Goal: Task Accomplishment & Management: Complete application form

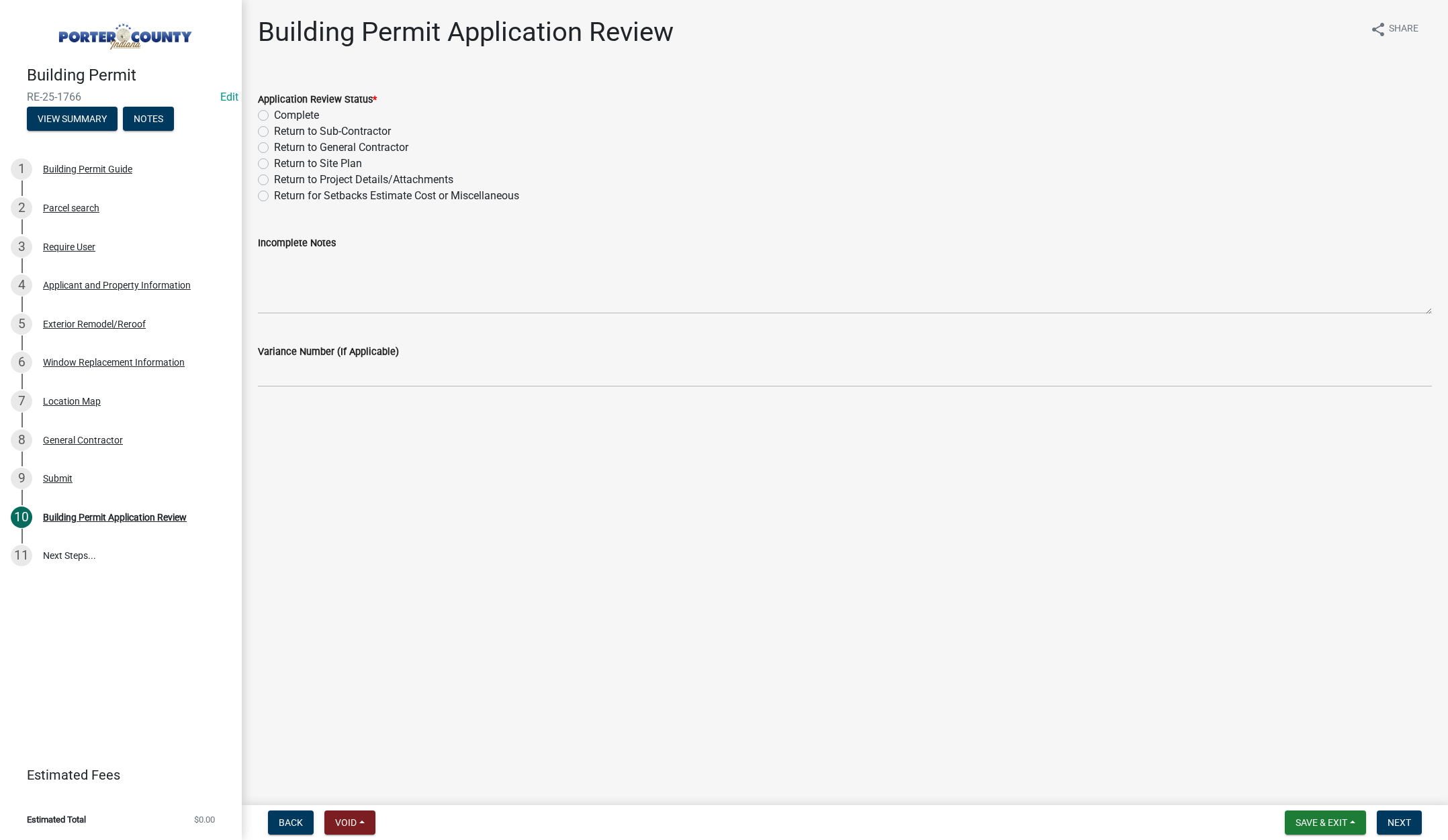
drag, startPoint x: 262, startPoint y: 147, endPoint x: 260, endPoint y: 154, distance: 7.3
click at [275, 147] on label "Return to General Contractor" at bounding box center [342, 148] width 135 height 16
click at [275, 147] on input "Return to General Contractor" at bounding box center [278, 144] width 9 height 9
radio input "true"
click at [281, 275] on textarea "Incomplete Notes" at bounding box center [844, 282] width 1174 height 63
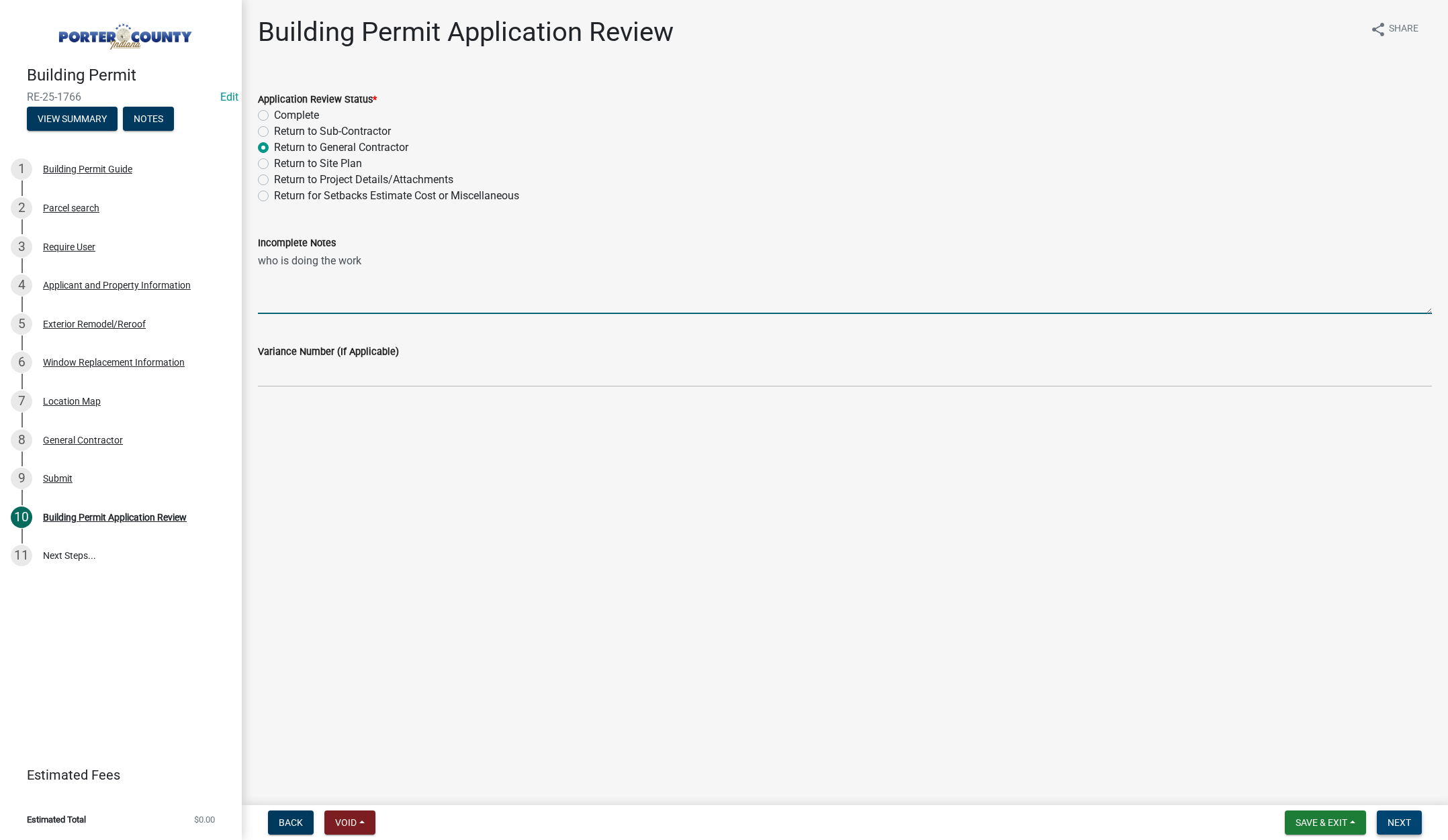
type textarea "who is doing the work"
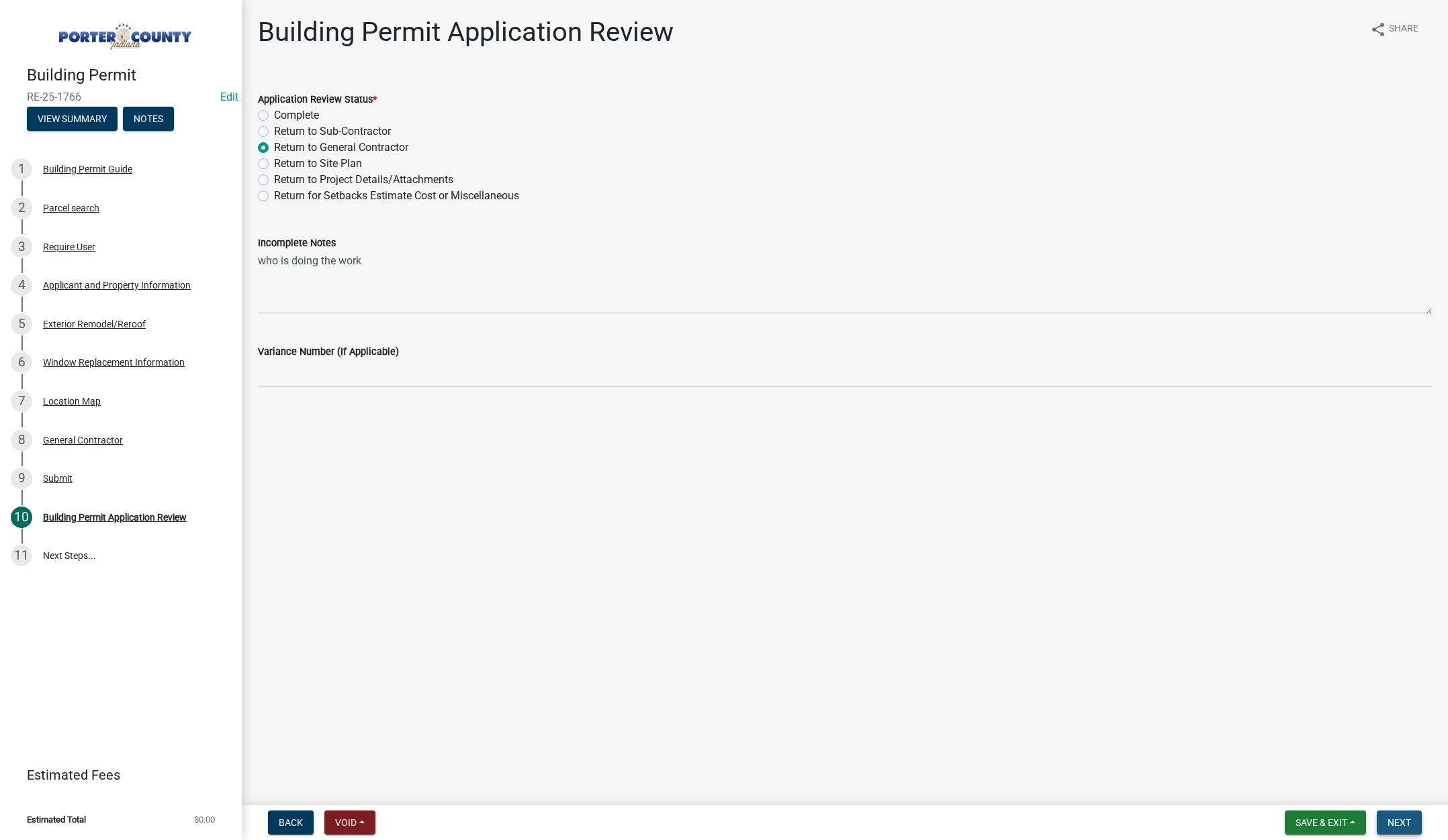
click at [1408, 822] on span "Next" at bounding box center [1399, 822] width 24 height 11
click at [275, 147] on label "Return to General Contractor" at bounding box center [342, 148] width 135 height 16
click at [275, 147] on input "Return to General Contractor" at bounding box center [278, 144] width 9 height 9
radio input "true"
click at [1398, 815] on button "Next" at bounding box center [1398, 823] width 45 height 24
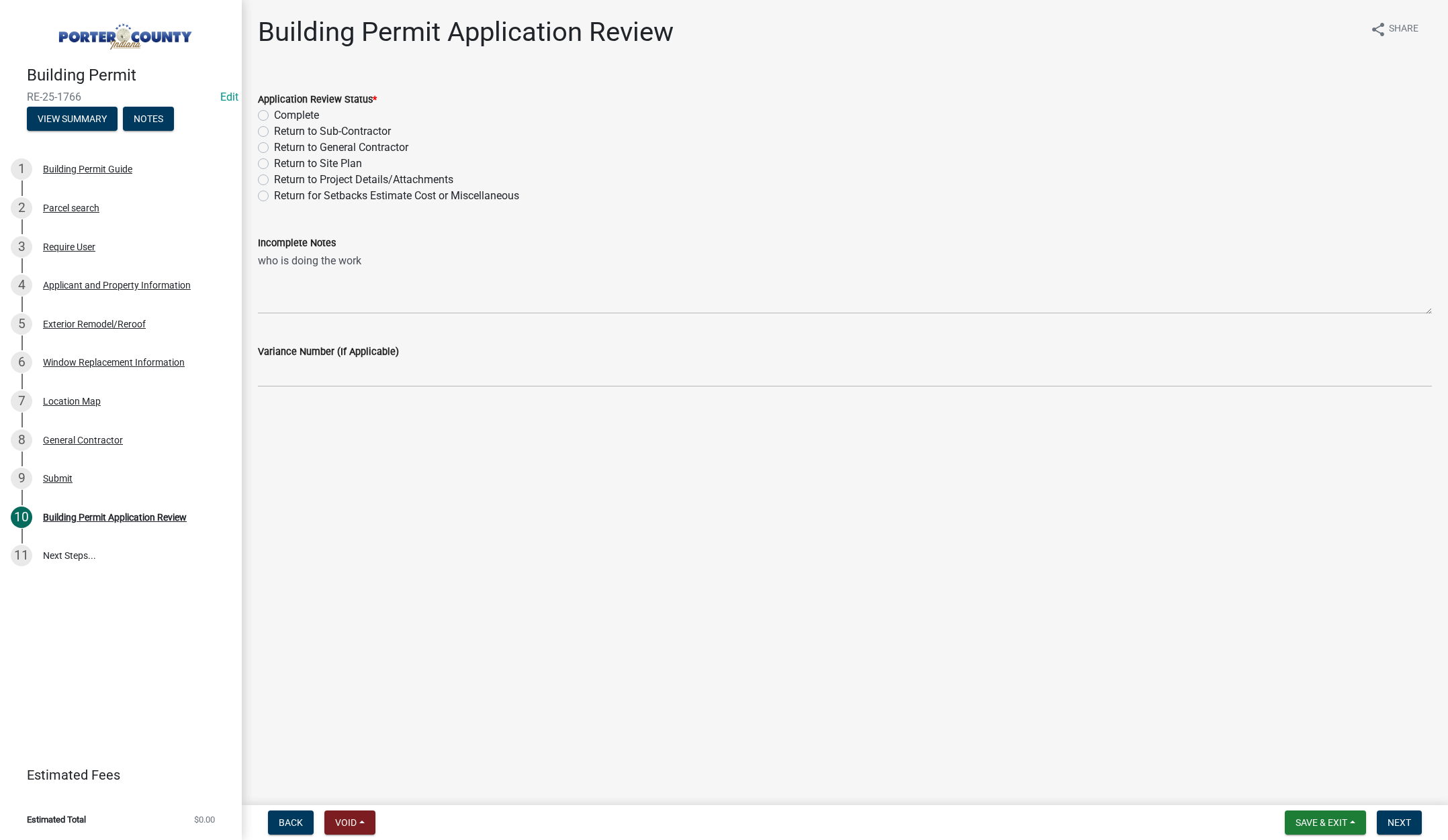
click at [275, 111] on label "Complete" at bounding box center [296, 115] width 45 height 16
click at [275, 111] on input "Complete" at bounding box center [278, 111] width 9 height 9
radio input "true"
click at [388, 266] on textarea "who is doing the work" at bounding box center [844, 282] width 1174 height 63
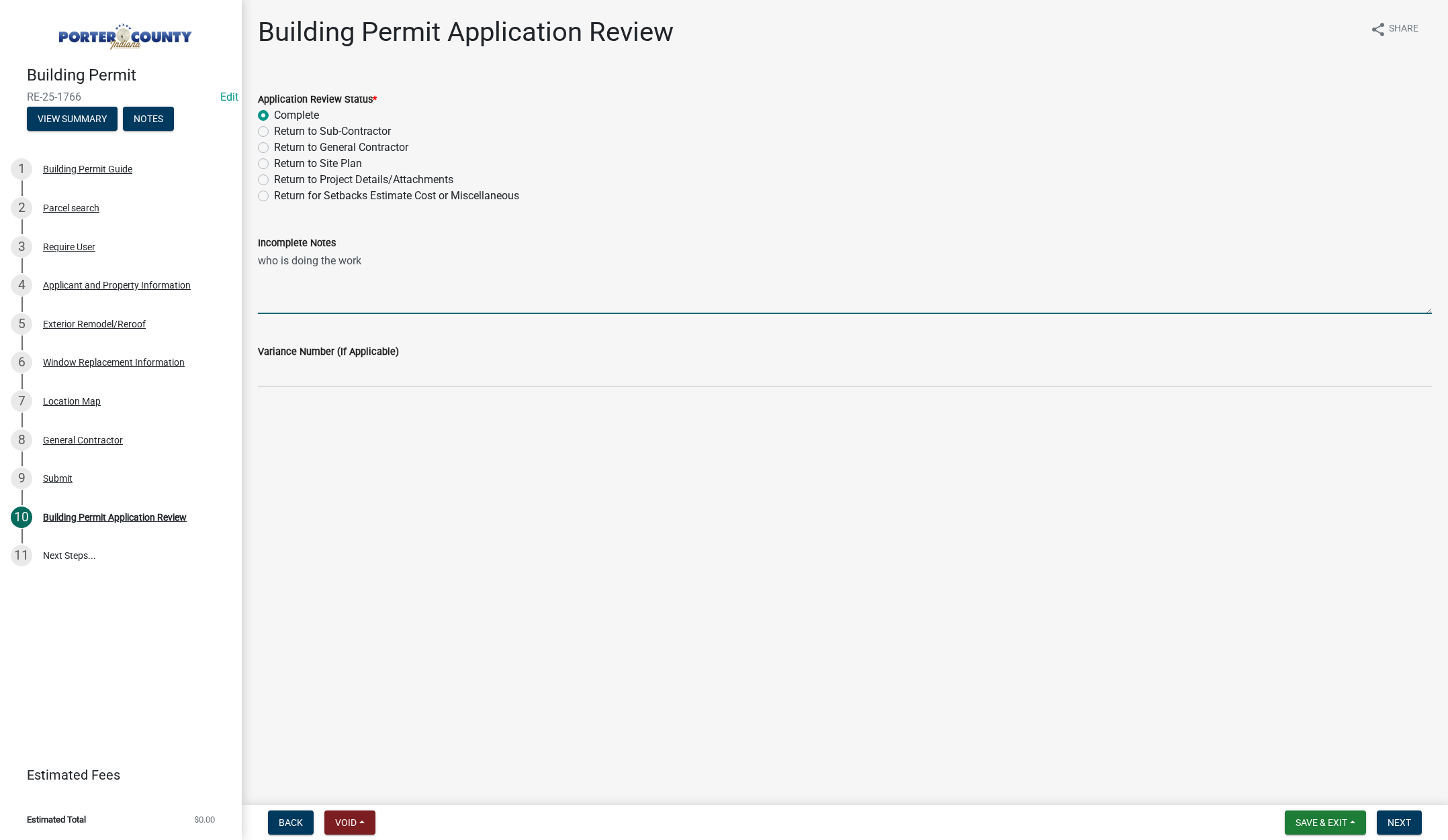
click at [388, 266] on textarea "who is doing the work" at bounding box center [844, 282] width 1174 height 63
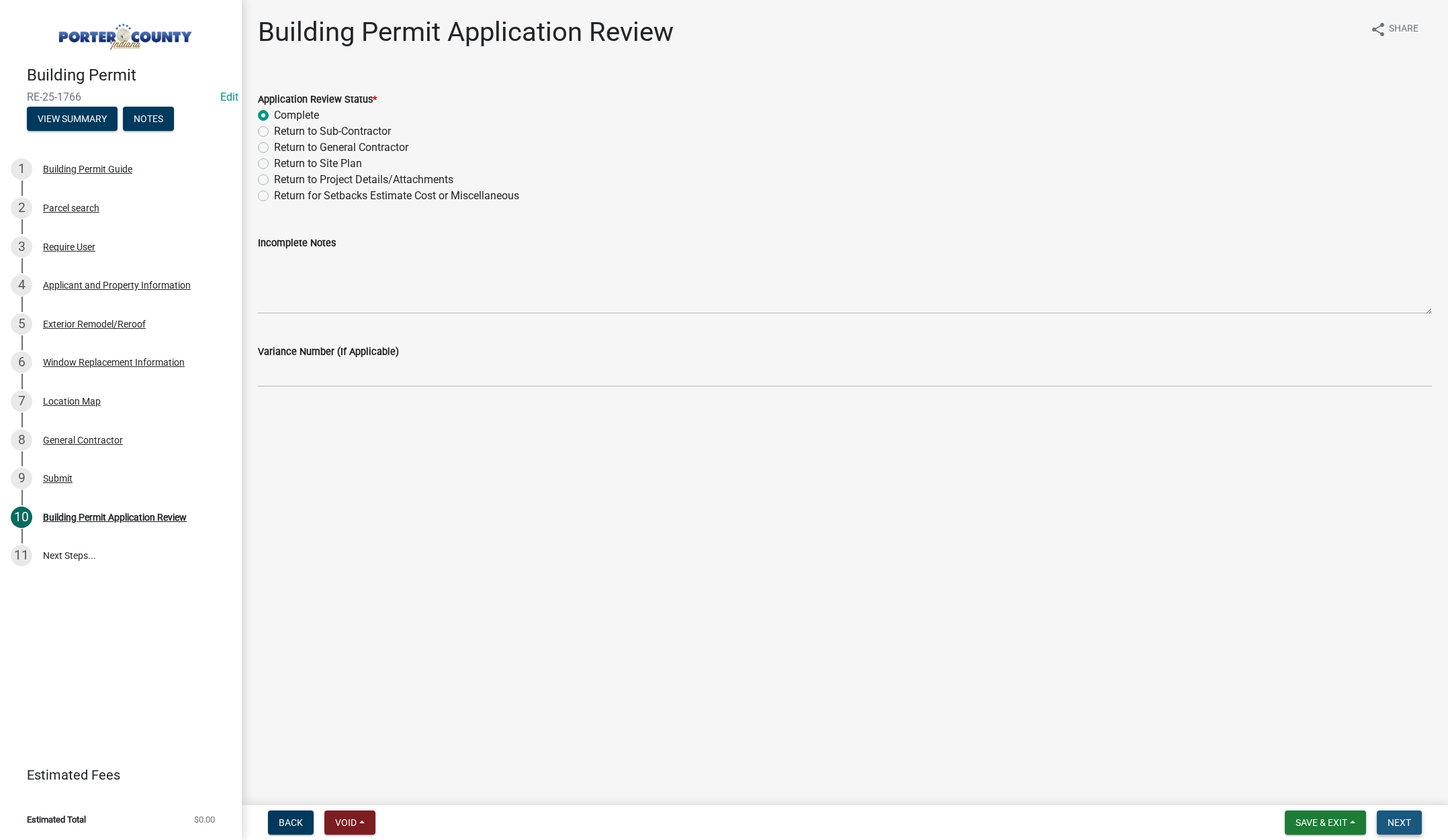
click at [1387, 813] on button "Next" at bounding box center [1398, 823] width 45 height 24
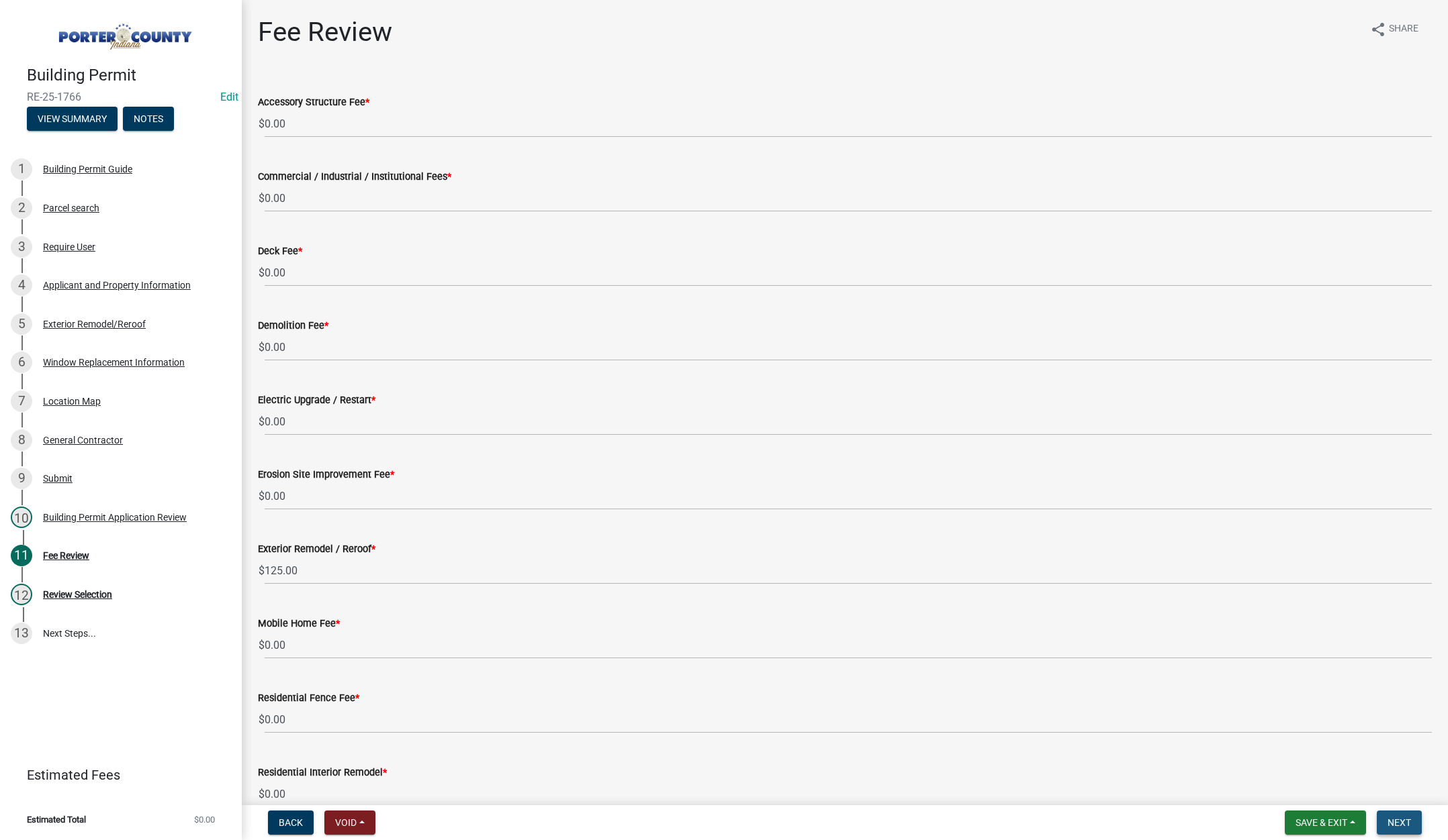
click at [1405, 819] on span "Next" at bounding box center [1399, 822] width 24 height 11
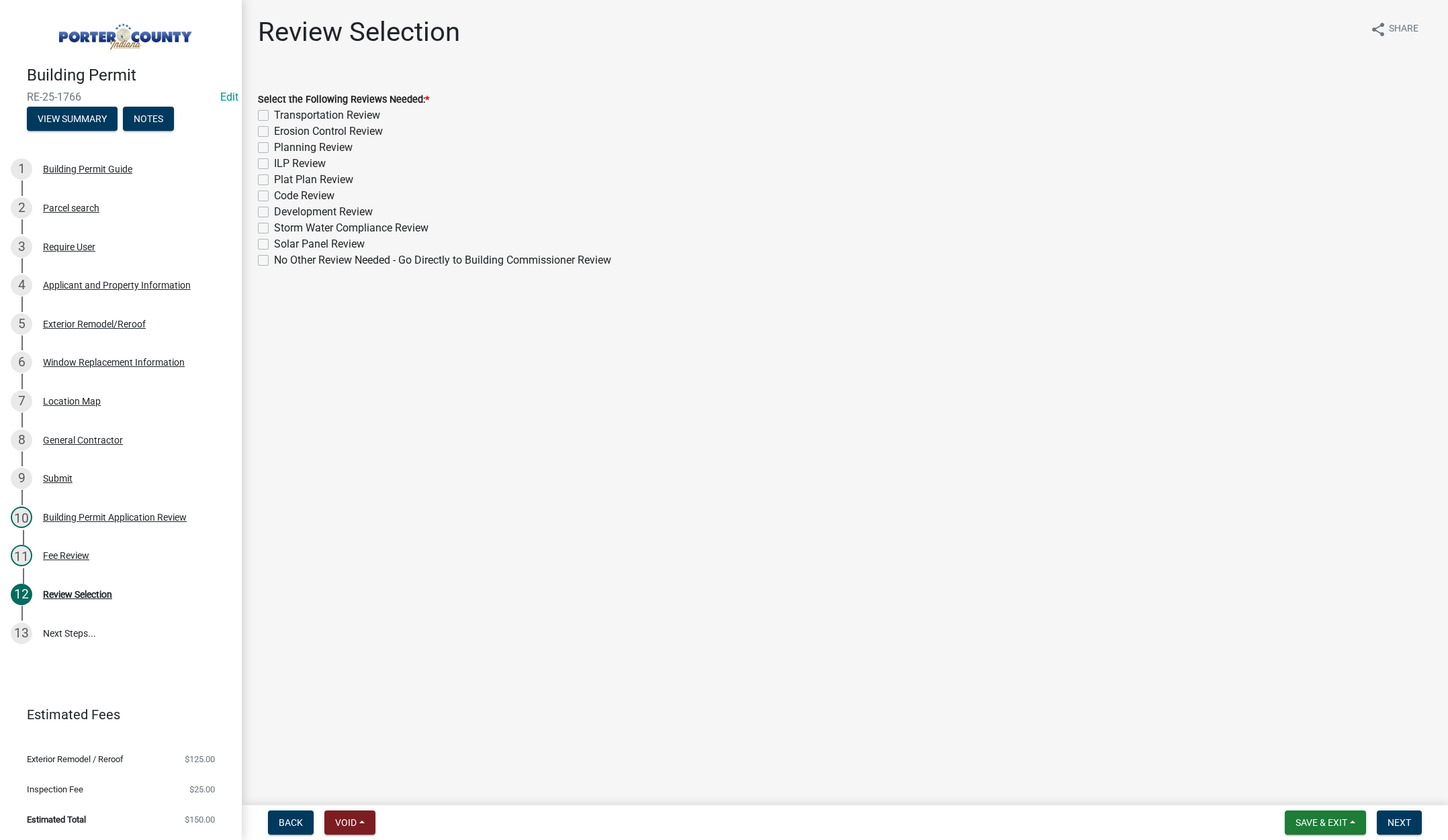
click at [275, 258] on label "No Other Review Needed - Go Directly to Building Commissioner Review" at bounding box center [443, 261] width 337 height 16
click at [275, 258] on input "No Other Review Needed - Go Directly to Building Commissioner Review" at bounding box center [278, 257] width 9 height 9
checkbox input "true"
checkbox input "false"
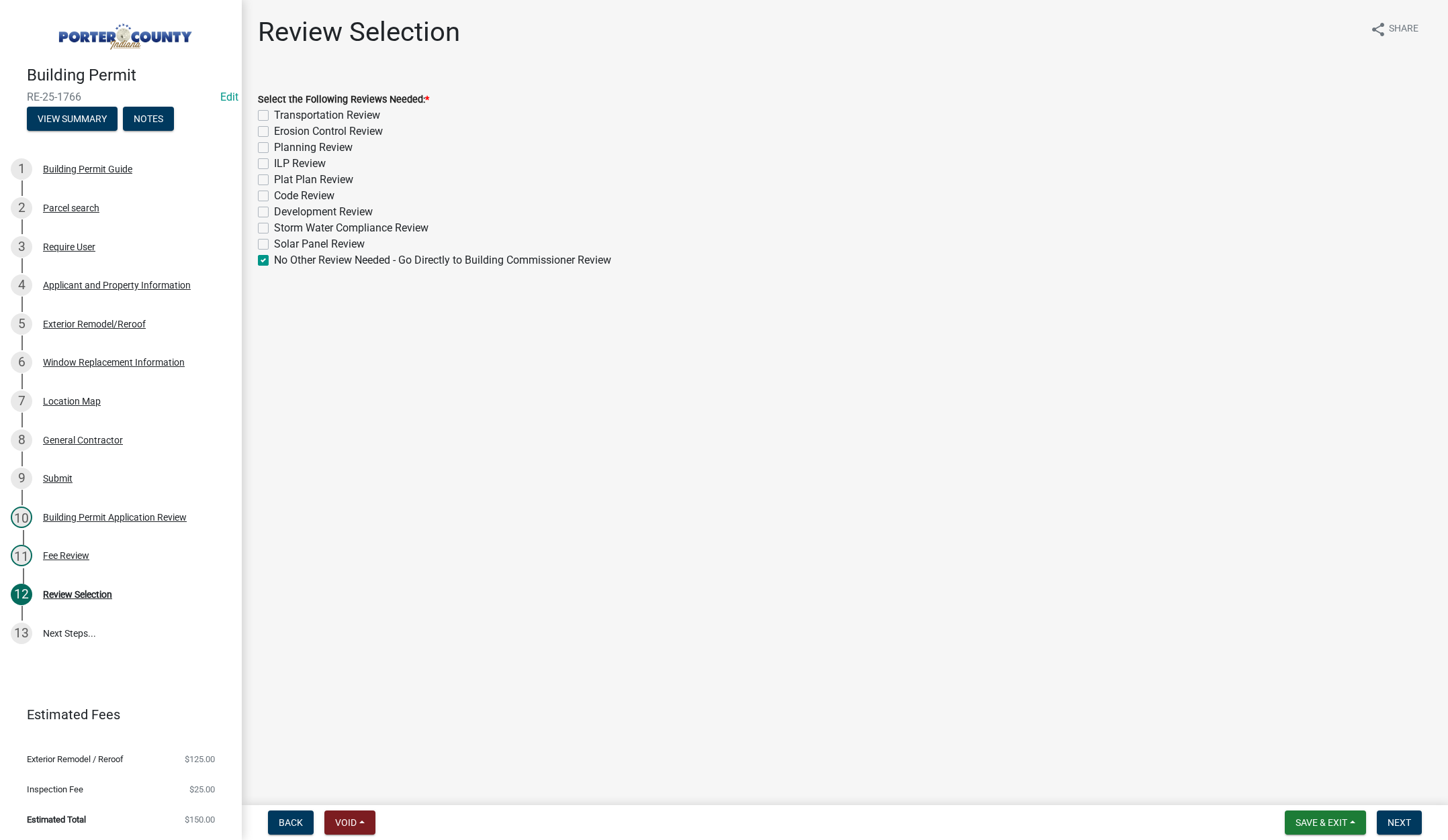
checkbox input "false"
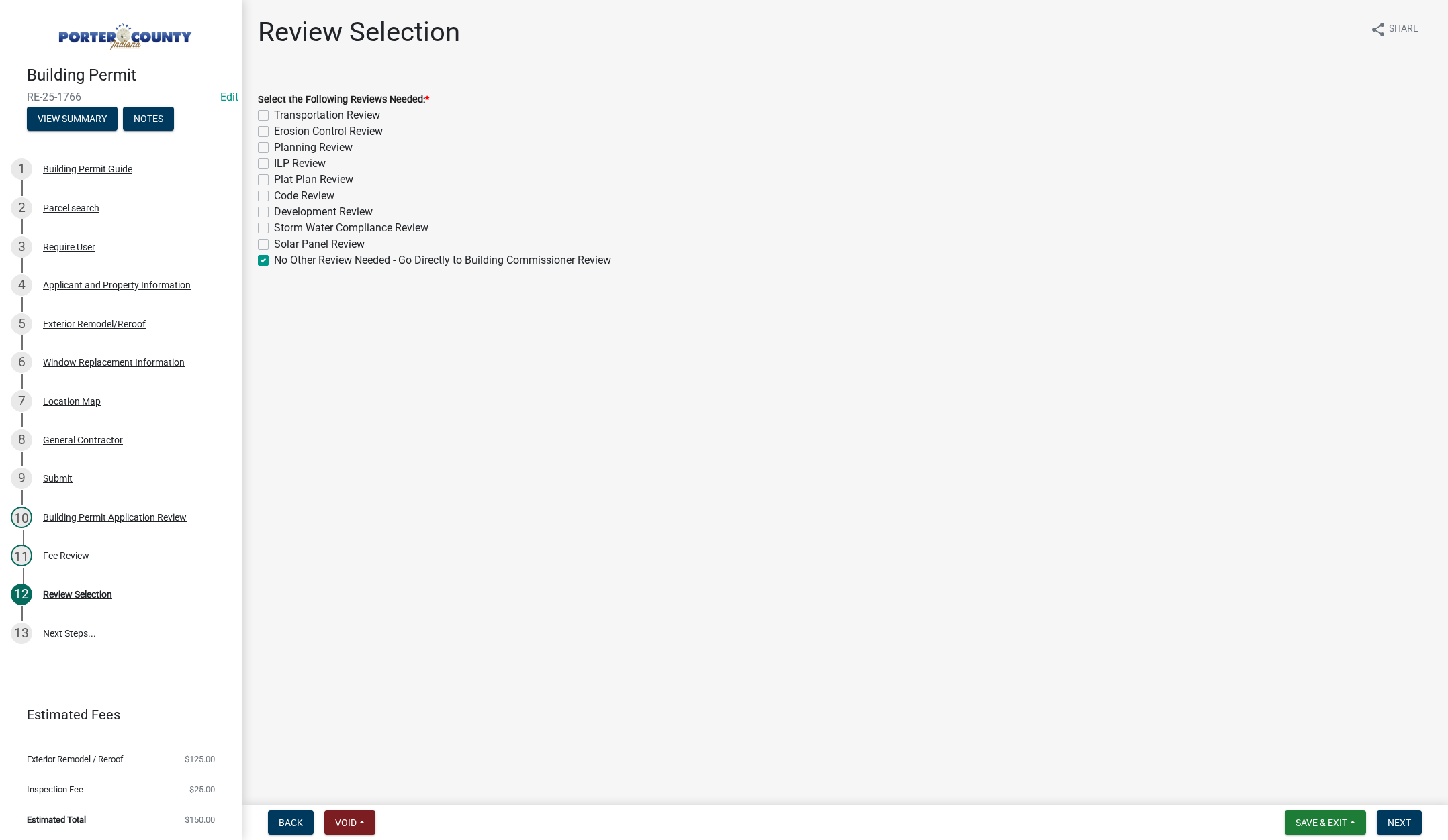
checkbox input "false"
checkbox input "true"
click at [1399, 820] on span "Next" at bounding box center [1399, 822] width 24 height 11
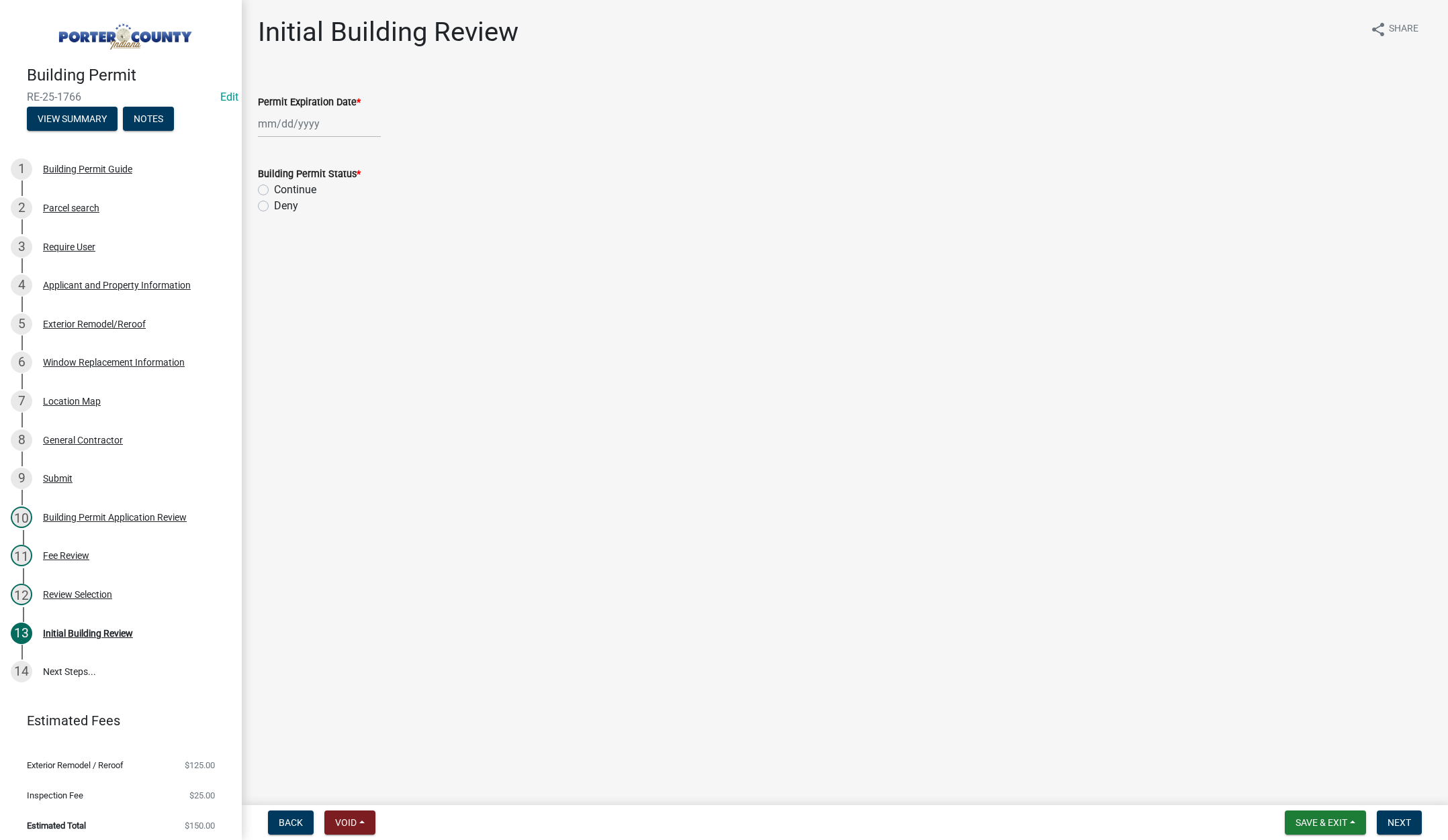
click at [330, 126] on div at bounding box center [319, 124] width 123 height 28
select select "9"
drag, startPoint x: 371, startPoint y: 152, endPoint x: 369, endPoint y: 159, distance: 7.3
click at [371, 152] on select "1525 1526 1527 1528 1529 1530 1531 1532 1533 1534 1535 1536 1537 1538 1539 1540…" at bounding box center [363, 153] width 49 height 20
select select "2026"
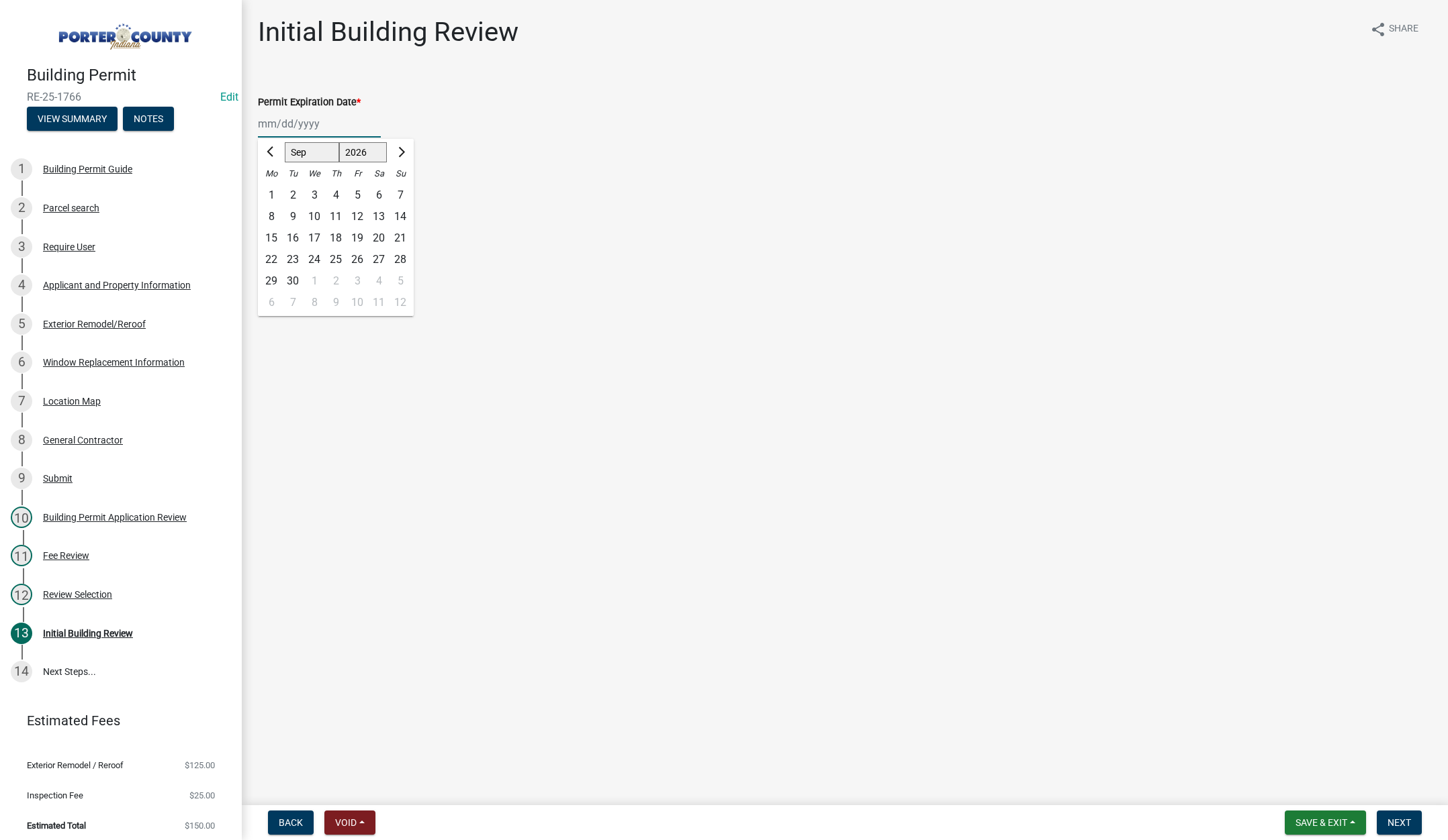
click at [339, 143] on select "1525 1526 1527 1528 1529 1530 1531 1532 1533 1534 1535 1536 1537 1538 1539 1540…" at bounding box center [363, 153] width 49 height 20
click at [376, 212] on div "12" at bounding box center [379, 217] width 22 height 22
type input "09/12/2026"
click at [275, 186] on label "Continue" at bounding box center [295, 190] width 43 height 16
click at [275, 186] on input "Continue" at bounding box center [278, 186] width 9 height 9
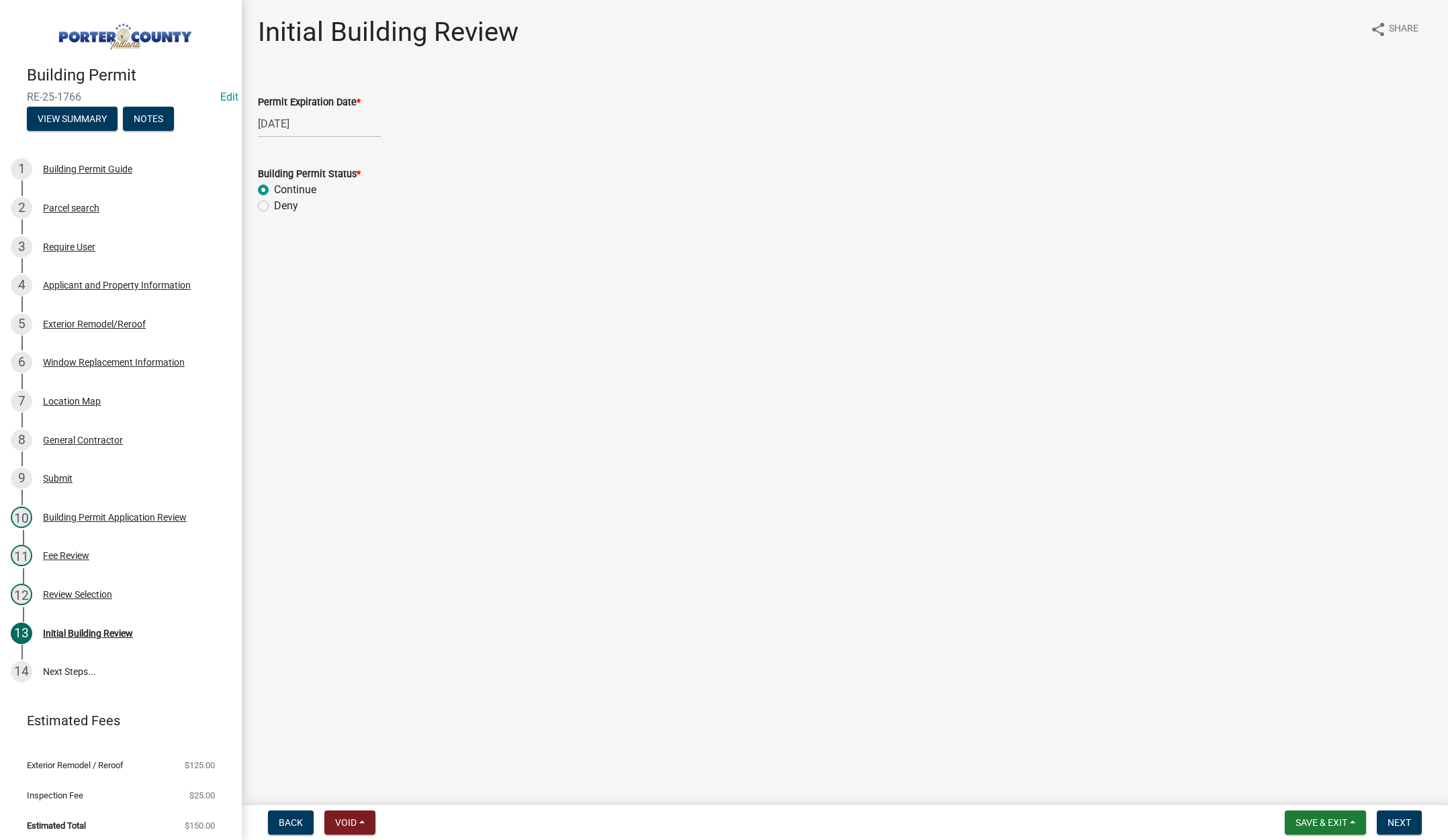
radio input "true"
click at [1393, 824] on span "Next" at bounding box center [1399, 822] width 24 height 11
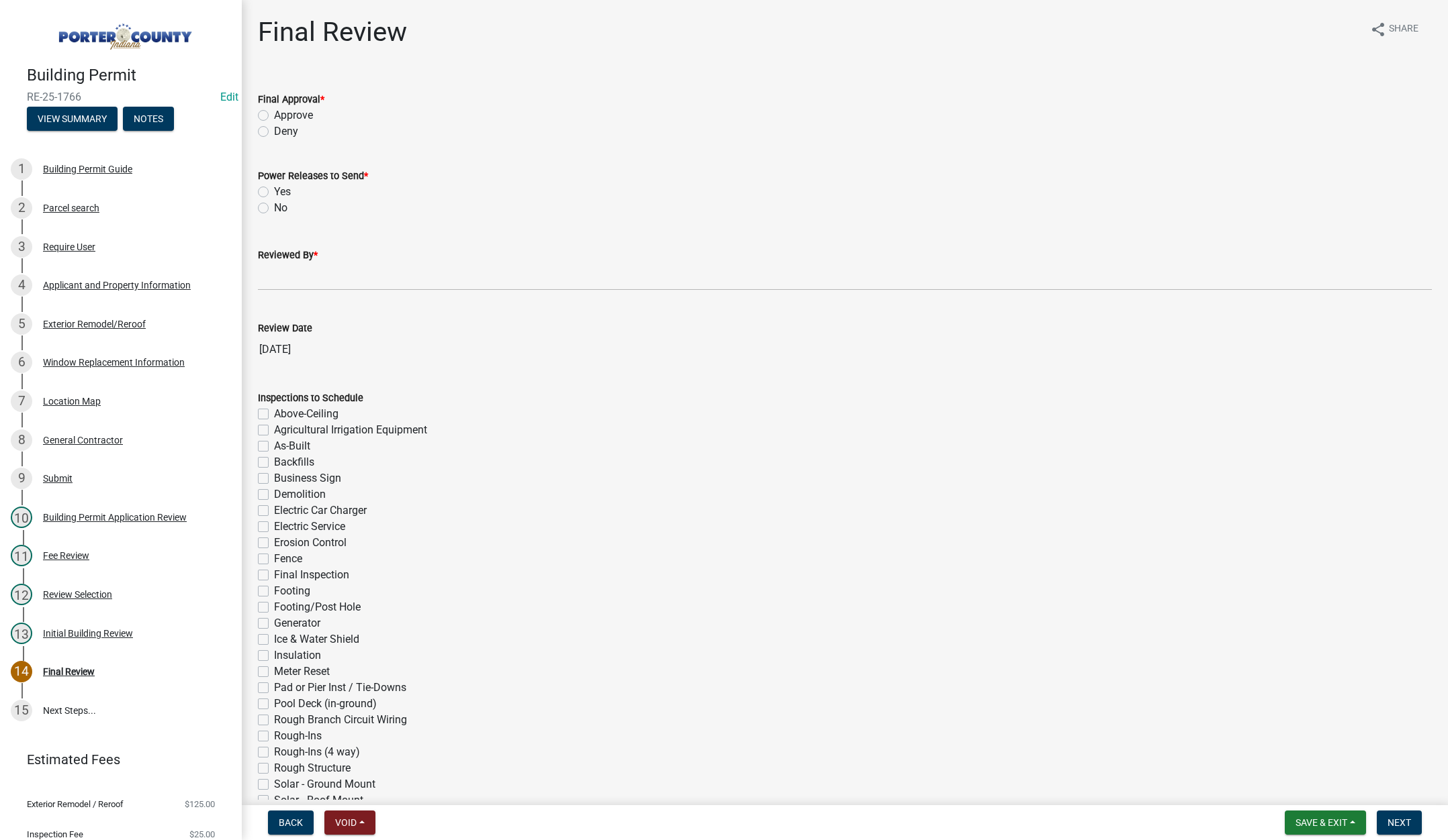
click at [275, 112] on label "Approve" at bounding box center [293, 115] width 39 height 16
click at [275, 112] on input "Approve" at bounding box center [278, 111] width 9 height 9
radio input "true"
click at [275, 206] on label "No" at bounding box center [281, 208] width 14 height 16
click at [275, 206] on input "No" at bounding box center [278, 204] width 9 height 9
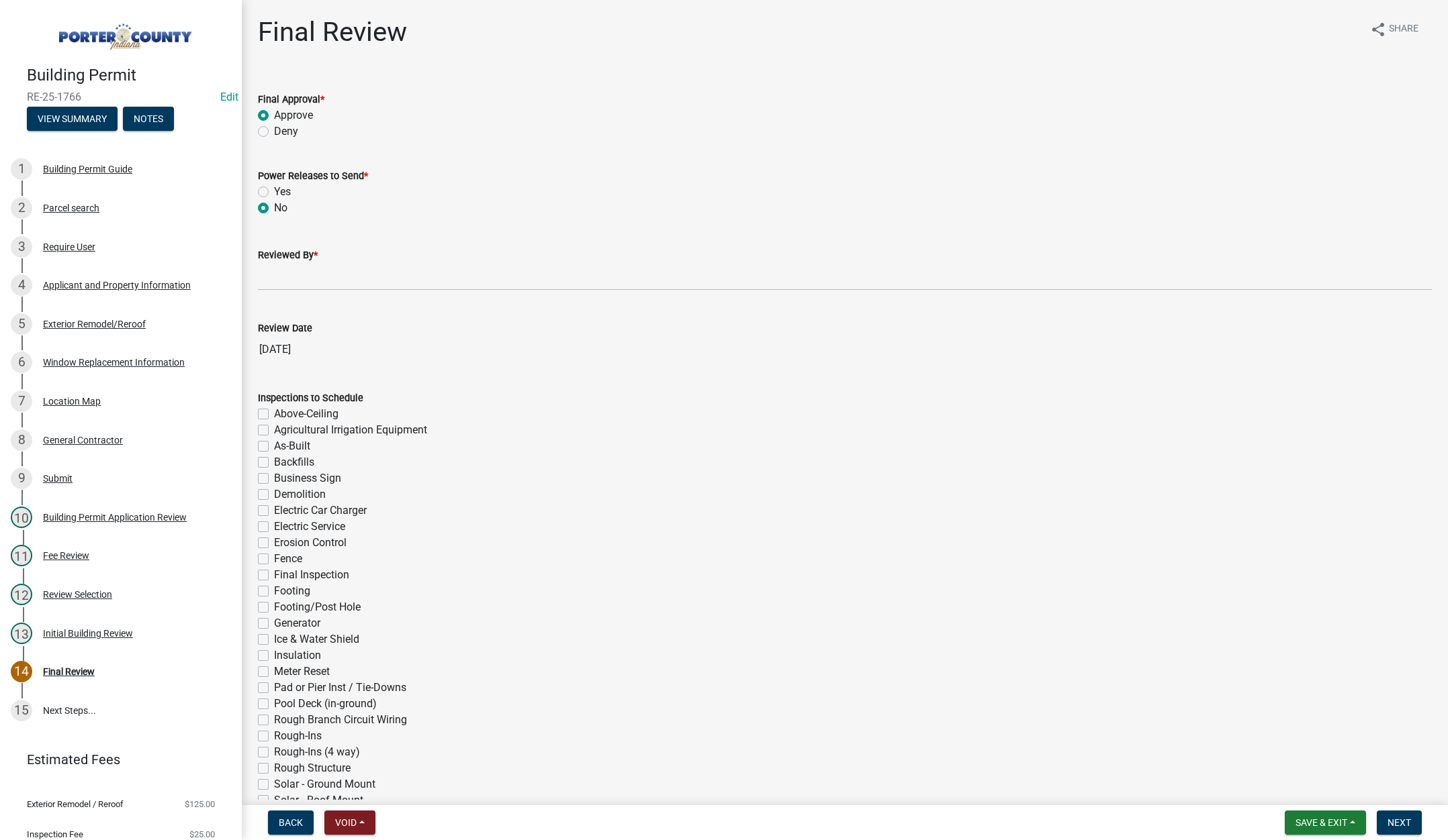
radio input "true"
drag, startPoint x: 279, startPoint y: 284, endPoint x: 287, endPoint y: 286, distance: 8.2
click at [280, 284] on input "Reviewed By *" at bounding box center [844, 277] width 1174 height 28
type input "Tami"
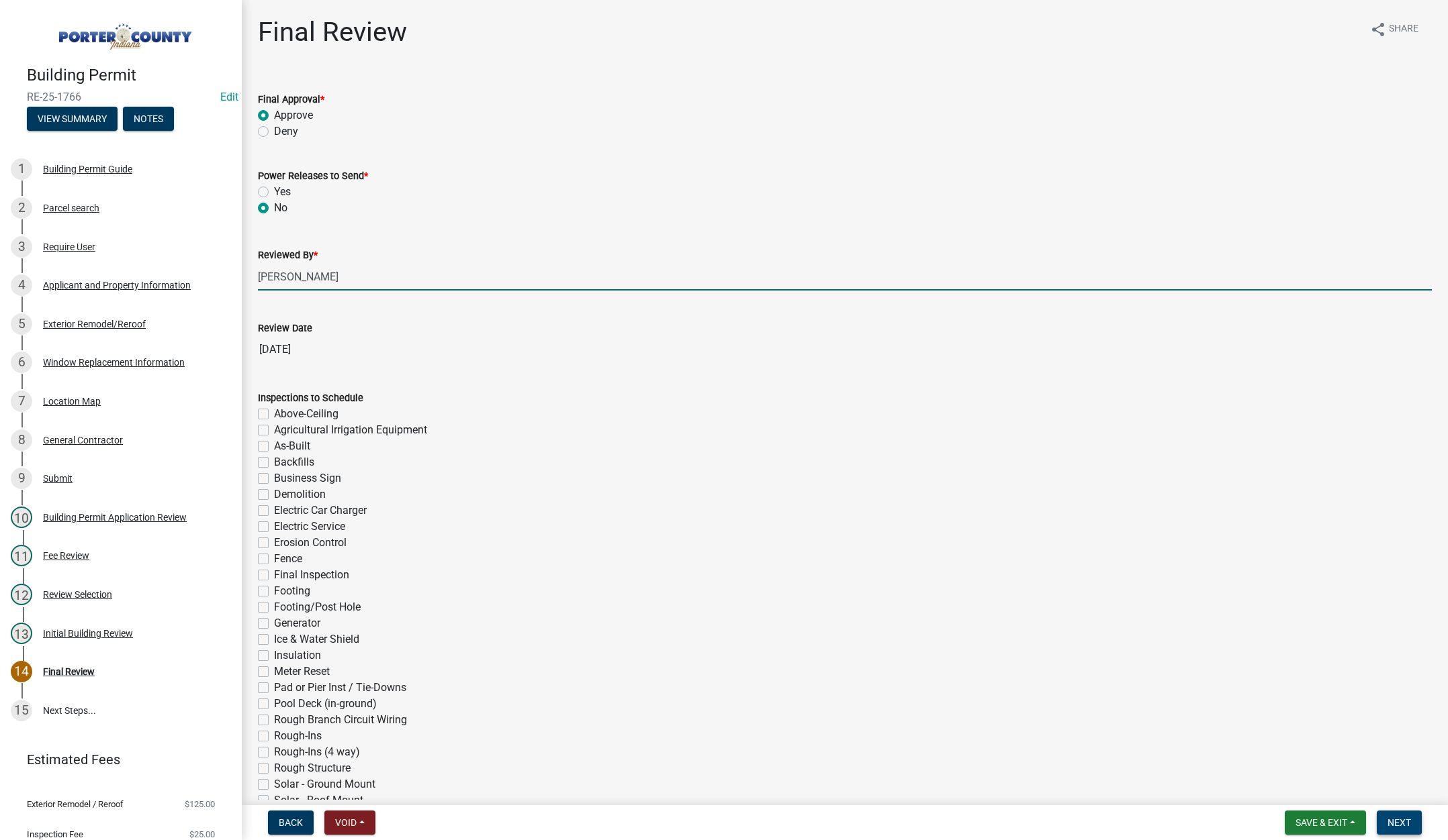
click at [1395, 816] on button "Next" at bounding box center [1398, 823] width 45 height 24
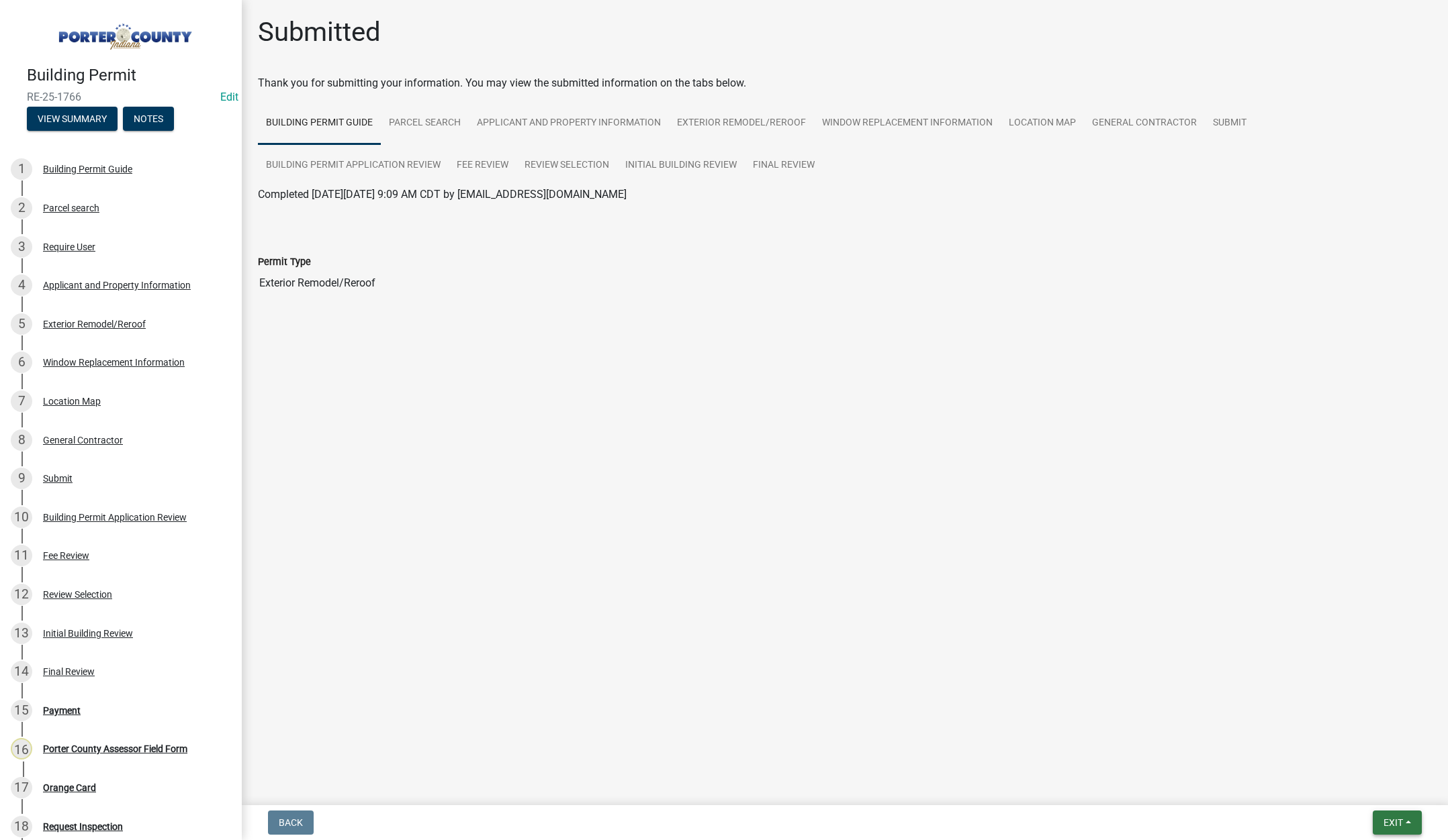
click at [1392, 819] on span "Exit" at bounding box center [1393, 822] width 20 height 11
click at [1388, 788] on button "Save & Exit" at bounding box center [1368, 788] width 107 height 33
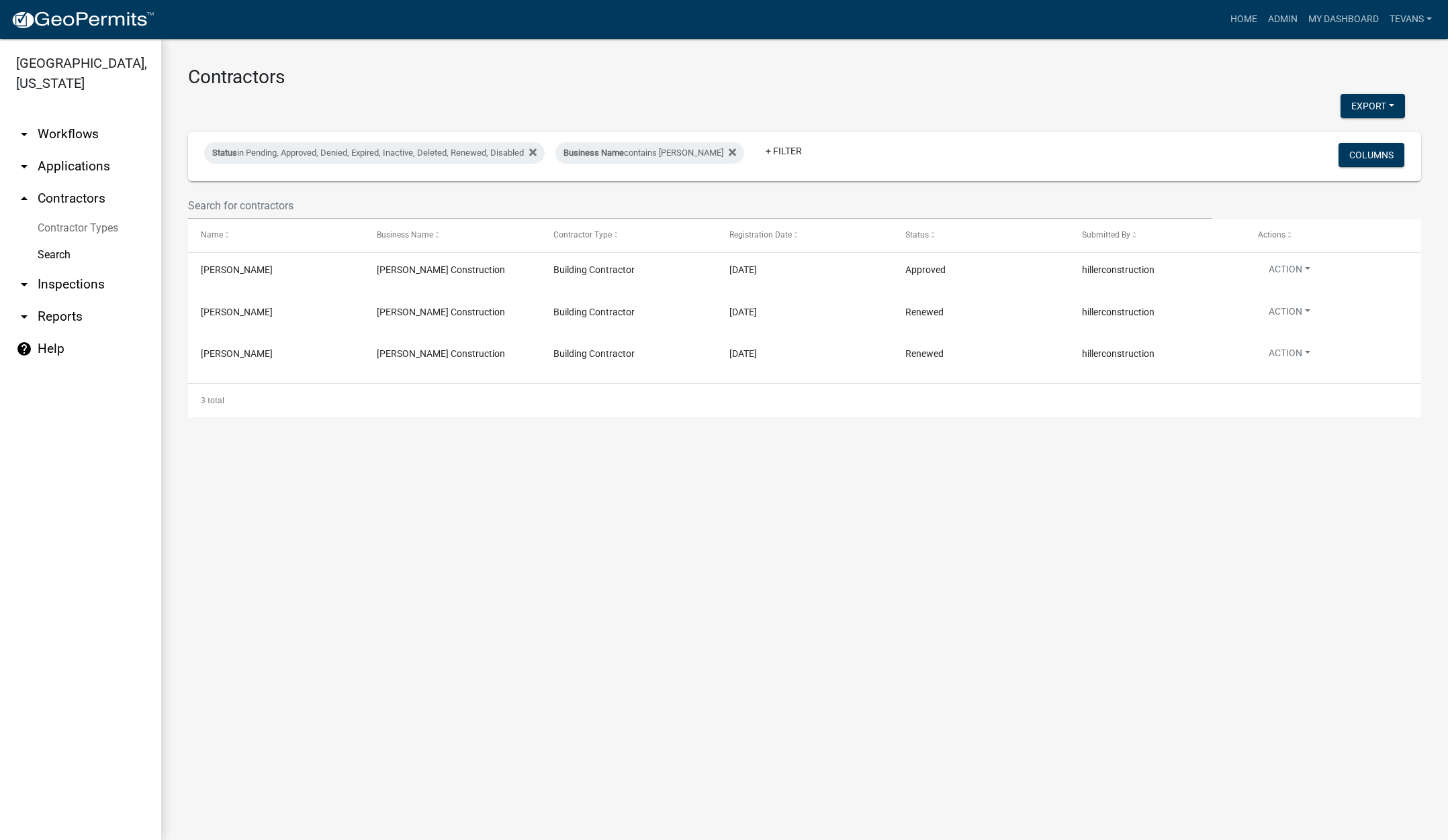
drag, startPoint x: 79, startPoint y: 777, endPoint x: 100, endPoint y: 769, distance: 22.5
click at [86, 776] on ul "arrow_drop_down Workflows List arrow_drop_down Applications Search by Parcel Se…" at bounding box center [80, 473] width 162 height 733
click at [1242, 14] on link "Home" at bounding box center [1244, 20] width 38 height 26
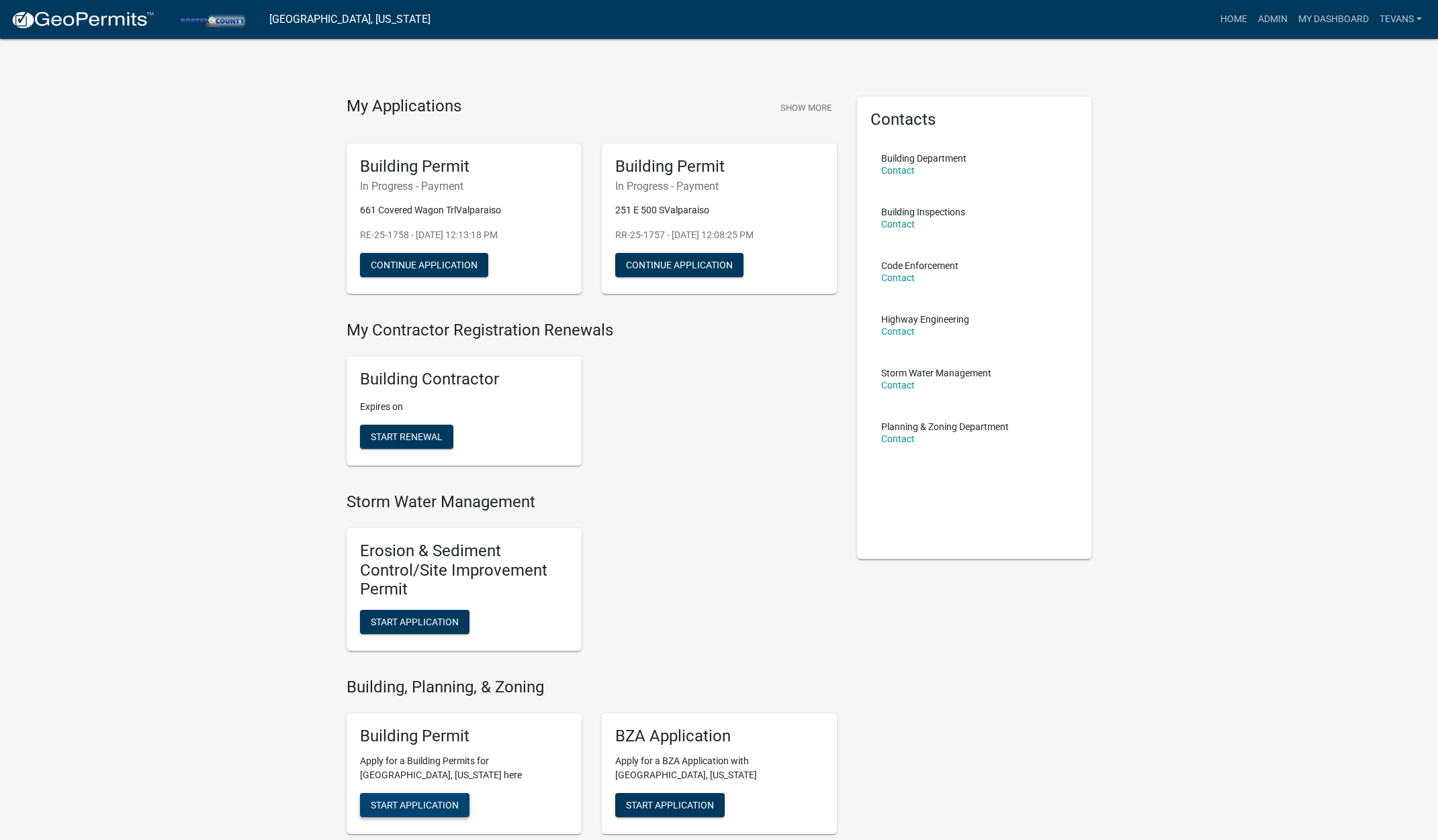
click at [416, 801] on span "Start Application" at bounding box center [414, 804] width 88 height 11
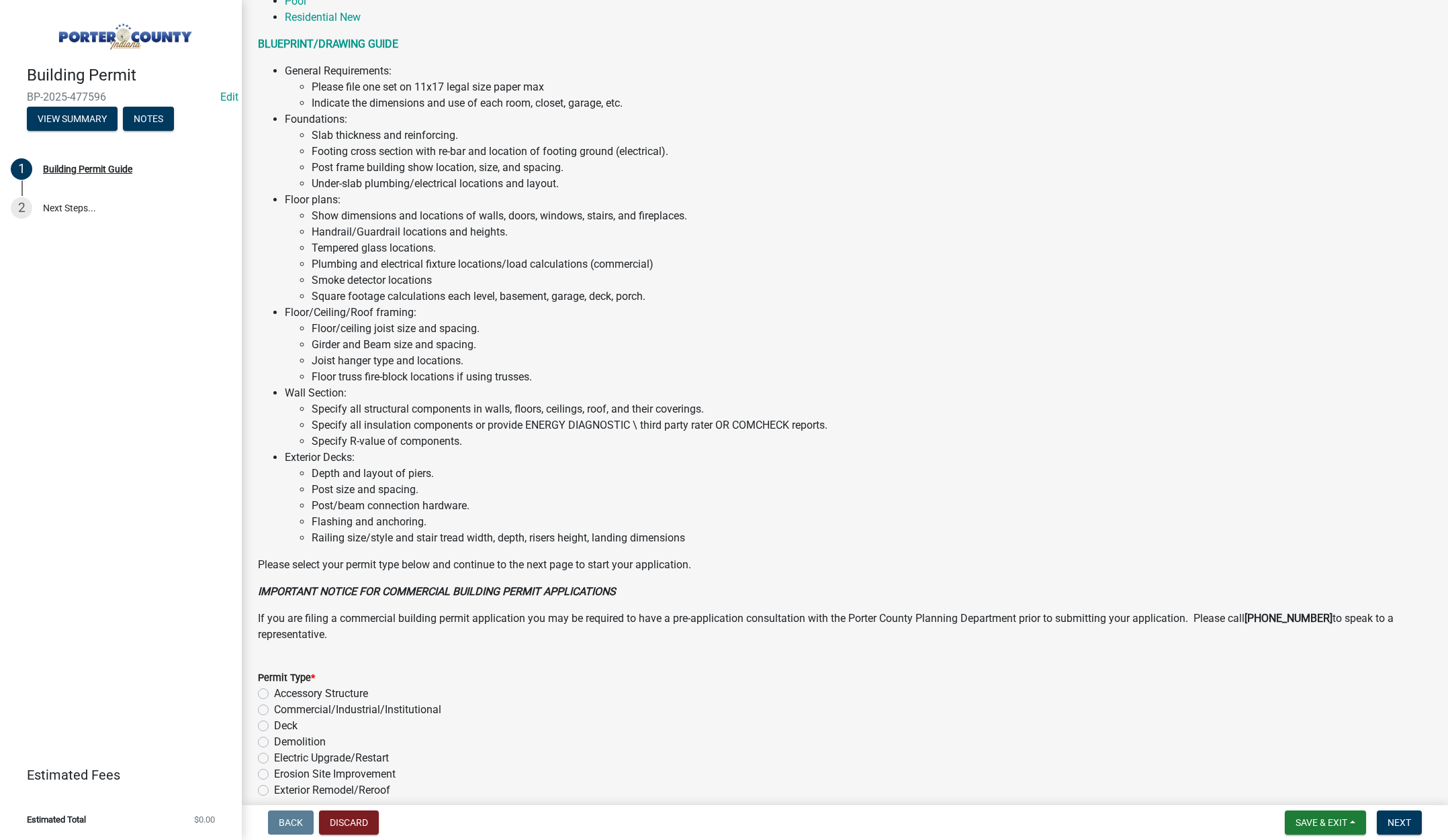
scroll to position [662, 0]
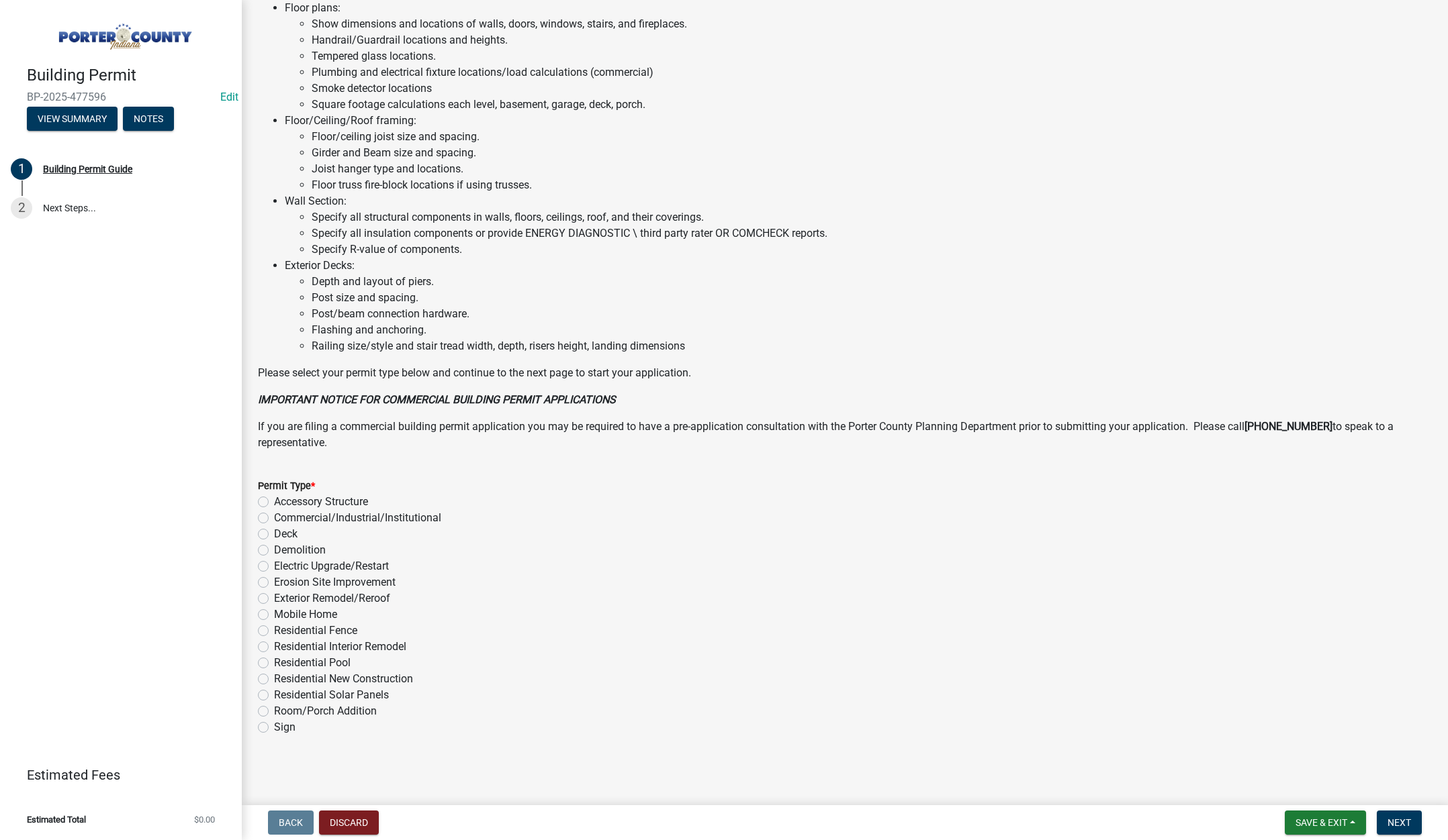
click at [275, 598] on label "Exterior Remodel/Reroof" at bounding box center [332, 598] width 116 height 16
click at [275, 598] on input "Exterior Remodel/Reroof" at bounding box center [278, 594] width 9 height 9
radio input "true"
click at [1401, 817] on span "Next" at bounding box center [1399, 822] width 24 height 11
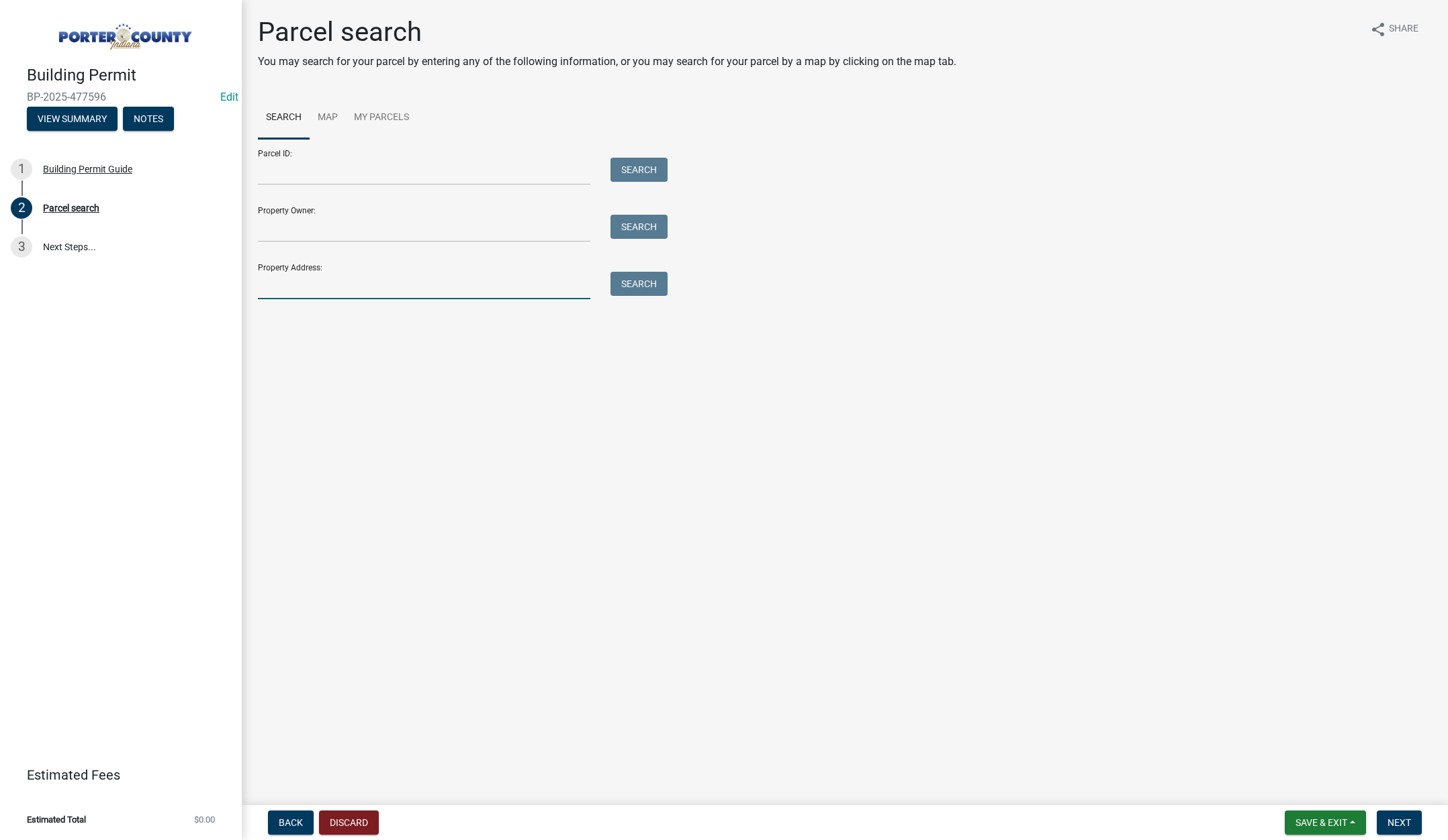
click at [270, 287] on input "Property Address:" at bounding box center [423, 285] width 332 height 28
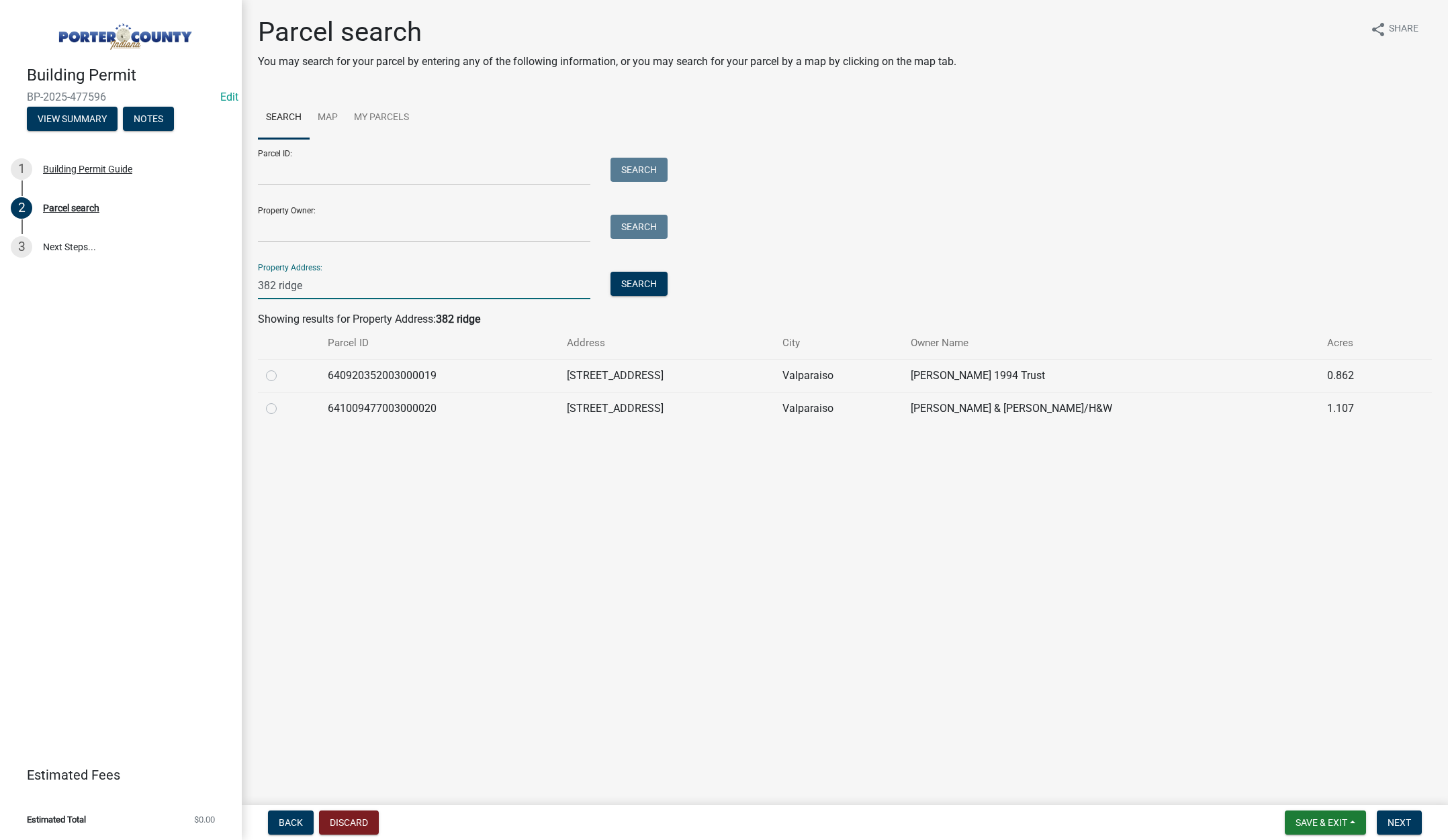
type input "382 ridge"
click at [282, 401] on label at bounding box center [282, 401] width 0 height 0
click at [282, 409] on input "radio" at bounding box center [286, 405] width 9 height 9
radio input "true"
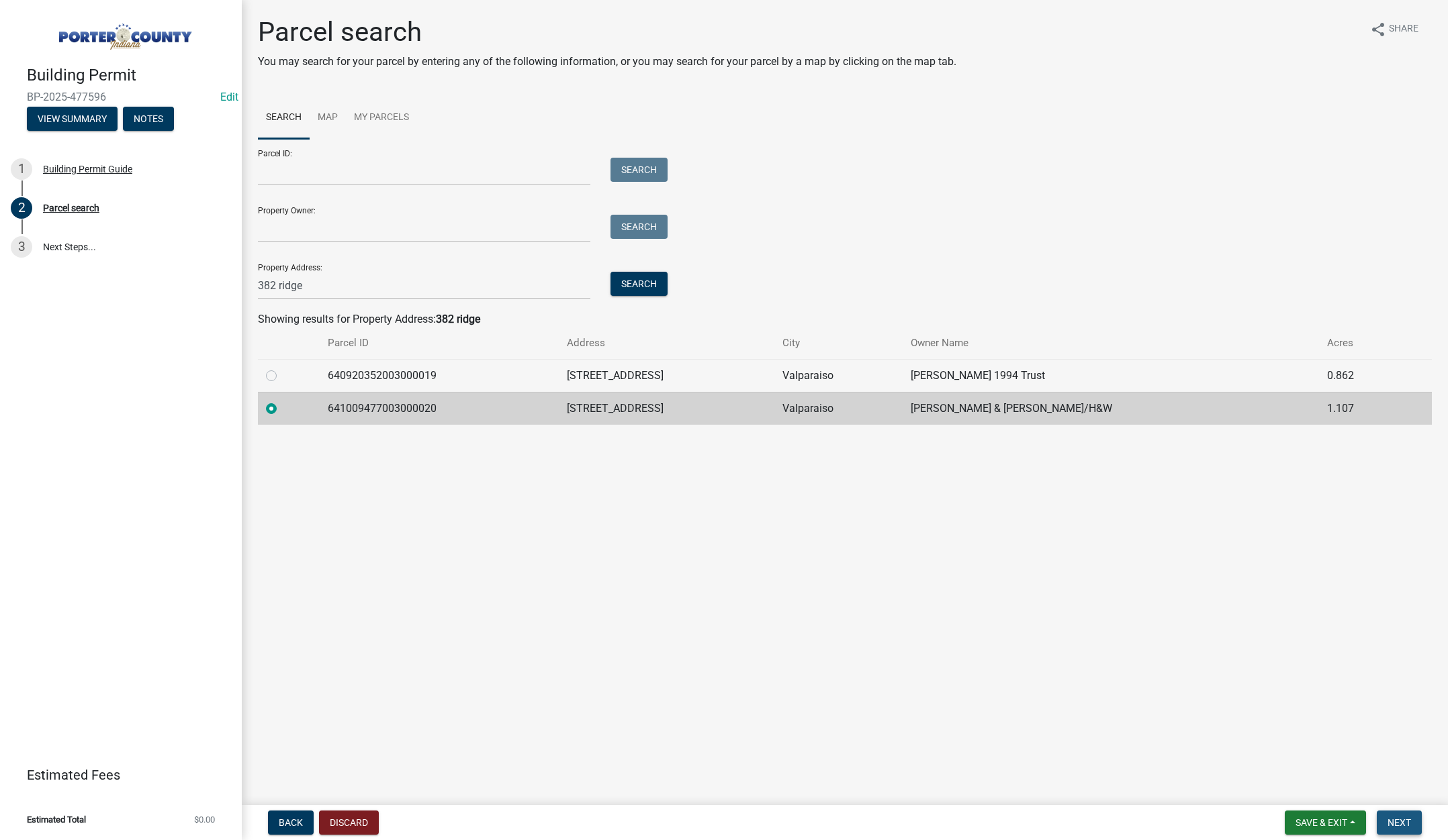
click at [1394, 821] on span "Next" at bounding box center [1399, 822] width 24 height 11
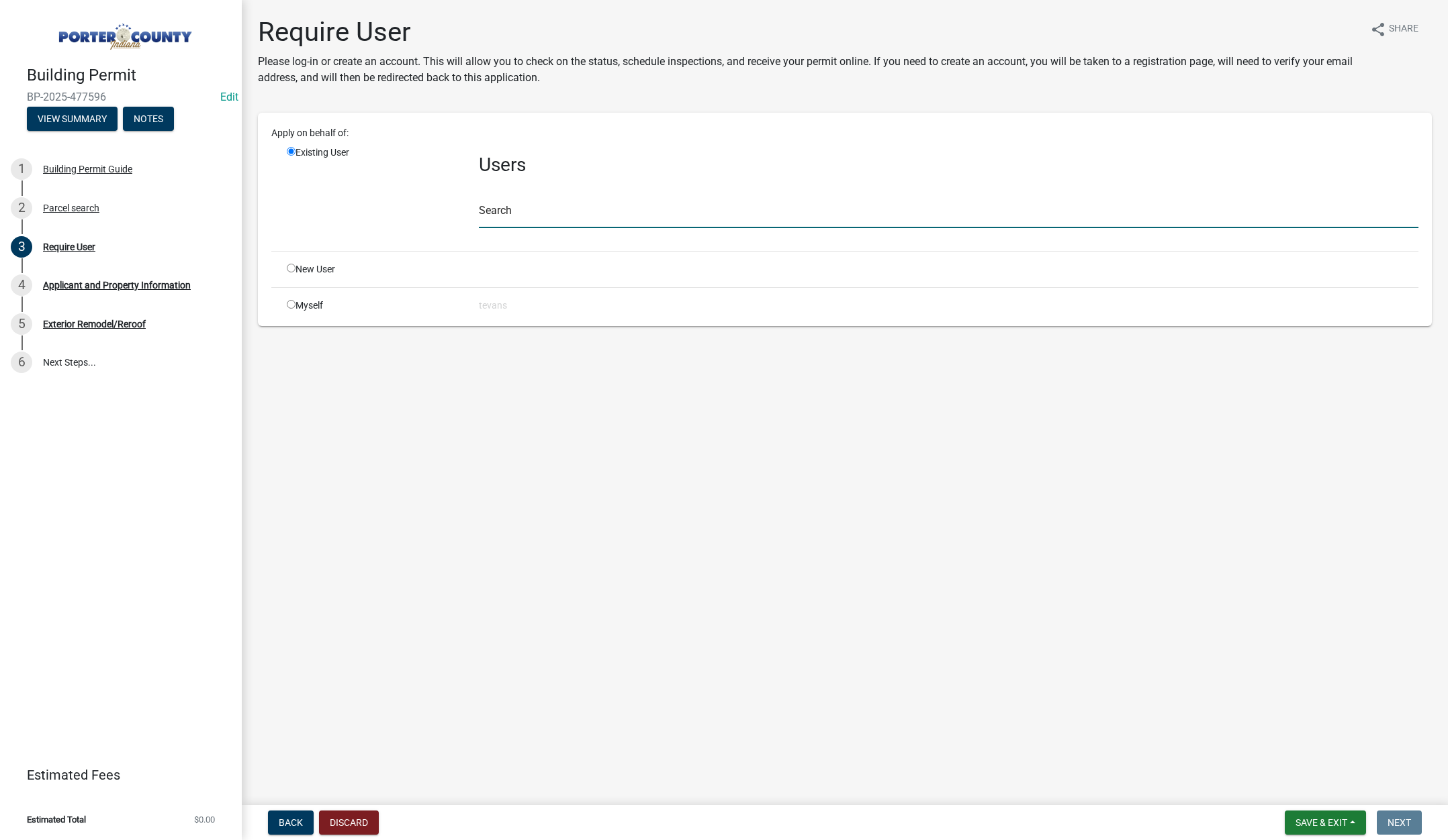
click at [498, 212] on input "text" at bounding box center [948, 215] width 940 height 28
type input "tami"
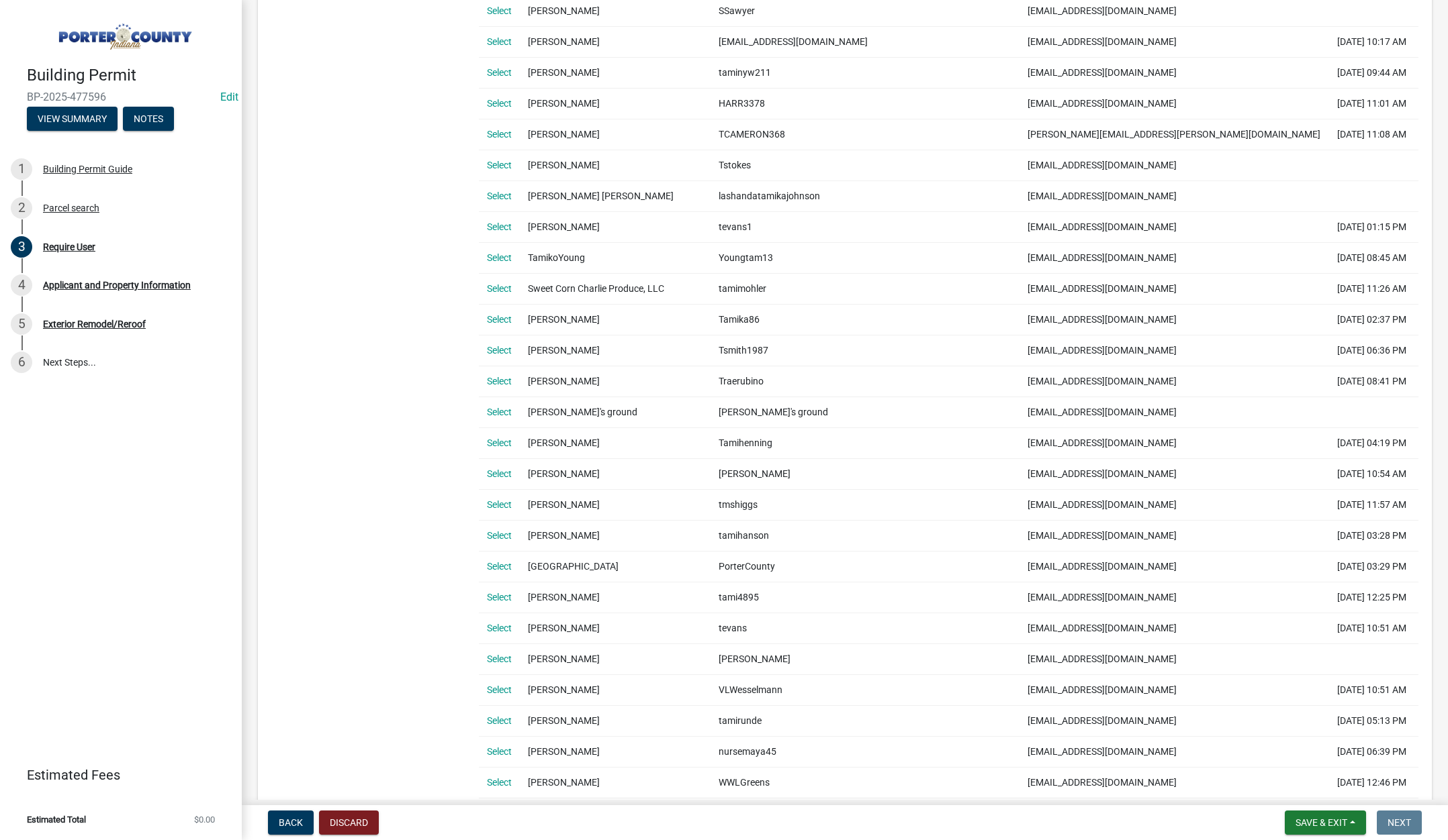
scroll to position [672, 0]
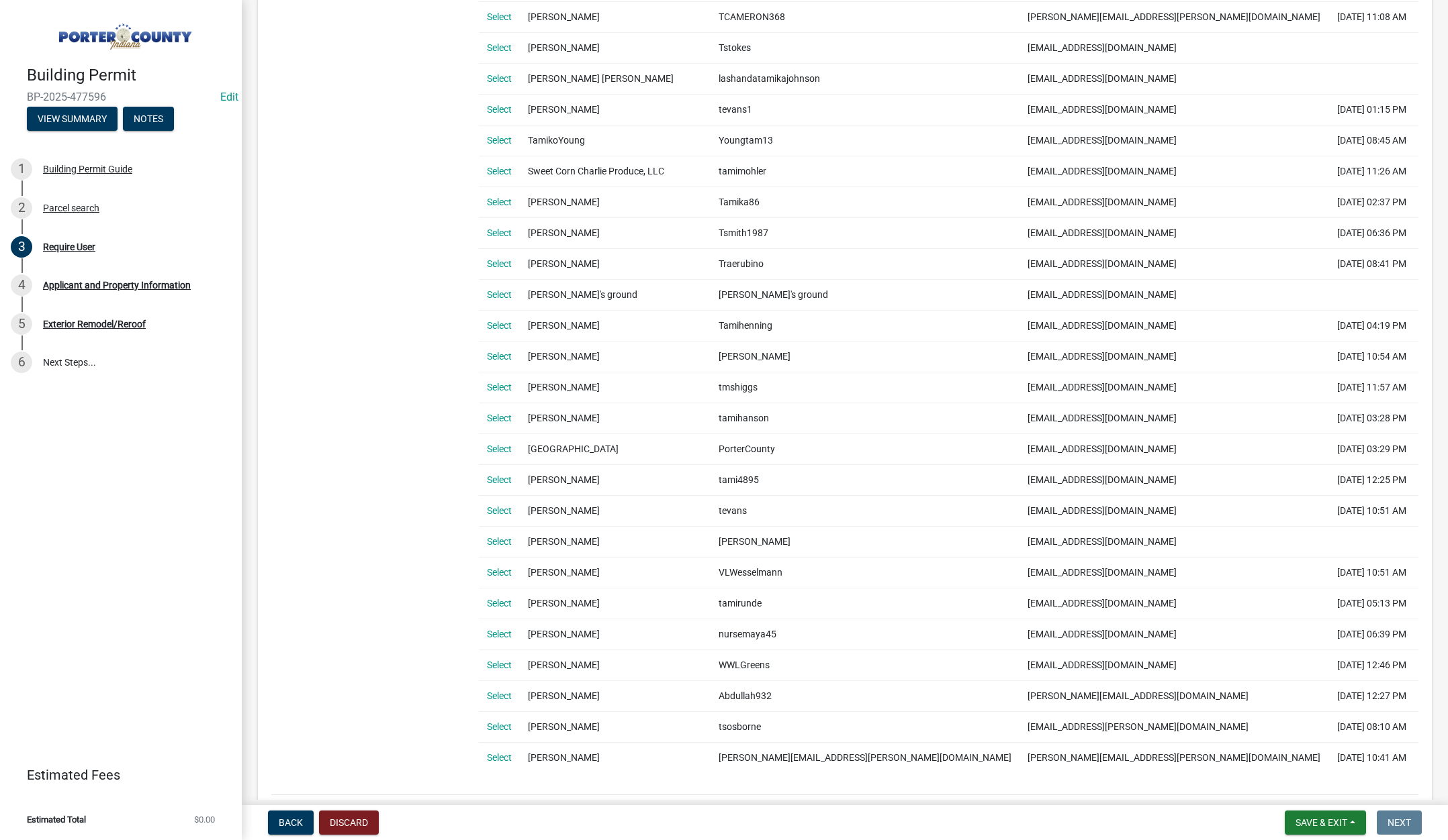
drag, startPoint x: 495, startPoint y: 508, endPoint x: 535, endPoint y: 501, distance: 40.6
click at [495, 508] on link "Select" at bounding box center [499, 510] width 25 height 11
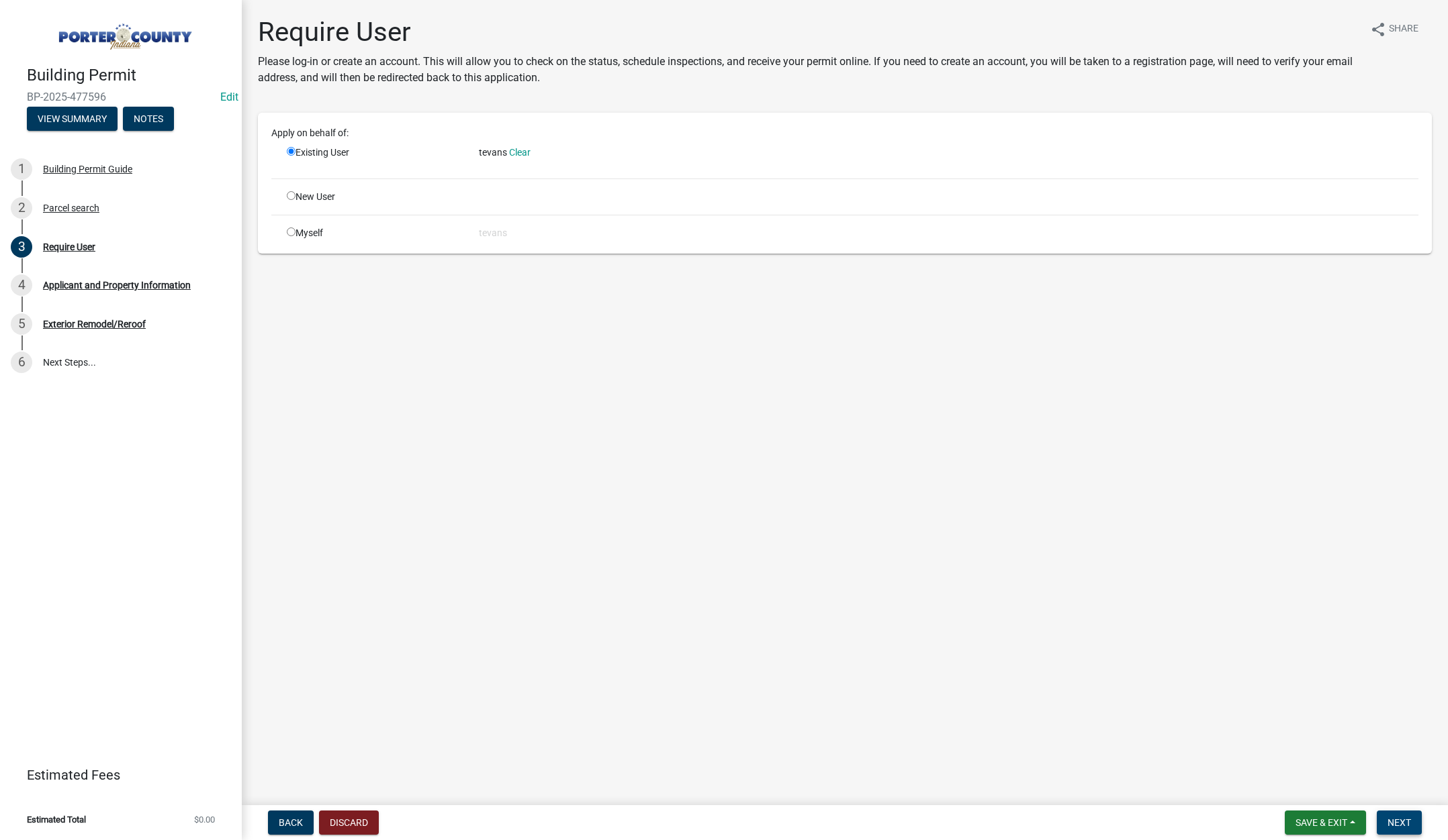
click at [1400, 821] on span "Next" at bounding box center [1399, 822] width 24 height 11
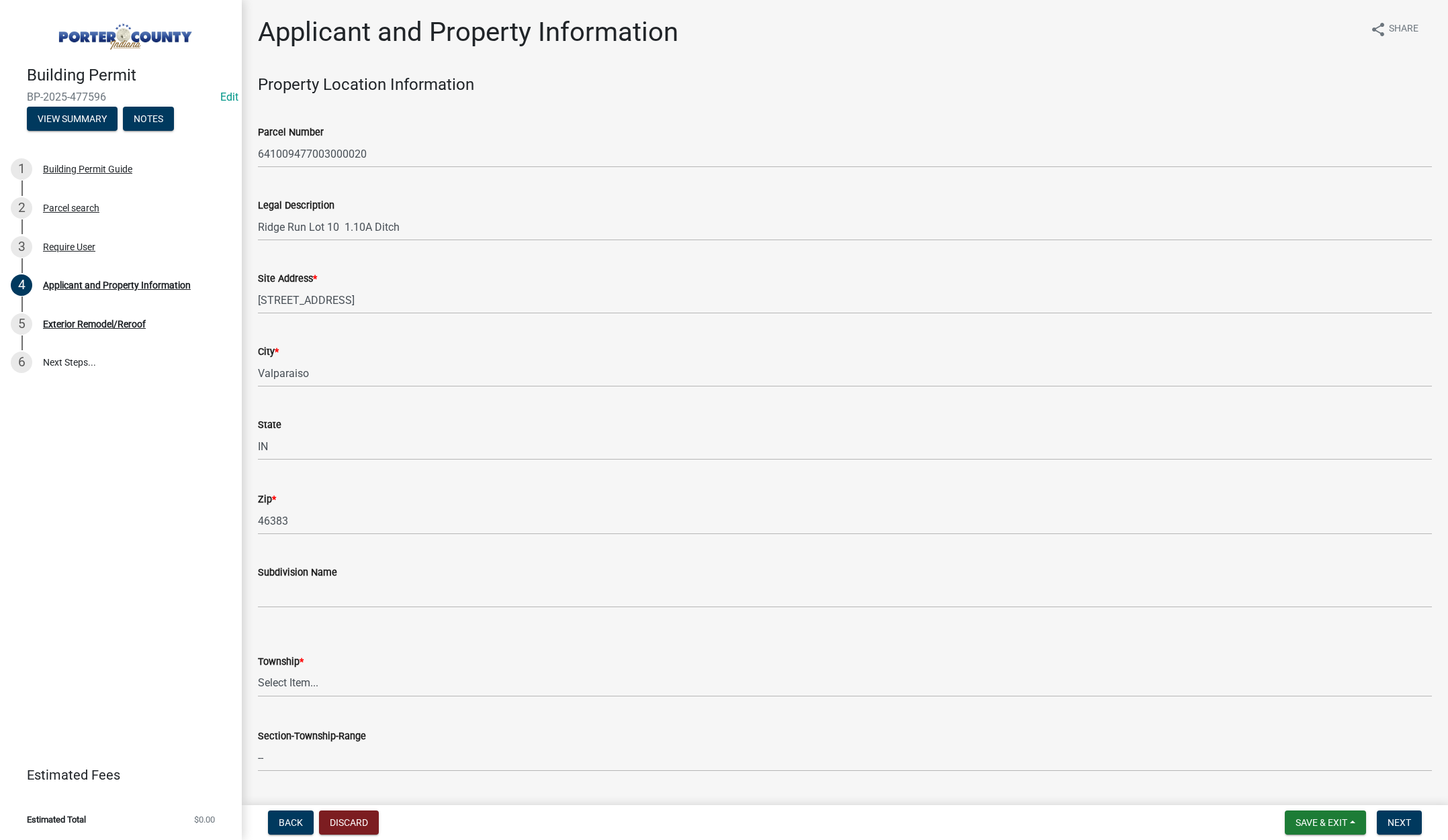
click at [160, 551] on div "Building Permit BP-2025-477596 Edit View Summary Notes 1 Building Permit Guide …" at bounding box center [121, 420] width 242 height 840
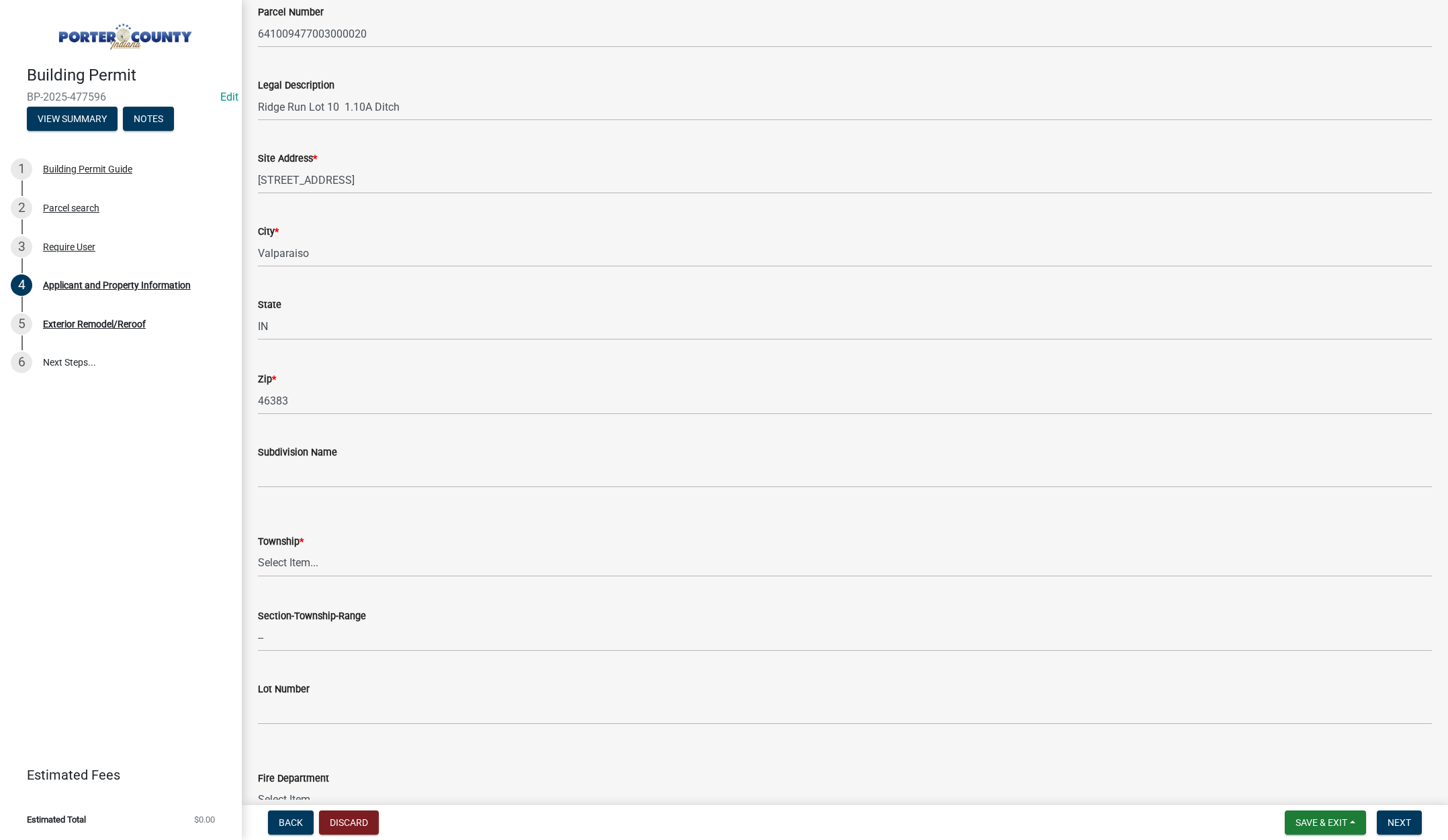
scroll to position [336, 0]
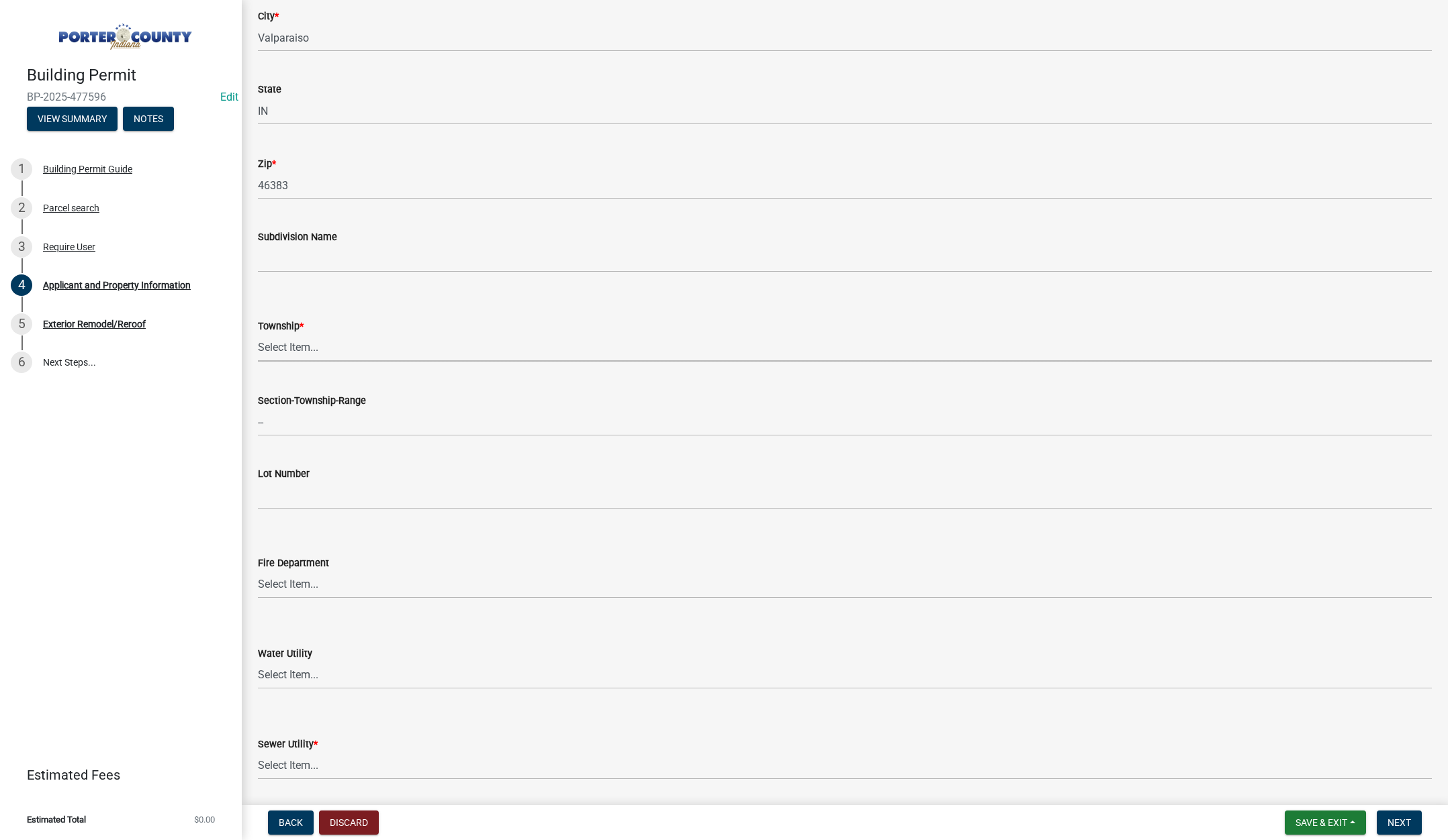
click at [278, 353] on select "Select Item... [PERSON_NAME][GEOGRAPHIC_DATA] [PERSON_NAME][GEOGRAPHIC_DATA] [G…" at bounding box center [844, 348] width 1174 height 28
click at [258, 334] on select "Select Item... [PERSON_NAME][GEOGRAPHIC_DATA] [PERSON_NAME][GEOGRAPHIC_DATA] [G…" at bounding box center [844, 348] width 1174 height 28
select select "3d0e3105-d46a-462c-9cf4-b32453f427e3"
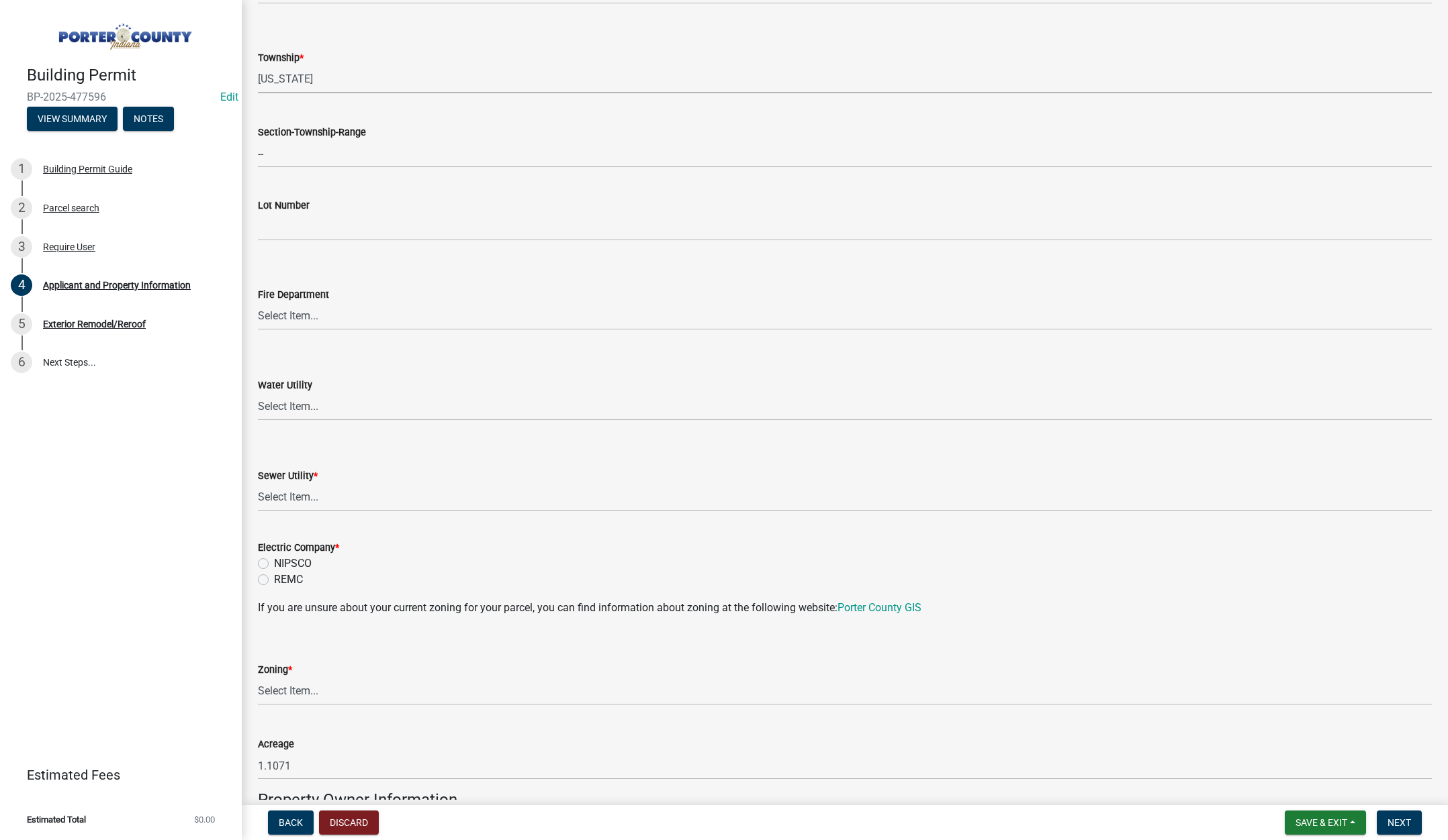
scroll to position [672, 0]
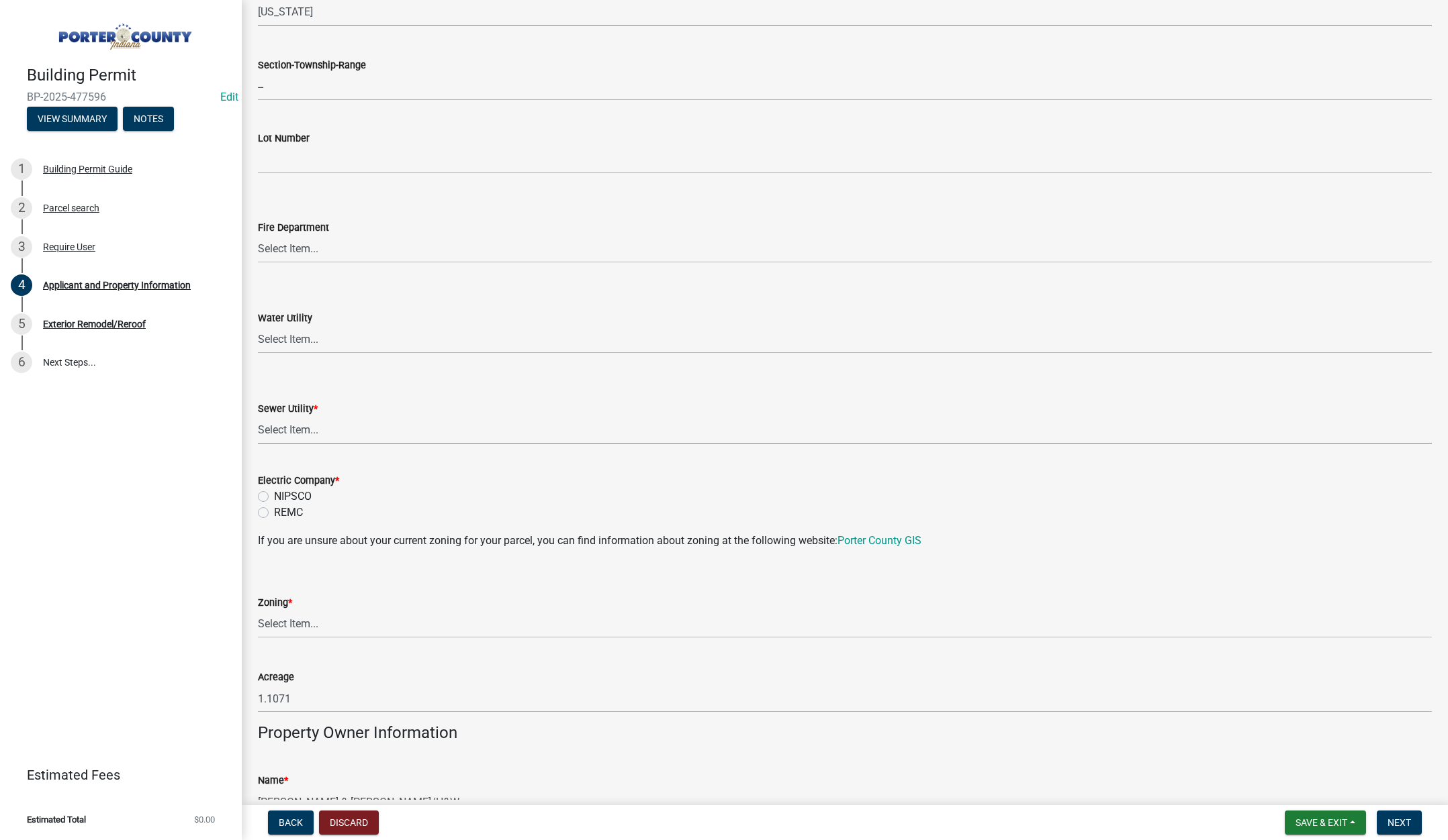
click at [295, 429] on select "Select Item... Aqua [US_STATE] Inc Damon Run Falling Waters Lake Eliza - LEACD …" at bounding box center [844, 431] width 1174 height 28
click at [258, 417] on select "Select Item... Aqua [US_STATE] Inc Damon Run Falling Waters Lake Eliza - LEACD …" at bounding box center [844, 431] width 1174 height 28
select select "ea6751d4-6bf7-4a16-89ee-f7801ab82aa1"
click at [275, 495] on label "NIPSCO" at bounding box center [293, 496] width 38 height 16
click at [275, 495] on input "NIPSCO" at bounding box center [278, 492] width 9 height 9
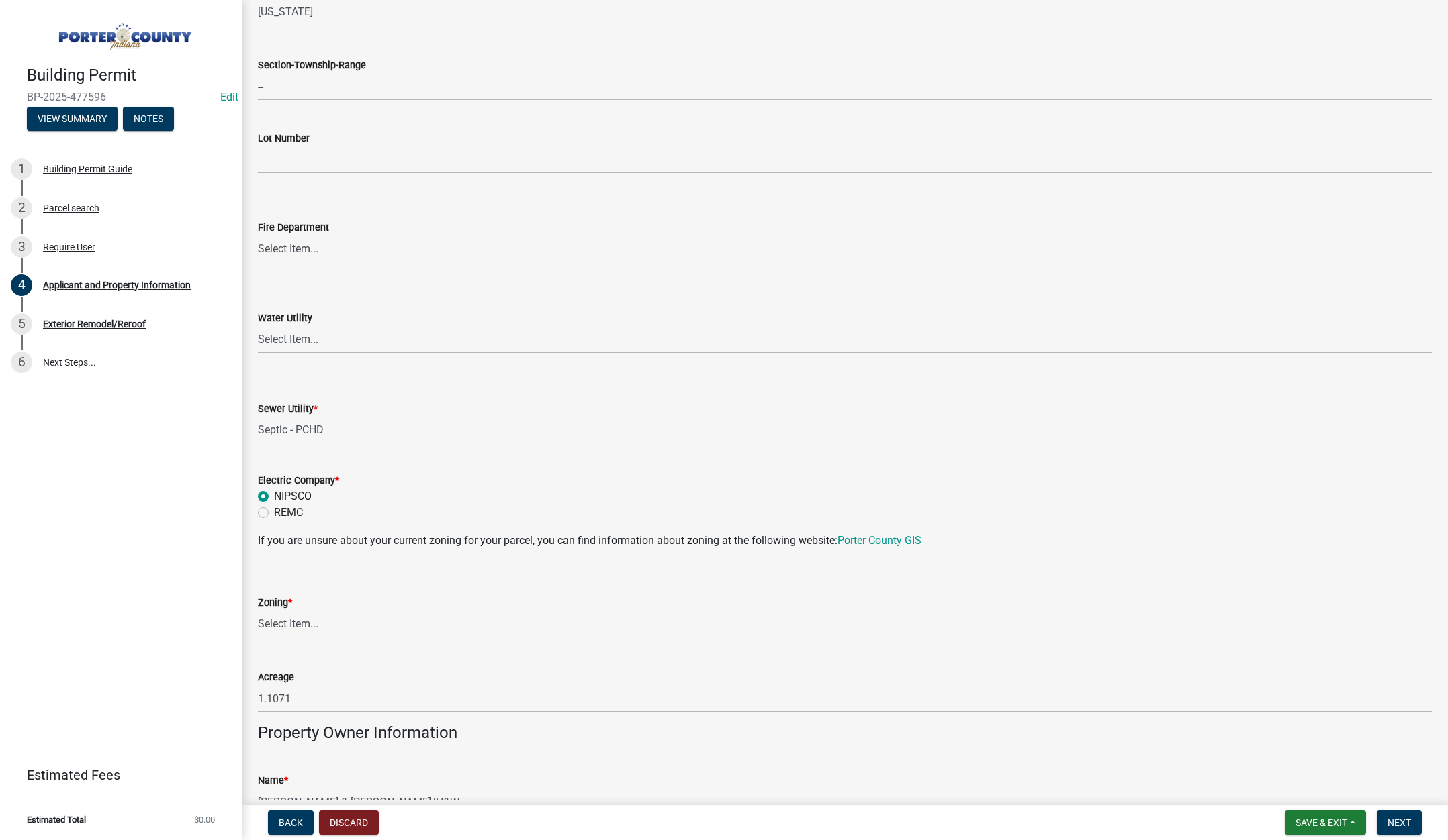
radio input "true"
click at [299, 623] on select "Select Item... A1 A2 CH CM CN I1 I2 I3 IN MP OT P1 P2 PUD R1 R2 R3 R4 RL RR" at bounding box center [844, 625] width 1174 height 28
click at [258, 611] on select "Select Item... A1 A2 CH CM CN I1 I2 I3 IN MP OT P1 P2 PUD R1 R2 R3 R4 RL RR" at bounding box center [844, 625] width 1174 height 28
select select "92efe679-05f4-414a-9426-51627fba5de6"
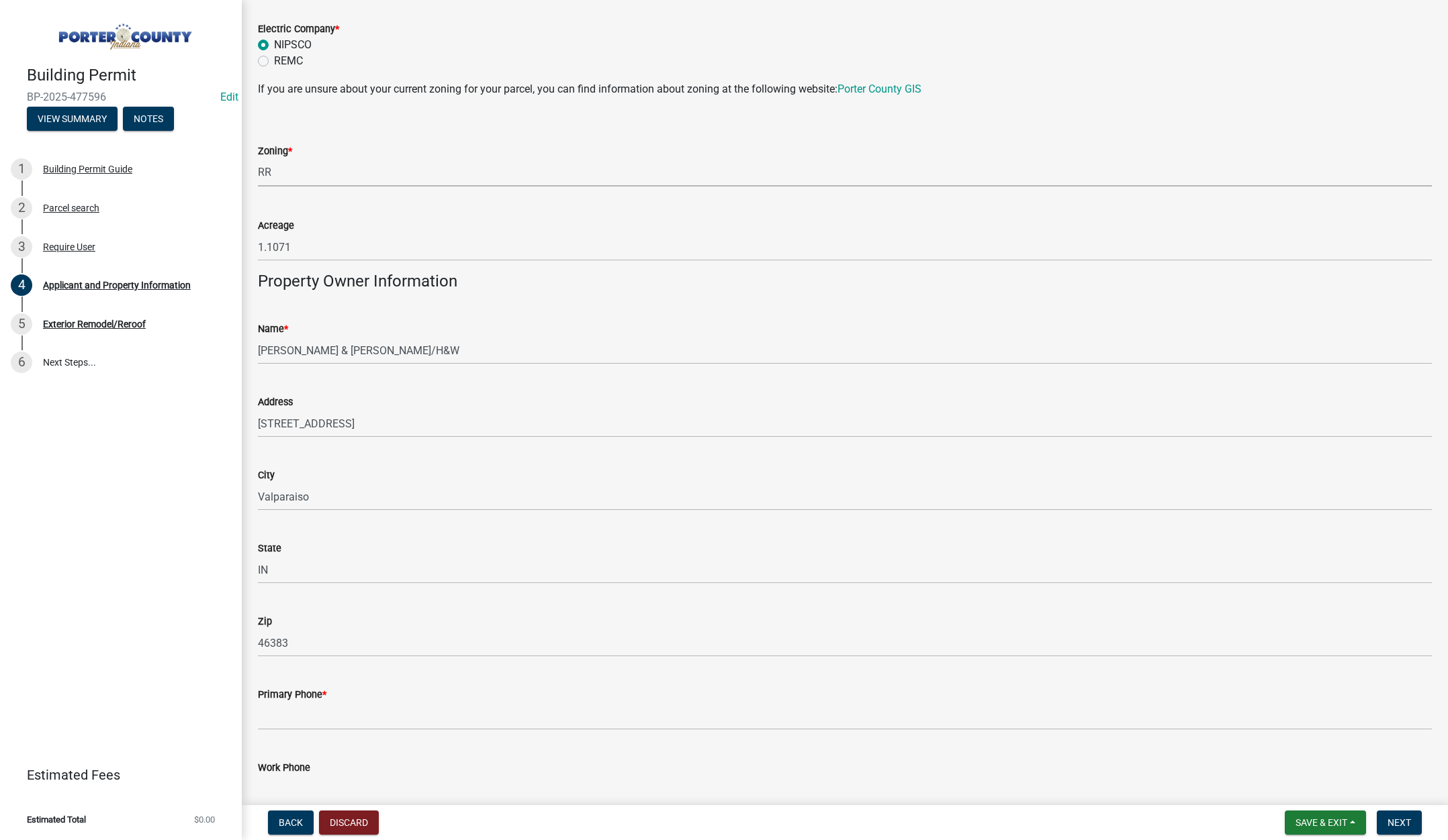
scroll to position [1342, 0]
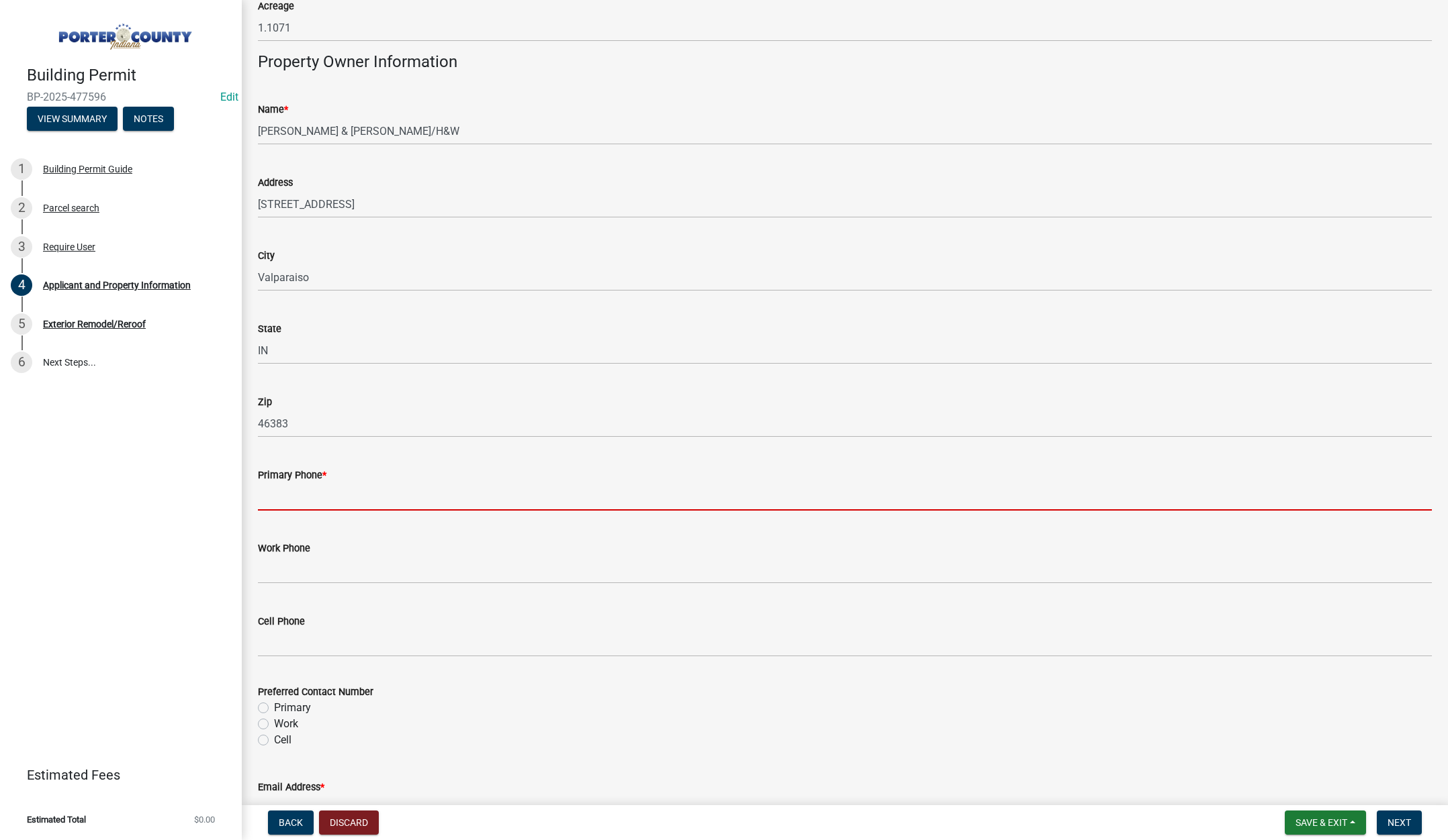
click at [282, 497] on input "Primary Phone *" at bounding box center [844, 497] width 1174 height 28
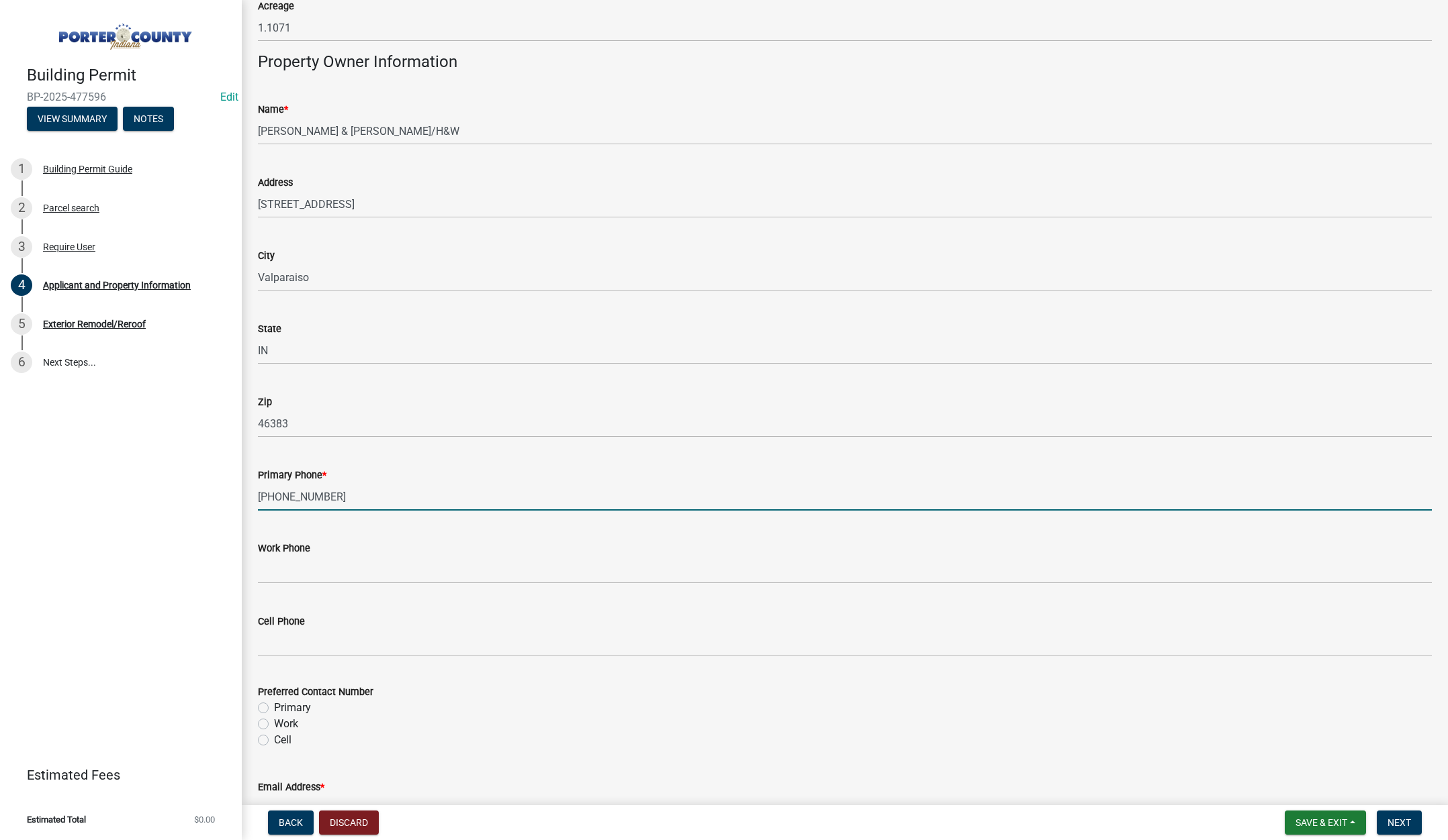
type input "219-476-0400"
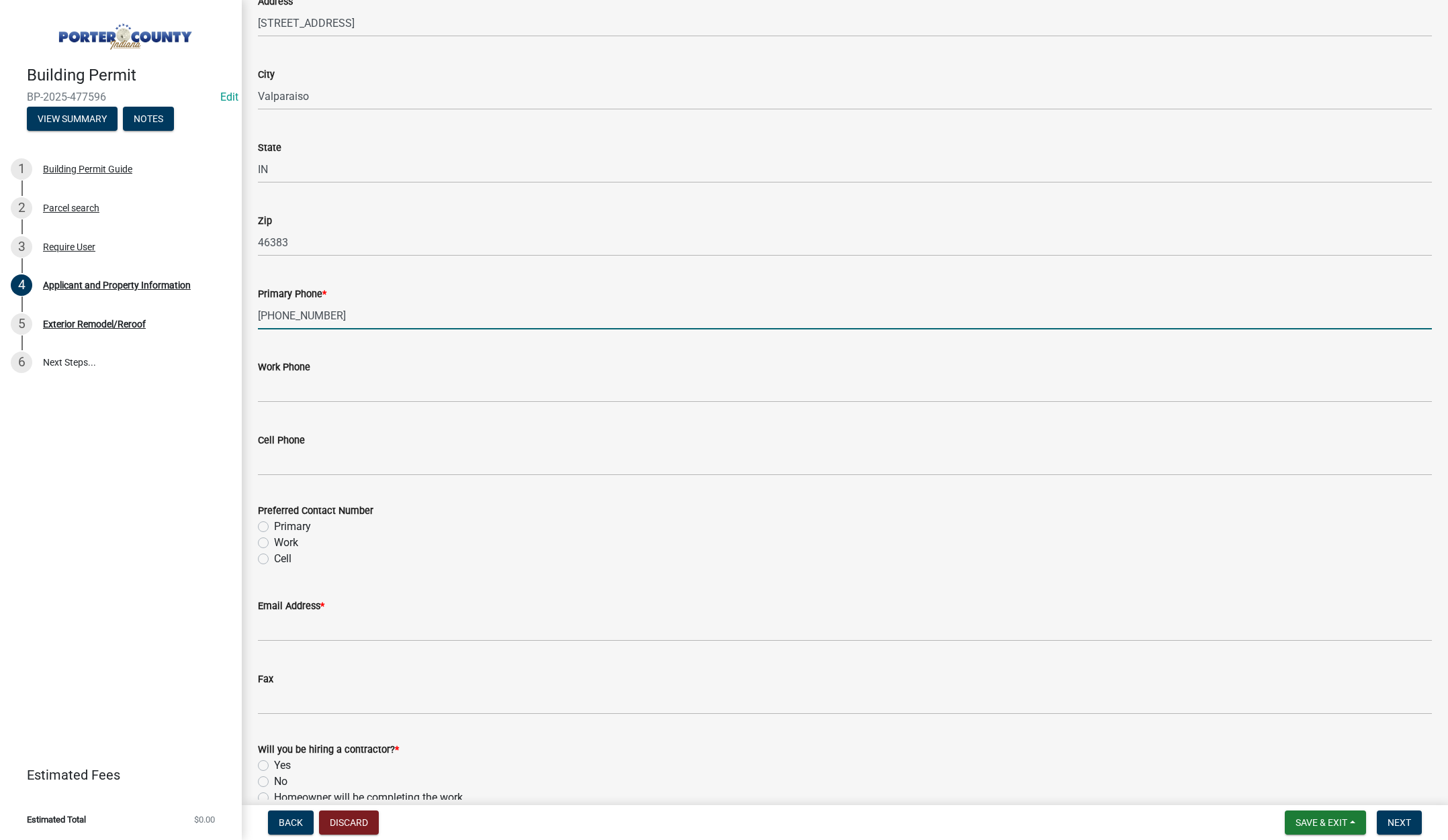
scroll to position [1544, 0]
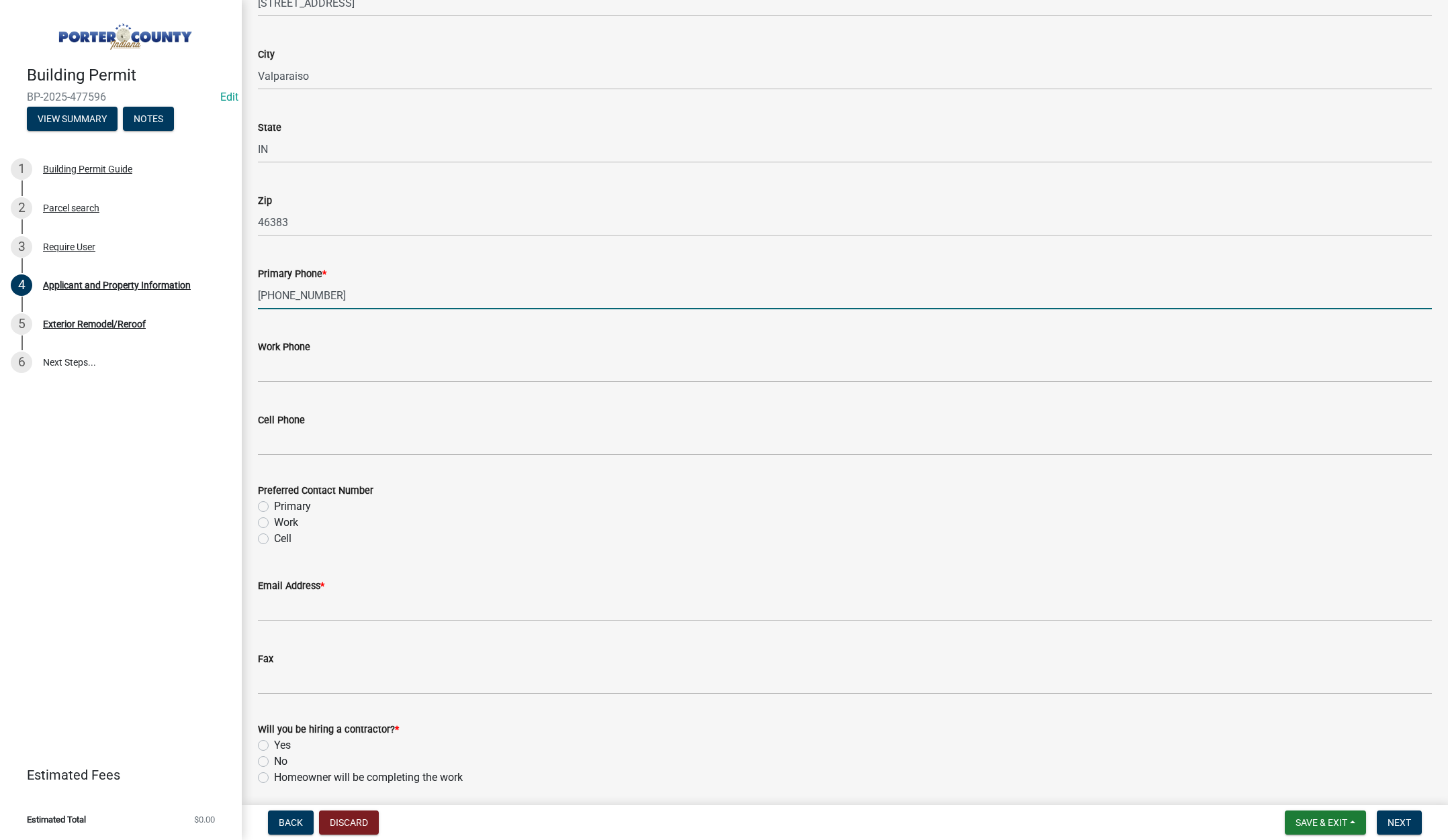
click at [275, 505] on label "Primary" at bounding box center [292, 507] width 37 height 16
click at [275, 505] on input "Primary" at bounding box center [278, 503] width 9 height 9
radio input "true"
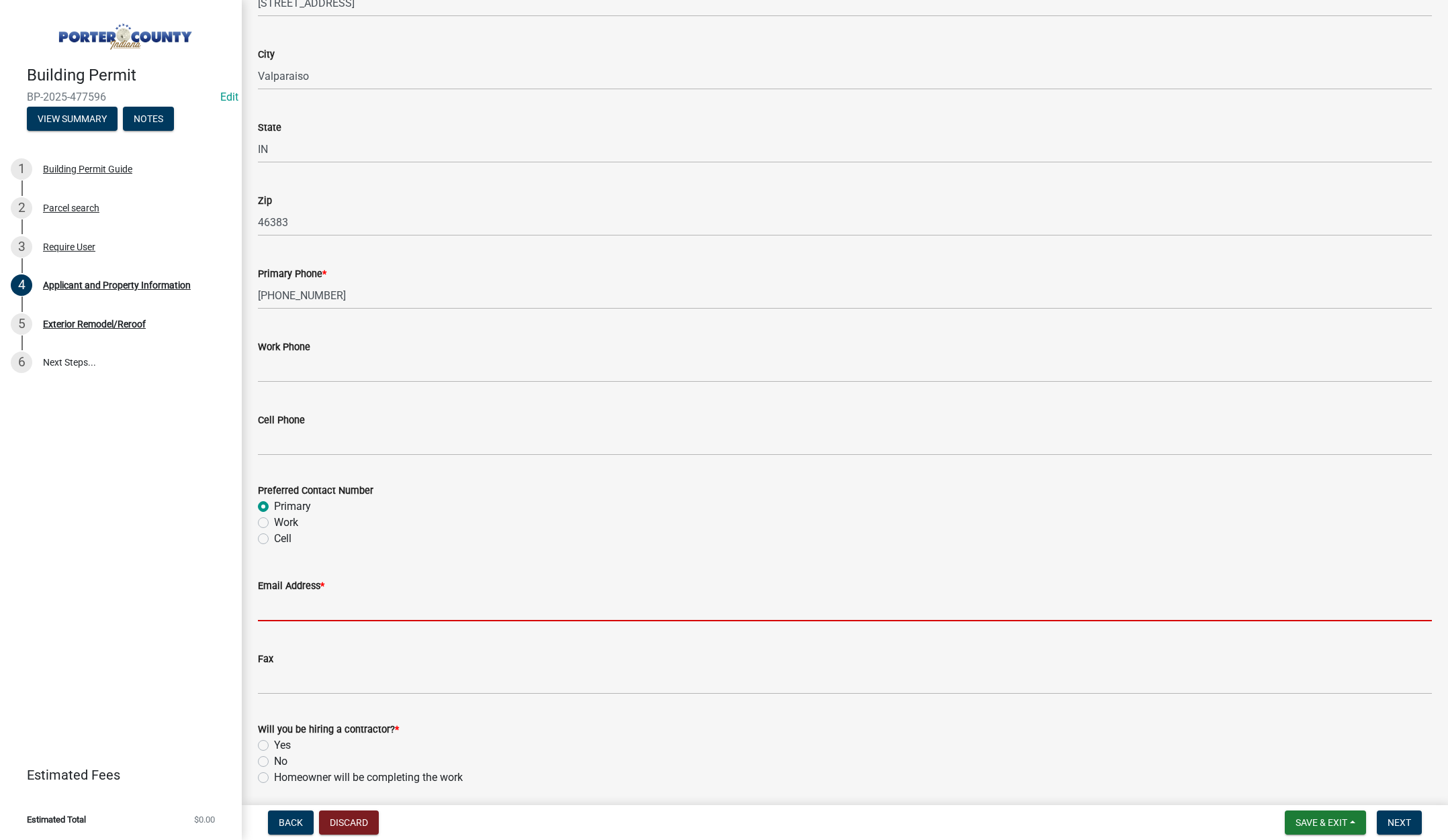
click at [275, 615] on input "Email Address *" at bounding box center [844, 608] width 1174 height 28
type input "[PERSON_NAME][EMAIL_ADDRESS][DOMAIN_NAME]"
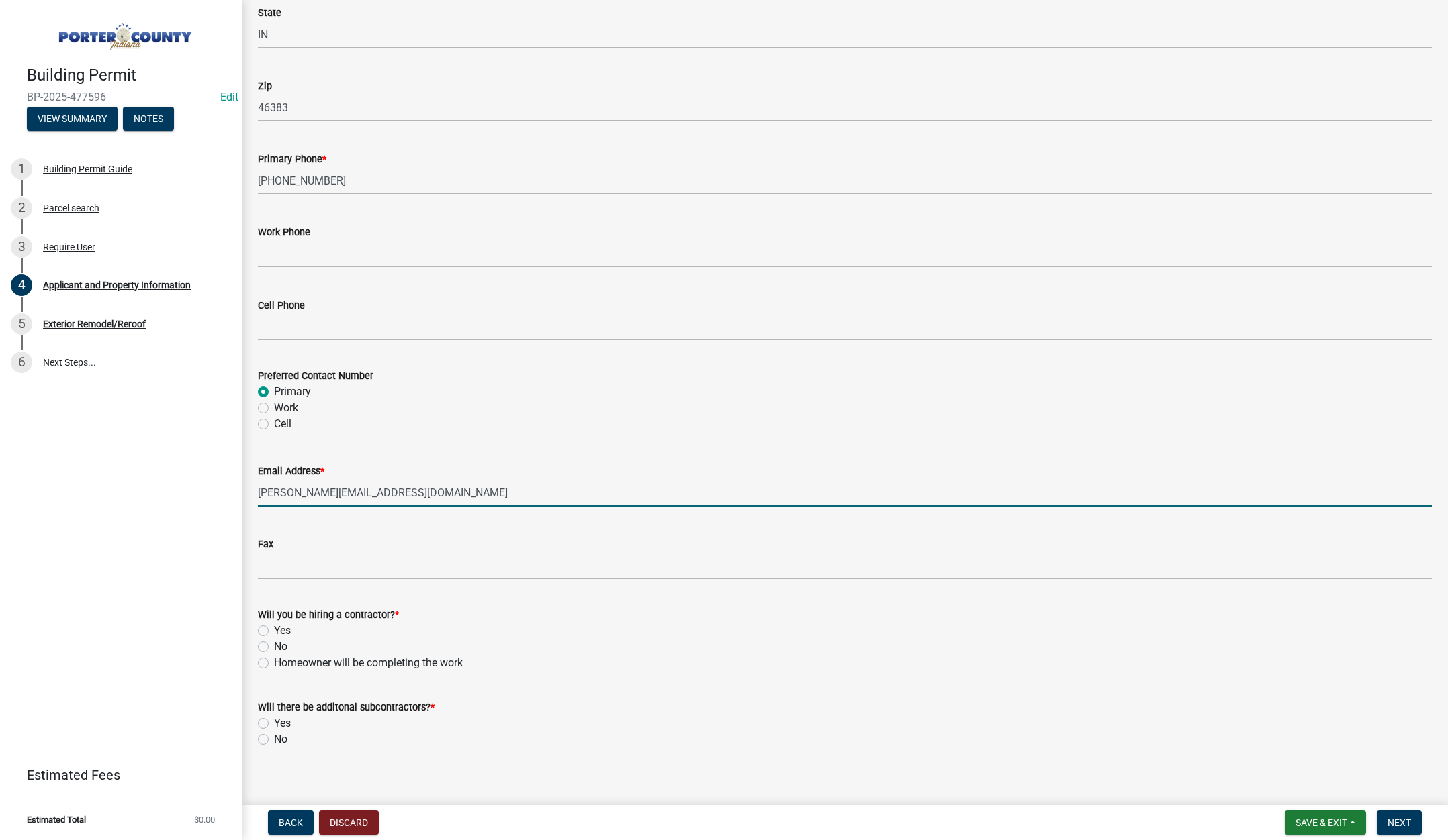
scroll to position [1671, 0]
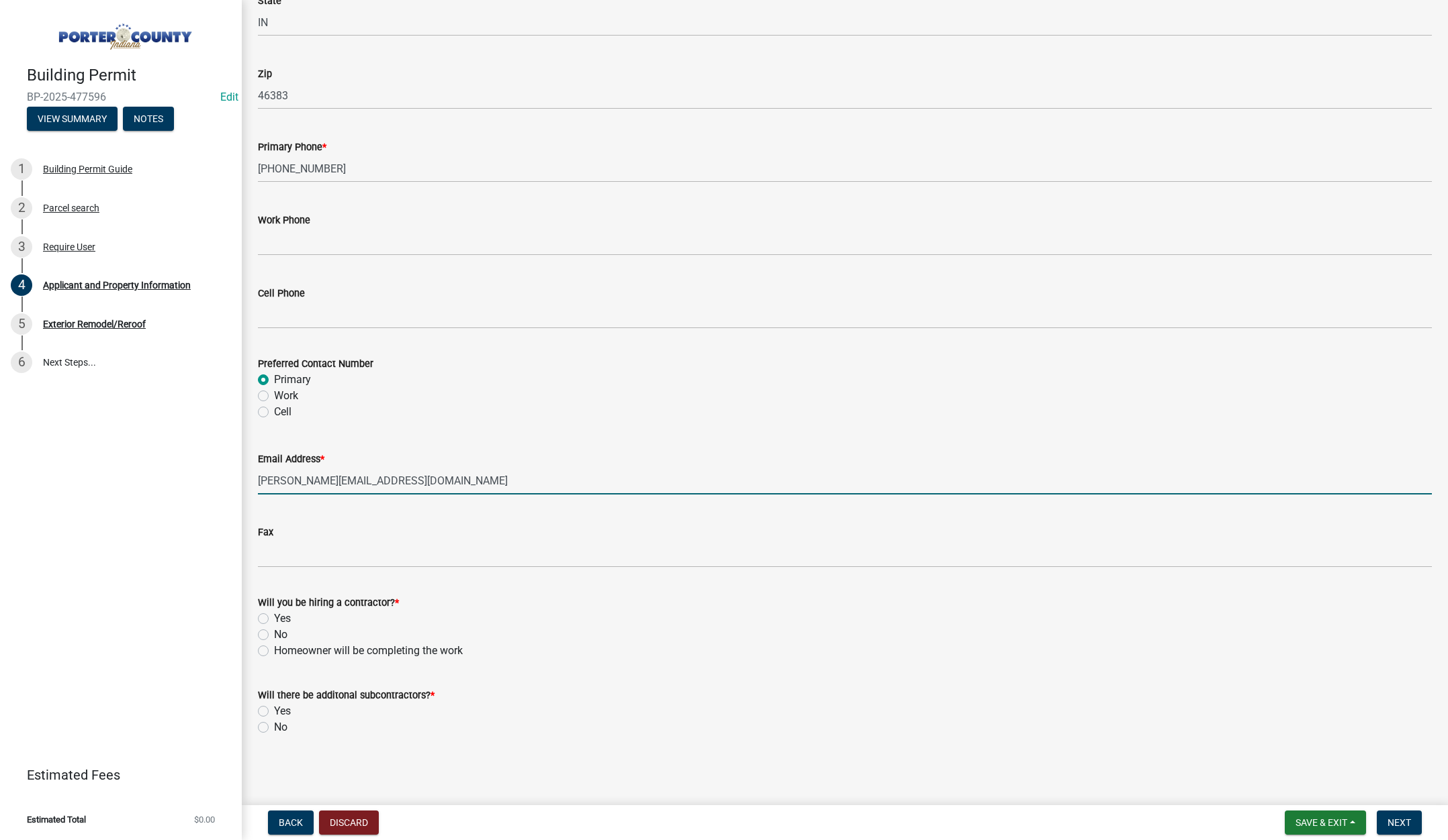
click at [275, 615] on label "Yes" at bounding box center [282, 619] width 17 height 16
click at [275, 615] on input "Yes" at bounding box center [278, 615] width 9 height 9
radio input "true"
drag, startPoint x: 264, startPoint y: 727, endPoint x: 274, endPoint y: 730, distance: 10.4
click at [275, 728] on label "No" at bounding box center [281, 728] width 14 height 16
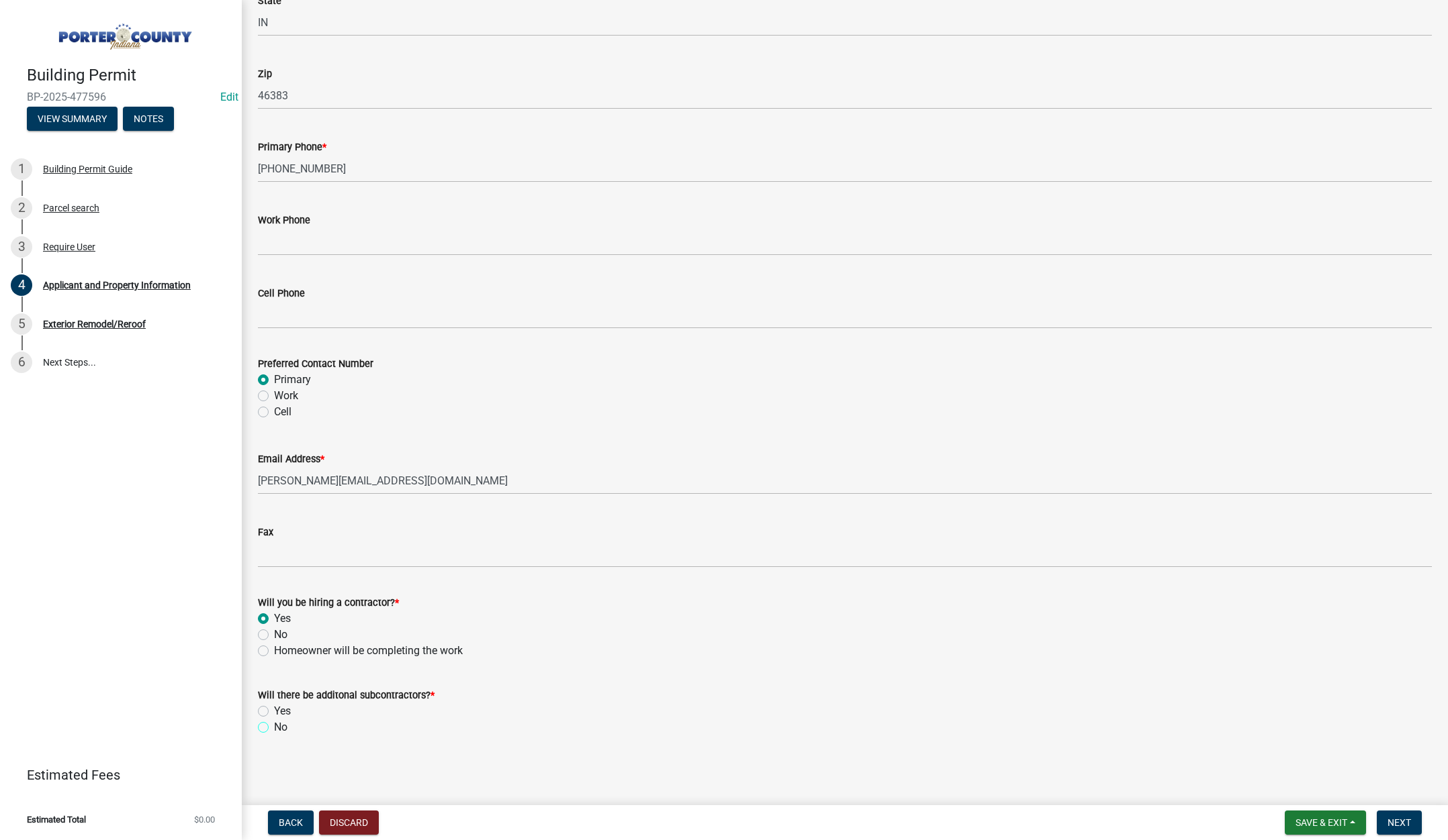
click at [275, 728] on input "No" at bounding box center [278, 724] width 9 height 9
radio input "true"
click at [1399, 819] on span "Next" at bounding box center [1399, 822] width 24 height 11
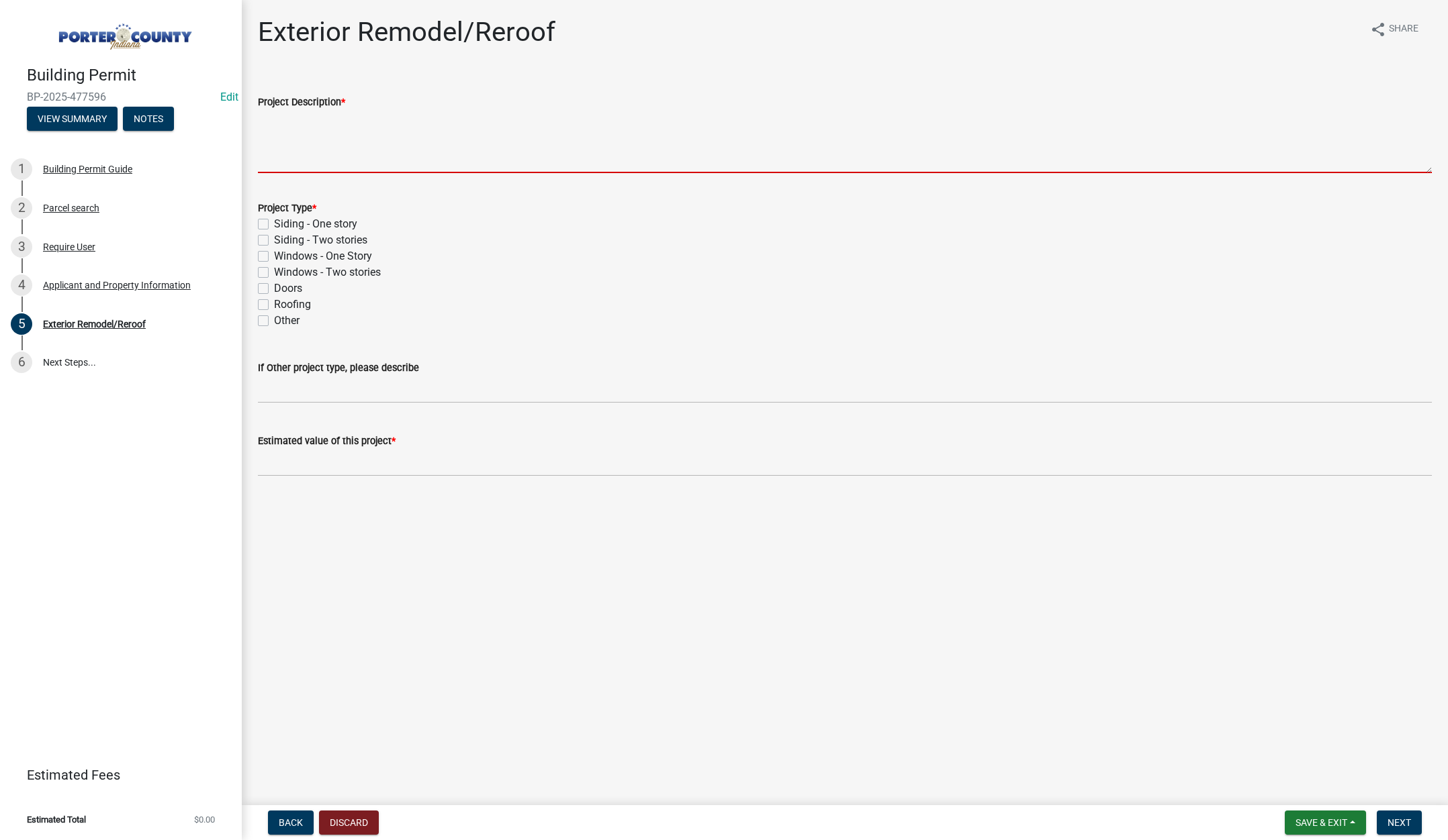
click at [292, 133] on textarea "Project Description *" at bounding box center [844, 142] width 1174 height 63
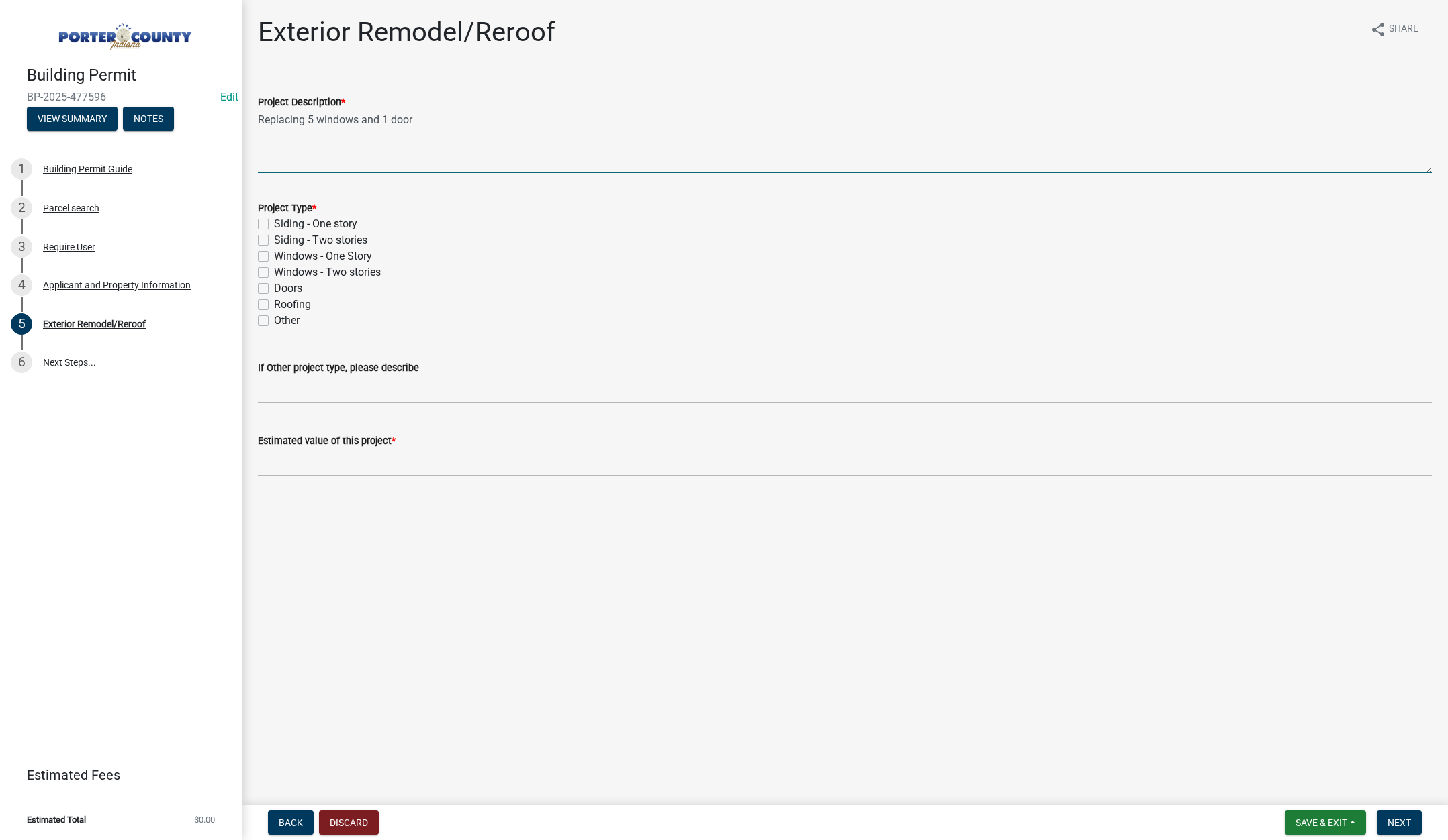
type textarea "Replacing 5 windows and 1 door"
click at [275, 255] on label "Windows - One Story" at bounding box center [323, 257] width 98 height 16
click at [275, 255] on input "Windows - One Story" at bounding box center [278, 253] width 9 height 9
checkbox input "true"
checkbox input "false"
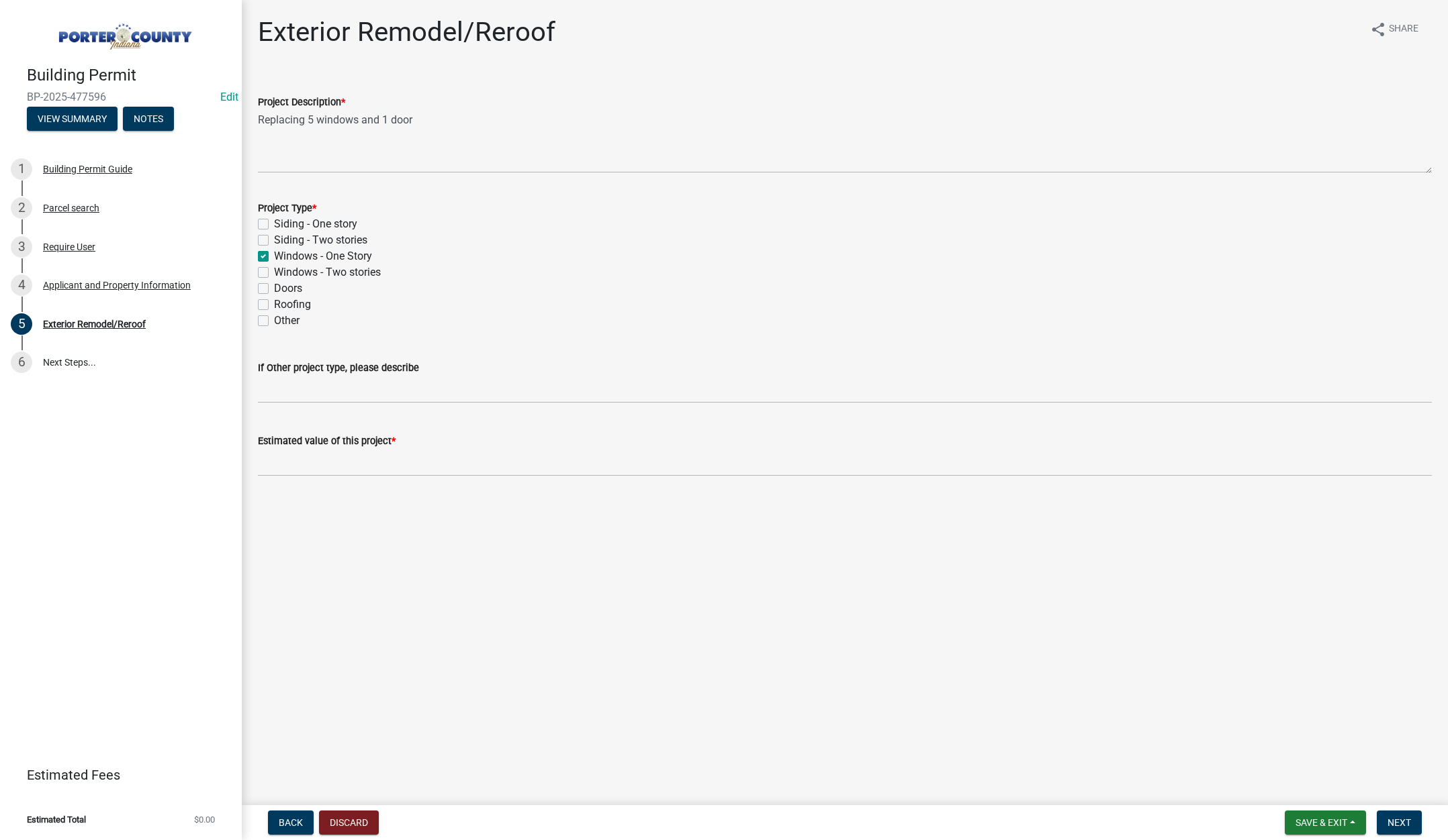
checkbox input "false"
checkbox input "true"
checkbox input "false"
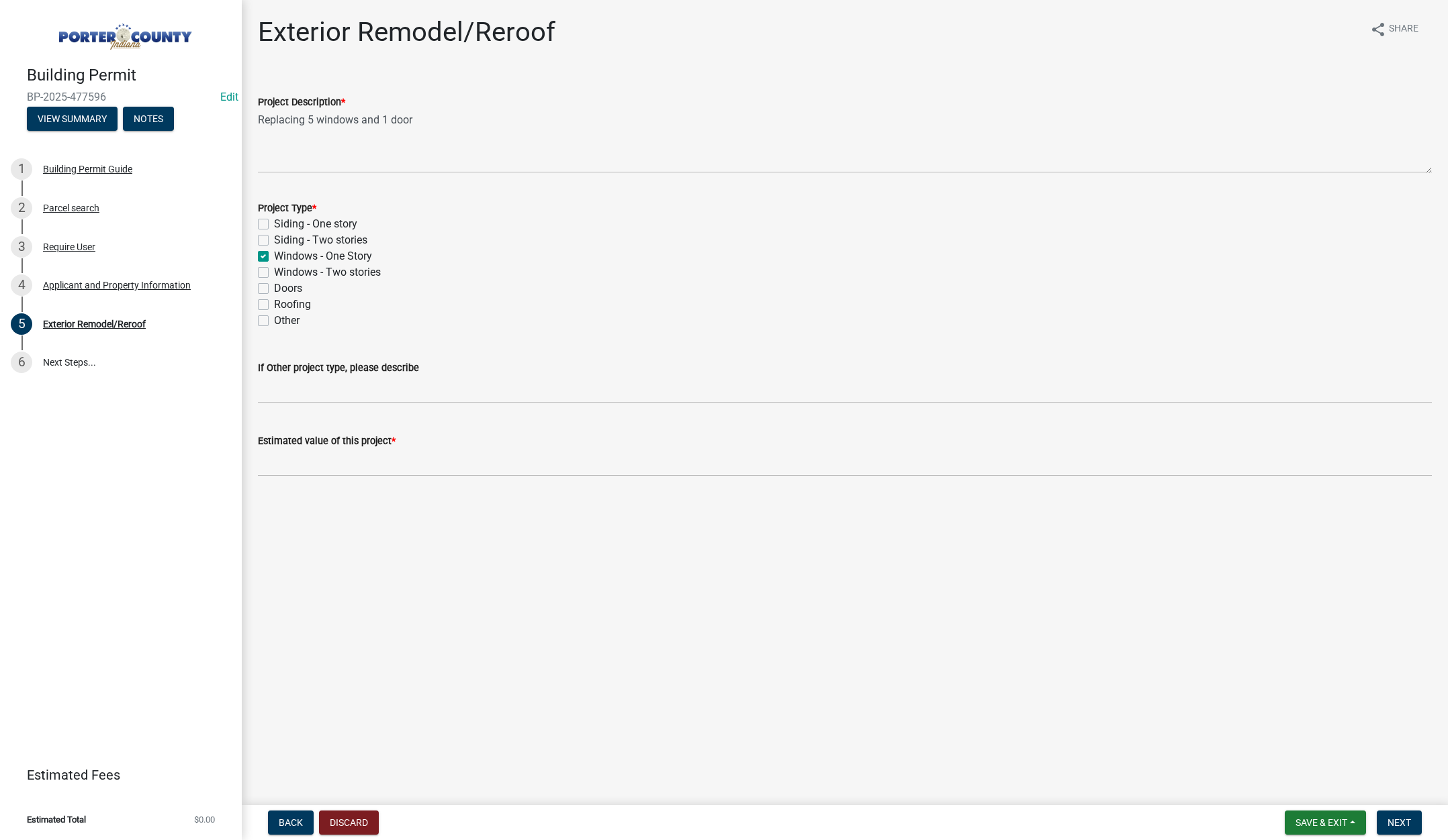
checkbox input "false"
click at [275, 285] on label "Doors" at bounding box center [288, 288] width 28 height 16
click at [275, 285] on input "Doors" at bounding box center [278, 284] width 9 height 9
checkbox input "true"
checkbox input "false"
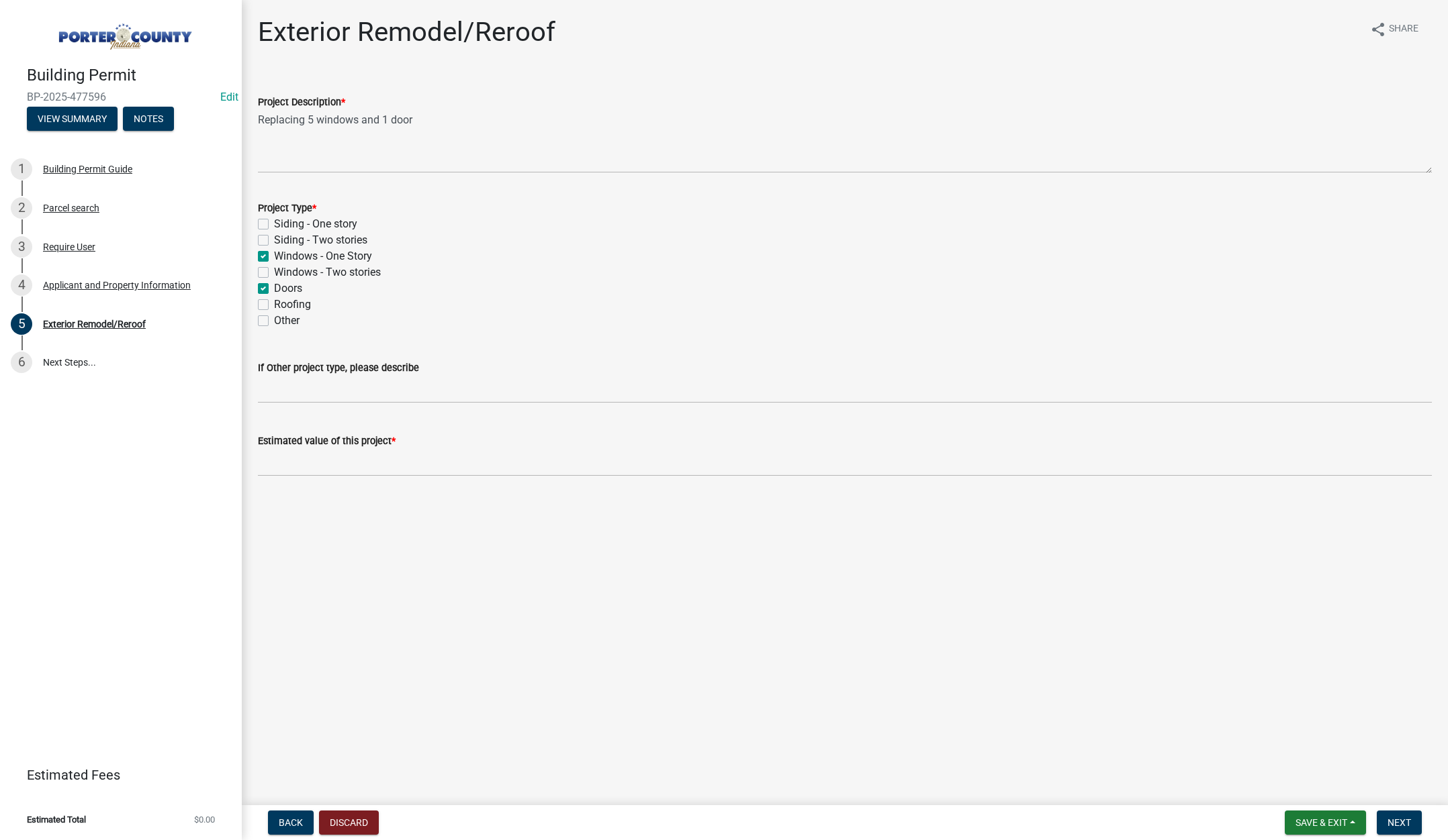
checkbox input "false"
checkbox input "true"
checkbox input "false"
checkbox input "true"
checkbox input "false"
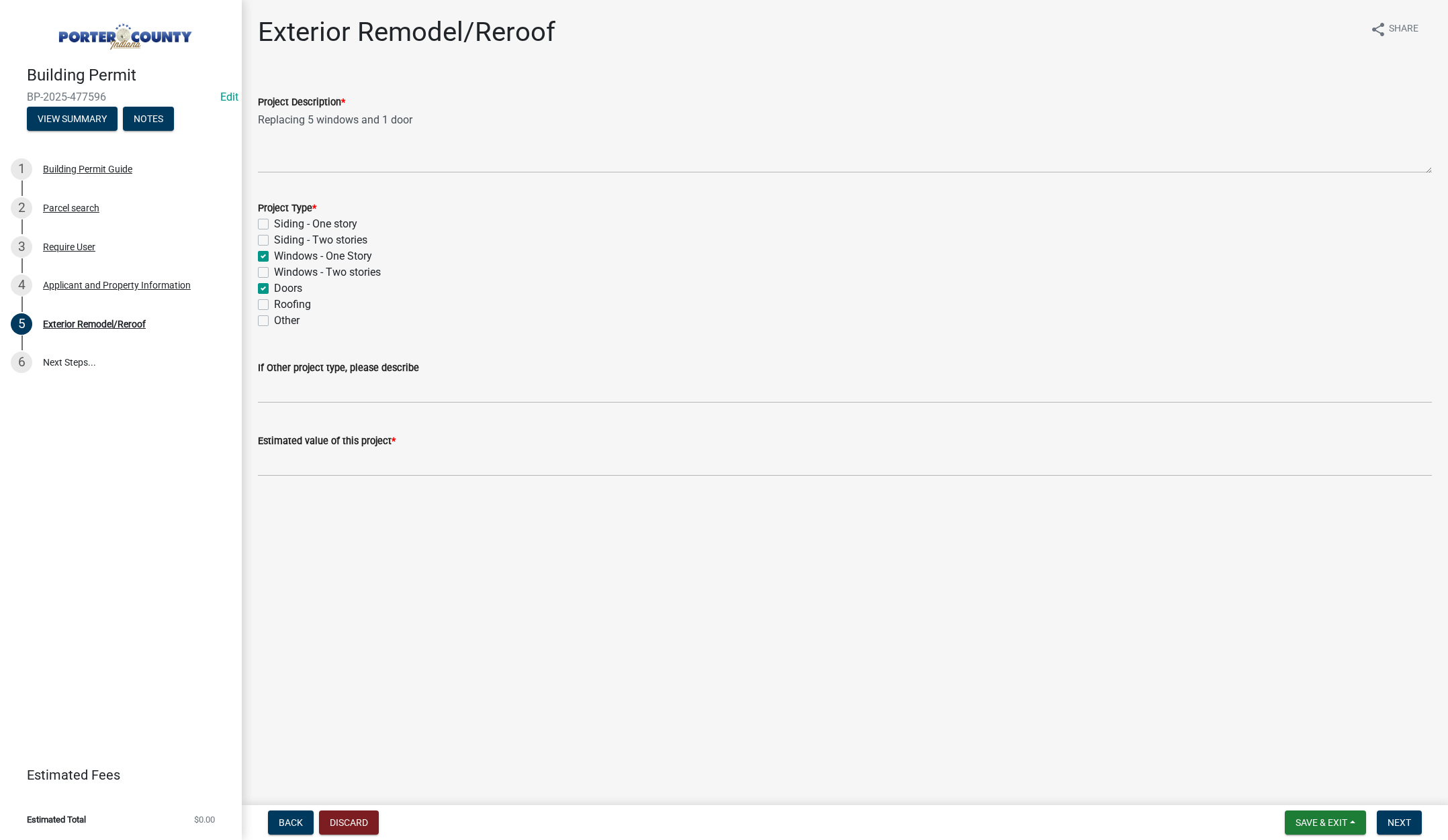
checkbox input "false"
click at [317, 463] on input "text" at bounding box center [844, 463] width 1174 height 28
type input "11000"
click at [1381, 823] on button "Next" at bounding box center [1398, 823] width 45 height 24
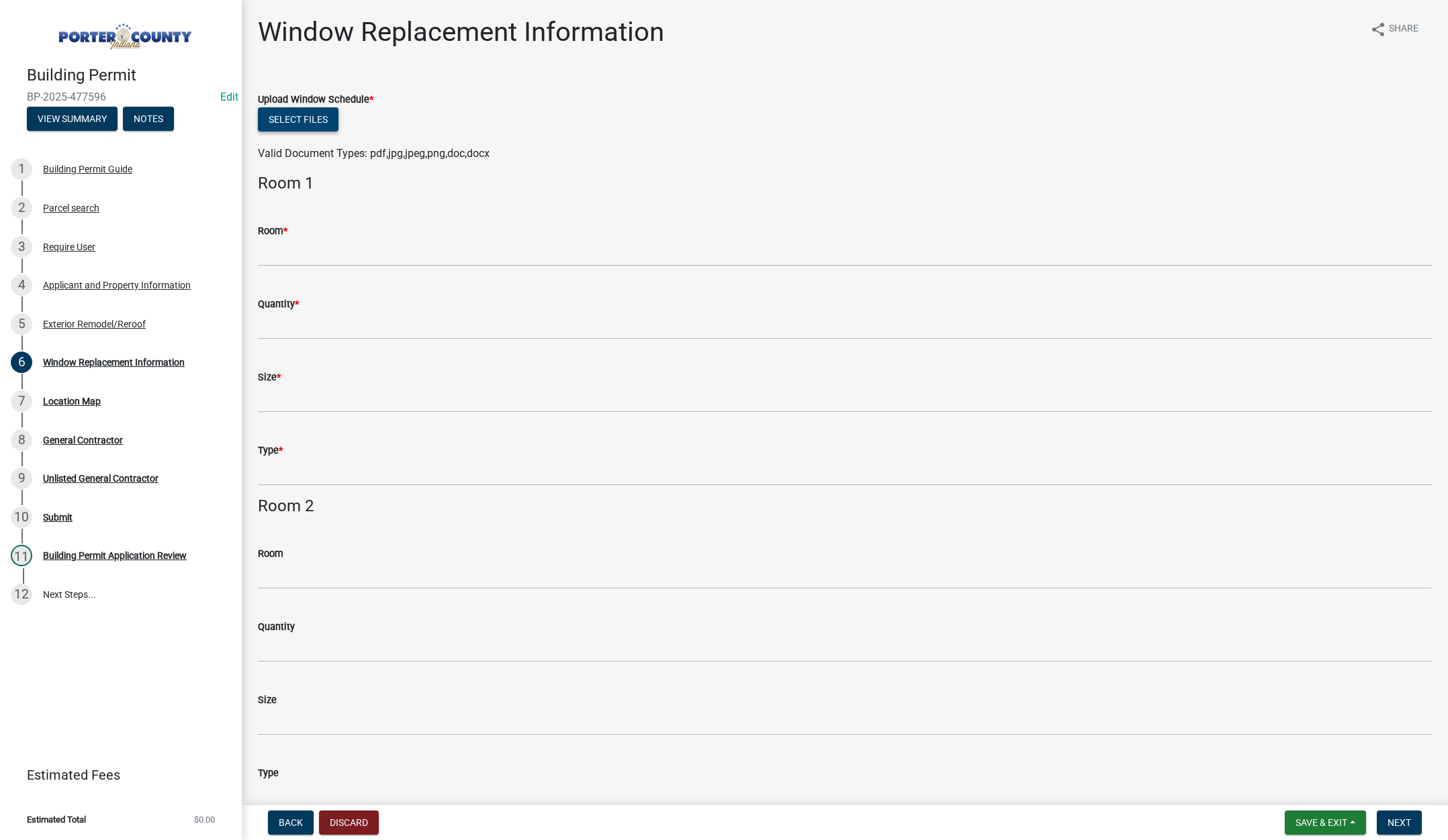
click at [306, 118] on button "Select files" at bounding box center [297, 119] width 80 height 24
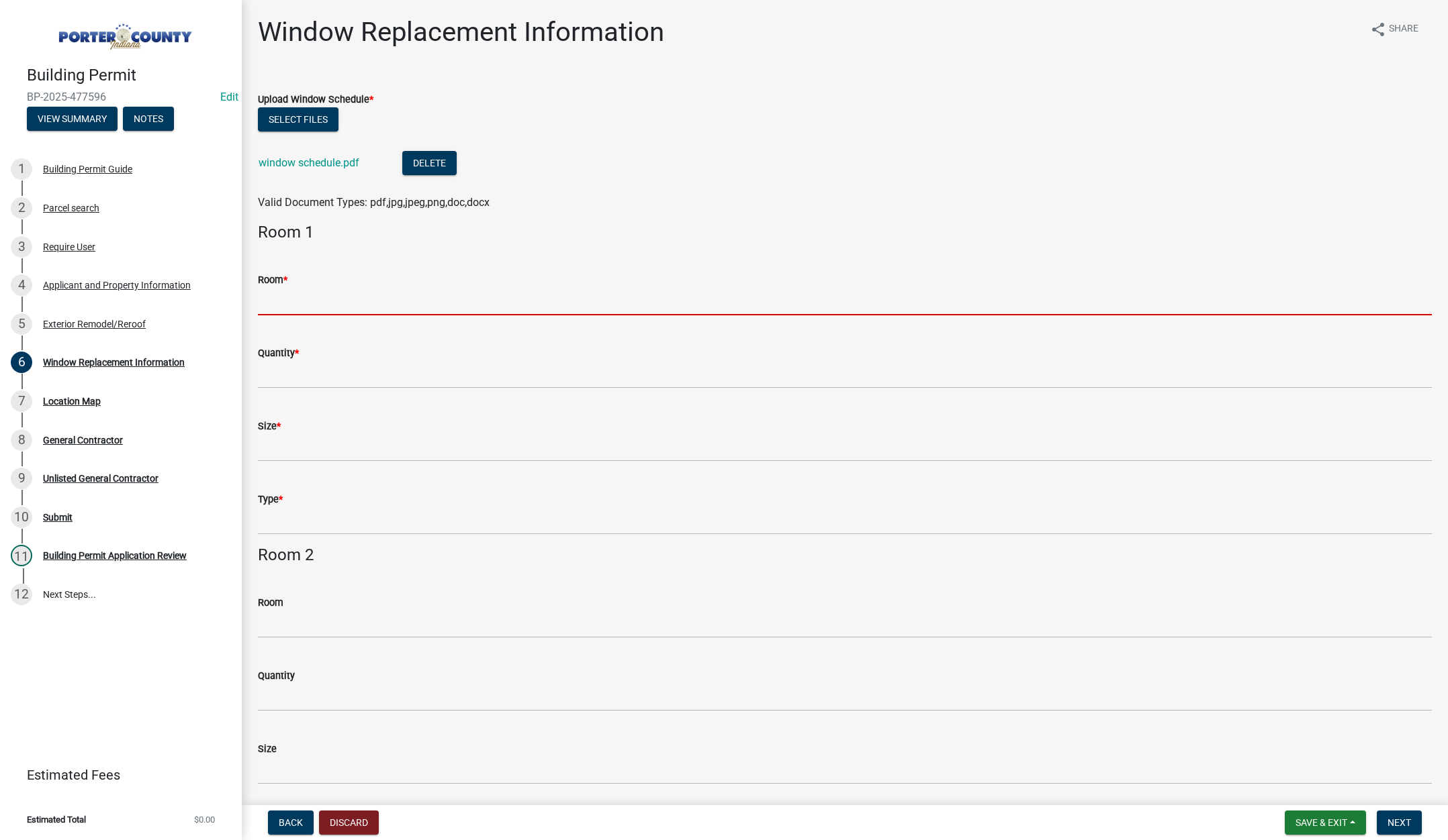
click at [278, 302] on input "Room *" at bounding box center [844, 302] width 1174 height 28
type input "see attached"
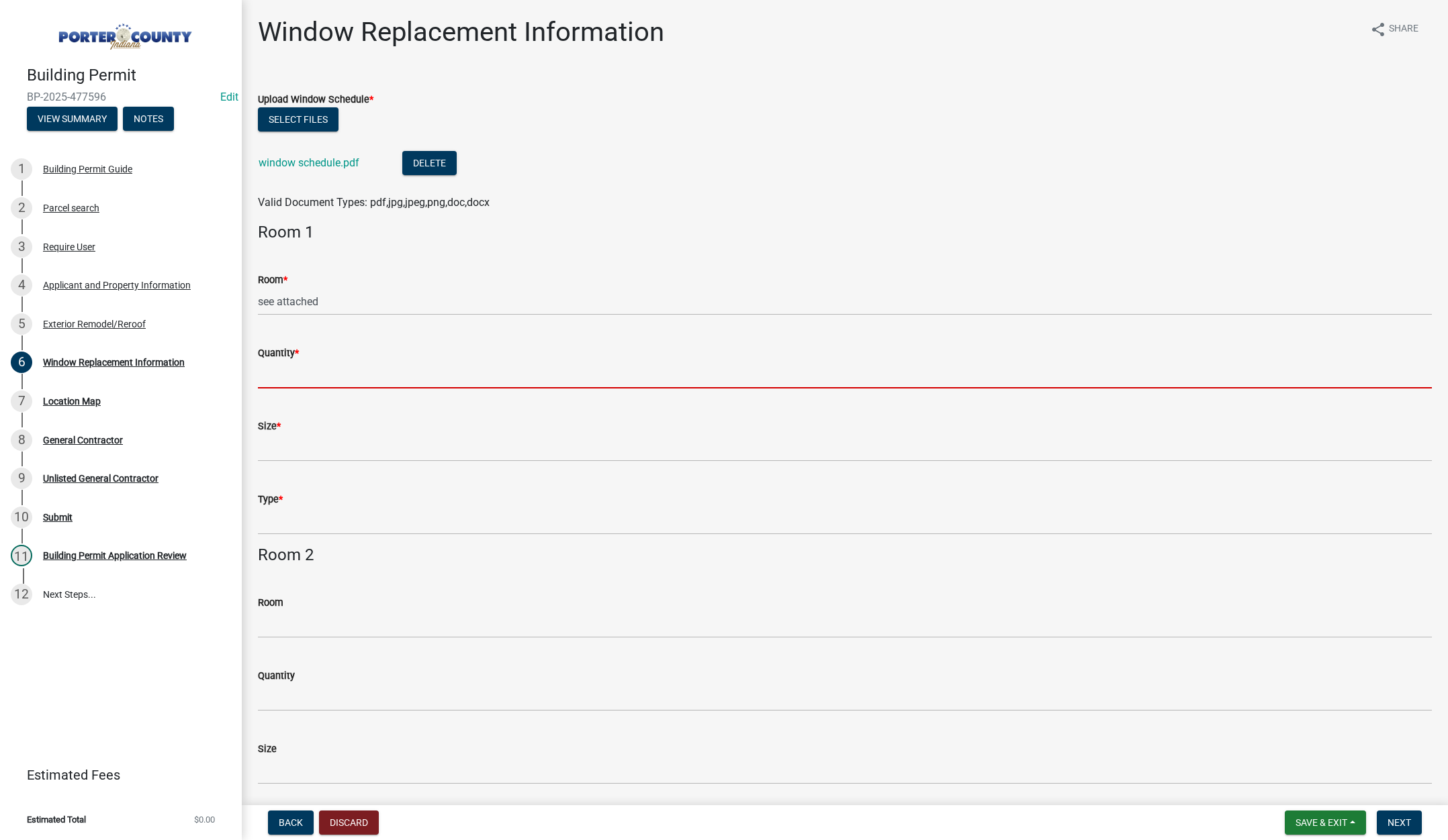
drag, startPoint x: 302, startPoint y: 374, endPoint x: 321, endPoint y: 390, distance: 24.8
click at [302, 374] on input "Quantity *" at bounding box center [844, 375] width 1174 height 28
type input "see attached"
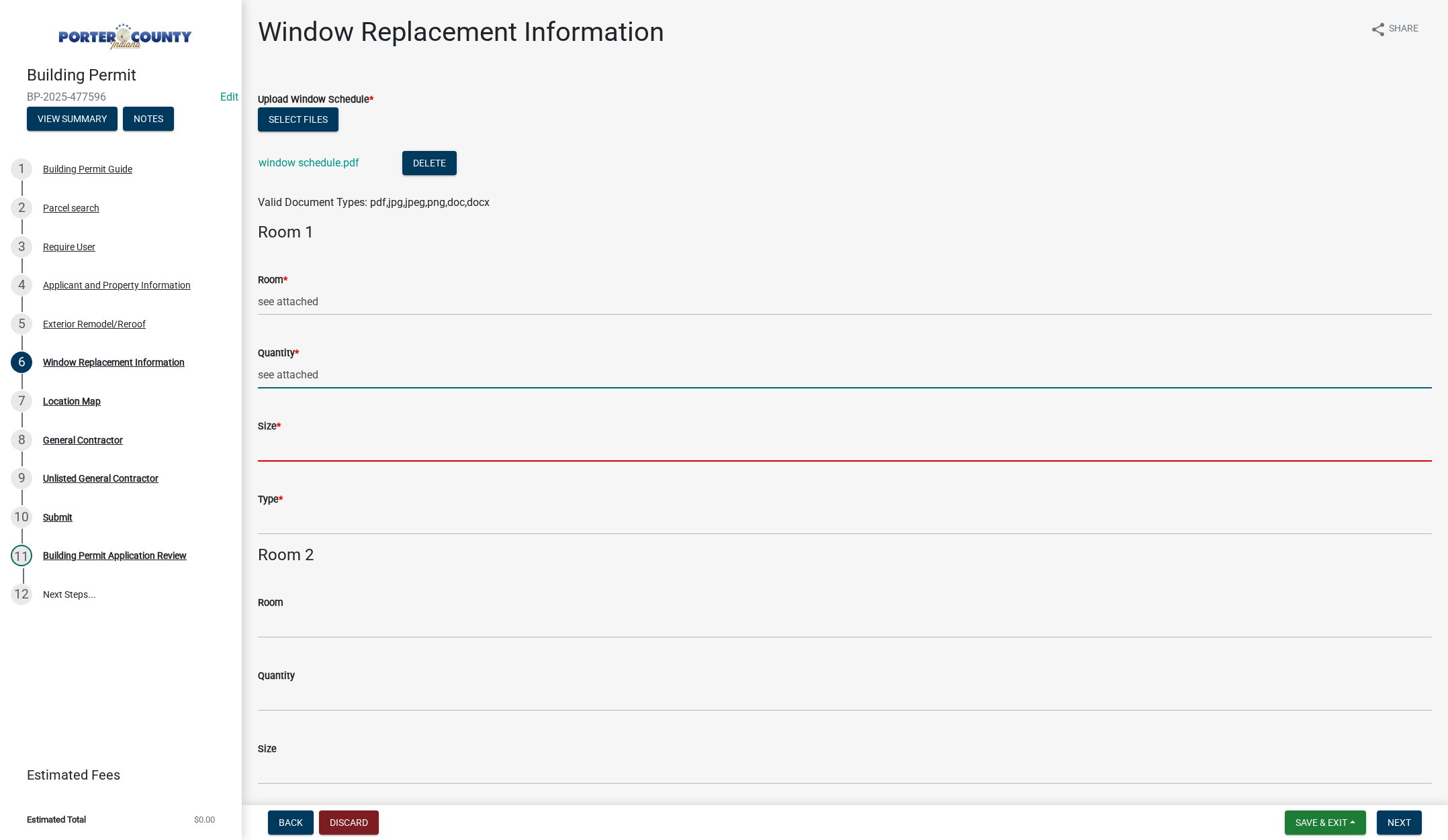
click at [293, 449] on input "Size *" at bounding box center [844, 448] width 1174 height 28
type input "see attached"
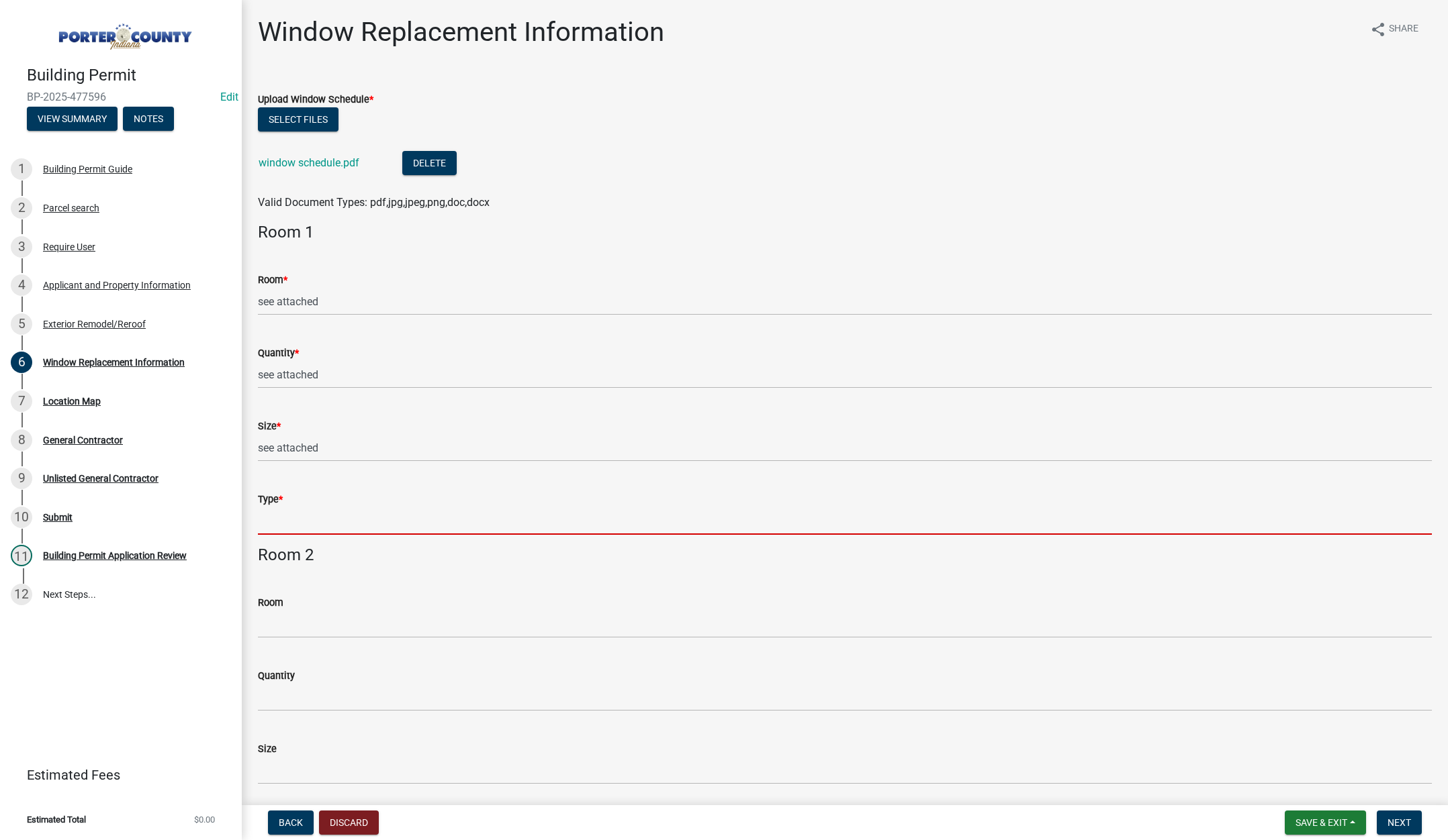
drag, startPoint x: 276, startPoint y: 531, endPoint x: 314, endPoint y: 538, distance: 38.6
click at [277, 531] on input "Type *" at bounding box center [844, 521] width 1174 height 28
type input "see attached"
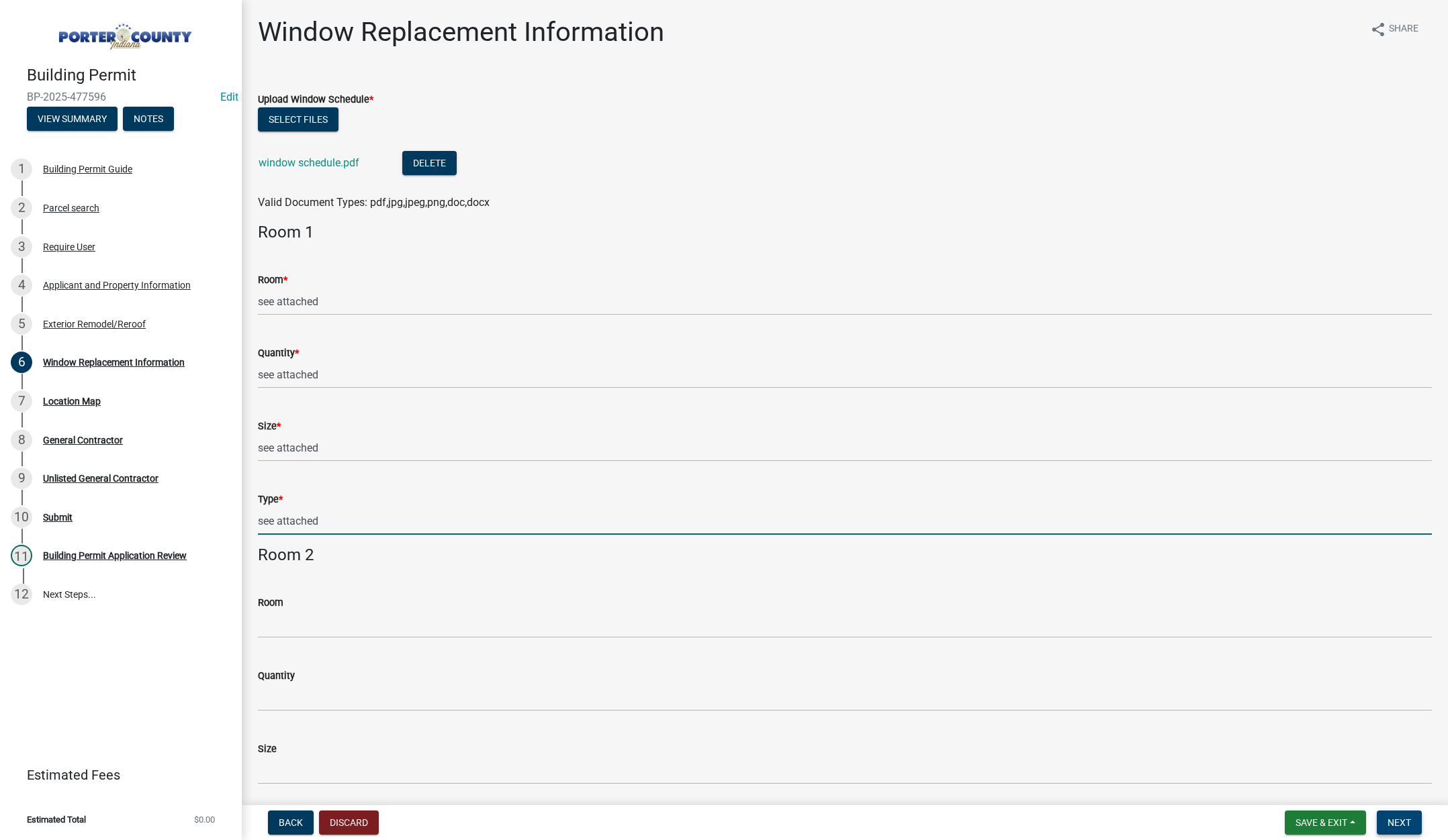
click at [1403, 825] on span "Next" at bounding box center [1399, 822] width 24 height 11
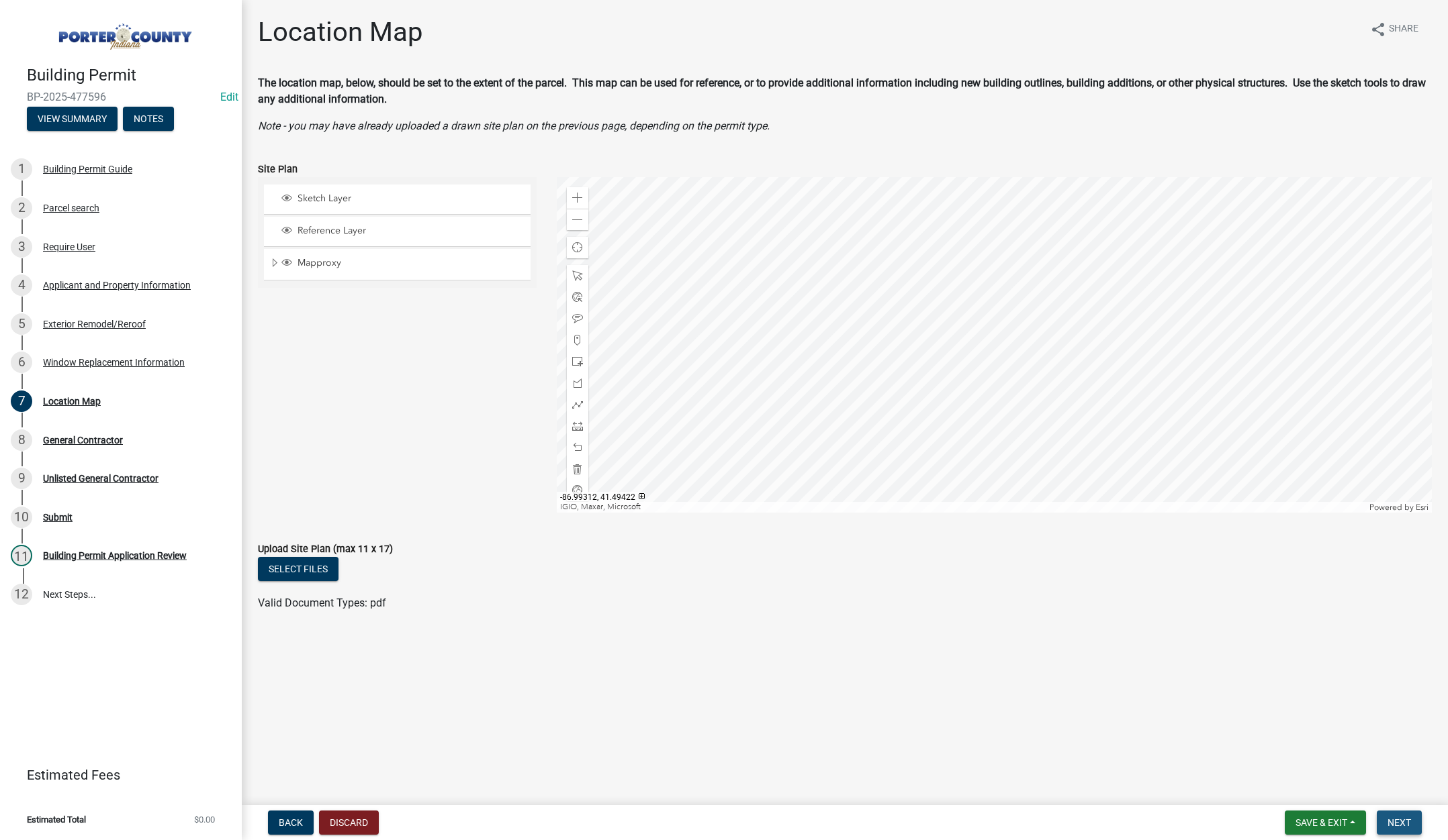
click at [1408, 823] on span "Next" at bounding box center [1399, 822] width 24 height 11
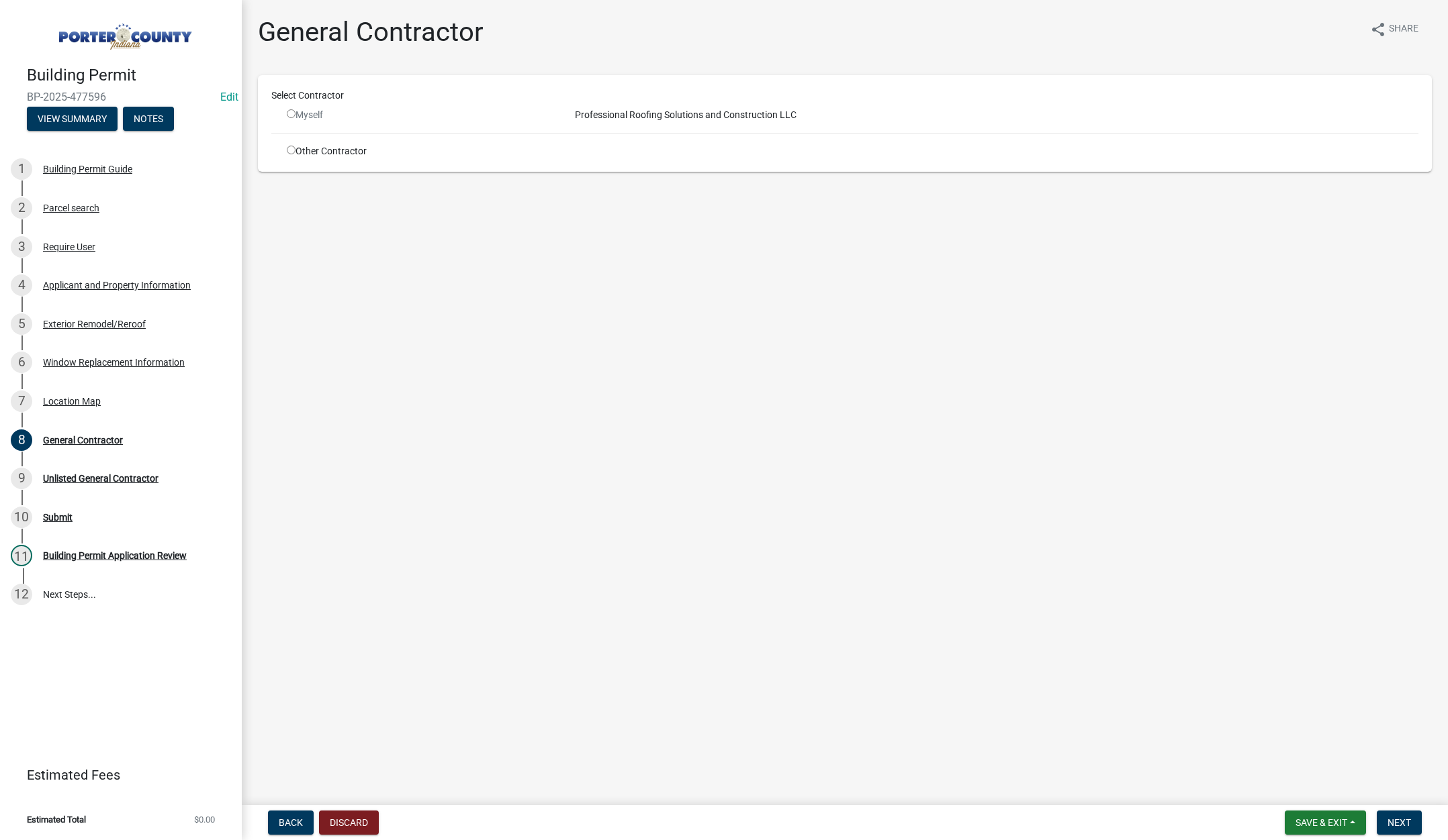
click at [289, 149] on input "radio" at bounding box center [290, 150] width 9 height 9
radio input "true"
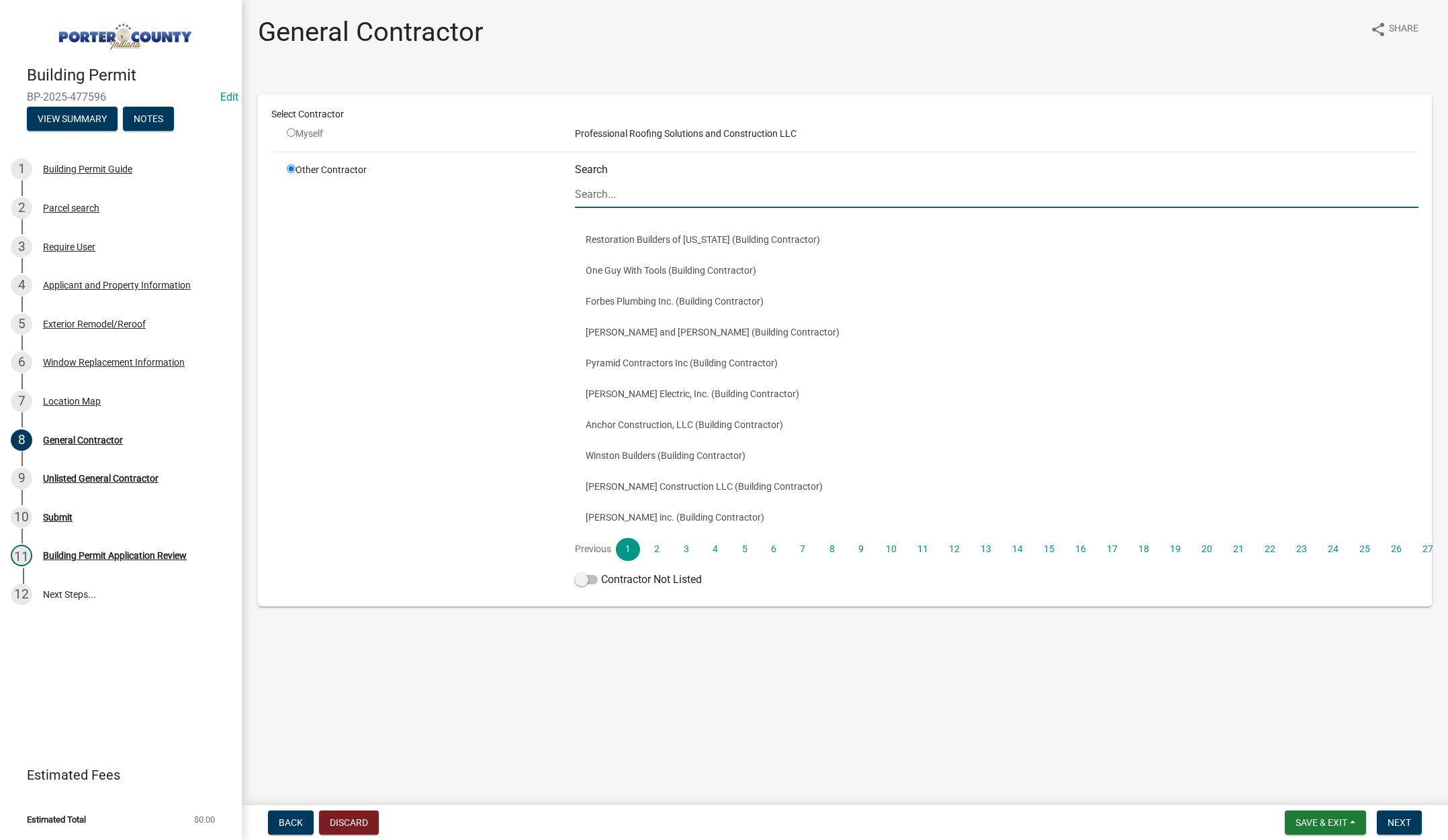
click at [624, 188] on input "Search" at bounding box center [996, 194] width 843 height 28
type input "terry"
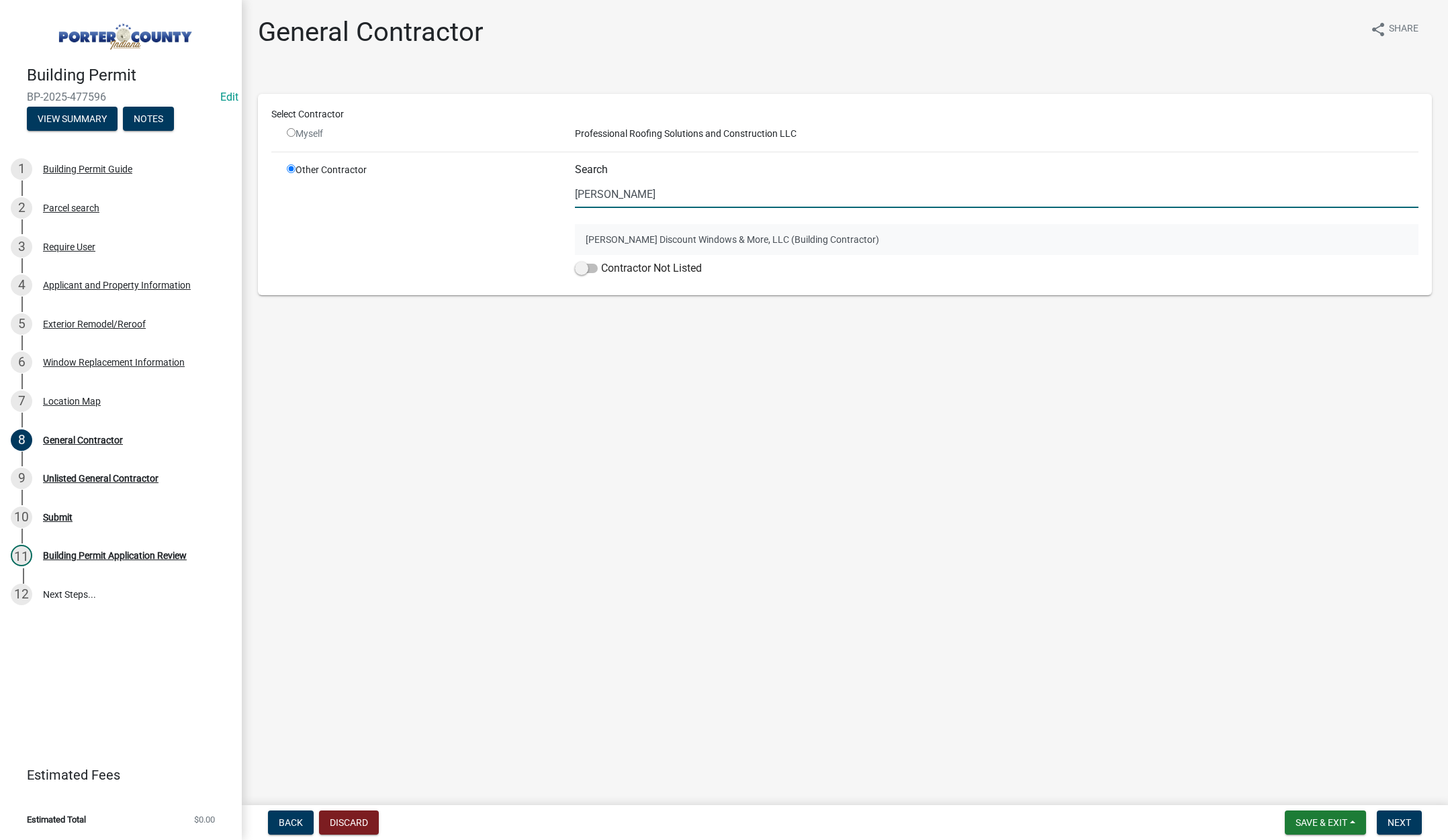
click at [669, 230] on button "Terry's Discount Windows & More, LLC (Building Contractor)" at bounding box center [996, 239] width 843 height 31
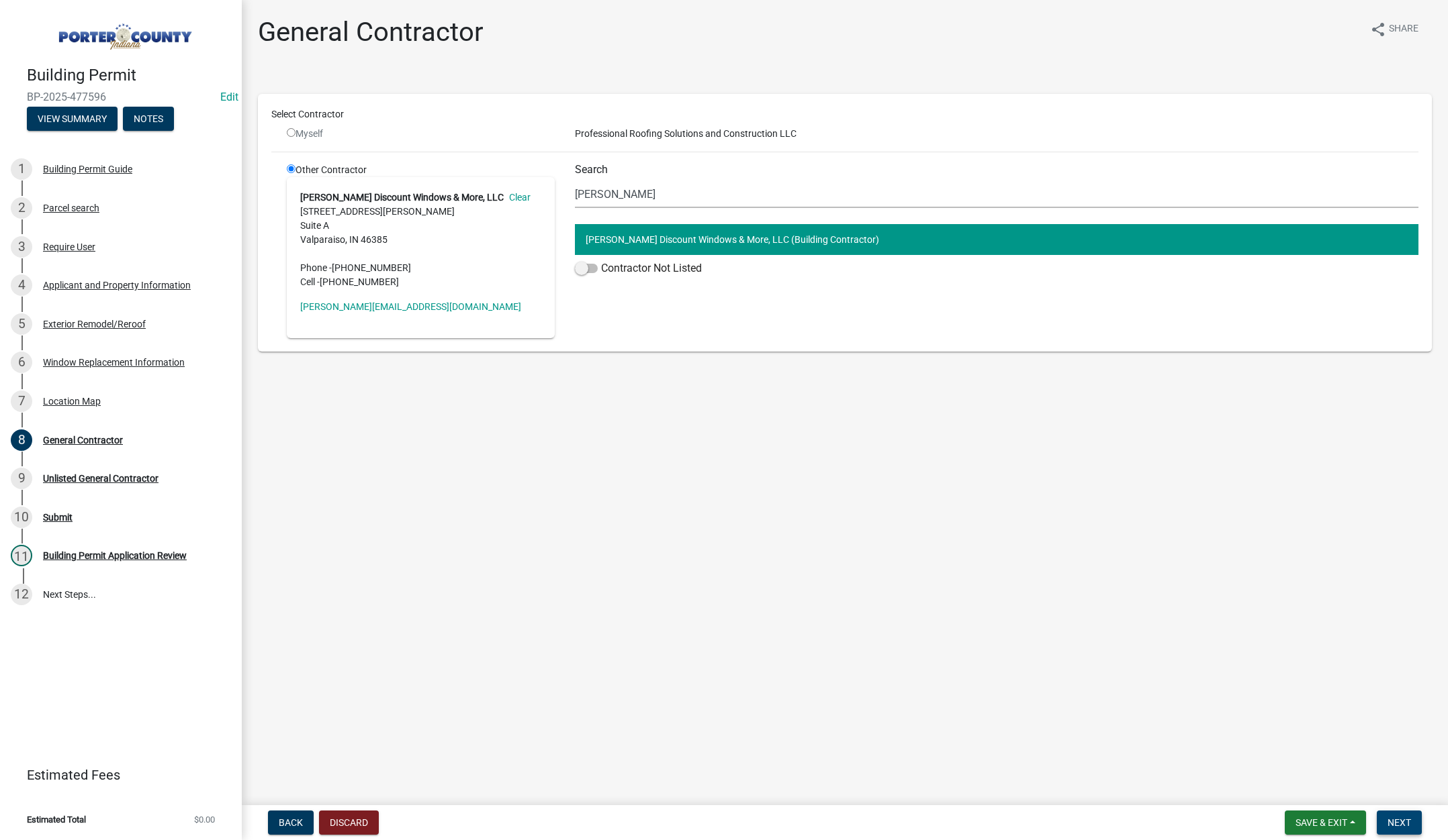
click at [1398, 825] on span "Next" at bounding box center [1399, 822] width 24 height 11
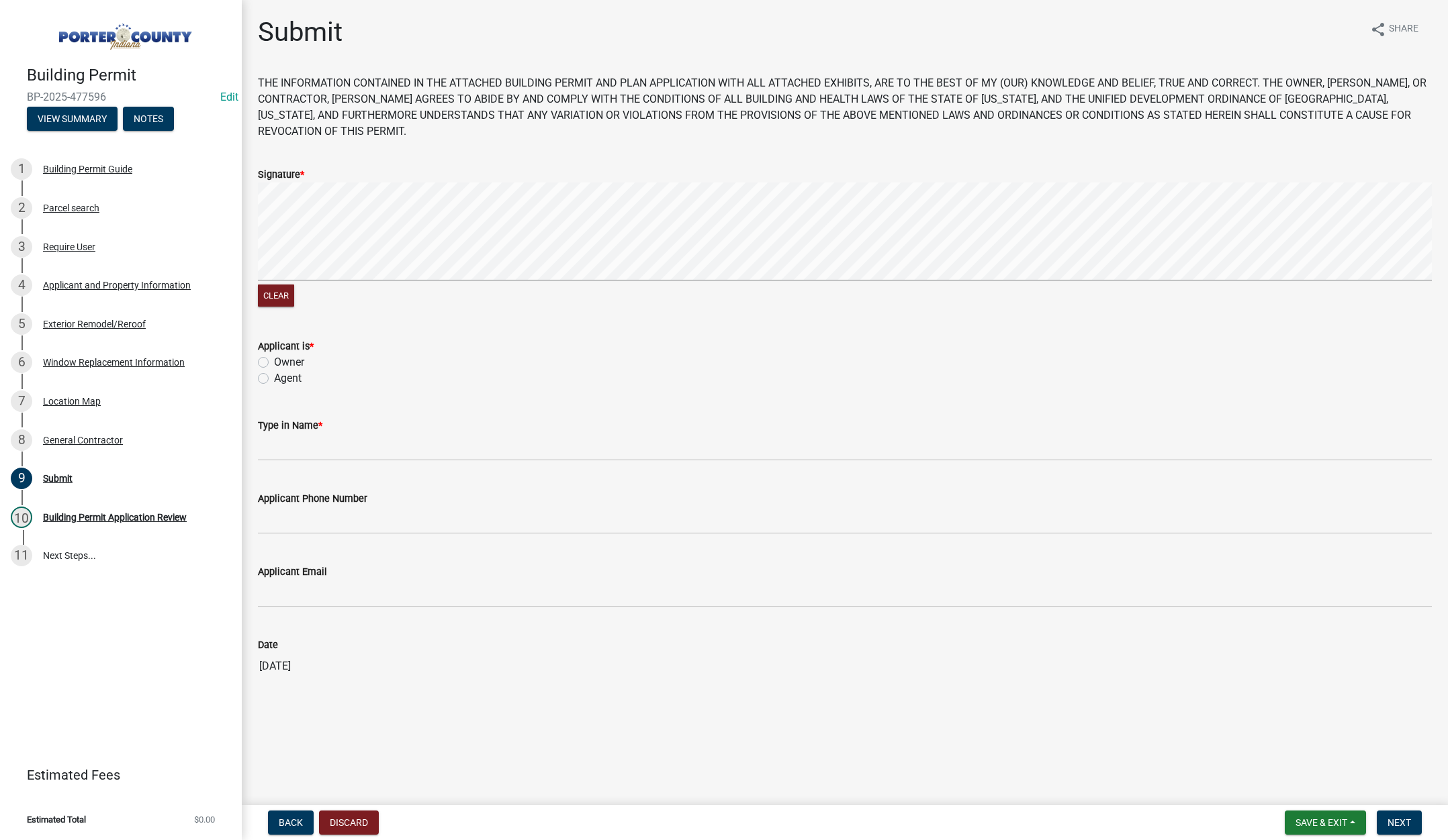
click at [275, 377] on label "Agent" at bounding box center [288, 378] width 28 height 16
click at [275, 377] on input "Agent" at bounding box center [278, 374] width 9 height 9
radio input "true"
click at [290, 443] on input "Type in Name *" at bounding box center [844, 448] width 1174 height 28
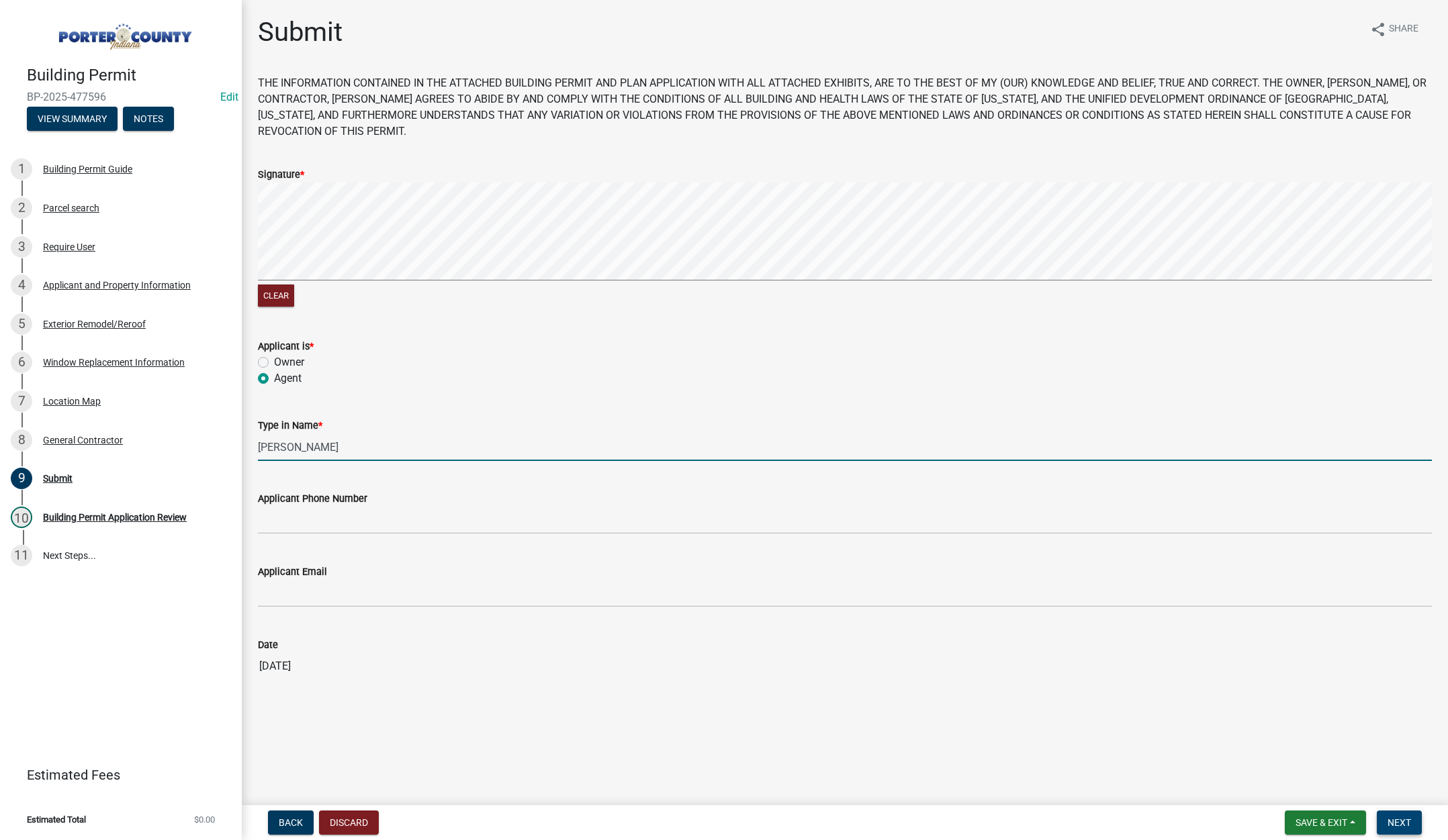
type input "Lisa"
click at [1393, 824] on span "Next" at bounding box center [1399, 822] width 24 height 11
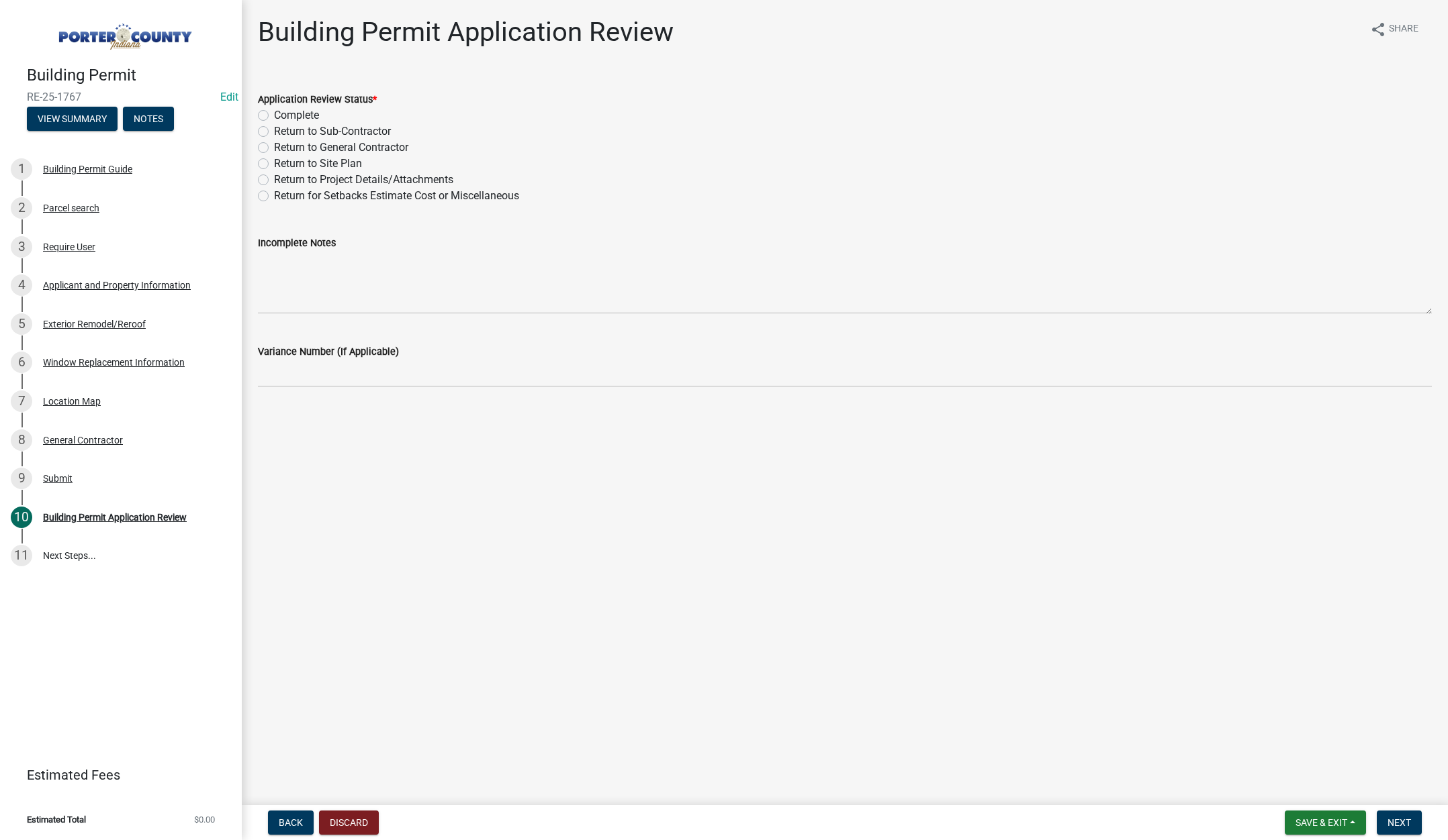
click at [275, 114] on label "Complete" at bounding box center [296, 115] width 45 height 16
click at [275, 114] on input "Complete" at bounding box center [278, 111] width 9 height 9
radio input "true"
click at [1397, 820] on span "Next" at bounding box center [1399, 822] width 24 height 11
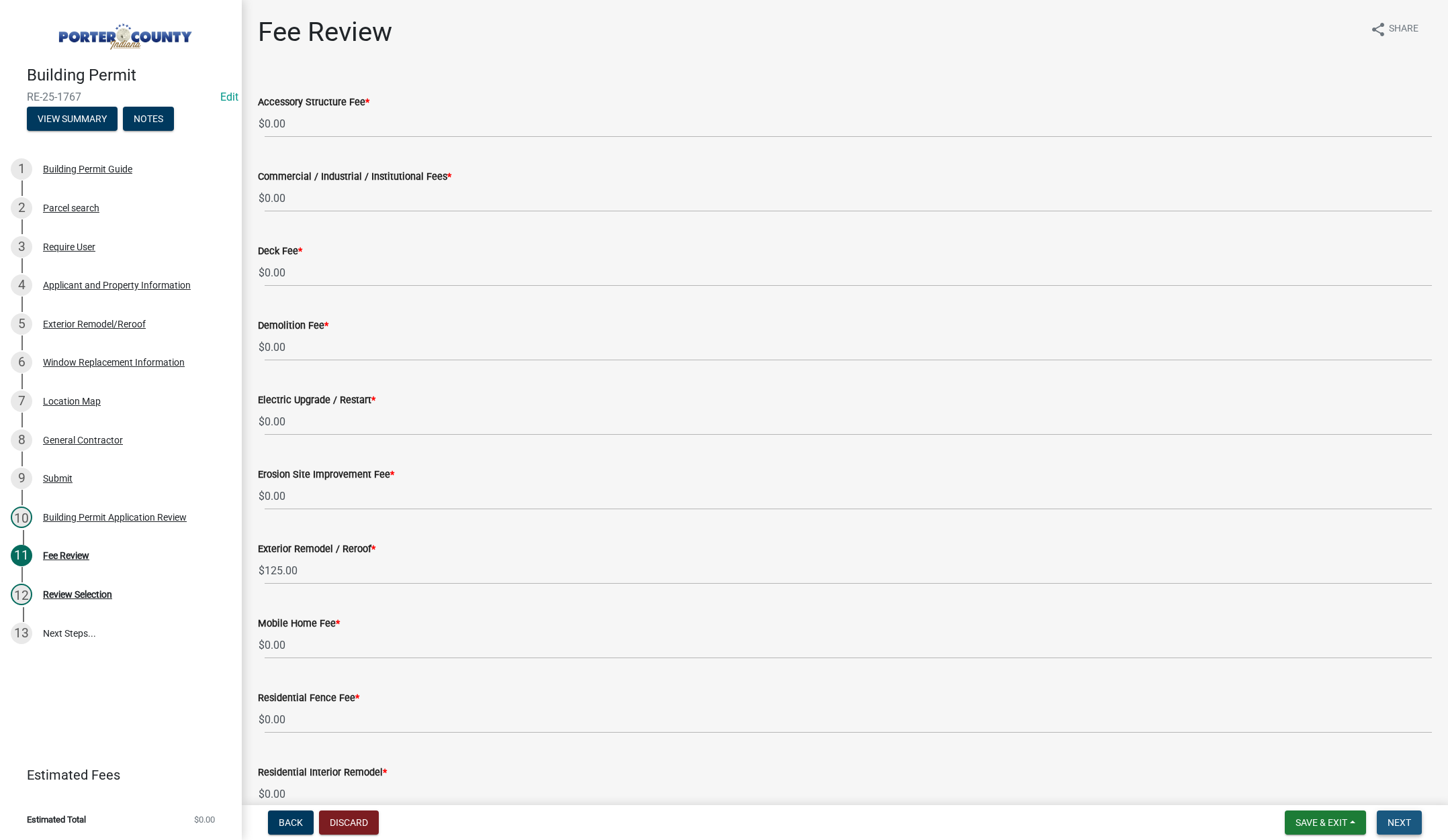
click at [1402, 824] on span "Next" at bounding box center [1399, 822] width 24 height 11
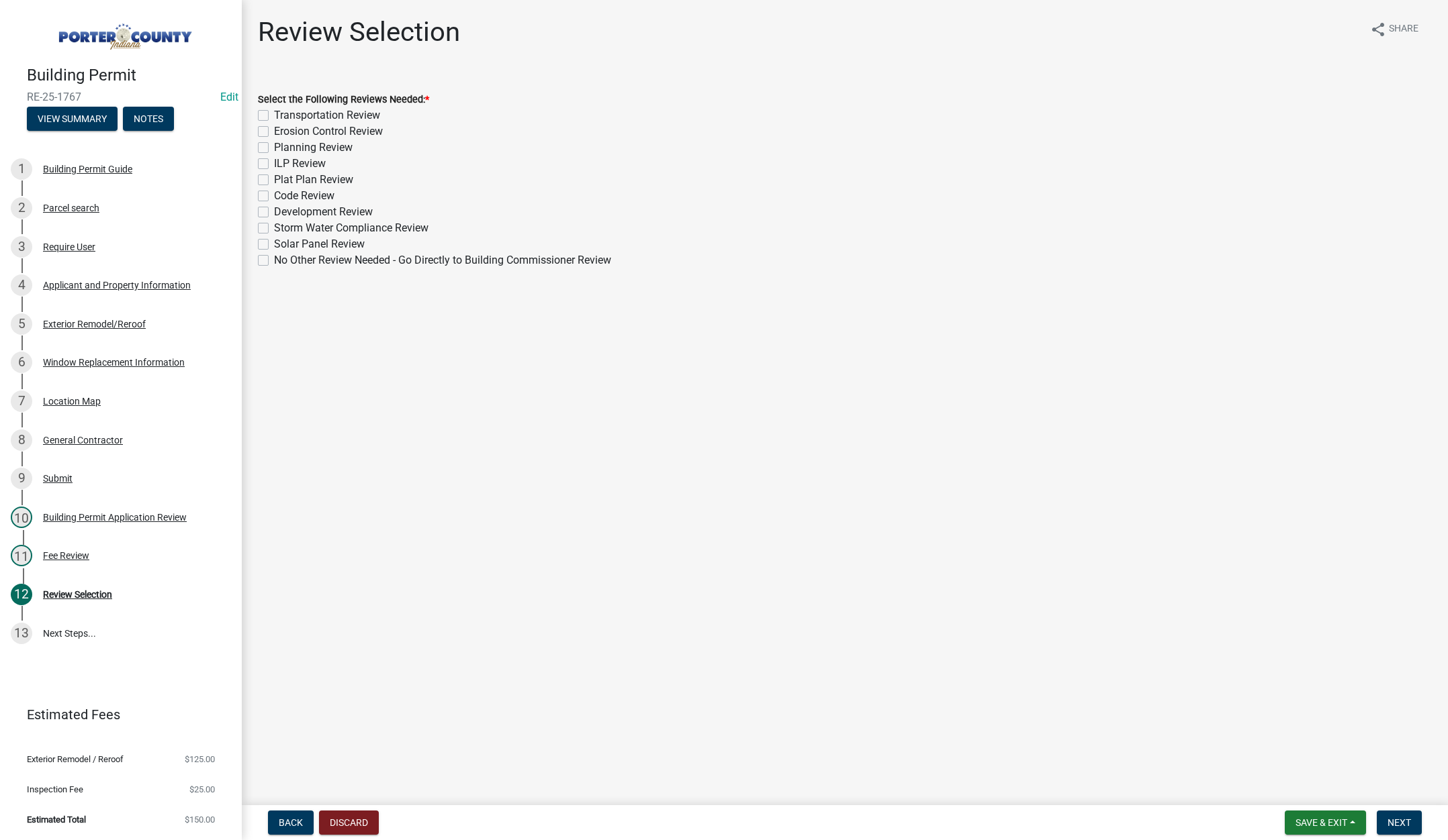
click at [275, 258] on label "No Other Review Needed - Go Directly to Building Commissioner Review" at bounding box center [443, 261] width 337 height 16
click at [275, 258] on input "No Other Review Needed - Go Directly to Building Commissioner Review" at bounding box center [278, 257] width 9 height 9
checkbox input "true"
checkbox input "false"
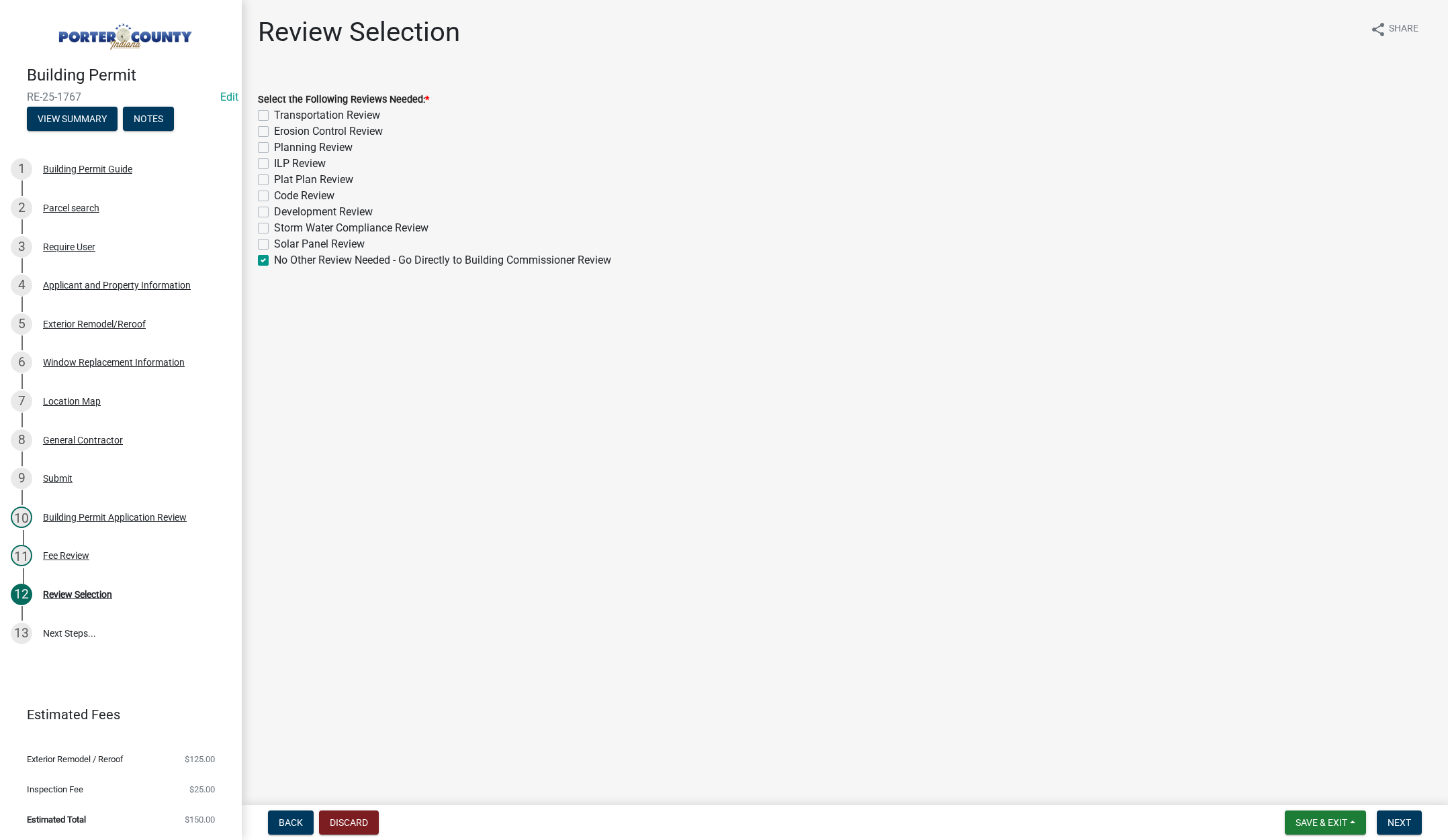
checkbox input "false"
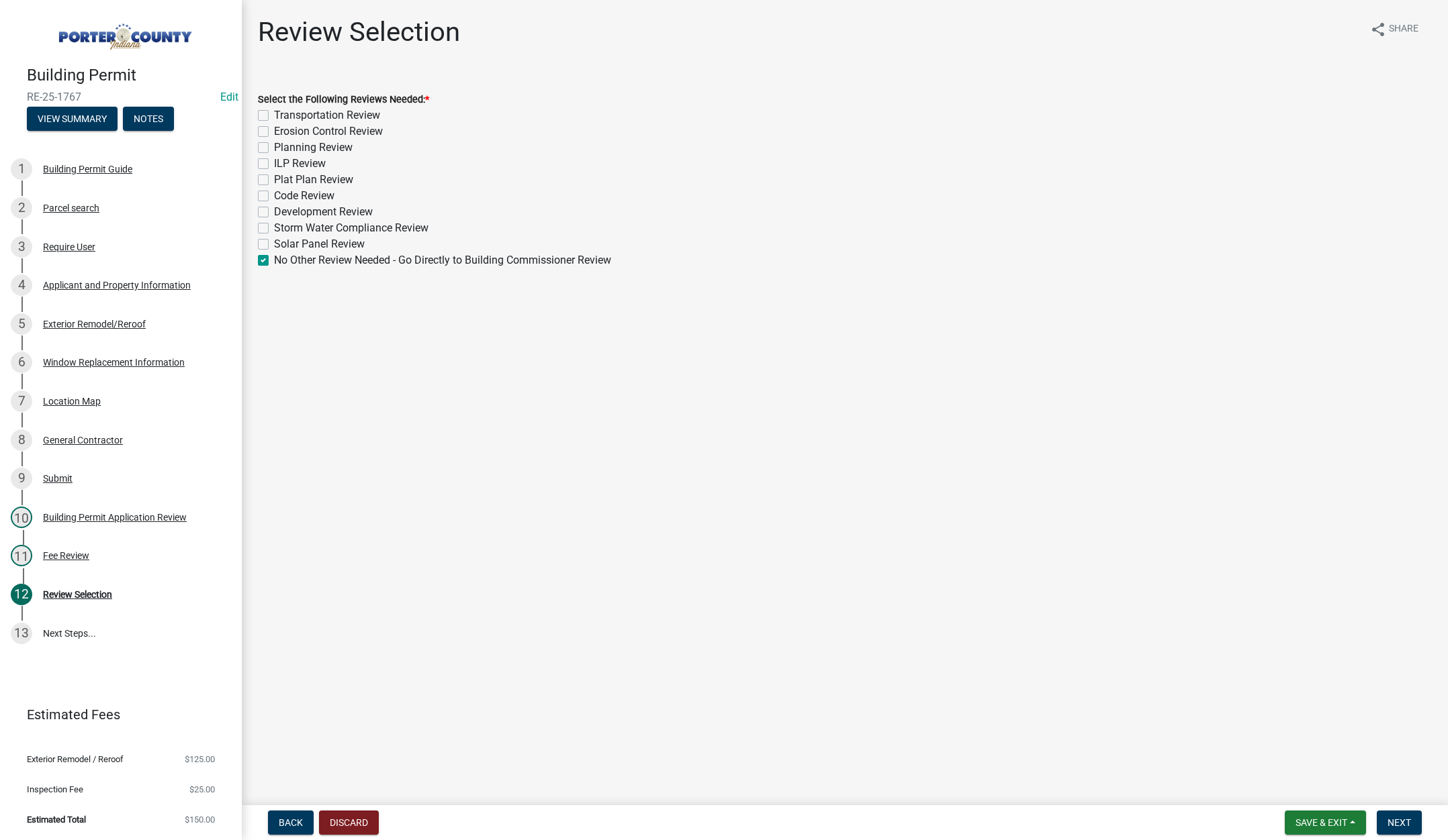
checkbox input "false"
checkbox input "true"
drag, startPoint x: 1396, startPoint y: 821, endPoint x: 1386, endPoint y: 801, distance: 22.4
click at [1396, 820] on span "Next" at bounding box center [1399, 822] width 24 height 11
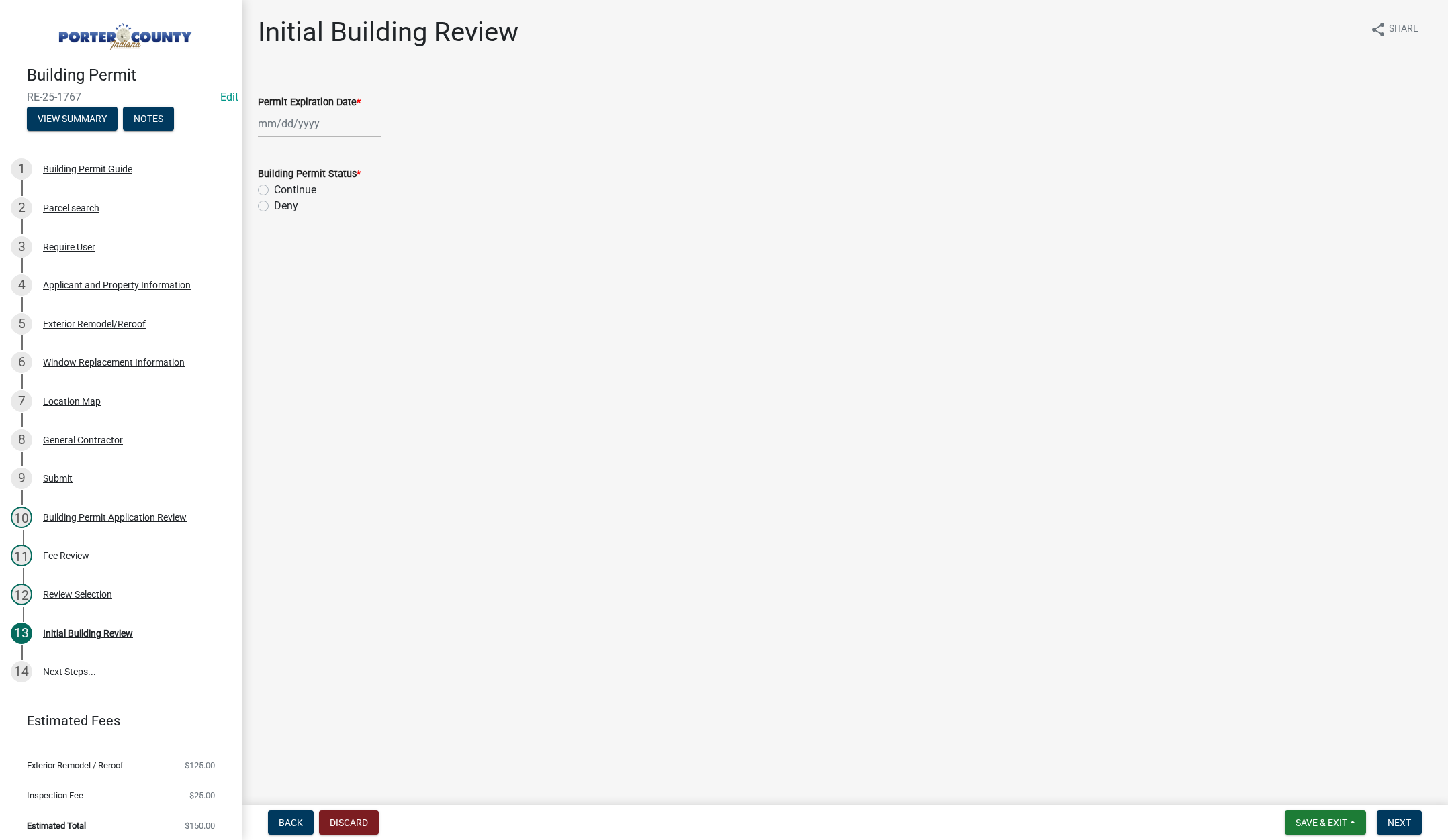
click at [326, 122] on div at bounding box center [319, 124] width 123 height 28
select select "9"
click at [371, 151] on select "1525 1526 1527 1528 1529 1530 1531 1532 1533 1534 1535 1536 1537 1538 1539 1540…" at bounding box center [363, 153] width 49 height 20
select select "2026"
click at [339, 143] on select "1525 1526 1527 1528 1529 1530 1531 1532 1533 1534 1535 1536 1537 1538 1539 1540…" at bounding box center [363, 153] width 49 height 20
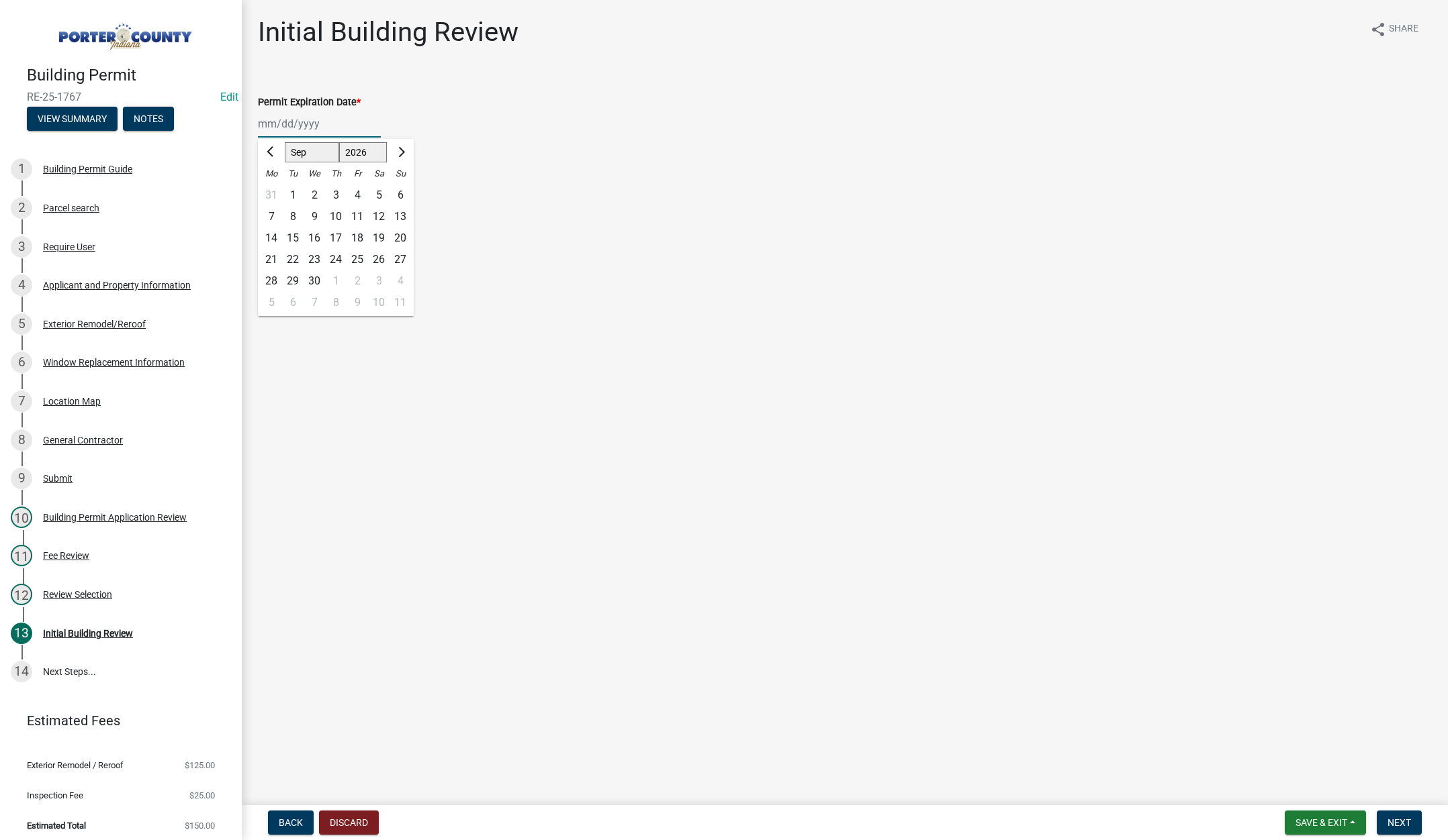
click at [379, 213] on div "12" at bounding box center [379, 217] width 22 height 22
type input "[DATE]"
drag, startPoint x: 261, startPoint y: 190, endPoint x: 323, endPoint y: 245, distance: 82.9
click at [275, 190] on label "Continue" at bounding box center [295, 190] width 43 height 16
click at [275, 190] on input "Continue" at bounding box center [278, 186] width 9 height 9
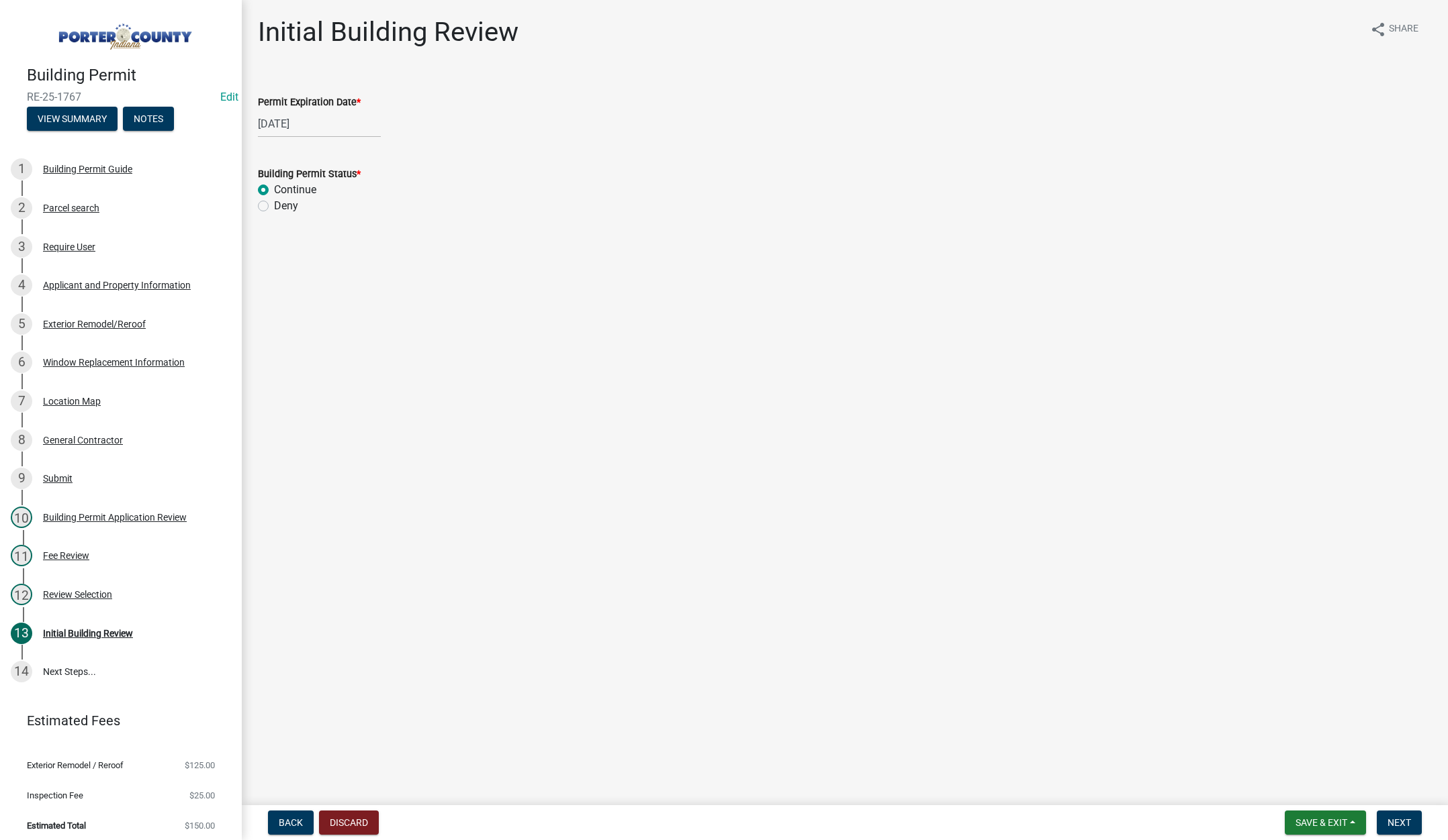
radio input "true"
click at [1392, 815] on button "Next" at bounding box center [1398, 823] width 45 height 24
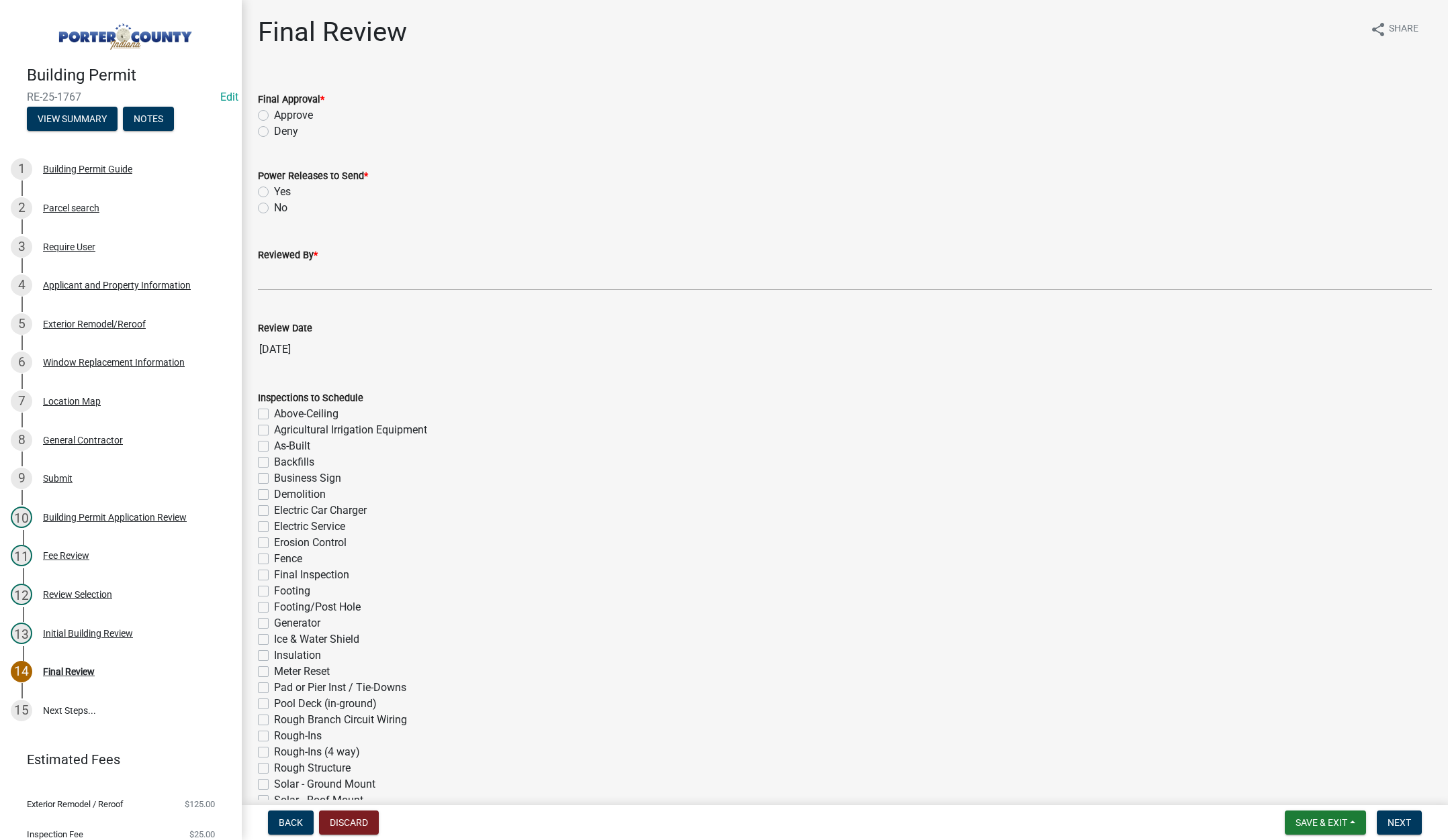
click at [275, 114] on label "Approve" at bounding box center [293, 115] width 39 height 16
click at [275, 114] on input "Approve" at bounding box center [278, 111] width 9 height 9
radio input "true"
click at [275, 207] on label "No" at bounding box center [281, 208] width 14 height 16
click at [275, 207] on input "No" at bounding box center [278, 204] width 9 height 9
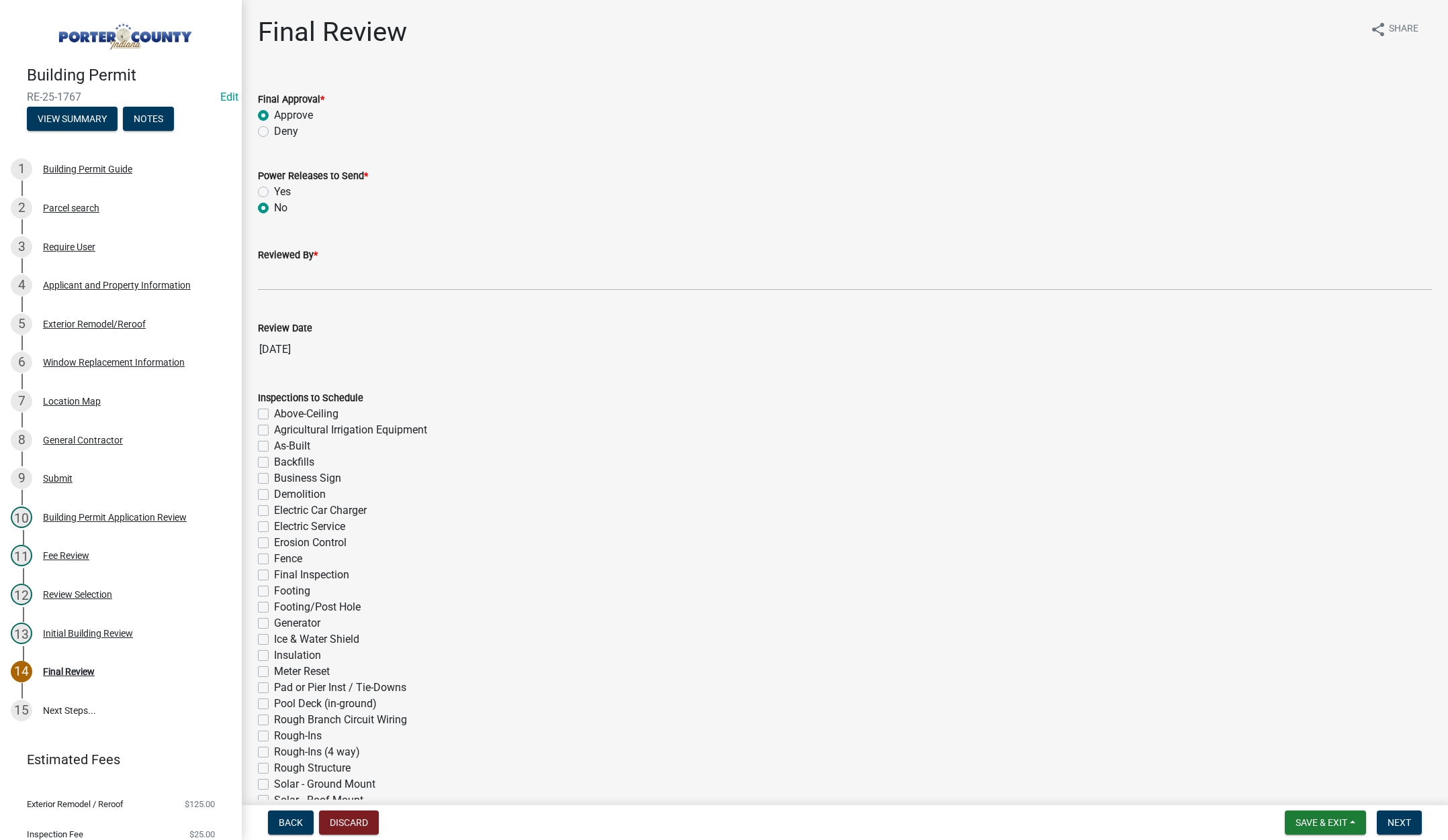
radio input "true"
click at [273, 269] on input "Reviewed By *" at bounding box center [844, 277] width 1174 height 28
type input "[PERSON_NAME]"
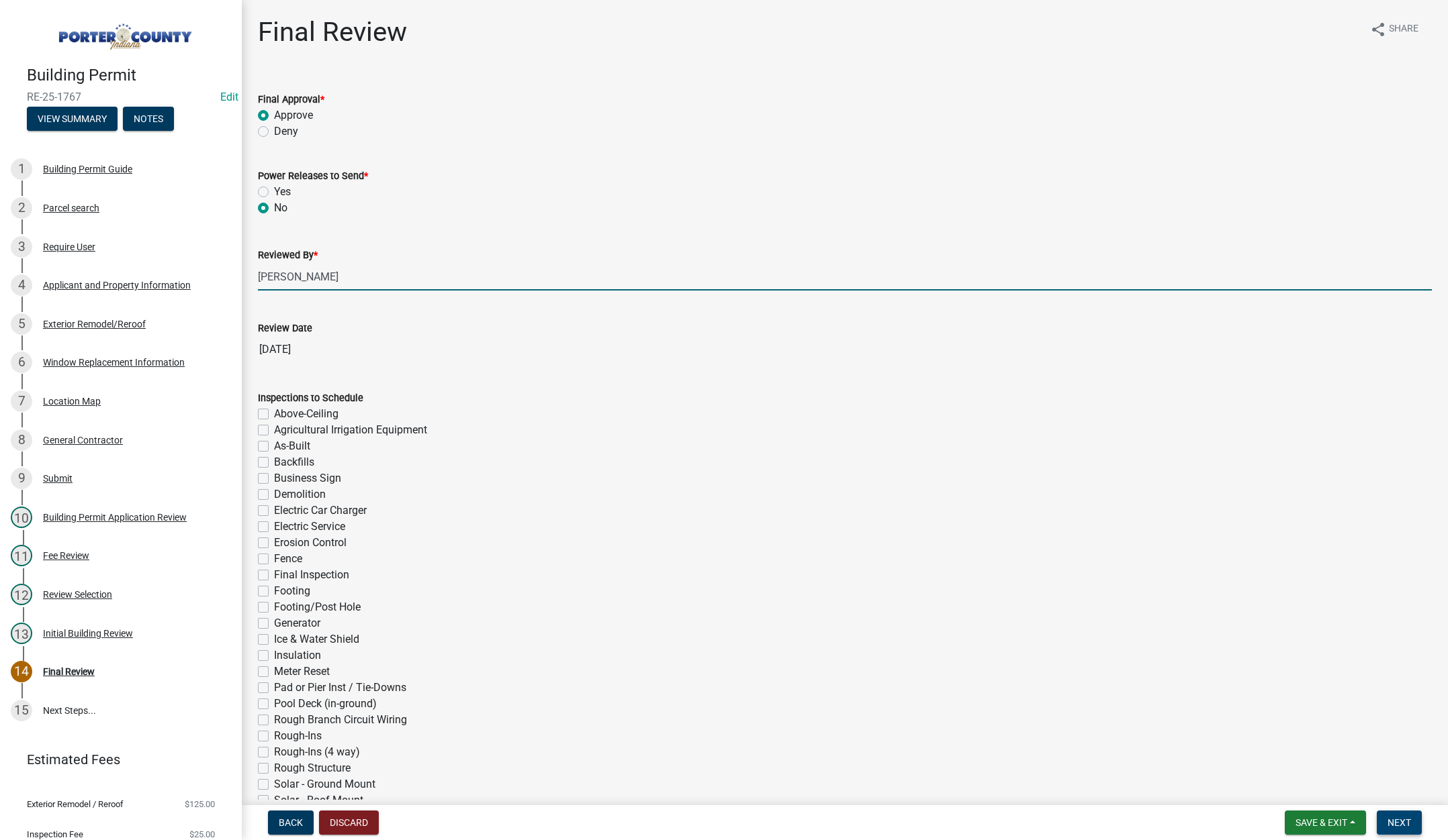
click at [1403, 818] on span "Next" at bounding box center [1399, 822] width 24 height 11
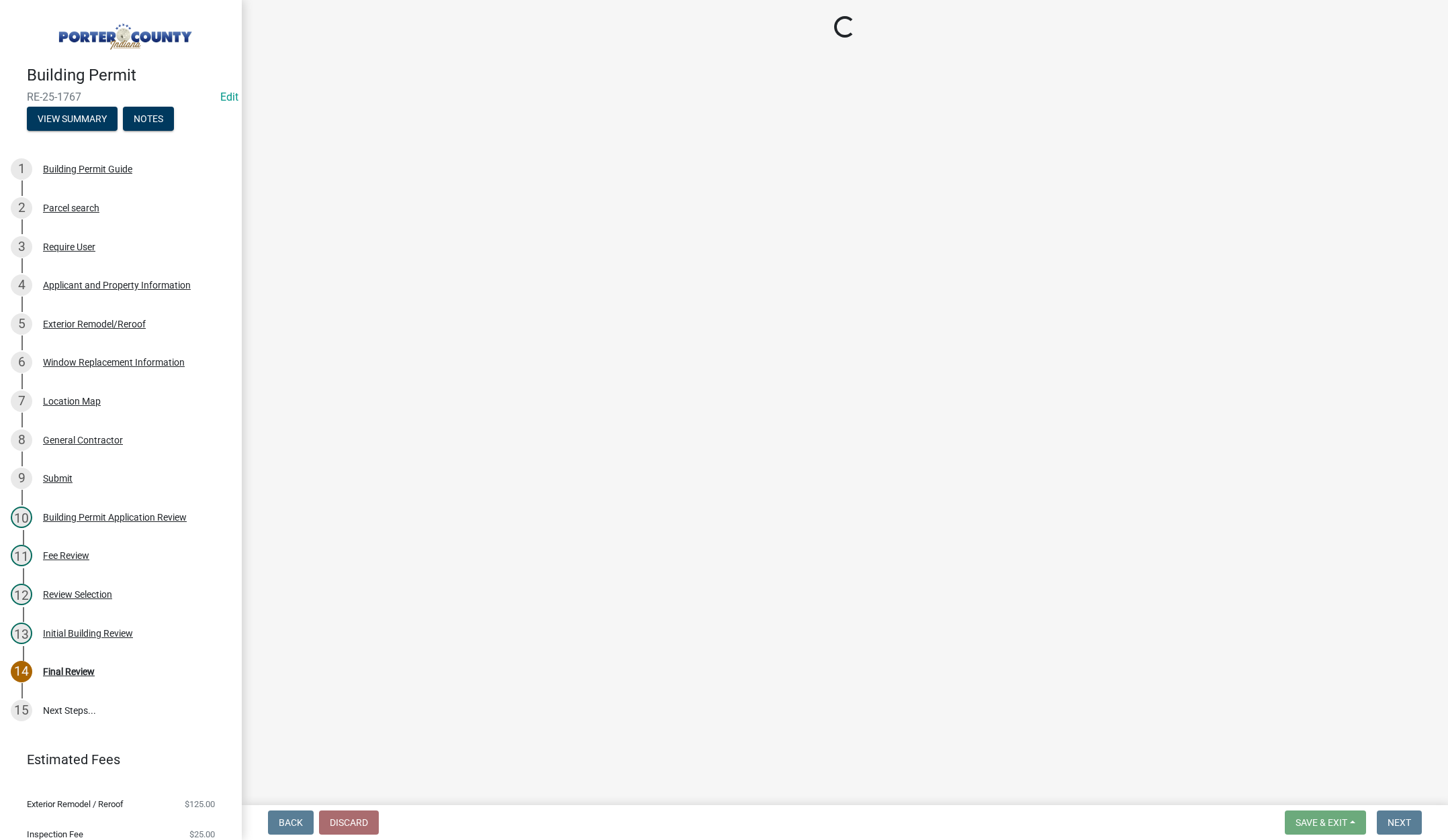
select select "3: 3"
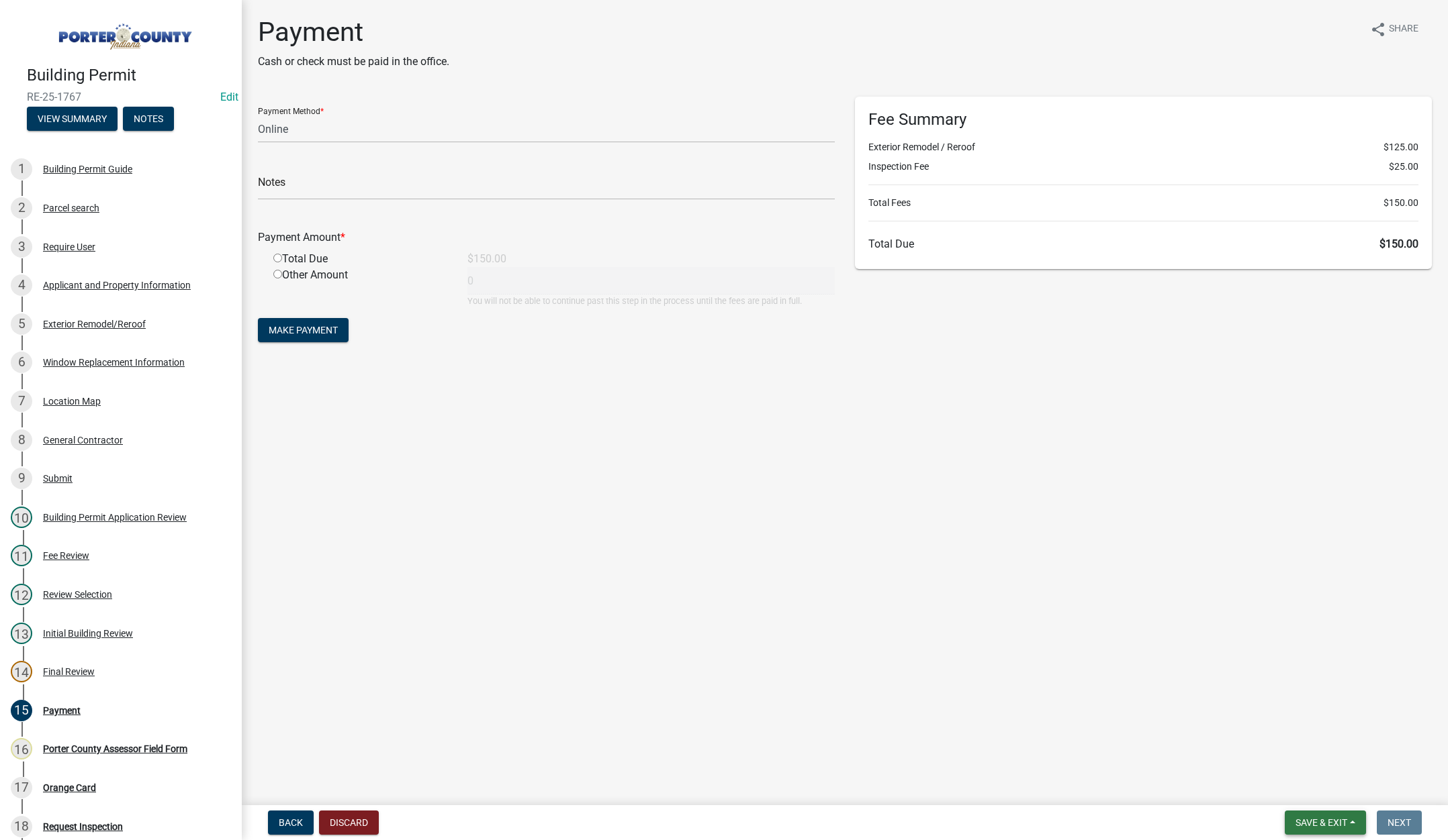
click at [1321, 826] on span "Save & Exit" at bounding box center [1321, 822] width 52 height 11
drag, startPoint x: 1311, startPoint y: 792, endPoint x: 1291, endPoint y: 780, distance: 23.3
click at [1311, 793] on button "Save & Exit" at bounding box center [1312, 788] width 107 height 33
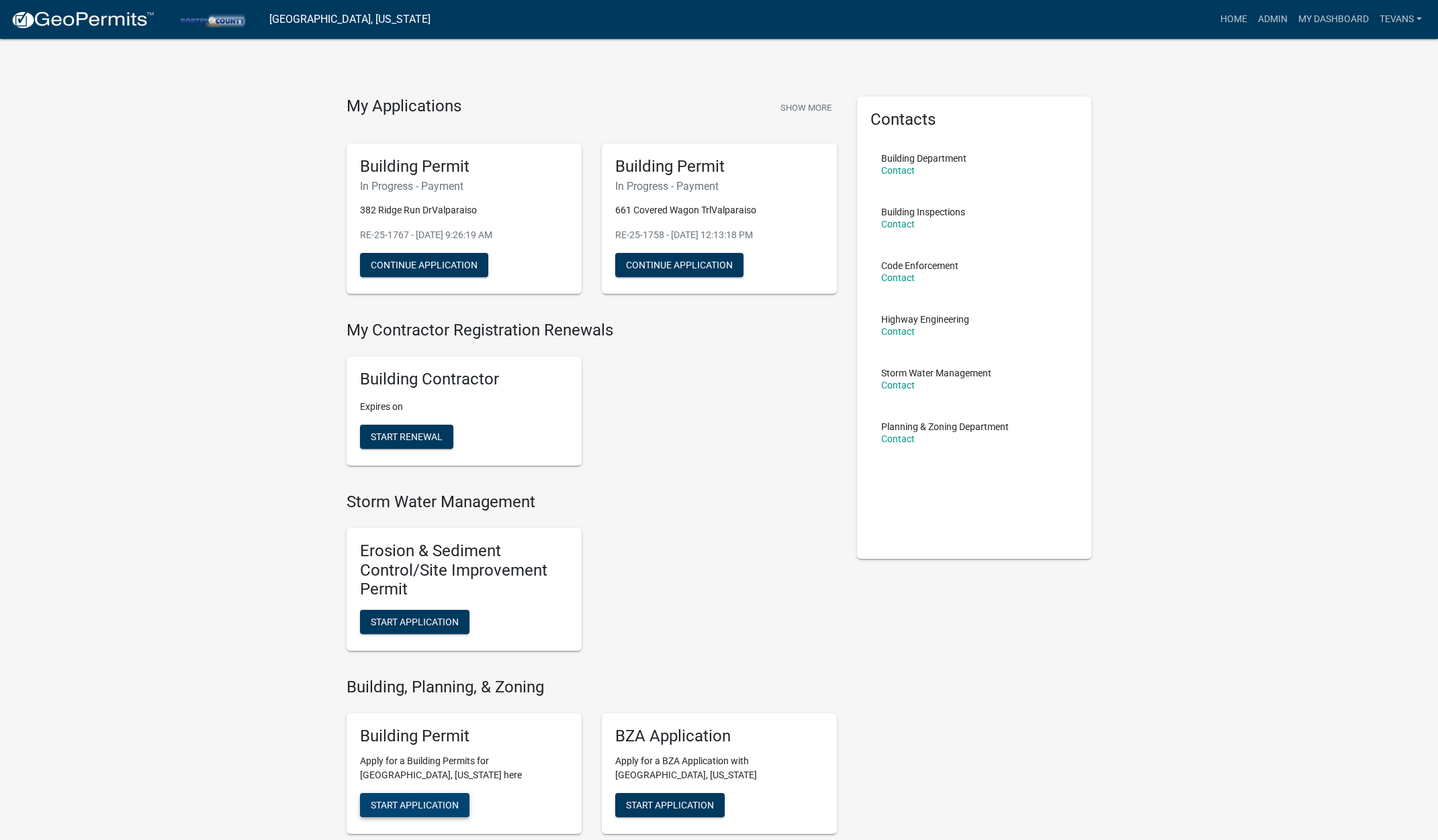
drag, startPoint x: 437, startPoint y: 799, endPoint x: 450, endPoint y: 772, distance: 30.0
click at [437, 799] on span "Start Application" at bounding box center [414, 804] width 88 height 11
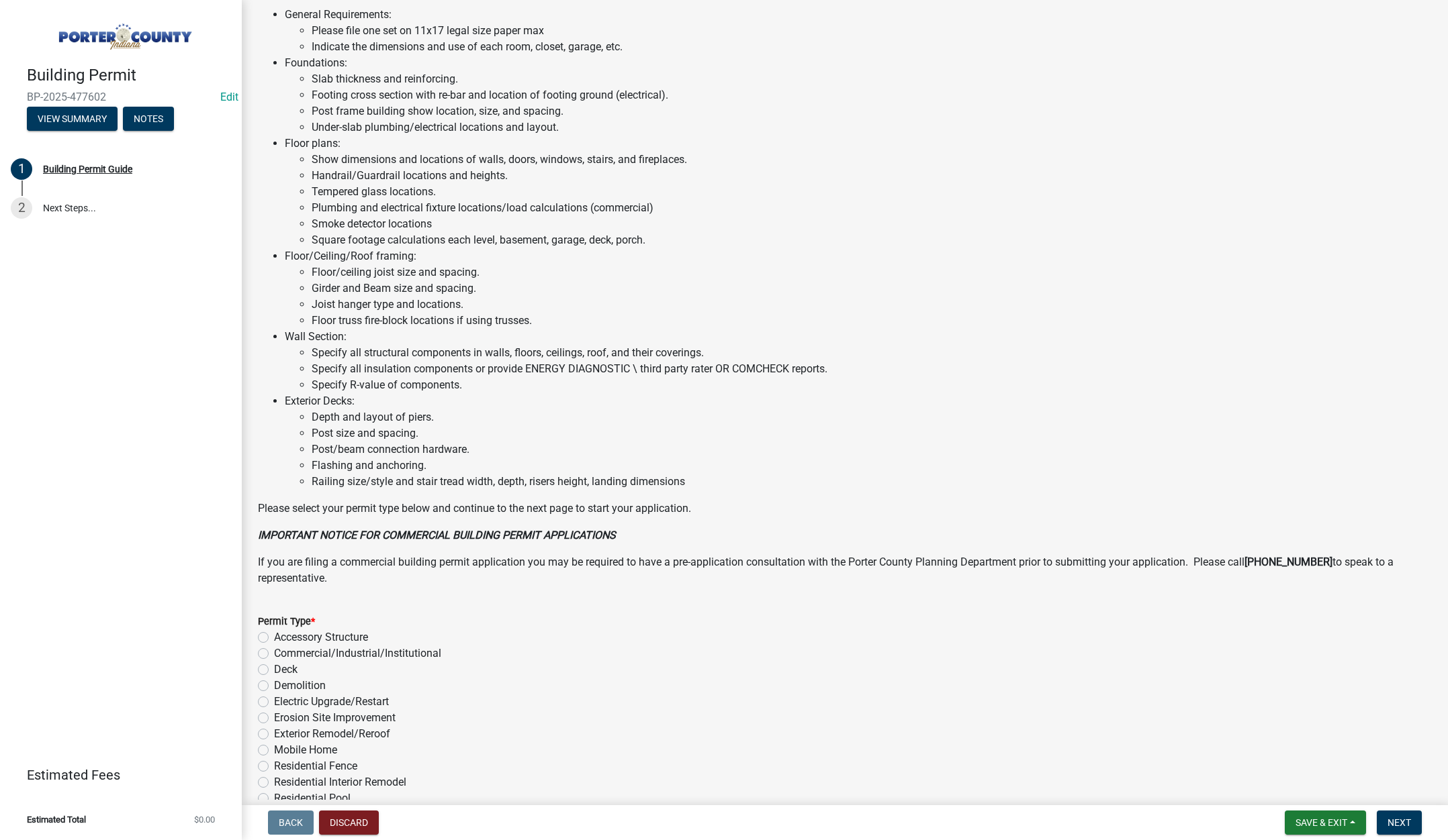
scroll to position [662, 0]
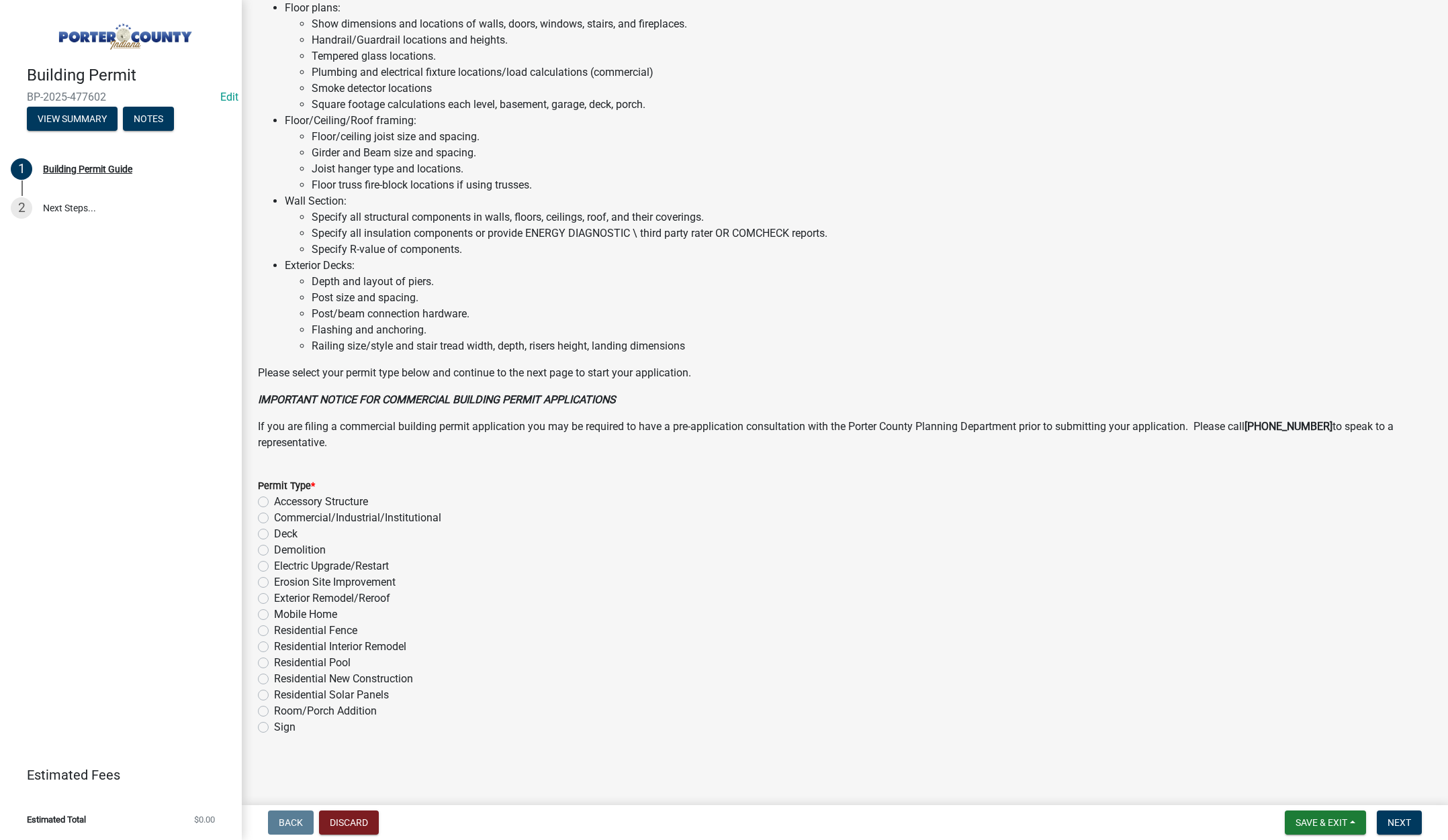
click at [275, 597] on label "Exterior Remodel/Reroof" at bounding box center [332, 598] width 116 height 16
click at [275, 597] on input "Exterior Remodel/Reroof" at bounding box center [278, 594] width 9 height 9
radio input "true"
click at [1403, 820] on span "Next" at bounding box center [1399, 822] width 24 height 11
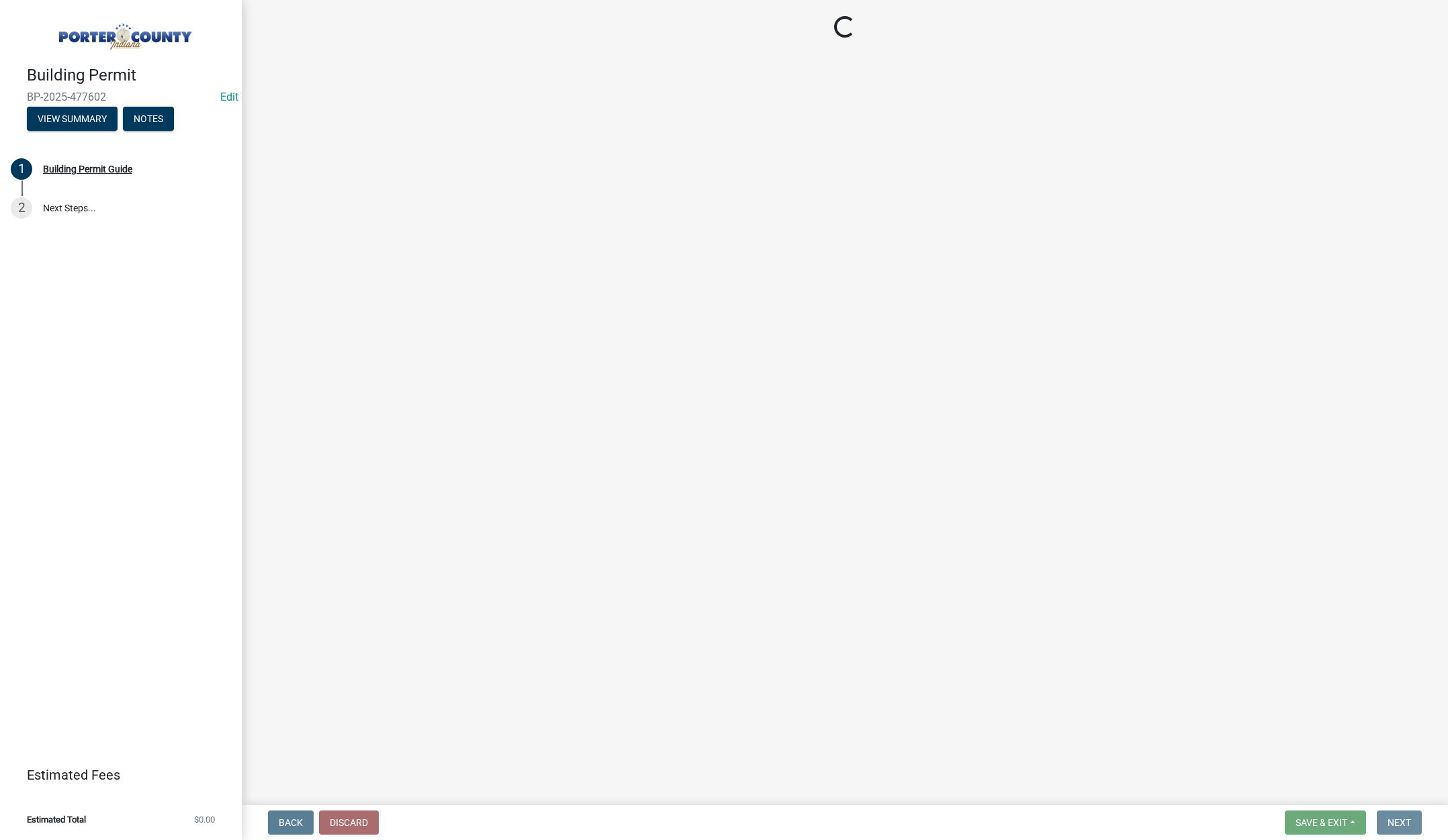
scroll to position [0, 0]
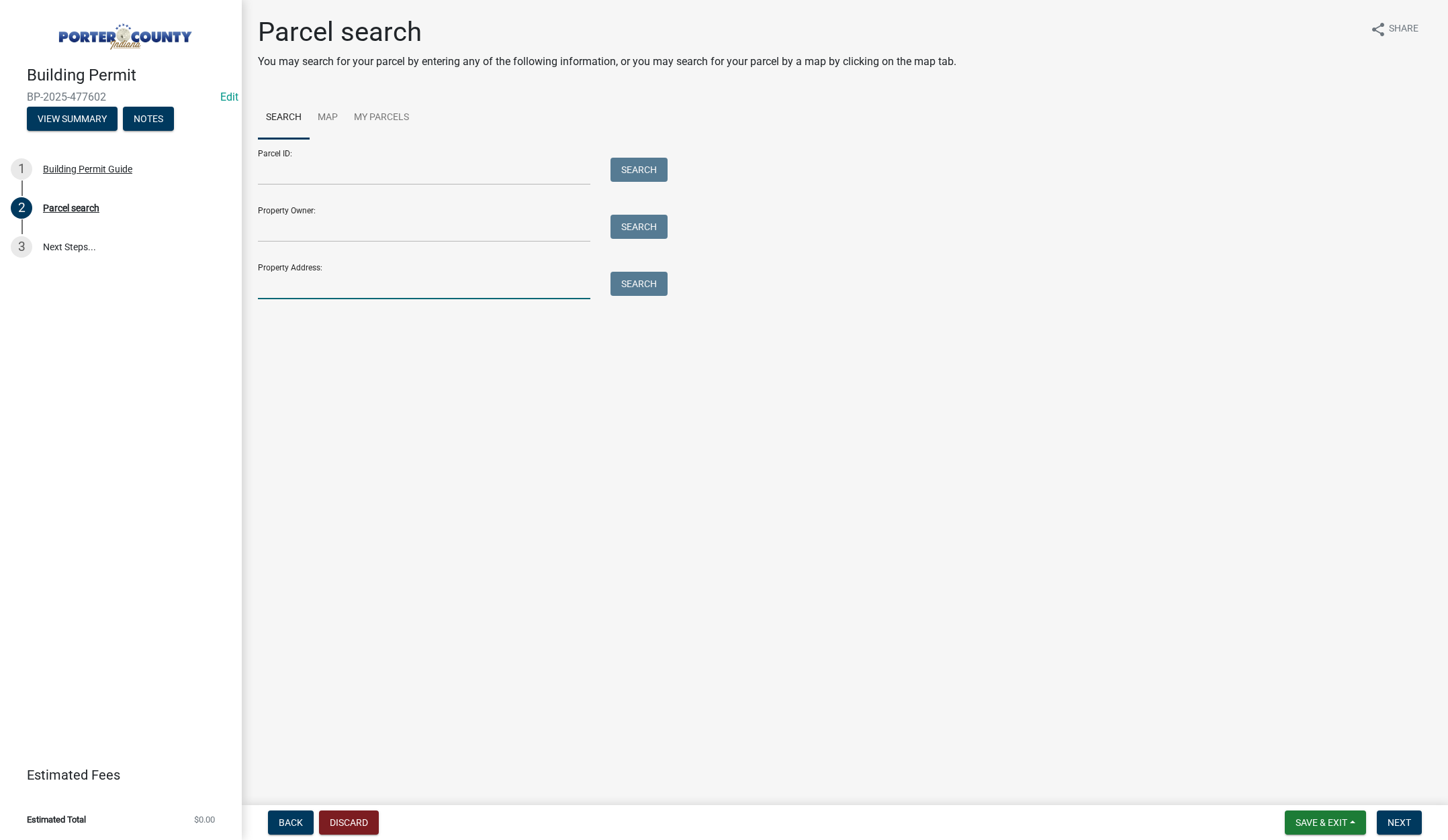
click at [295, 278] on input "Property Address:" at bounding box center [423, 285] width 332 height 28
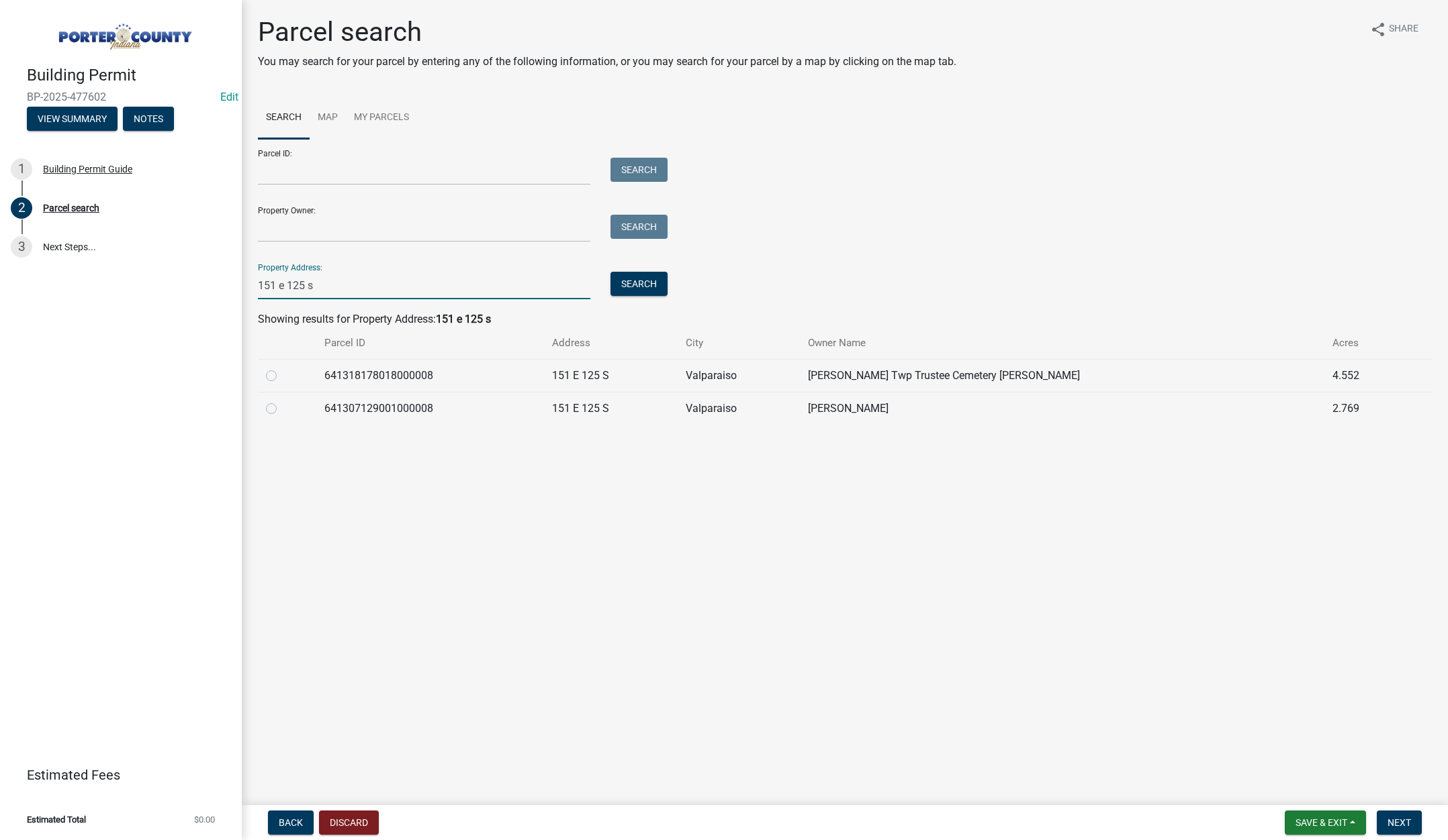
type input "151 e 125 s"
click at [282, 401] on label at bounding box center [282, 401] width 0 height 0
click at [282, 406] on input "radio" at bounding box center [286, 405] width 9 height 9
radio input "true"
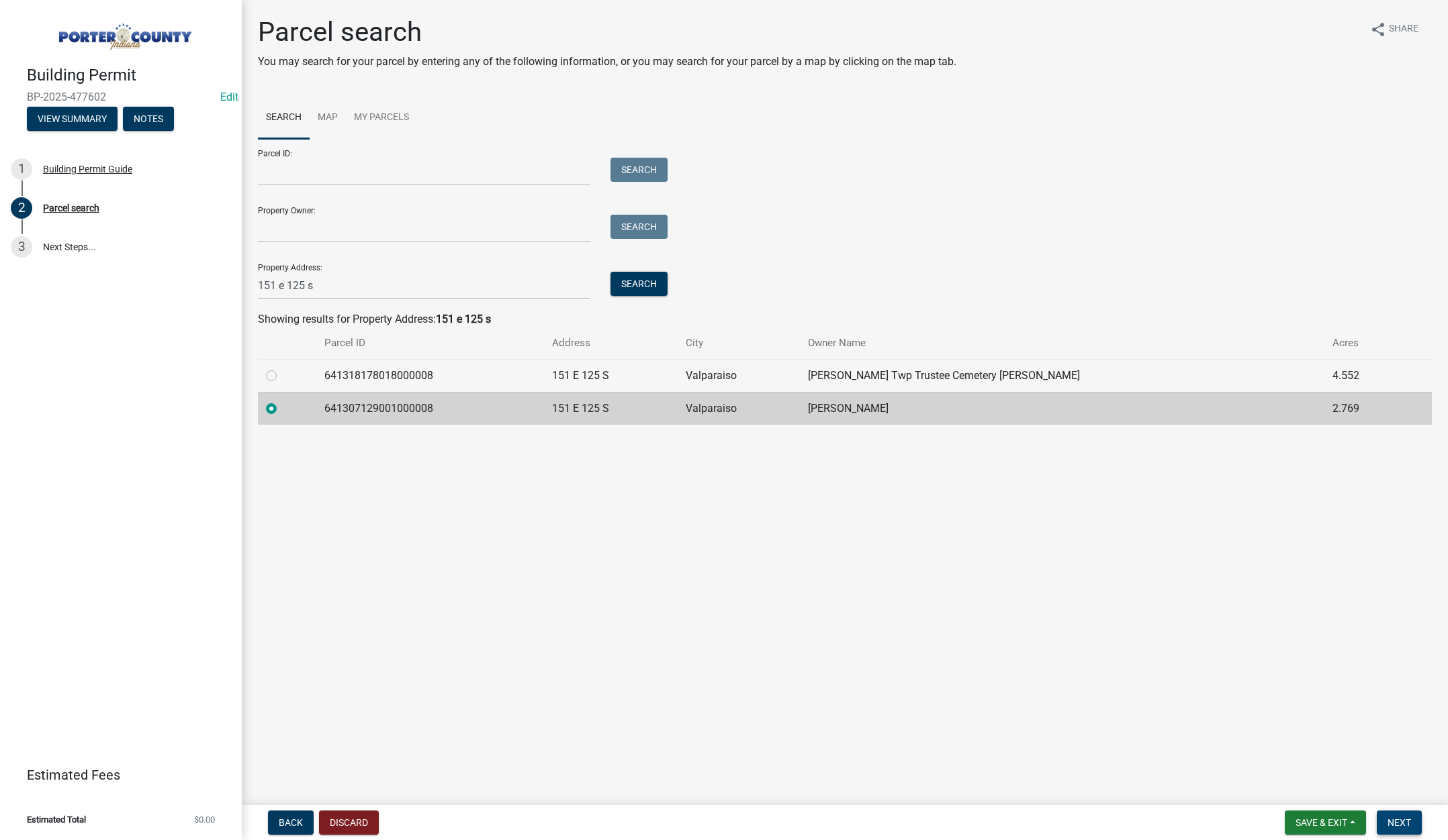
click at [1400, 816] on button "Next" at bounding box center [1398, 823] width 45 height 24
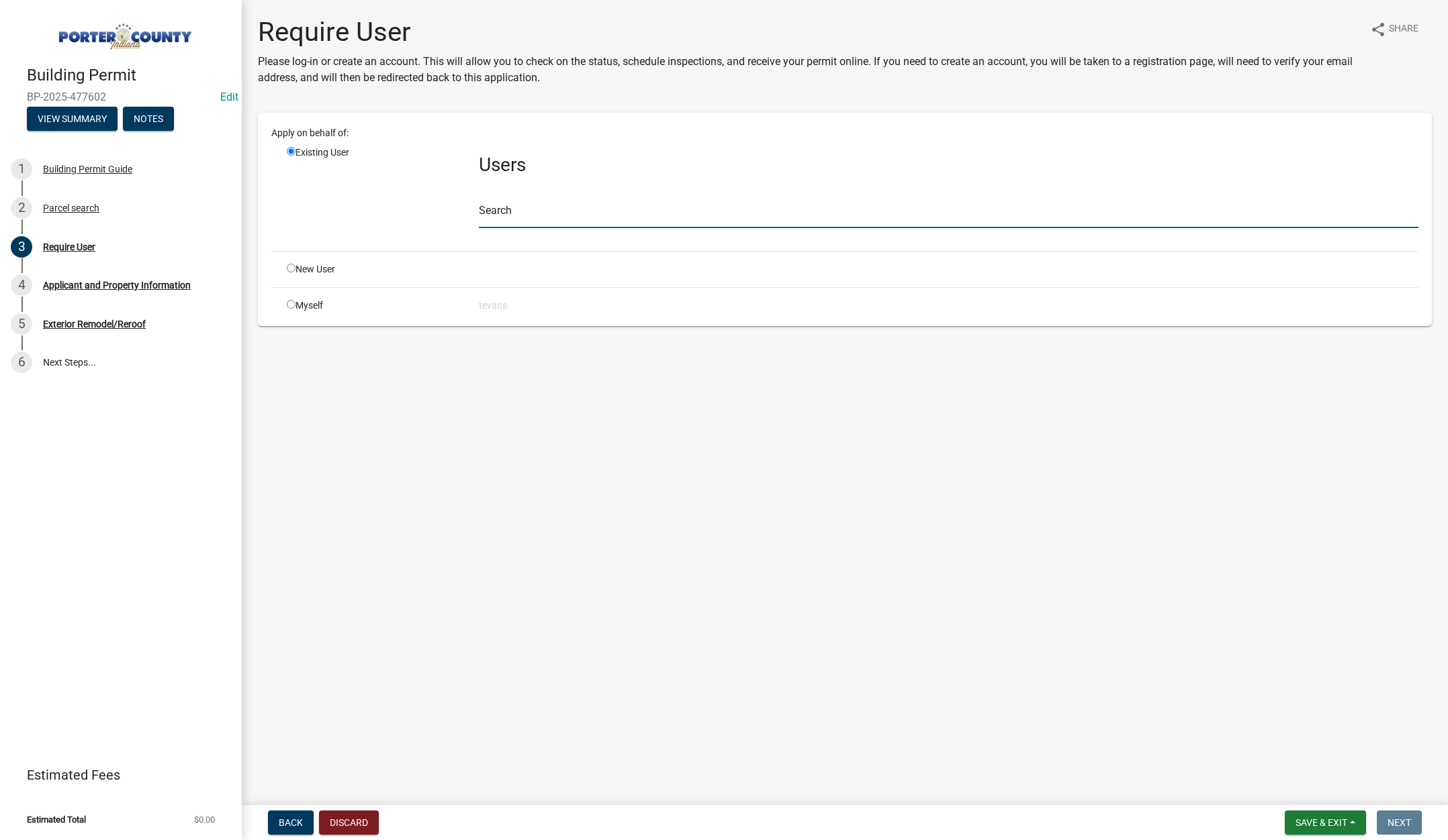
drag, startPoint x: 500, startPoint y: 214, endPoint x: 503, endPoint y: 221, distance: 7.6
click at [500, 213] on input "text" at bounding box center [948, 215] width 940 height 28
type input "[PERSON_NAME]"
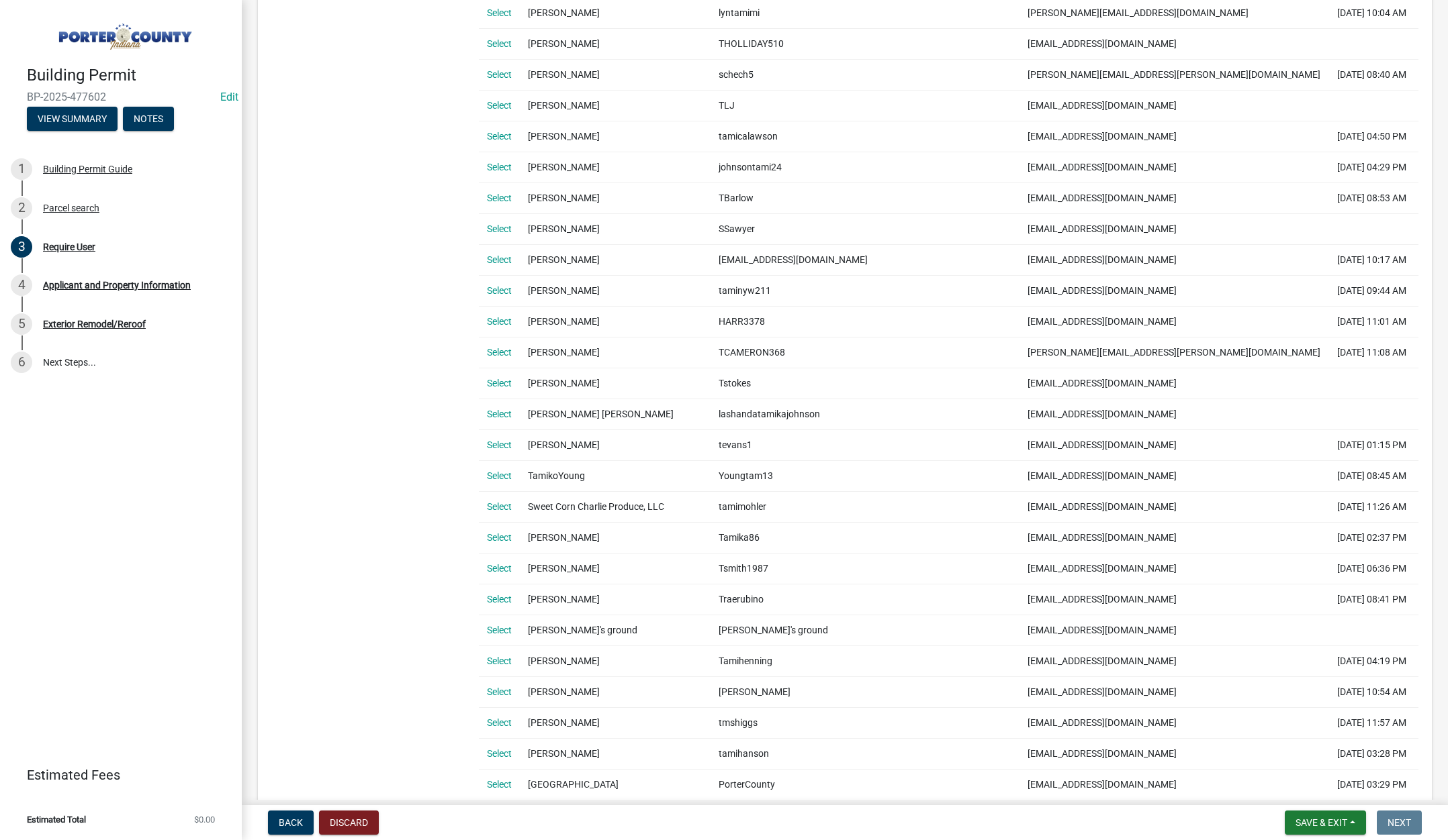
scroll to position [672, 0]
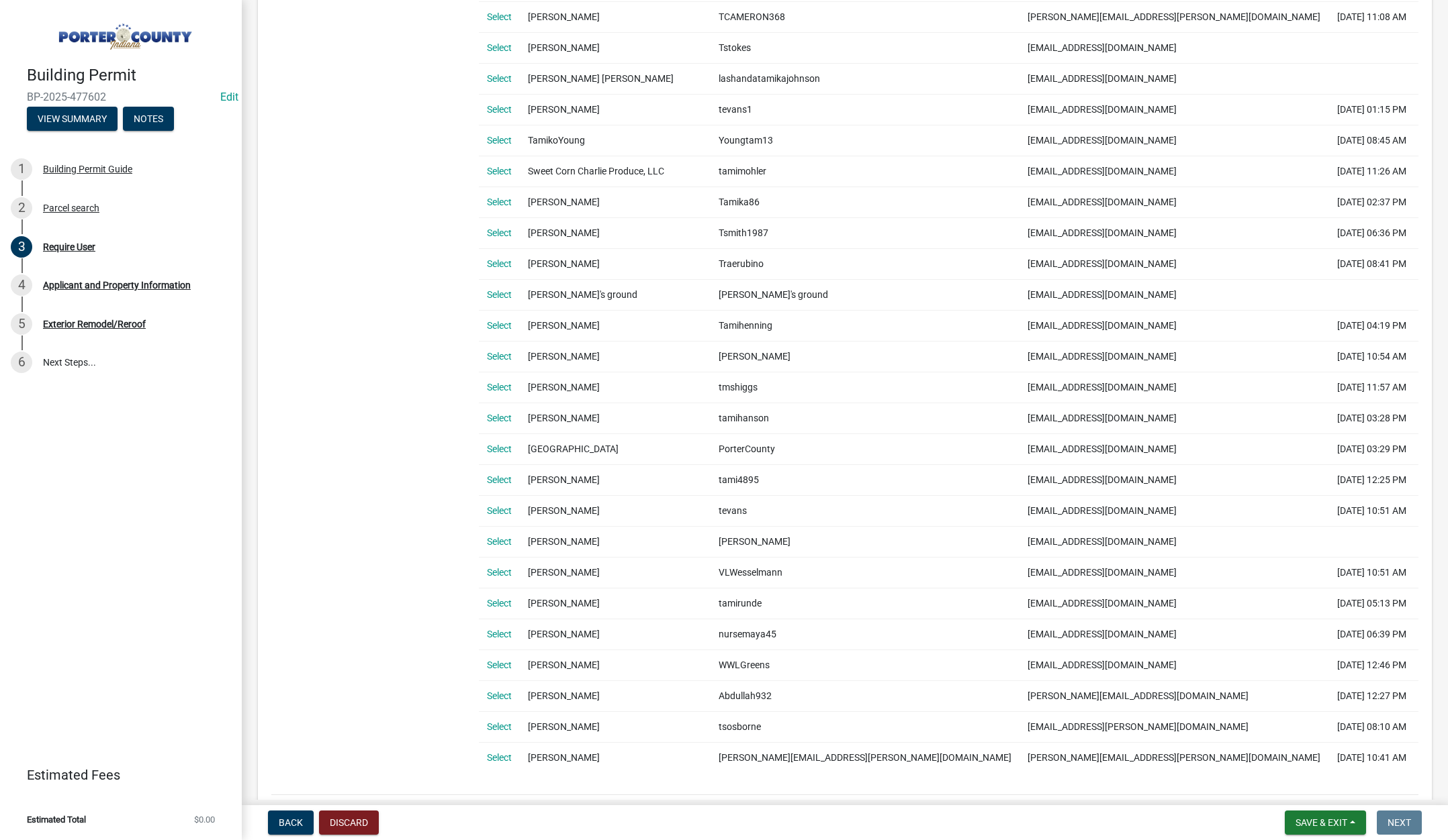
drag, startPoint x: 495, startPoint y: 508, endPoint x: 507, endPoint y: 510, distance: 12.2
click at [495, 508] on link "Select" at bounding box center [499, 510] width 25 height 11
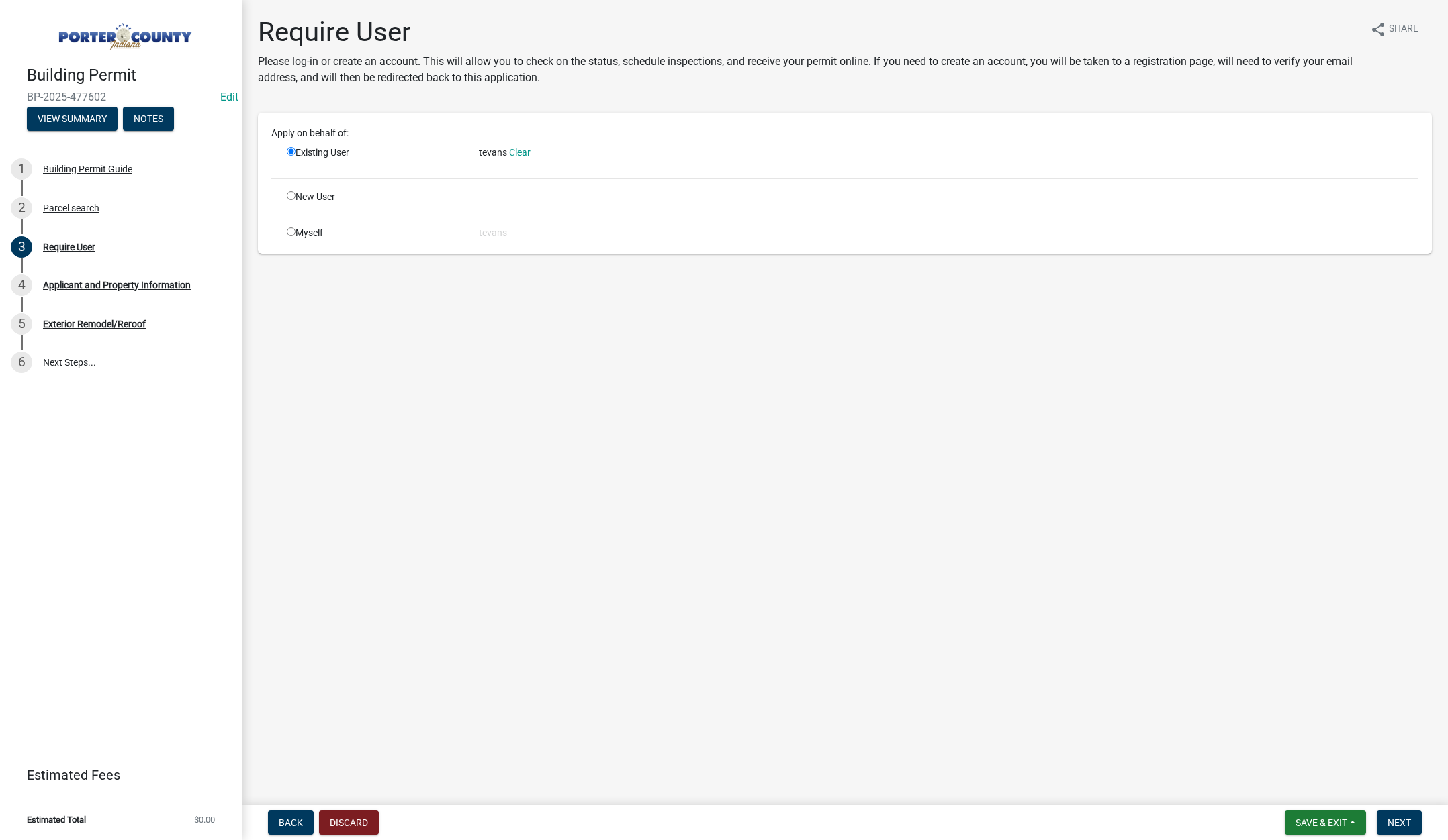
scroll to position [0, 0]
click at [1412, 820] on button "Next" at bounding box center [1398, 823] width 45 height 24
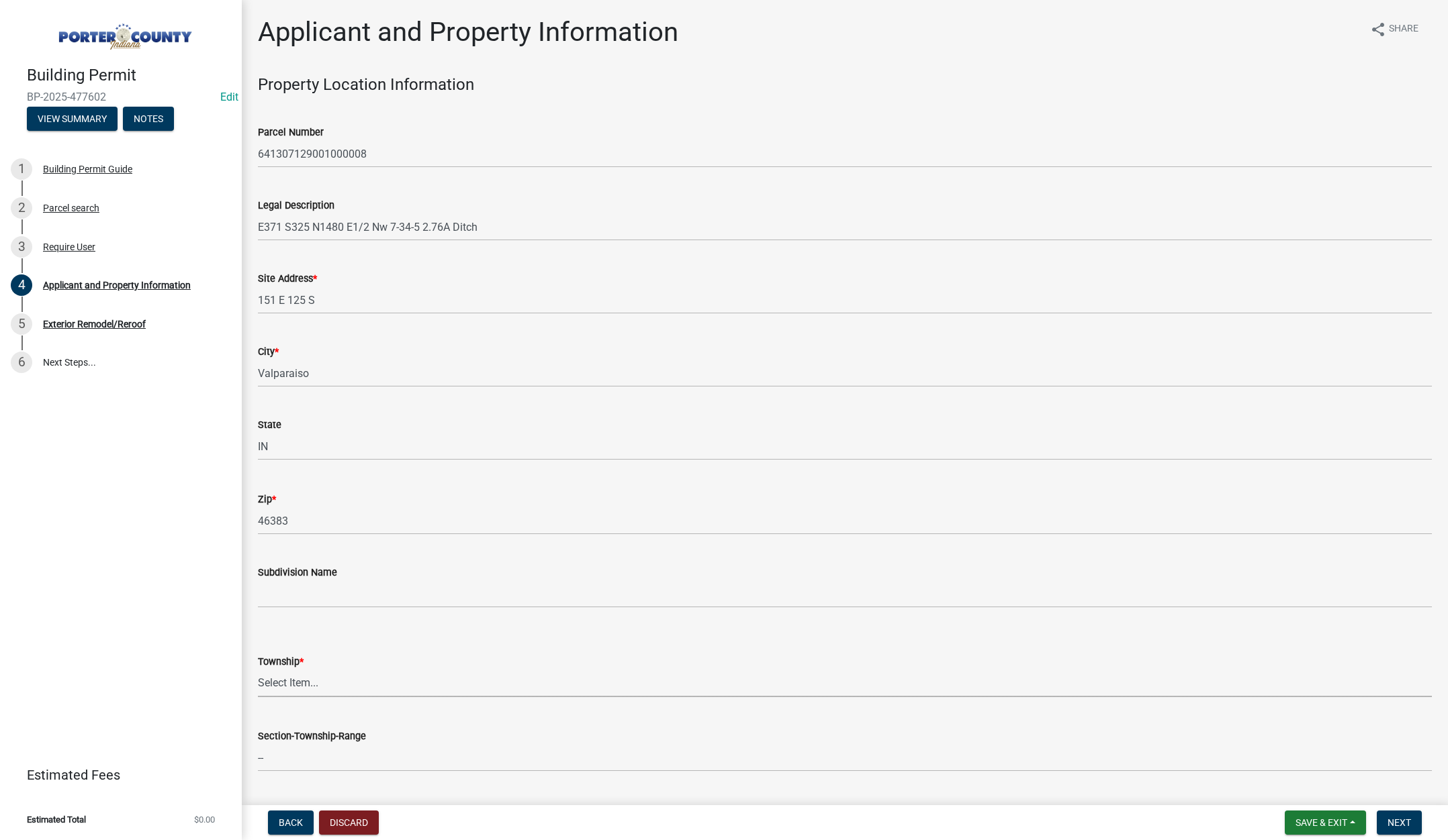
click at [297, 684] on select "Select Item... [PERSON_NAME][GEOGRAPHIC_DATA] [PERSON_NAME][GEOGRAPHIC_DATA] [G…" at bounding box center [844, 683] width 1174 height 28
click at [258, 670] on select "Select Item... [PERSON_NAME][GEOGRAPHIC_DATA] [PERSON_NAME][GEOGRAPHIC_DATA] [G…" at bounding box center [844, 683] width 1174 height 28
select select "829e86d3-b11d-4b91-b18e-70a426bdae9f"
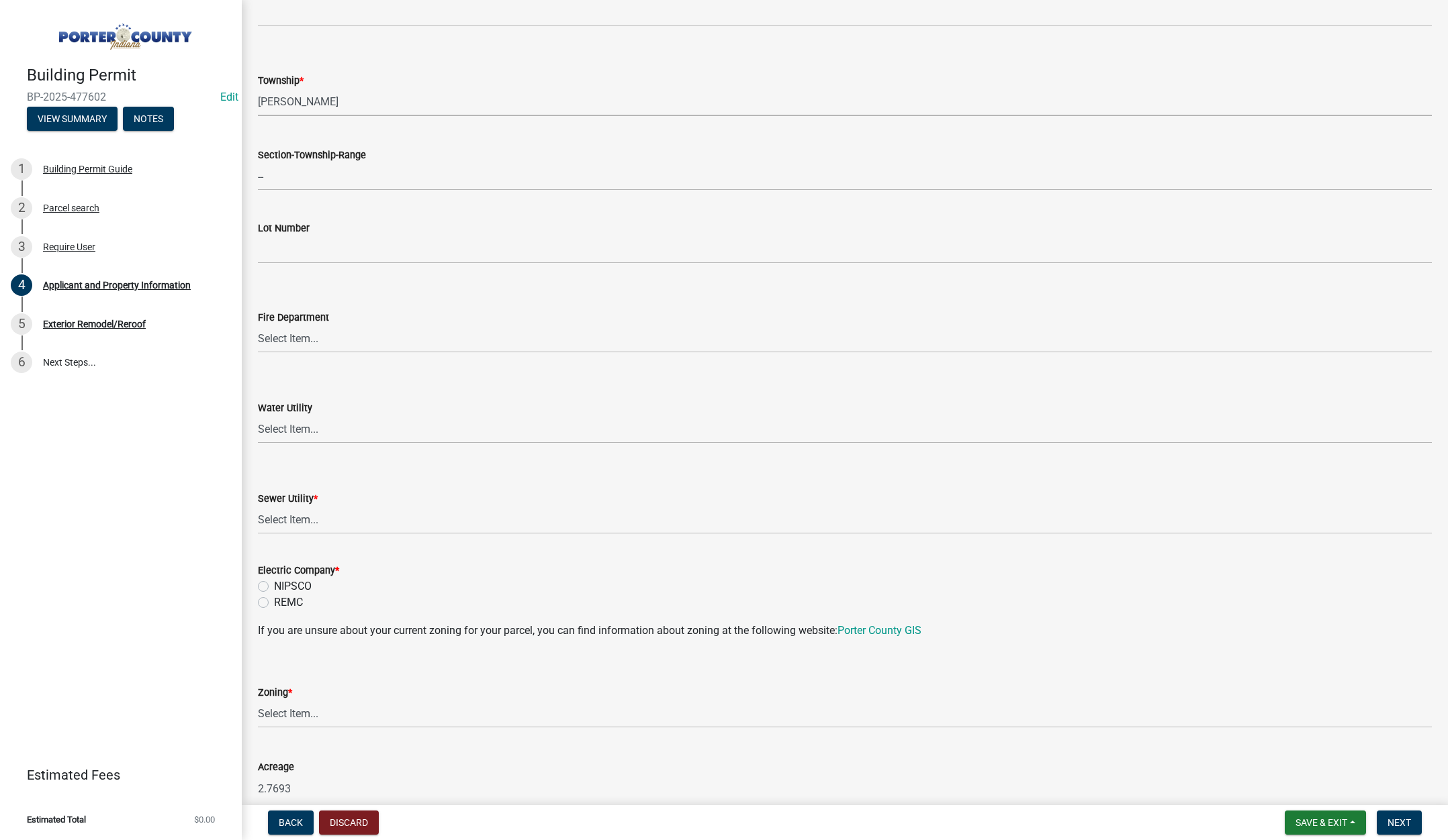
scroll to position [604, 0]
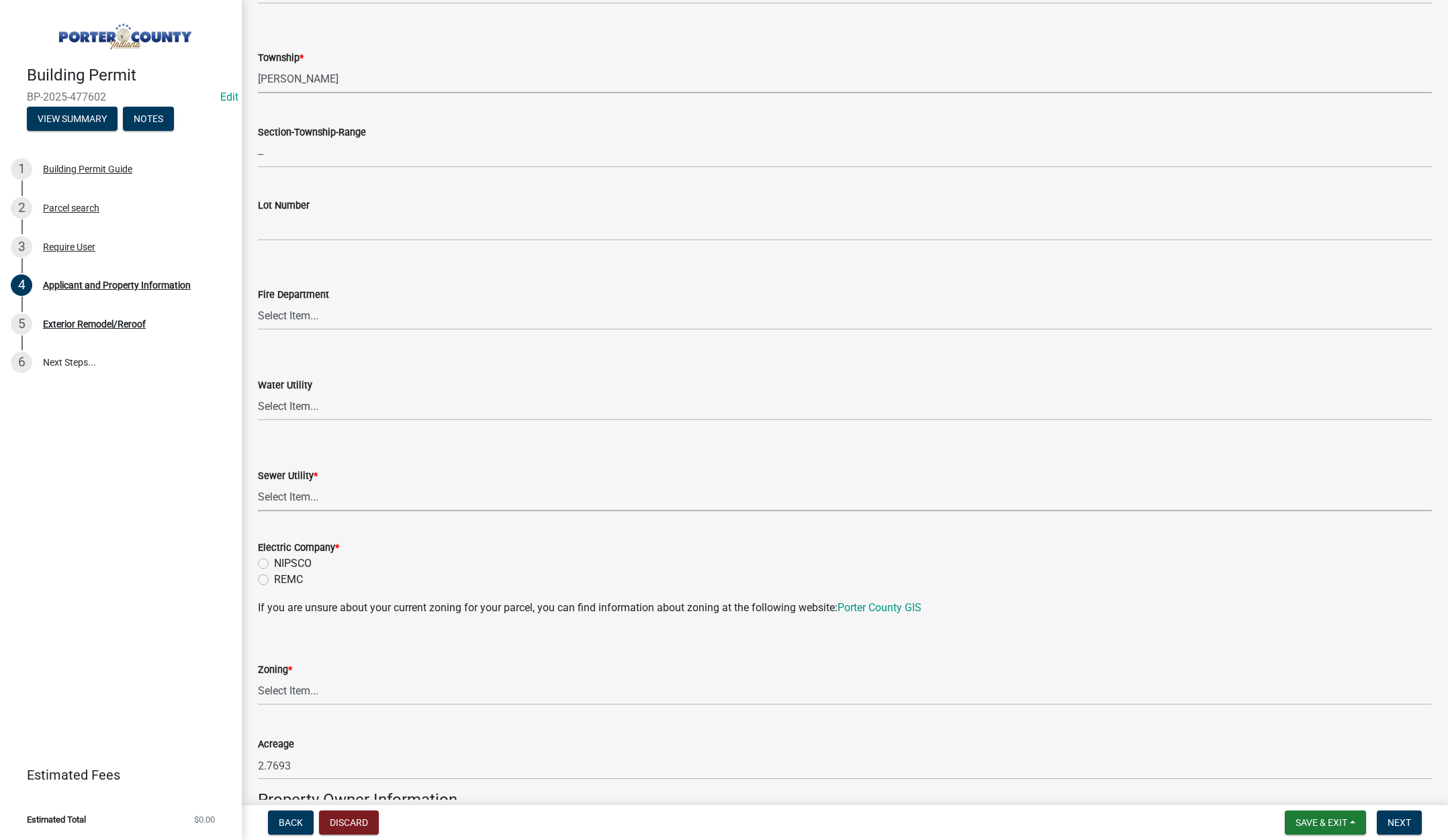
click at [307, 497] on select "Select Item... Aqua [US_STATE] Inc Damon Run Falling Waters Lake Eliza - LEACD …" at bounding box center [844, 498] width 1174 height 28
click at [258, 484] on select "Select Item... Aqua [US_STATE] Inc Damon Run Falling Waters Lake Eliza - LEACD …" at bounding box center [844, 498] width 1174 height 28
select select "ea6751d4-6bf7-4a16-89ee-f7801ab82aa1"
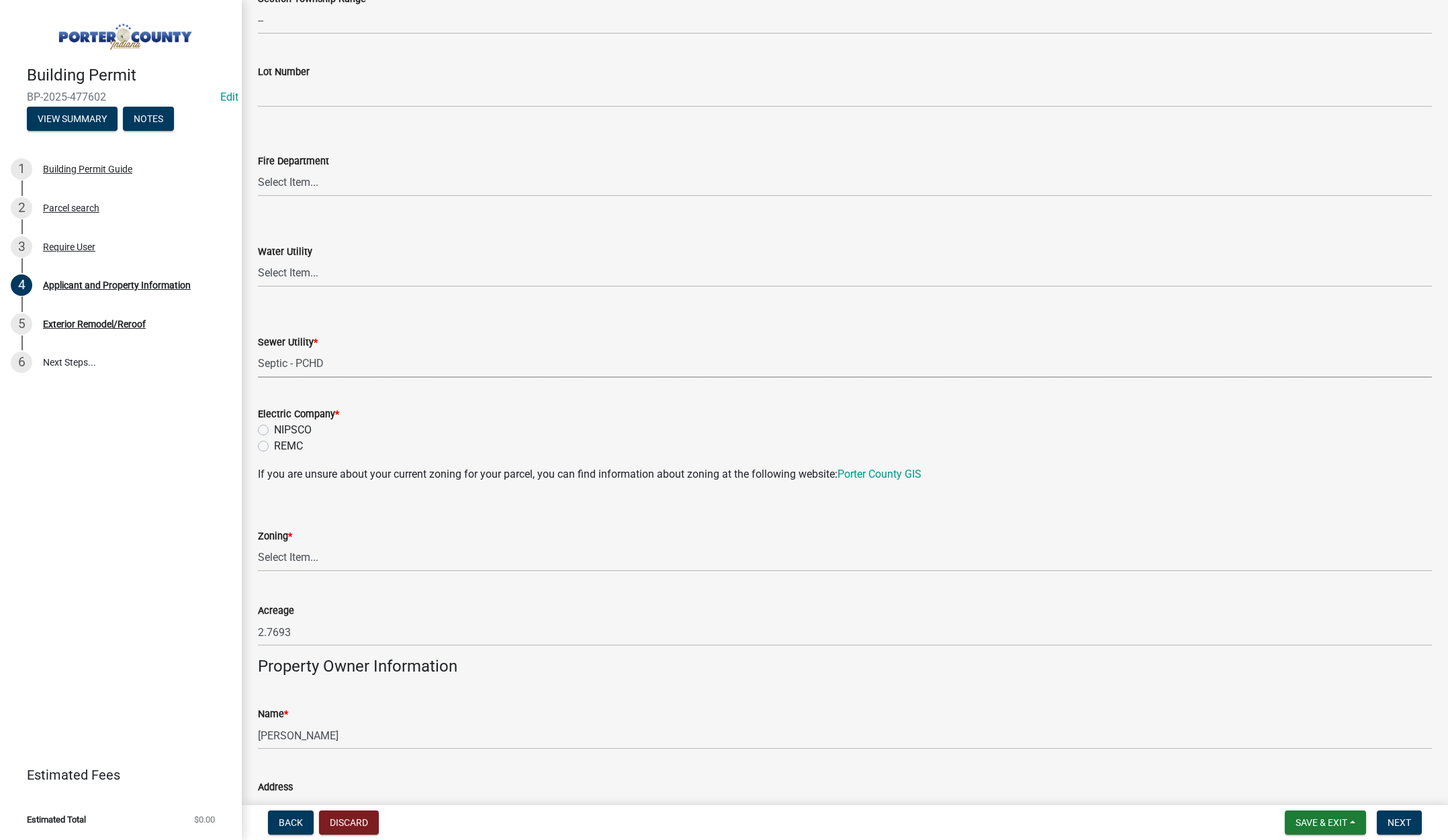
scroll to position [738, 0]
click at [275, 428] on label "NIPSCO" at bounding box center [293, 430] width 38 height 16
click at [275, 428] on input "NIPSCO" at bounding box center [278, 426] width 9 height 9
radio input "true"
click at [272, 555] on select "Select Item... A1 A2 CH CM CN I1 I2 I3 IN MP OT P1 P2 PUD R1 R2 R3 R4 RL RR" at bounding box center [844, 558] width 1174 height 28
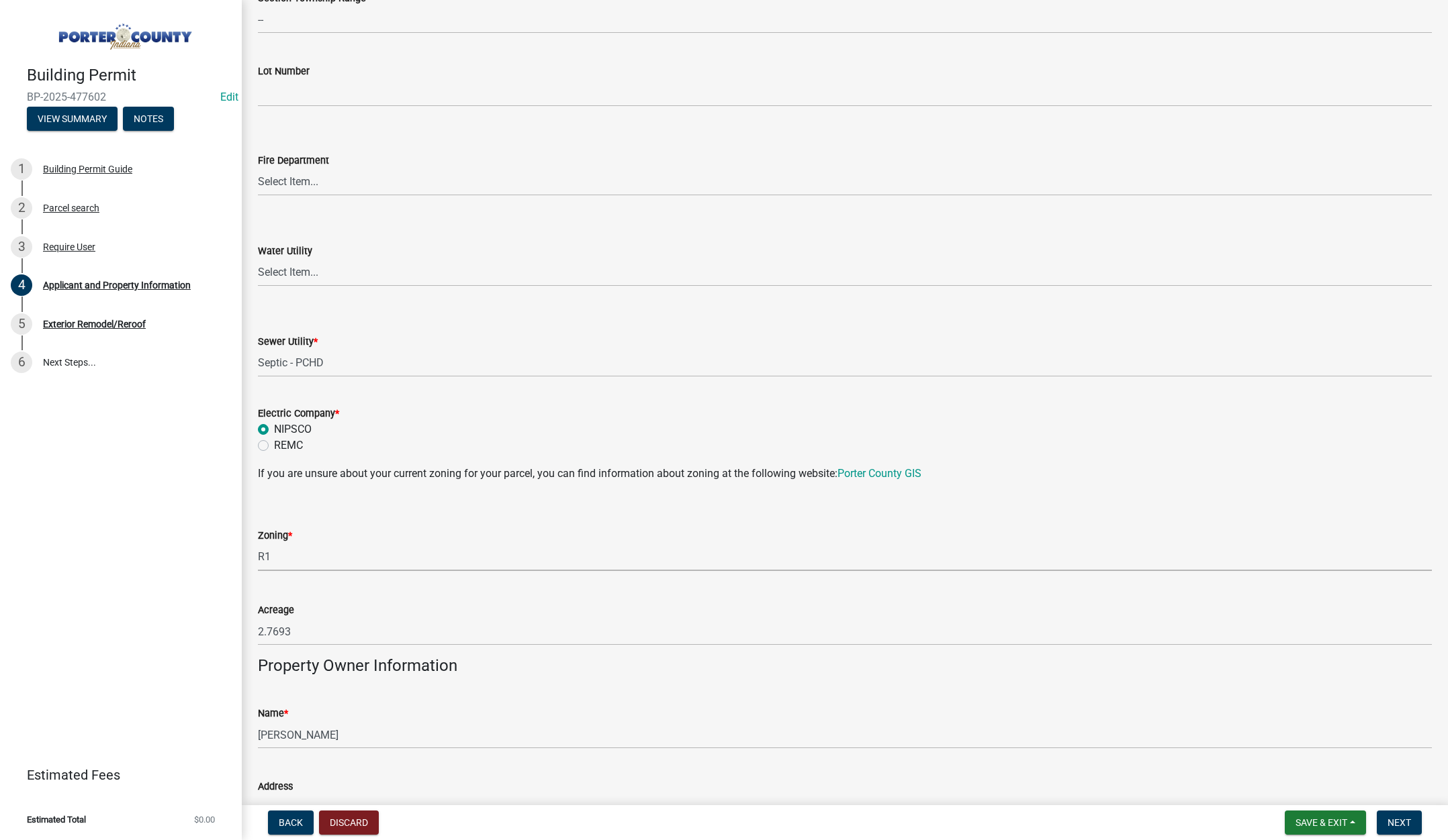
click at [258, 544] on select "Select Item... A1 A2 CH CM CN I1 I2 I3 IN MP OT P1 P2 PUD R1 R2 R3 R4 RL RR" at bounding box center [844, 558] width 1174 height 28
select select "e2d1b1d7-ccc9-456b-9e96-e16306515997"
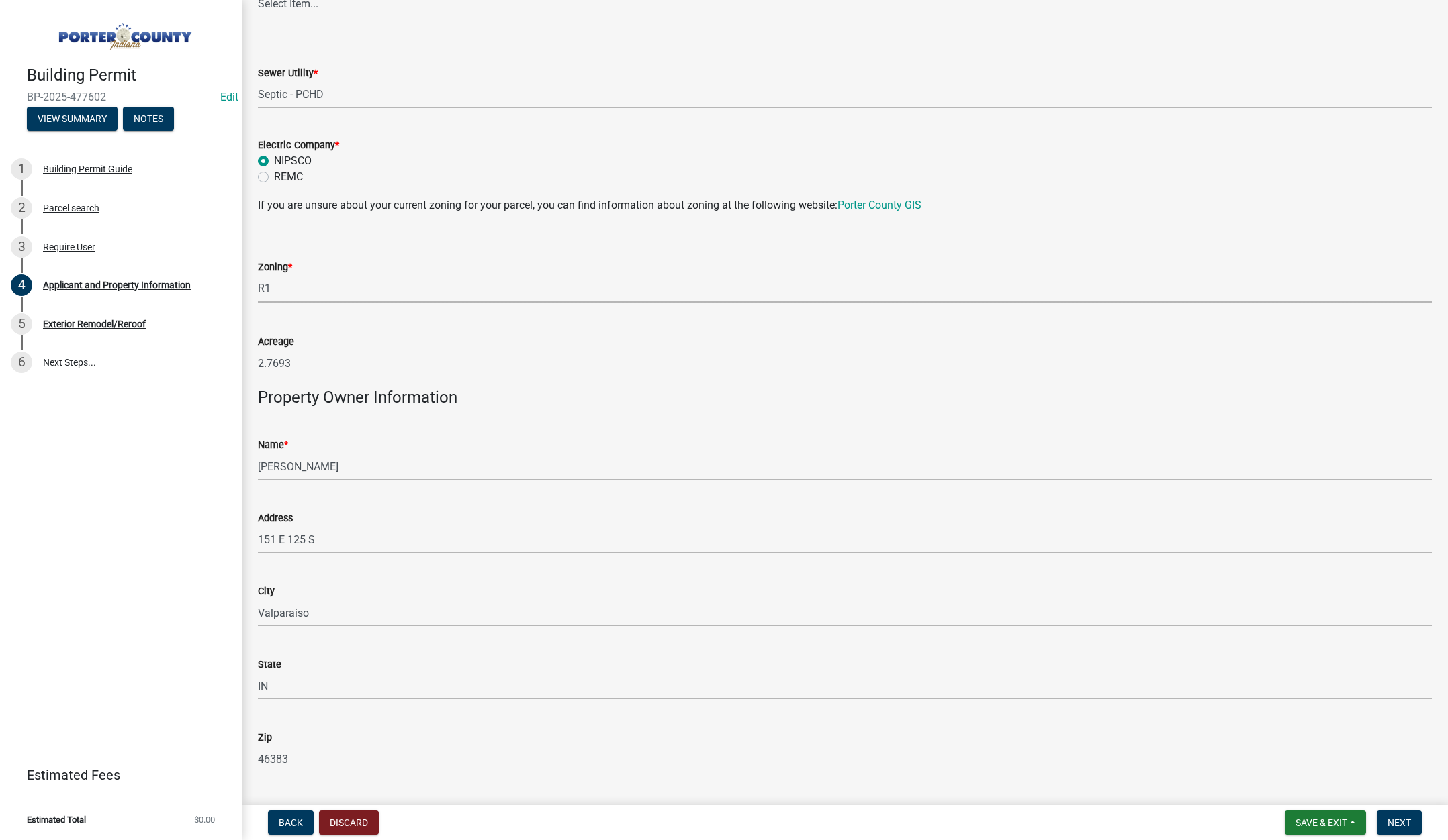
scroll to position [1276, 0]
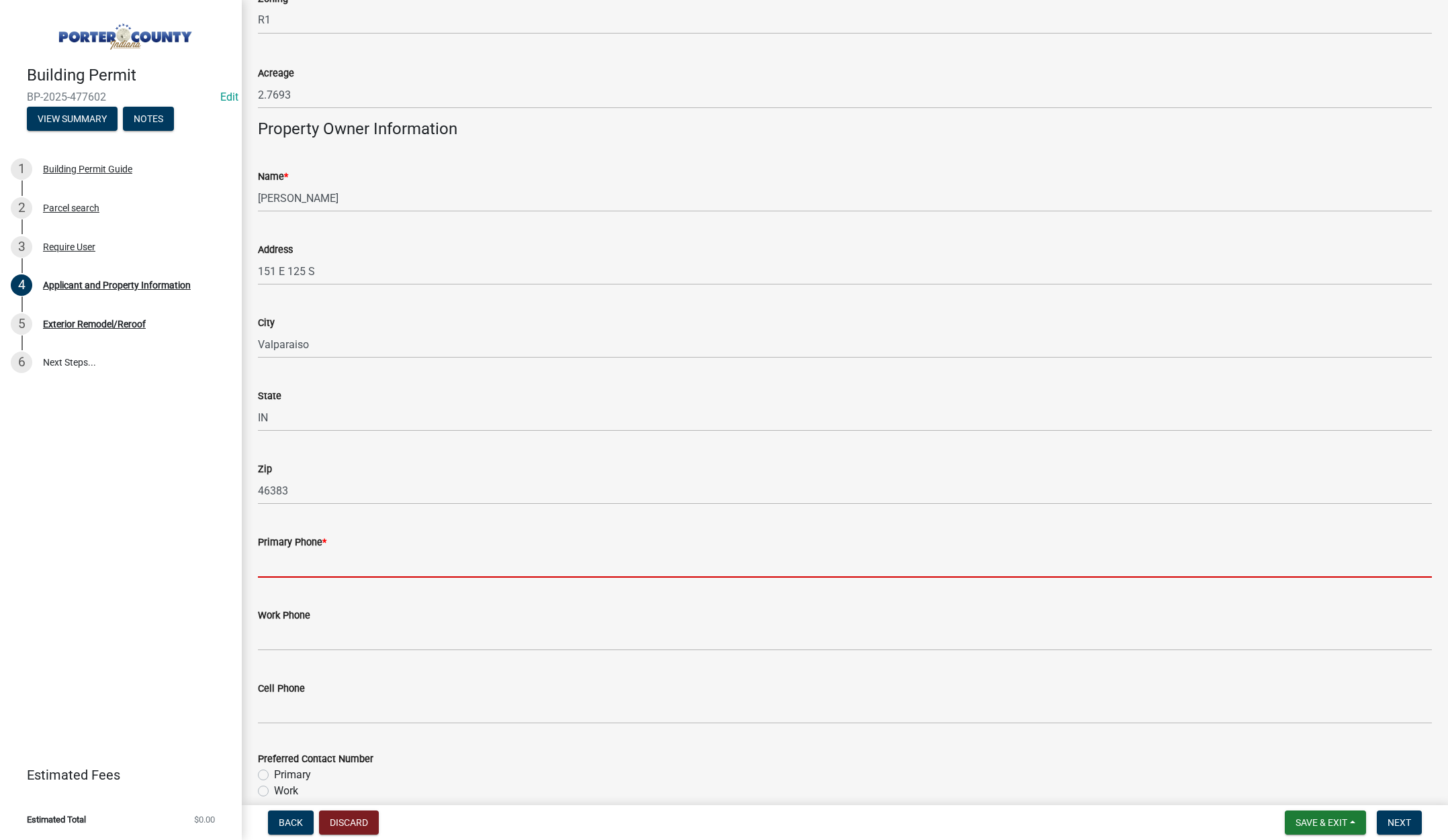
click at [320, 564] on input "Primary Phone *" at bounding box center [844, 565] width 1174 height 28
type input "219-476-0400"
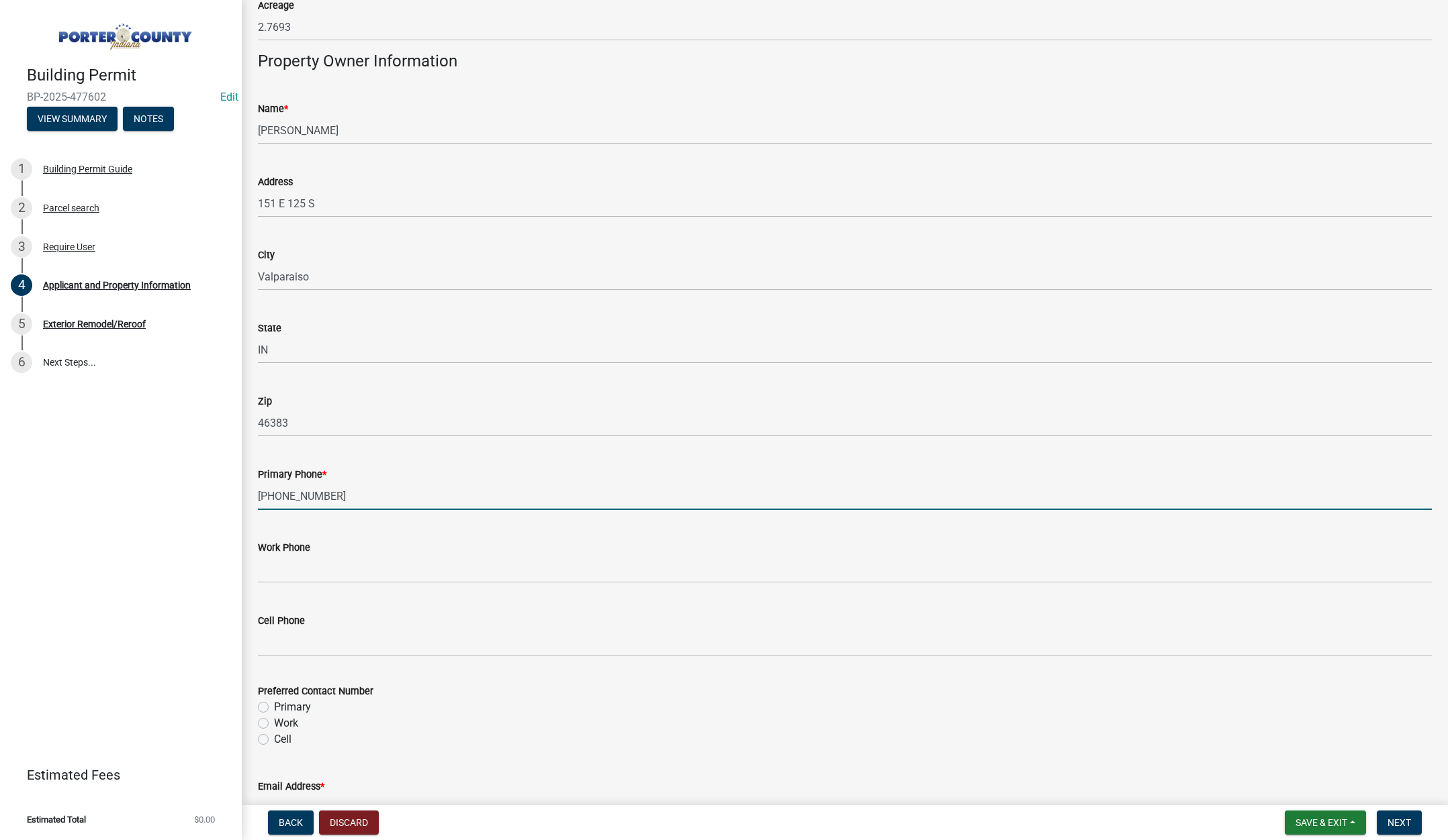
scroll to position [1544, 0]
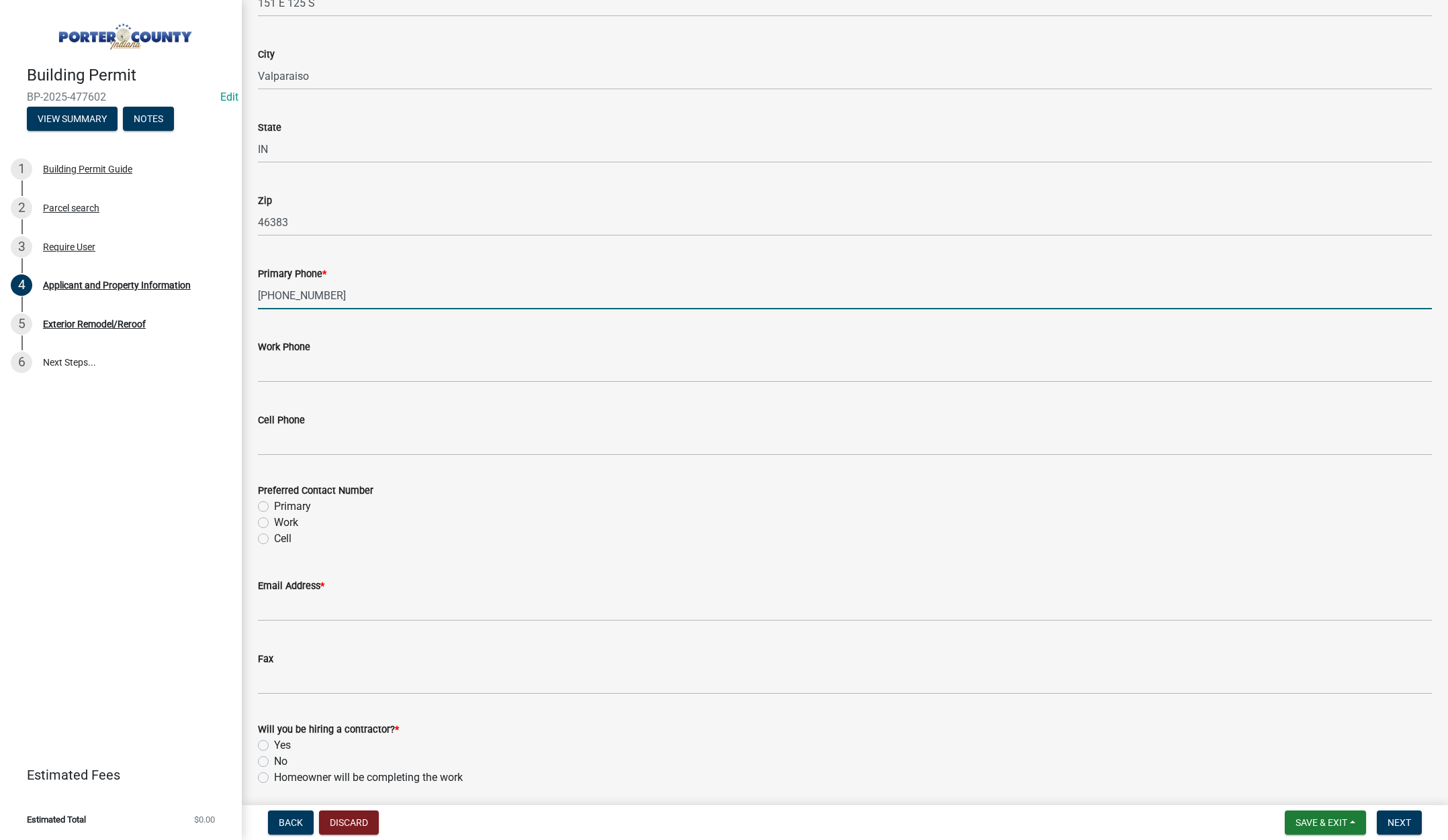
click at [275, 505] on label "Primary" at bounding box center [292, 507] width 37 height 16
click at [275, 505] on input "Primary" at bounding box center [278, 503] width 9 height 9
radio input "true"
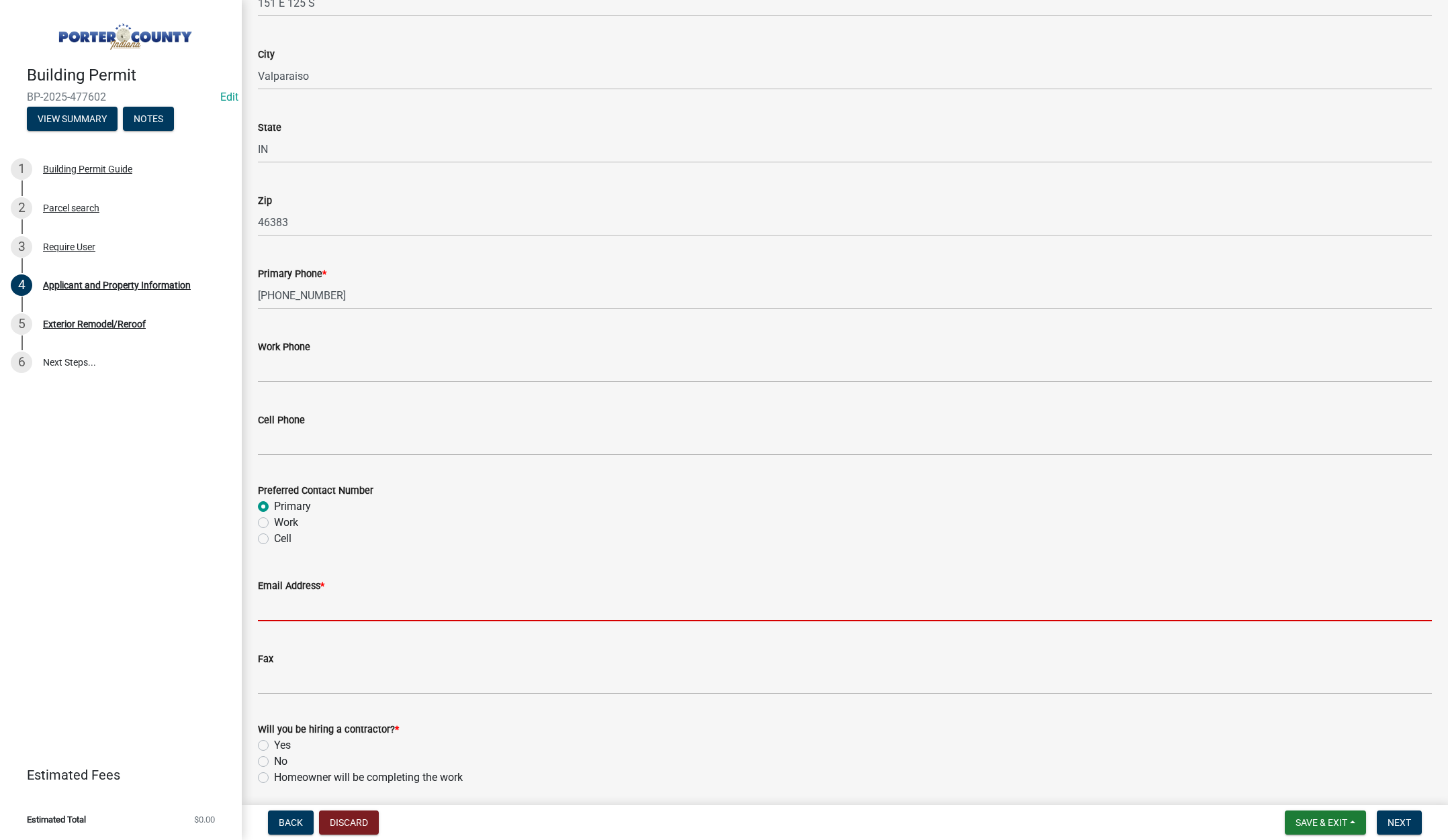
click at [330, 613] on input "Email Address *" at bounding box center [844, 608] width 1174 height 28
type input "[PERSON_NAME][EMAIL_ADDRESS][DOMAIN_NAME]"
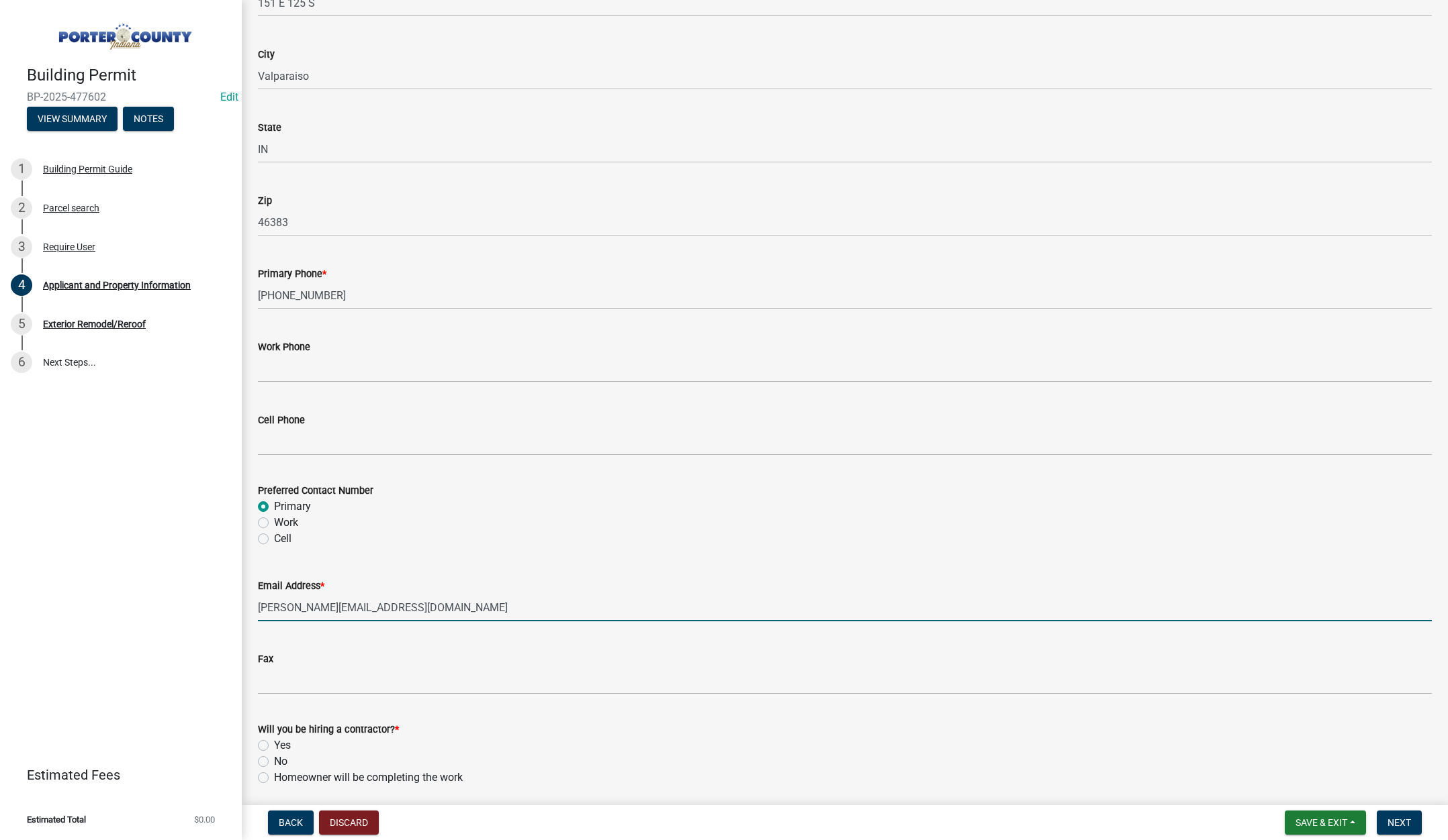
click at [275, 745] on label "Yes" at bounding box center [282, 746] width 17 height 16
click at [275, 745] on input "Yes" at bounding box center [278, 742] width 9 height 9
radio input "true"
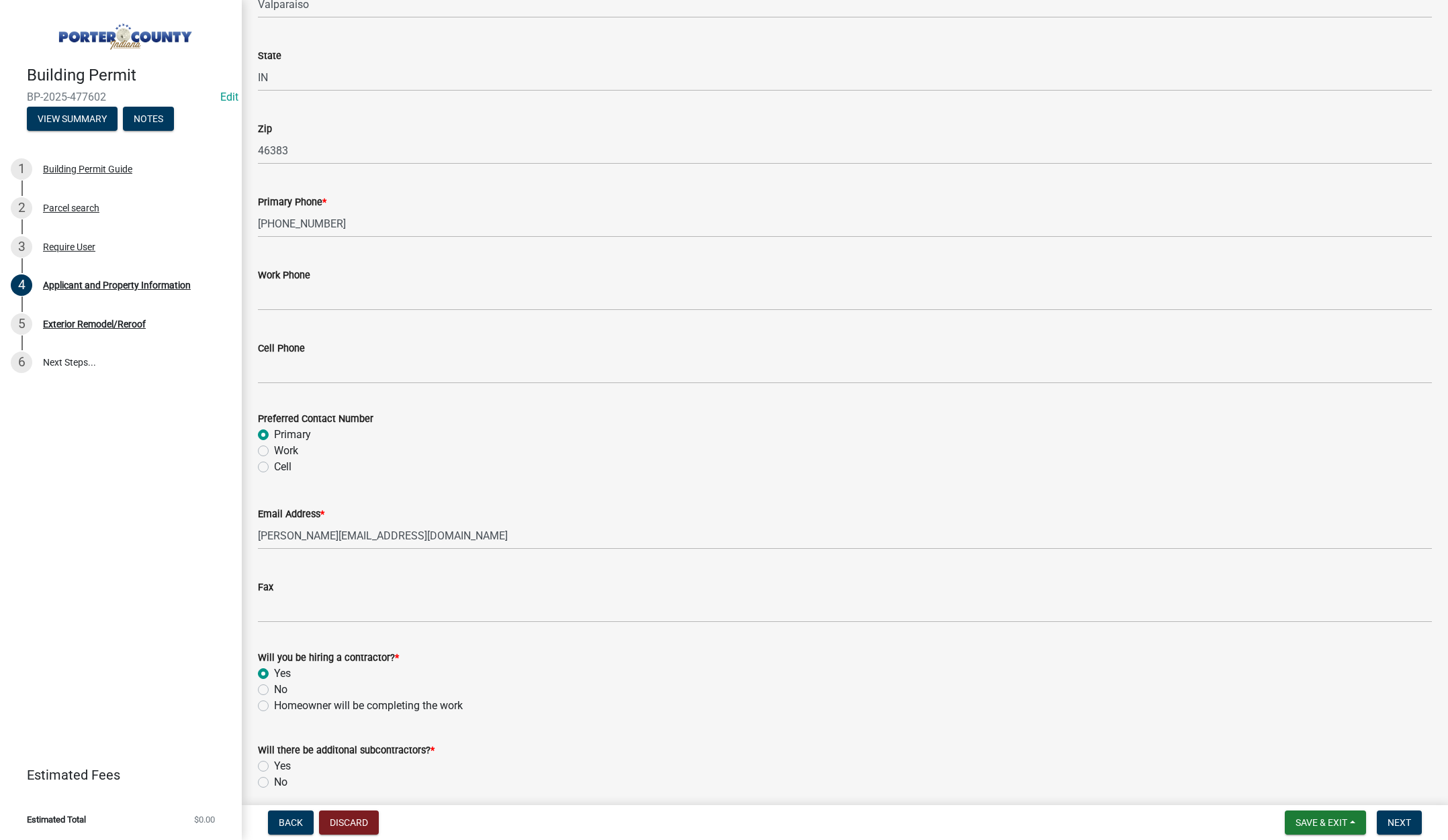
scroll to position [1671, 0]
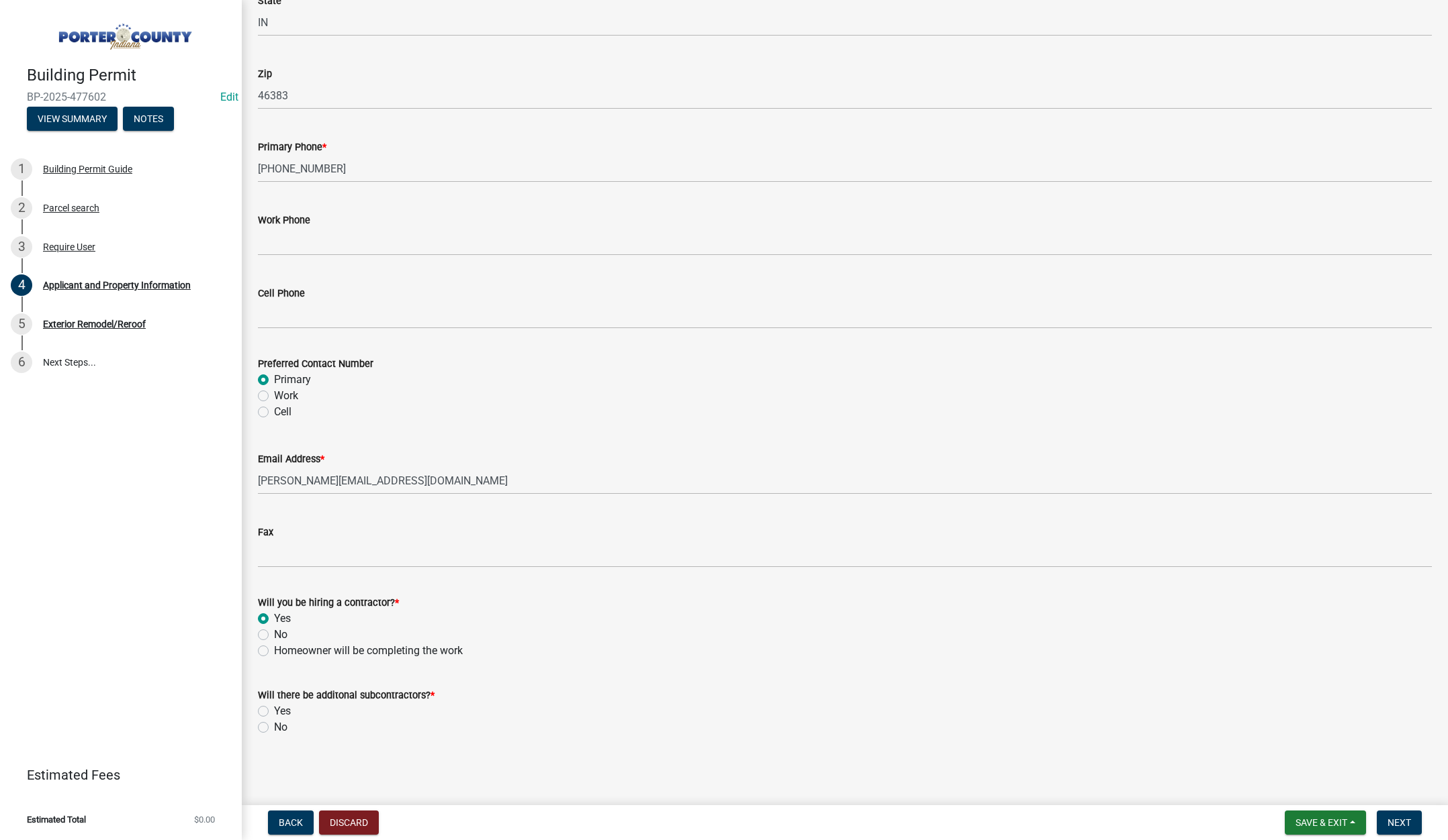
click at [275, 724] on label "No" at bounding box center [281, 728] width 14 height 16
click at [275, 724] on input "No" at bounding box center [278, 724] width 9 height 9
radio input "true"
click at [1411, 821] on span "Next" at bounding box center [1399, 822] width 24 height 11
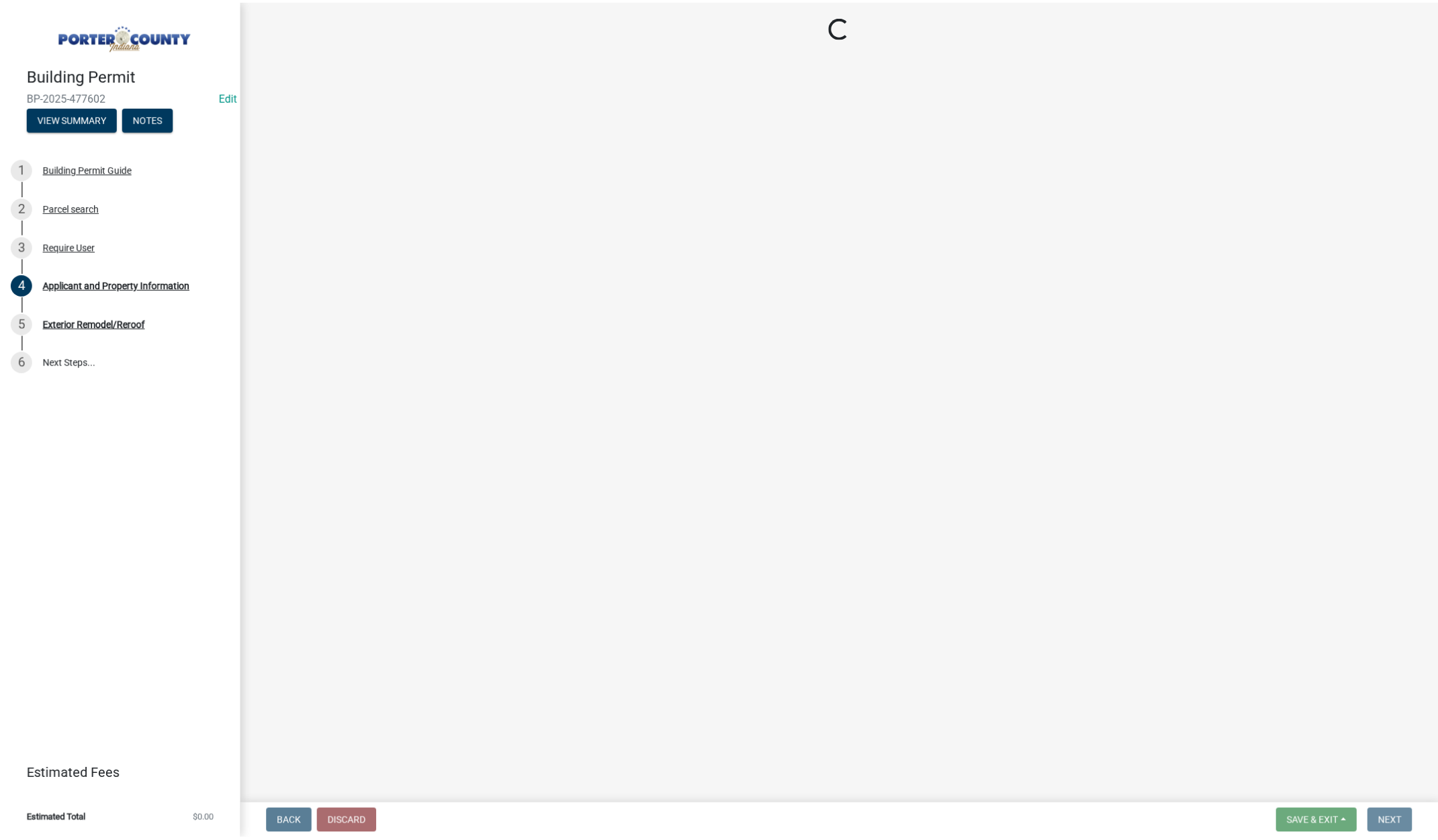
scroll to position [0, 0]
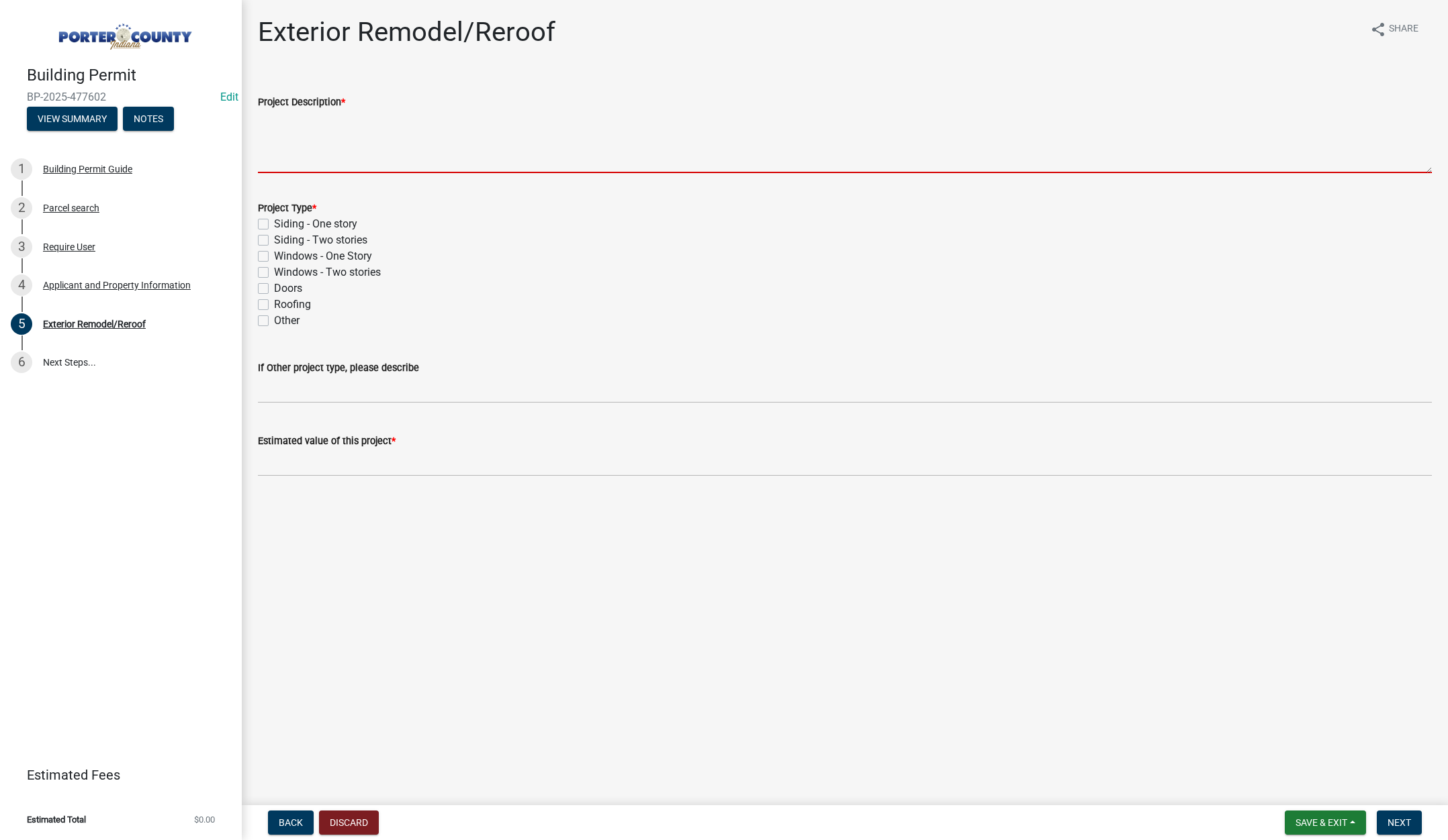
click at [321, 143] on textarea "Project Description *" at bounding box center [844, 142] width 1174 height 63
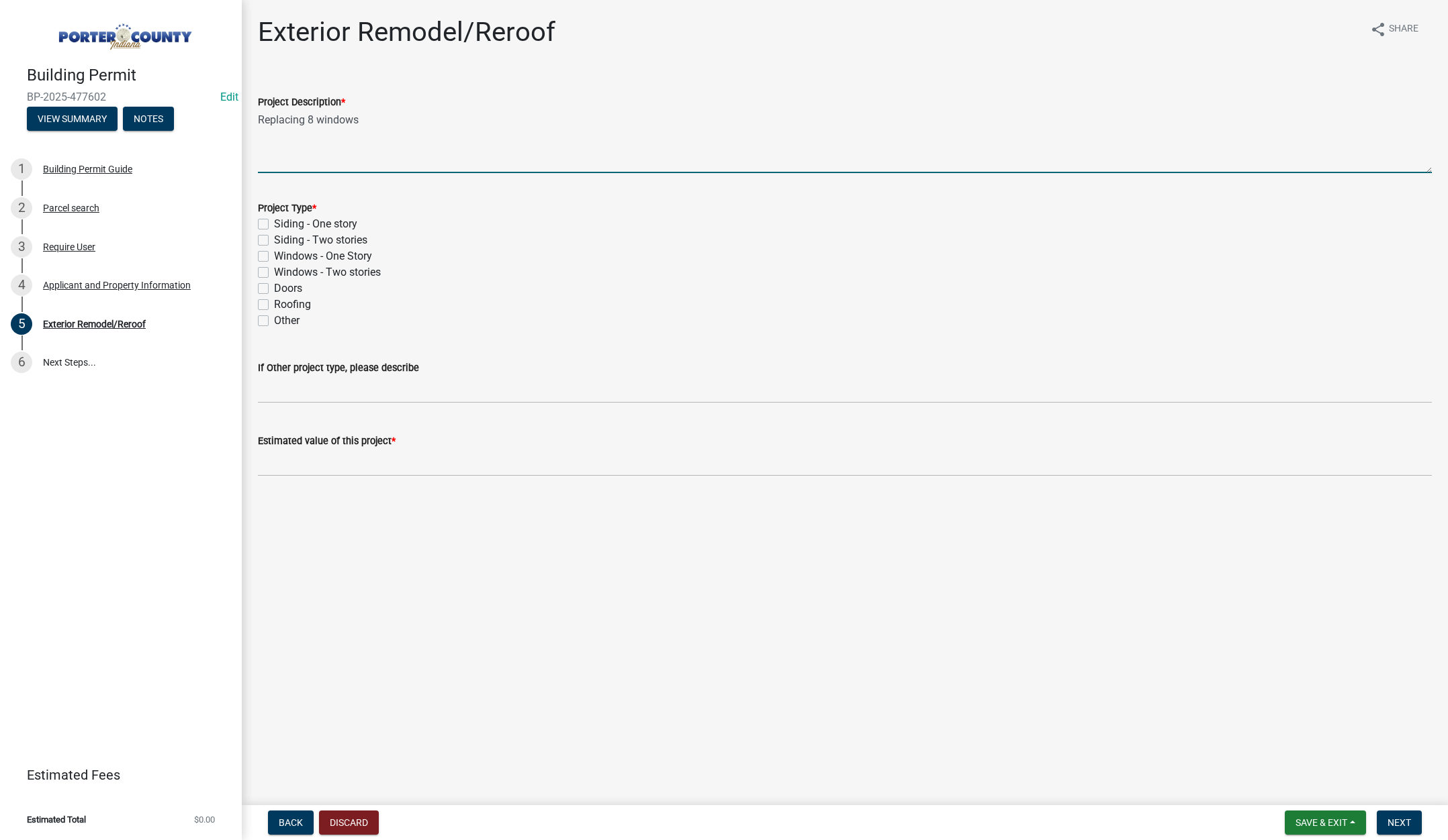
type textarea "Replacing 8 windows"
click at [275, 257] on label "Windows - One Story" at bounding box center [323, 257] width 98 height 16
click at [275, 257] on input "Windows - One Story" at bounding box center [278, 253] width 9 height 9
checkbox input "true"
checkbox input "false"
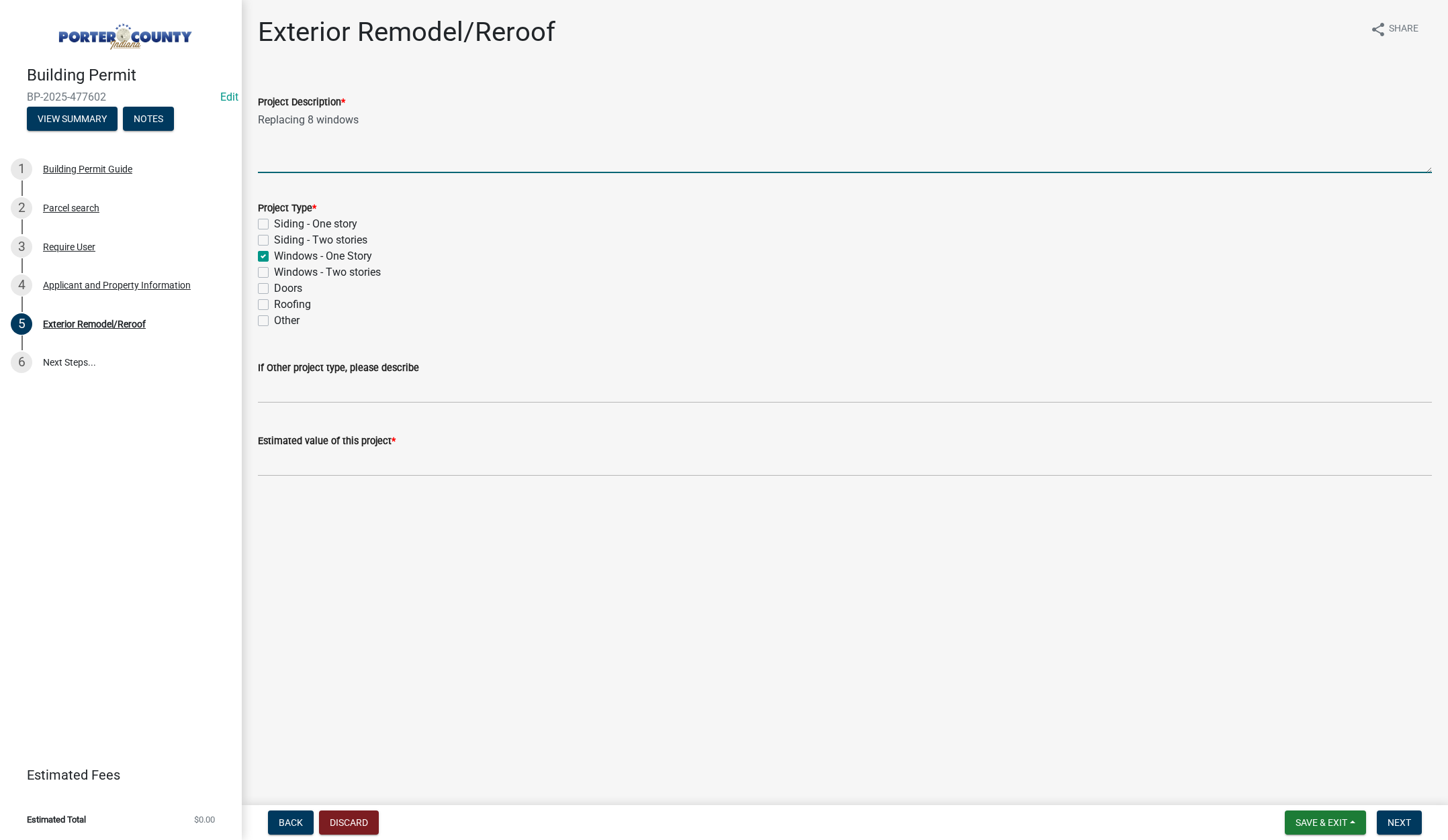
checkbox input "false"
checkbox input "true"
checkbox input "false"
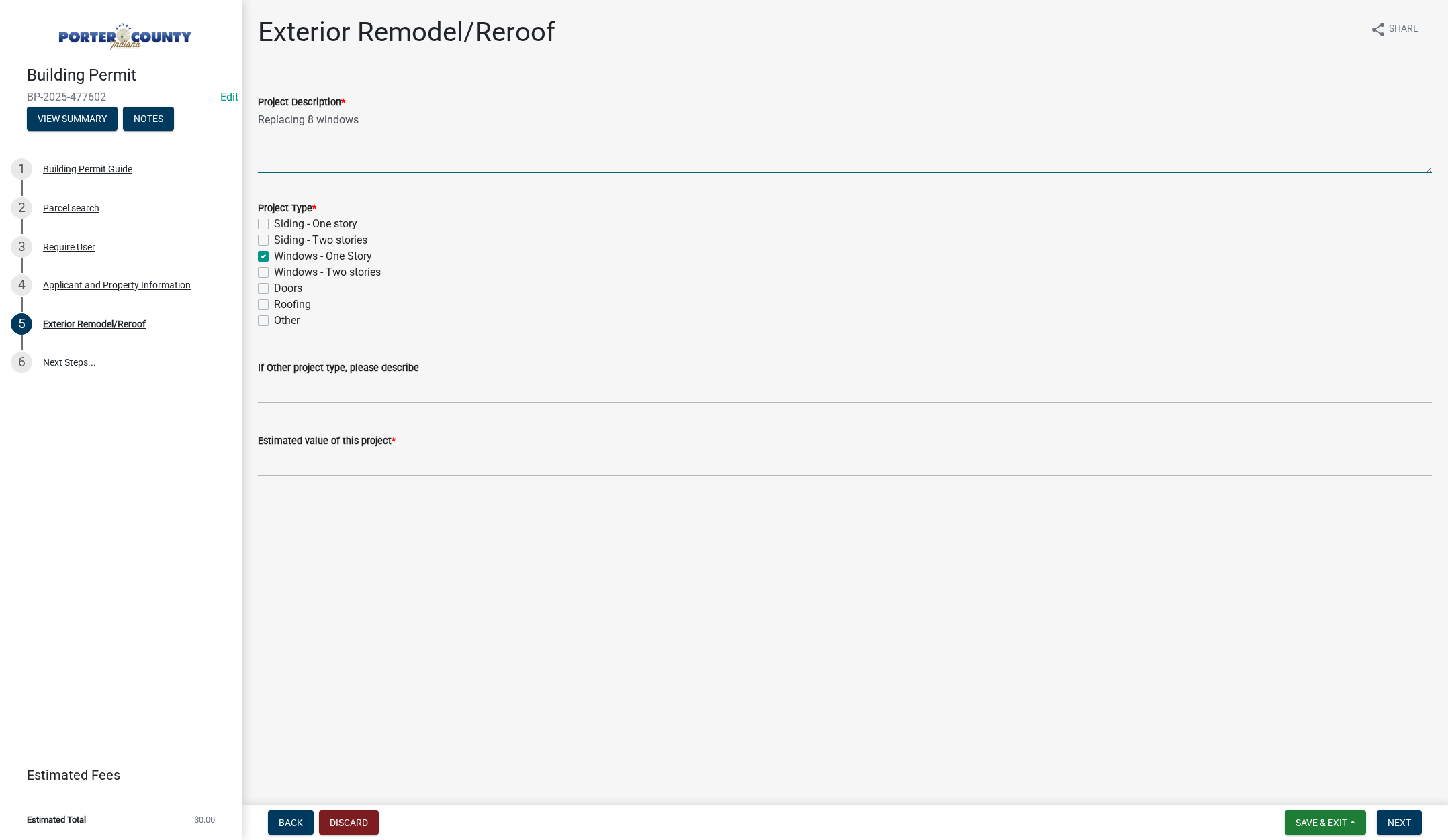
checkbox input "false"
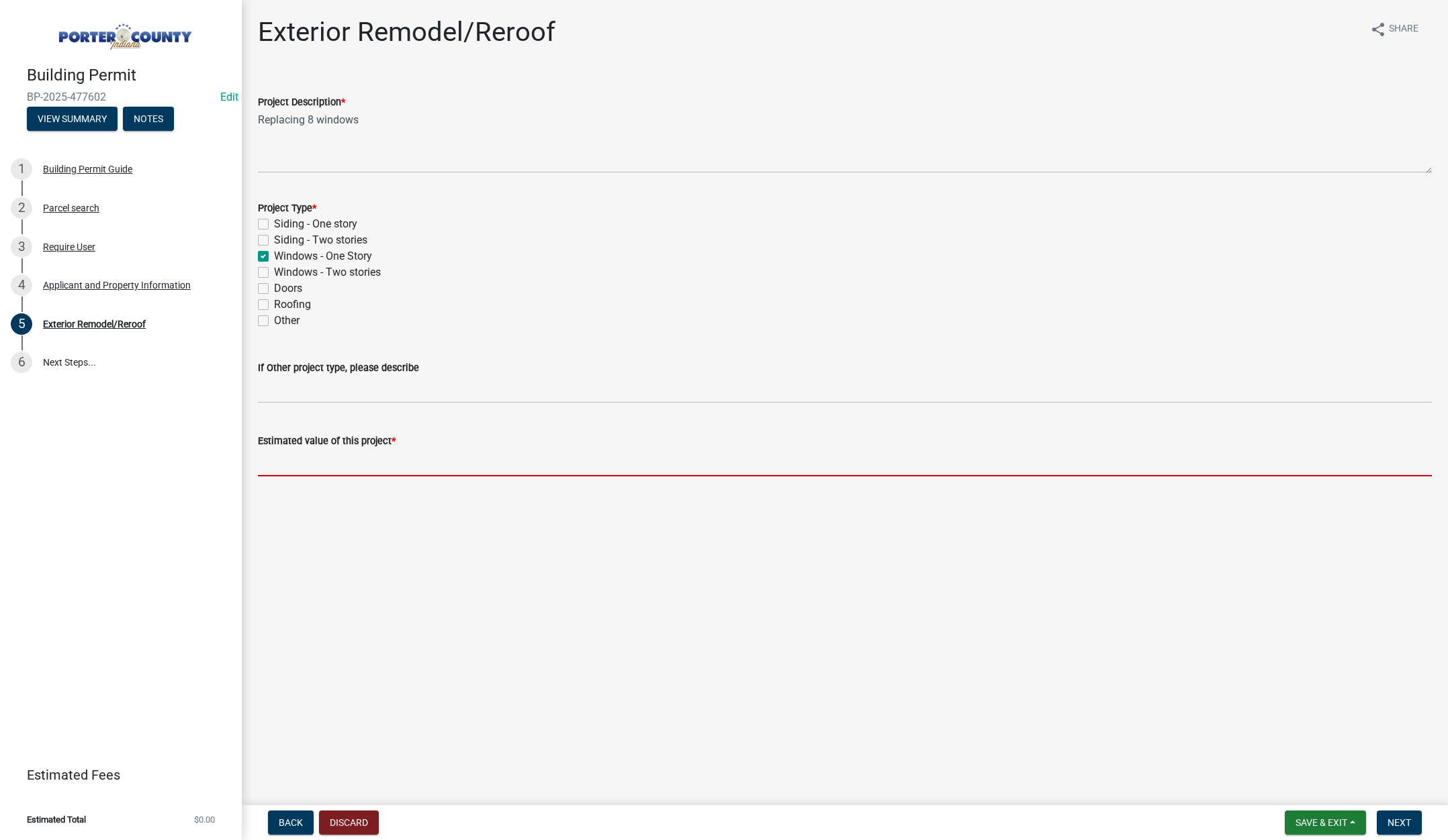
click at [318, 467] on input "text" at bounding box center [844, 463] width 1174 height 28
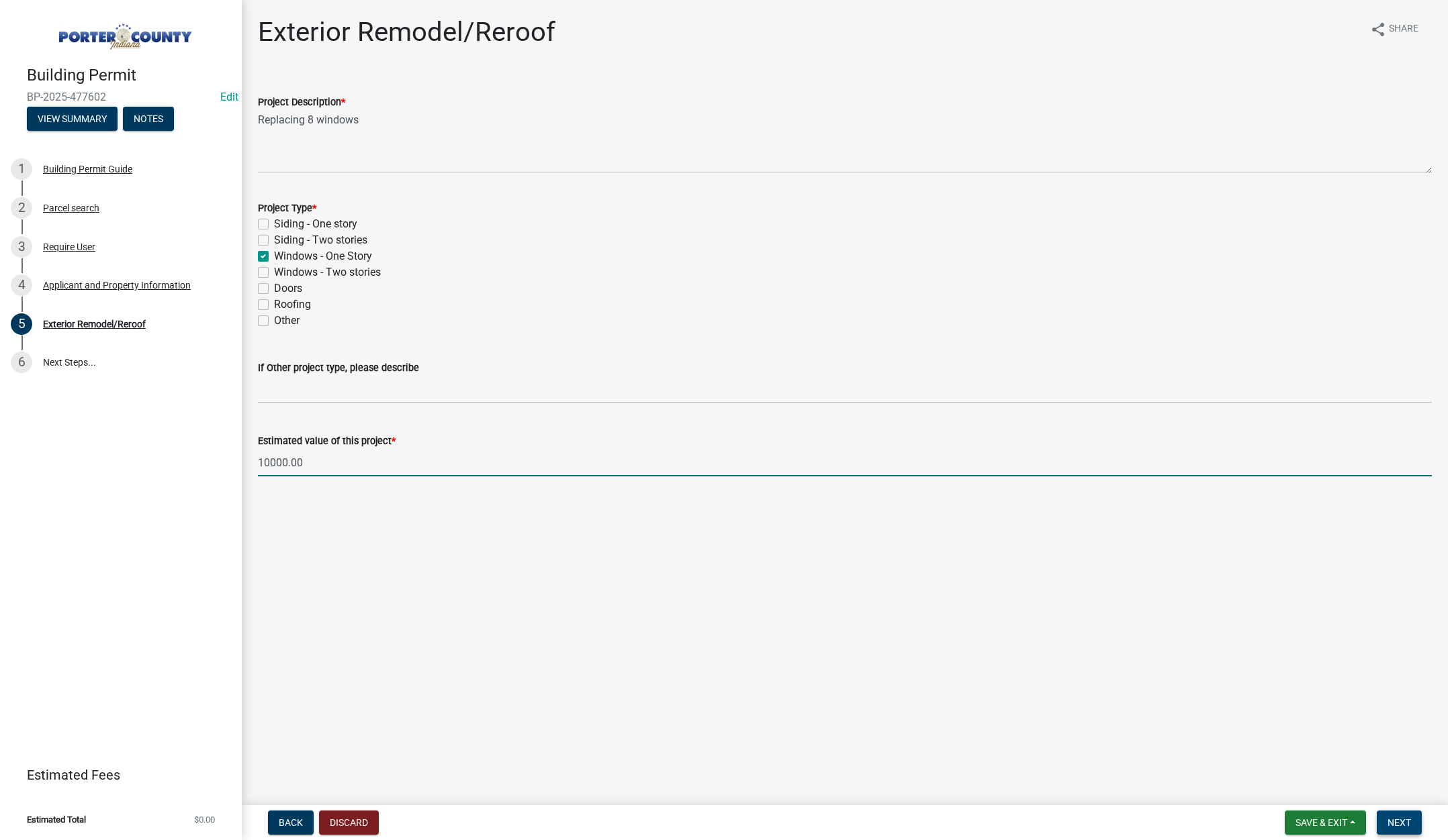
type input "10000"
click at [1396, 817] on span "Next" at bounding box center [1399, 822] width 24 height 11
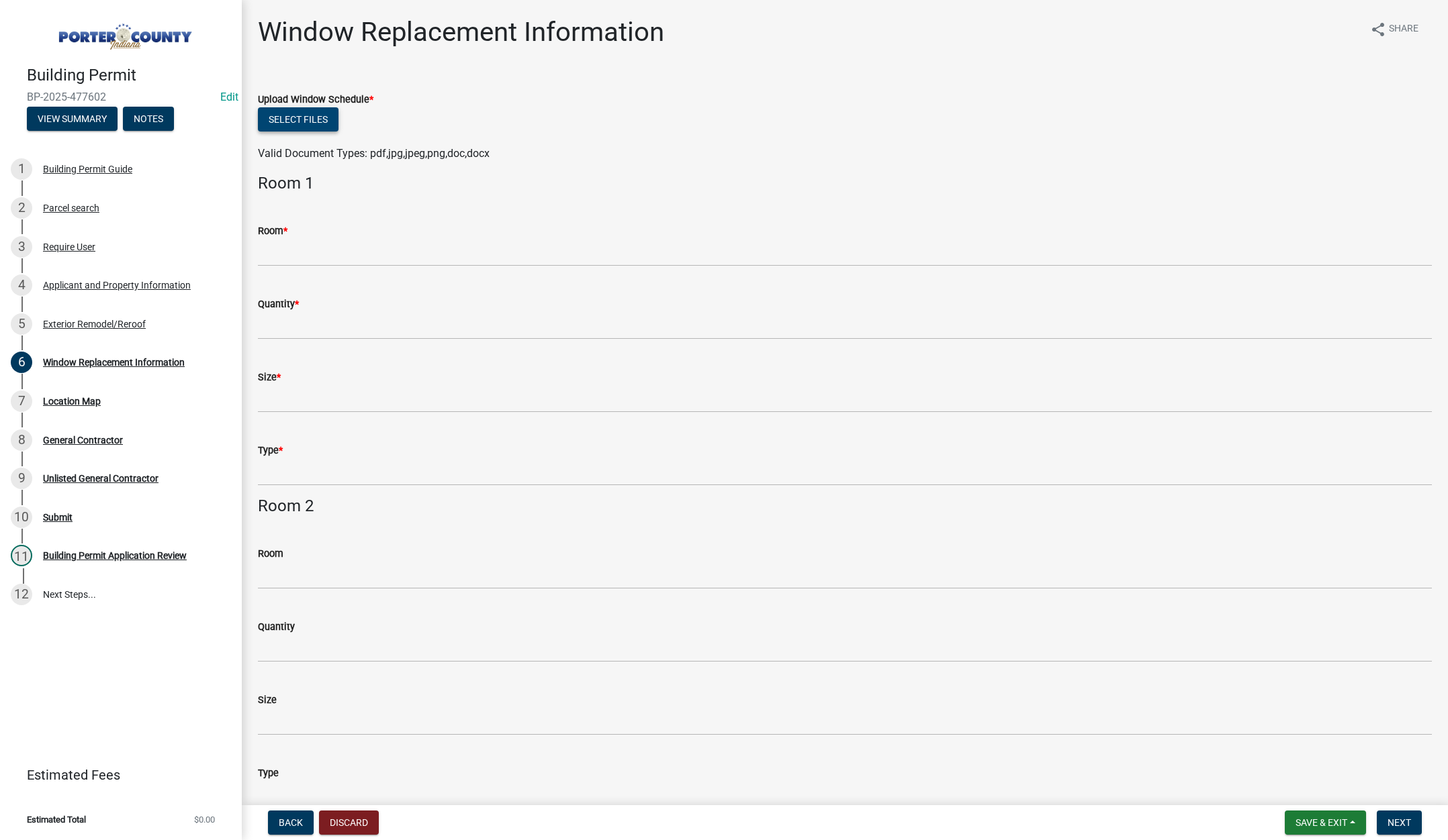
click at [292, 121] on button "Select files" at bounding box center [297, 119] width 80 height 24
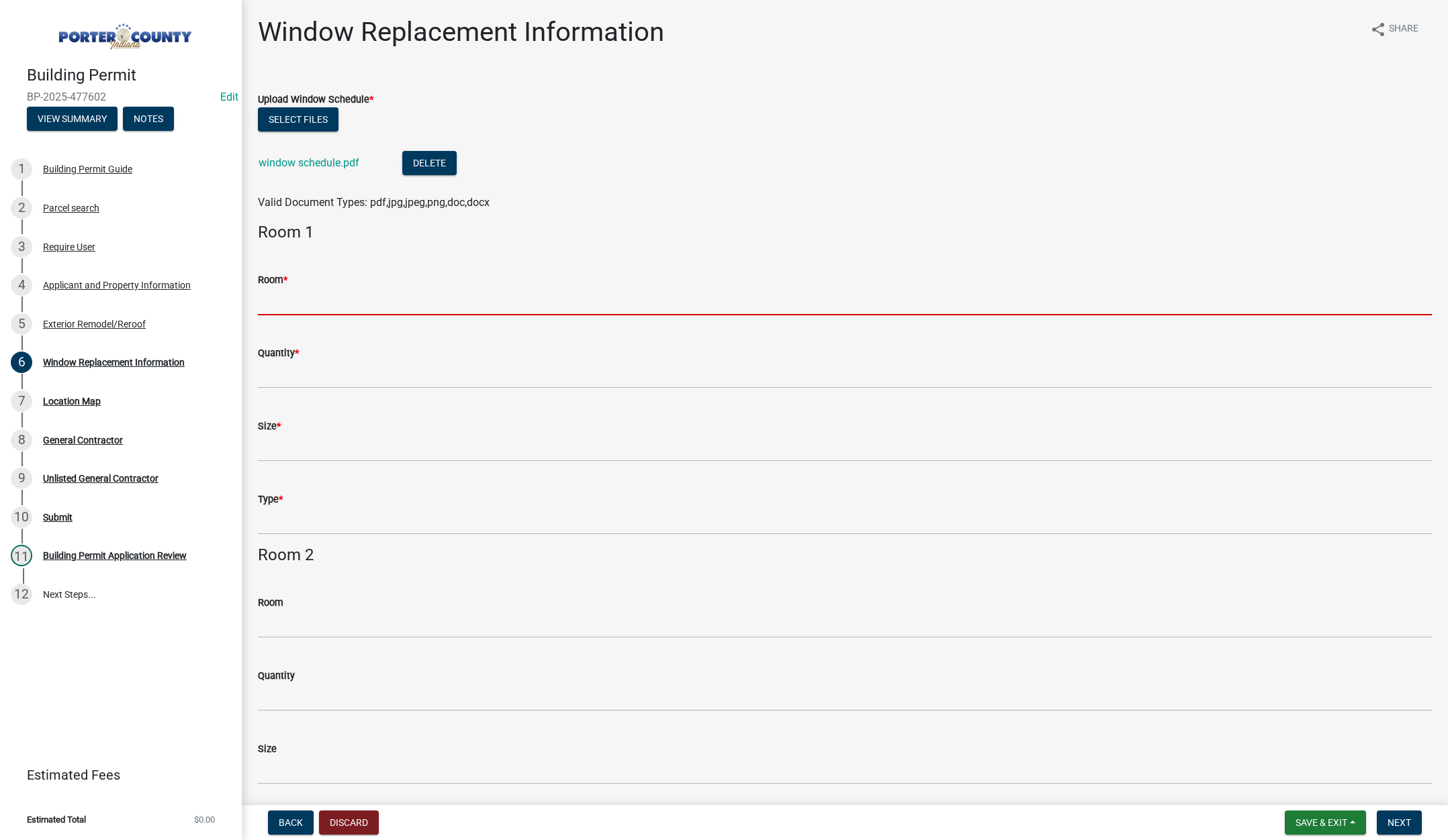
click at [282, 307] on input "Room *" at bounding box center [844, 302] width 1174 height 28
type input "see attached"
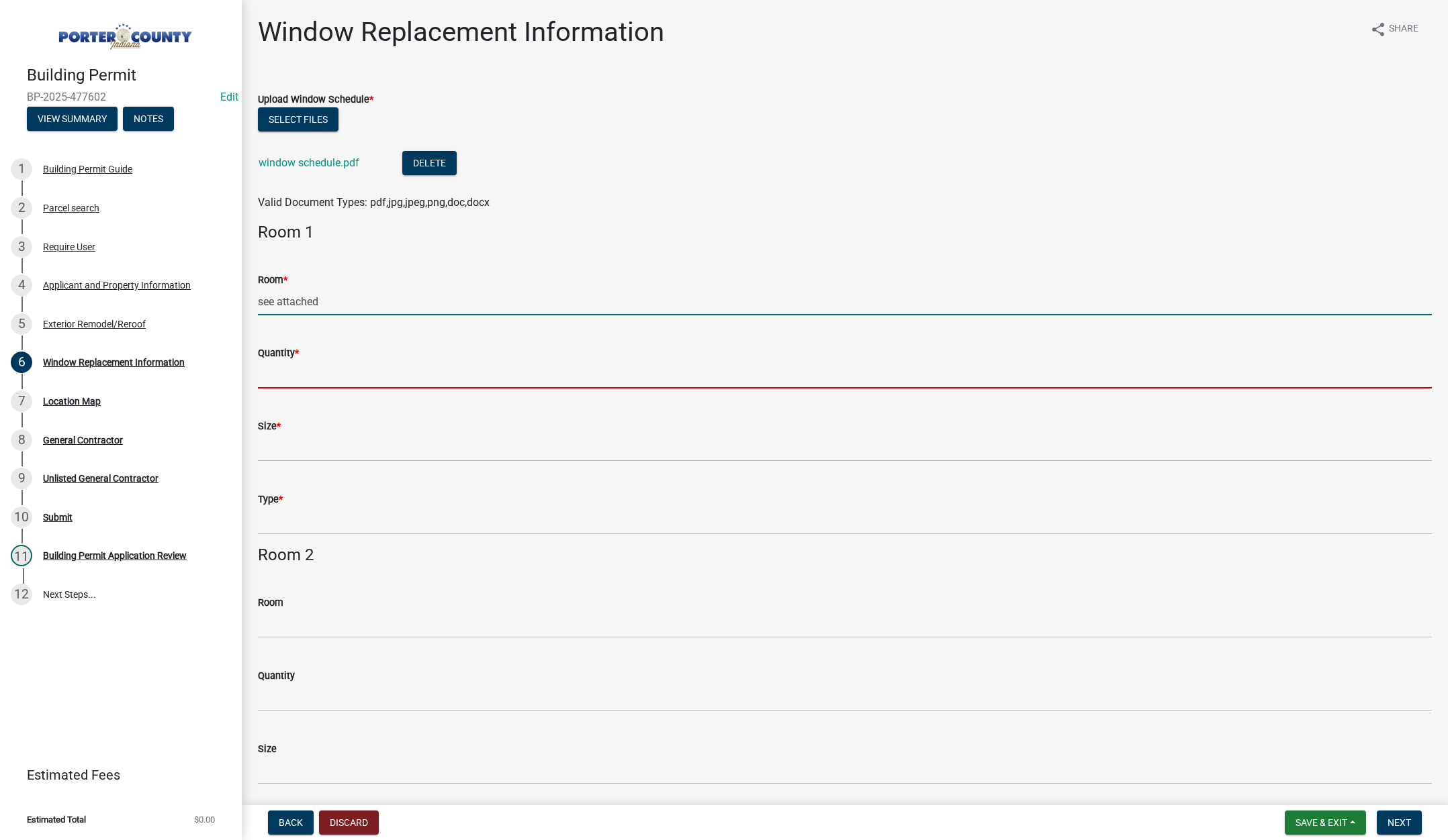
drag, startPoint x: 300, startPoint y: 370, endPoint x: 310, endPoint y: 375, distance: 11.2
click at [300, 369] on input "Quantity *" at bounding box center [844, 375] width 1174 height 28
type input "see attached"
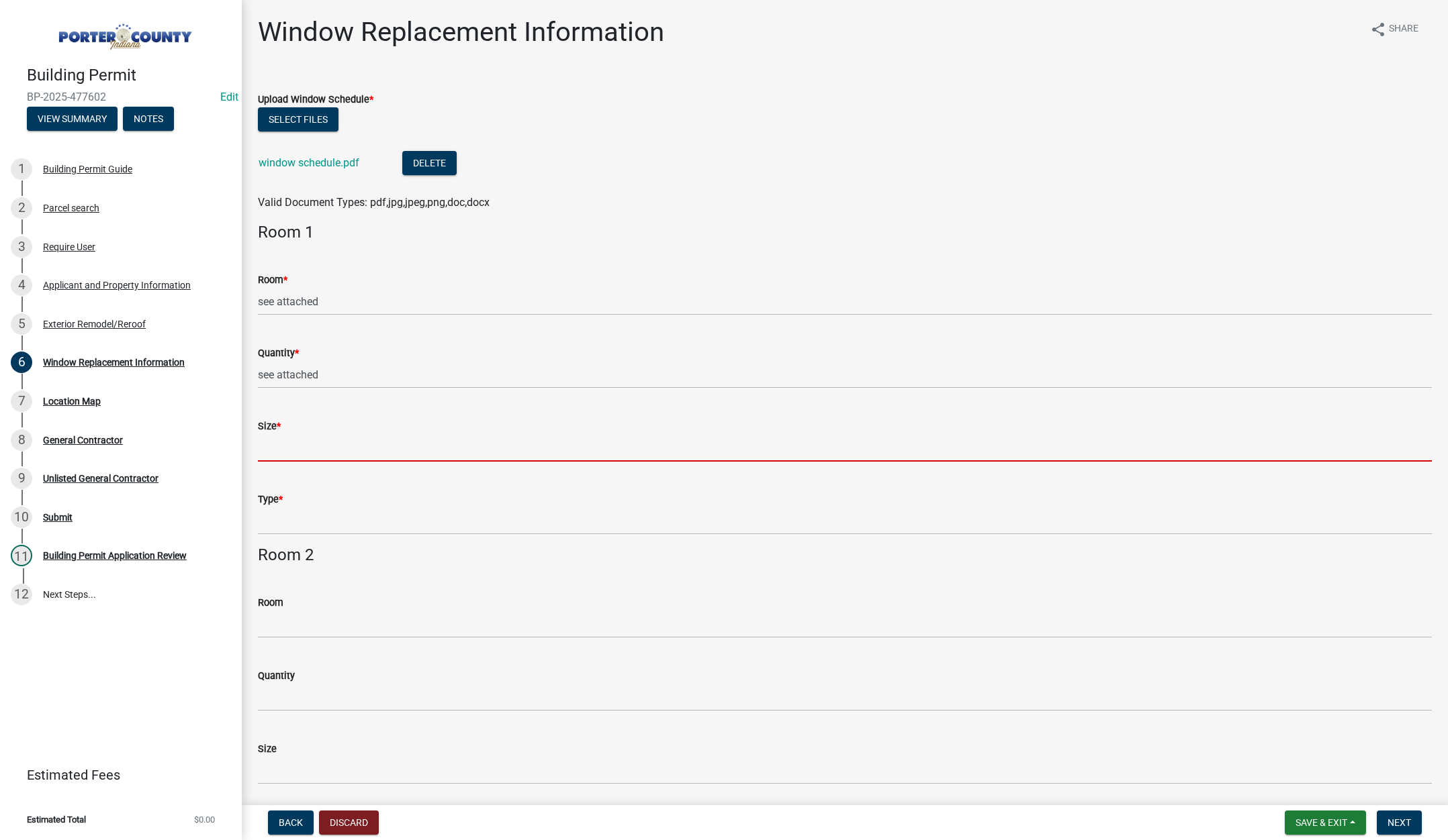
drag, startPoint x: 292, startPoint y: 443, endPoint x: 307, endPoint y: 464, distance: 25.8
click at [292, 443] on input "Size *" at bounding box center [844, 448] width 1174 height 28
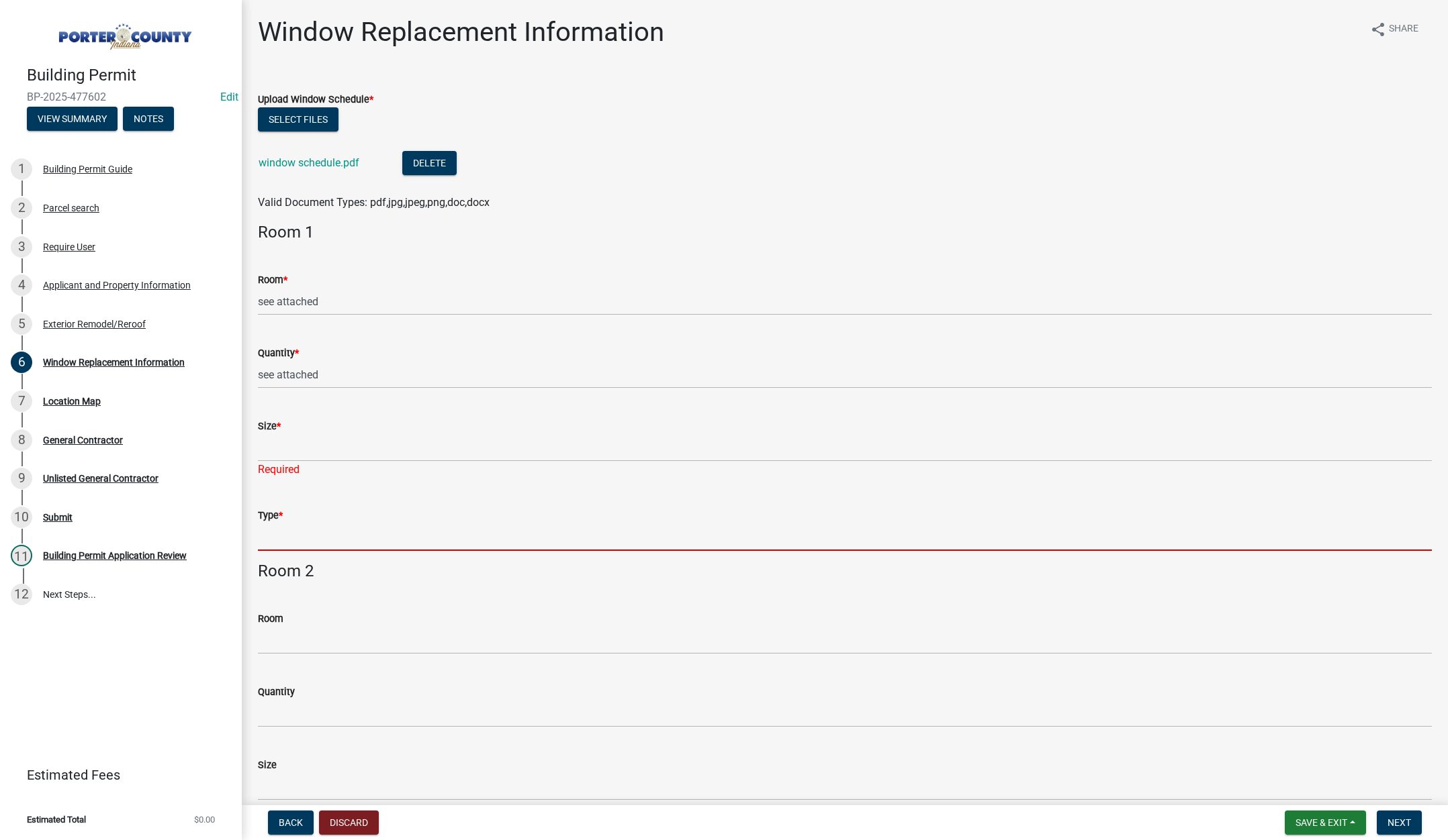
click at [295, 521] on form "Type *" at bounding box center [844, 529] width 1174 height 44
type input "see attached"
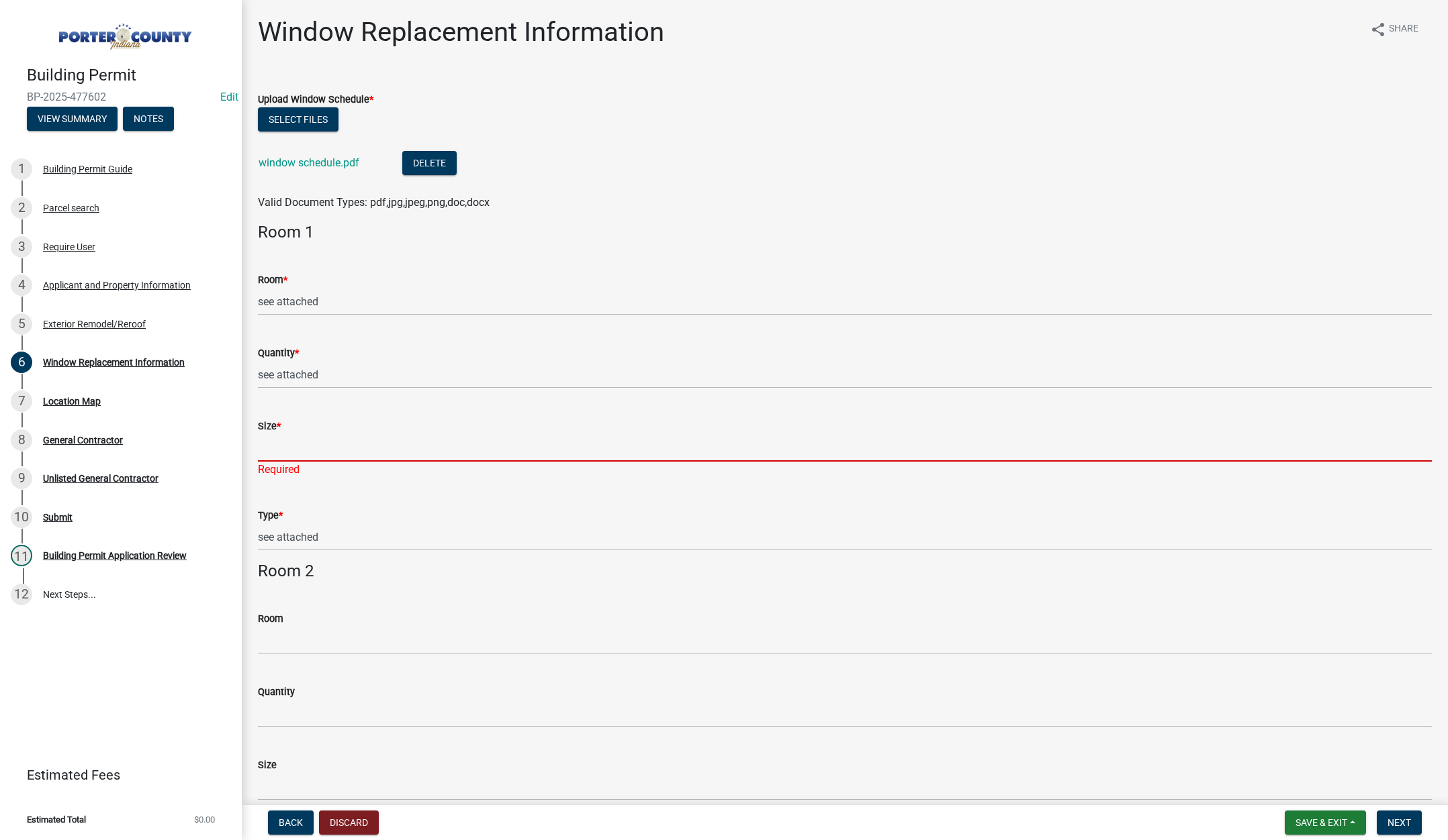
click at [290, 449] on input "Size *" at bounding box center [844, 448] width 1174 height 28
type input "see attached"
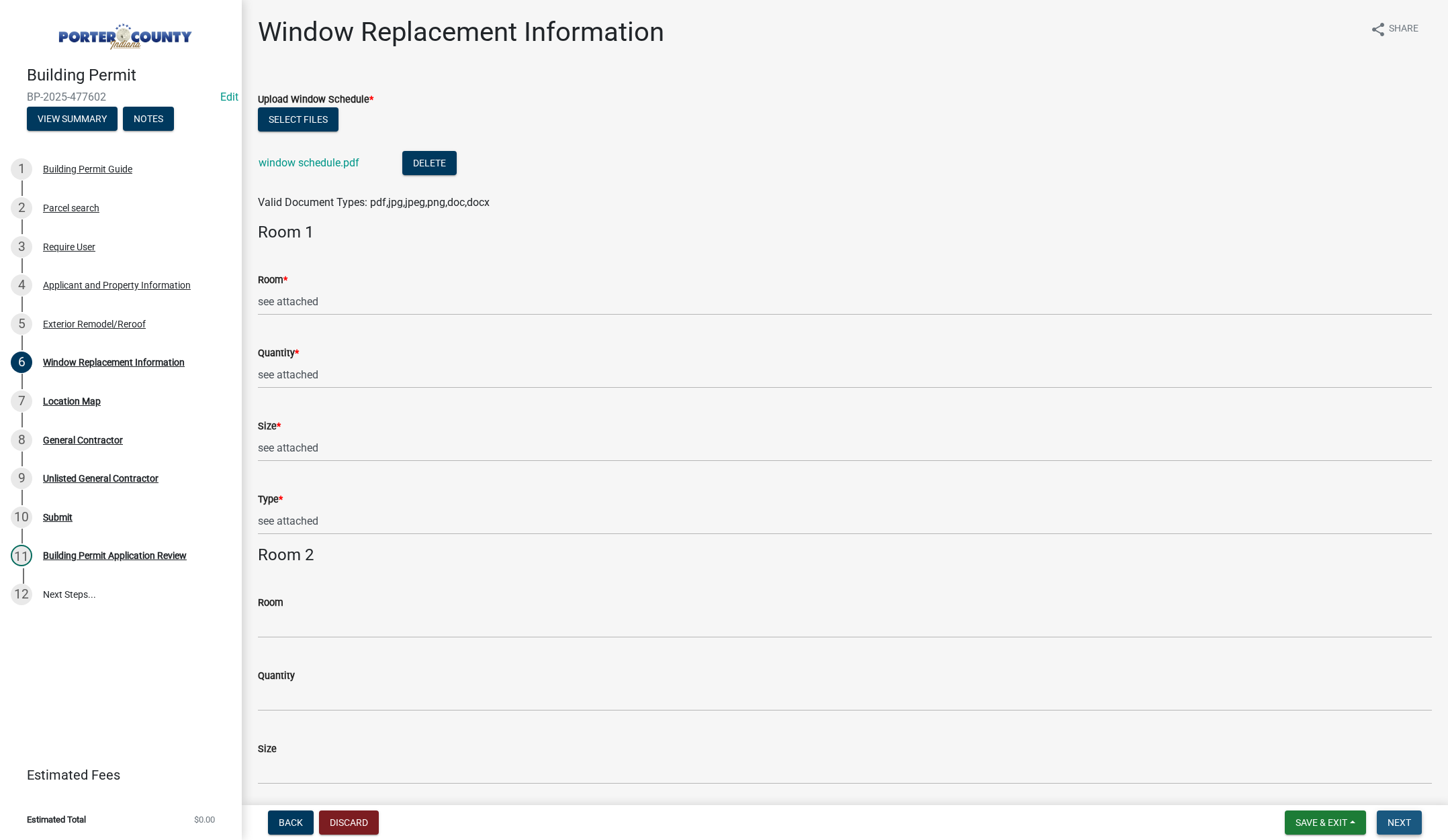
drag, startPoint x: 1397, startPoint y: 817, endPoint x: 1394, endPoint y: 807, distance: 10.4
click at [1397, 817] on span "Next" at bounding box center [1399, 822] width 24 height 11
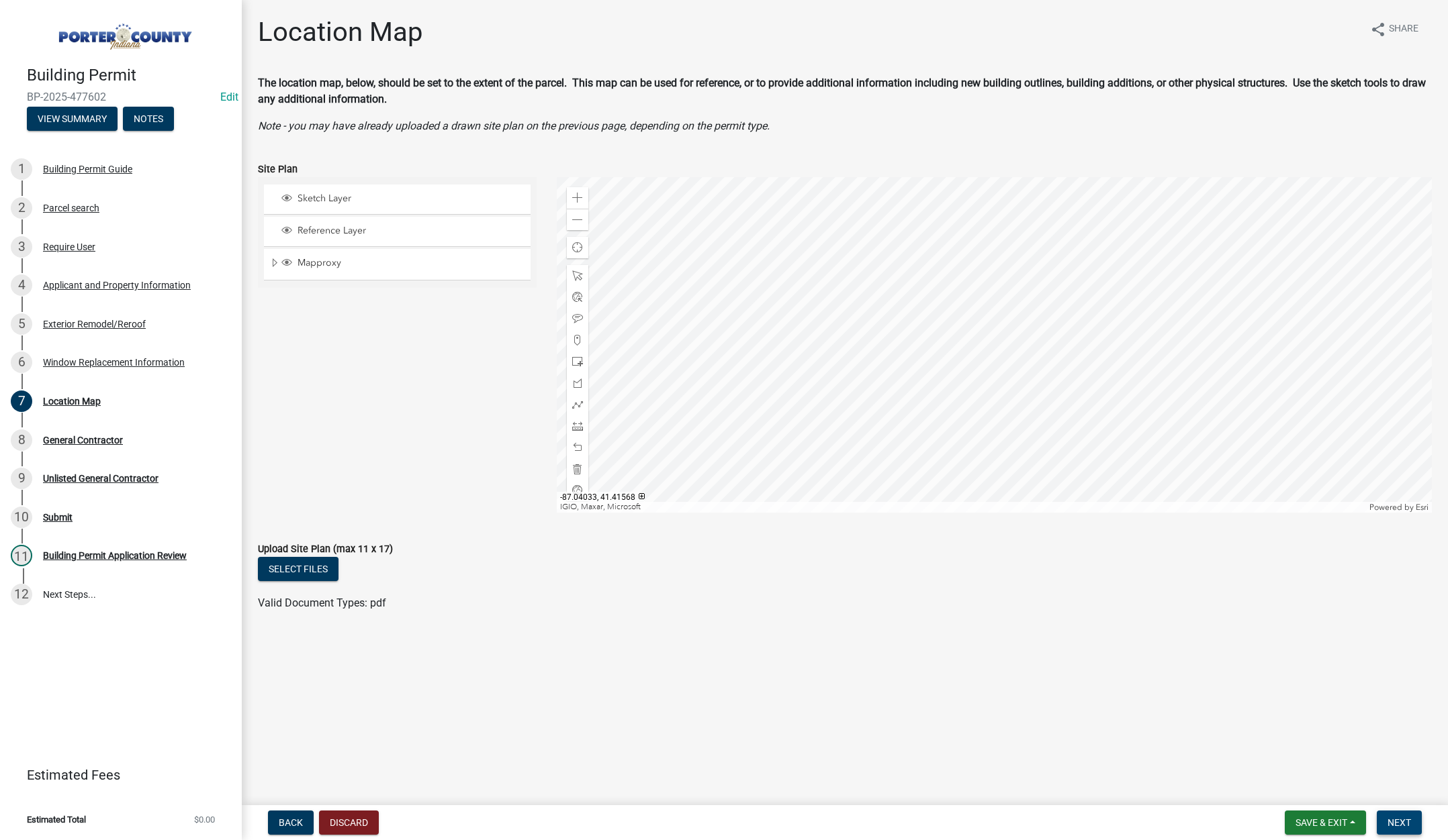
click at [1401, 817] on span "Next" at bounding box center [1399, 822] width 24 height 11
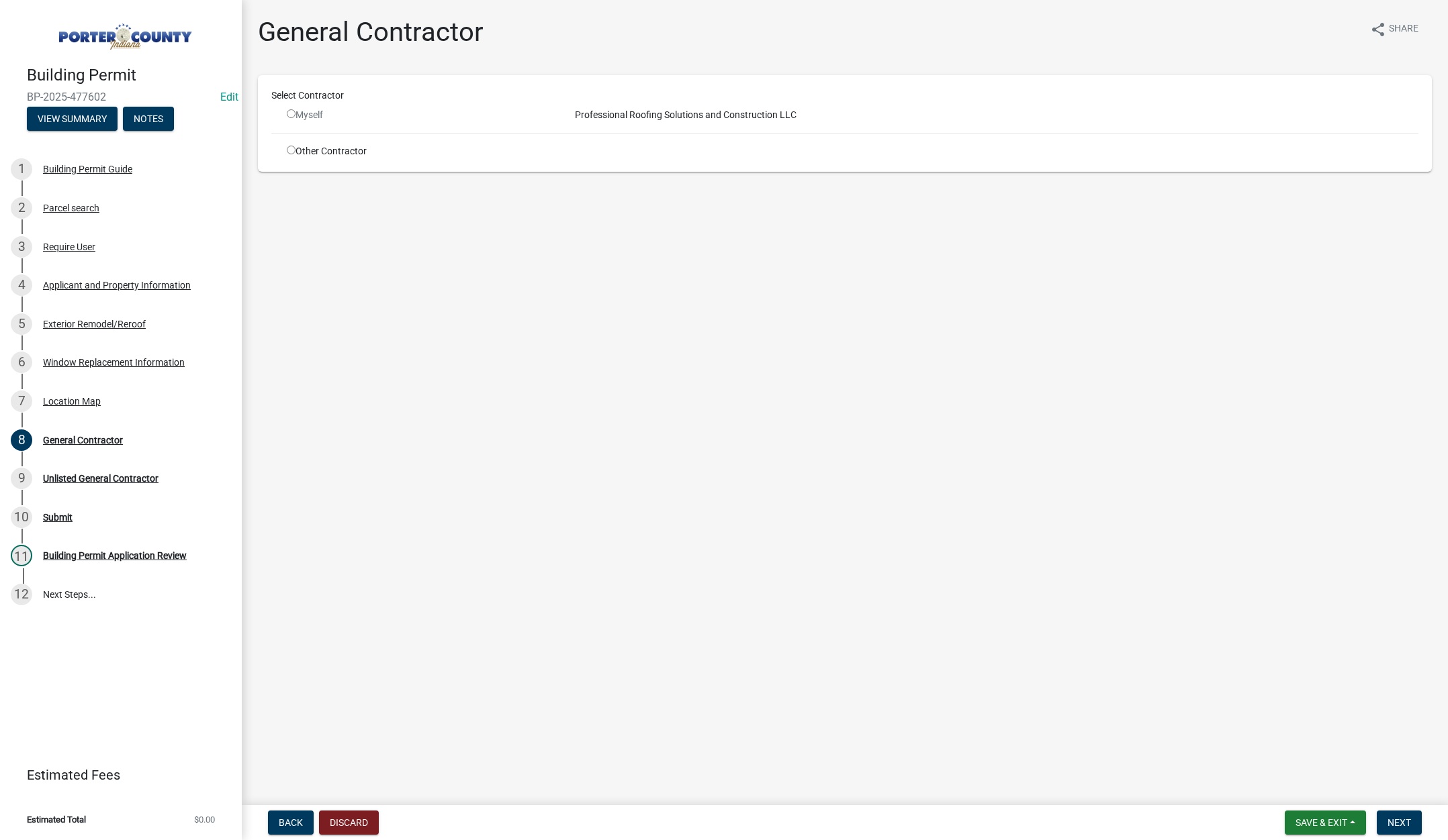
click at [291, 149] on input "radio" at bounding box center [290, 150] width 9 height 9
radio input "true"
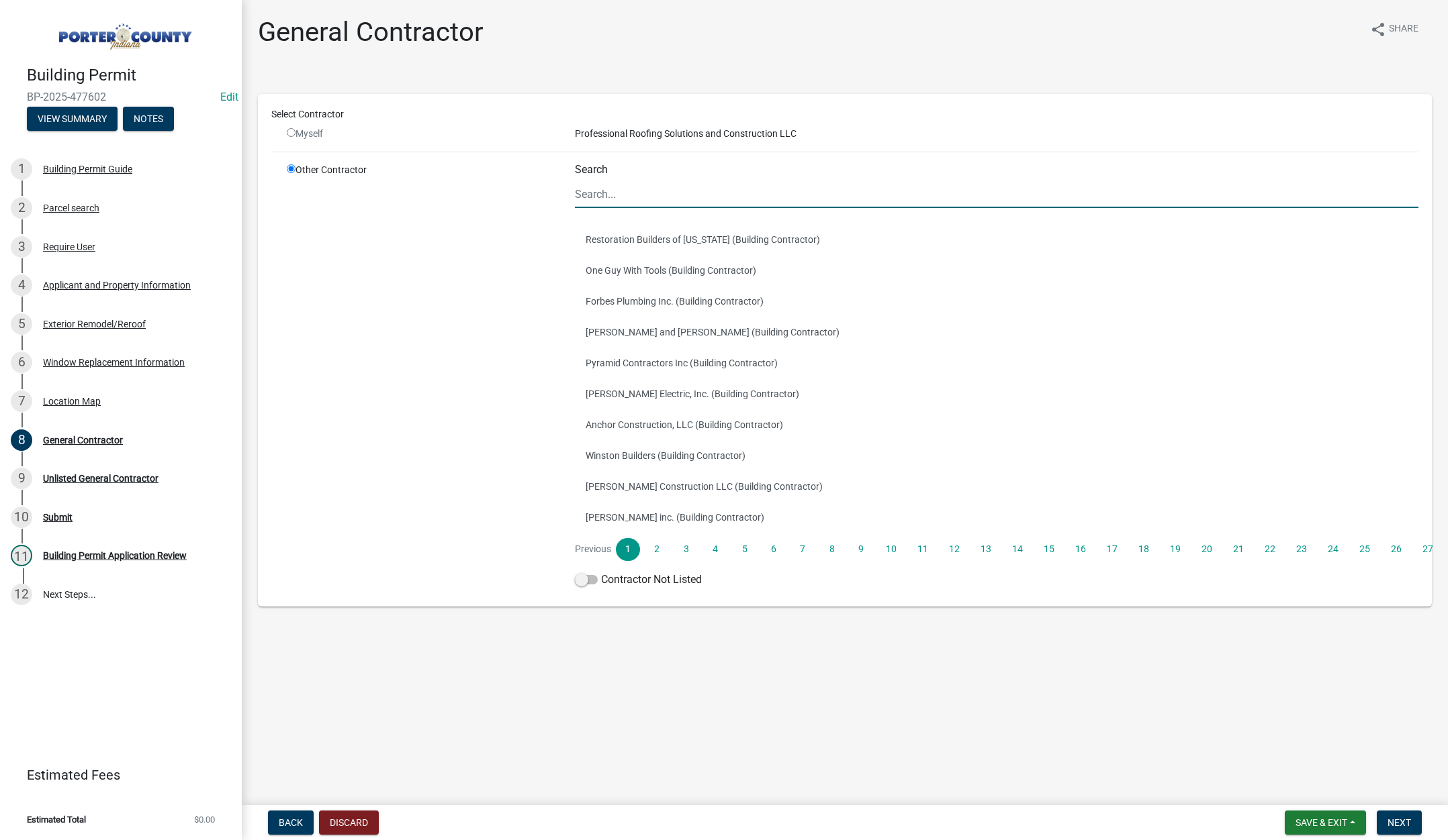
click at [601, 189] on input "Search" at bounding box center [996, 194] width 843 height 28
type input "terry"
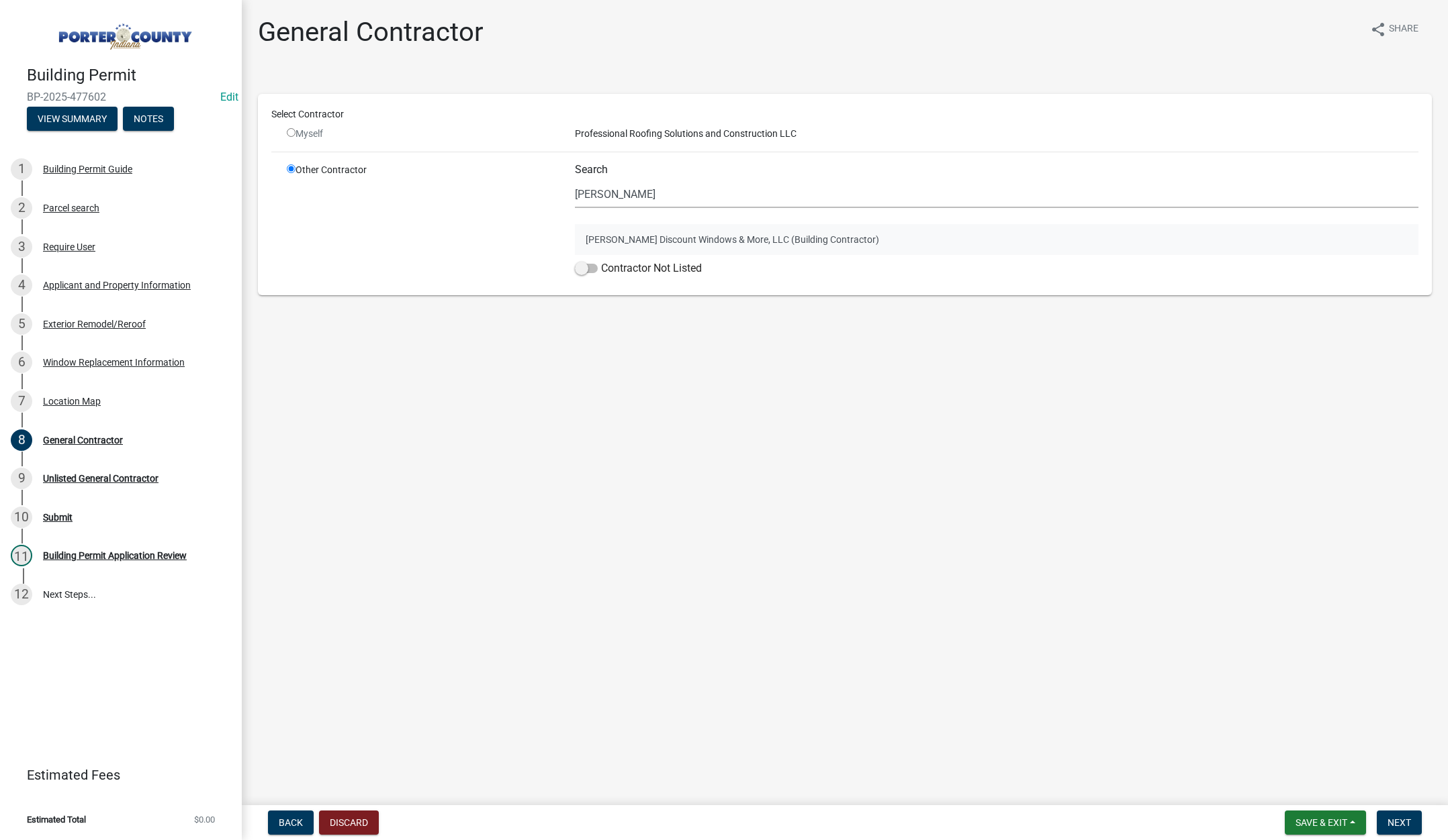
click at [645, 237] on button "Terry's Discount Windows & More, LLC (Building Contractor)" at bounding box center [996, 239] width 843 height 31
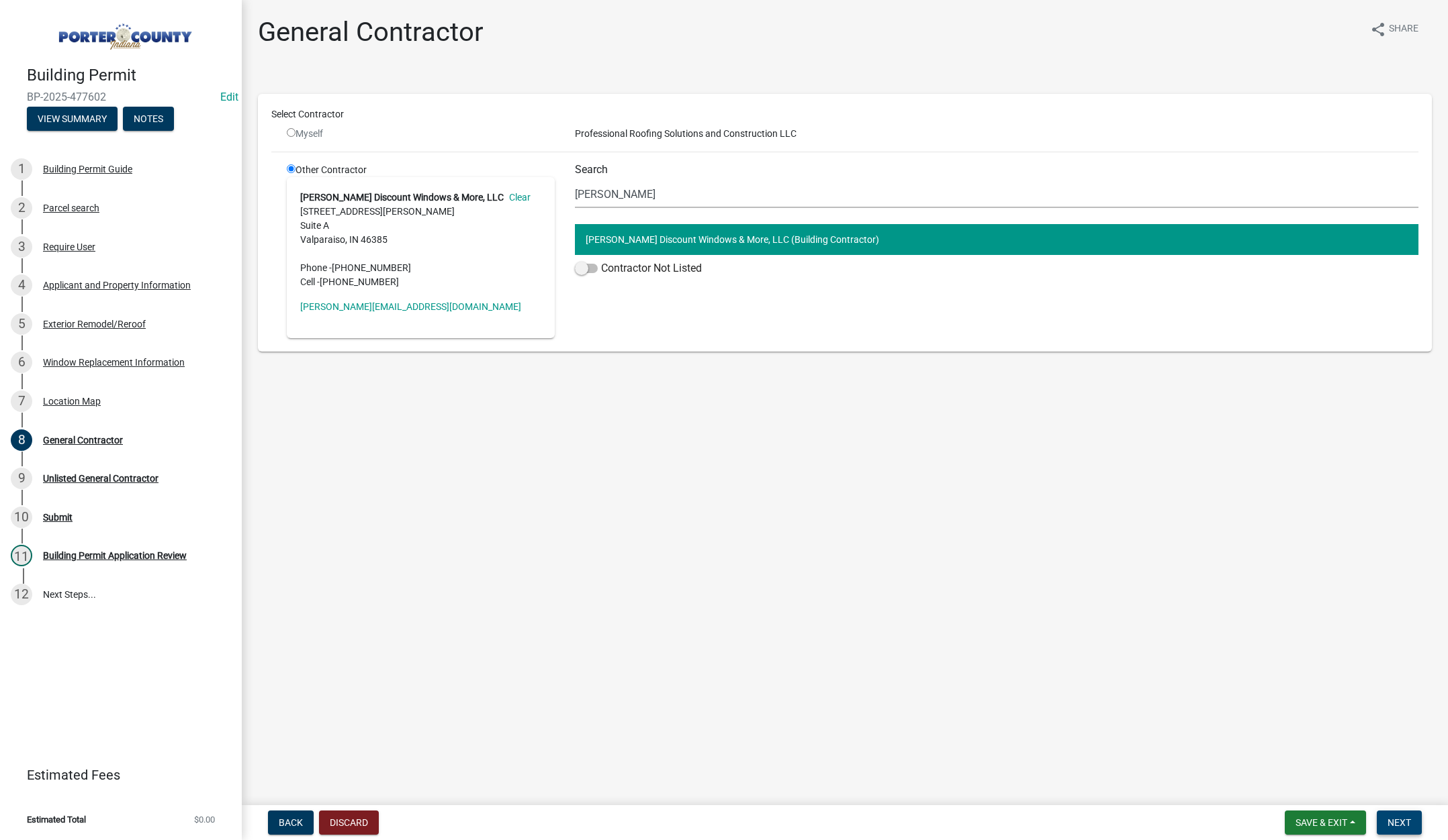
drag, startPoint x: 1405, startPoint y: 820, endPoint x: 1379, endPoint y: 798, distance: 34.1
click at [1405, 819] on span "Next" at bounding box center [1399, 822] width 24 height 11
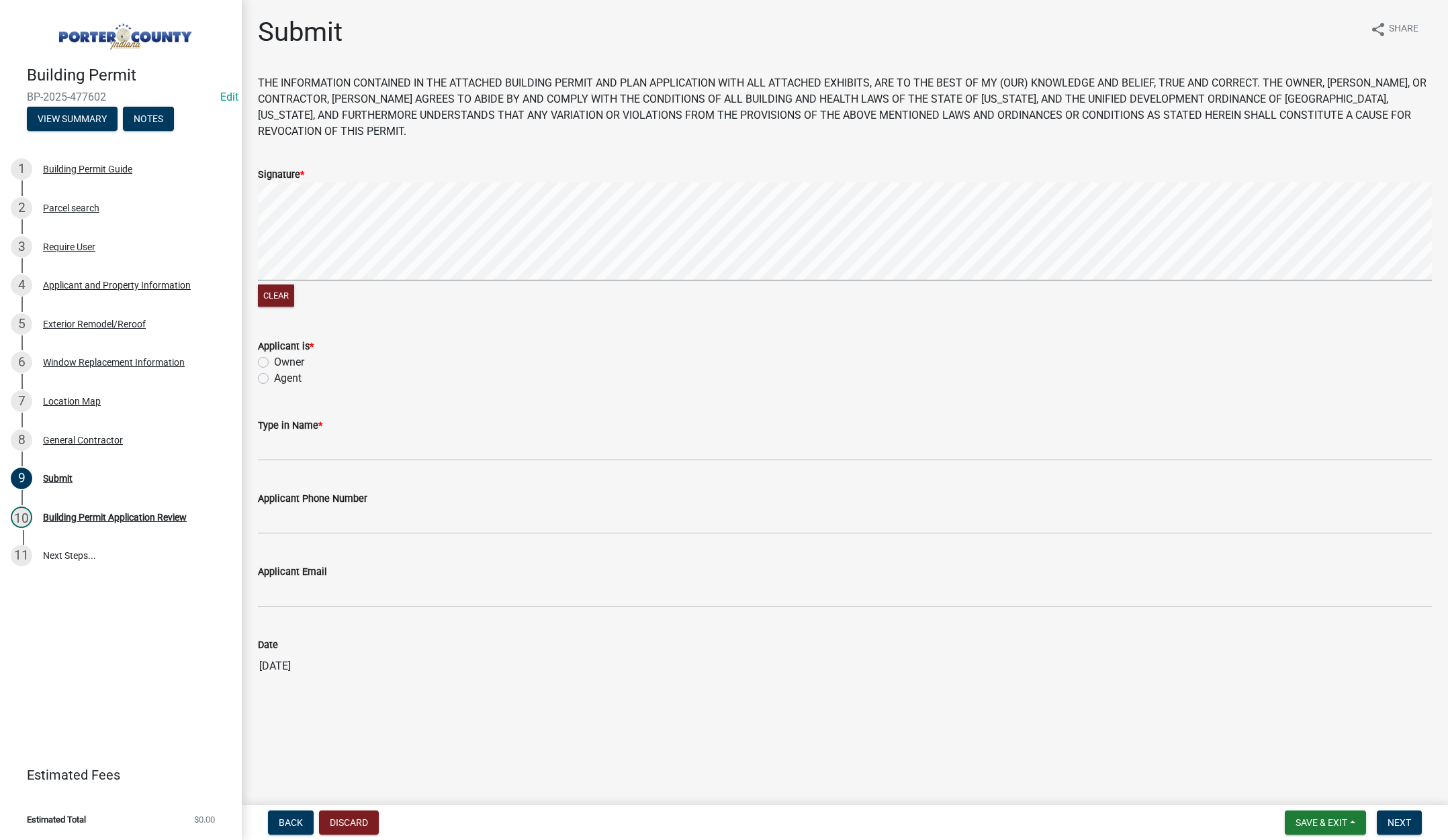
click at [275, 376] on label "Agent" at bounding box center [288, 378] width 28 height 16
click at [275, 376] on input "Agent" at bounding box center [278, 374] width 9 height 9
radio input "true"
click at [318, 449] on input "Type in Name *" at bounding box center [844, 448] width 1174 height 28
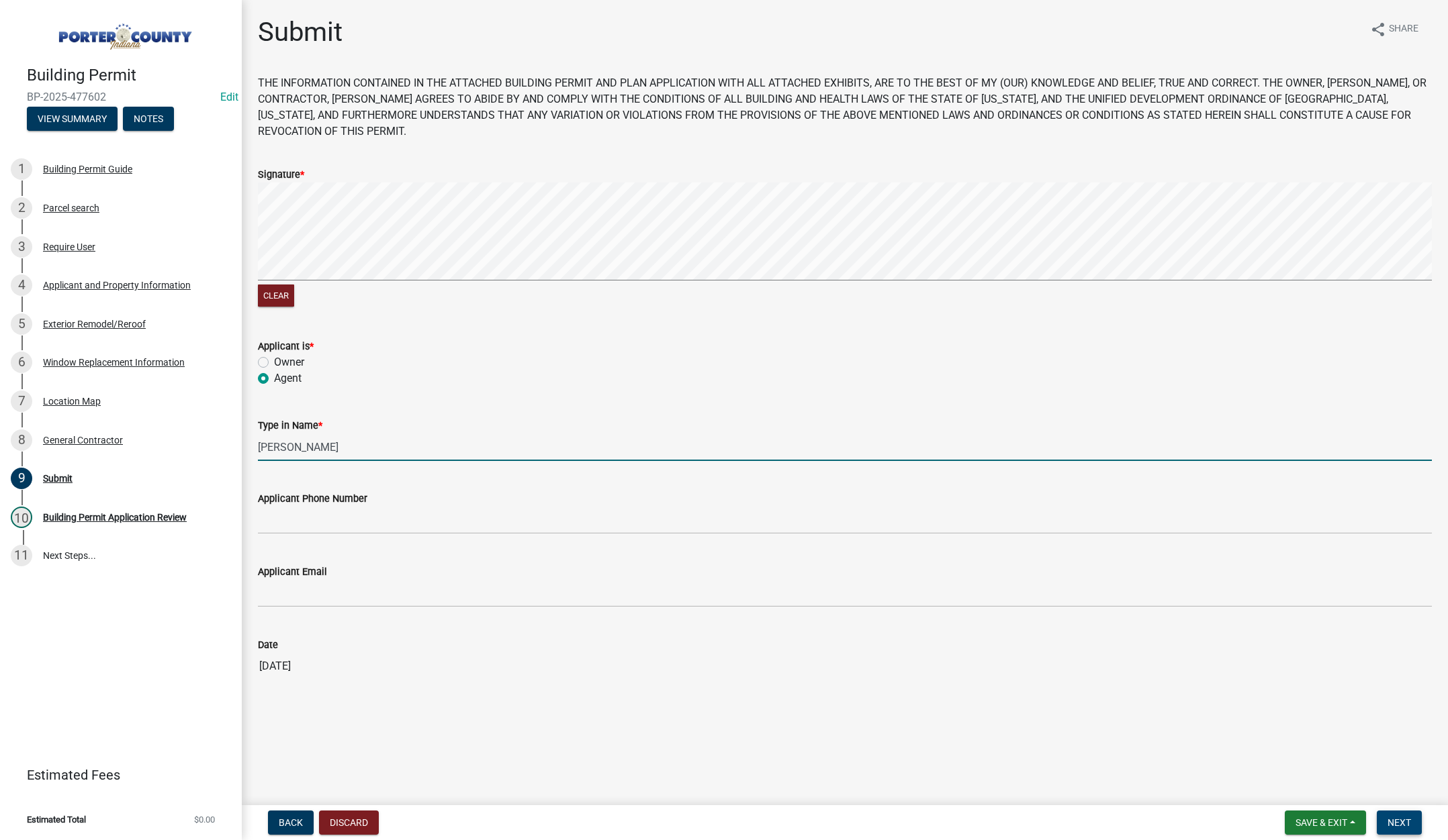
type input "Lisa"
click at [1400, 820] on span "Next" at bounding box center [1399, 822] width 24 height 11
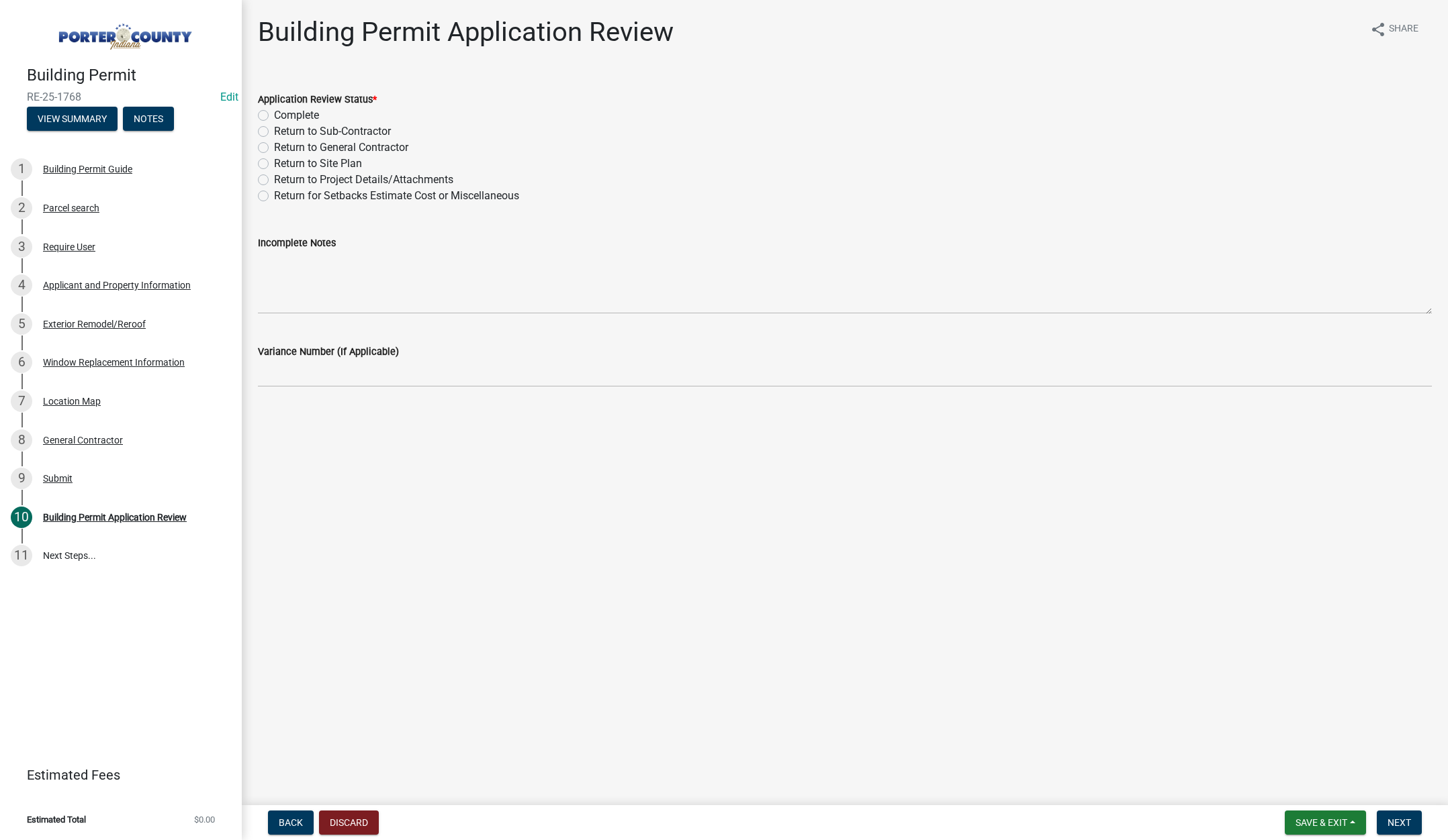
click at [275, 113] on label "Complete" at bounding box center [296, 115] width 45 height 16
click at [275, 113] on input "Complete" at bounding box center [278, 111] width 9 height 9
radio input "true"
click at [1401, 824] on span "Next" at bounding box center [1399, 822] width 24 height 11
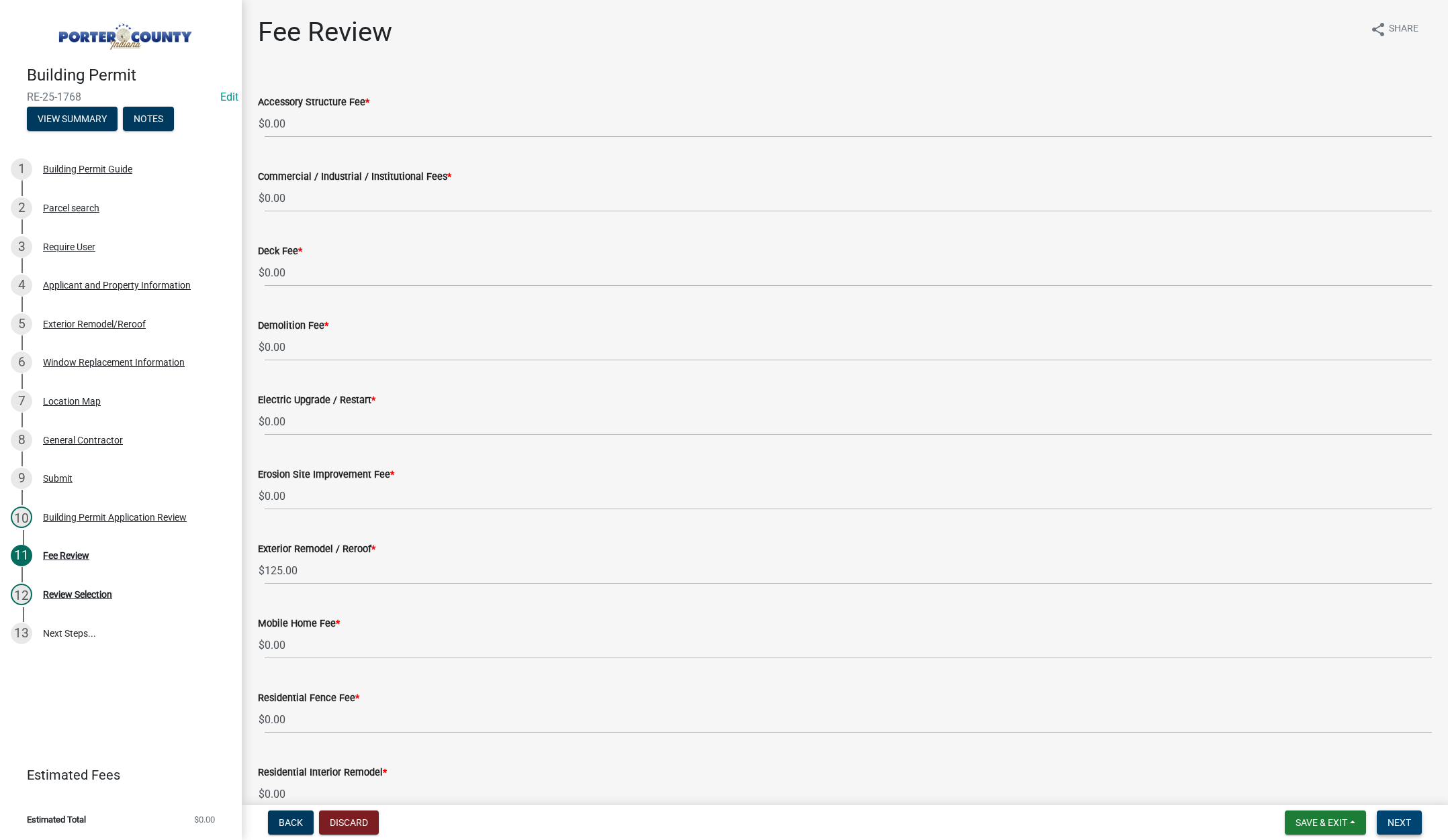
click at [1403, 819] on span "Next" at bounding box center [1399, 822] width 24 height 11
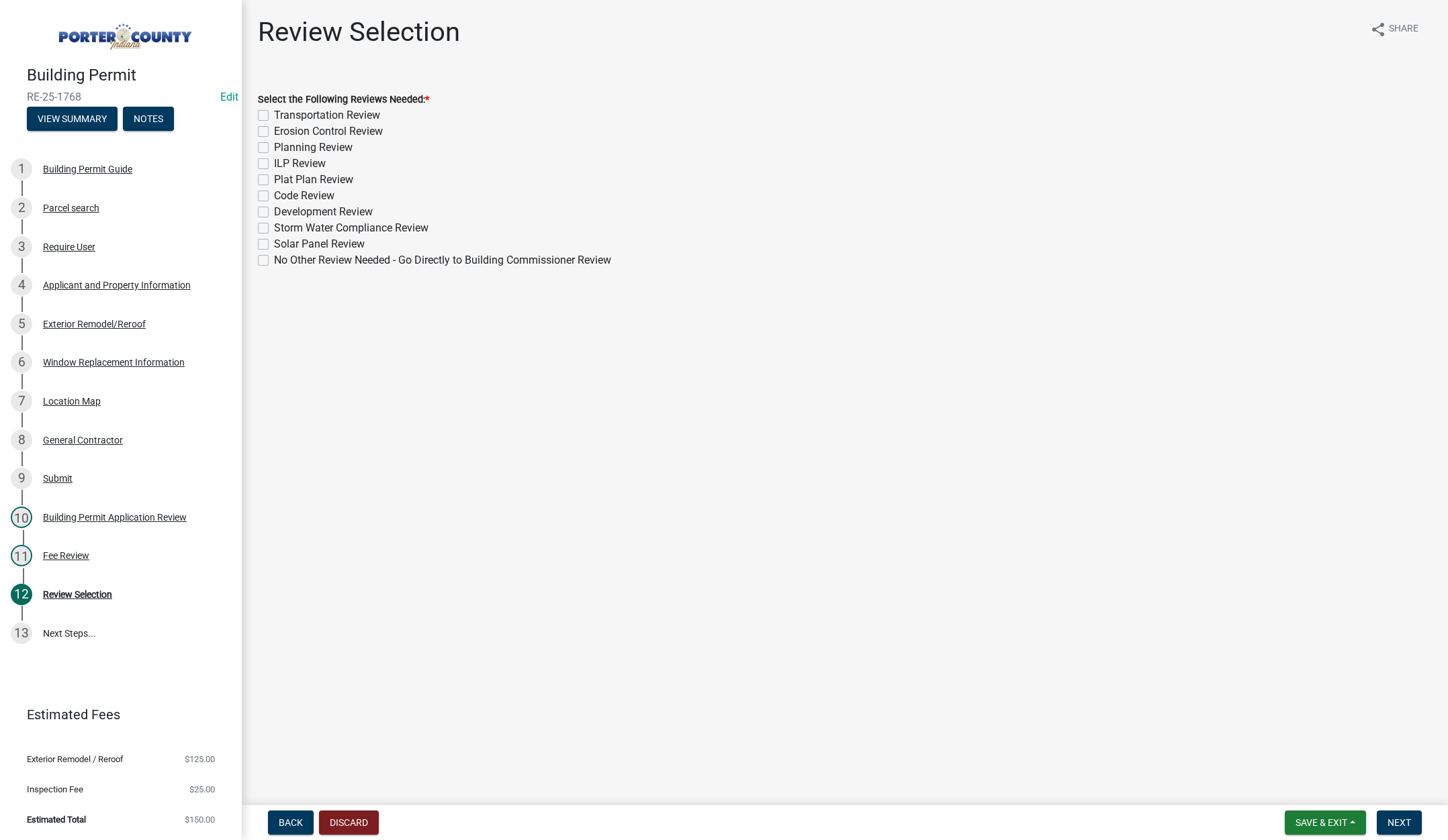
click at [275, 258] on label "No Other Review Needed - Go Directly to Building Commissioner Review" at bounding box center [443, 261] width 337 height 16
click at [275, 258] on input "No Other Review Needed - Go Directly to Building Commissioner Review" at bounding box center [278, 257] width 9 height 9
checkbox input "true"
checkbox input "false"
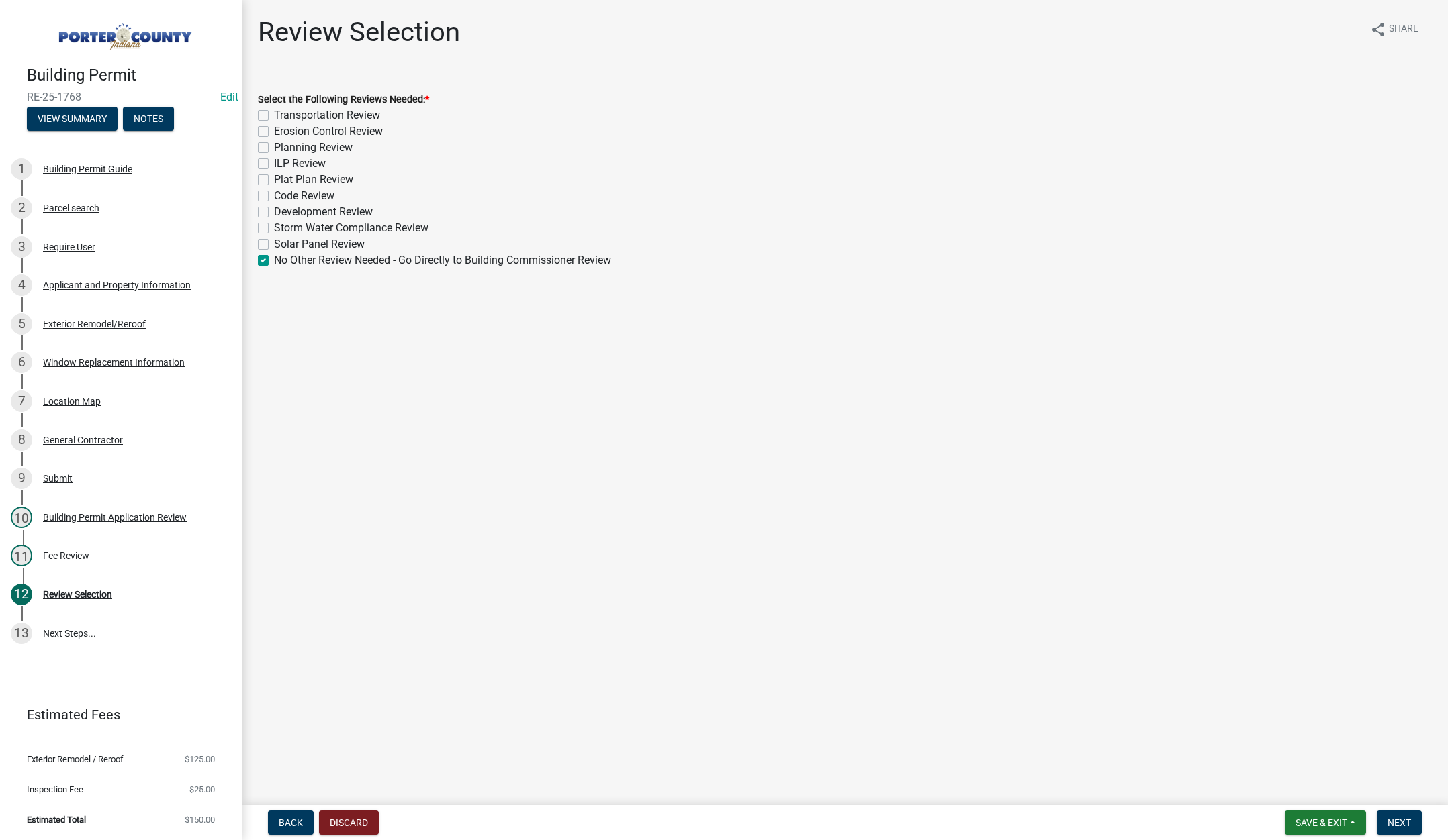
checkbox input "false"
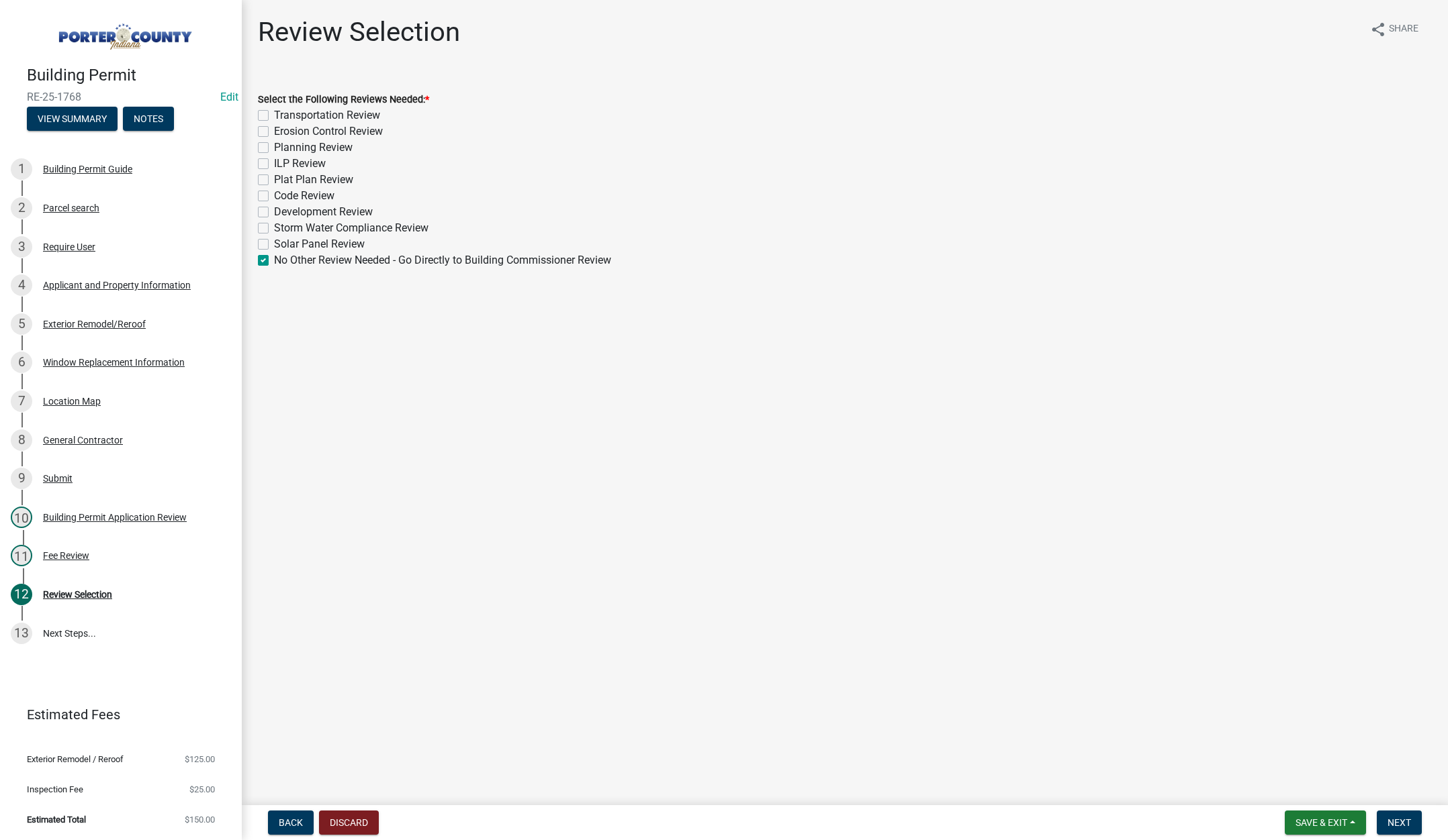
checkbox input "false"
checkbox input "true"
click at [1407, 822] on span "Next" at bounding box center [1399, 822] width 24 height 11
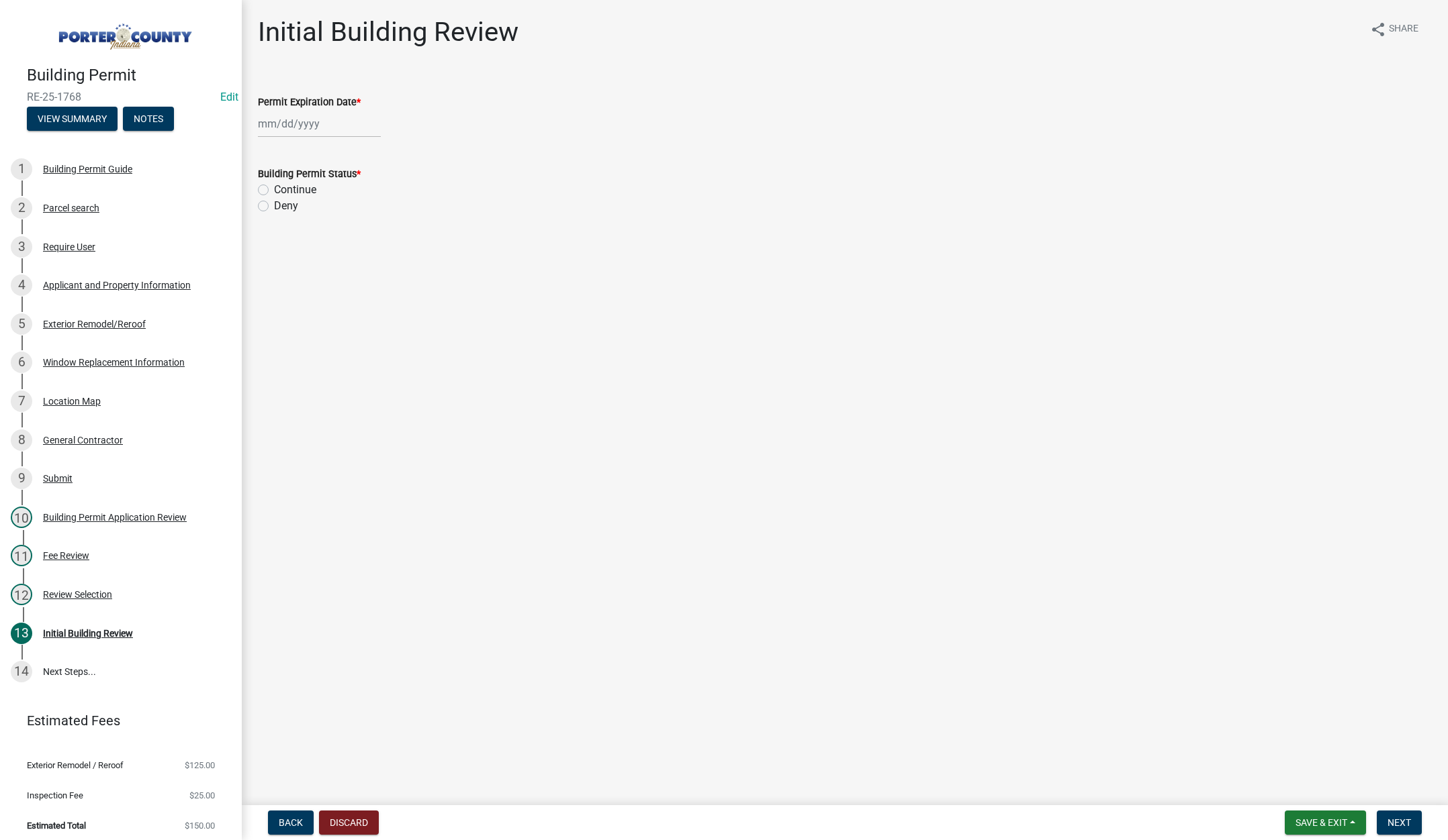
select select "9"
click at [337, 126] on div "[PERSON_NAME] Feb Mar Apr [PERSON_NAME][DATE] Oct Nov [DATE] 1526 1527 1528 152…" at bounding box center [319, 124] width 123 height 28
click at [368, 152] on select "1525 1526 1527 1528 1529 1530 1531 1532 1533 1534 1535 1536 1537 1538 1539 1540…" at bounding box center [363, 153] width 49 height 20
select select "2026"
click at [339, 143] on select "1525 1526 1527 1528 1529 1530 1531 1532 1533 1534 1535 1536 1537 1538 1539 1540…" at bounding box center [363, 153] width 49 height 20
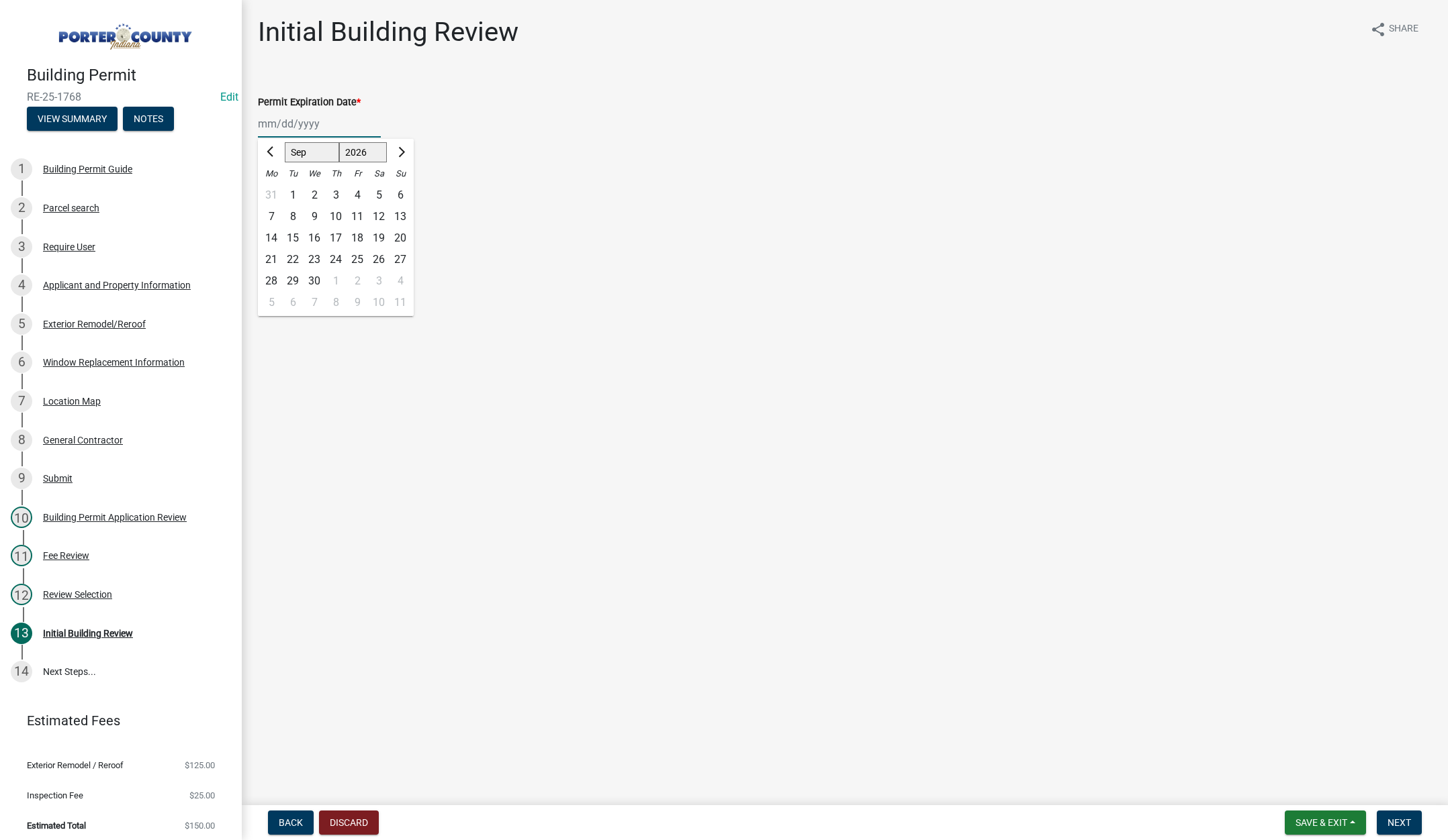
click at [378, 209] on div "12" at bounding box center [379, 217] width 22 height 22
type input "[DATE]"
click at [275, 186] on label "Continue" at bounding box center [295, 190] width 43 height 16
click at [275, 186] on input "Continue" at bounding box center [278, 186] width 9 height 9
radio input "true"
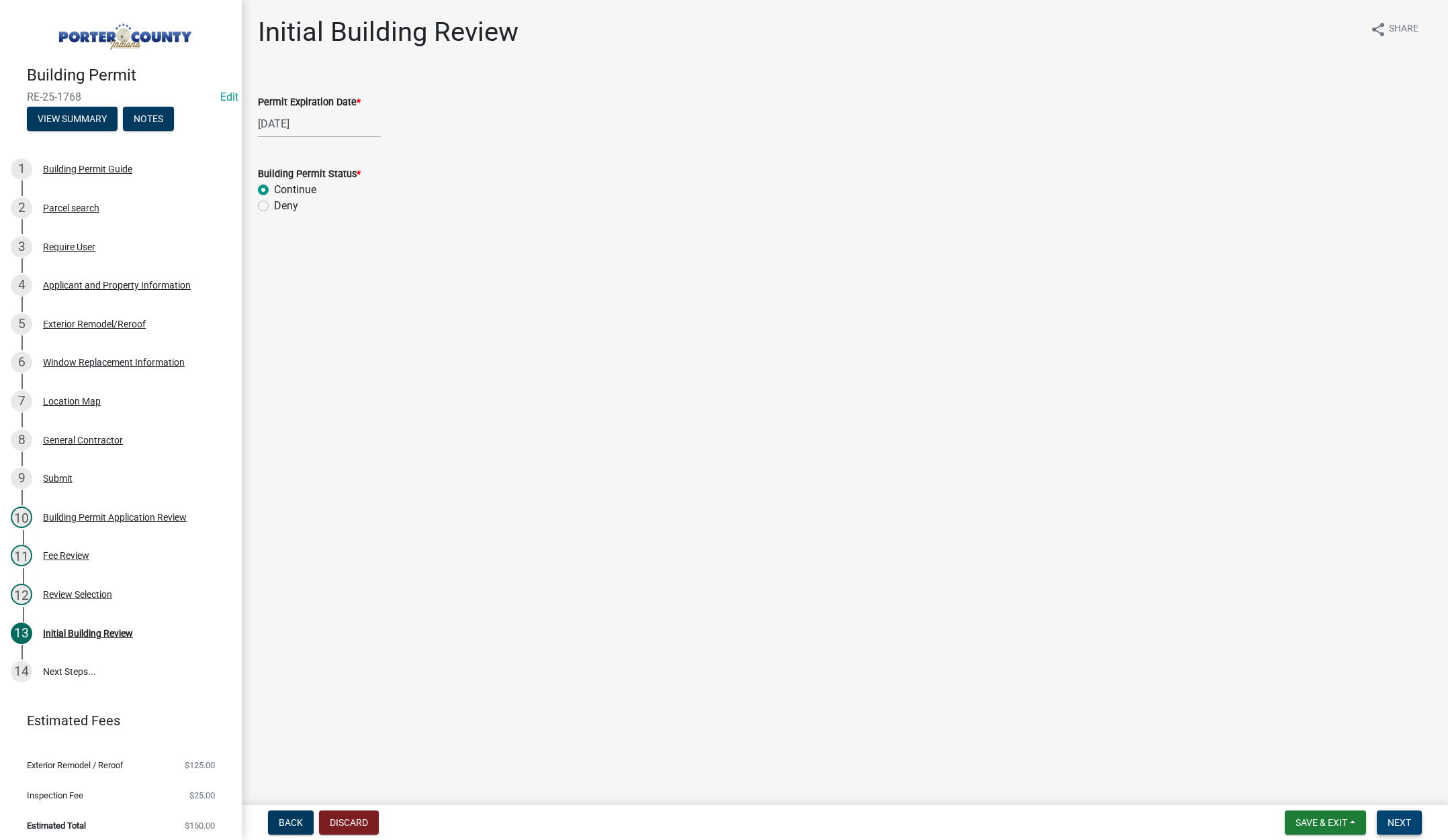
click at [1395, 822] on span "Next" at bounding box center [1399, 822] width 24 height 11
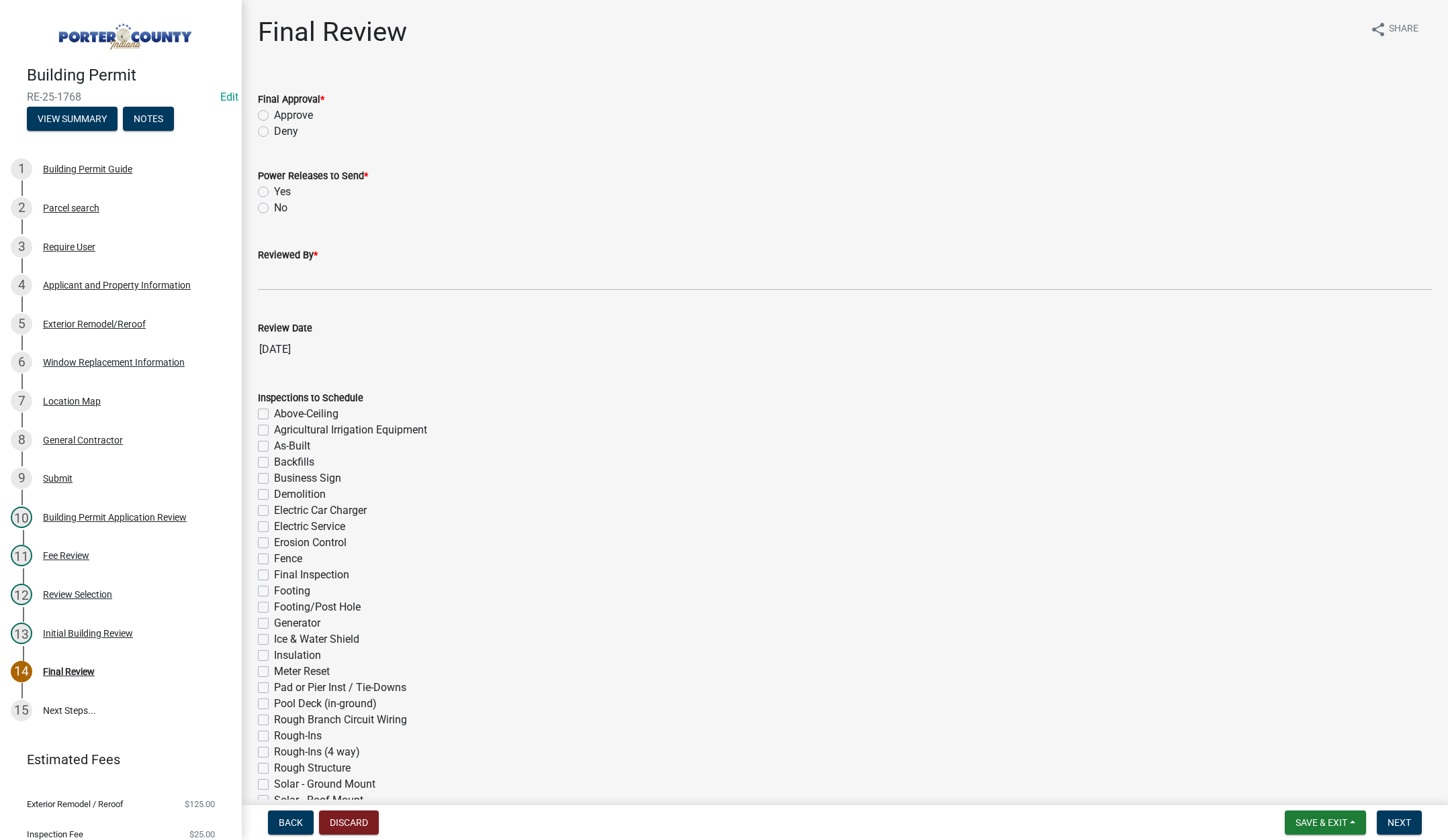
click at [275, 117] on label "Approve" at bounding box center [293, 115] width 39 height 16
click at [275, 116] on input "Approve" at bounding box center [278, 111] width 9 height 9
radio input "true"
drag, startPoint x: 262, startPoint y: 209, endPoint x: 289, endPoint y: 305, distance: 99.7
click at [275, 209] on label "No" at bounding box center [281, 208] width 14 height 16
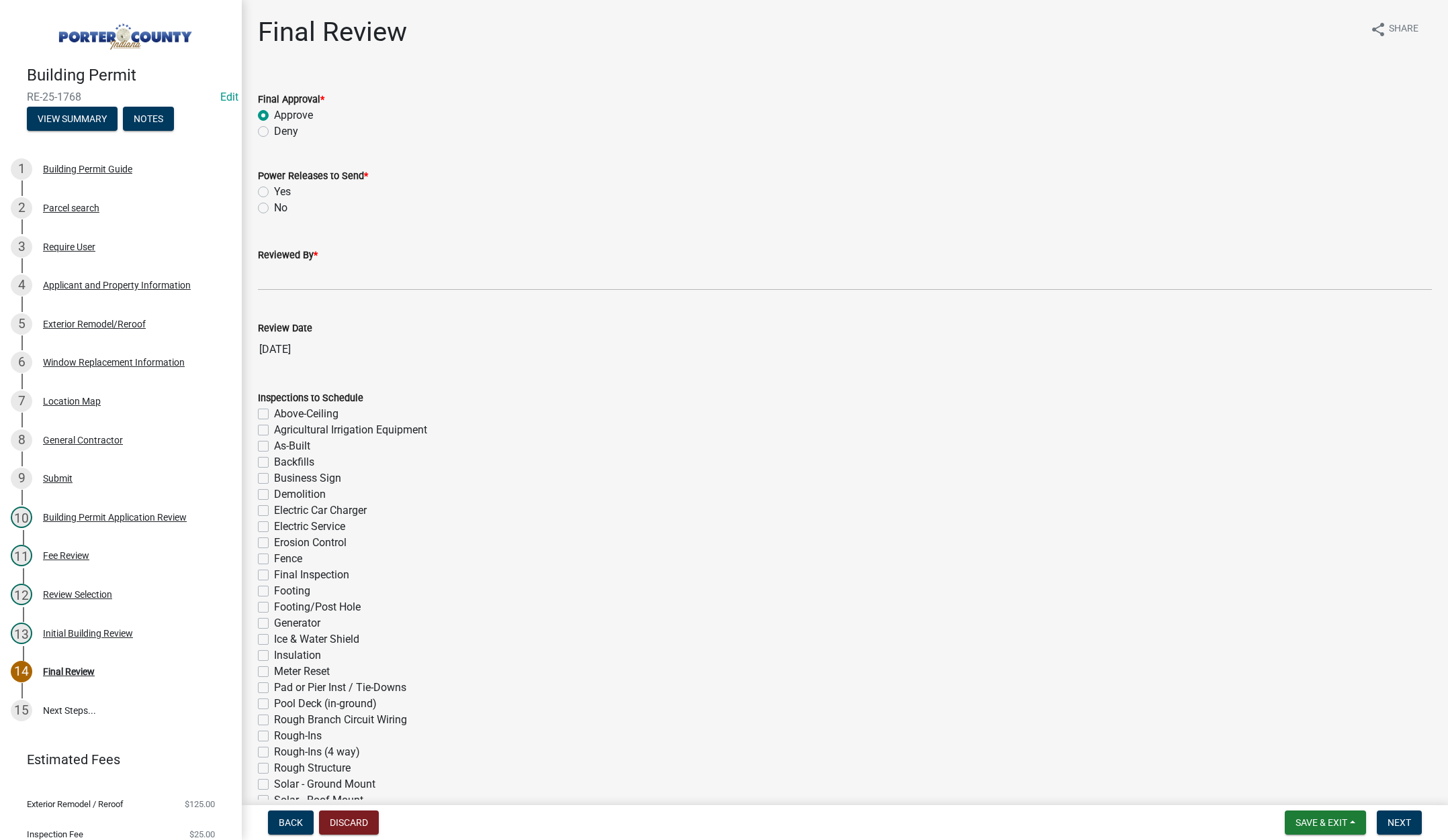
click at [275, 209] on input "No" at bounding box center [278, 204] width 9 height 9
radio input "true"
click at [286, 281] on input "Reviewed By *" at bounding box center [844, 277] width 1174 height 28
type input "[PERSON_NAME]"
click at [1398, 819] on span "Next" at bounding box center [1399, 822] width 24 height 11
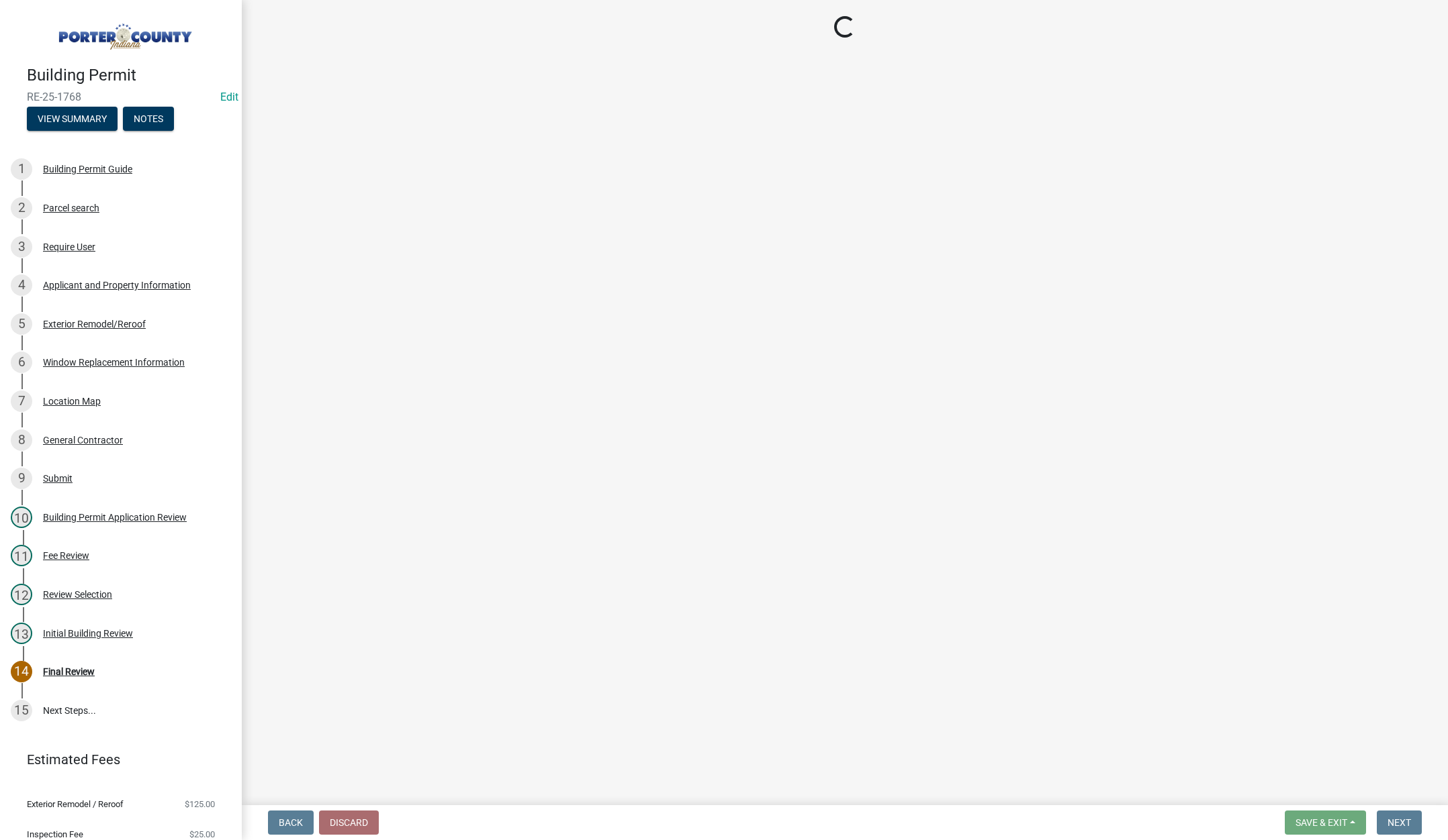
select select "3: 3"
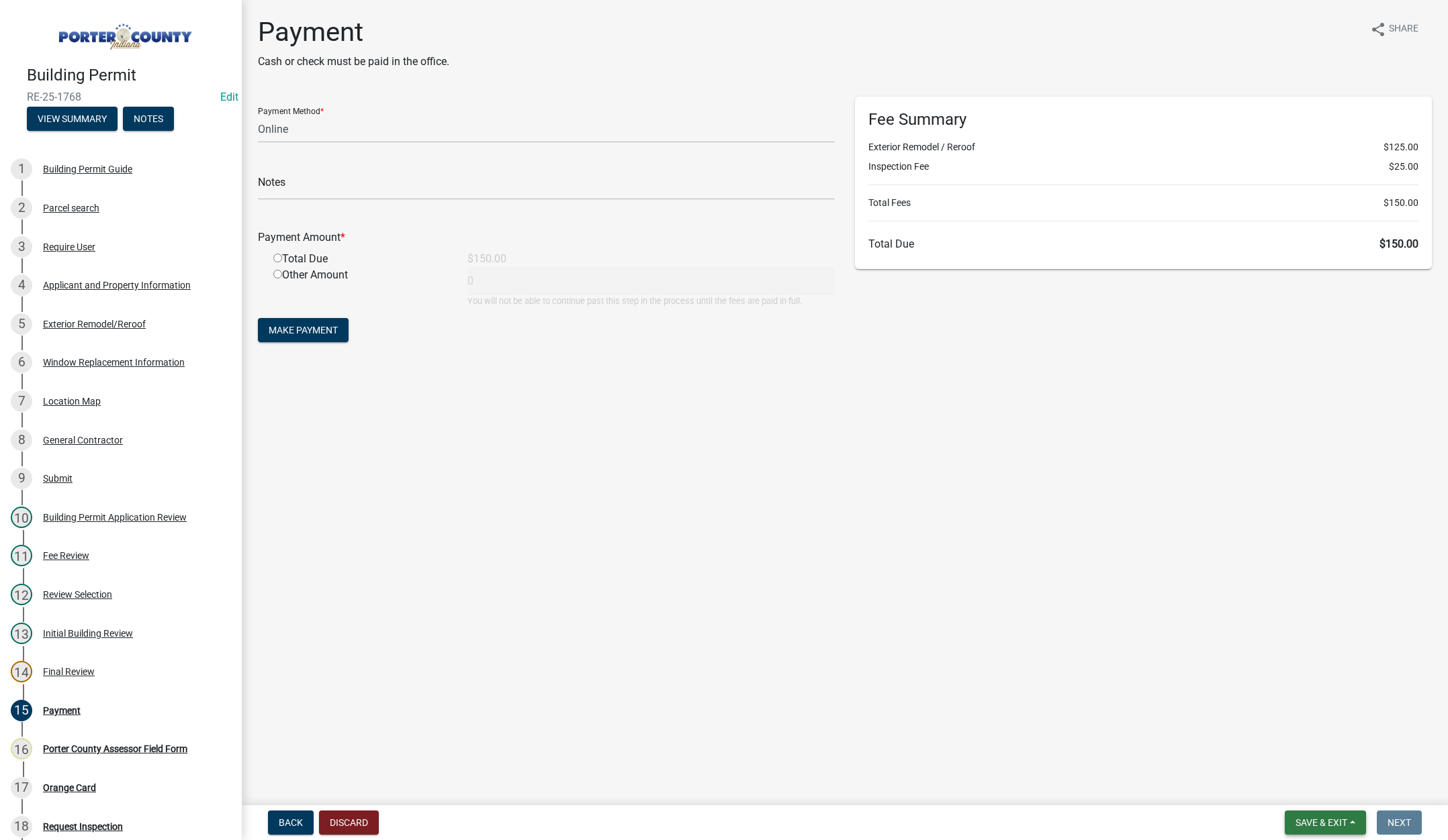
drag, startPoint x: 1323, startPoint y: 818, endPoint x: 1300, endPoint y: 790, distance: 36.2
click at [1322, 818] on span "Save & Exit" at bounding box center [1321, 822] width 52 height 11
click at [1293, 786] on button "Save & Exit" at bounding box center [1312, 788] width 107 height 33
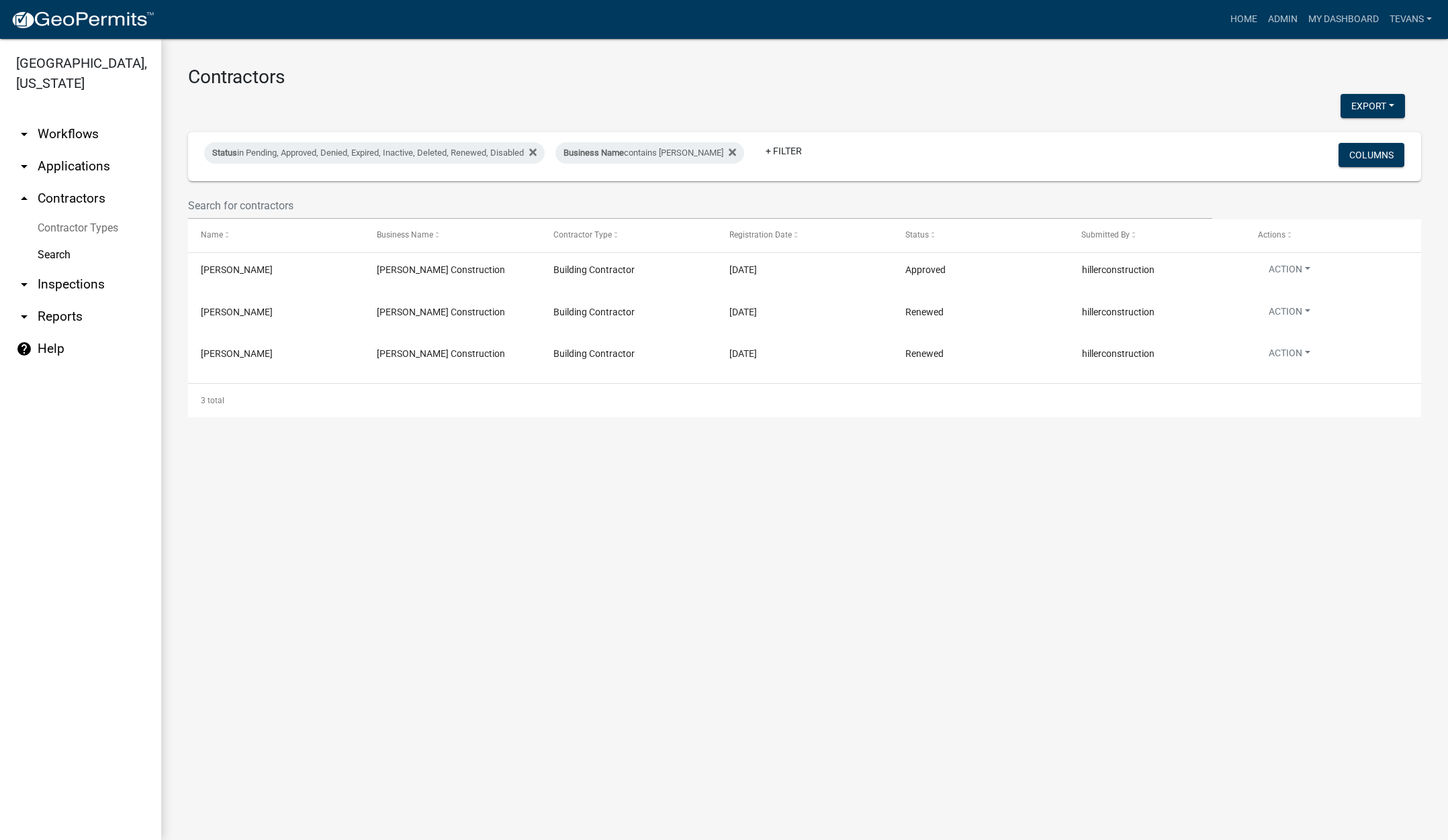
click at [93, 151] on link "arrow_drop_down Applications" at bounding box center [80, 166] width 162 height 33
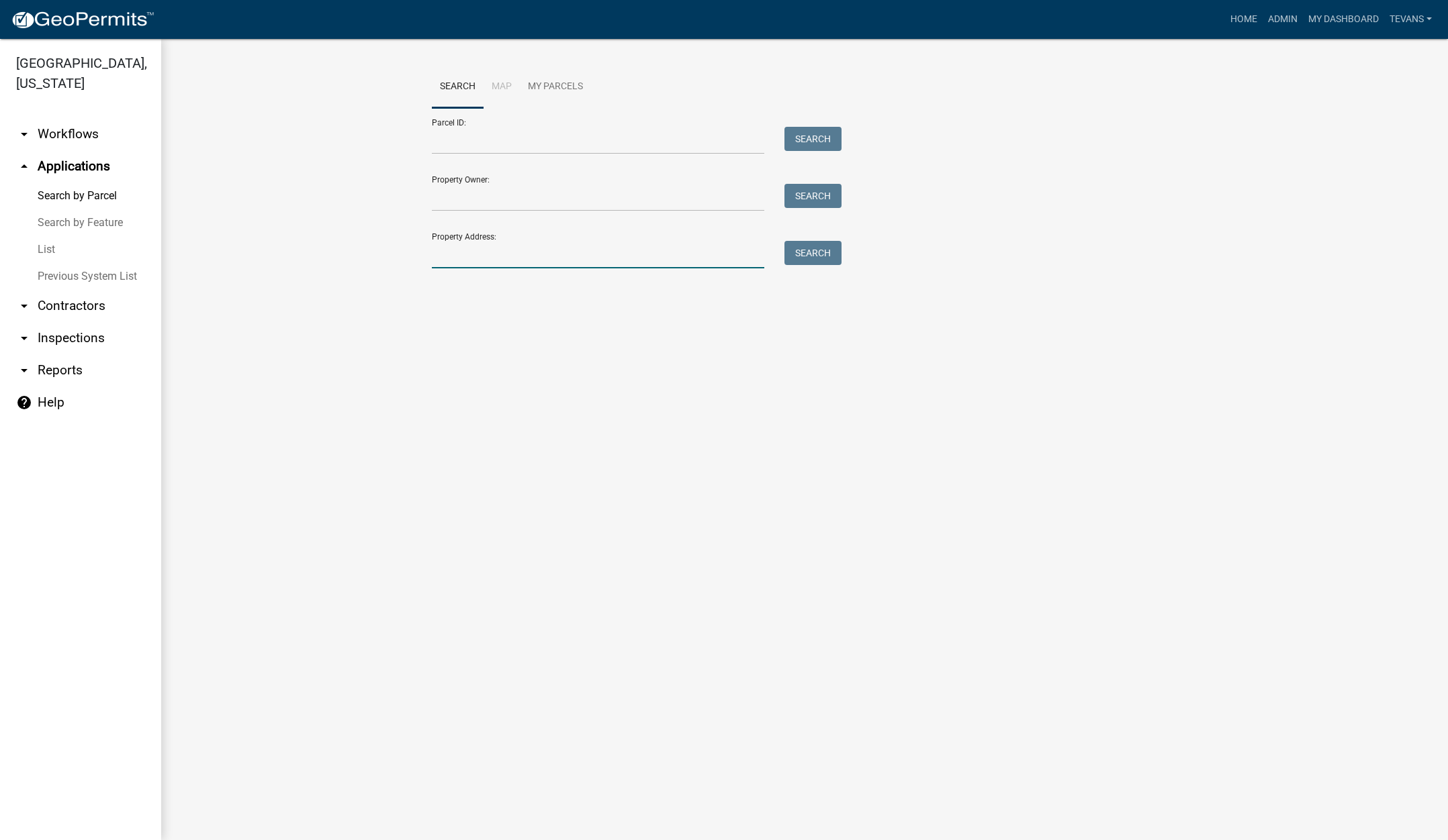
click at [533, 256] on input "Property Address:" at bounding box center [598, 255] width 332 height 28
type input "352"
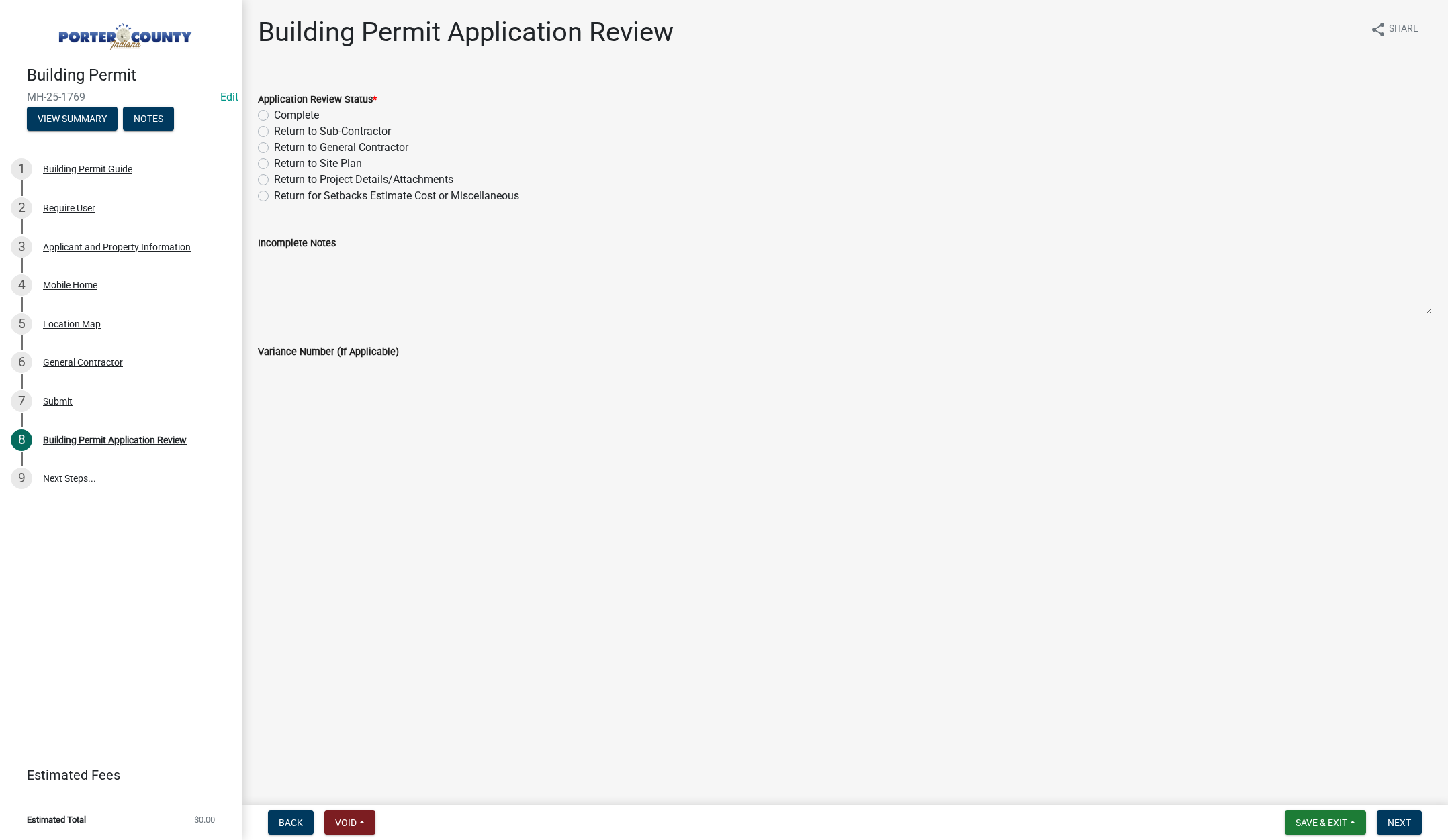
click at [275, 114] on label "Complete" at bounding box center [296, 115] width 45 height 16
click at [275, 114] on input "Complete" at bounding box center [278, 111] width 9 height 9
radio input "true"
click at [1406, 822] on span "Next" at bounding box center [1399, 822] width 24 height 11
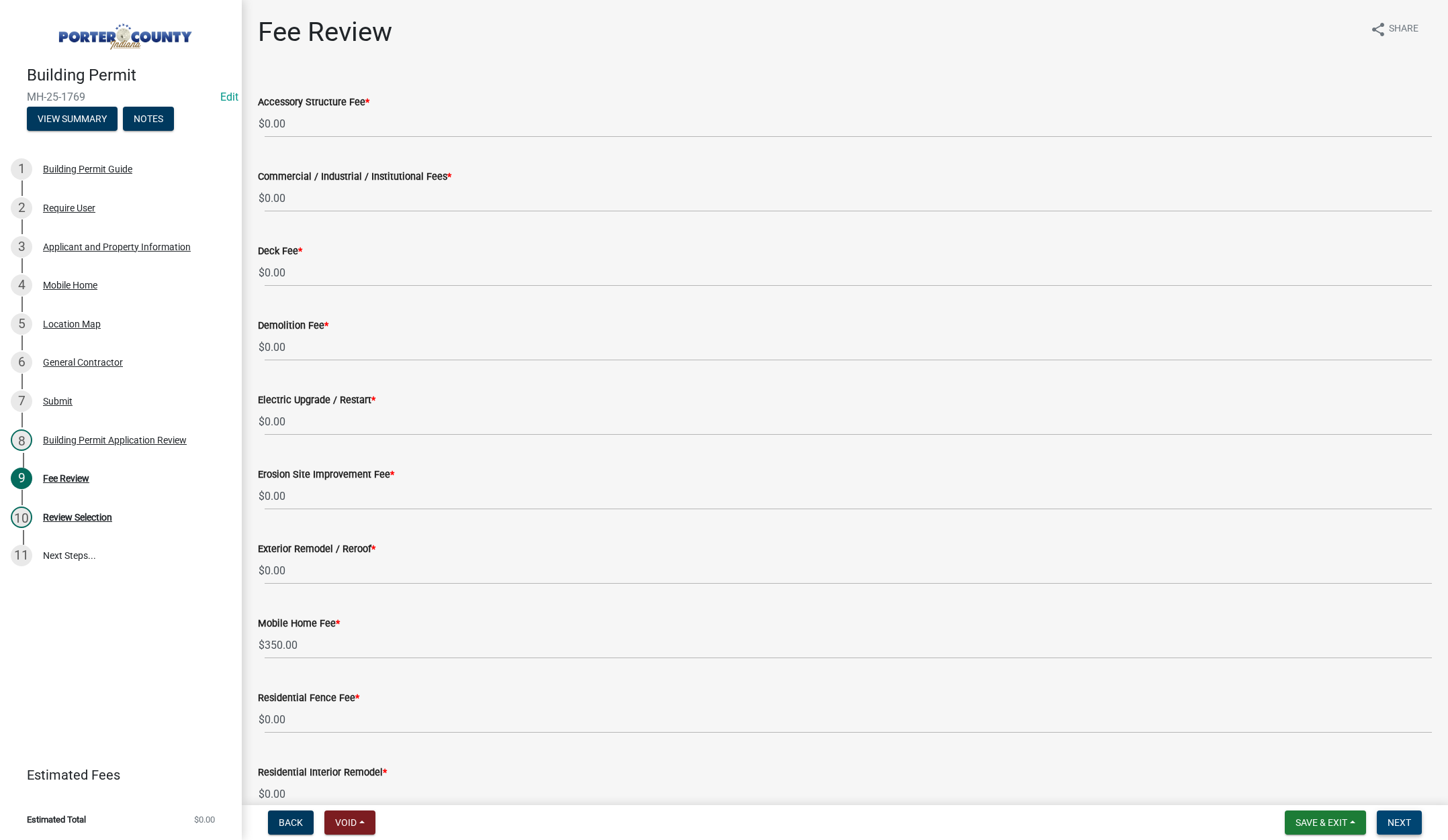
click at [1393, 822] on span "Next" at bounding box center [1399, 822] width 24 height 11
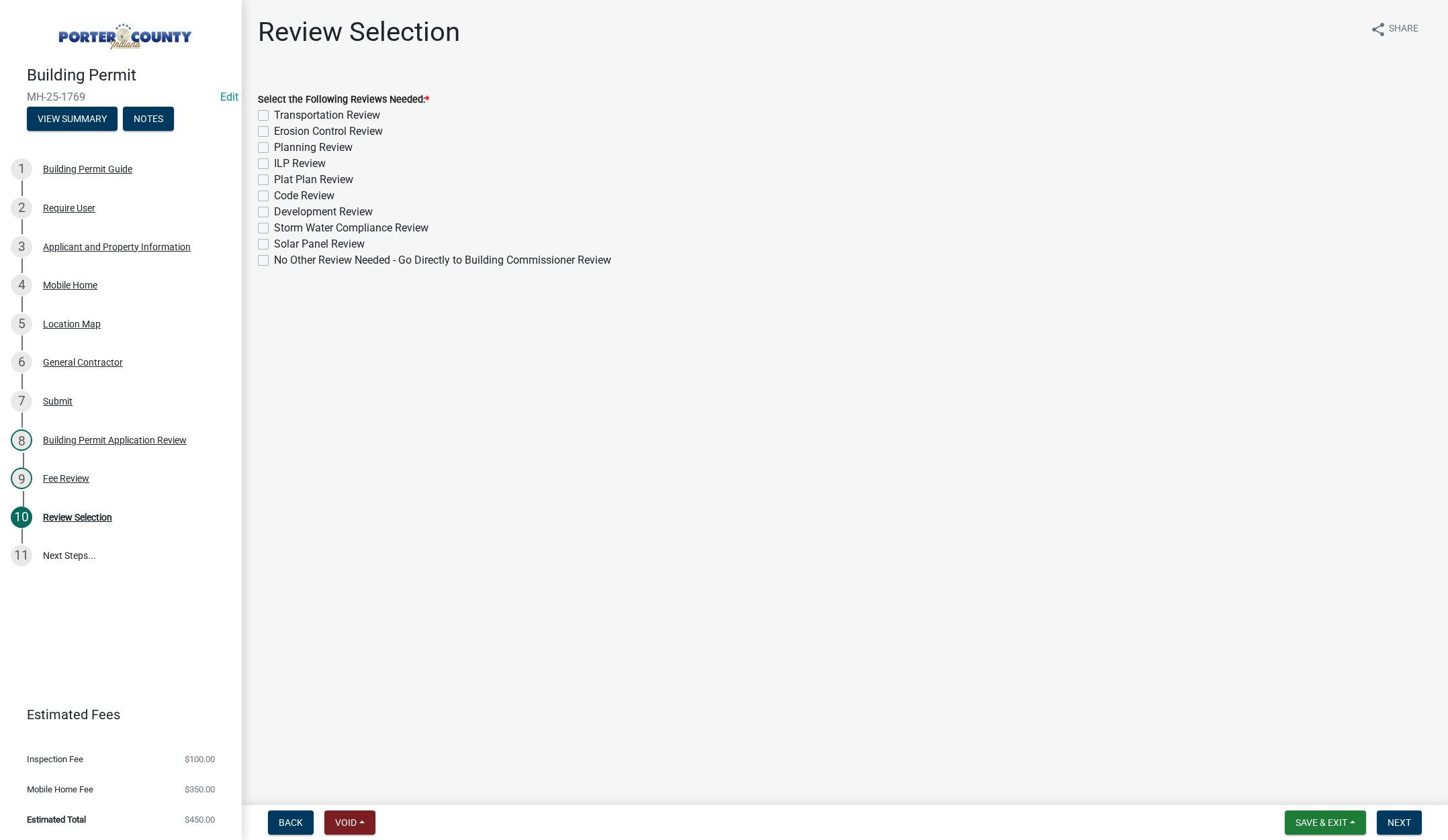
click at [275, 261] on label "No Other Review Needed - Go Directly to Building Commissioner Review" at bounding box center [443, 261] width 337 height 16
click at [275, 261] on input "No Other Review Needed - Go Directly to Building Commissioner Review" at bounding box center [278, 257] width 9 height 9
checkbox input "true"
checkbox input "false"
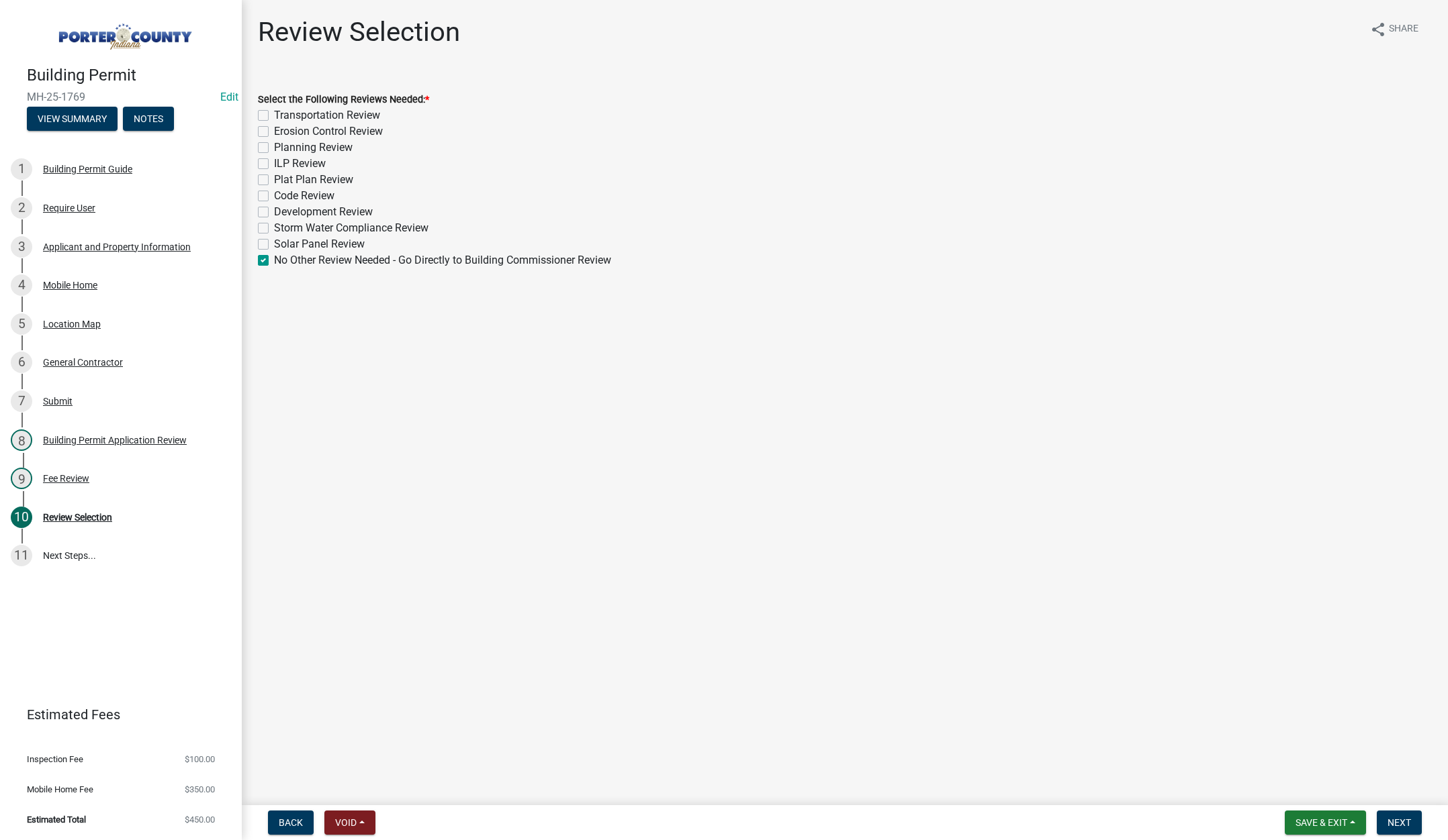
checkbox input "false"
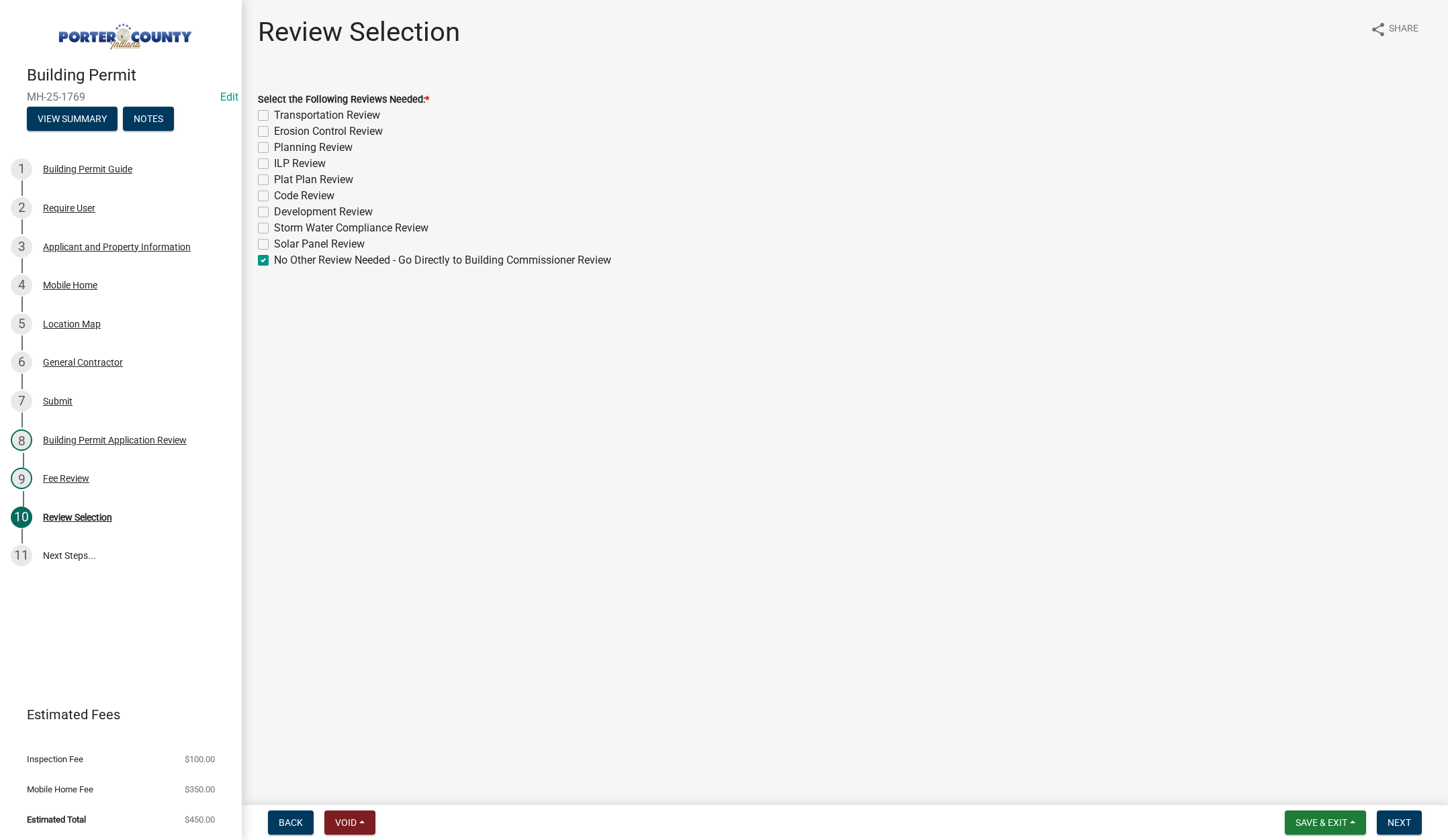
checkbox input "false"
checkbox input "true"
click at [1416, 820] on button "Next" at bounding box center [1398, 823] width 45 height 24
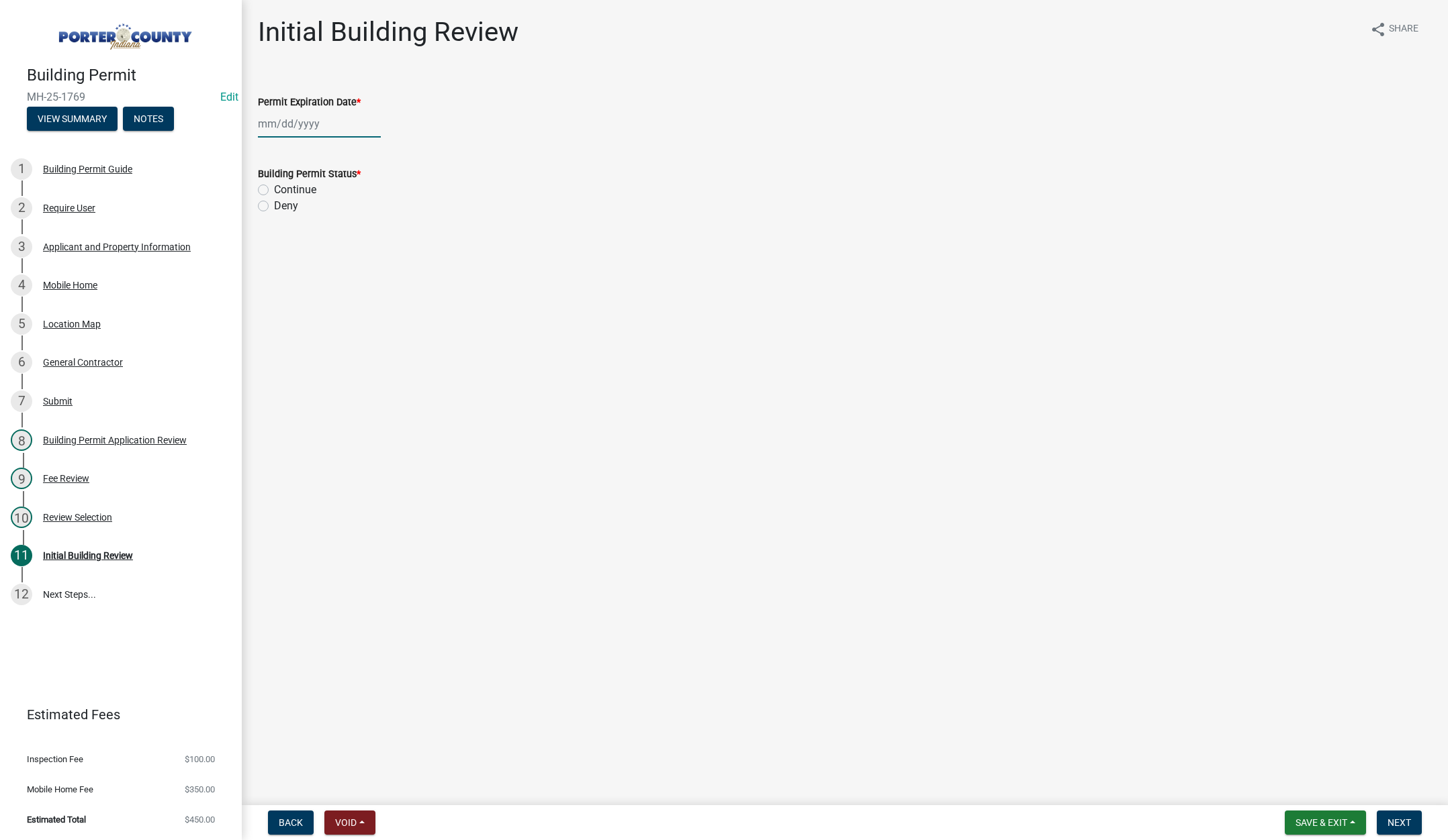
click at [334, 122] on div at bounding box center [319, 124] width 123 height 28
select select "9"
click at [374, 154] on select "1525 1526 1527 1528 1529 1530 1531 1532 1533 1534 1535 1536 1537 1538 1539 1540…" at bounding box center [363, 153] width 49 height 20
click at [367, 145] on select "1525 1526 1527 1528 1529 1530 1531 1532 1533 1534 1535 1536 1537 1538 1539 1540…" at bounding box center [363, 153] width 49 height 20
select select "2026"
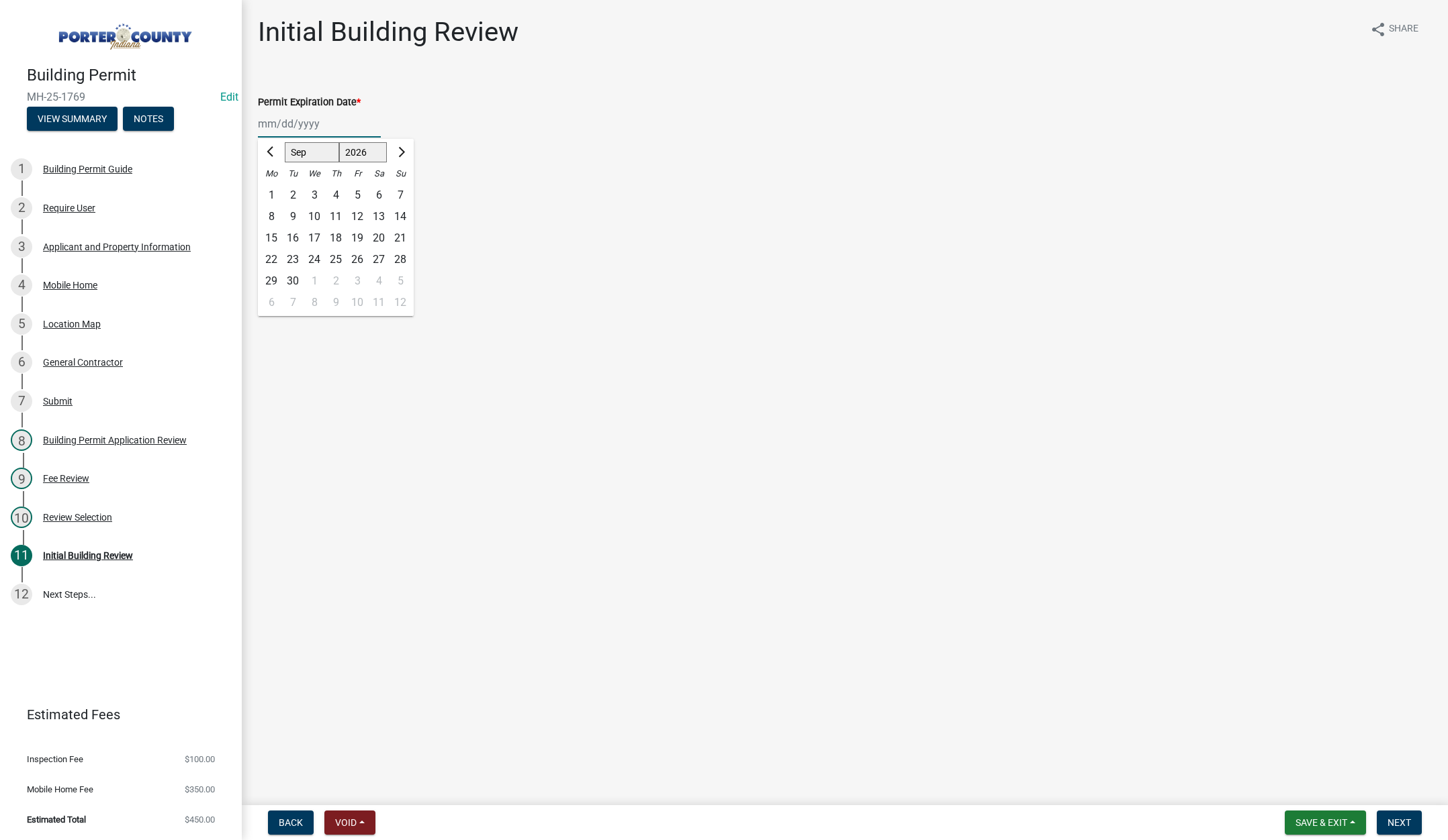
click at [339, 143] on select "1525 1526 1527 1528 1529 1530 1531 1532 1533 1534 1535 1536 1537 1538 1539 1540…" at bounding box center [363, 153] width 49 height 20
click at [382, 216] on div "12" at bounding box center [379, 217] width 22 height 22
type input "09/12/2026"
click at [275, 188] on label "Continue" at bounding box center [295, 190] width 43 height 16
click at [275, 188] on input "Continue" at bounding box center [278, 186] width 9 height 9
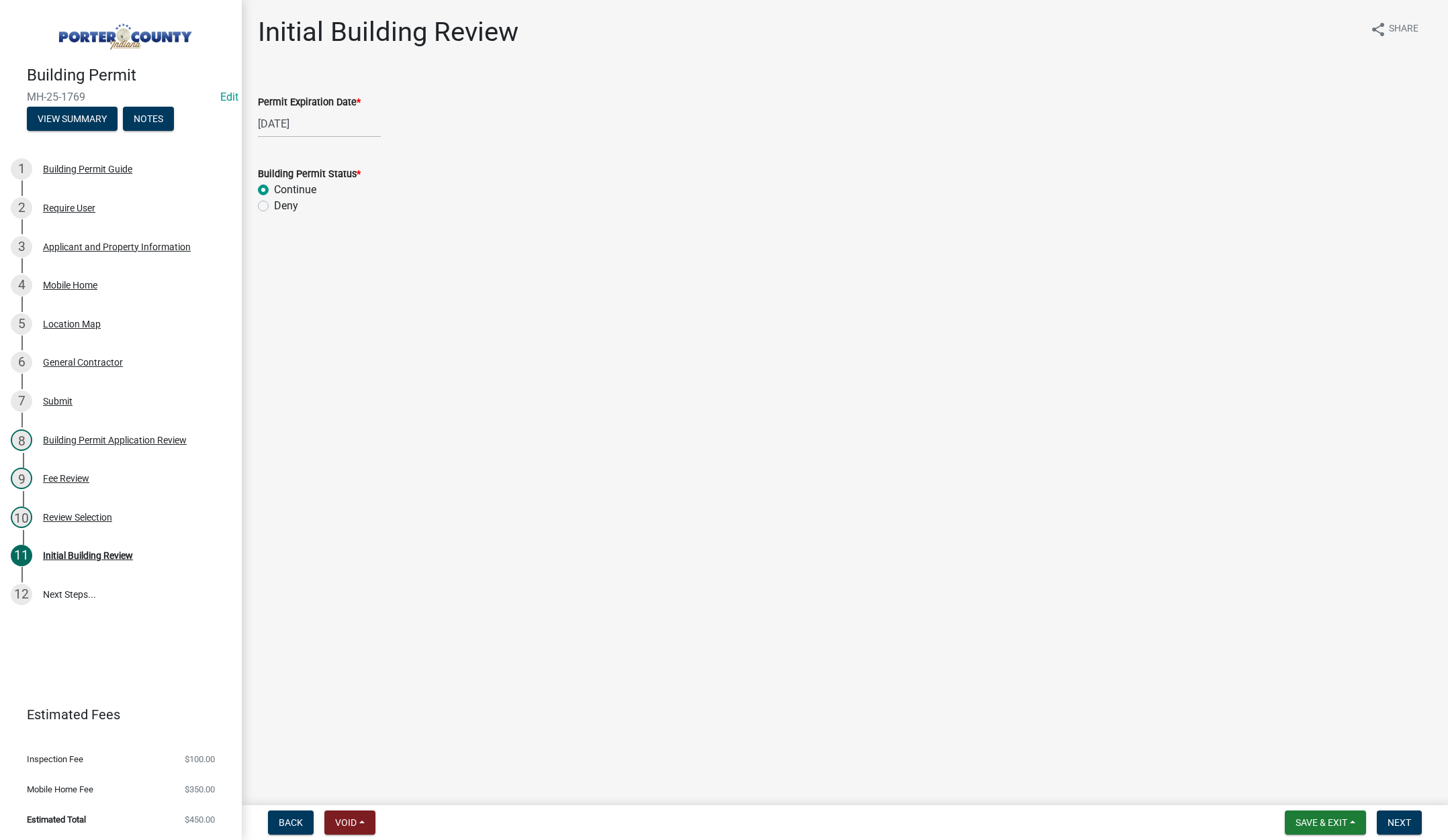
radio input "true"
click at [1404, 818] on span "Next" at bounding box center [1399, 822] width 24 height 11
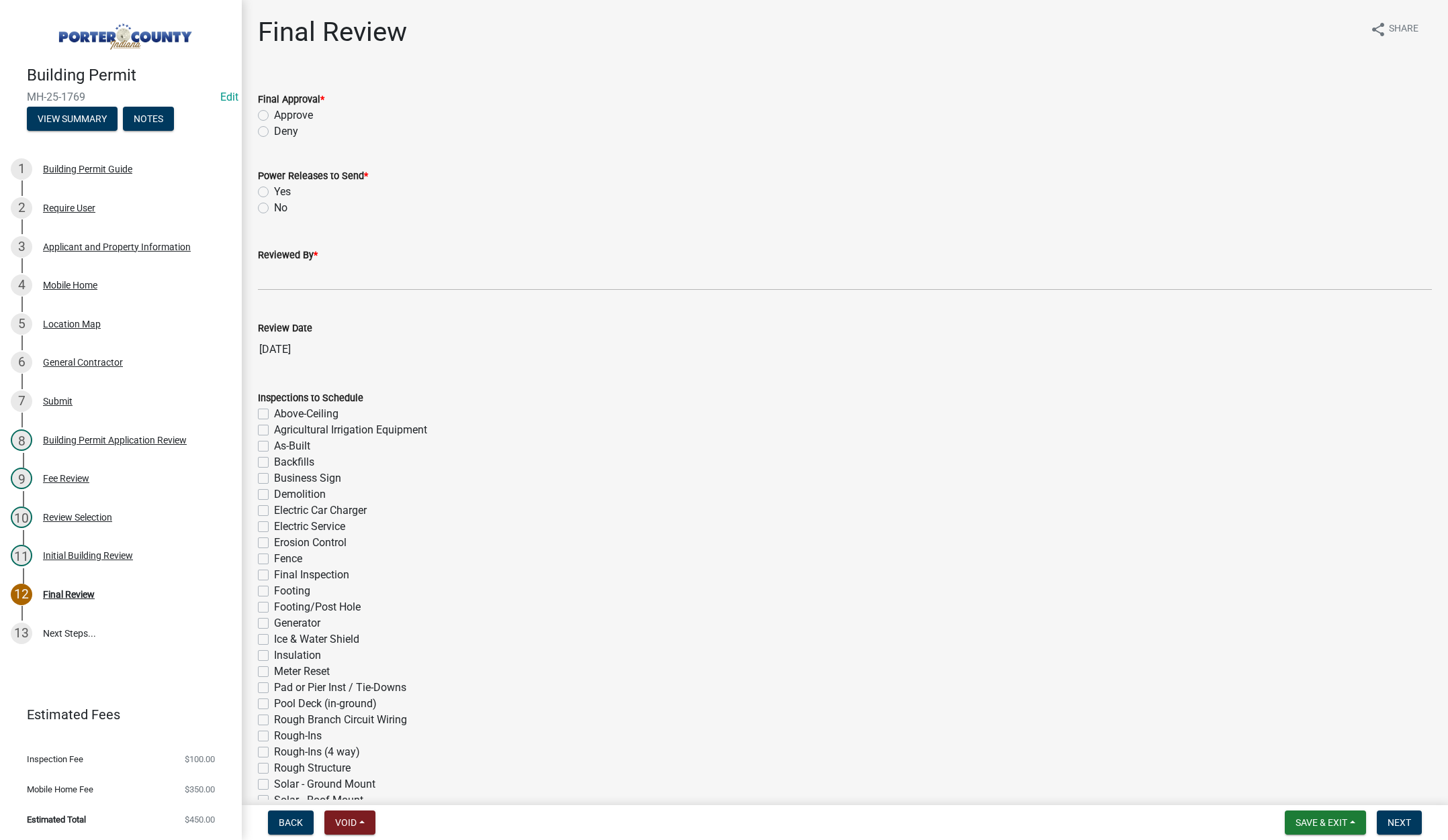
drag, startPoint x: 265, startPoint y: 117, endPoint x: 277, endPoint y: 153, distance: 37.9
click at [275, 117] on label "Approve" at bounding box center [293, 115] width 39 height 16
click at [275, 116] on input "Approve" at bounding box center [278, 111] width 9 height 9
radio input "true"
click at [275, 192] on label "Yes" at bounding box center [282, 192] width 17 height 16
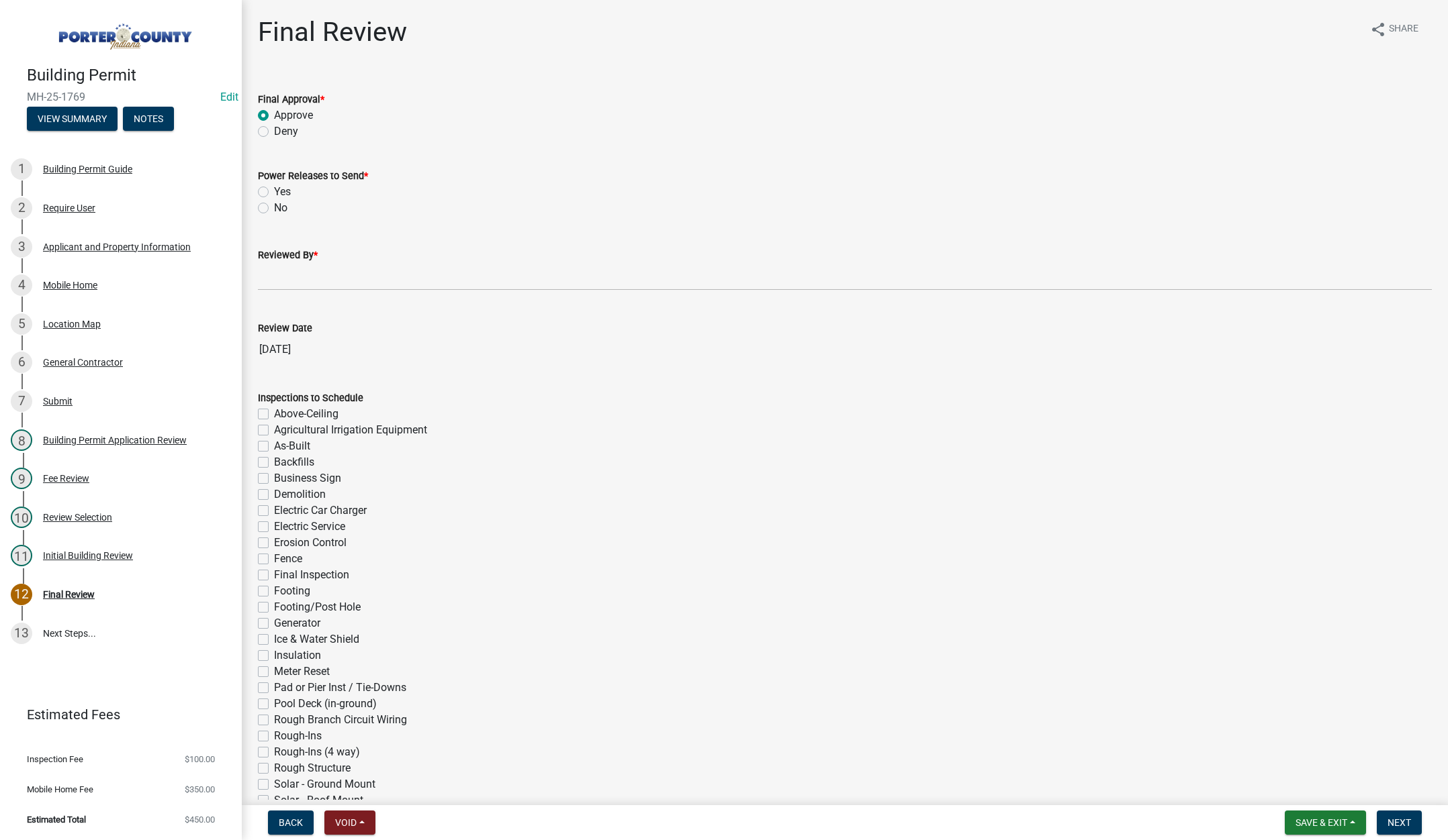
click at [275, 192] on input "Yes" at bounding box center [278, 188] width 9 height 9
radio input "true"
drag, startPoint x: 275, startPoint y: 277, endPoint x: 281, endPoint y: 278, distance: 6.1
click at [276, 277] on input "Reviewed By *" at bounding box center [844, 277] width 1174 height 28
type input "Tami"
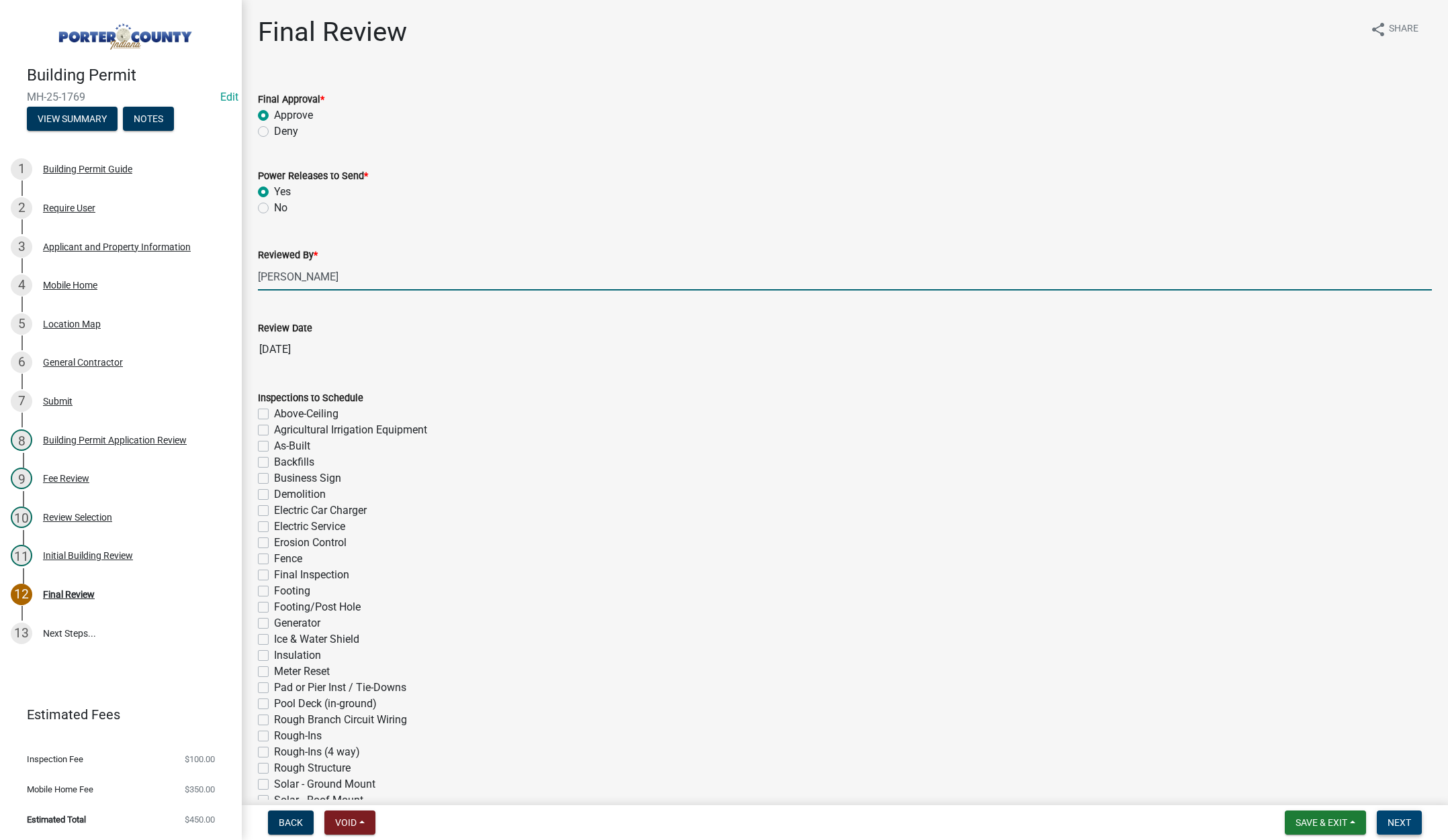
click at [1393, 816] on button "Next" at bounding box center [1398, 823] width 45 height 24
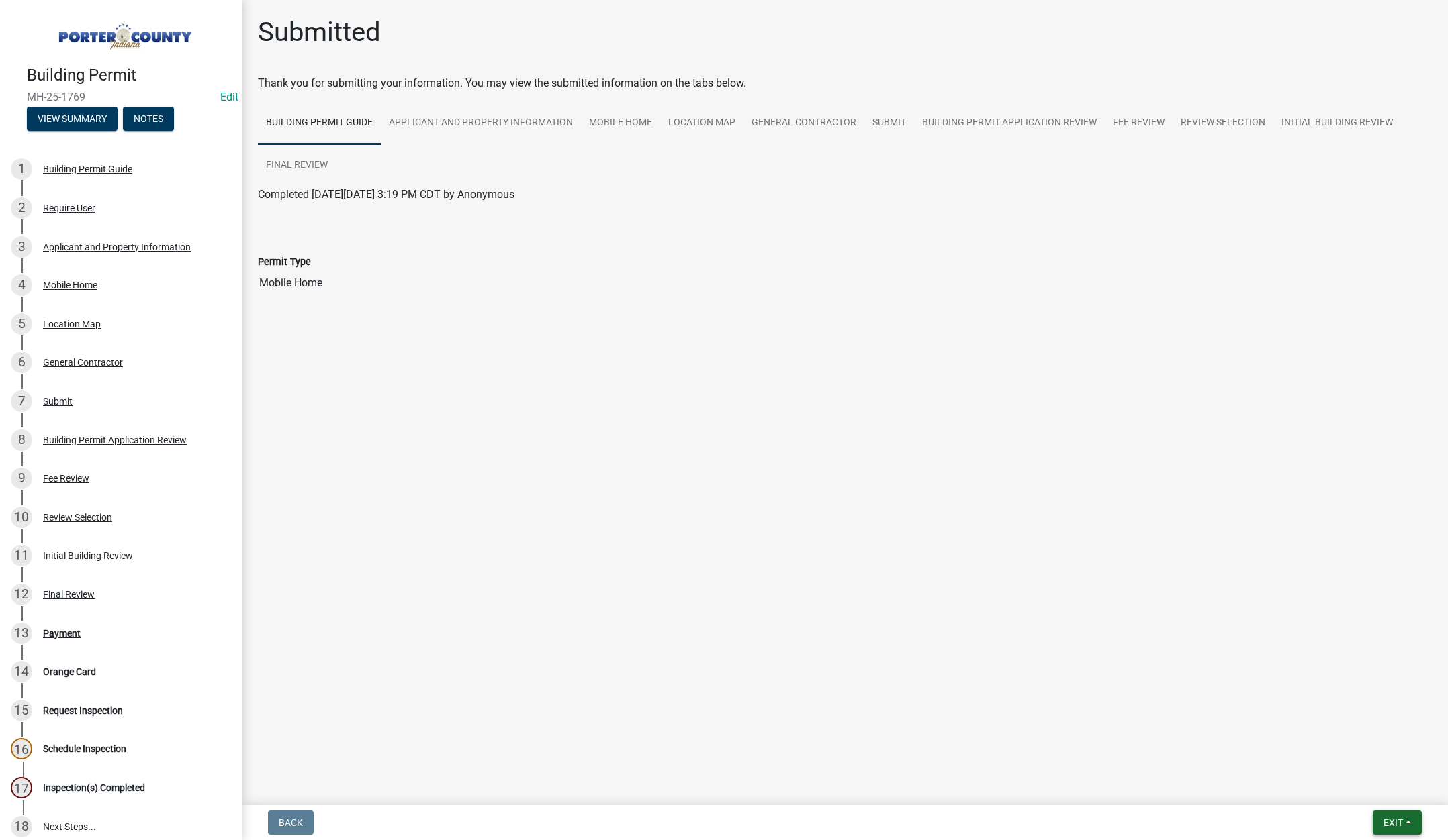
click at [1390, 825] on span "Exit" at bounding box center [1393, 822] width 20 height 11
click at [1378, 793] on button "Save & Exit" at bounding box center [1368, 788] width 107 height 33
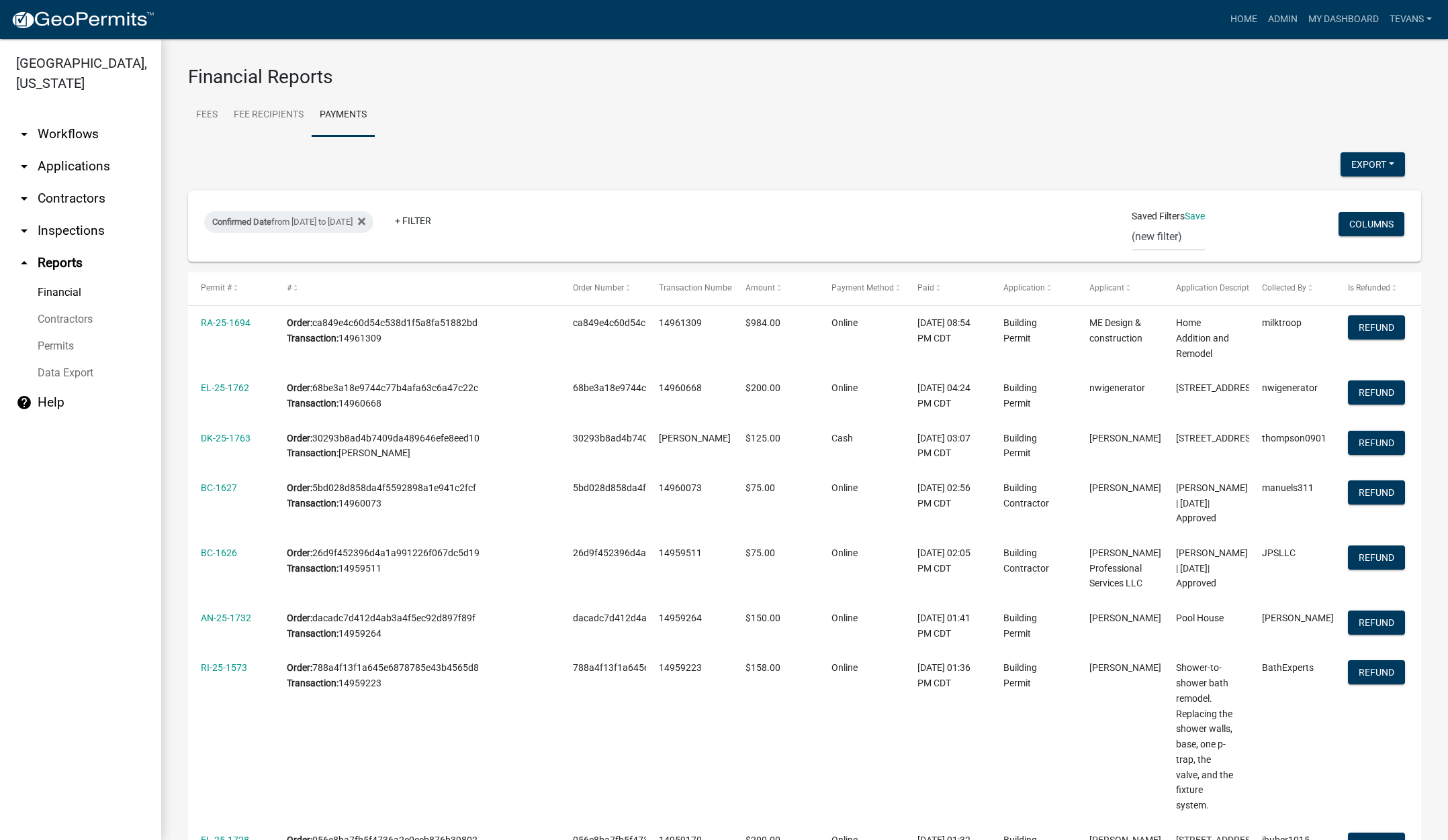
click at [60, 151] on link "arrow_drop_down Applications" at bounding box center [80, 166] width 162 height 33
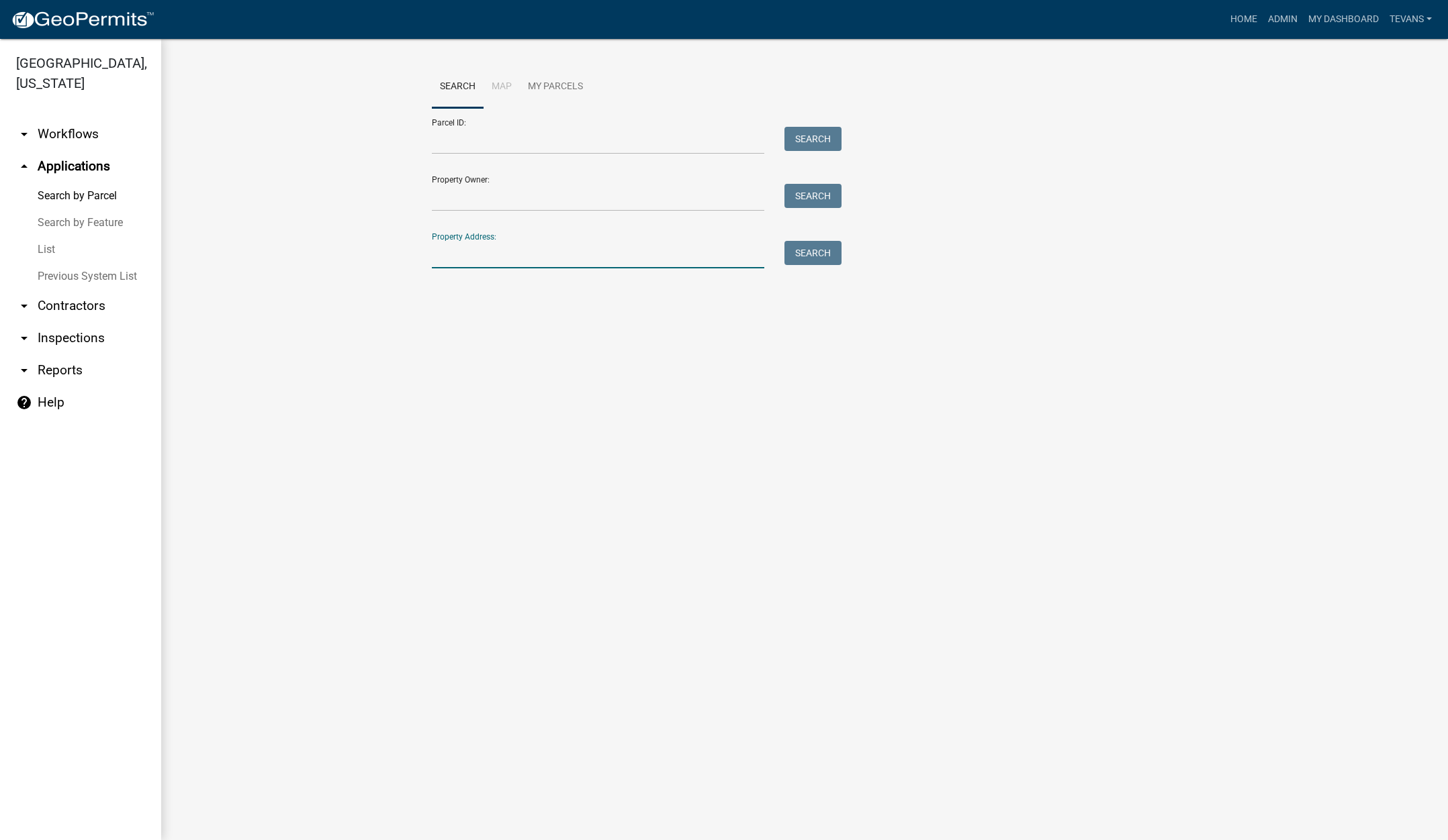
click at [493, 256] on input "Property Address:" at bounding box center [598, 255] width 332 height 28
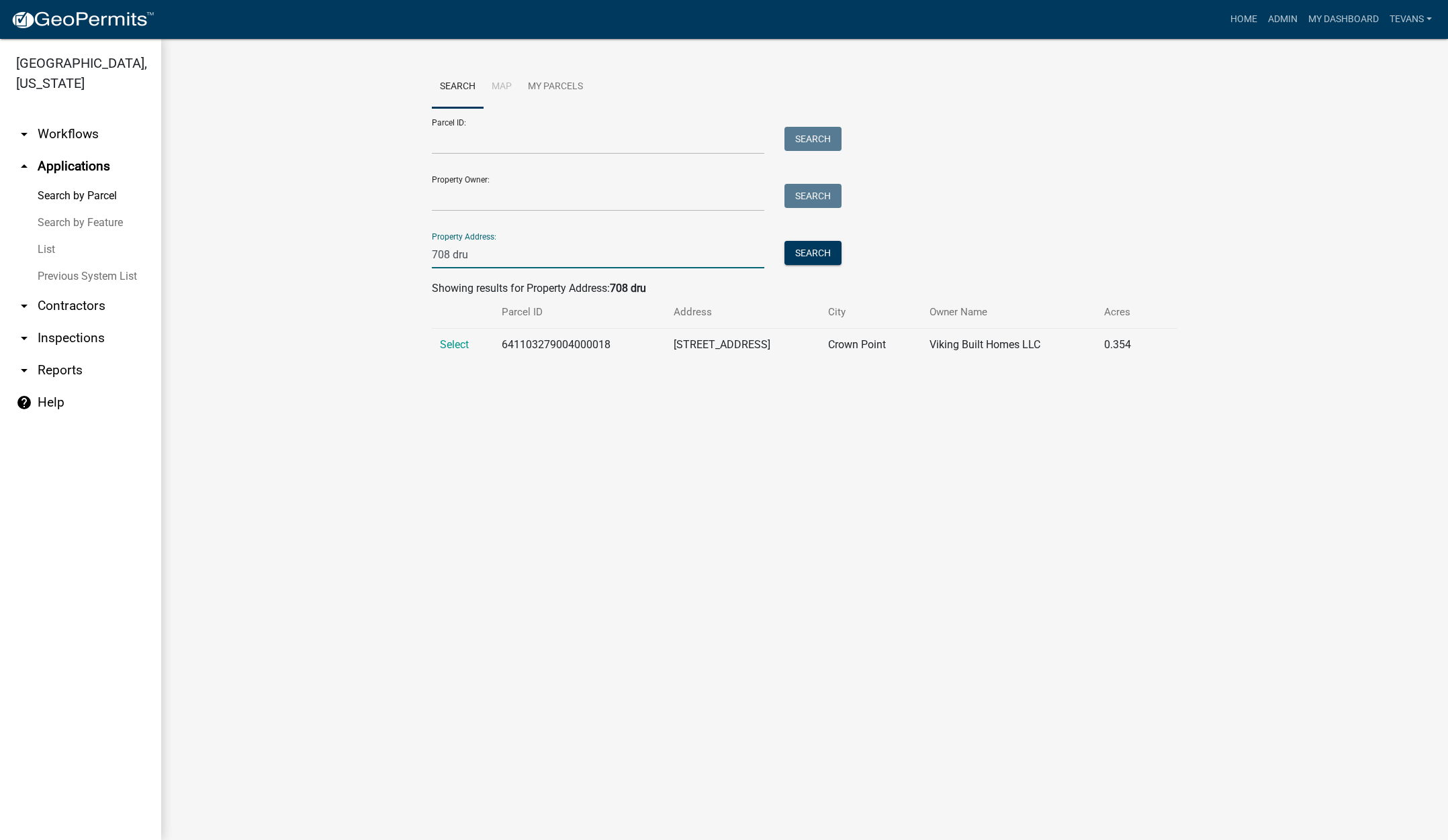
type input "708 dru"
click at [444, 337] on td "Select" at bounding box center [463, 345] width 61 height 33
click at [452, 345] on span "Select" at bounding box center [454, 345] width 29 height 13
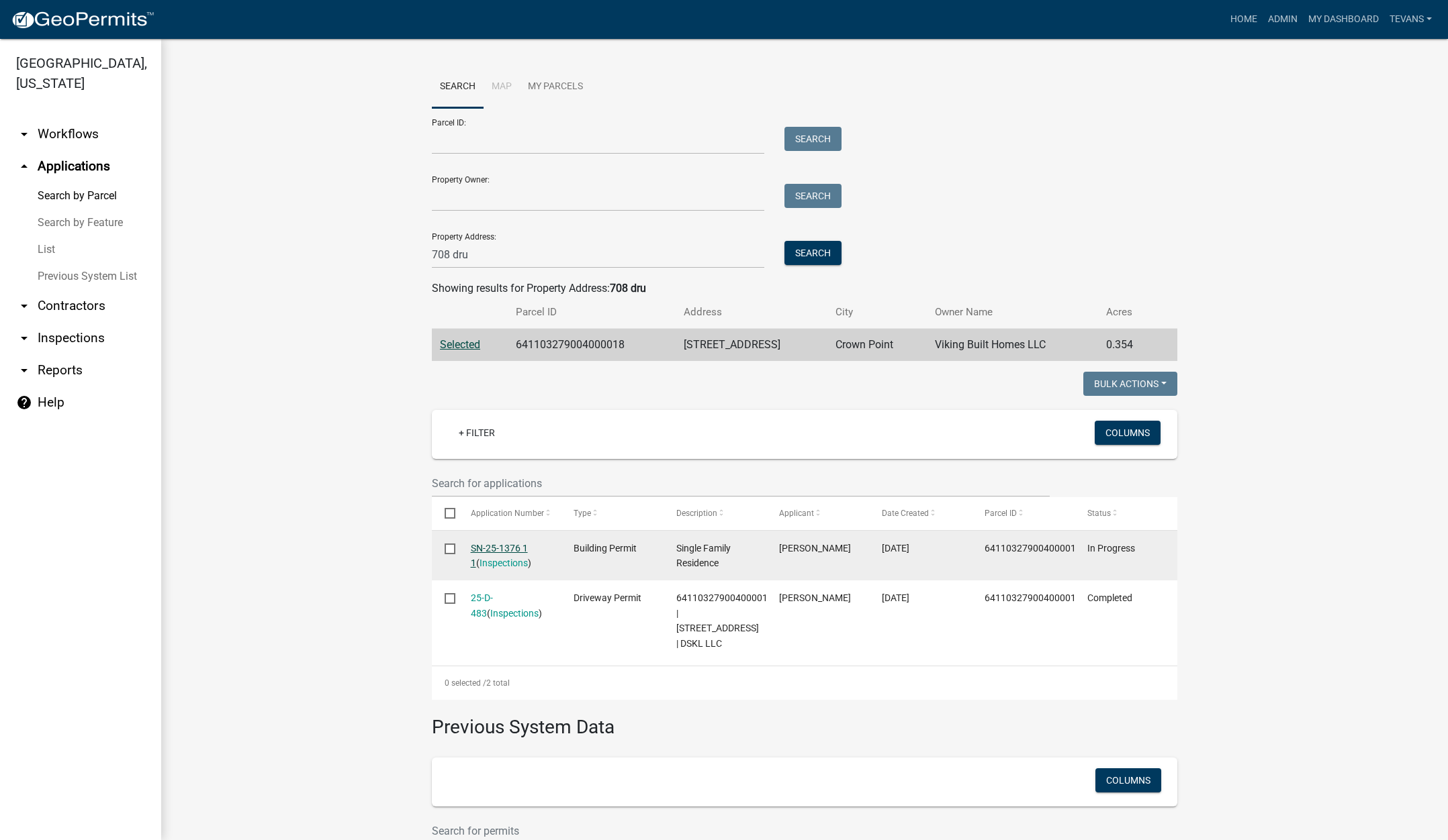
click at [493, 549] on link "SN-25-1376 1 1" at bounding box center [500, 556] width 57 height 26
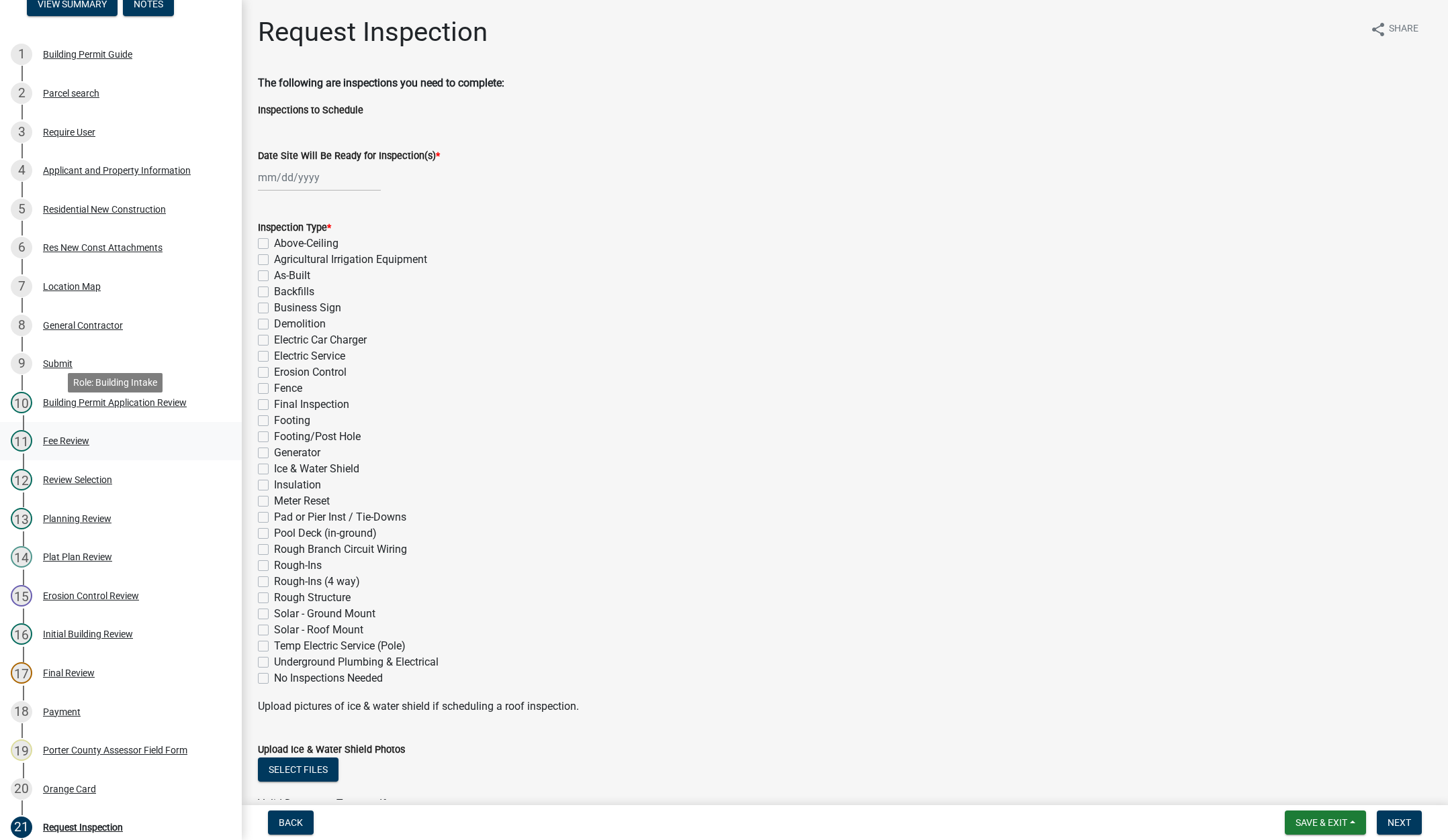
scroll to position [135, 0]
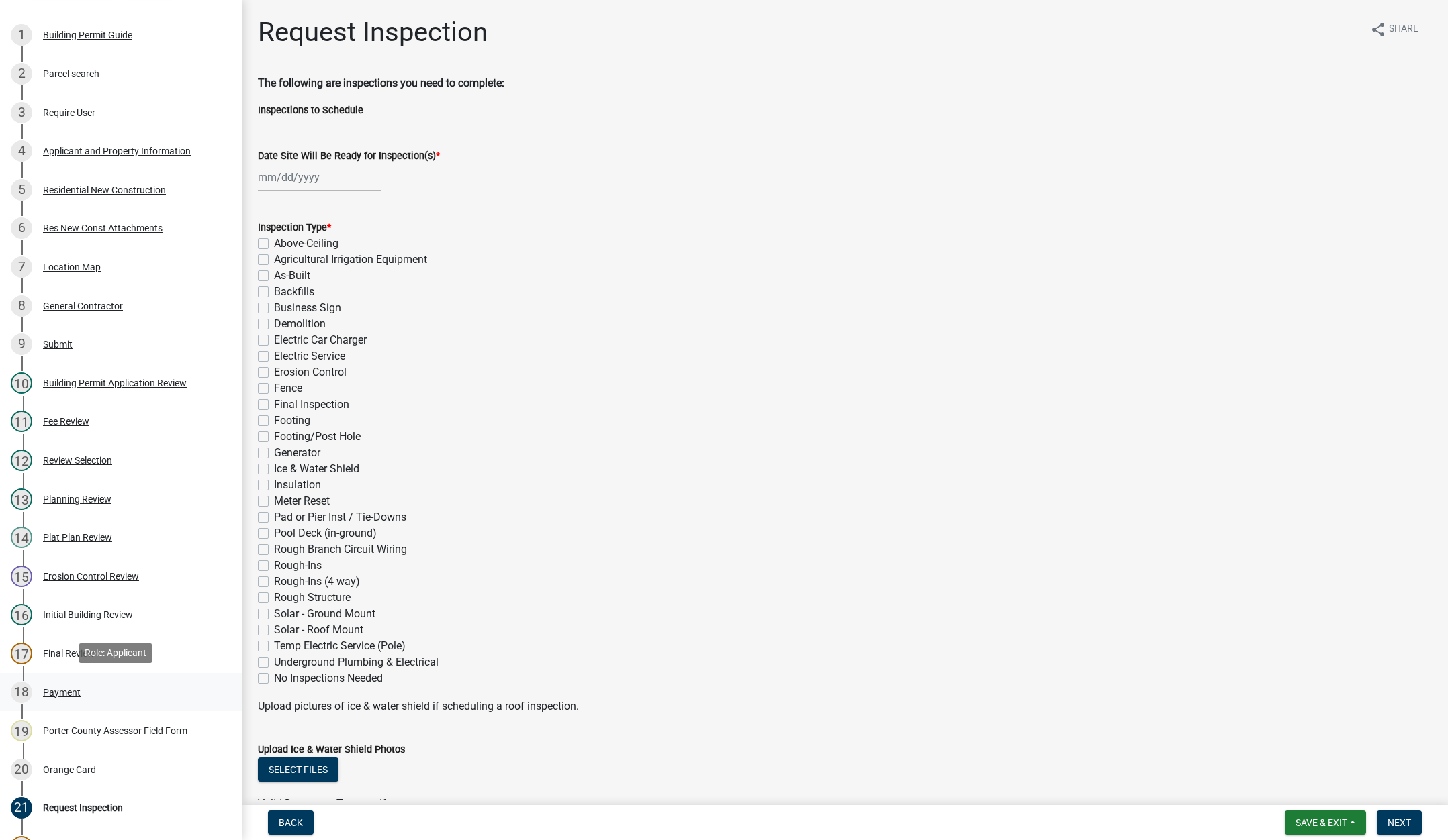
click at [67, 688] on div "Payment" at bounding box center [61, 692] width 38 height 9
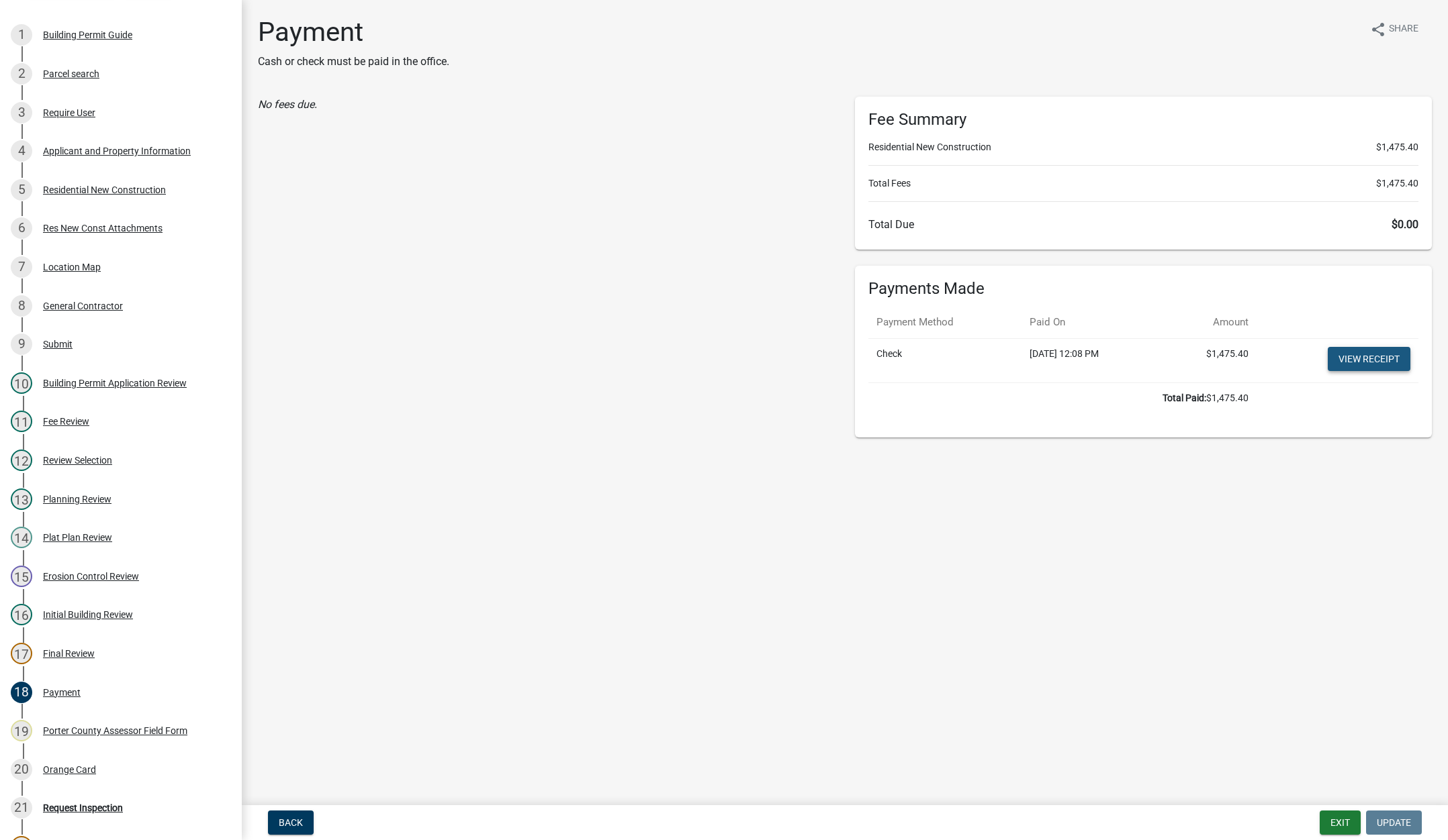
click at [1358, 358] on link "View receipt" at bounding box center [1369, 359] width 82 height 24
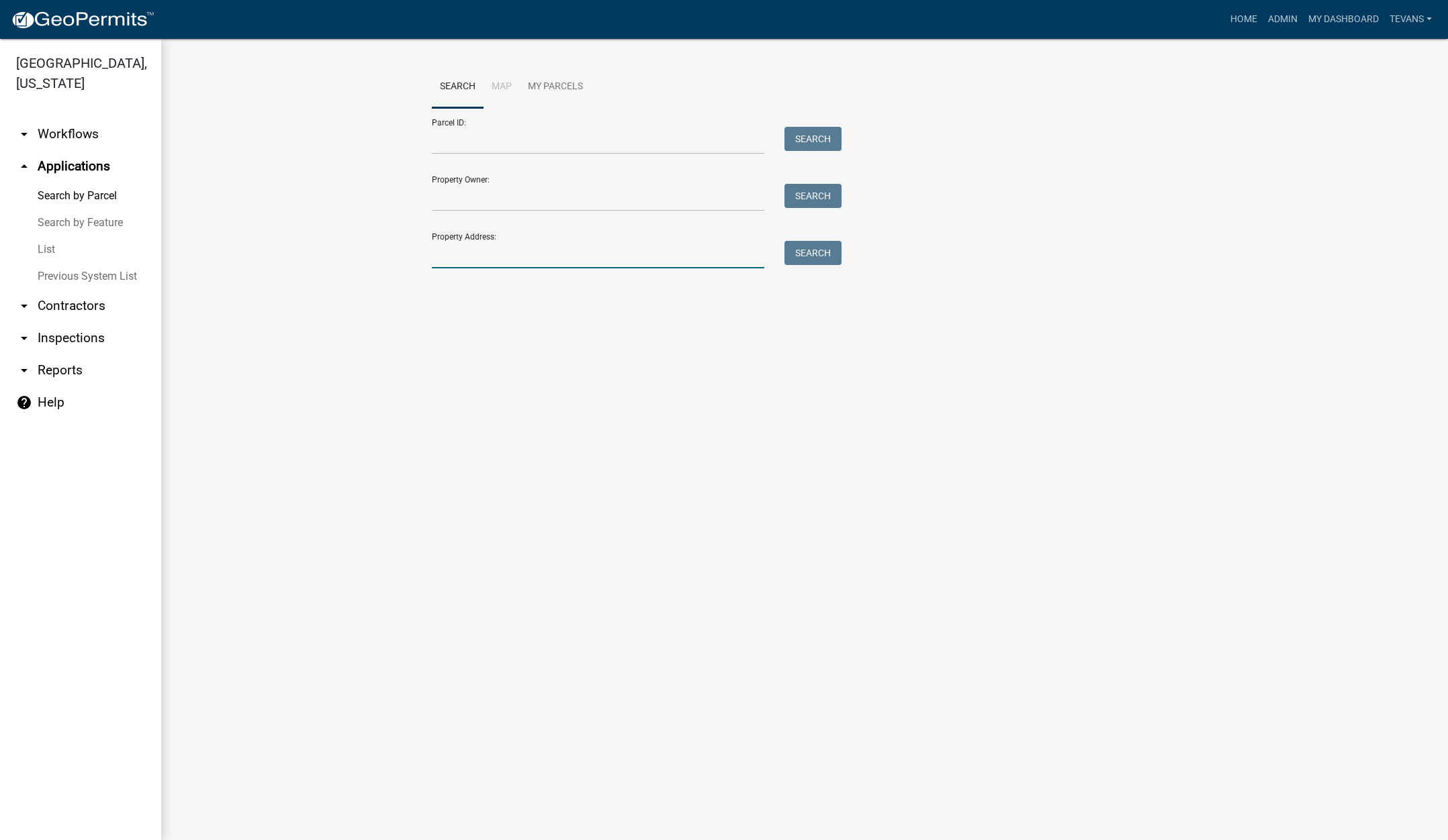
click at [470, 250] on input "Property Address:" at bounding box center [598, 255] width 332 height 28
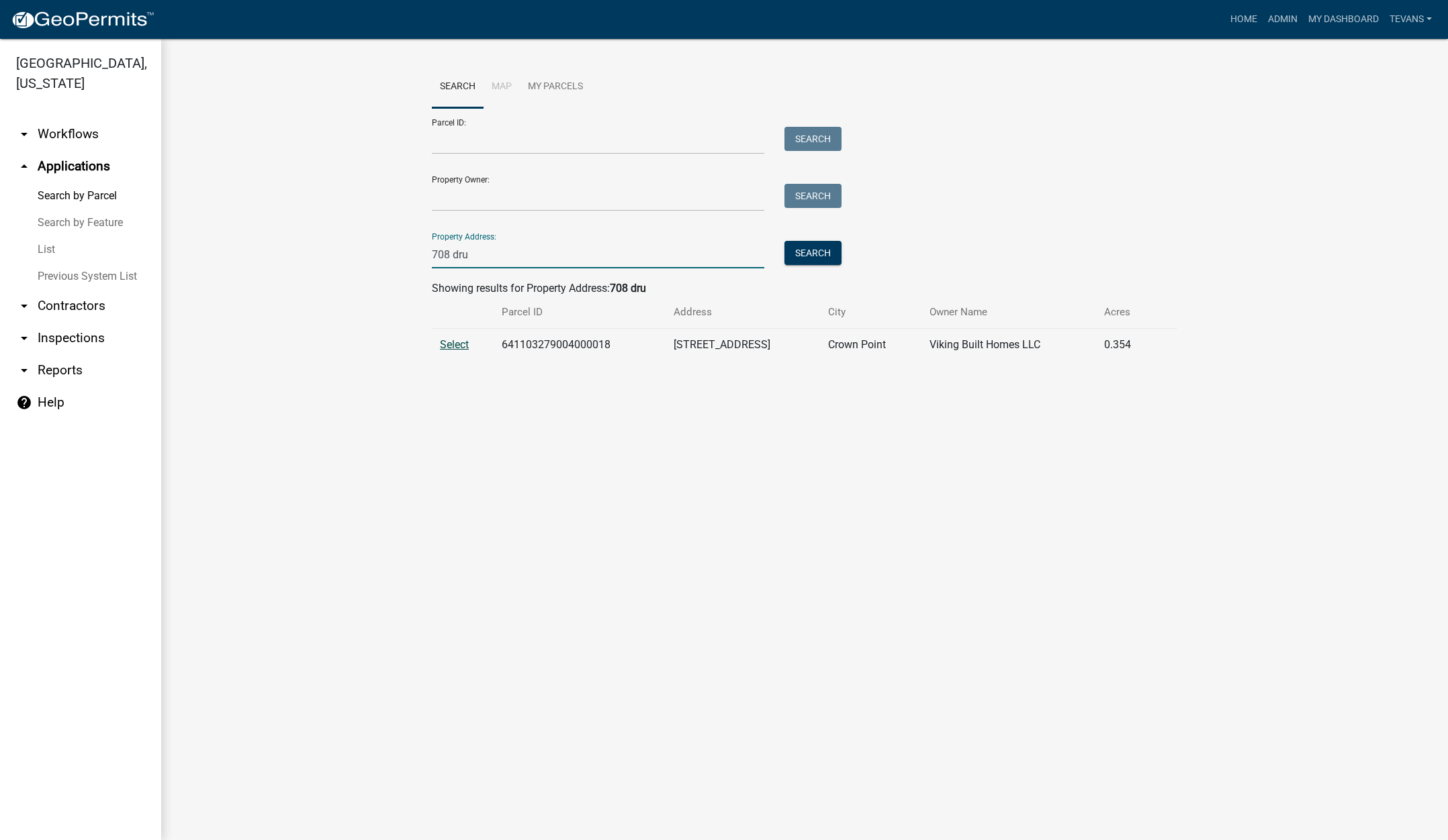
type input "708 dru"
click at [455, 344] on span "Select" at bounding box center [454, 345] width 29 height 13
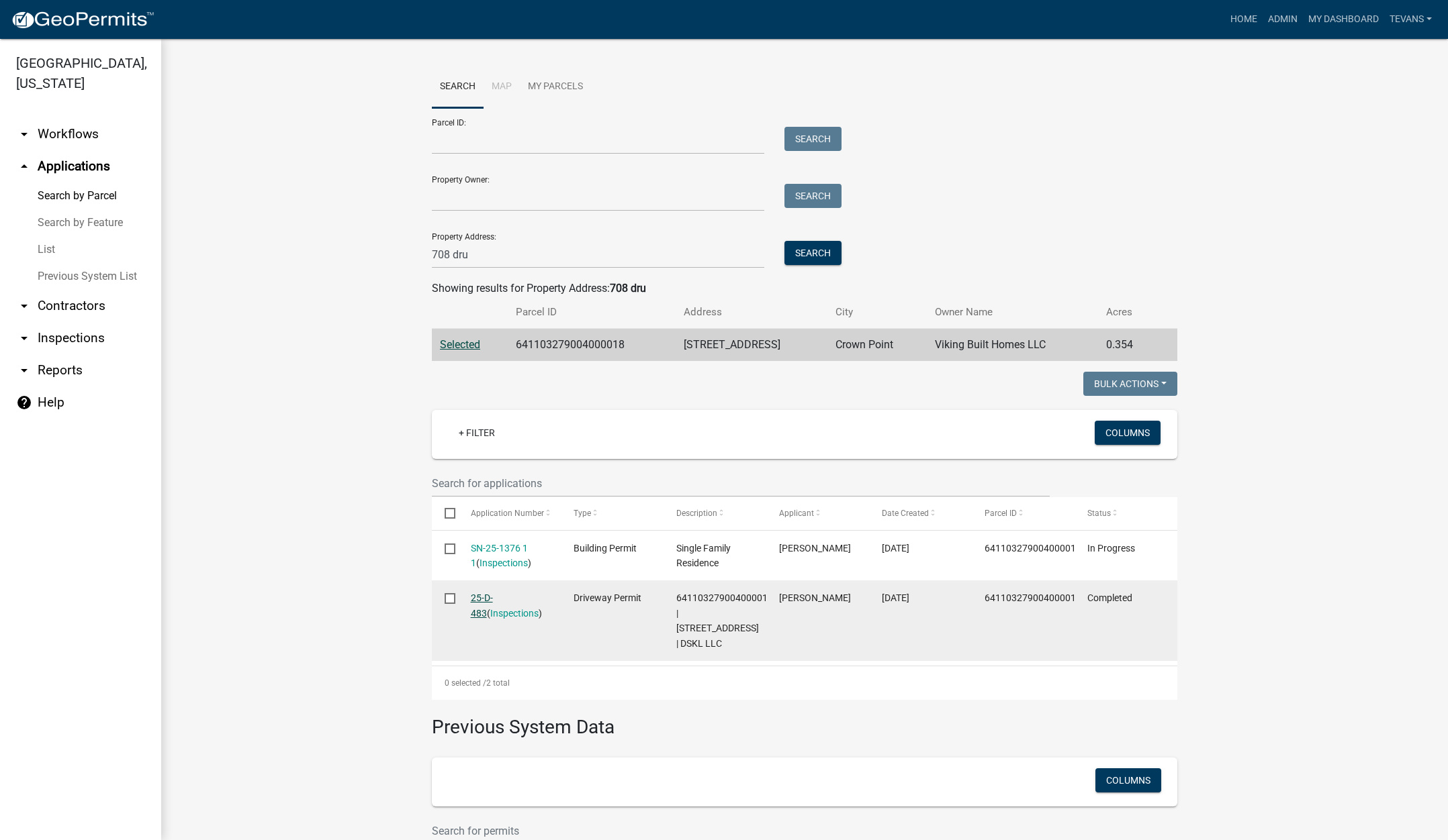
click at [483, 595] on link "25-D-483" at bounding box center [482, 605] width 22 height 26
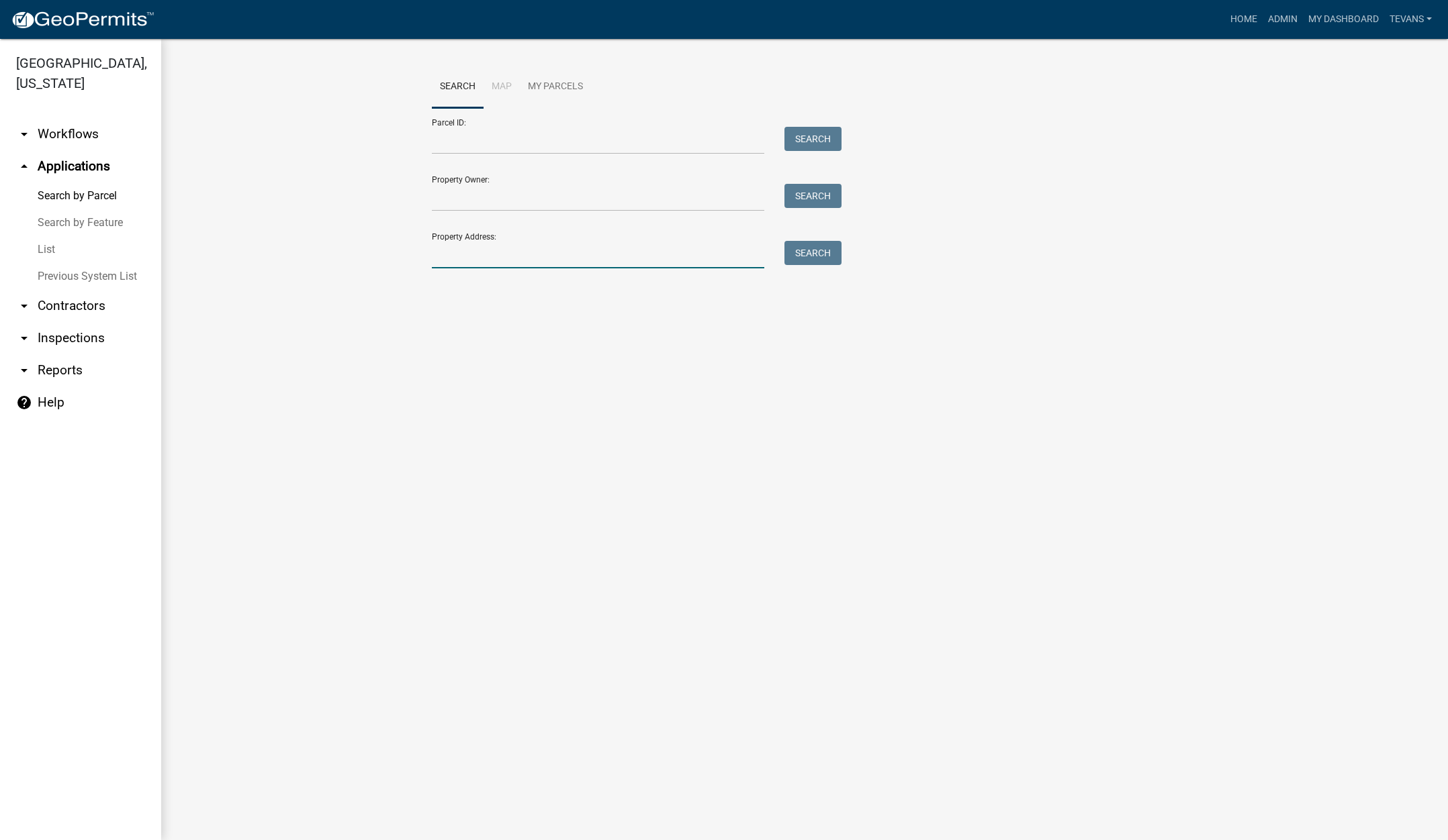
click at [506, 254] on input "Property Address:" at bounding box center [598, 255] width 332 height 28
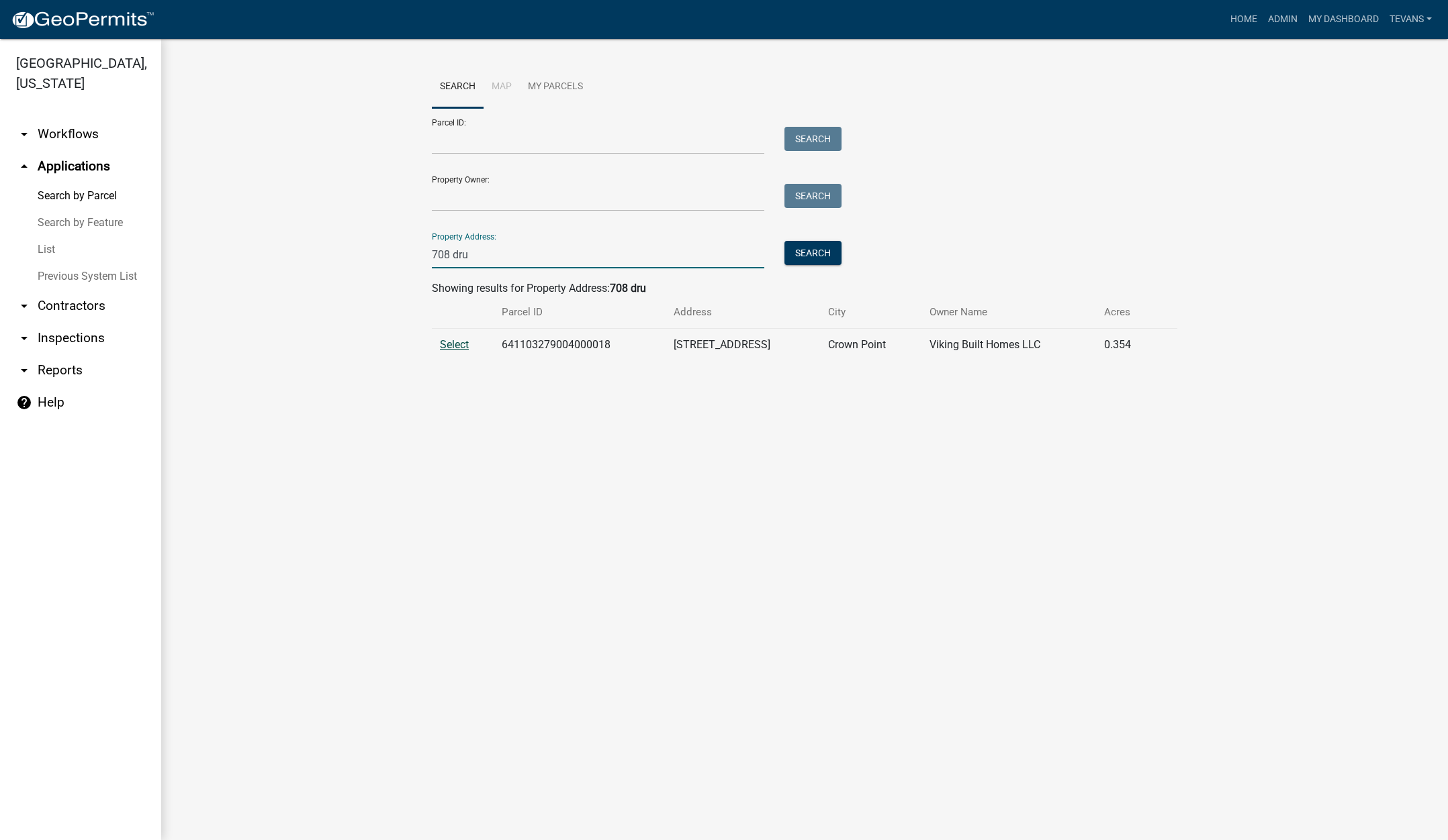
type input "708 dru"
click at [447, 346] on span "Select" at bounding box center [454, 345] width 29 height 13
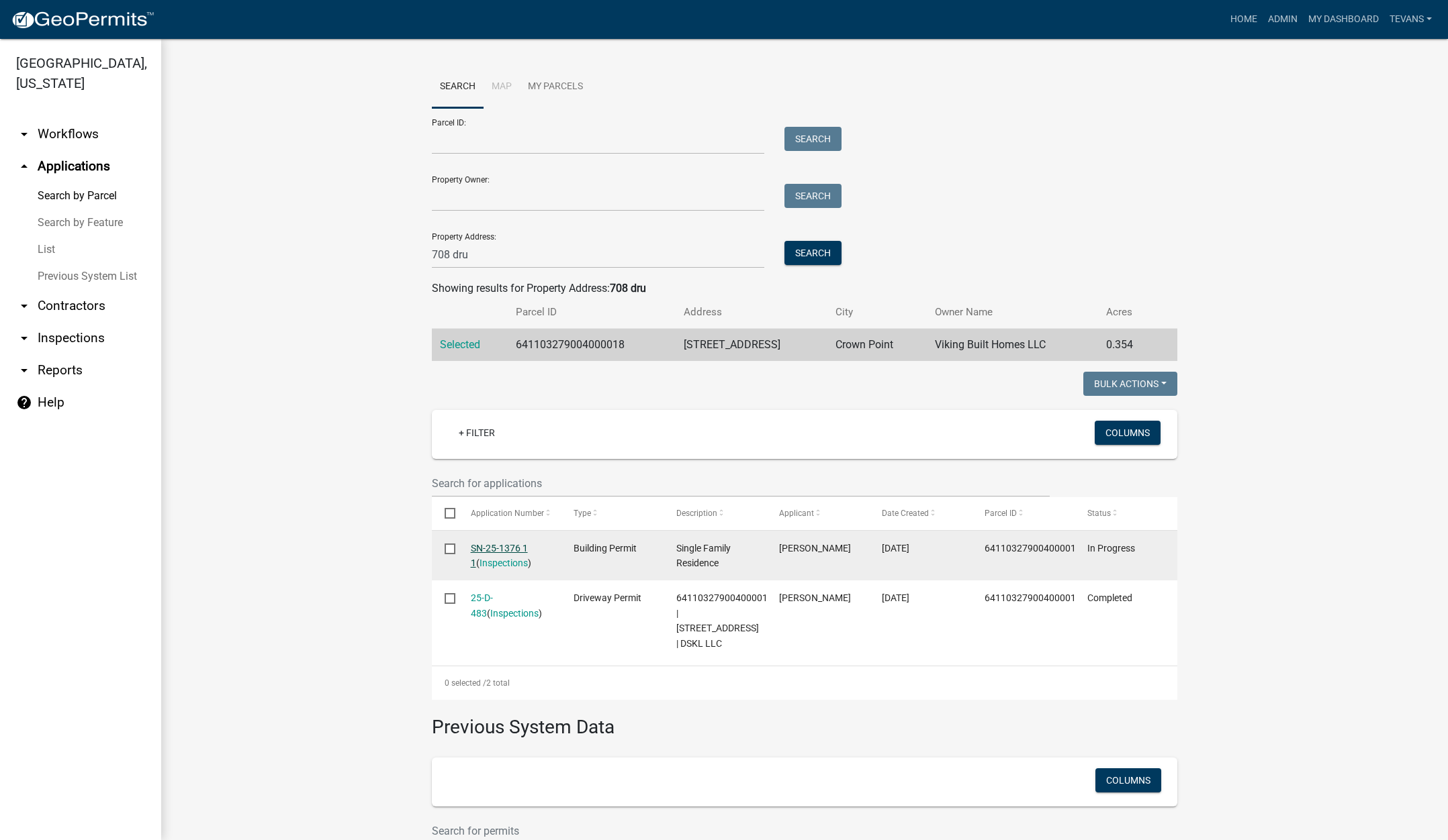
click at [483, 545] on link "SN-25-1376 1 1" at bounding box center [500, 556] width 57 height 26
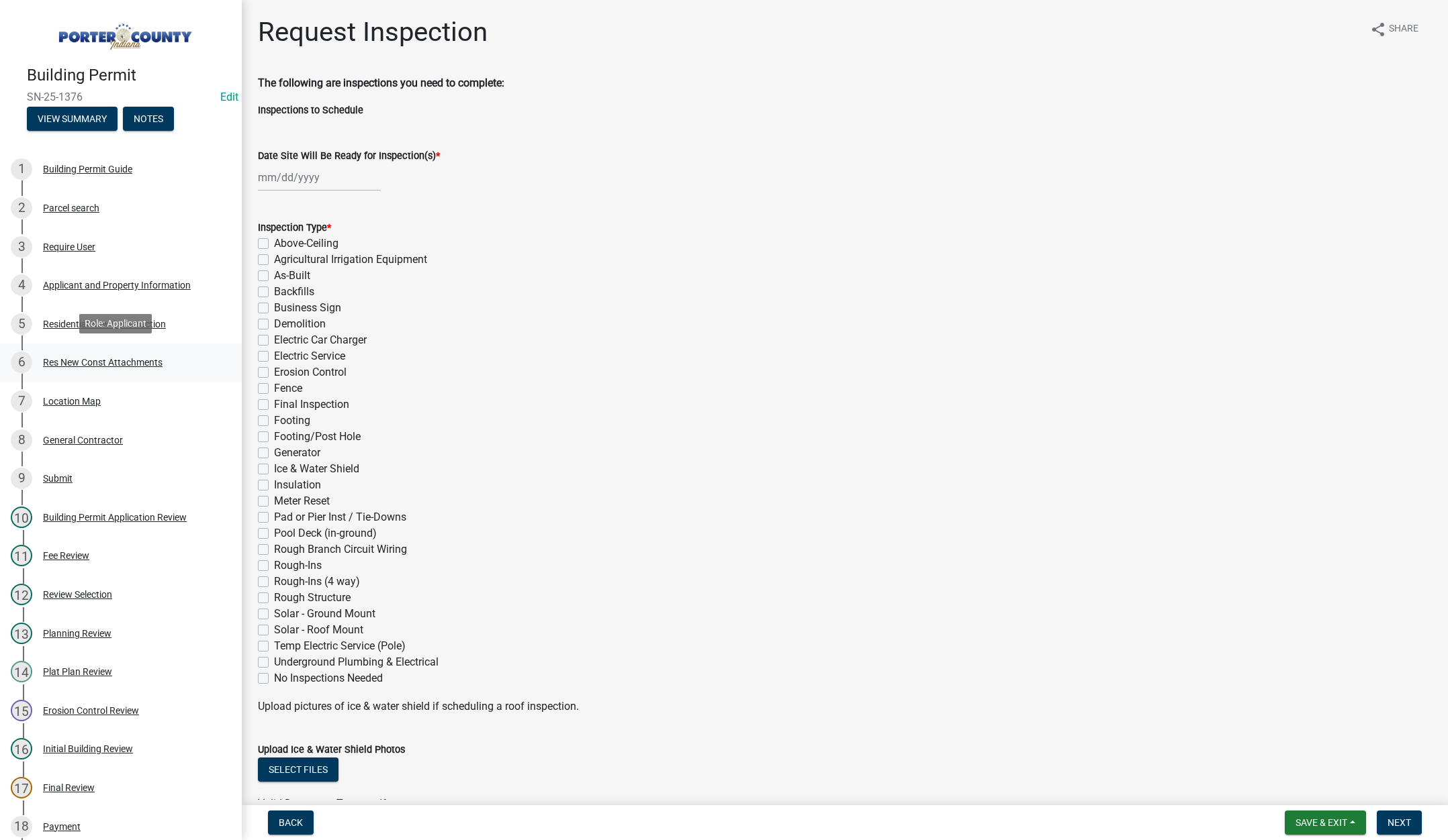
click at [96, 360] on div "Res New Const Attachments" at bounding box center [102, 362] width 120 height 9
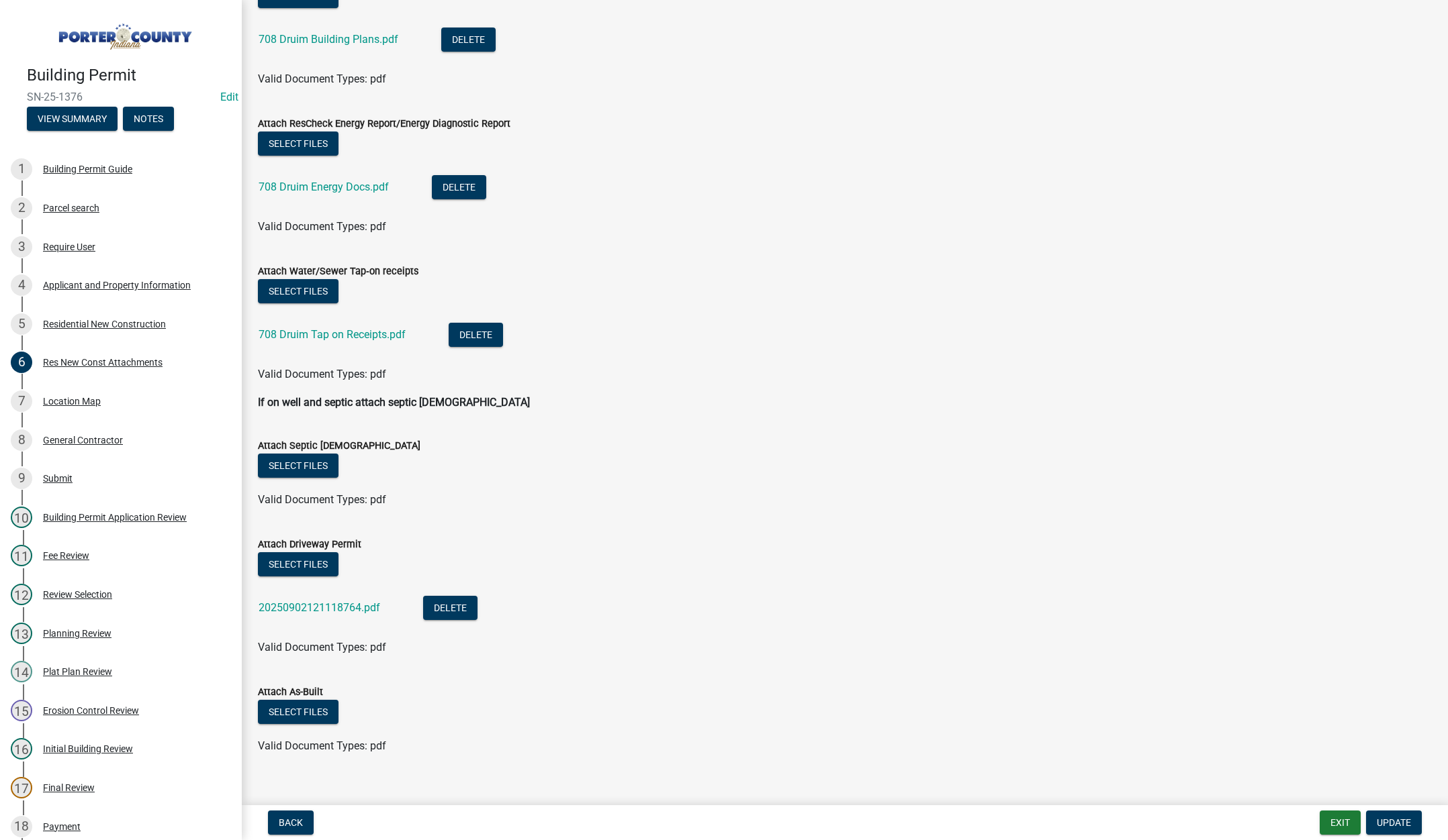
scroll to position [388, 0]
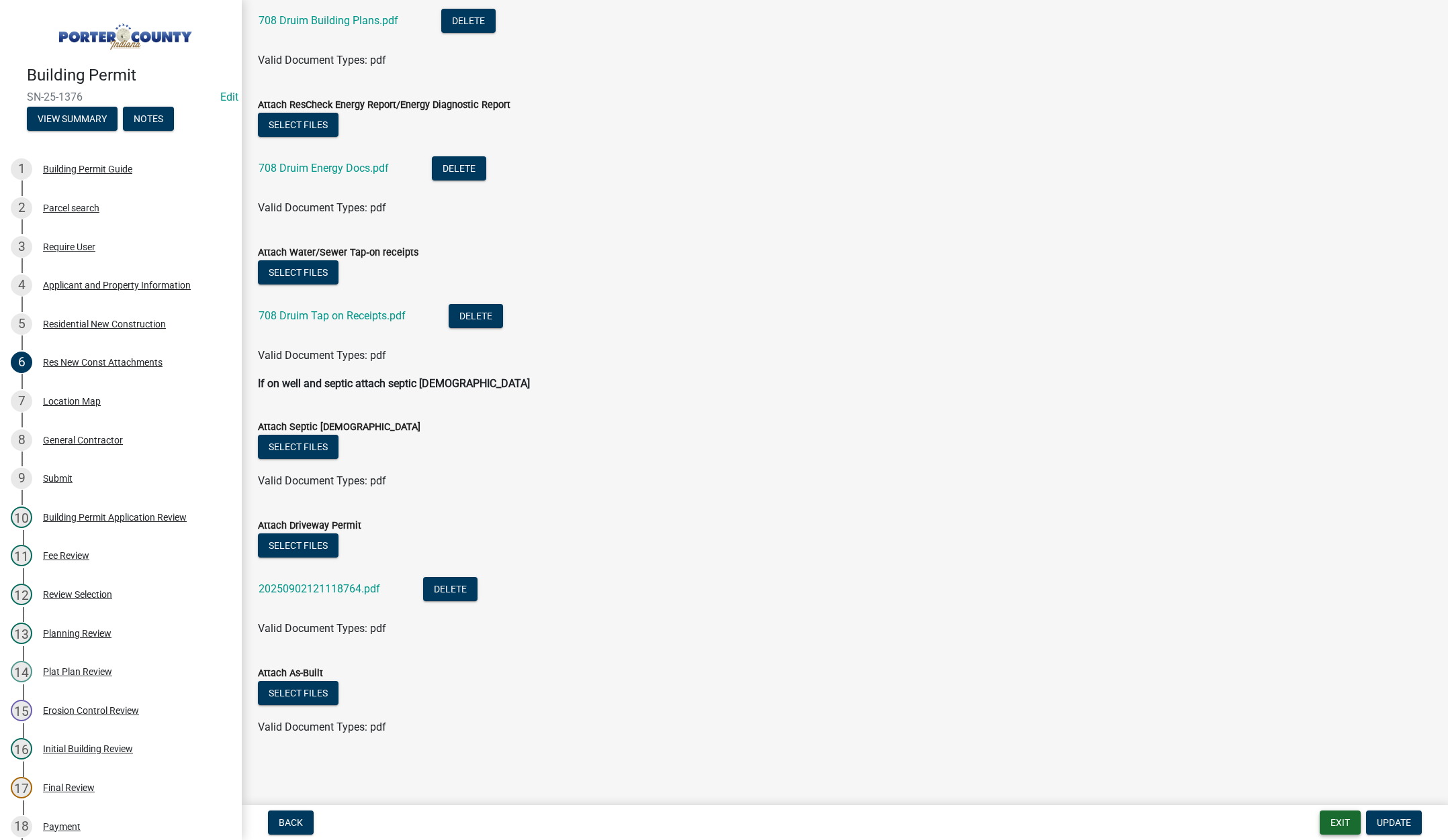
click at [1343, 822] on button "Exit" at bounding box center [1340, 823] width 41 height 24
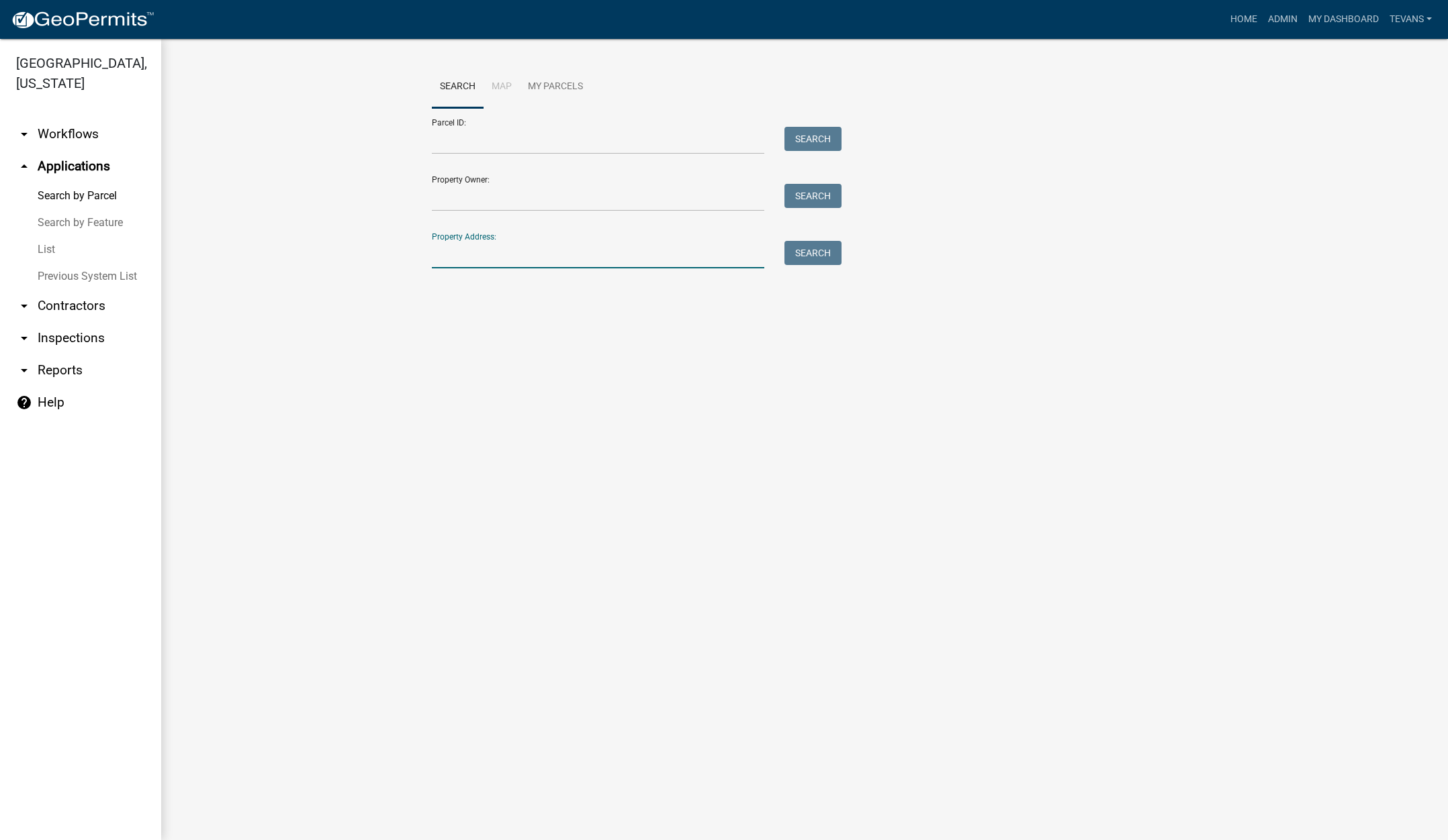
click at [497, 251] on input "Property Address:" at bounding box center [598, 255] width 332 height 28
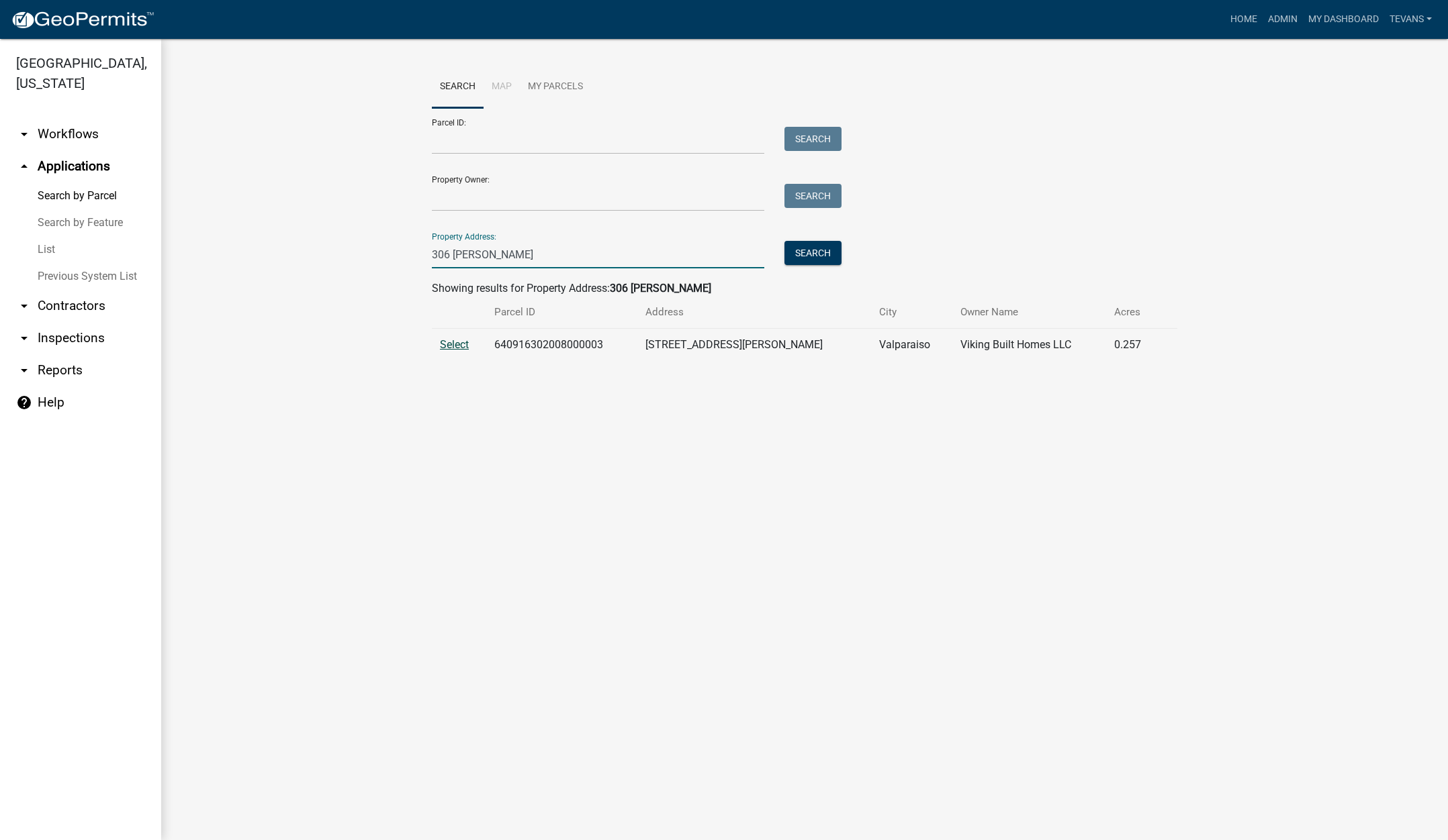
type input "306 holst"
click at [450, 345] on span "Select" at bounding box center [454, 345] width 29 height 13
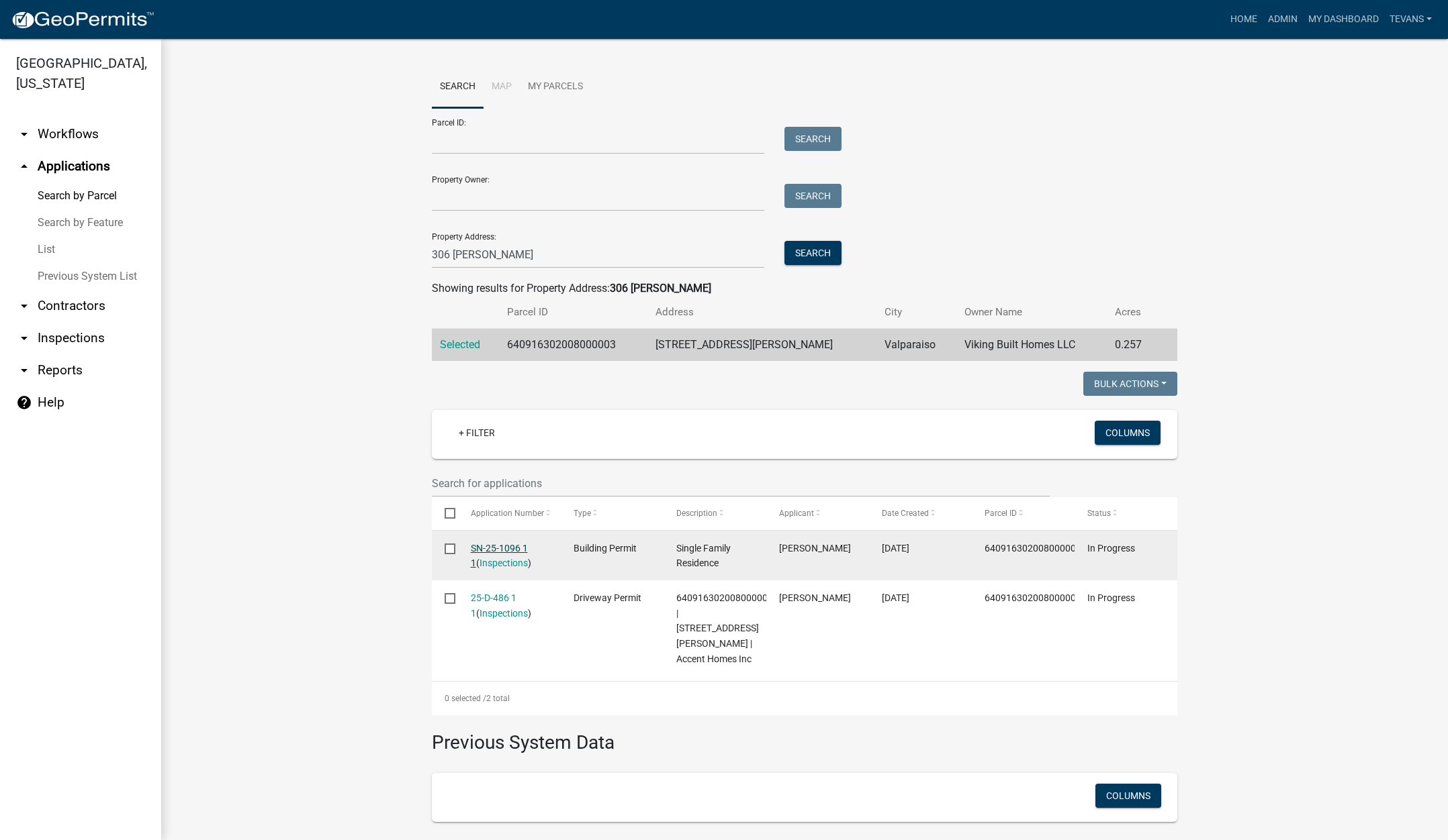
click at [483, 547] on link "SN-25-1096 1 1" at bounding box center [500, 556] width 57 height 26
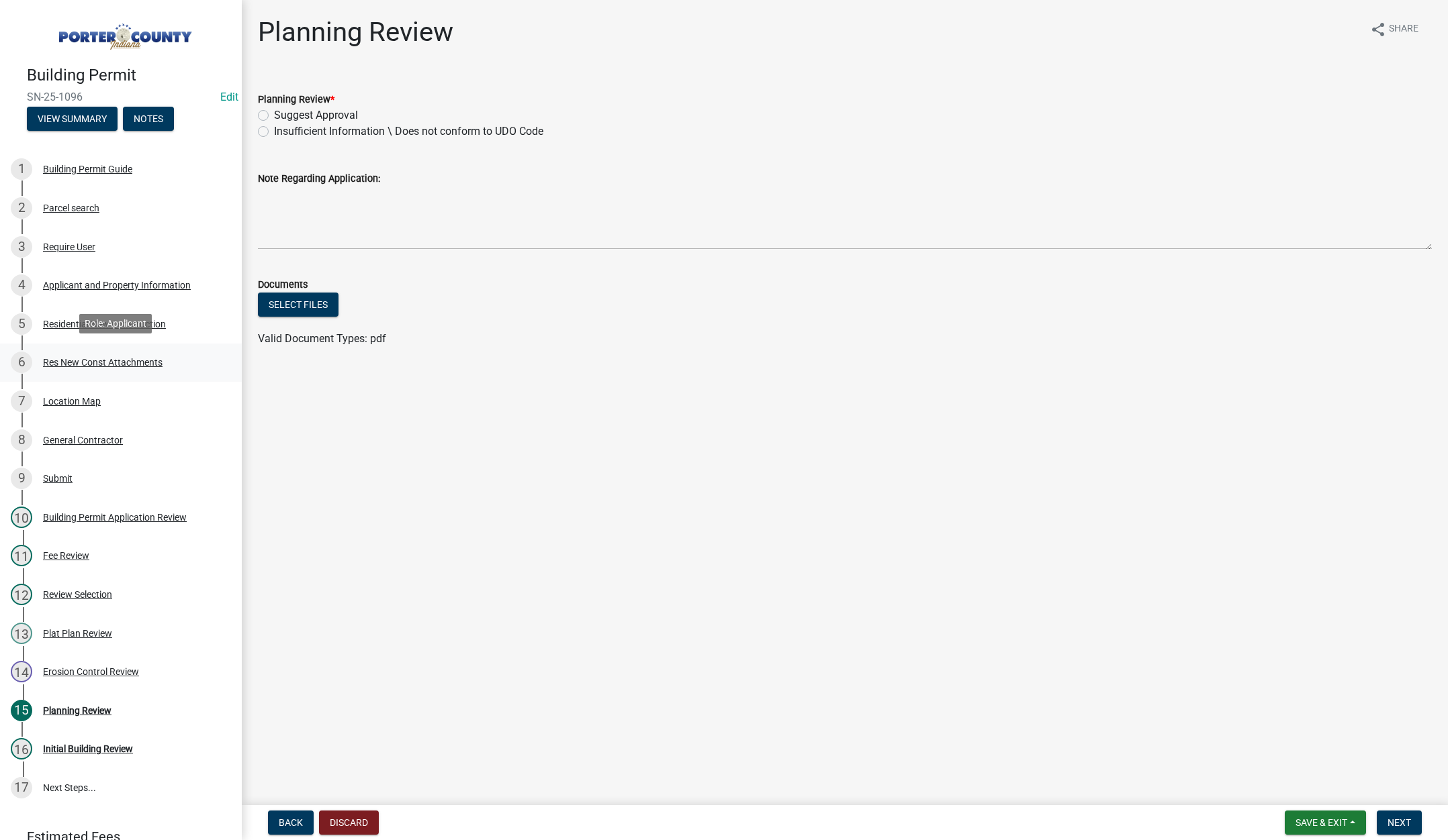
click at [136, 360] on div "Res New Const Attachments" at bounding box center [102, 362] width 120 height 9
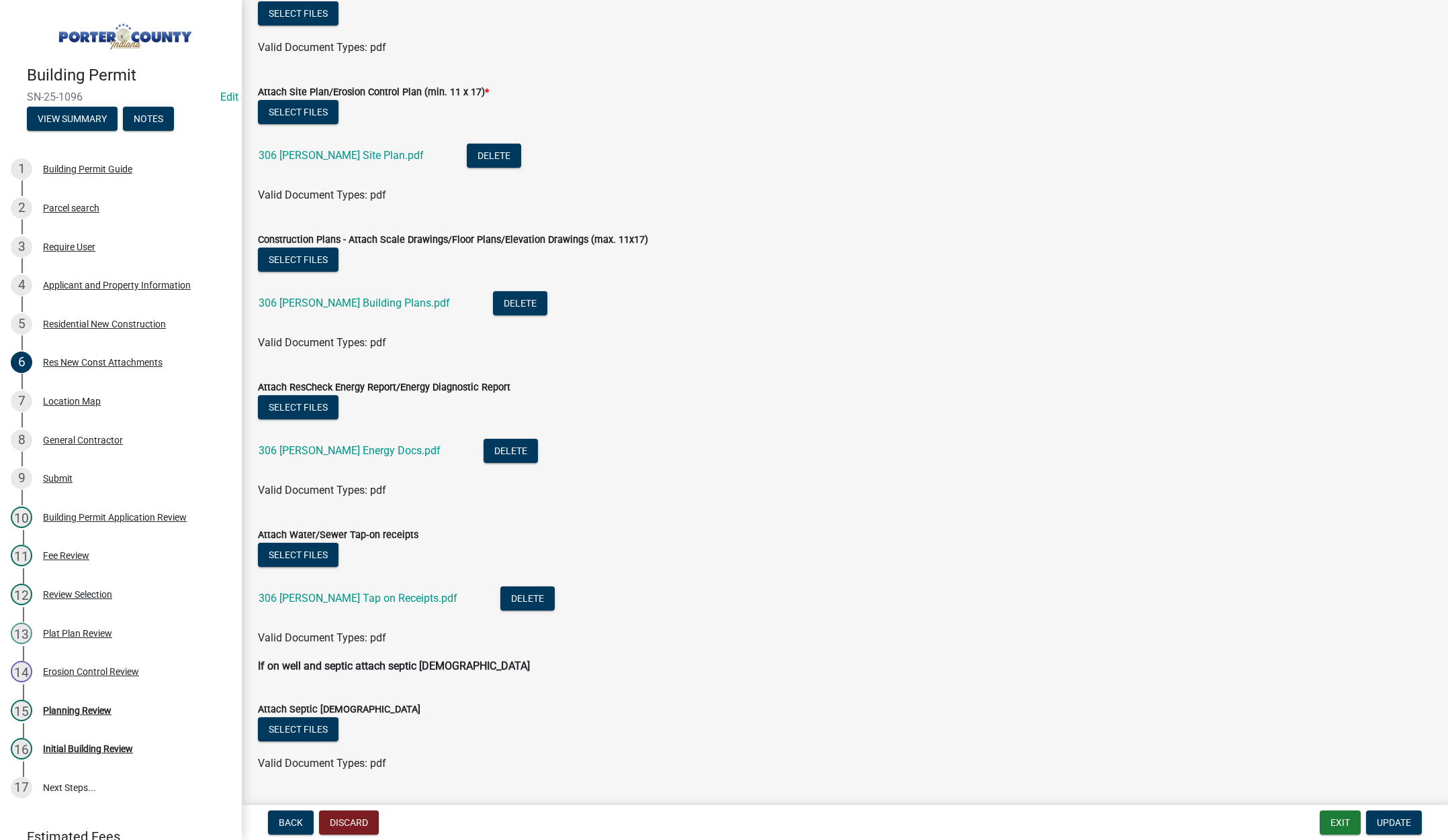
scroll to position [336, 0]
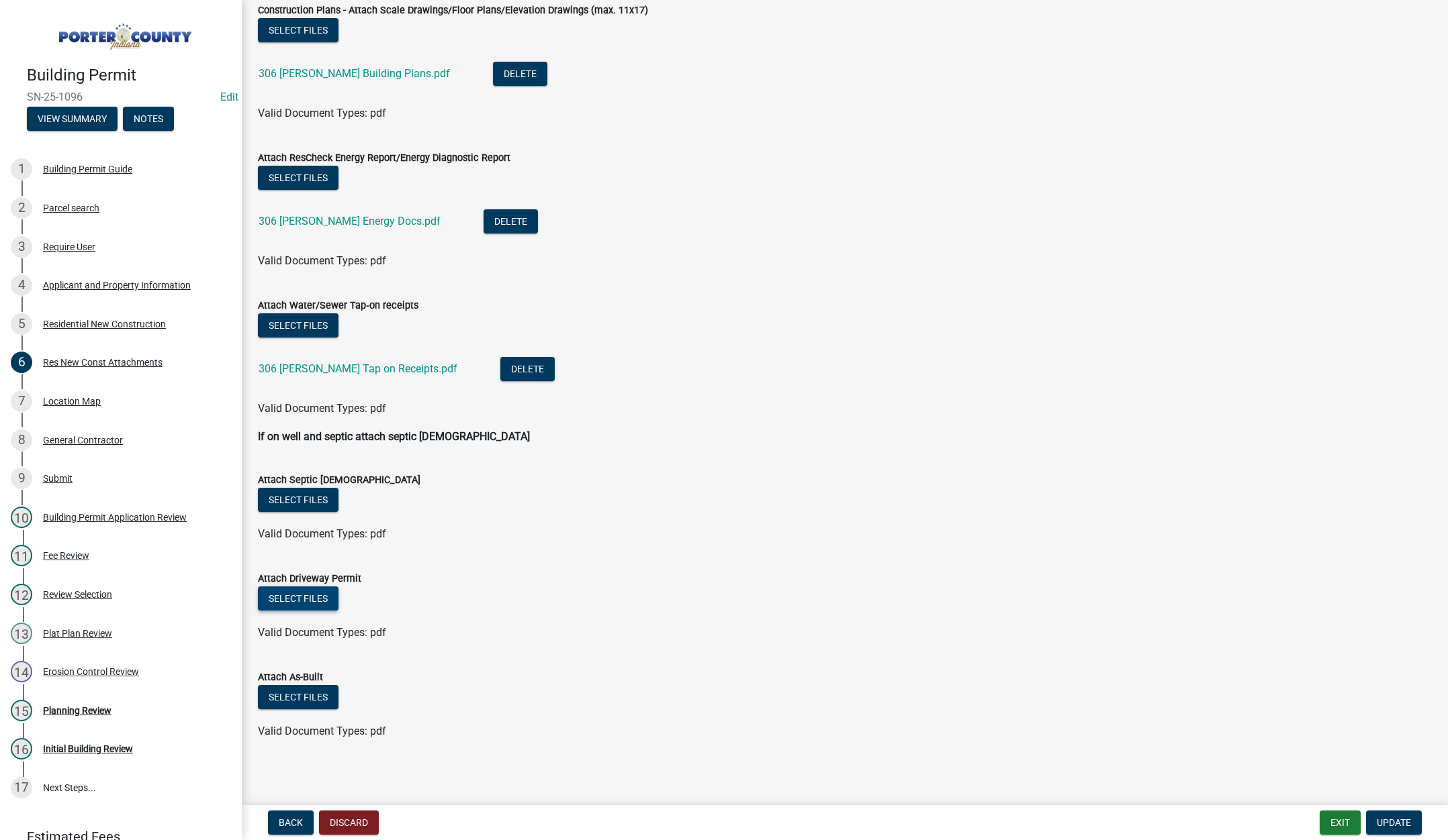
click at [305, 596] on button "Select files" at bounding box center [297, 598] width 80 height 24
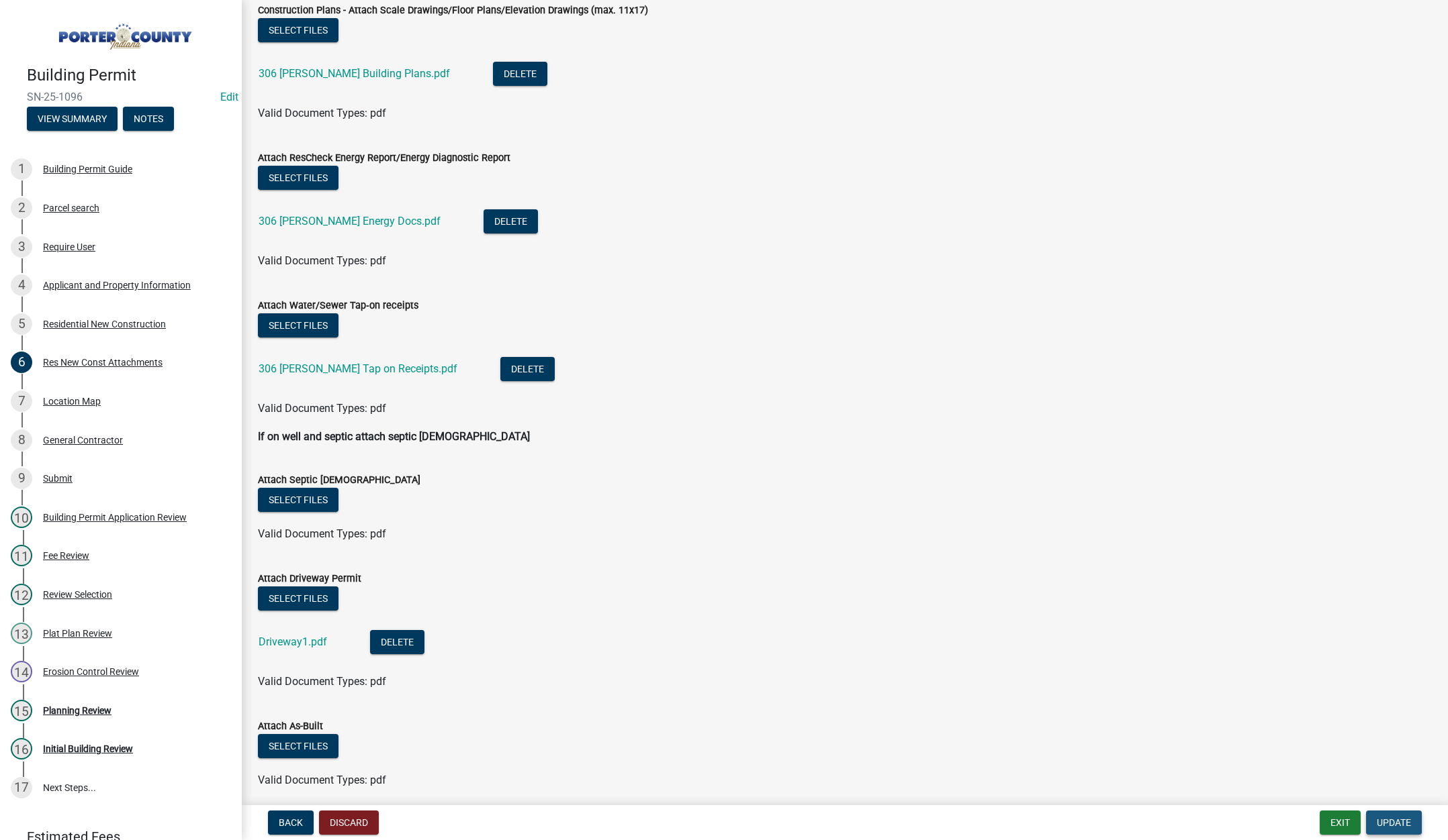
click at [1392, 822] on span "Update" at bounding box center [1393, 822] width 35 height 11
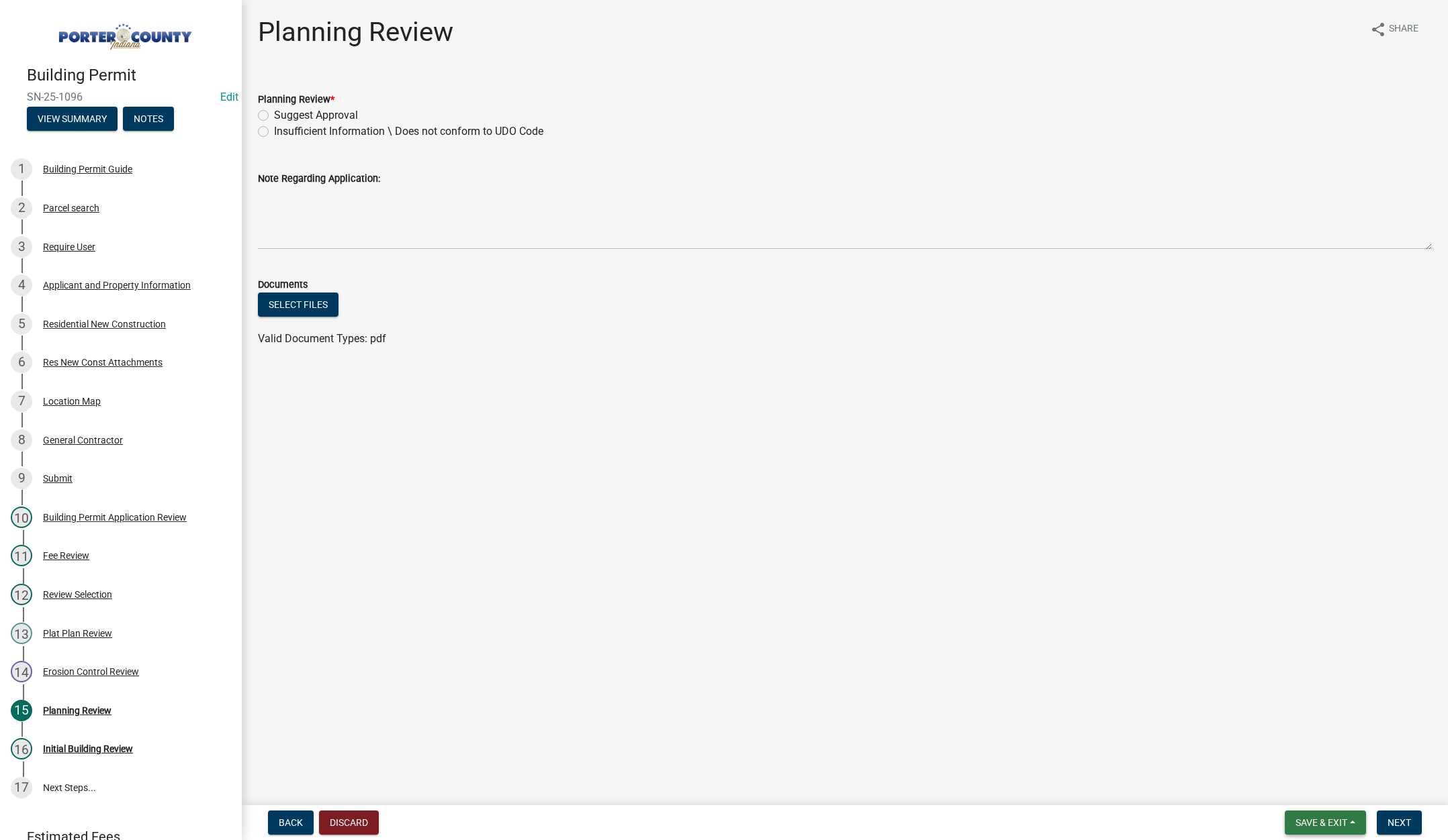
click at [1318, 822] on span "Save & Exit" at bounding box center [1321, 822] width 52 height 11
click at [1310, 798] on button "Save & Exit" at bounding box center [1312, 788] width 107 height 33
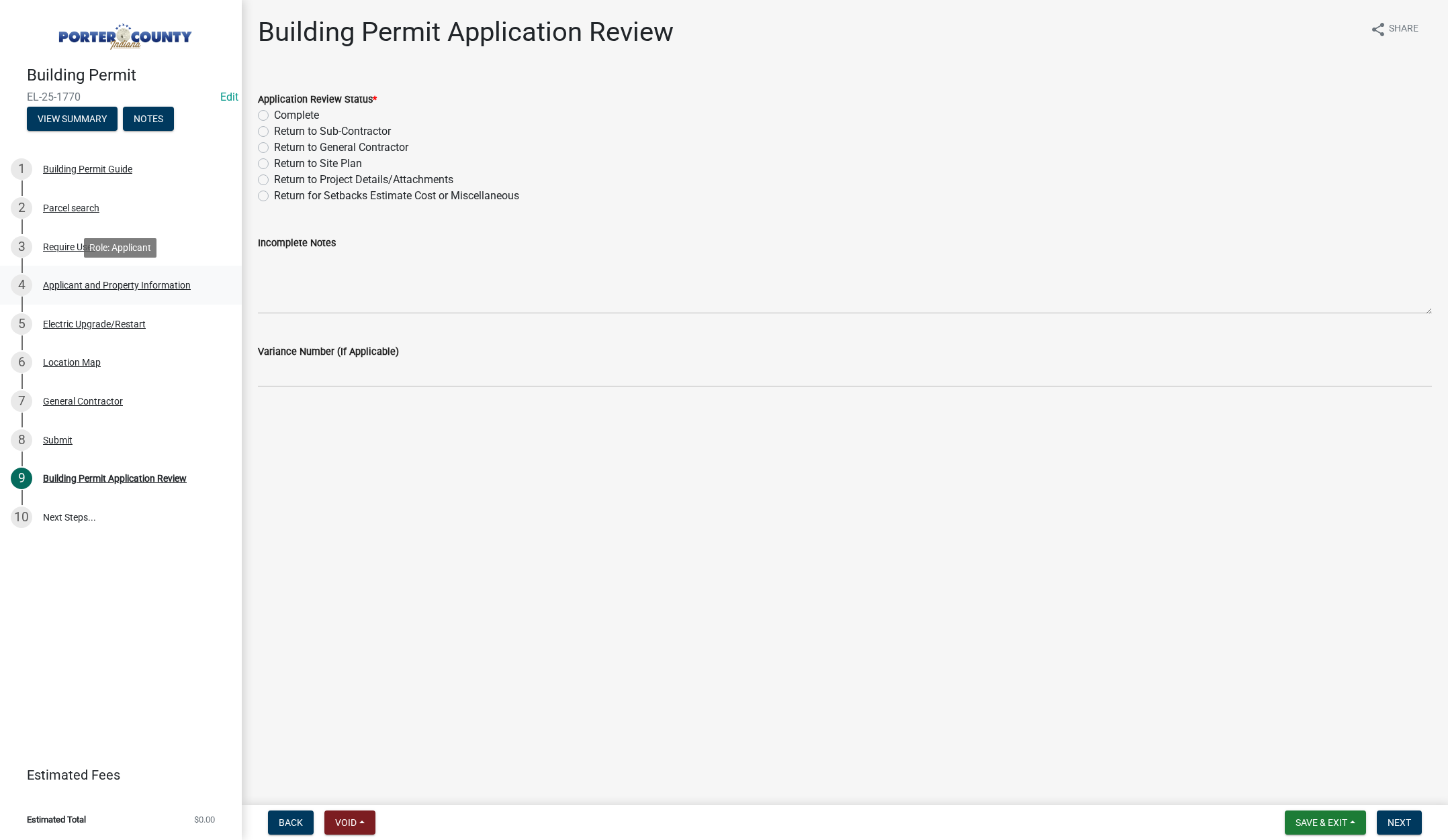
click at [93, 283] on div "Applicant and Property Information" at bounding box center [116, 284] width 148 height 9
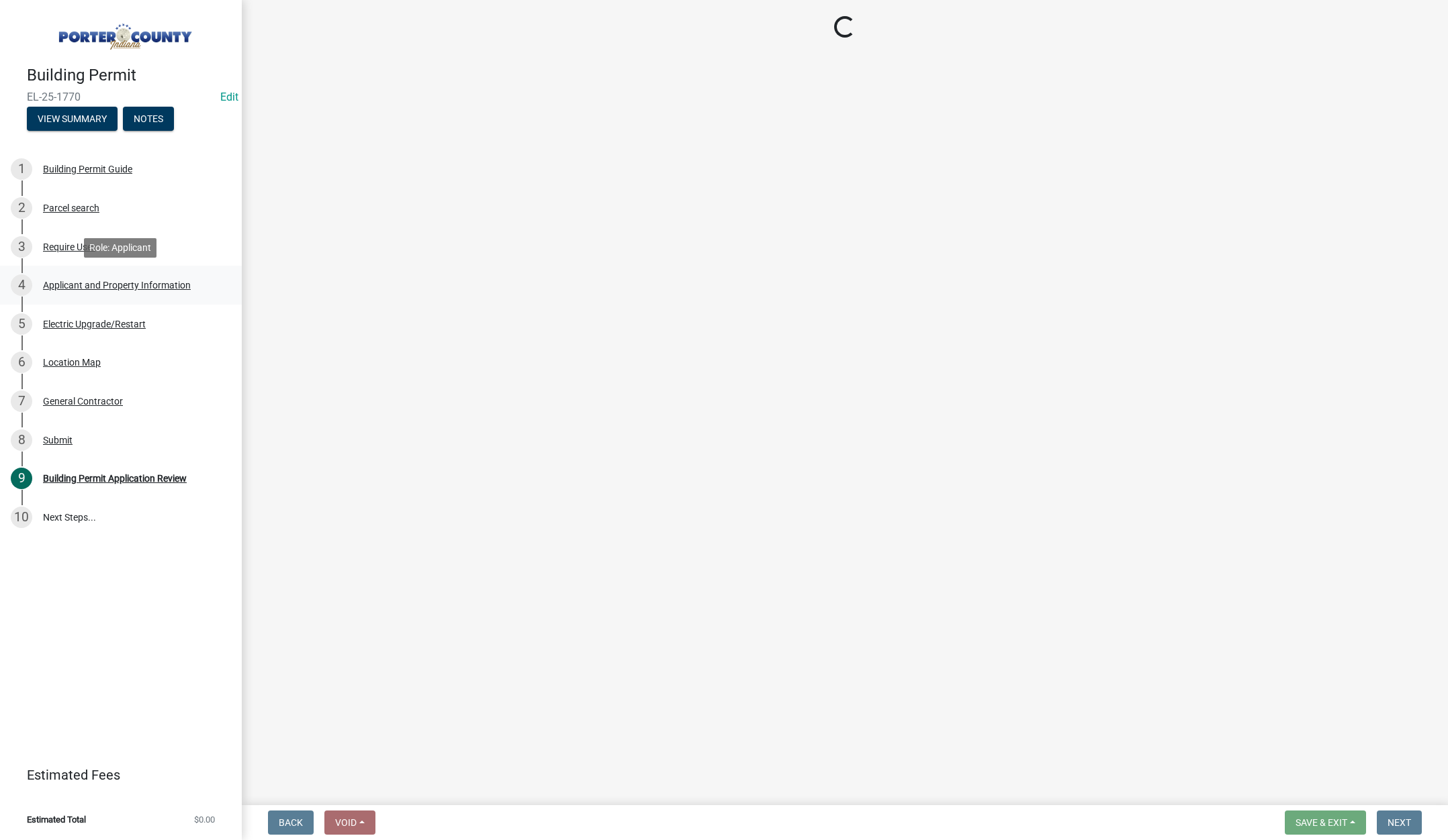
select select "eebc071e-620a-4db8-83e9-cb6b194c67e9"
select select "0ba2db78-5dbf-43b9-a42c-6cccc1e5ba15"
select select "e2d1b1d7-ccc9-456b-9e96-e16306515997"
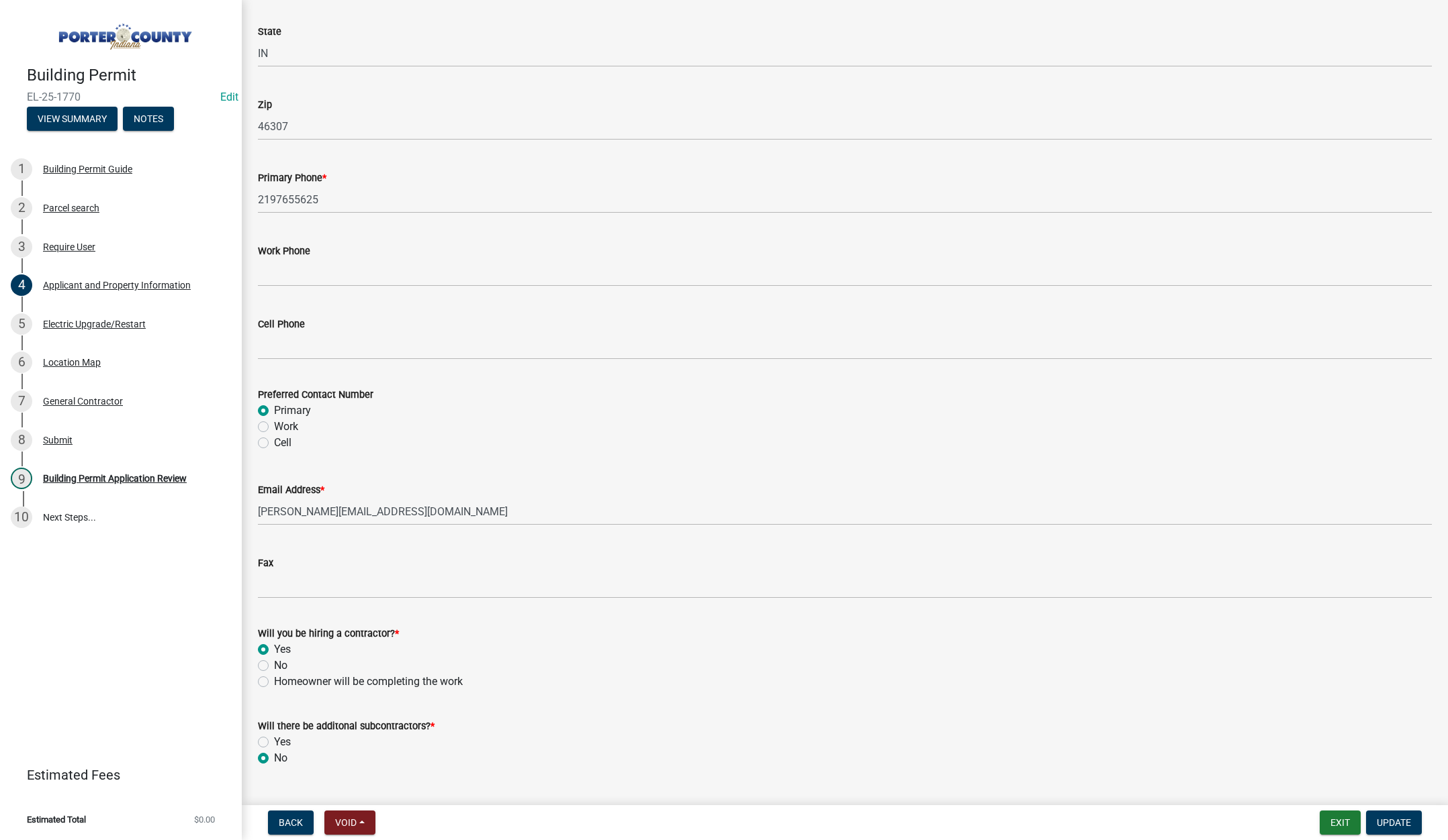
scroll to position [1671, 0]
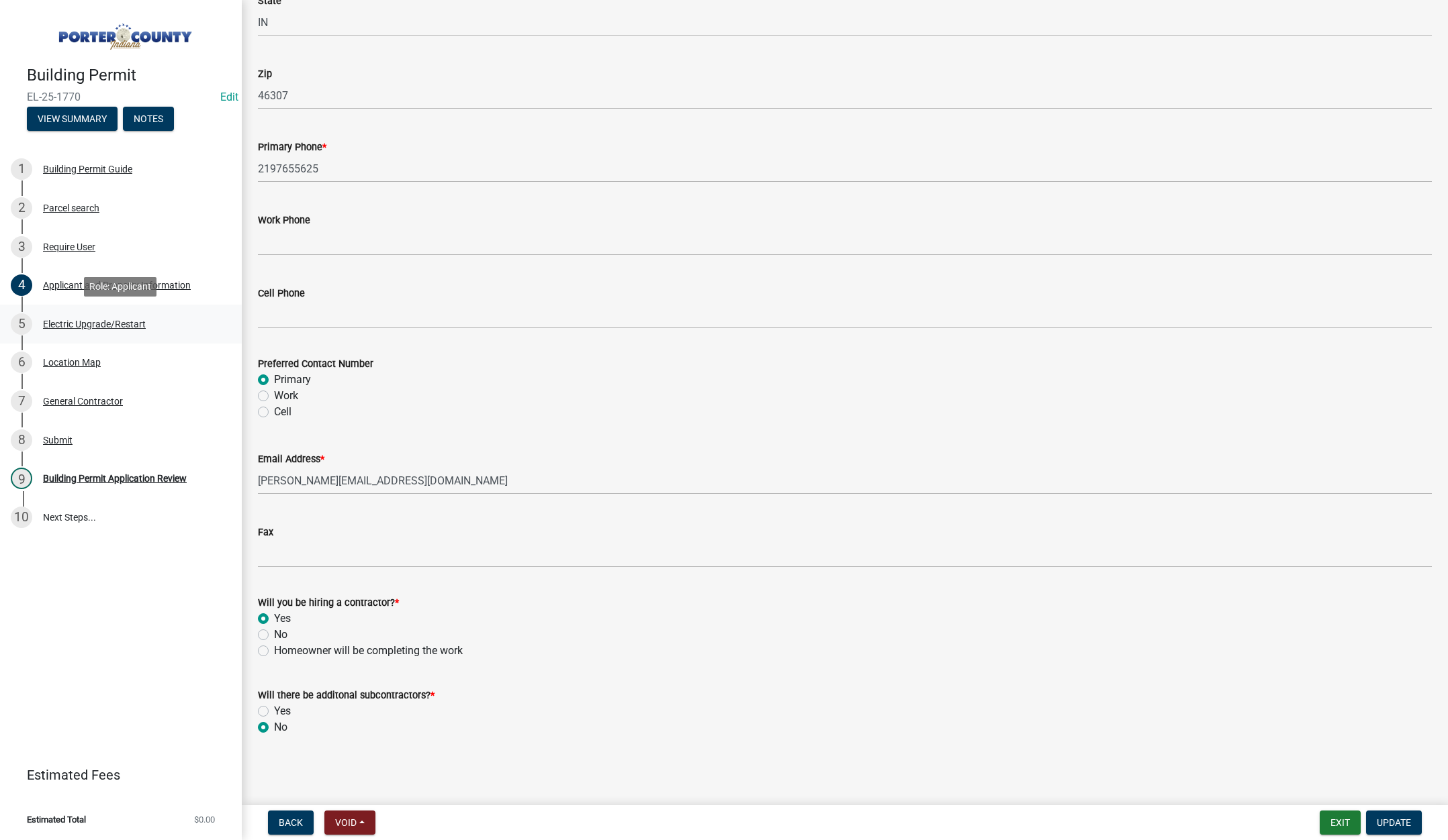
click at [114, 316] on div "5 Electric Upgrade/Restart" at bounding box center [115, 324] width 209 height 22
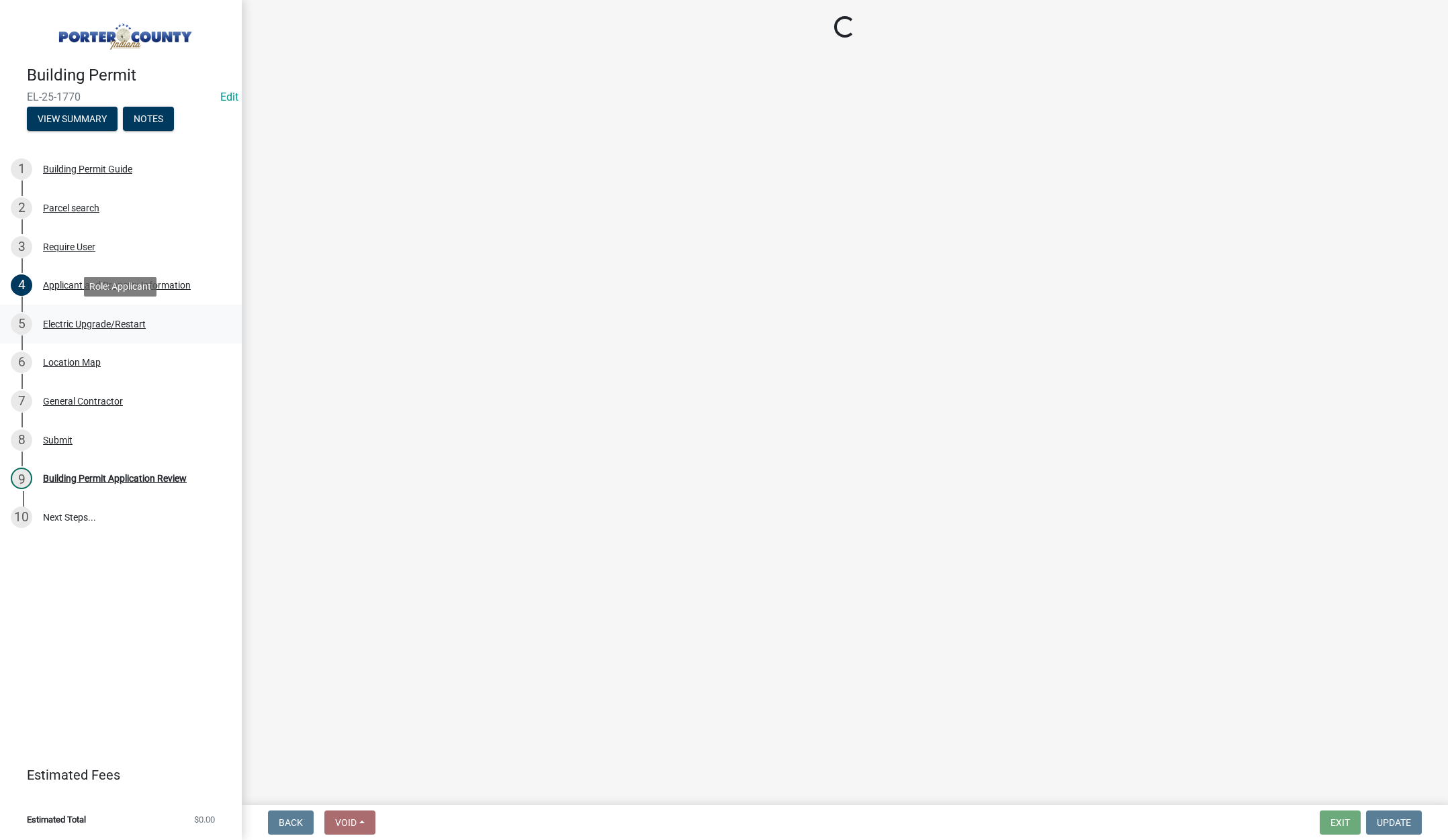
scroll to position [0, 0]
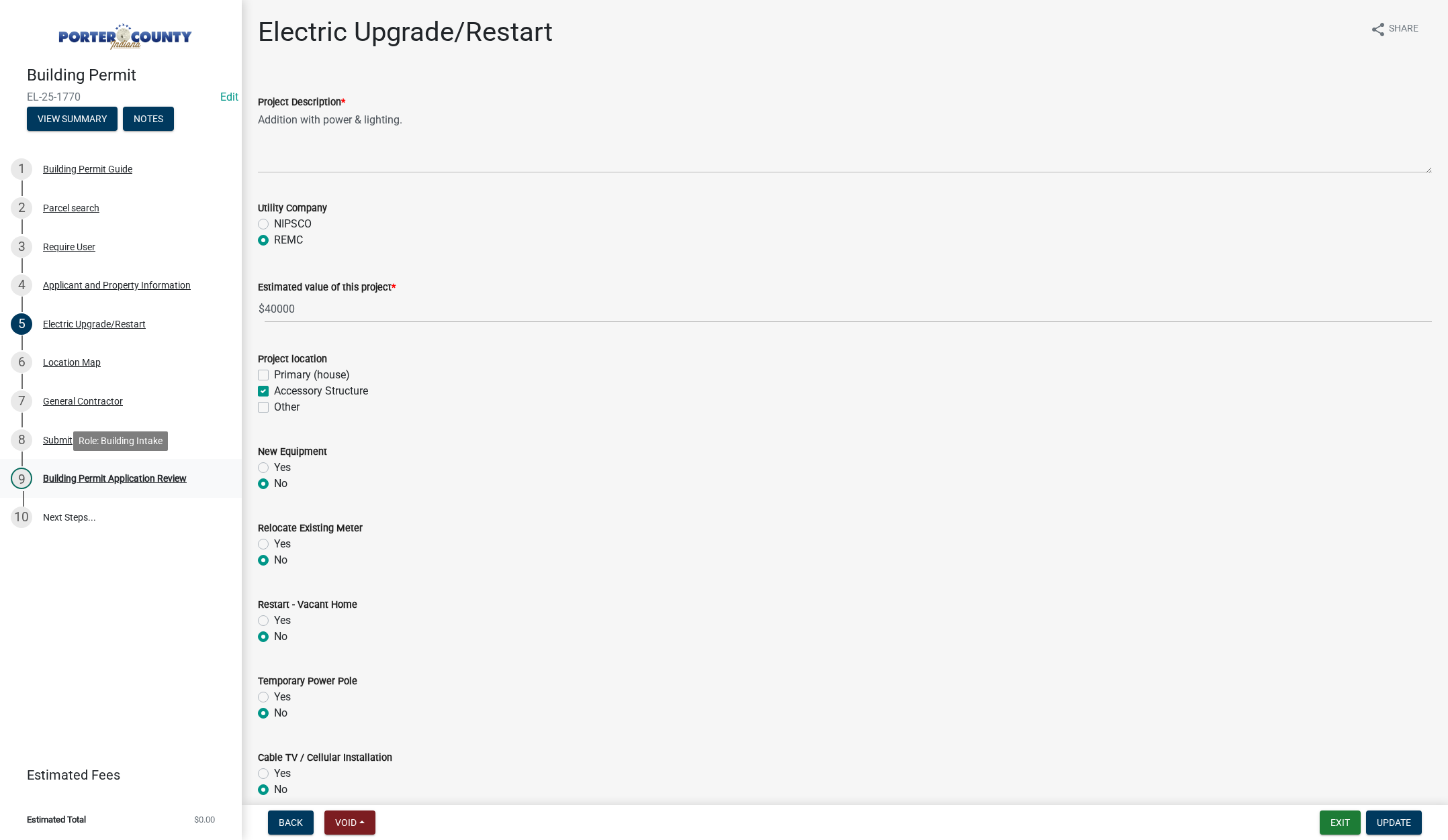
click at [86, 476] on div "Building Permit Application Review" at bounding box center [114, 477] width 144 height 9
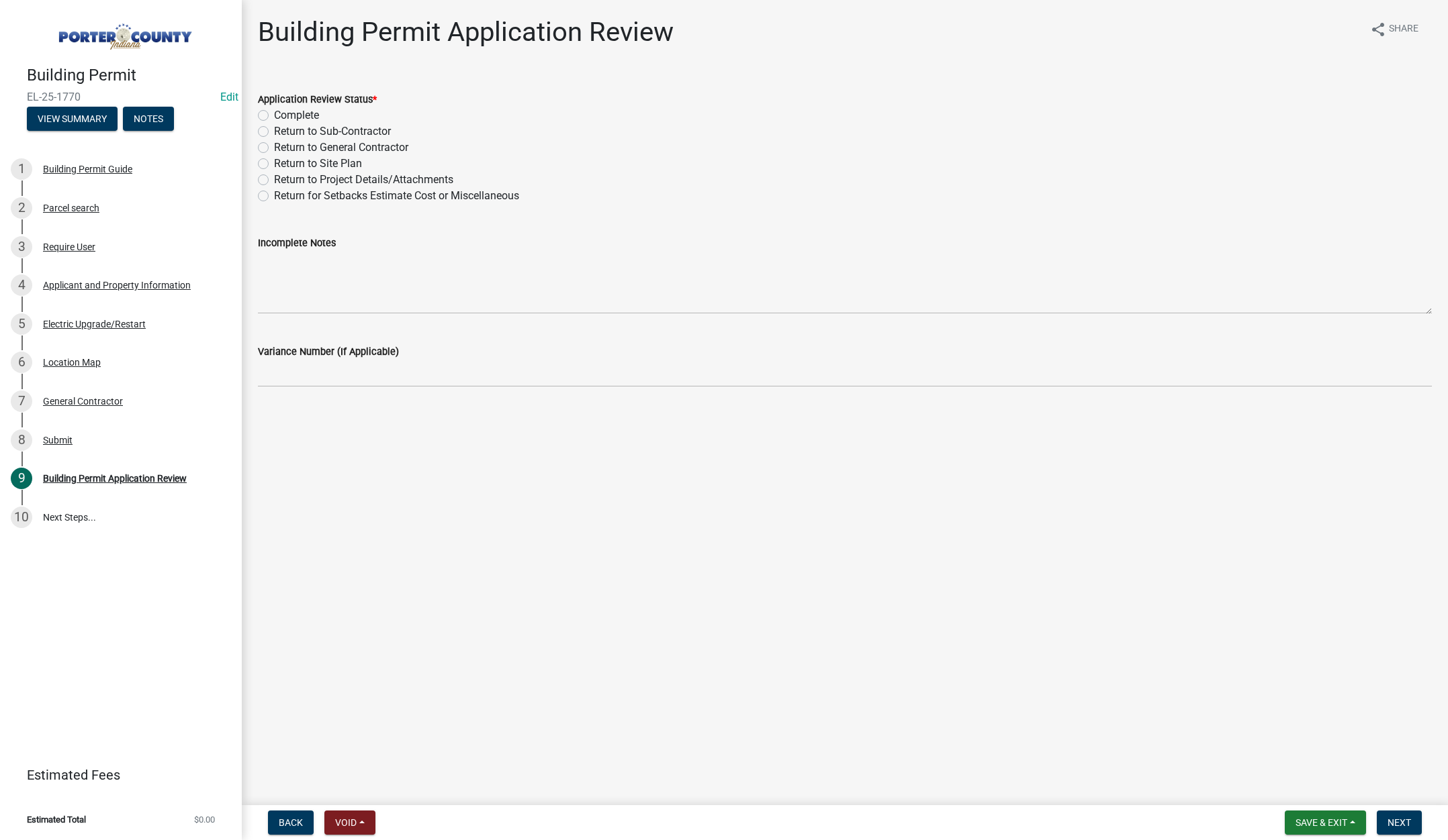
click at [275, 179] on label "Return to Project Details/Attachments" at bounding box center [364, 179] width 179 height 16
click at [275, 179] on input "Return to Project Details/Attachments" at bounding box center [278, 175] width 9 height 9
radio input "true"
click at [316, 284] on textarea "Incomplete Notes" at bounding box center [844, 282] width 1174 height 63
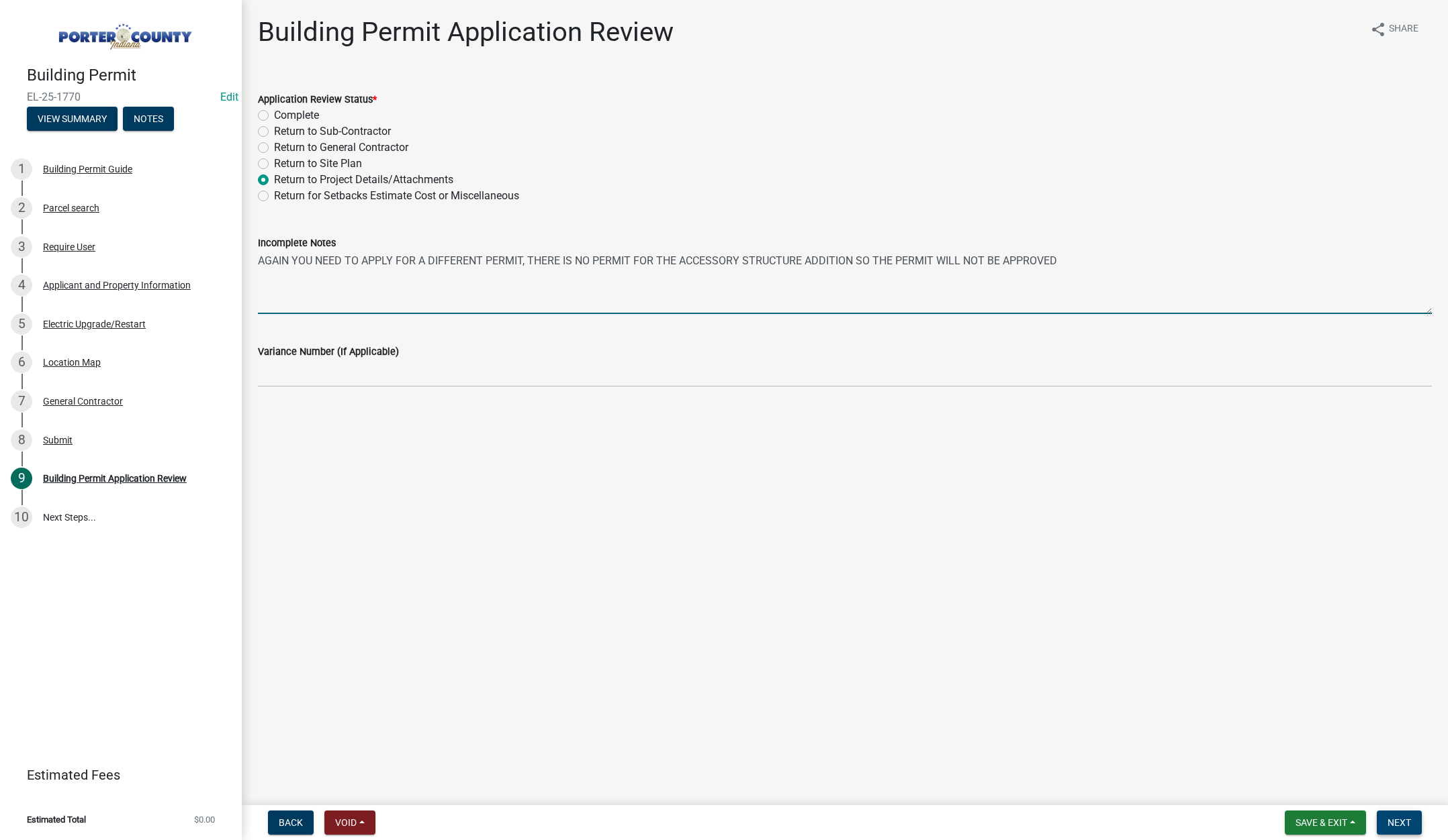
type textarea "AGAIN YOU NEED TO APPLY FOR A DIFFERENT PERMIT, THERE IS NO PERMIT FOR THE ACCE…"
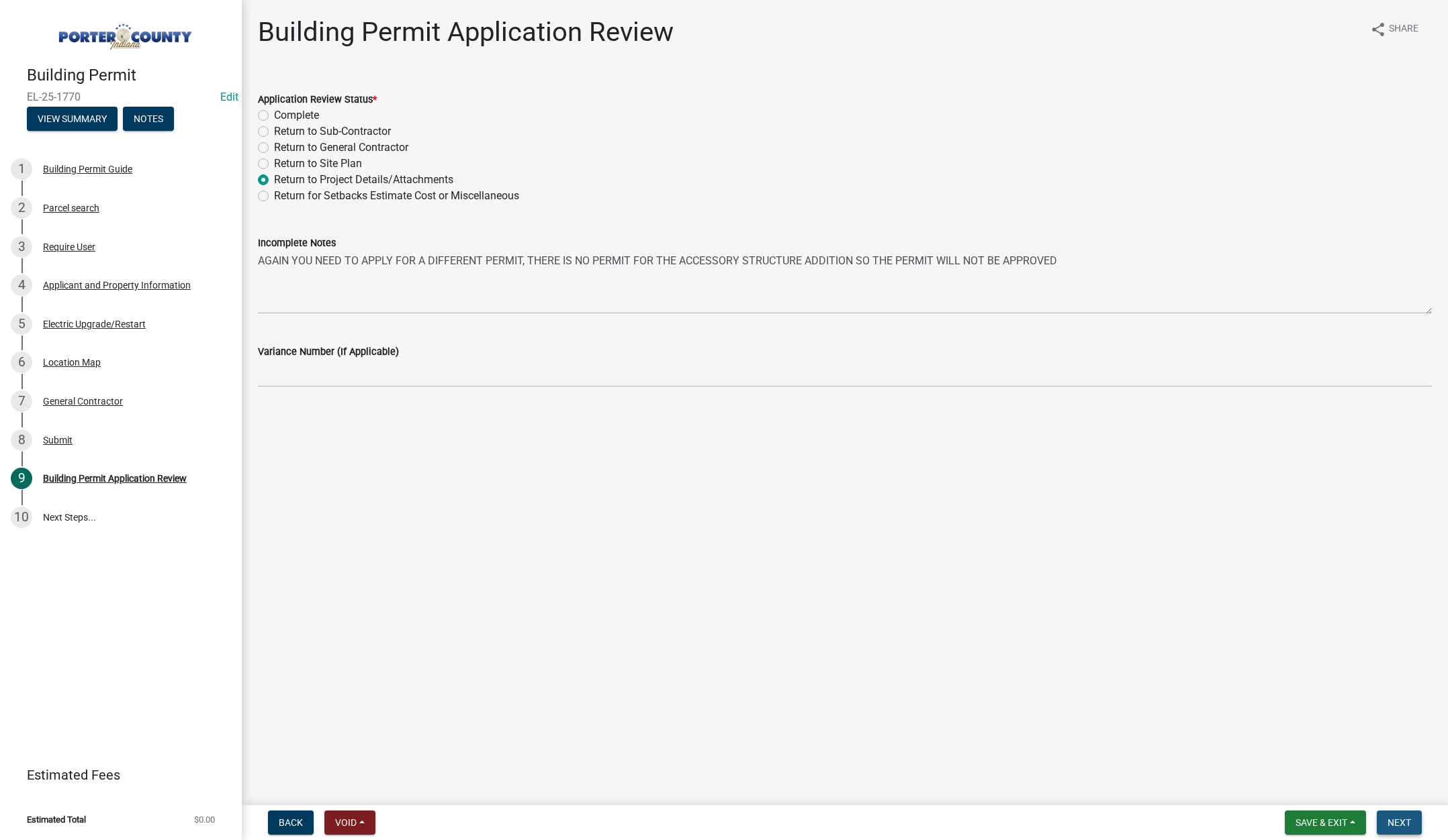
click at [1388, 817] on span "Next" at bounding box center [1399, 822] width 24 height 11
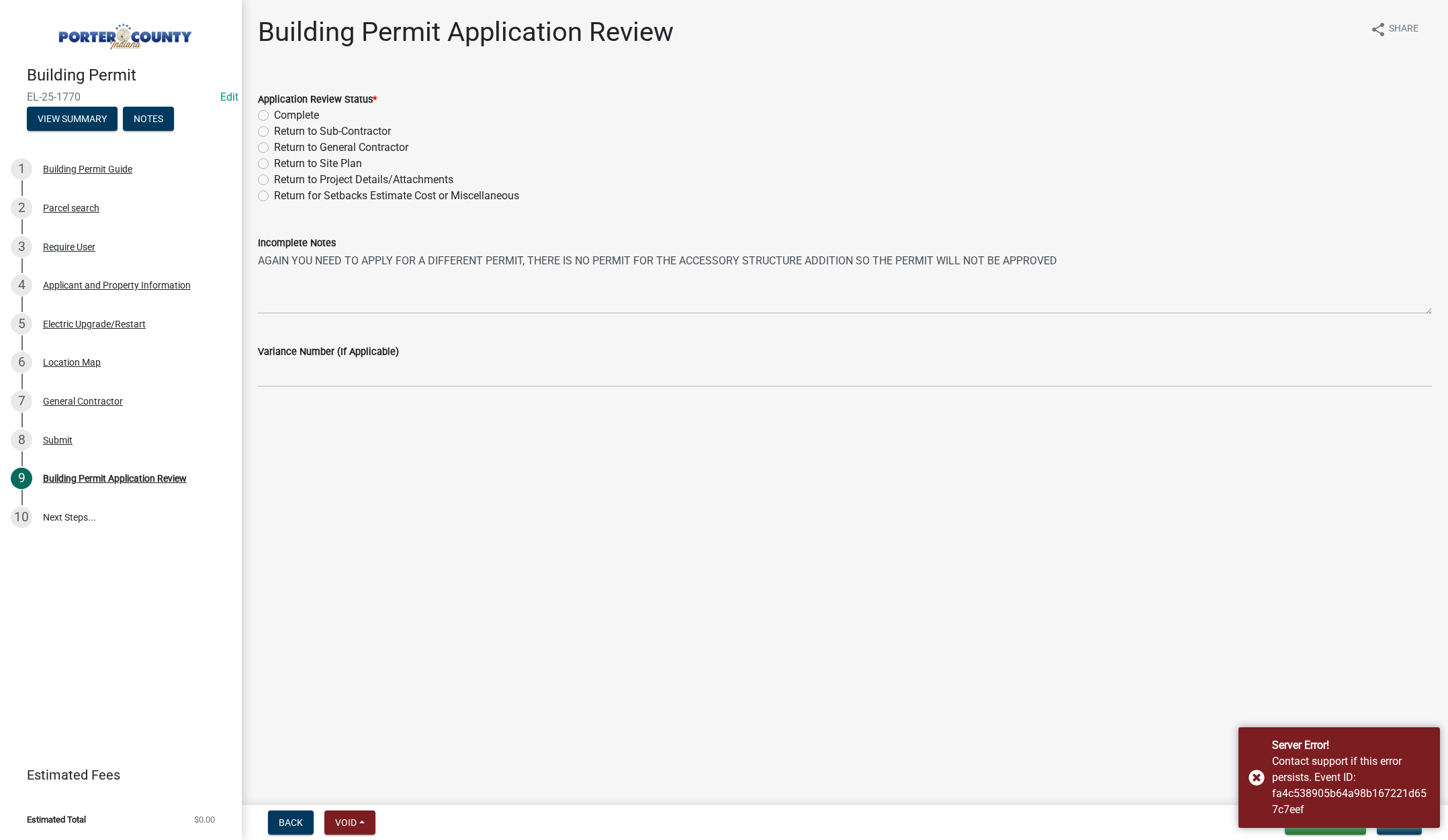
click at [275, 178] on label "Return to Project Details/Attachments" at bounding box center [364, 179] width 179 height 16
click at [275, 178] on input "Return to Project Details/Attachments" at bounding box center [278, 175] width 9 height 9
radio input "true"
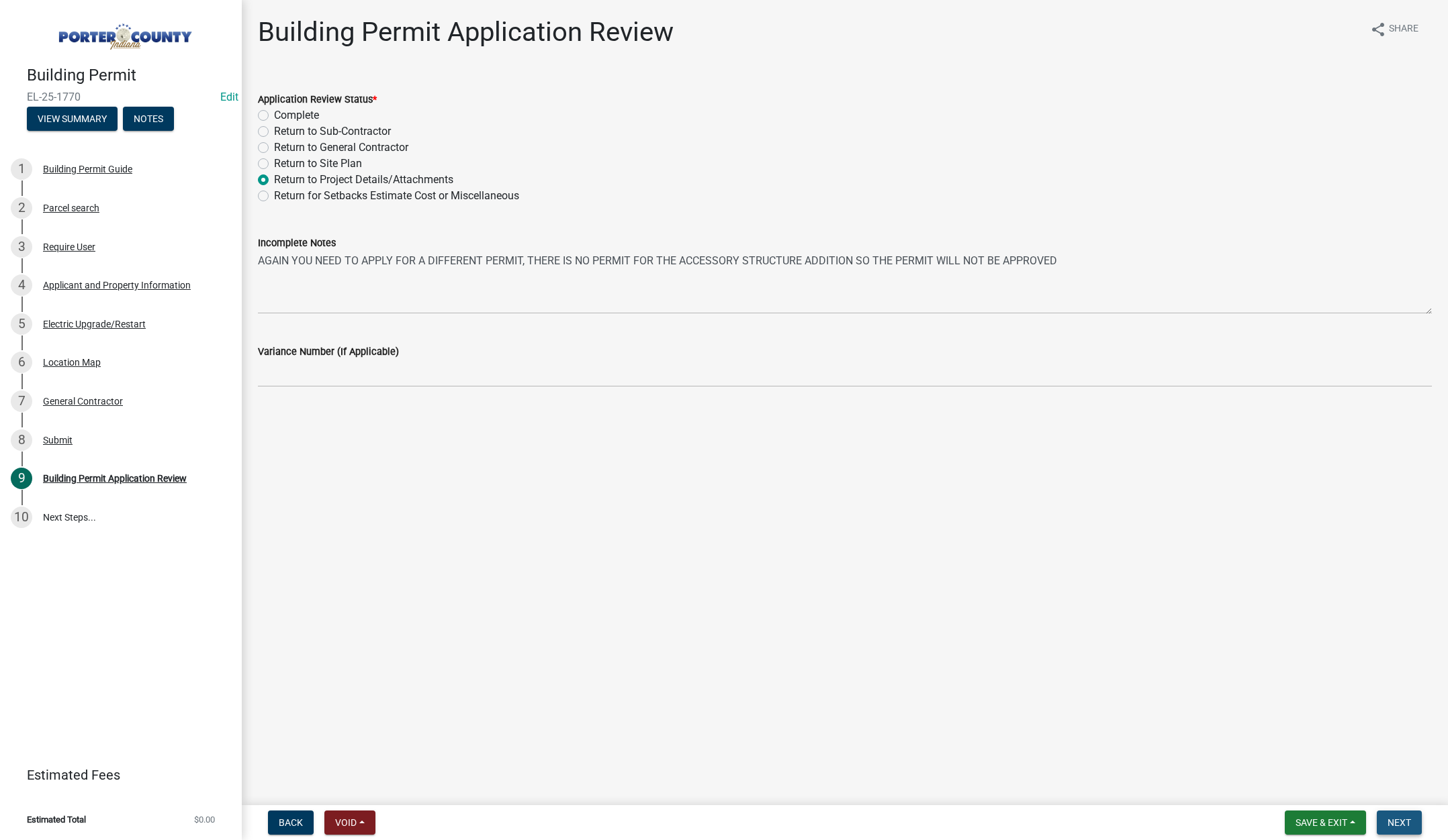
click at [1390, 817] on span "Next" at bounding box center [1399, 822] width 24 height 11
click at [275, 178] on label "Return to Project Details/Attachments" at bounding box center [364, 179] width 179 height 16
click at [275, 178] on input "Return to Project Details/Attachments" at bounding box center [278, 175] width 9 height 9
radio input "true"
click at [1397, 817] on span "Next" at bounding box center [1399, 822] width 24 height 11
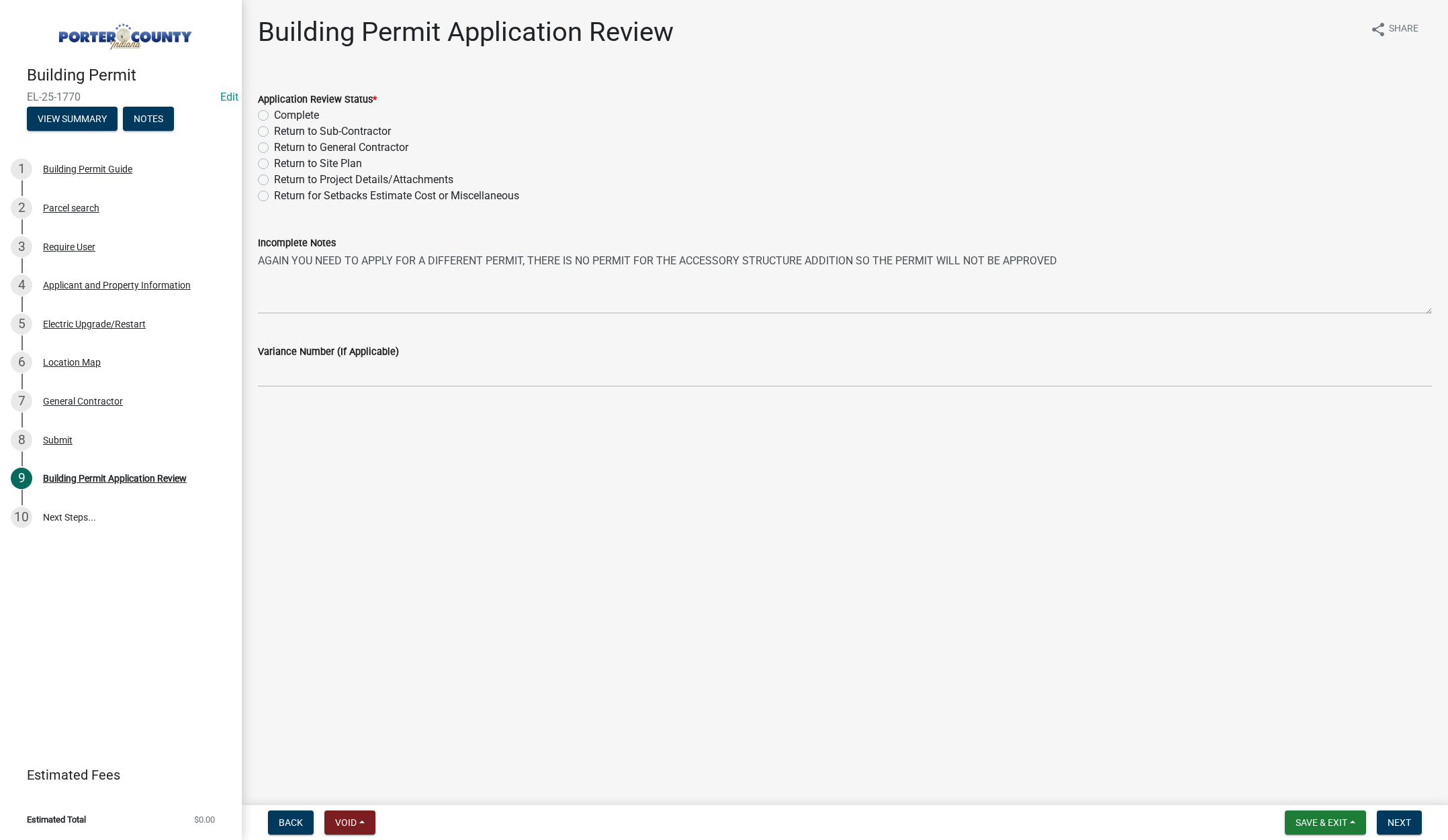
click at [275, 178] on label "Return to Project Details/Attachments" at bounding box center [364, 179] width 179 height 16
click at [275, 178] on input "Return to Project Details/Attachments" at bounding box center [278, 175] width 9 height 9
radio input "true"
click at [1392, 817] on span "Next" at bounding box center [1399, 822] width 24 height 11
click at [186, 763] on link "Estimated Fees" at bounding box center [115, 775] width 209 height 27
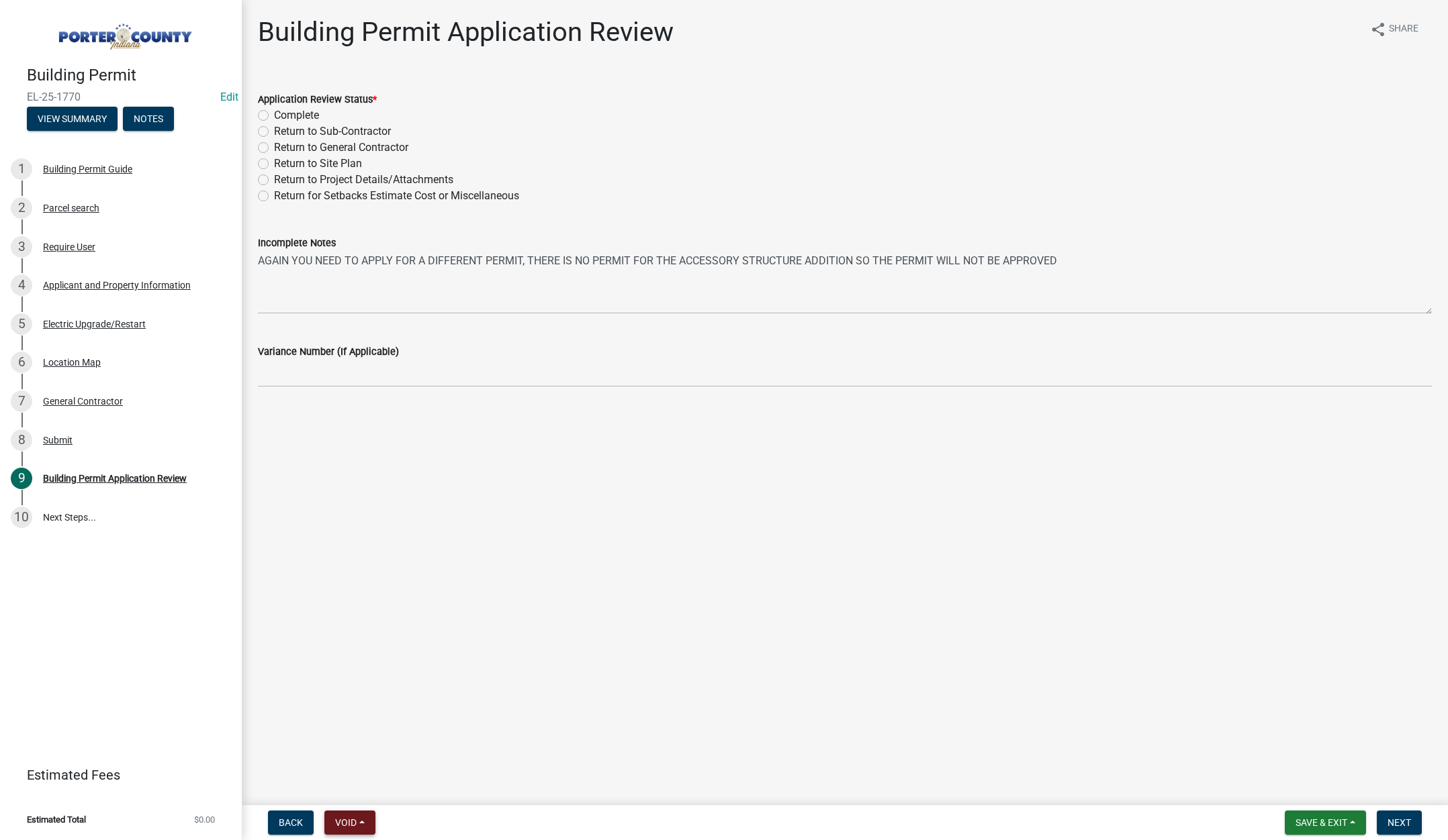
click at [342, 818] on span "Void" at bounding box center [346, 822] width 22 height 11
click at [358, 783] on button "Void" at bounding box center [378, 788] width 107 height 33
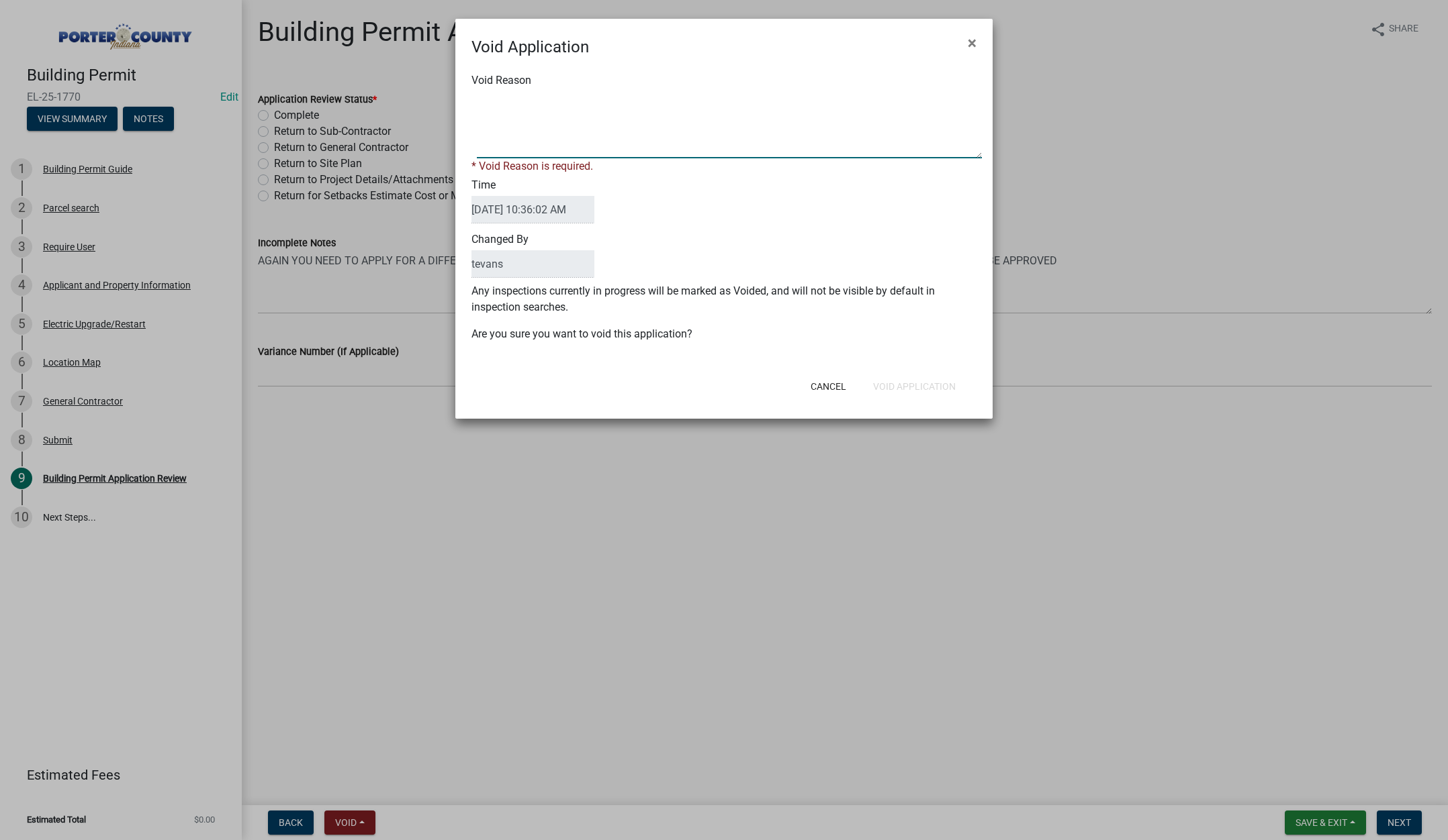
click at [556, 110] on textarea "Void Reason" at bounding box center [729, 125] width 505 height 67
type textarea "nOT NEEDED"
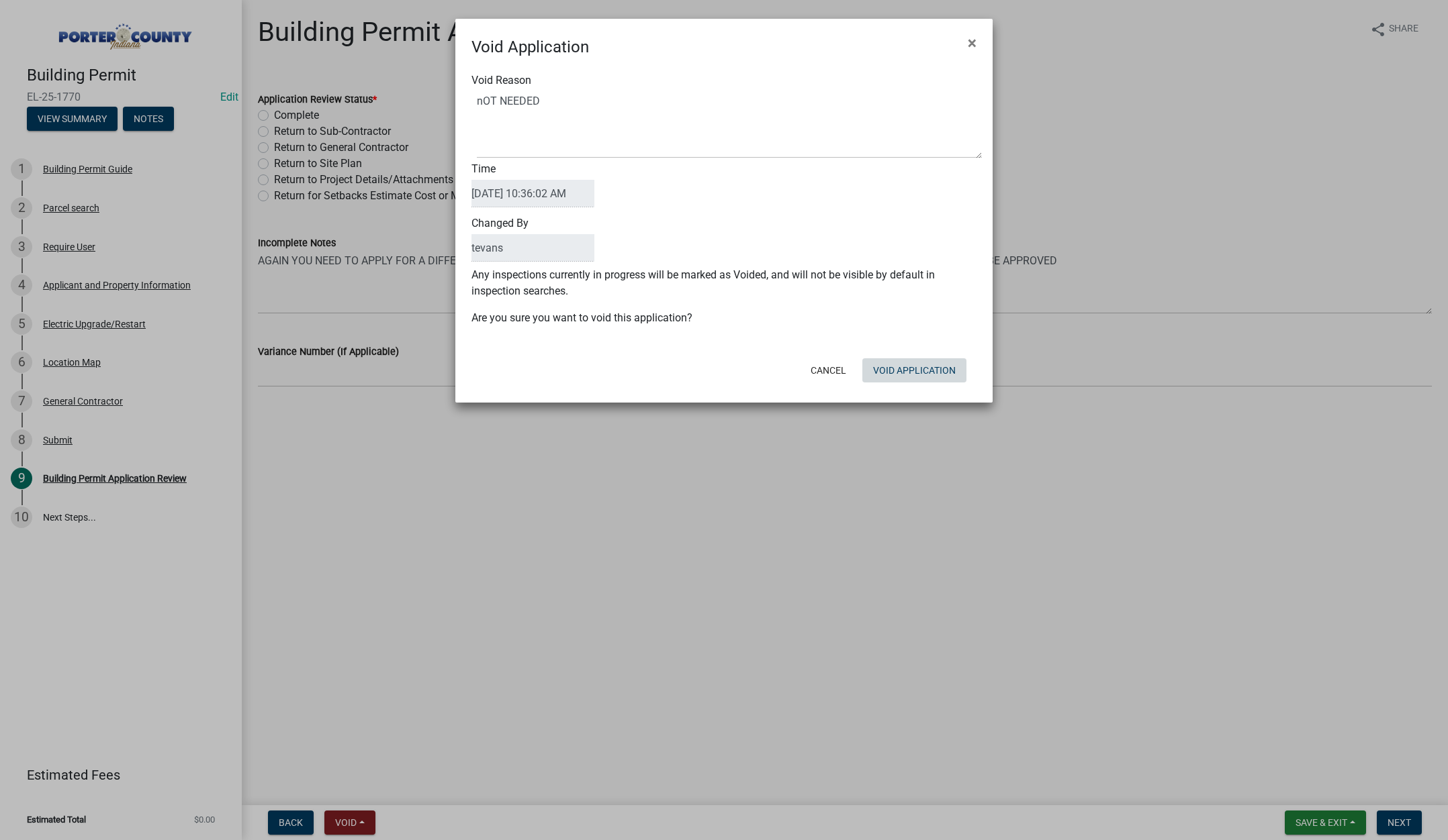
click at [912, 380] on button "Void Application" at bounding box center [914, 370] width 104 height 24
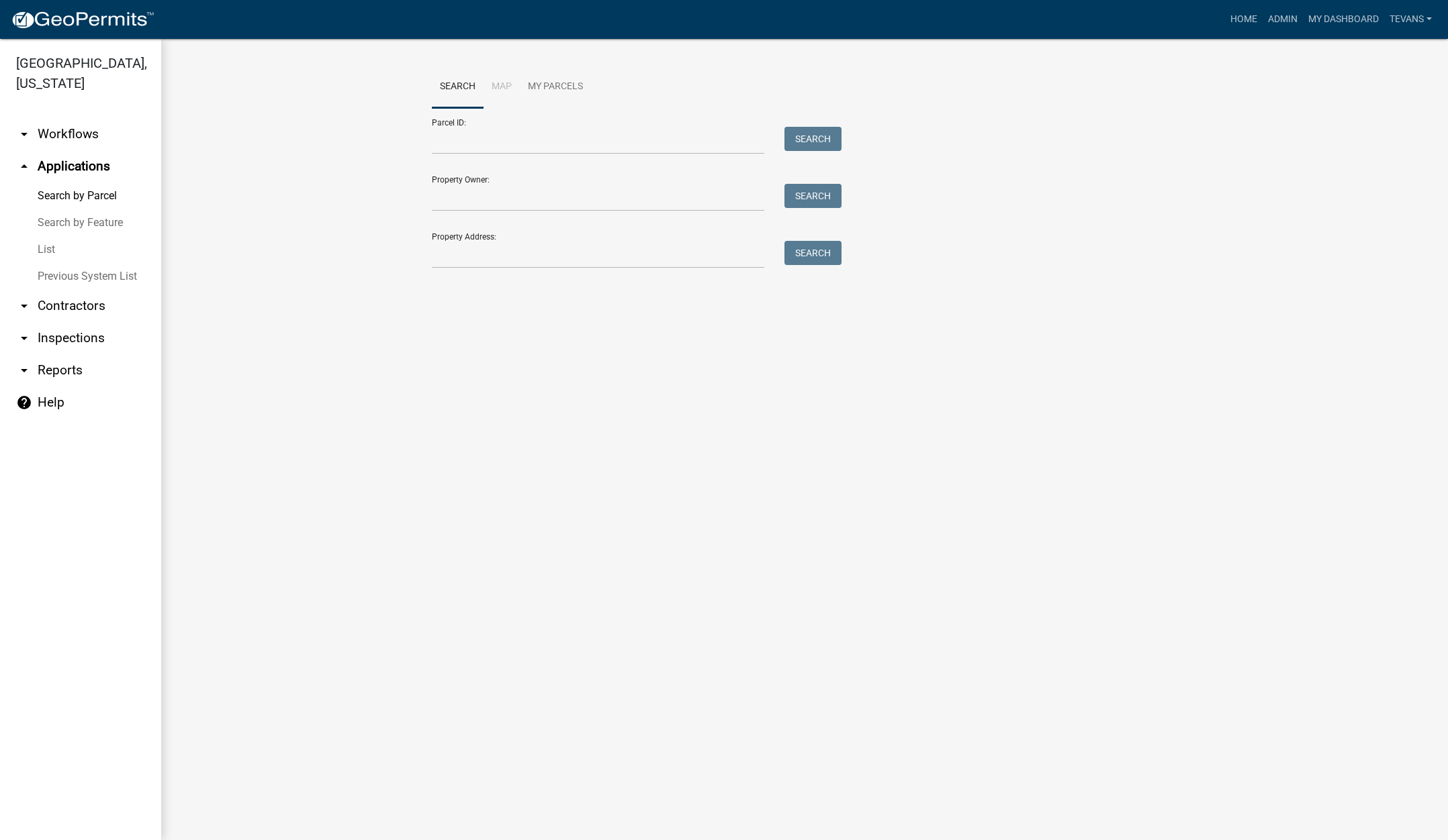
drag, startPoint x: 52, startPoint y: 229, endPoint x: 59, endPoint y: 226, distance: 7.6
click at [52, 237] on link "List" at bounding box center [80, 250] width 162 height 27
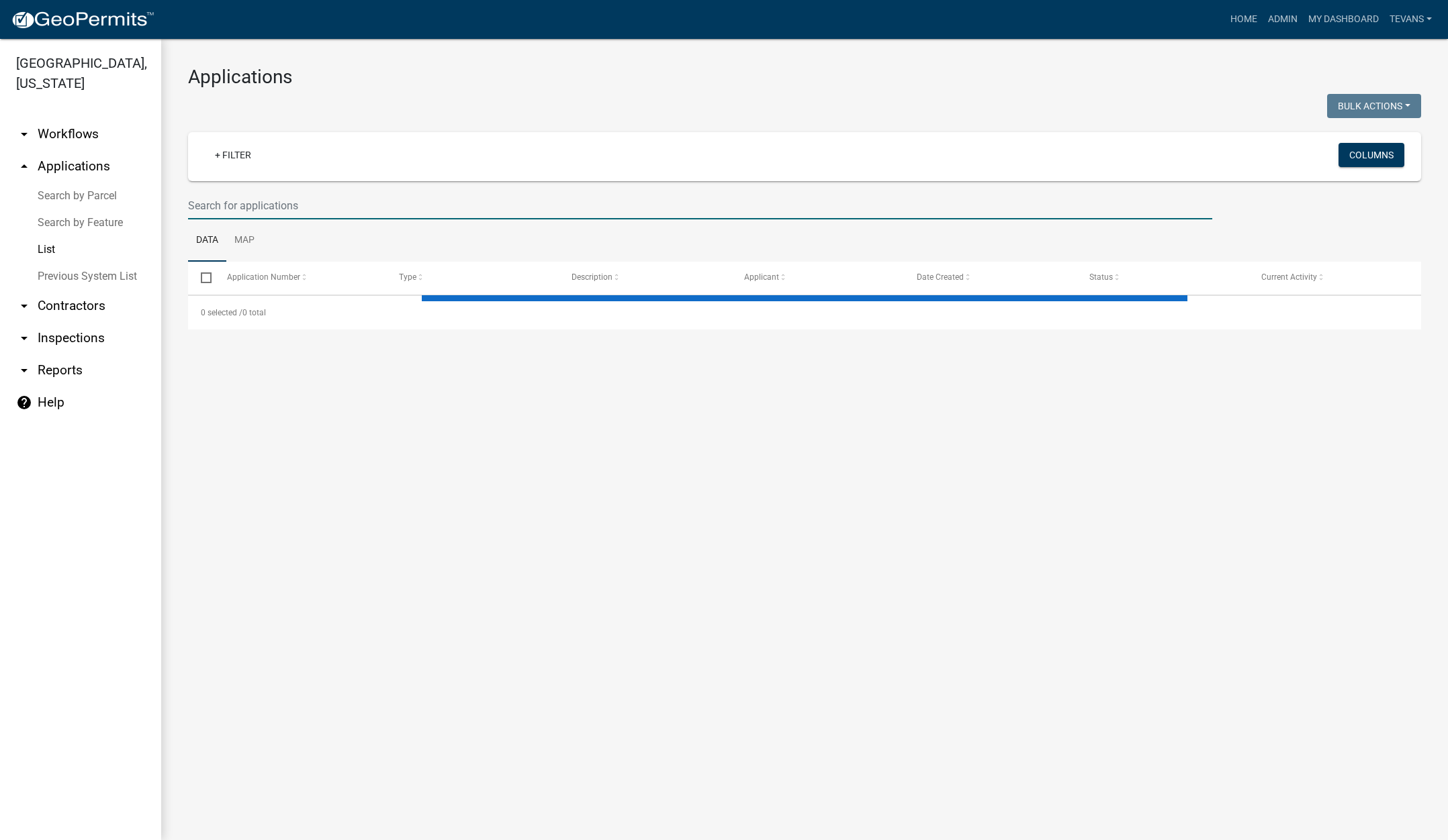
click at [341, 207] on input "text" at bounding box center [701, 206] width 1025 height 28
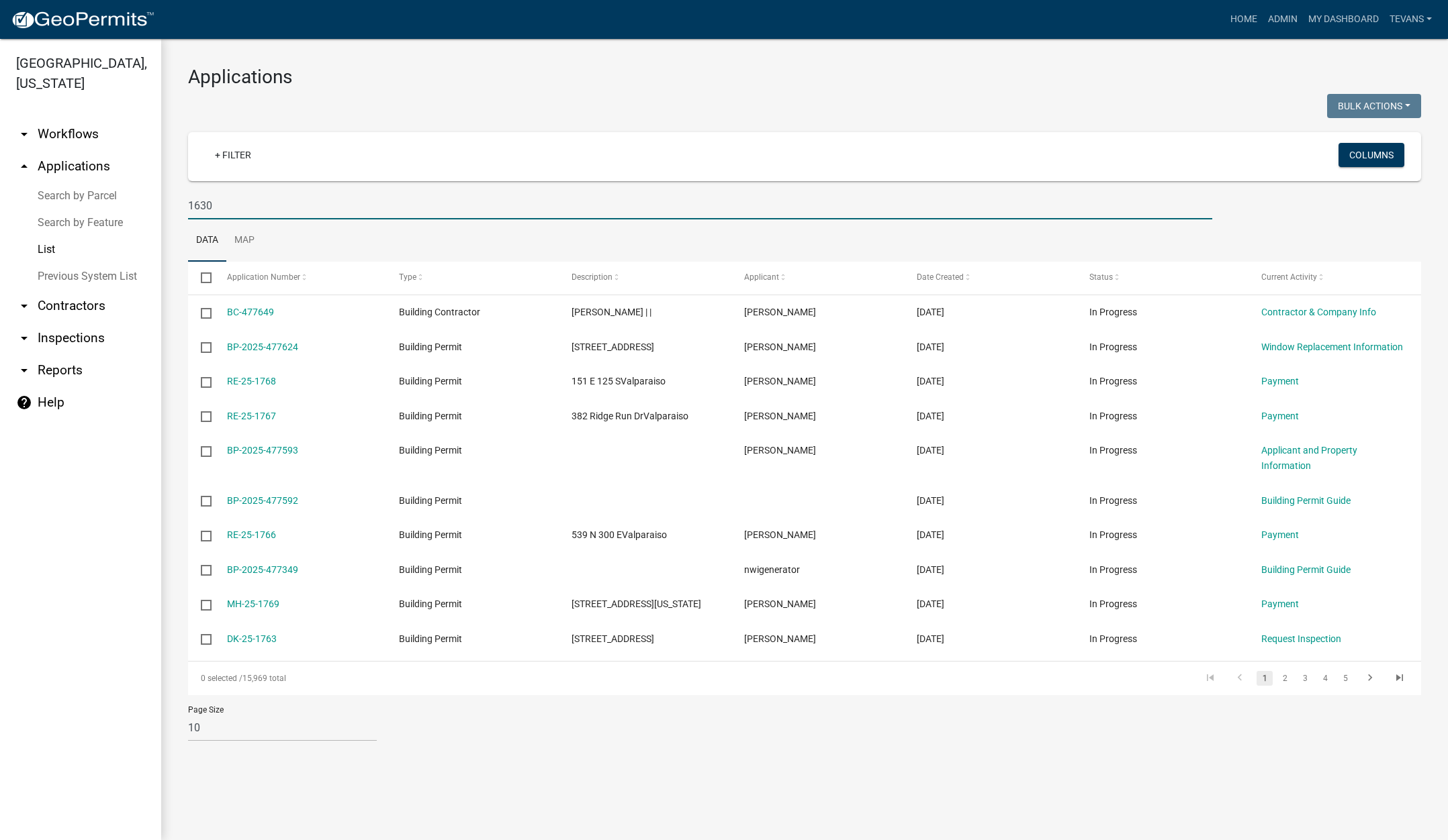
type input "1630"
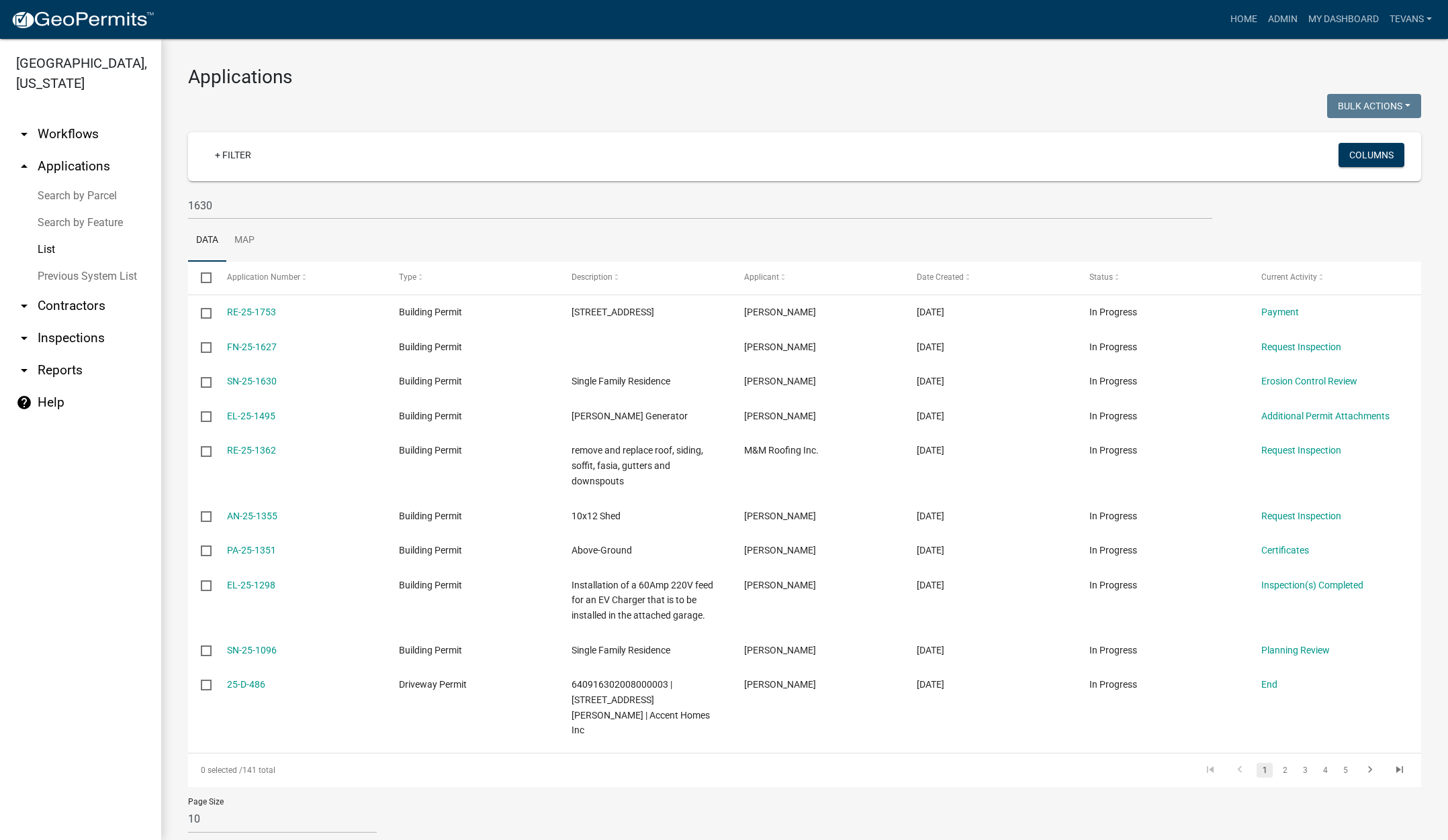
drag, startPoint x: 97, startPoint y: 783, endPoint x: 106, endPoint y: 780, distance: 9.5
click at [97, 783] on ul "arrow_drop_down Workflows List arrow_drop_up Applications Search by Parcel Sear…" at bounding box center [80, 473] width 162 height 733
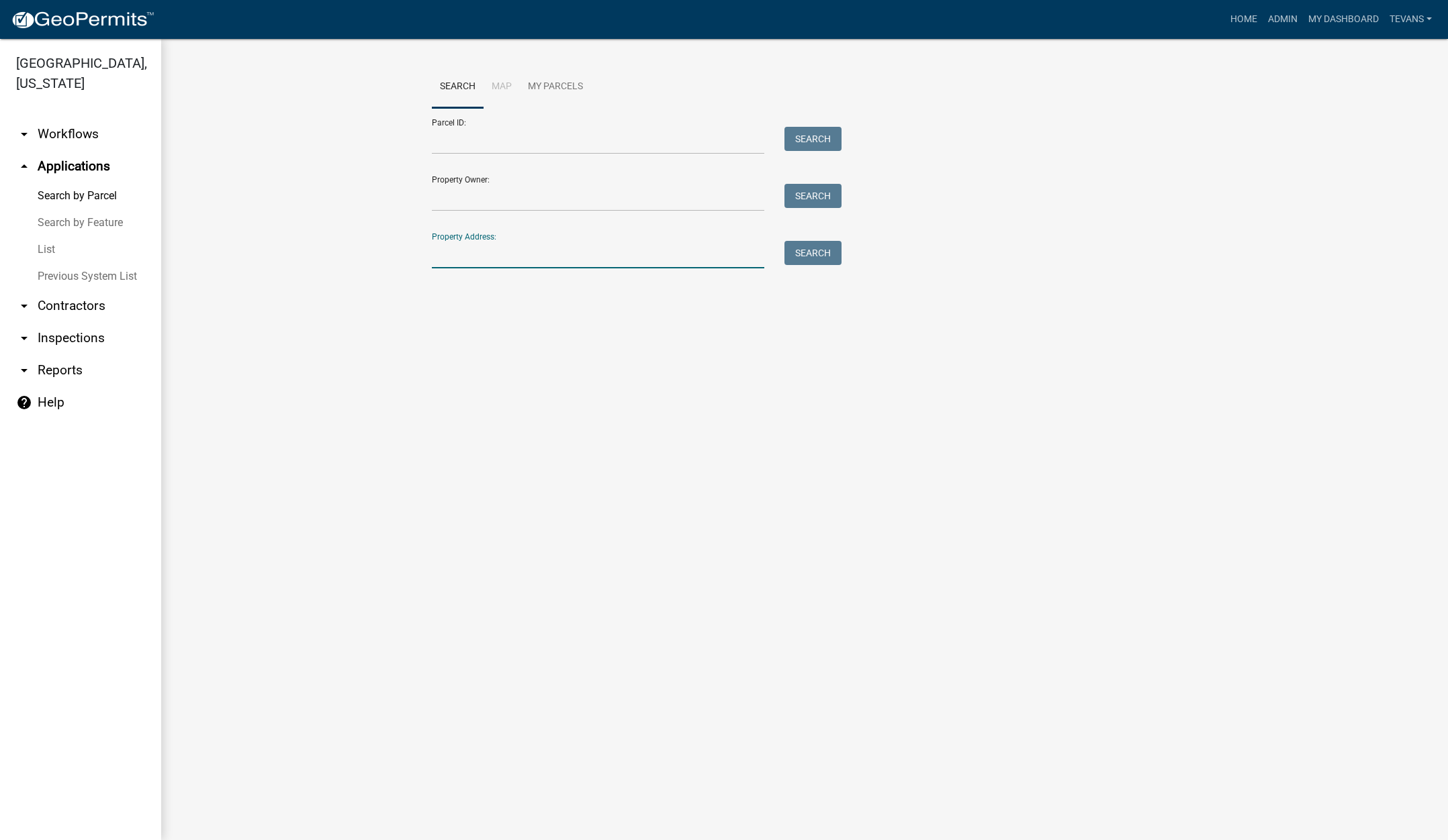
drag, startPoint x: 489, startPoint y: 258, endPoint x: 498, endPoint y: 248, distance: 13.5
click at [493, 258] on input "Property Address:" at bounding box center [598, 255] width 332 height 28
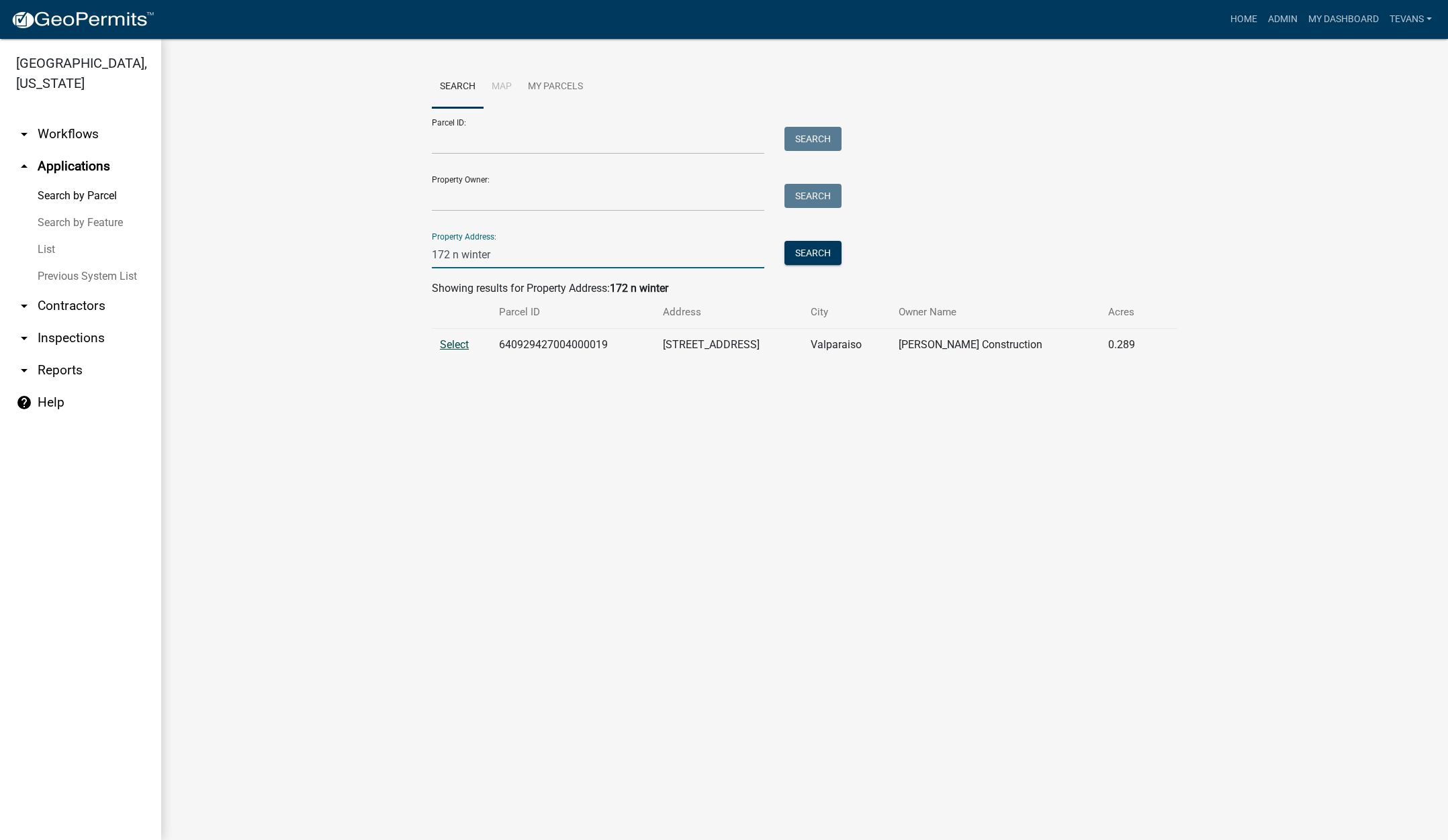
type input "172 n winter"
click at [450, 344] on span "Select" at bounding box center [454, 345] width 29 height 13
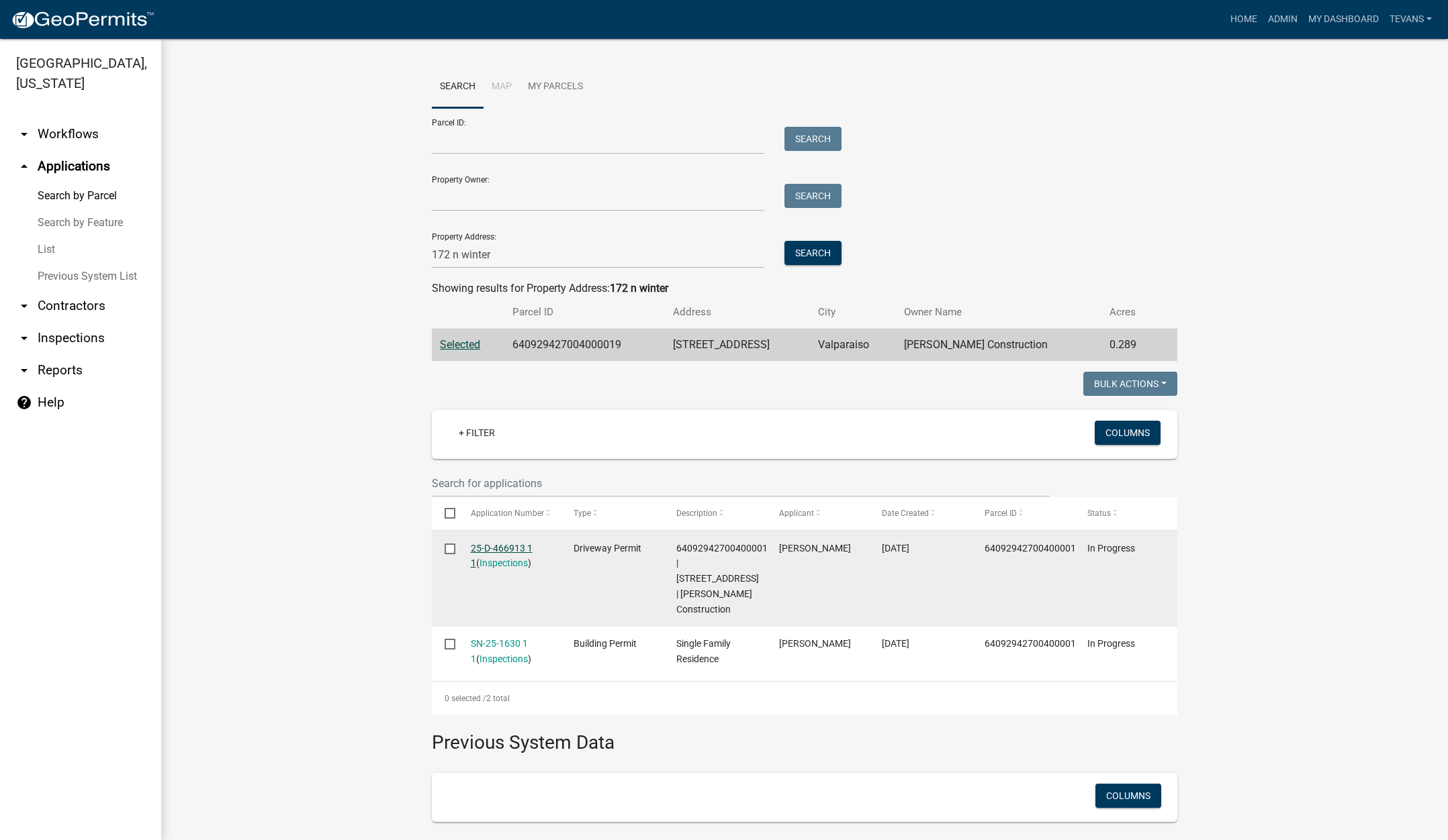
click at [495, 548] on link "25-D-466913 1 1" at bounding box center [501, 556] width 61 height 26
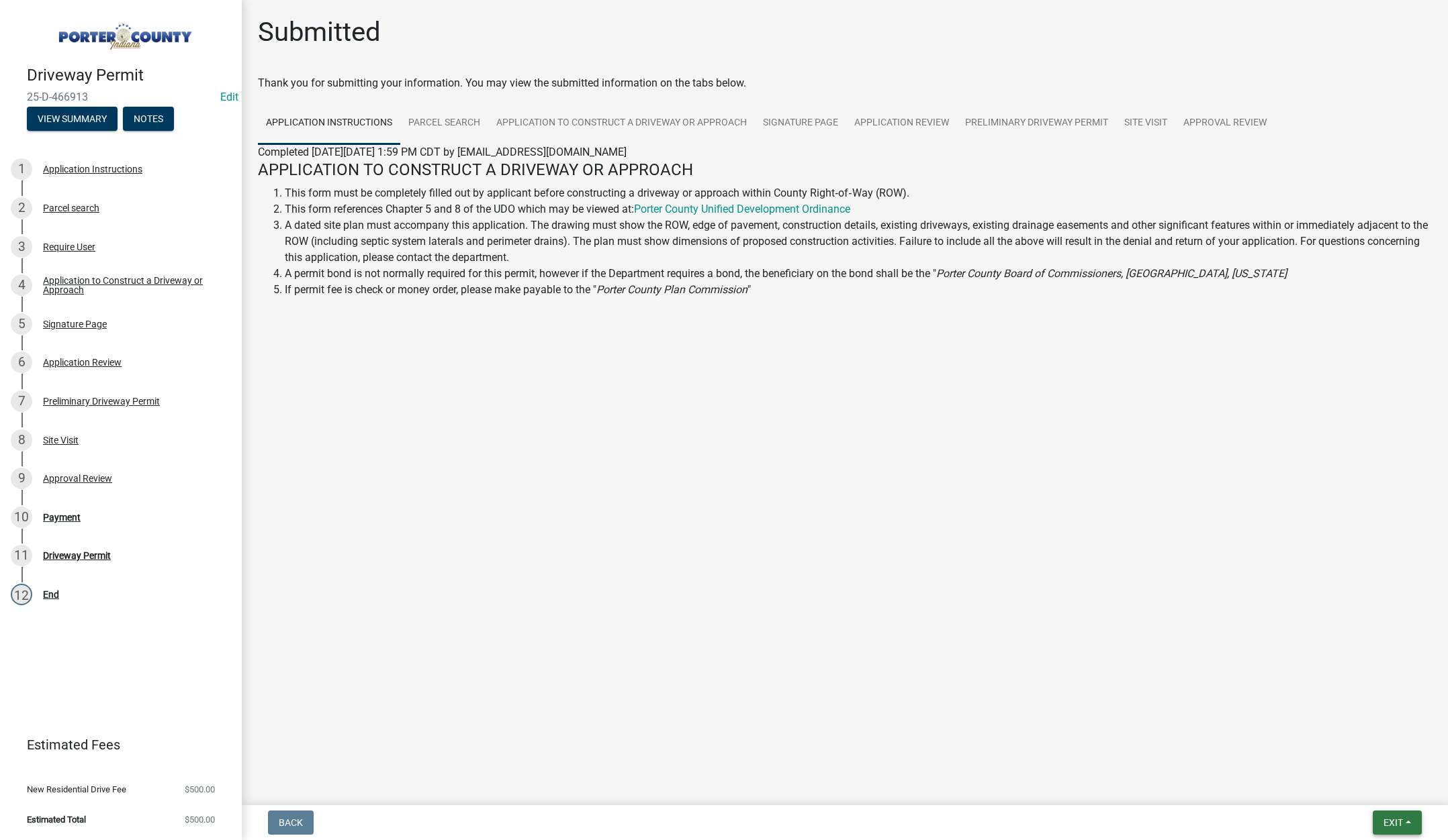
click at [1385, 819] on span "Exit" at bounding box center [1393, 822] width 20 height 11
click at [1351, 778] on button "Save & Exit" at bounding box center [1368, 788] width 107 height 33
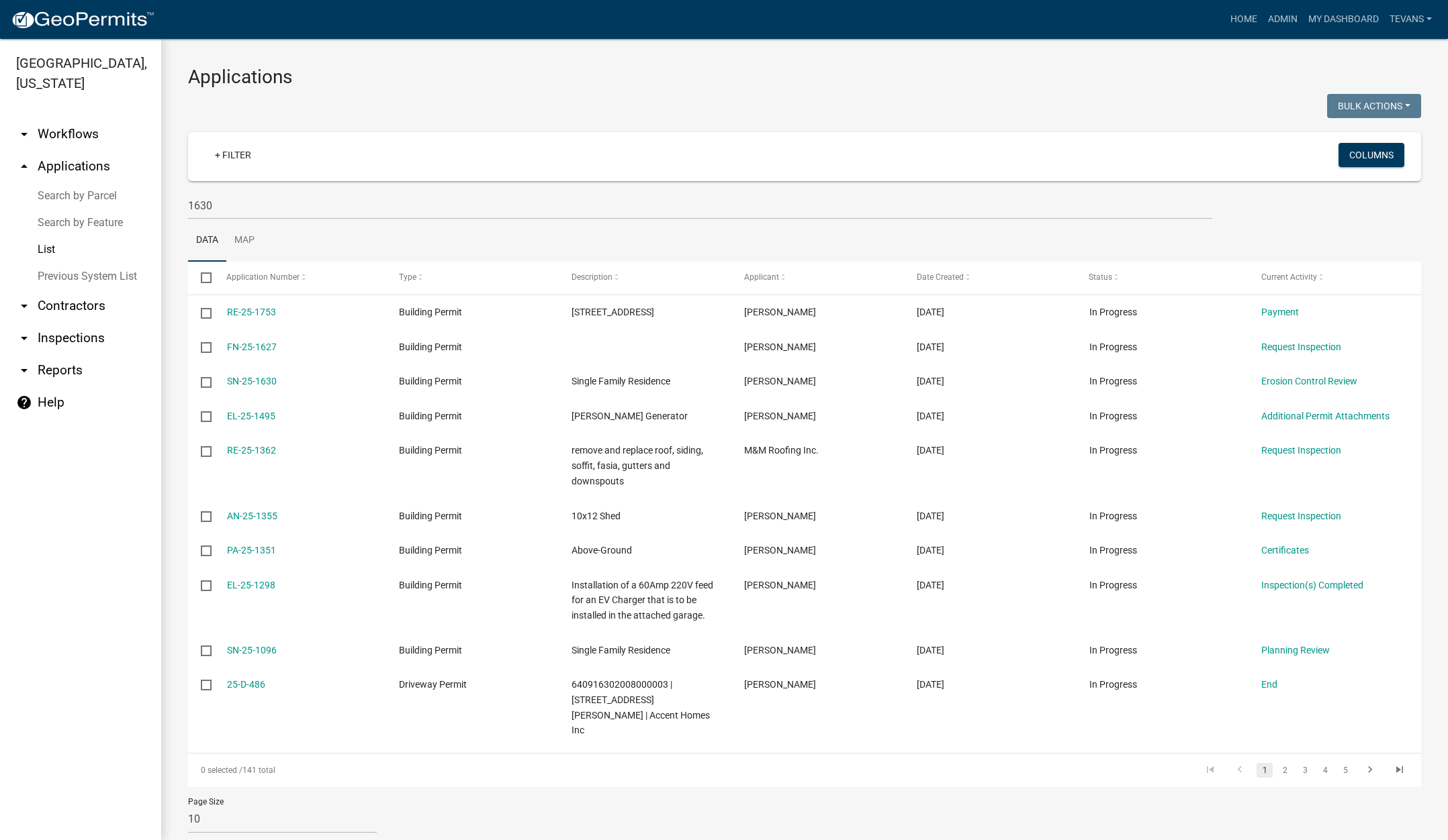
click at [65, 182] on link "Search by Parcel" at bounding box center [80, 195] width 162 height 27
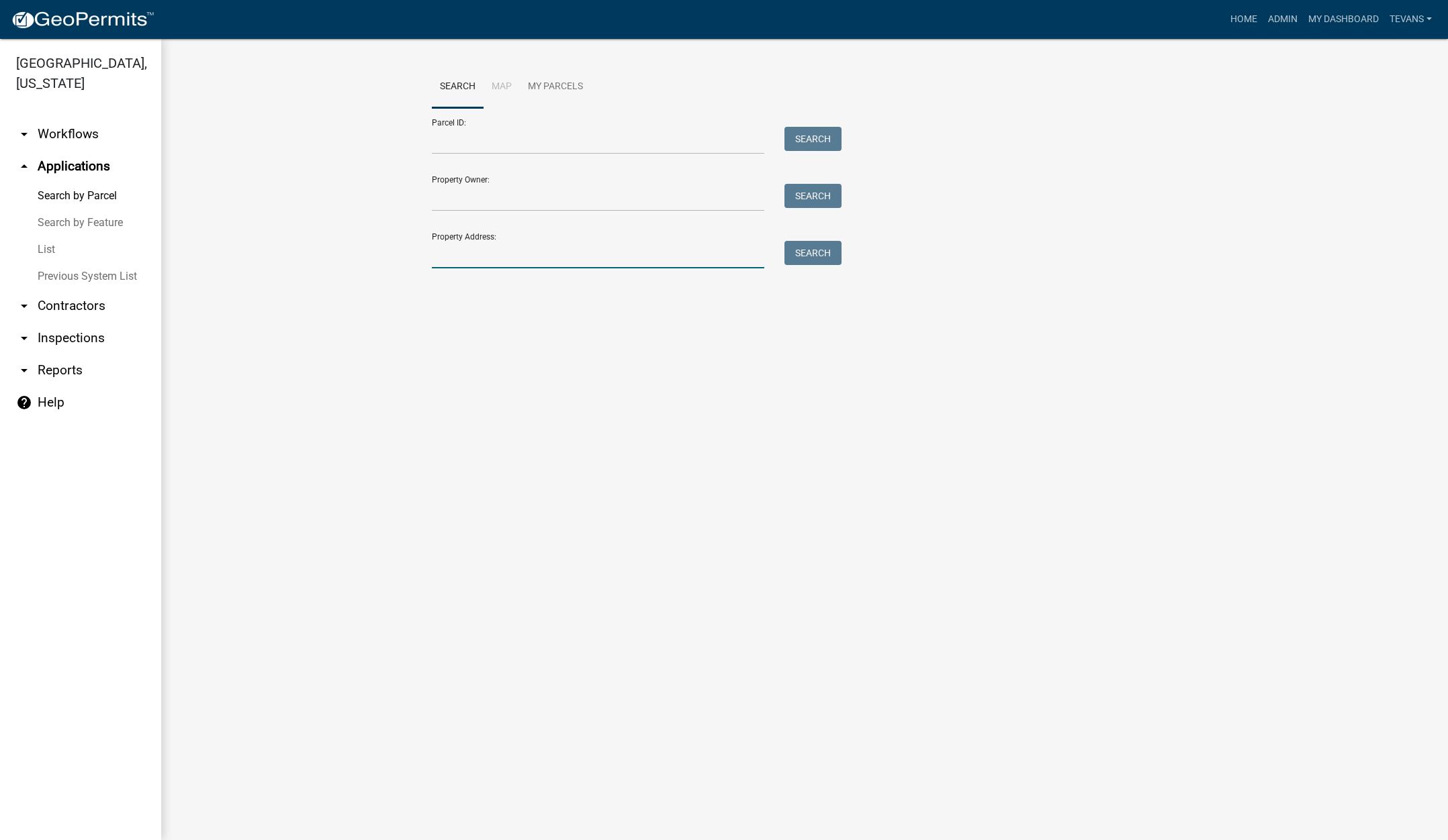
click at [495, 258] on input "Property Address:" at bounding box center [598, 255] width 332 height 28
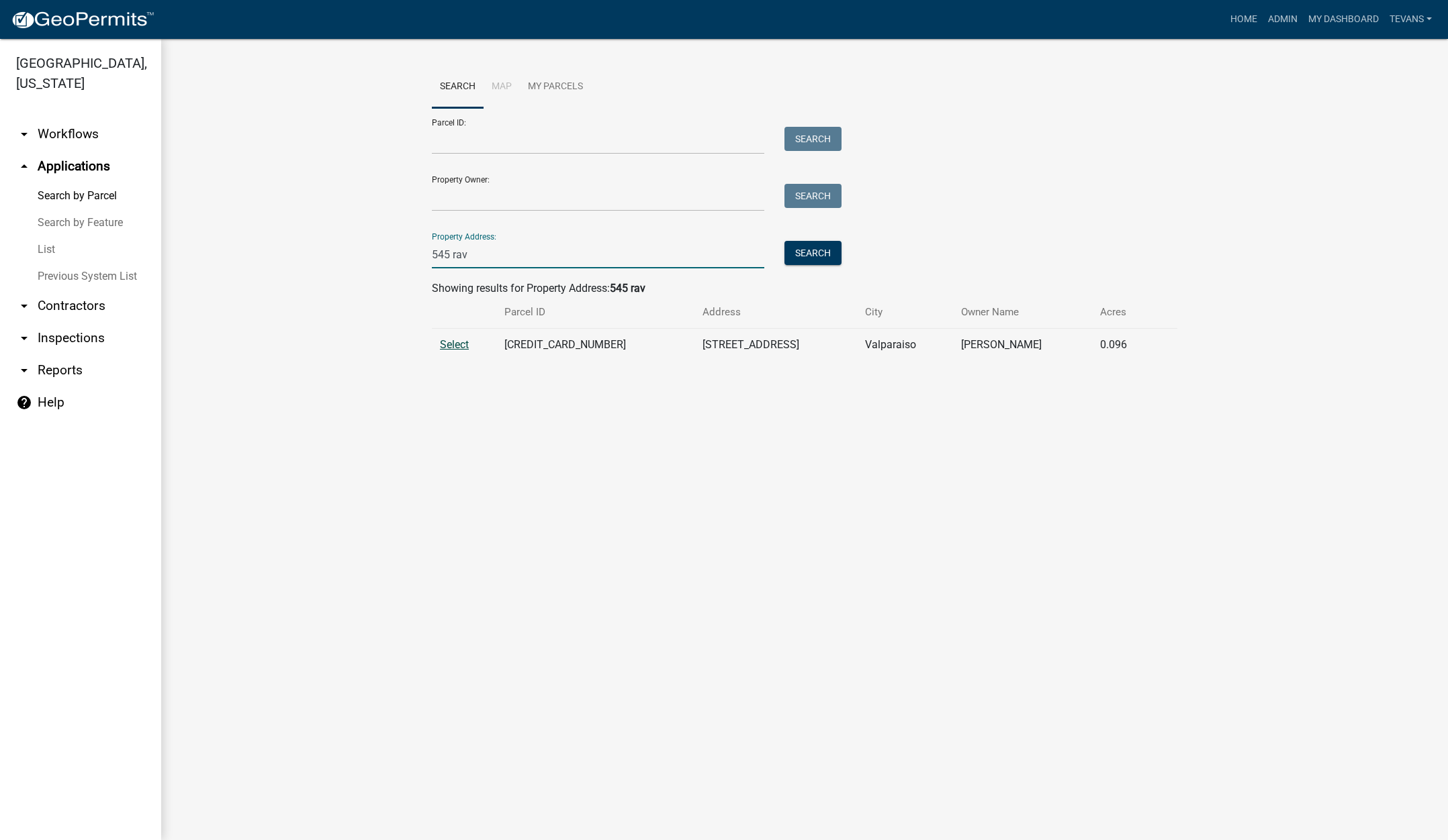
type input "545 rav"
click at [452, 343] on span "Select" at bounding box center [454, 345] width 29 height 13
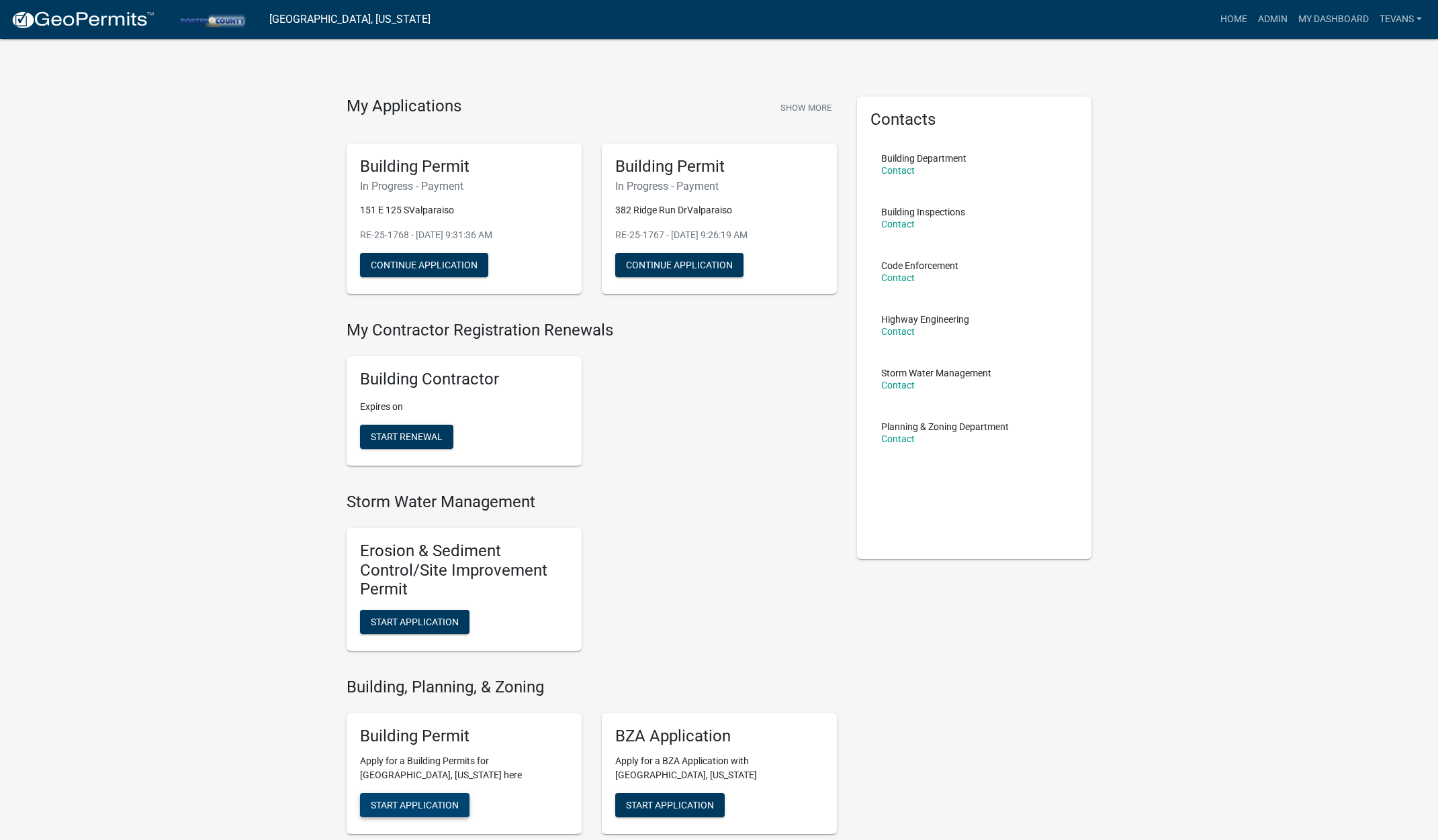
click at [414, 799] on span "Start Application" at bounding box center [414, 804] width 88 height 11
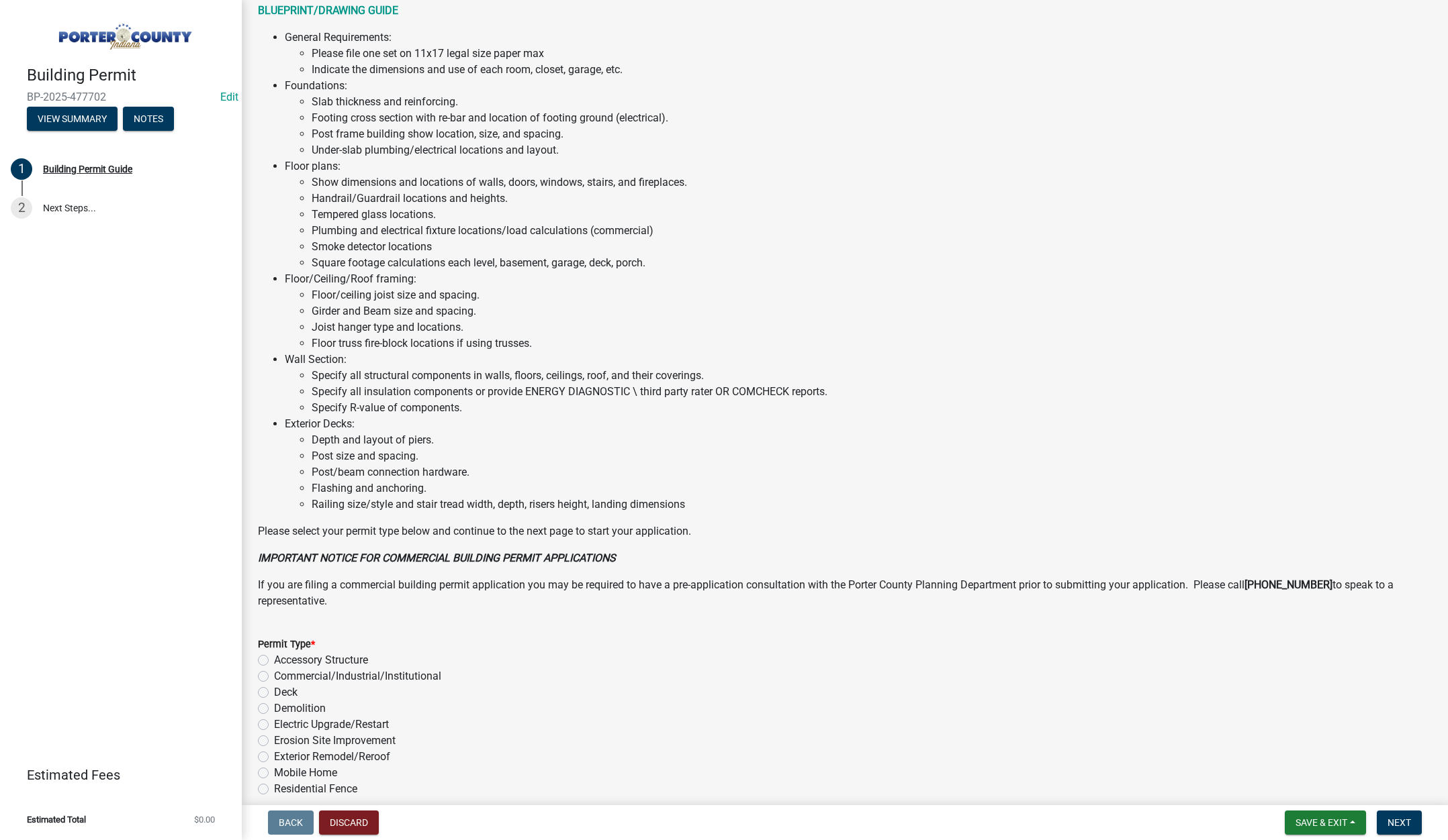
scroll to position [662, 0]
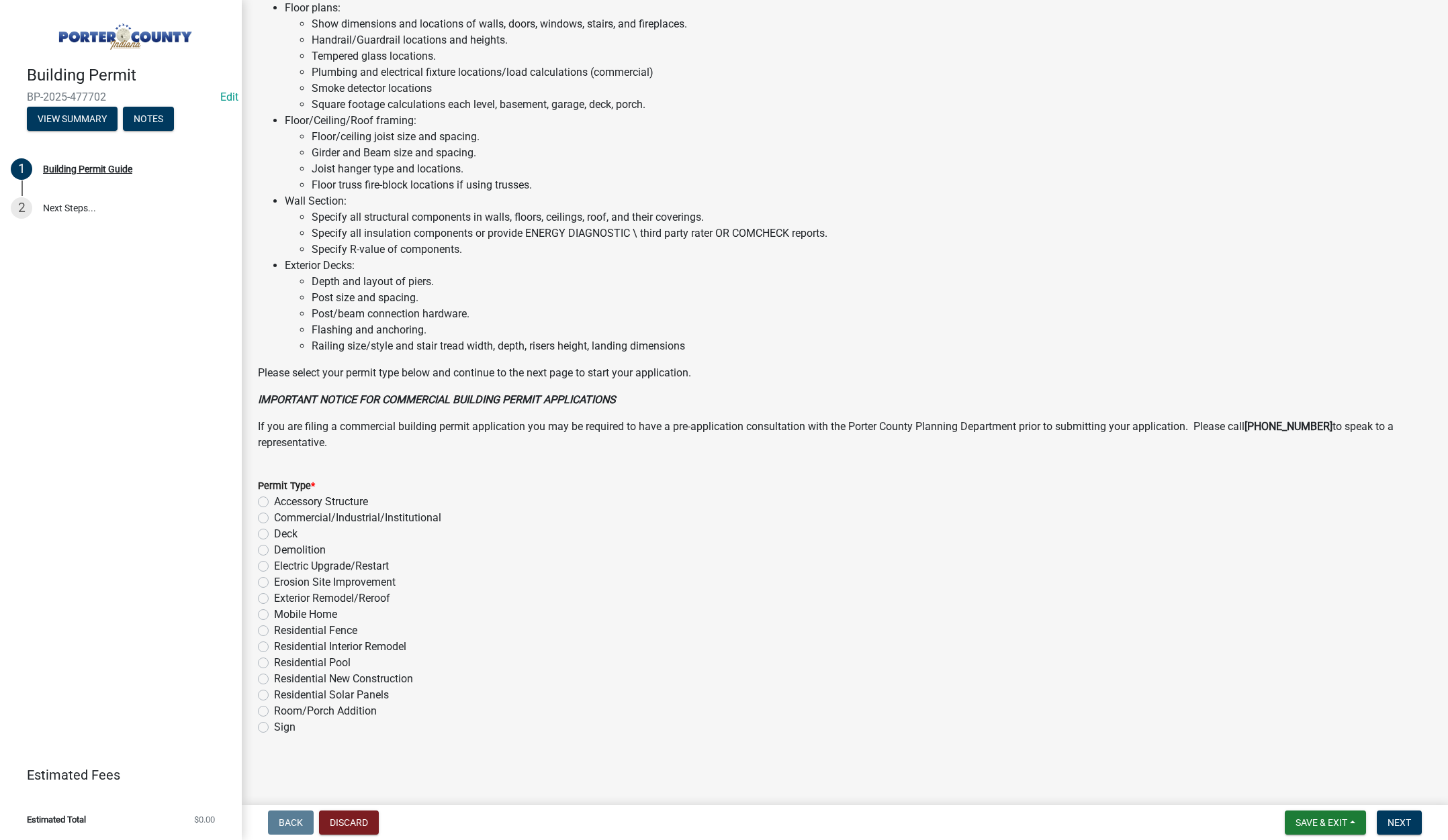
click at [275, 598] on label "Exterior Remodel/Reroof" at bounding box center [332, 598] width 116 height 16
click at [275, 598] on input "Exterior Remodel/Reroof" at bounding box center [278, 594] width 9 height 9
radio input "true"
click at [1388, 815] on button "Next" at bounding box center [1398, 823] width 45 height 24
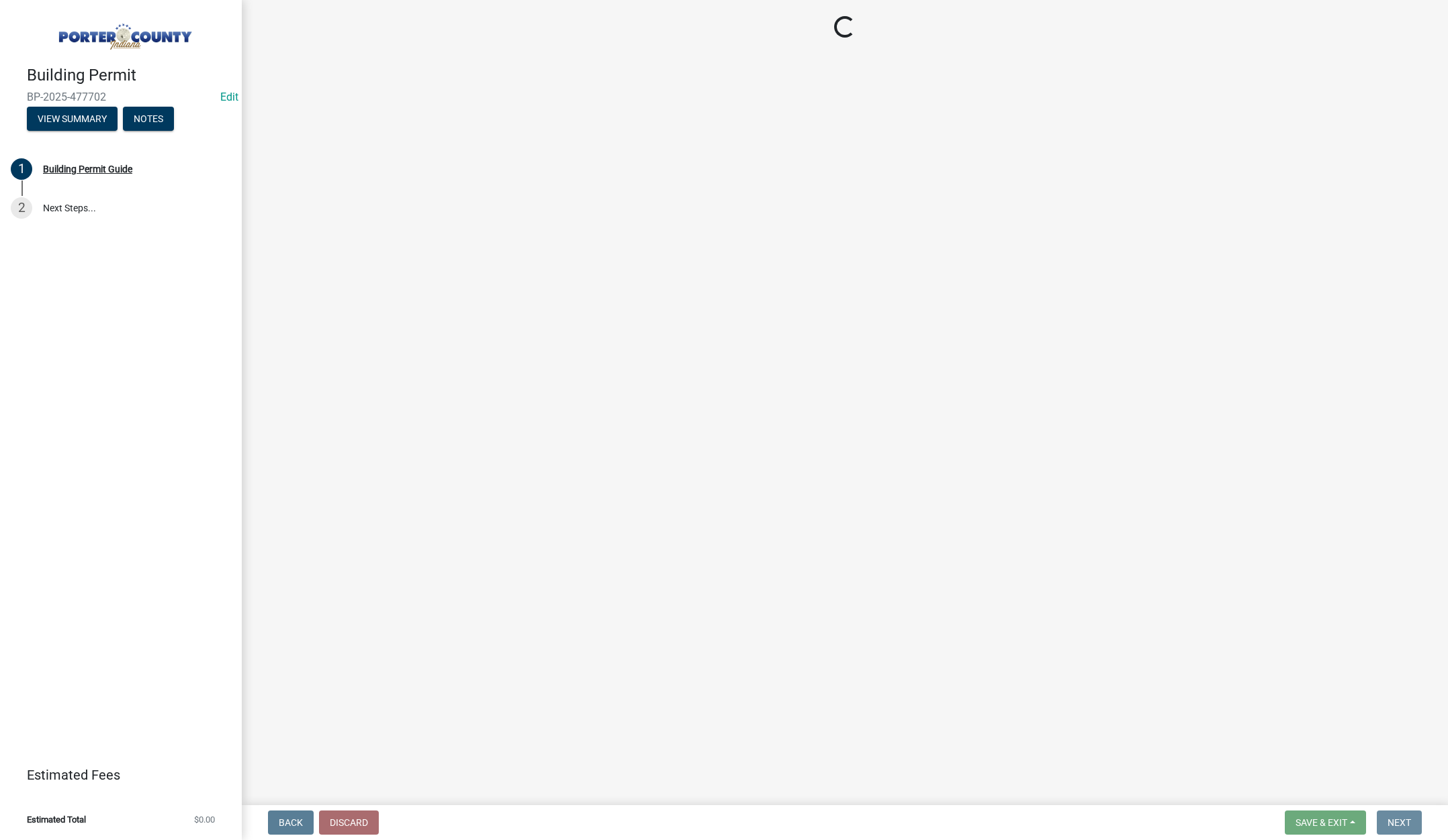
scroll to position [0, 0]
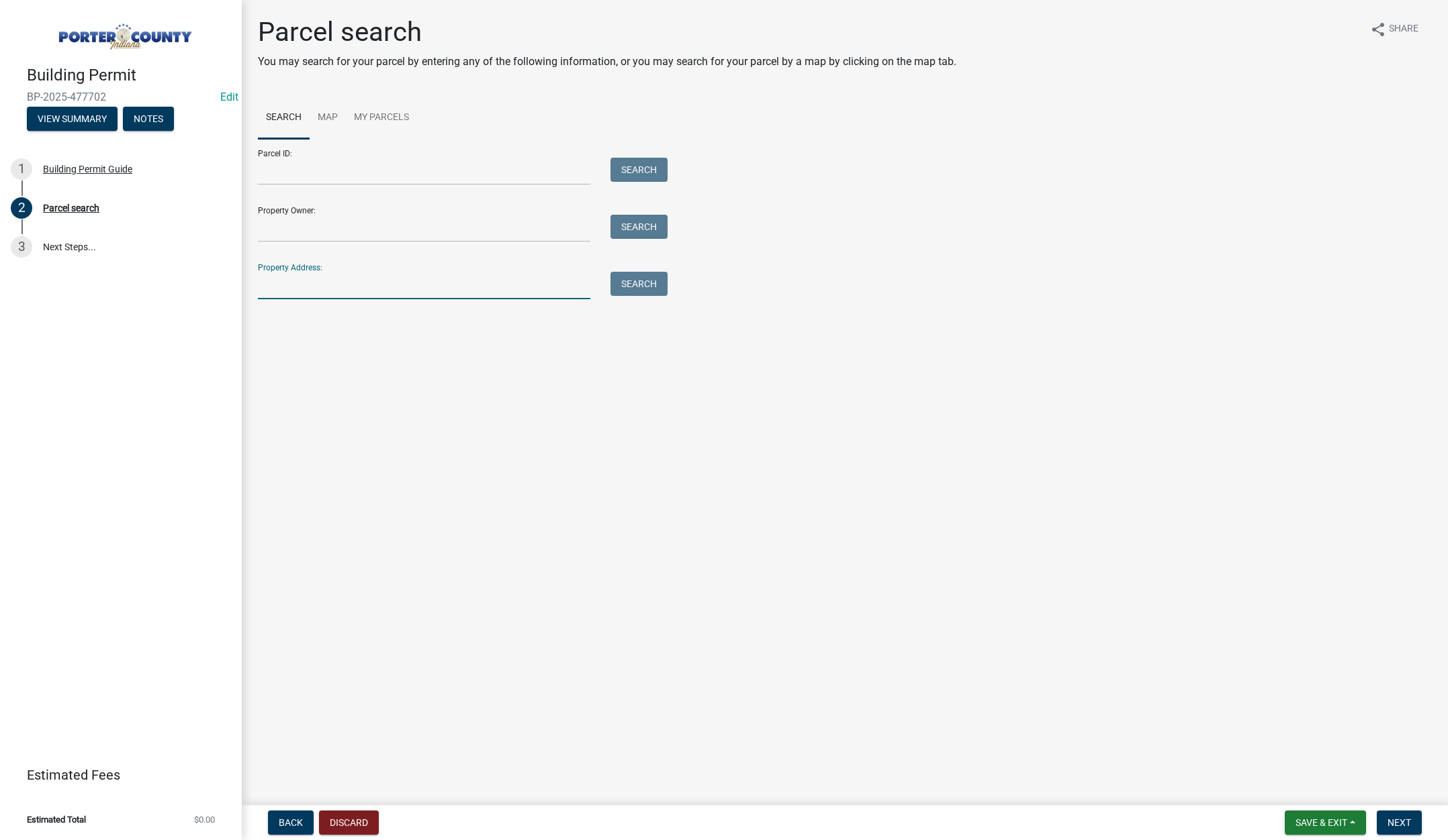
click at [290, 278] on input "Property Address:" at bounding box center [423, 285] width 332 height 28
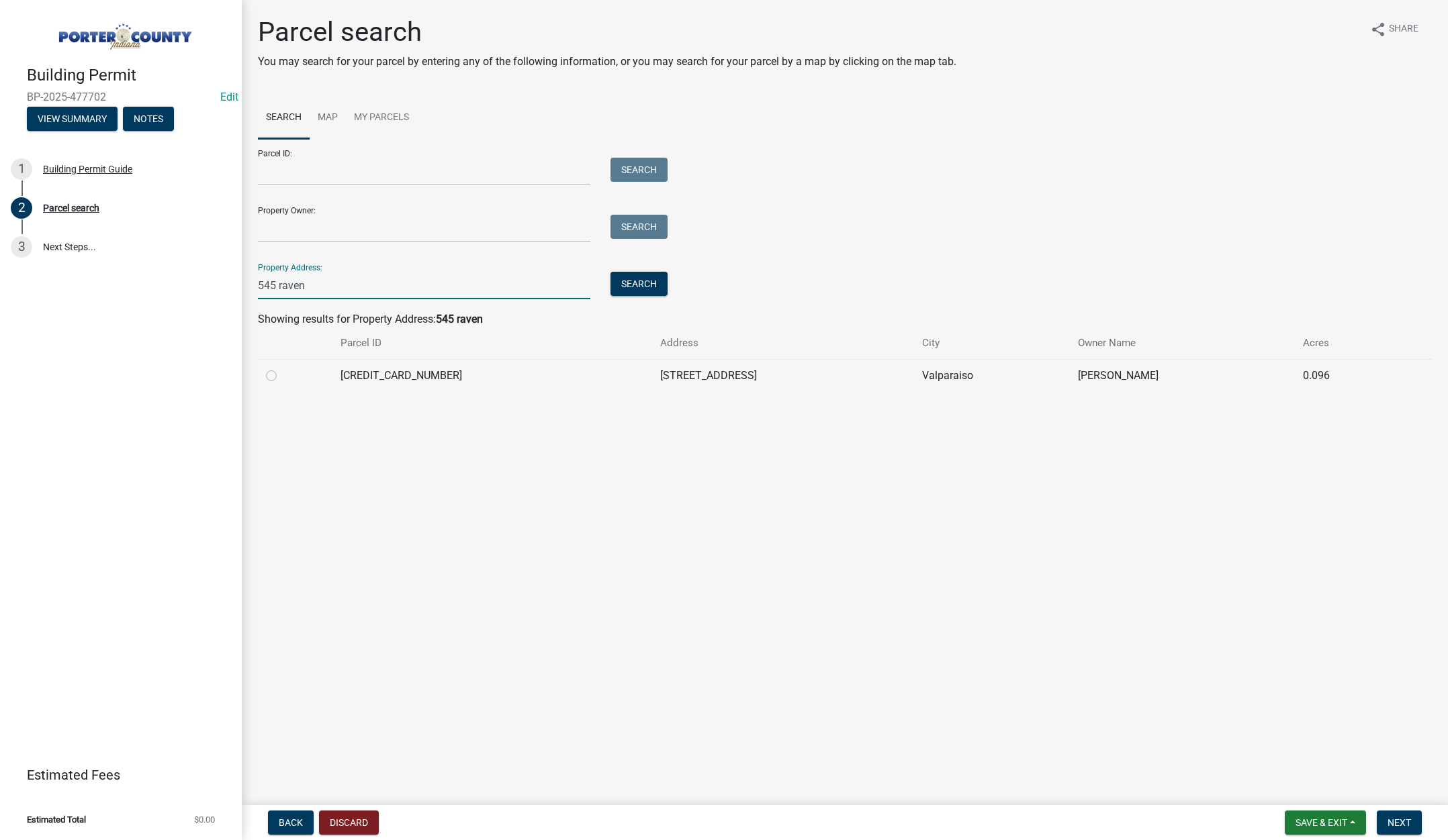
type input "545 raven"
drag, startPoint x: 273, startPoint y: 373, endPoint x: 428, endPoint y: 397, distance: 156.8
click at [282, 368] on label at bounding box center [282, 368] width 0 height 0
click at [282, 373] on input "radio" at bounding box center [286, 371] width 9 height 9
radio input "true"
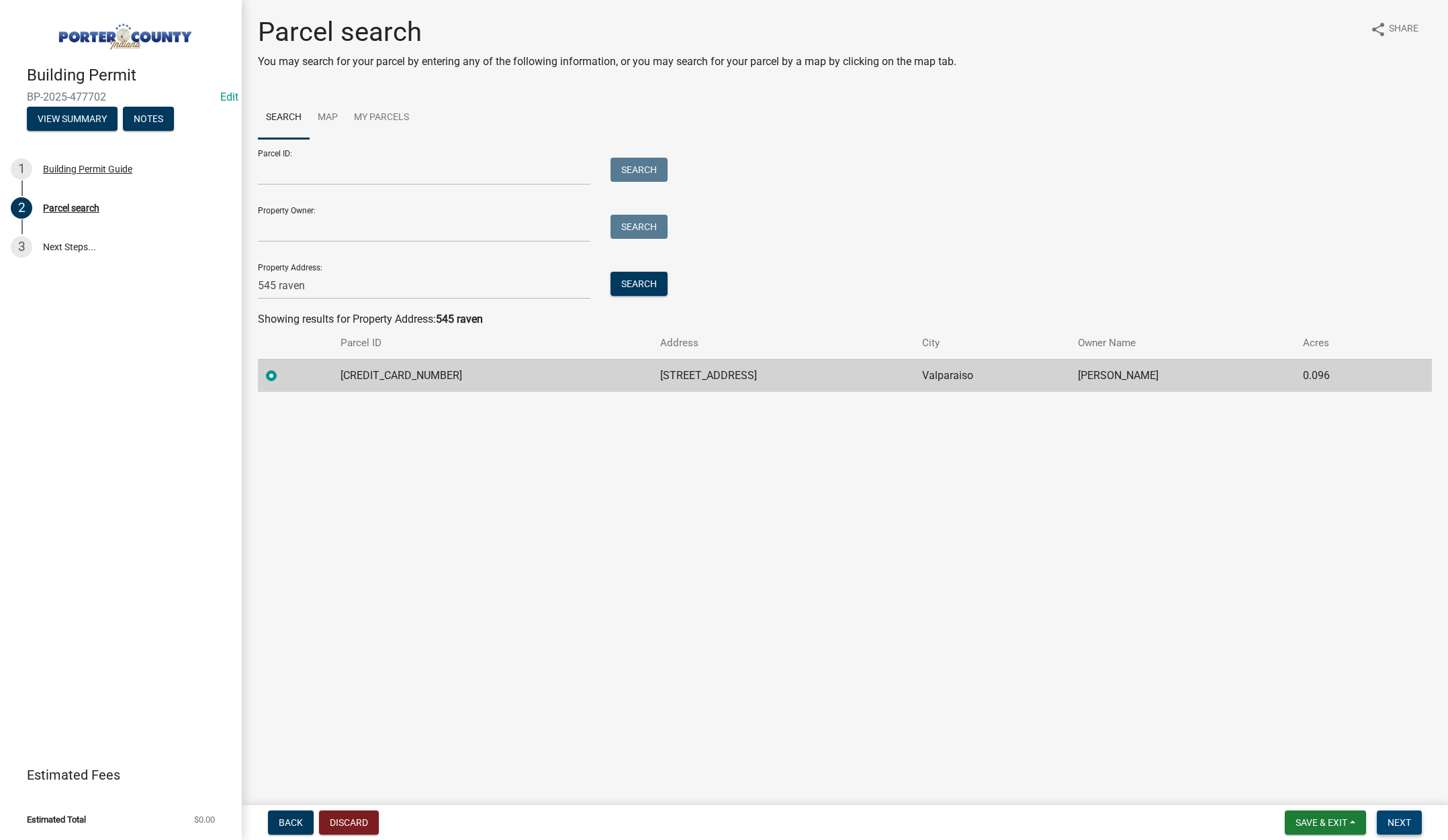
click at [1401, 819] on span "Next" at bounding box center [1399, 822] width 24 height 11
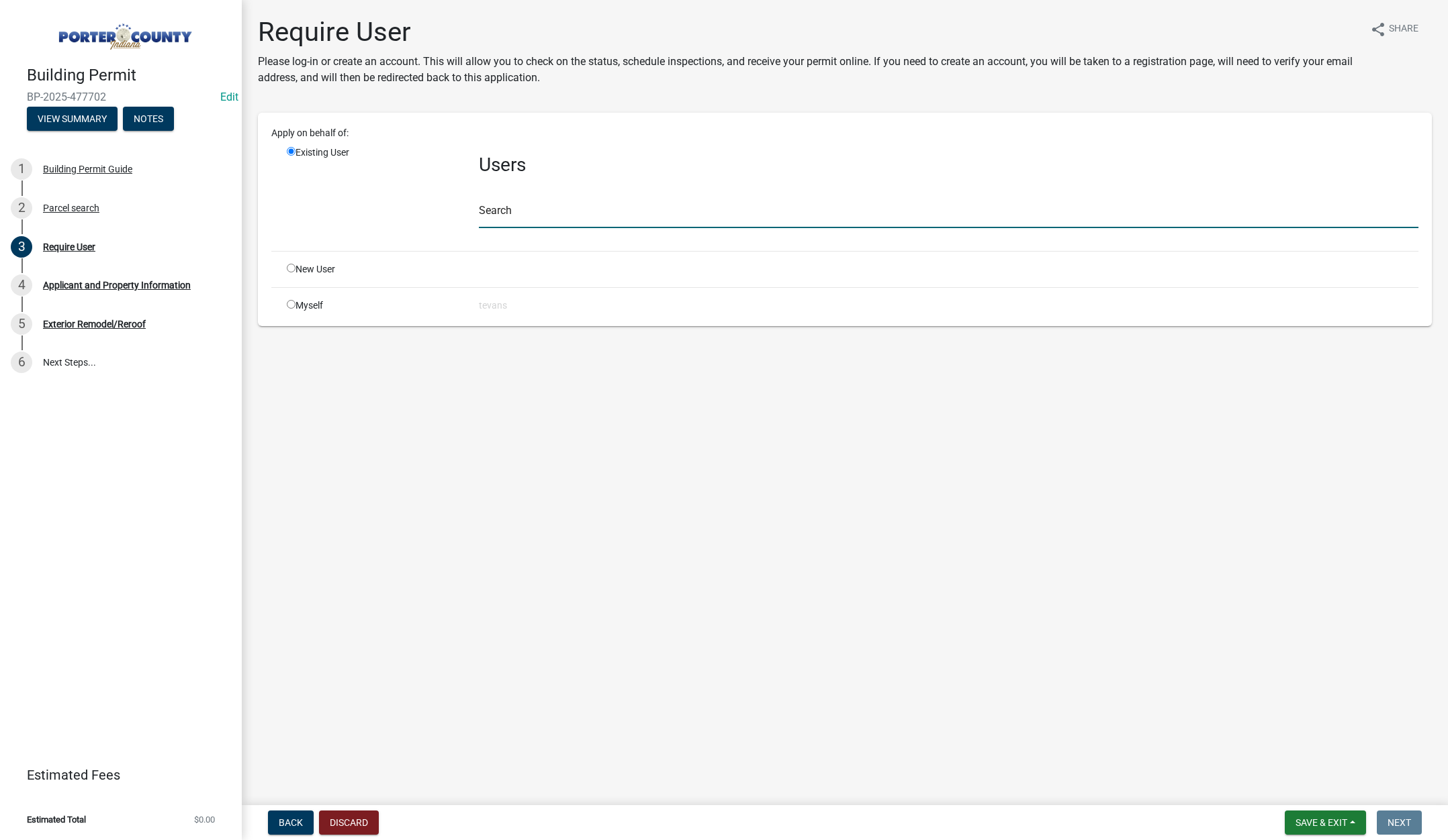
click at [495, 218] on input "text" at bounding box center [948, 215] width 940 height 28
type input "[PERSON_NAME]"
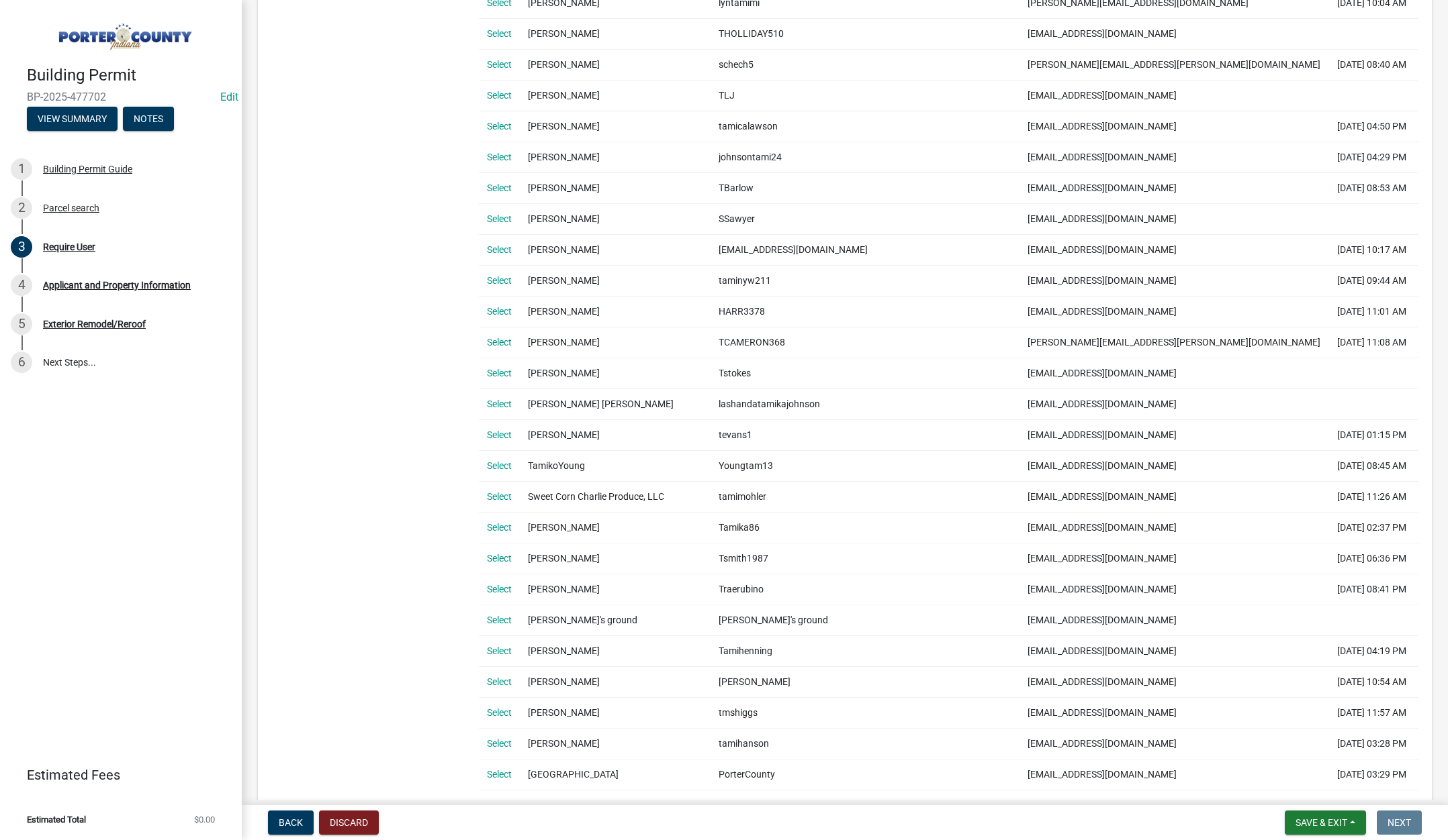
scroll to position [537, 0]
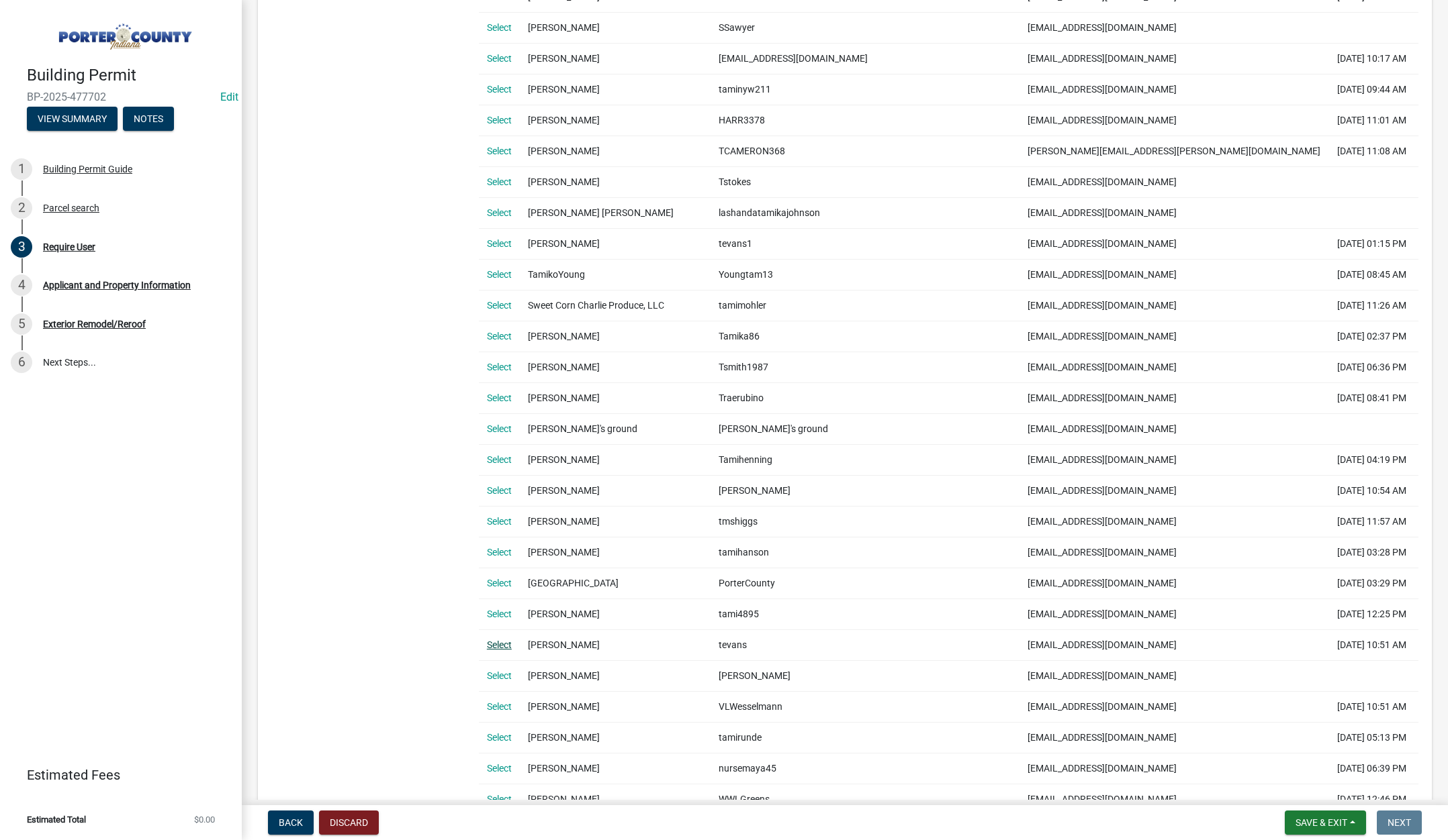
click at [503, 642] on link "Select" at bounding box center [499, 645] width 25 height 11
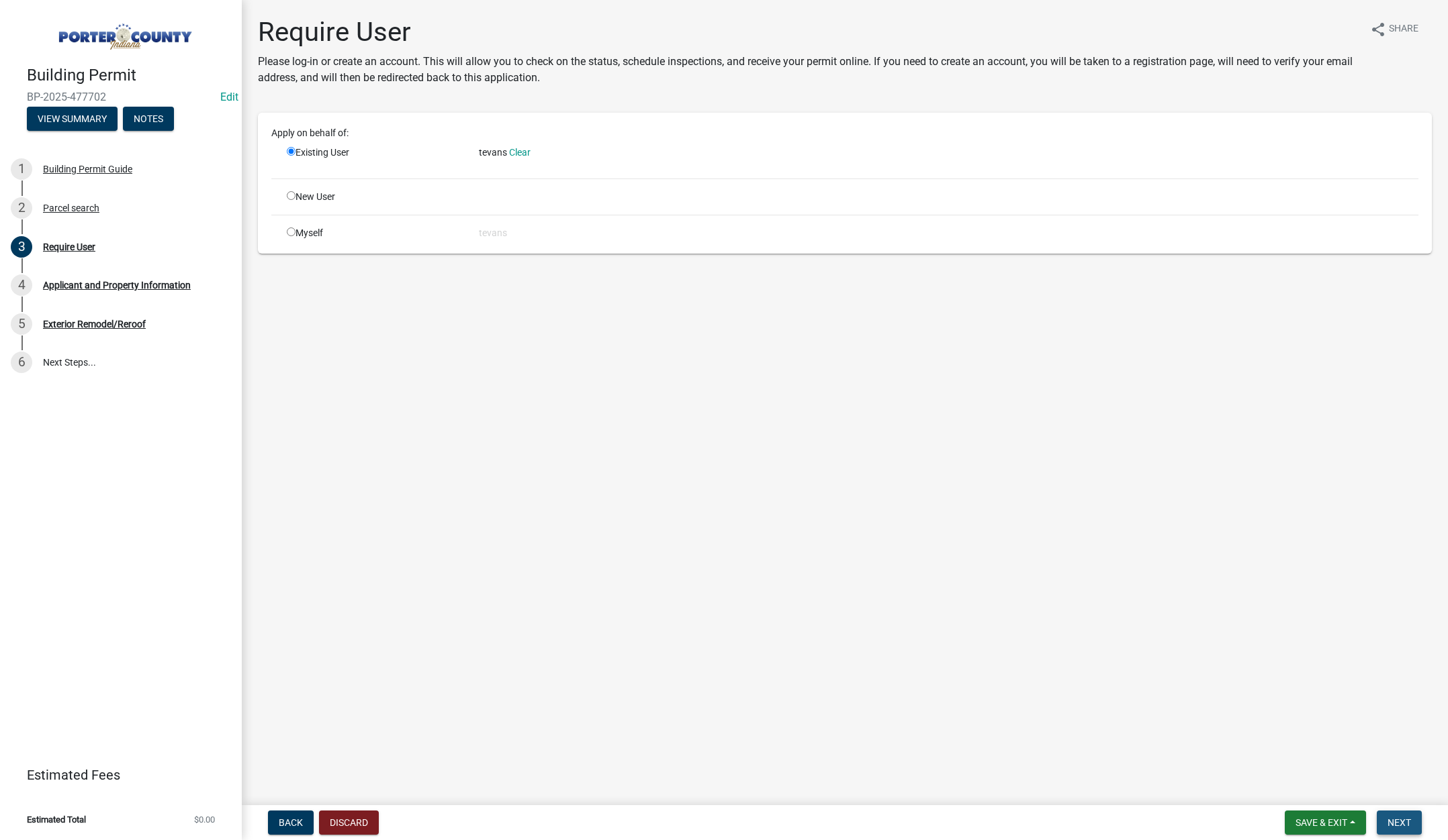
click at [1393, 826] on span "Next" at bounding box center [1399, 822] width 24 height 11
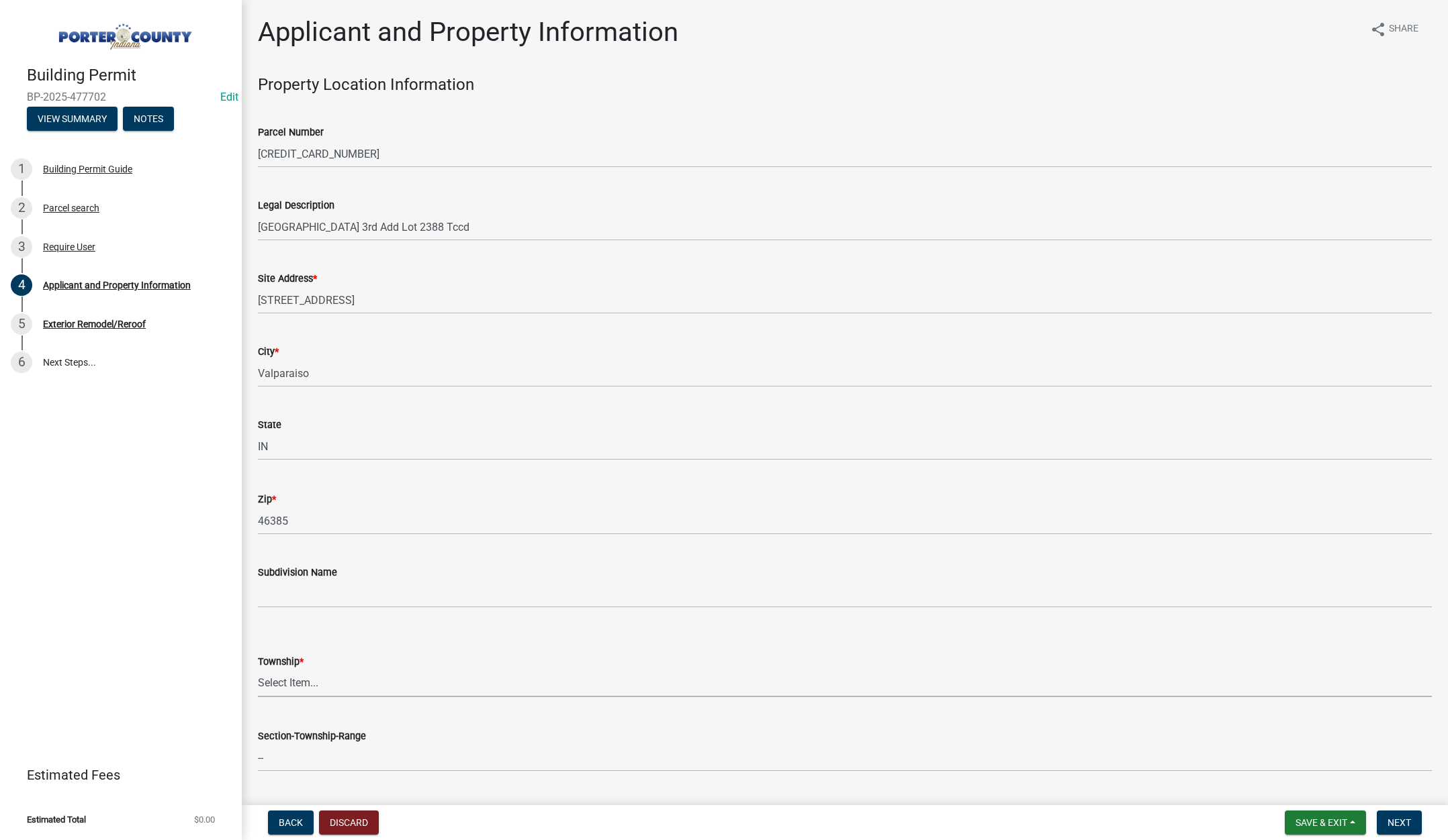
click at [308, 683] on select "Select Item... [PERSON_NAME][GEOGRAPHIC_DATA] [PERSON_NAME][GEOGRAPHIC_DATA] [G…" at bounding box center [844, 683] width 1174 height 28
click at [258, 670] on select "Select Item... [PERSON_NAME][GEOGRAPHIC_DATA] [PERSON_NAME][GEOGRAPHIC_DATA] [G…" at bounding box center [844, 683] width 1174 height 28
select select "4e6cbcac-7d48-4f78-b019-902ed53214cd"
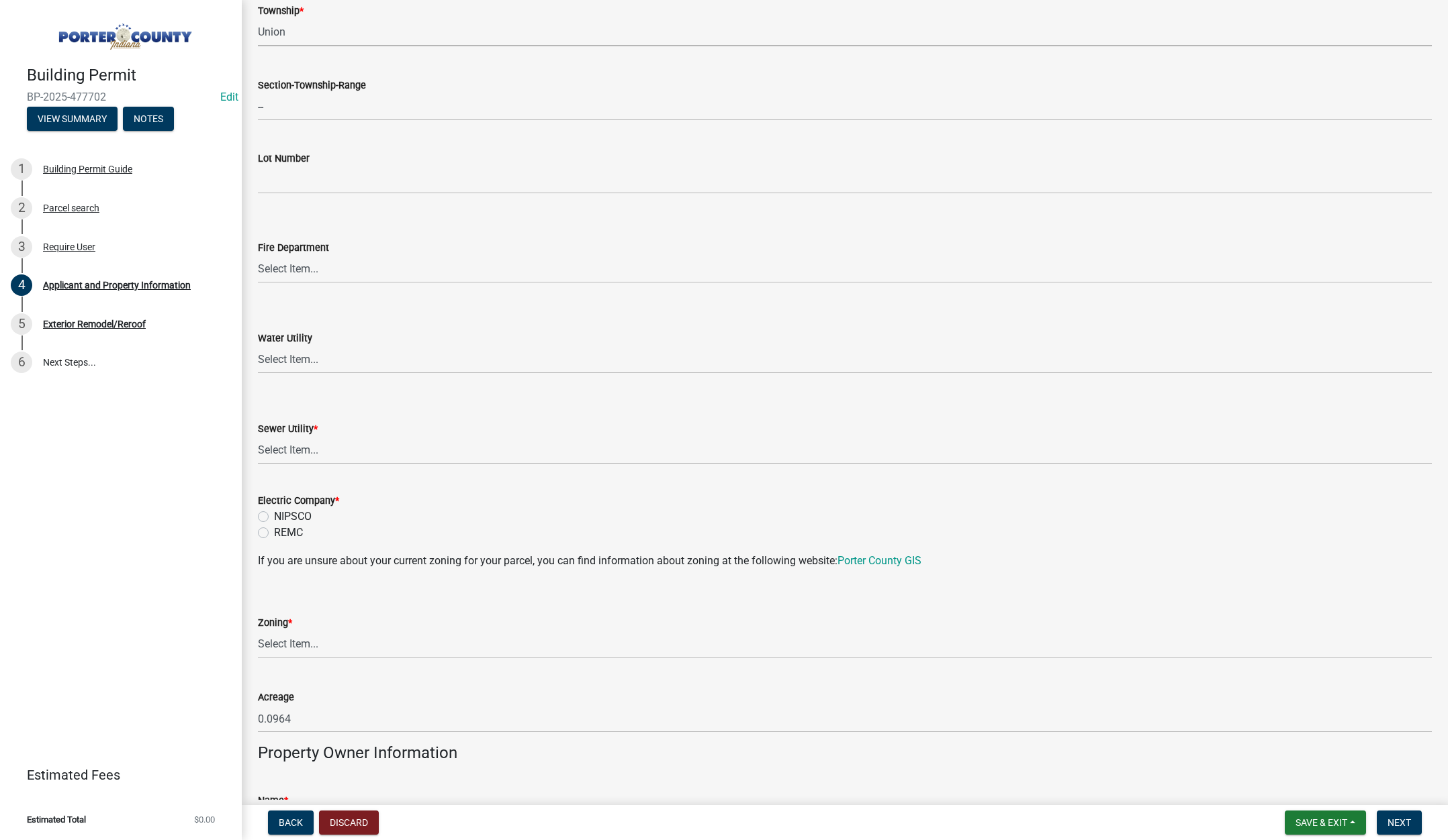
scroll to position [672, 0]
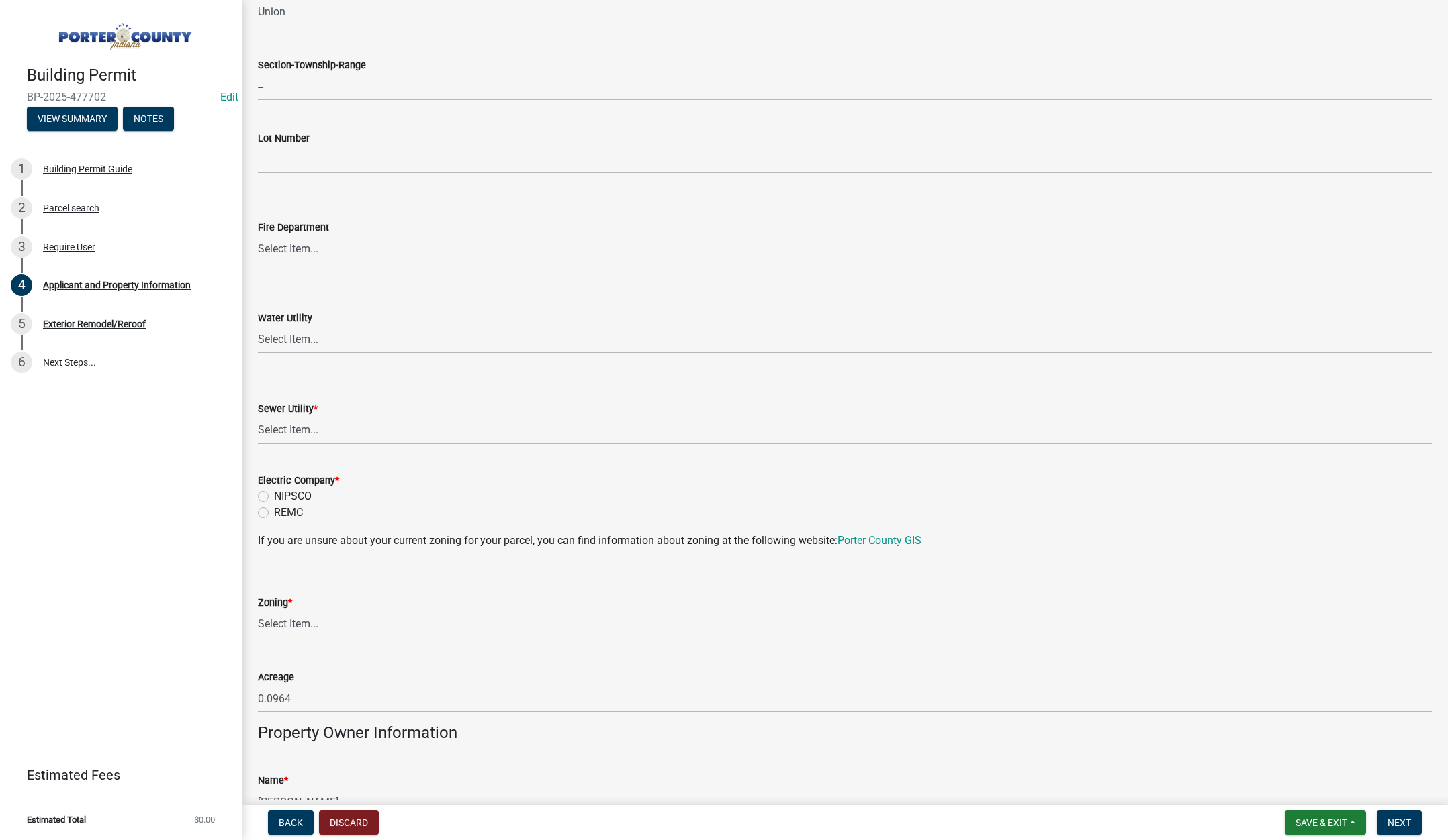
click at [282, 428] on select "Select Item... Aqua [US_STATE] Inc Damon Run Falling Waters Lake Eliza - LEACD …" at bounding box center [844, 431] width 1174 height 28
click at [258, 417] on select "Select Item... Aqua [US_STATE] Inc Damon Run Falling Waters Lake Eliza - LEACD …" at bounding box center [844, 431] width 1174 height 28
select select "ad46db9b-b68a-4590-8d08-f4fb10f3ead6"
click at [275, 497] on label "NIPSCO" at bounding box center [293, 496] width 38 height 16
click at [275, 497] on input "NIPSCO" at bounding box center [278, 492] width 9 height 9
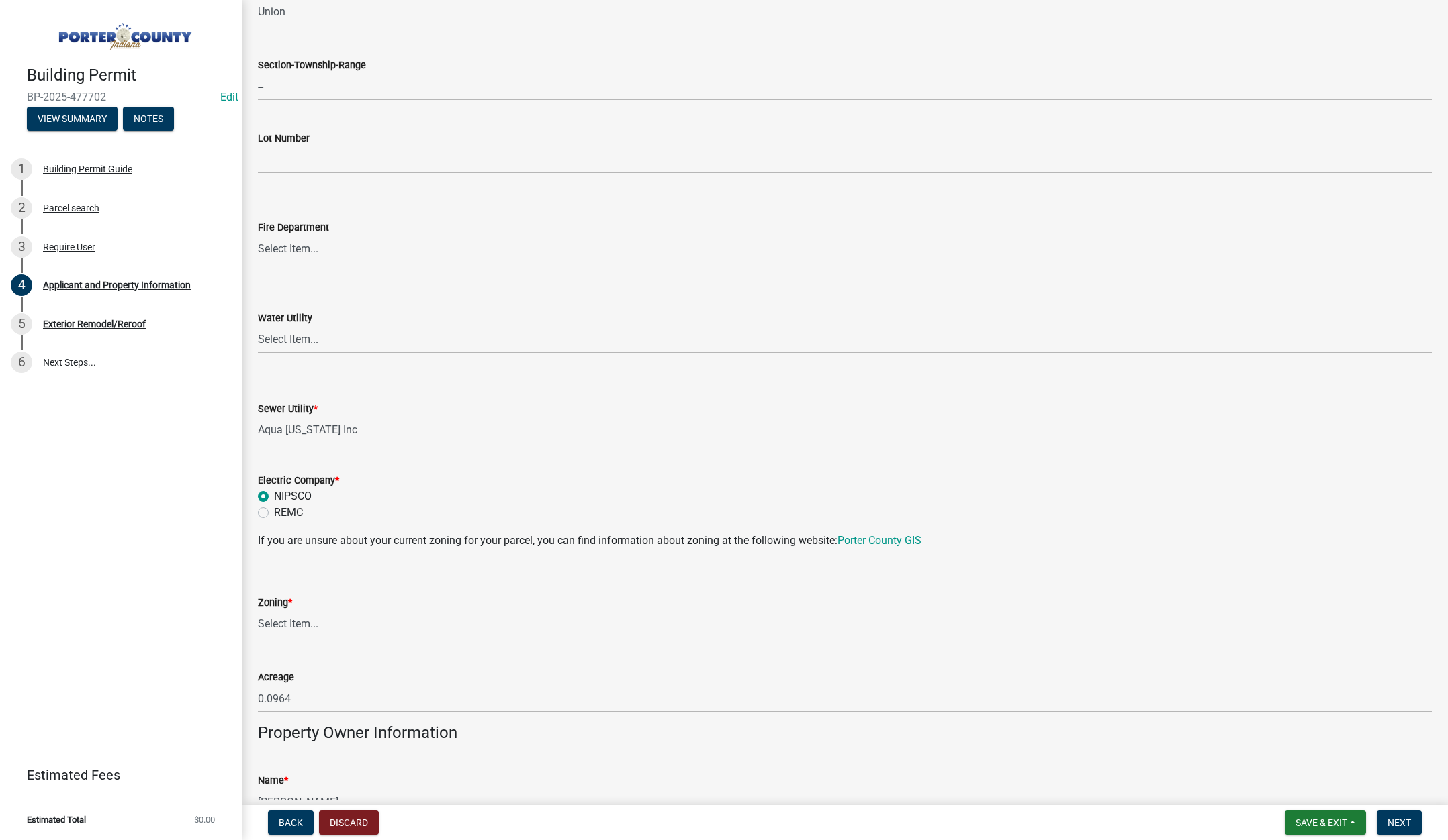
radio input "true"
click at [294, 628] on select "Select Item... A1 A2 CH CM CN I1 I2 I3 IN MP OT P1 P2 PUD R1 R2 R3 R4 RL RR" at bounding box center [844, 625] width 1174 height 28
click at [258, 611] on select "Select Item... A1 A2 CH CM CN I1 I2 I3 IN MP OT P1 P2 PUD R1 R2 R3 R4 RL RR" at bounding box center [844, 625] width 1174 height 28
select select "0d764019-f1ff-4f3b-9299-33f0d080acc7"
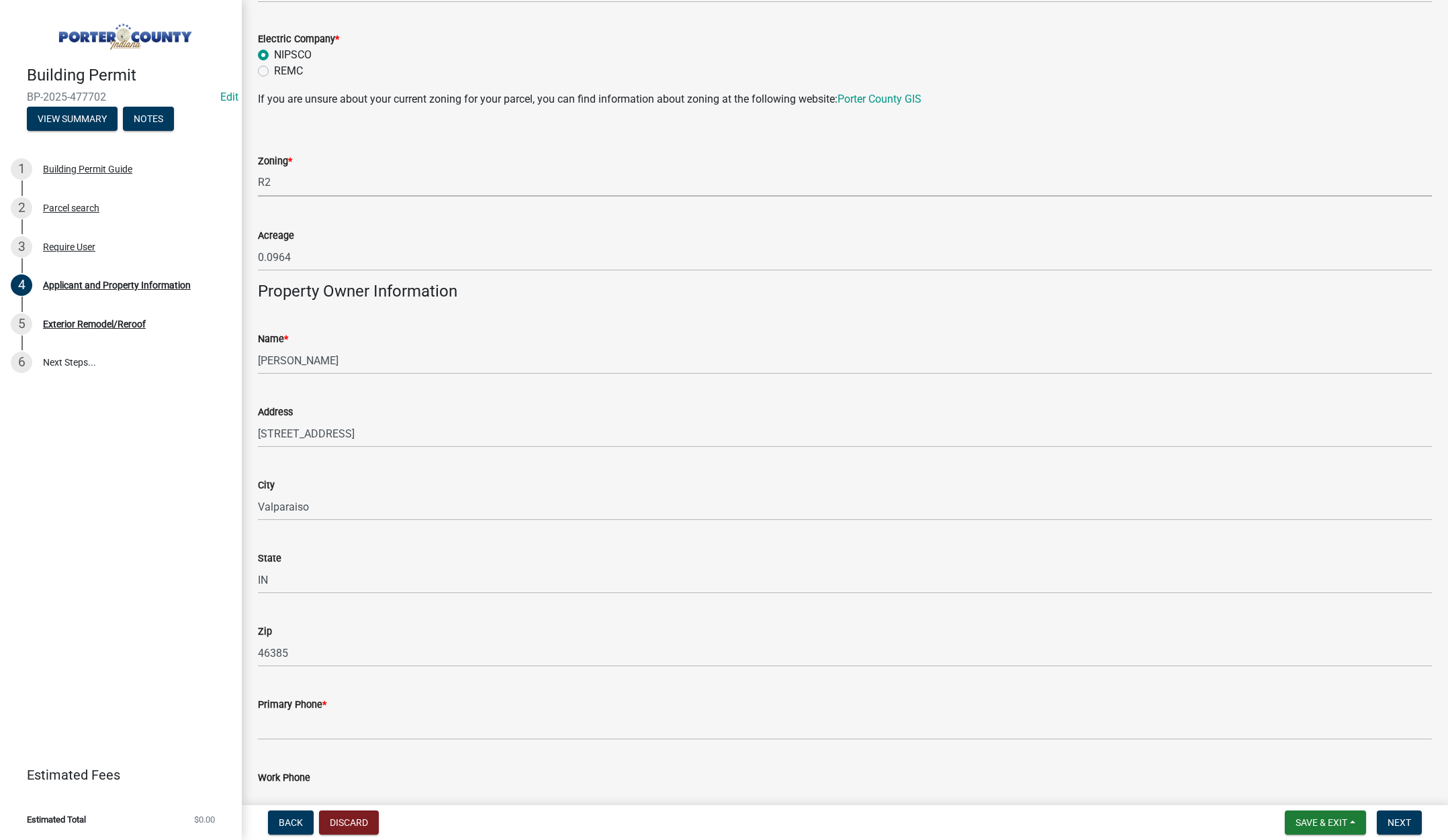
scroll to position [1276, 0]
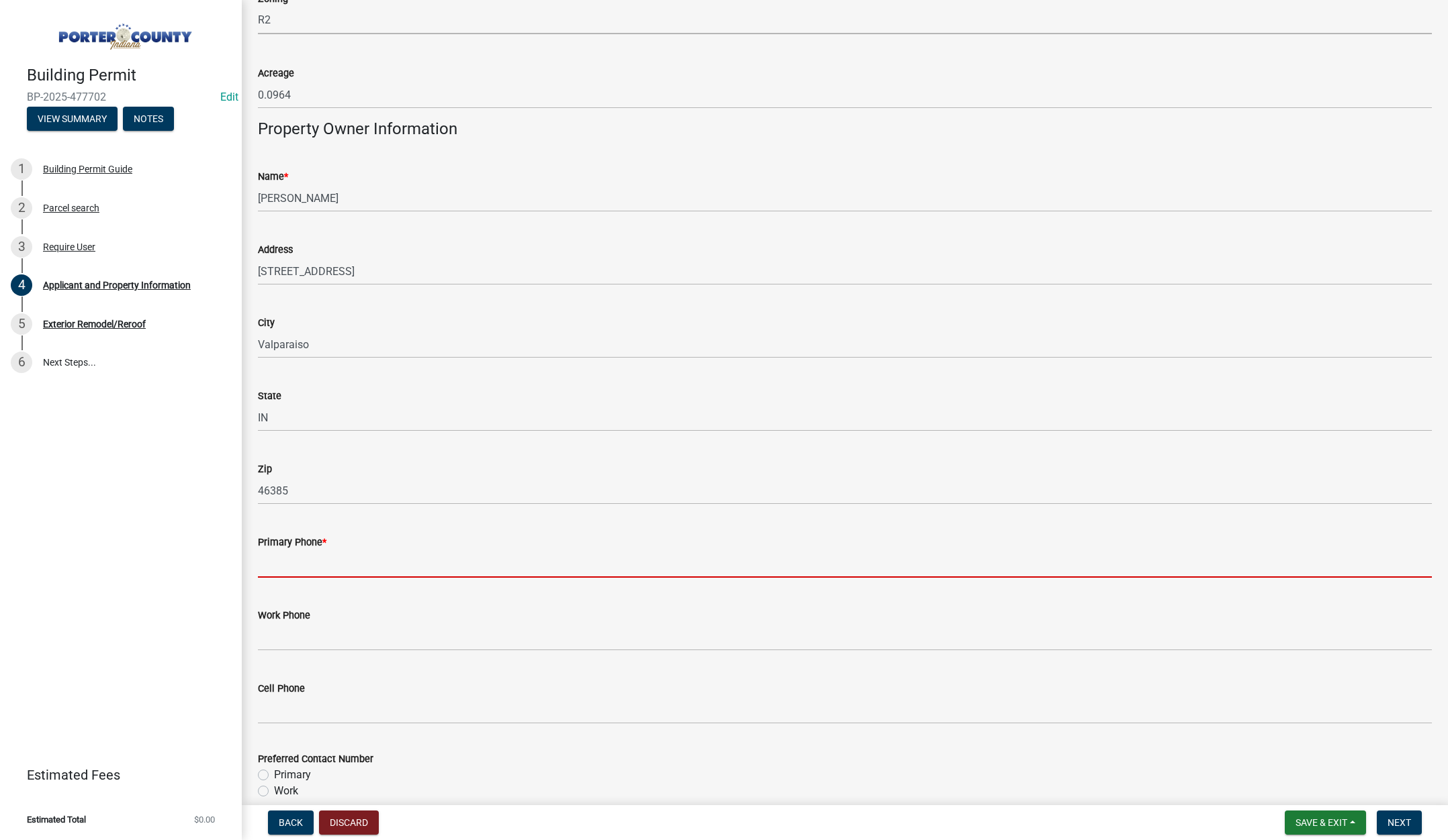
click at [319, 564] on input "Primary Phone *" at bounding box center [844, 565] width 1174 height 28
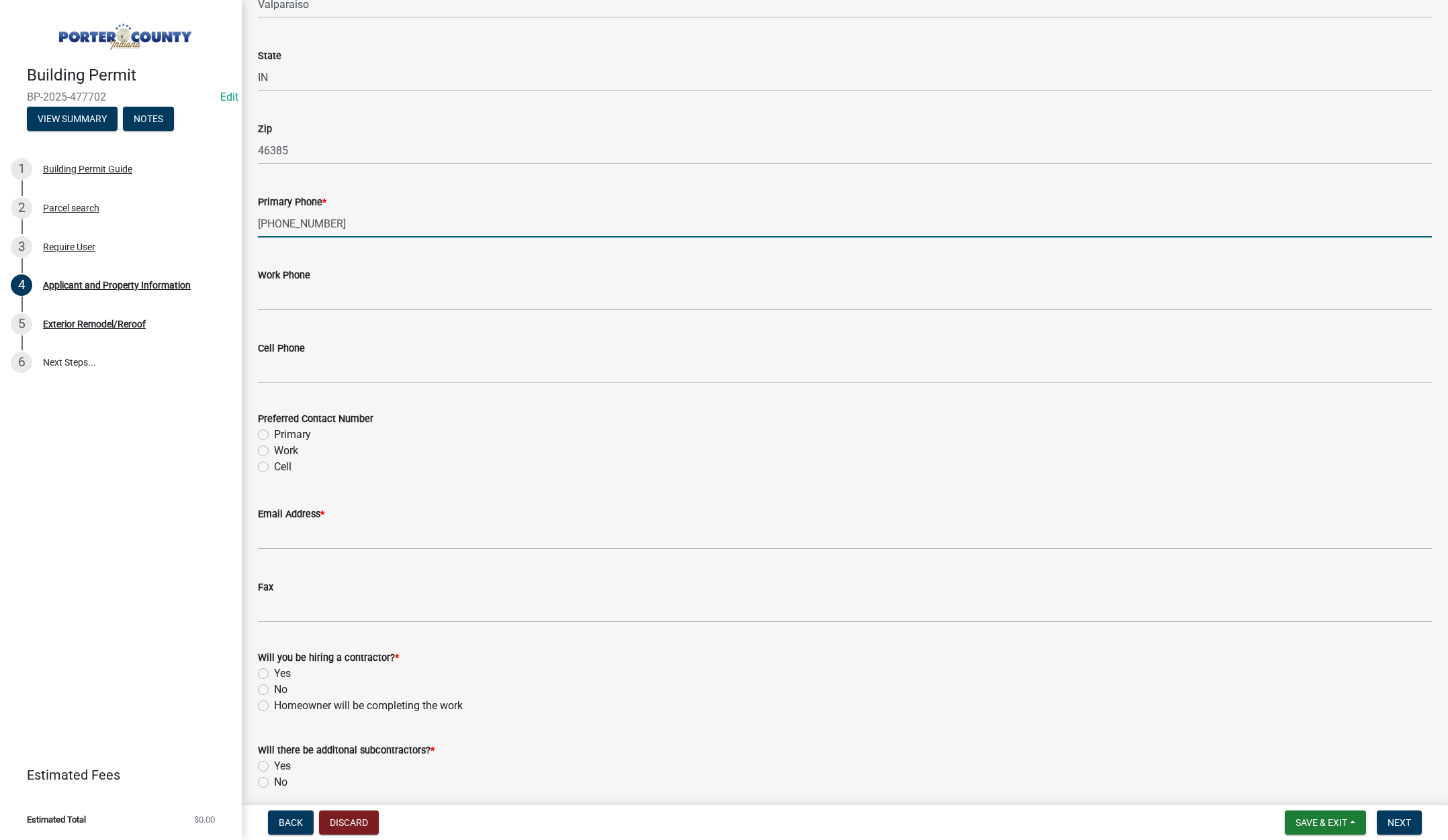
scroll to position [1671, 0]
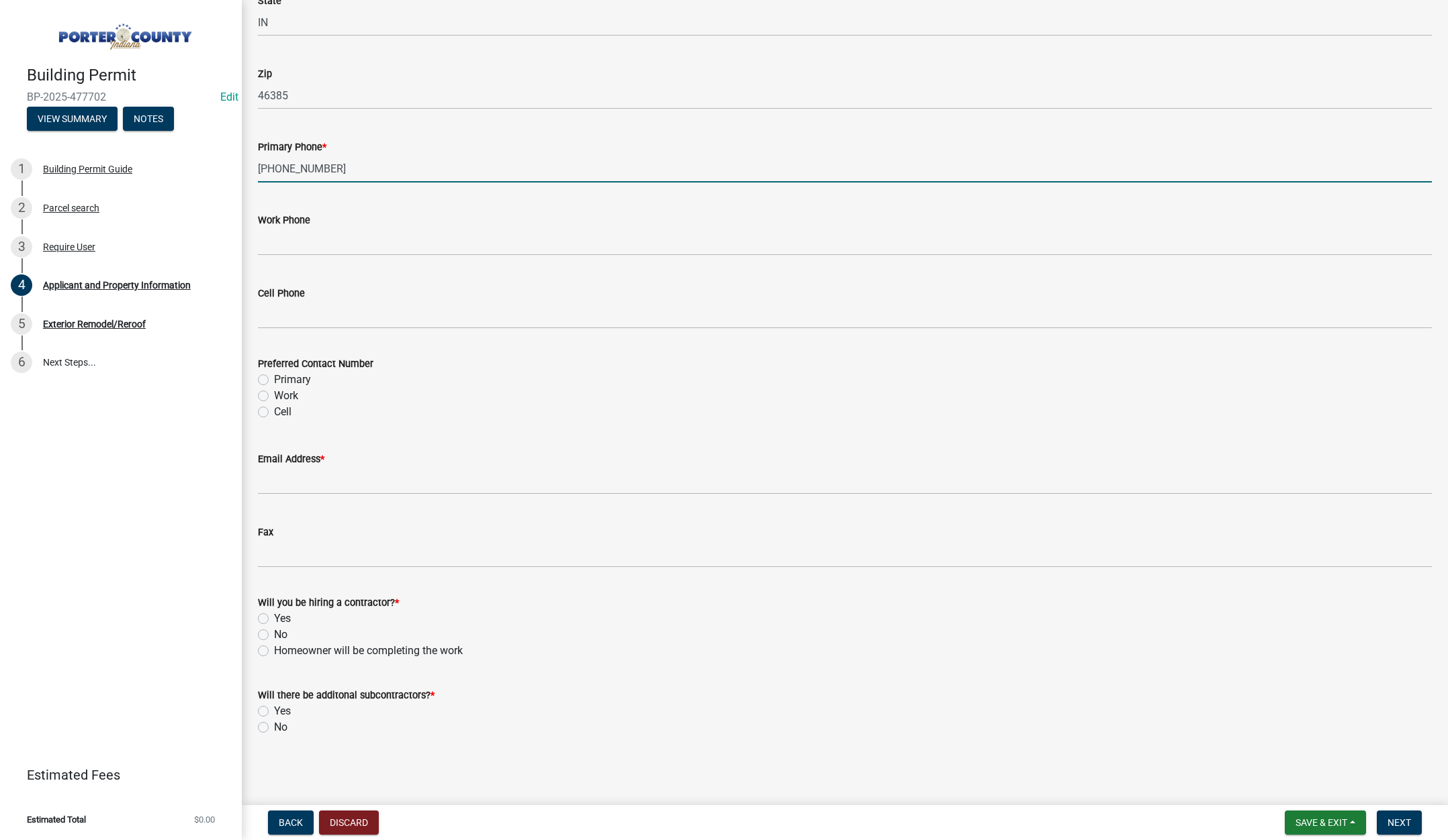
type input "[PHONE_NUMBER]"
click at [275, 376] on label "Primary" at bounding box center [292, 379] width 37 height 16
click at [275, 376] on input "Primary" at bounding box center [278, 375] width 9 height 9
radio input "true"
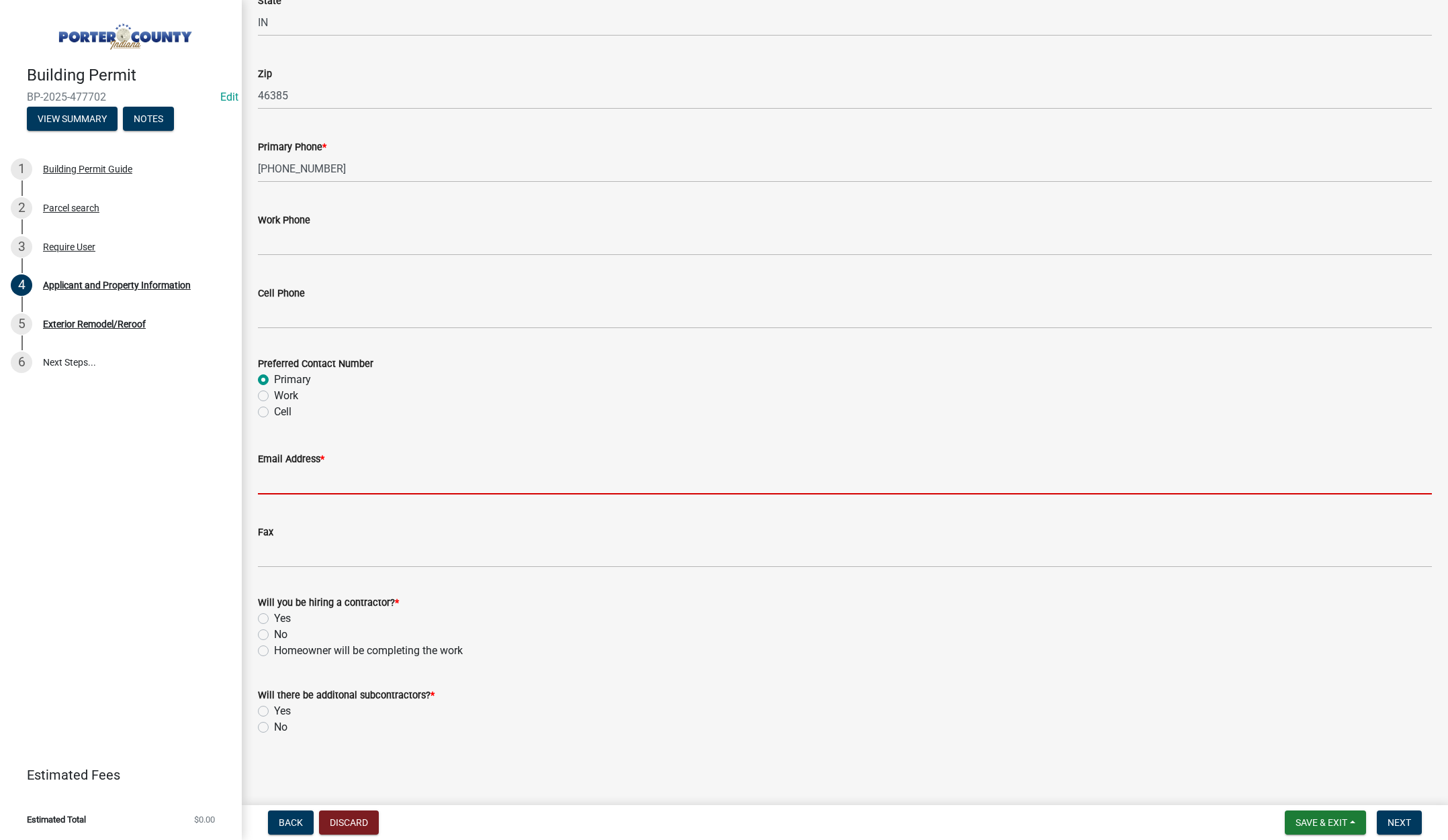
drag, startPoint x: 294, startPoint y: 476, endPoint x: 309, endPoint y: 503, distance: 30.9
click at [294, 476] on input "Email Address *" at bounding box center [844, 481] width 1174 height 28
type input "[PERSON_NAME][EMAIL_ADDRESS][DOMAIN_NAME]"
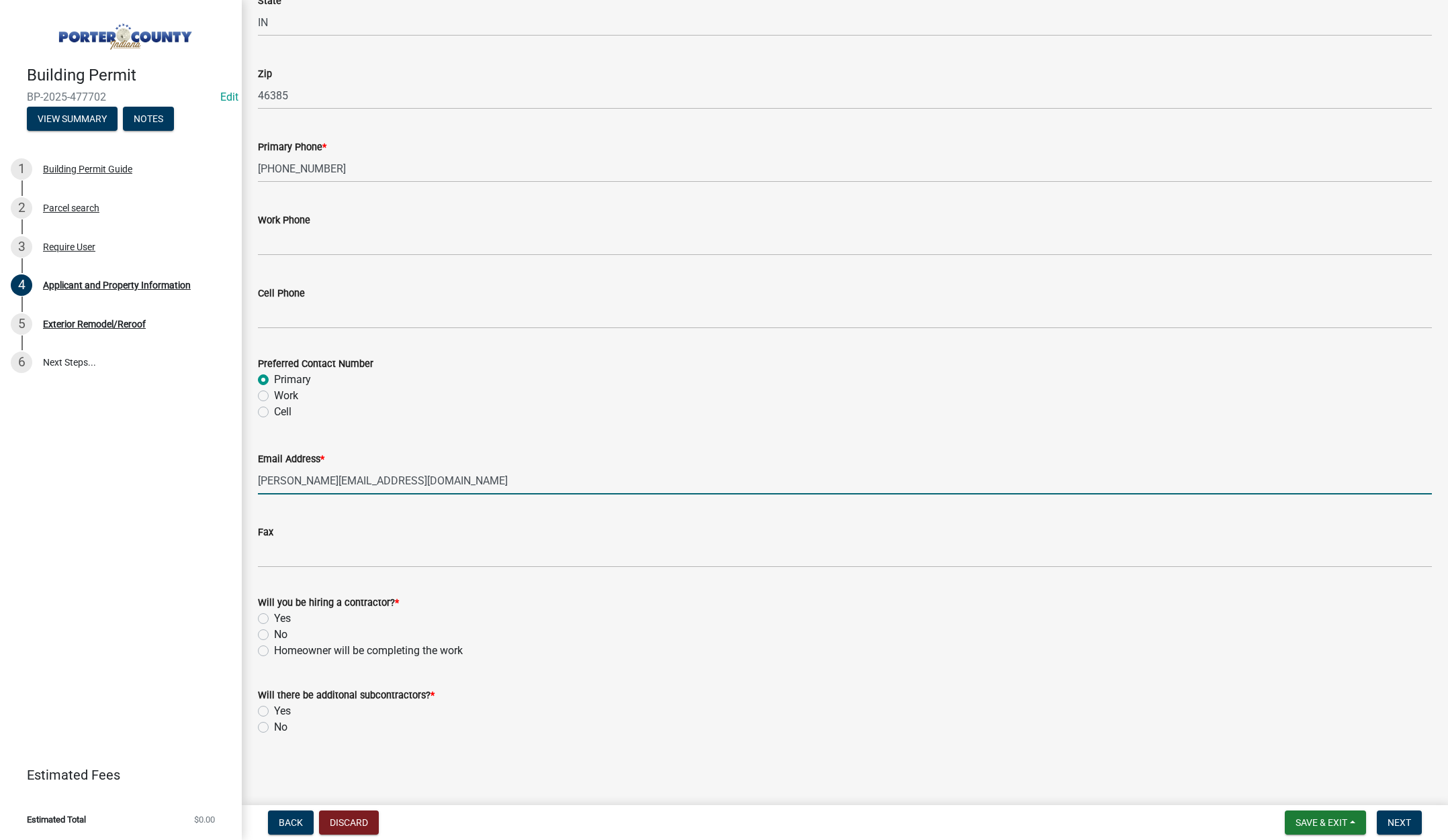
click at [275, 649] on label "Homeowner will be completing the work" at bounding box center [369, 651] width 188 height 16
click at [275, 649] on input "Homeowner will be completing the work" at bounding box center [278, 647] width 9 height 9
radio input "true"
drag, startPoint x: 261, startPoint y: 728, endPoint x: 653, endPoint y: 801, distance: 398.7
click at [275, 728] on label "No" at bounding box center [281, 728] width 14 height 16
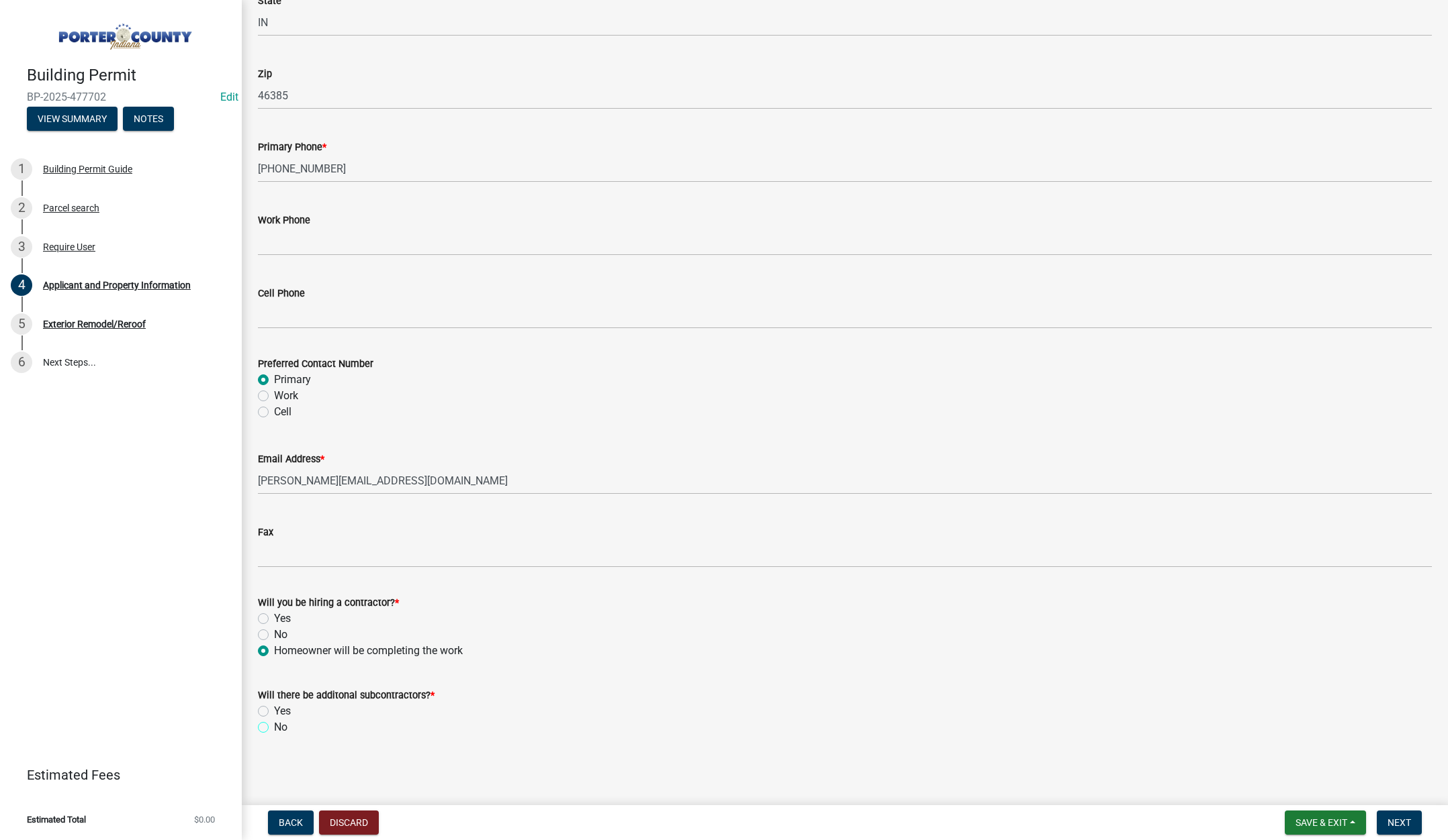
click at [275, 728] on input "No" at bounding box center [278, 724] width 9 height 9
radio input "true"
drag, startPoint x: 1387, startPoint y: 823, endPoint x: 1436, endPoint y: 795, distance: 56.4
click at [1387, 822] on button "Next" at bounding box center [1398, 823] width 45 height 24
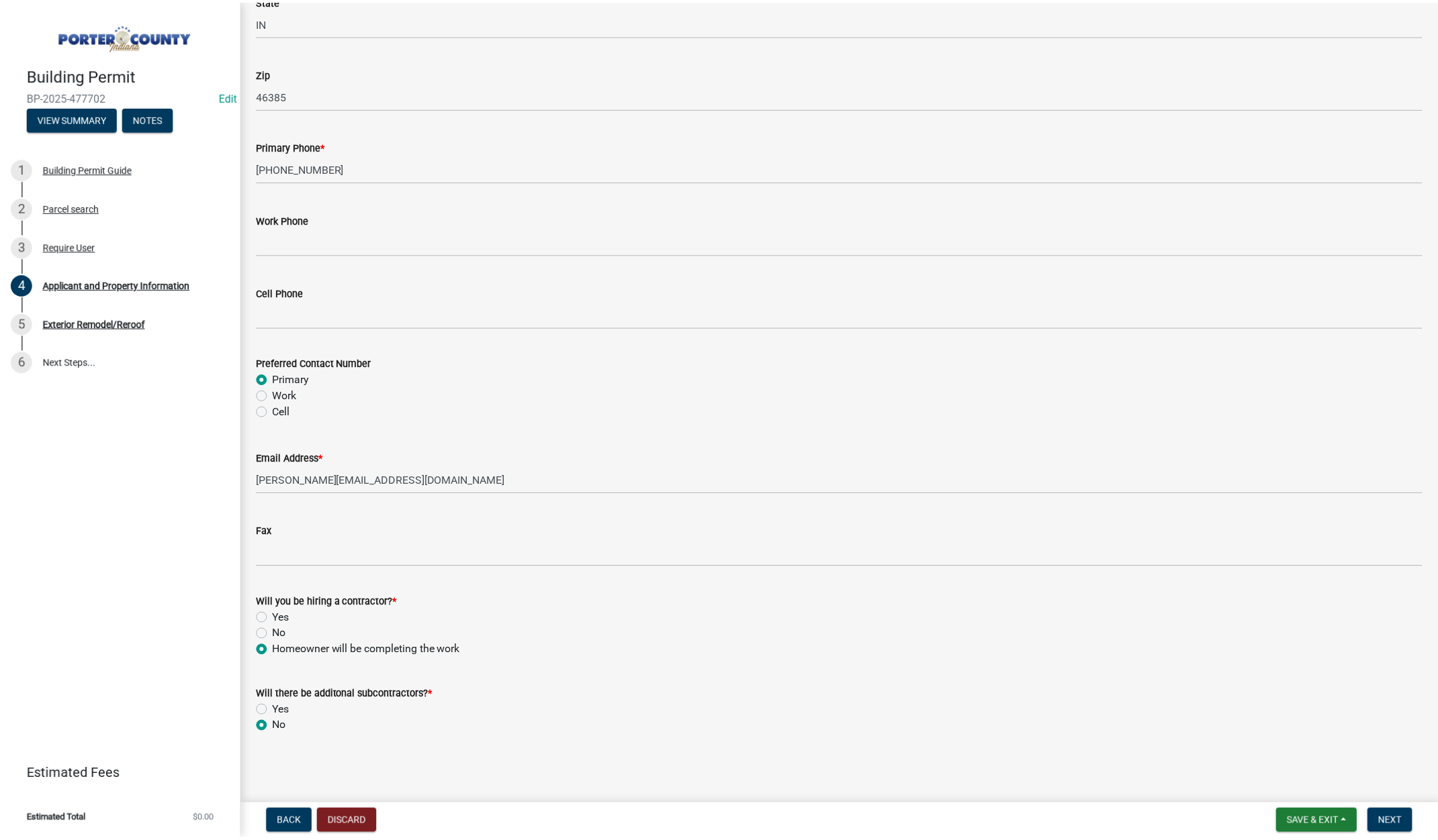
scroll to position [0, 0]
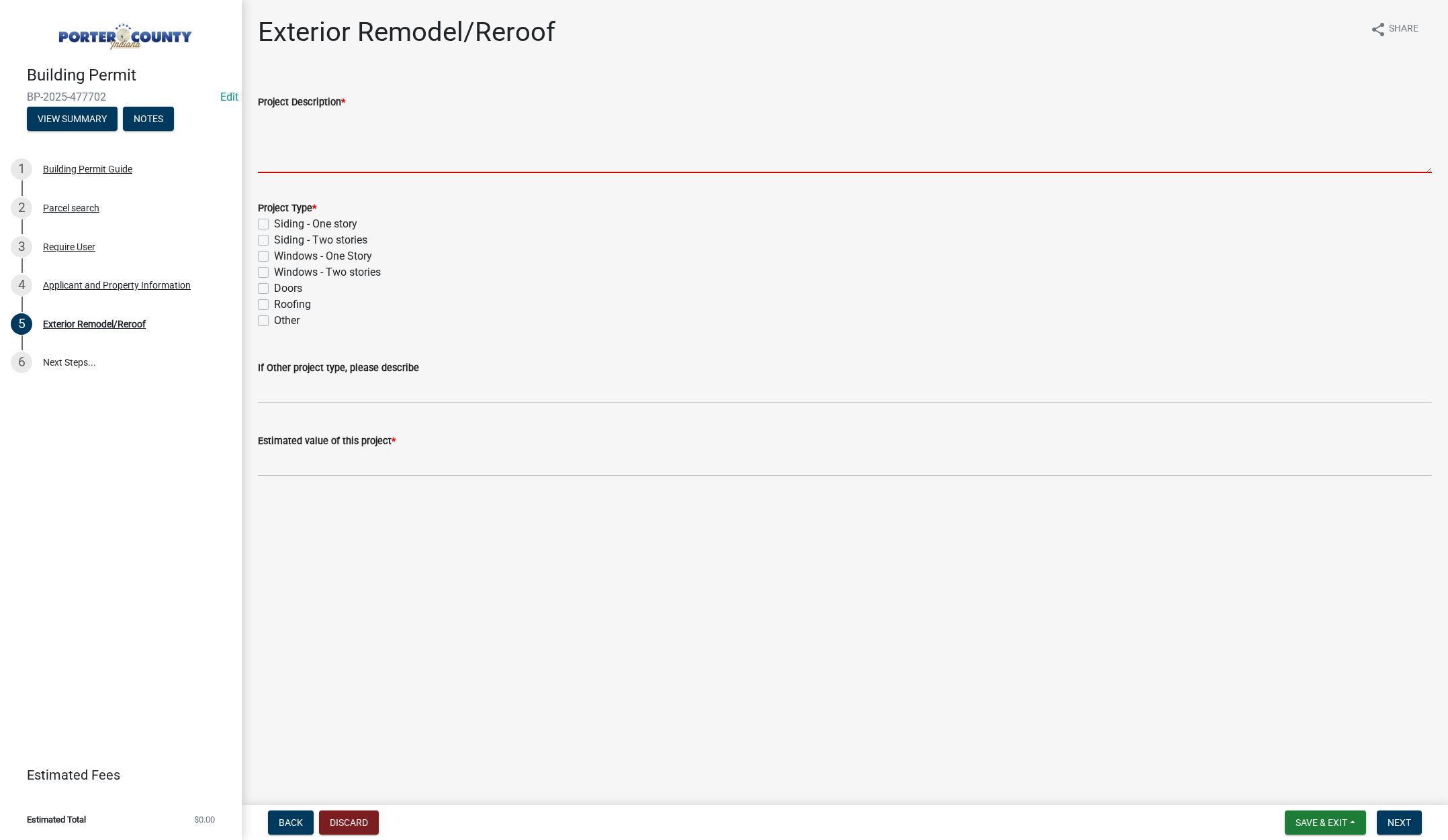
click at [347, 148] on textarea "Project Description *" at bounding box center [844, 142] width 1174 height 63
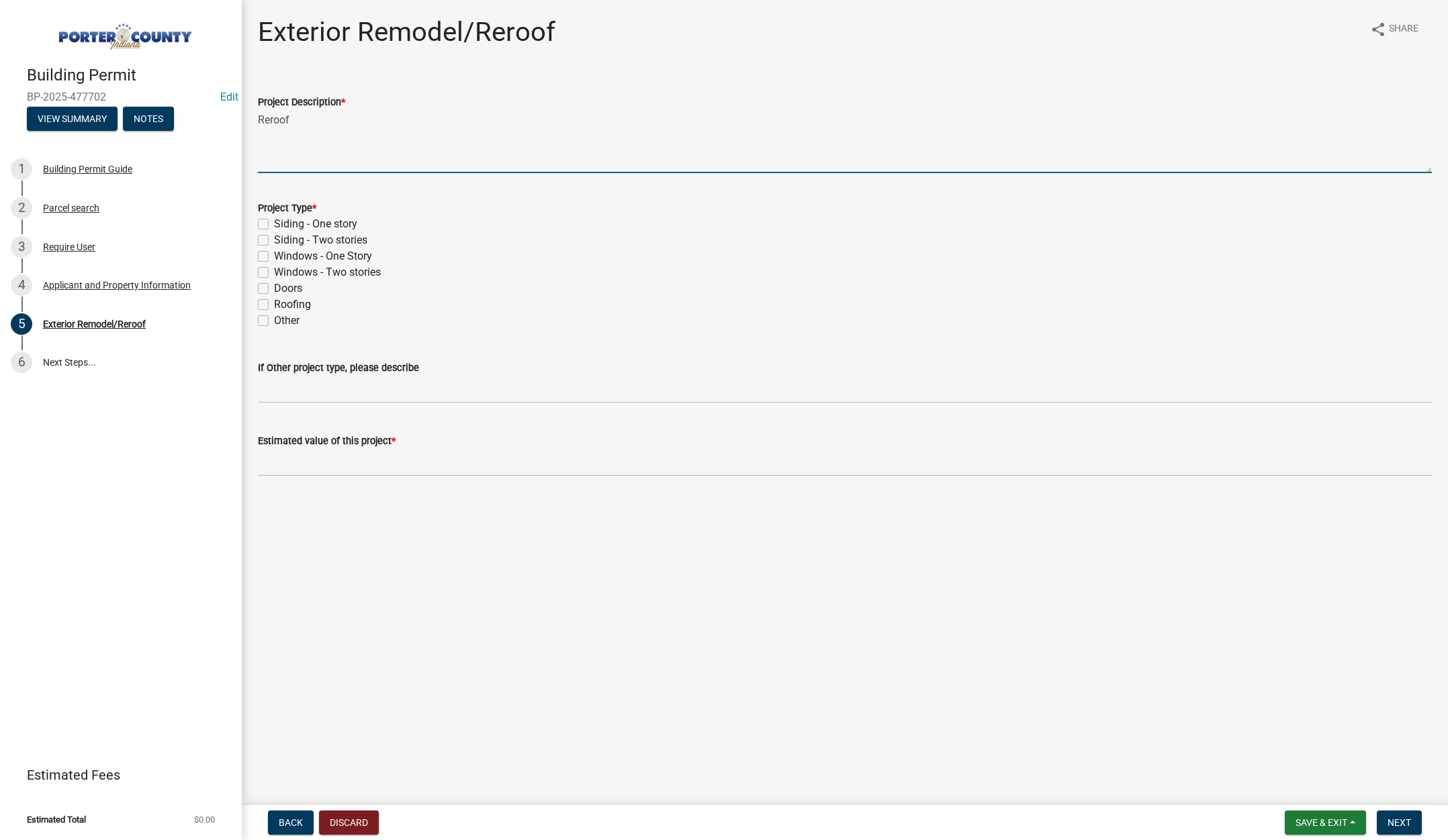
type textarea "Reroof"
click at [275, 301] on label "Roofing" at bounding box center [292, 305] width 37 height 16
click at [275, 301] on input "Roofing" at bounding box center [278, 301] width 9 height 9
checkbox input "true"
checkbox input "false"
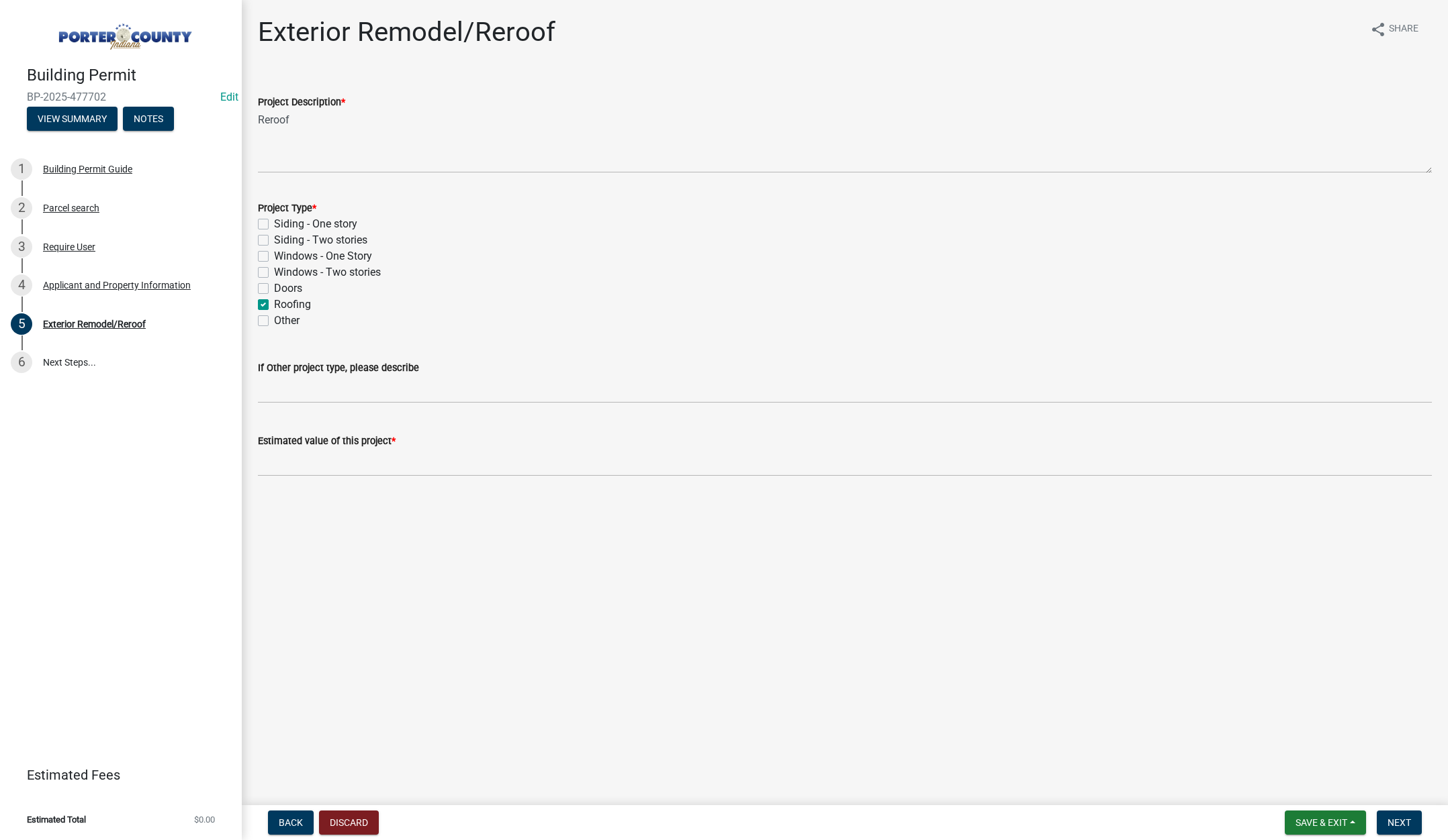
checkbox input "false"
checkbox input "true"
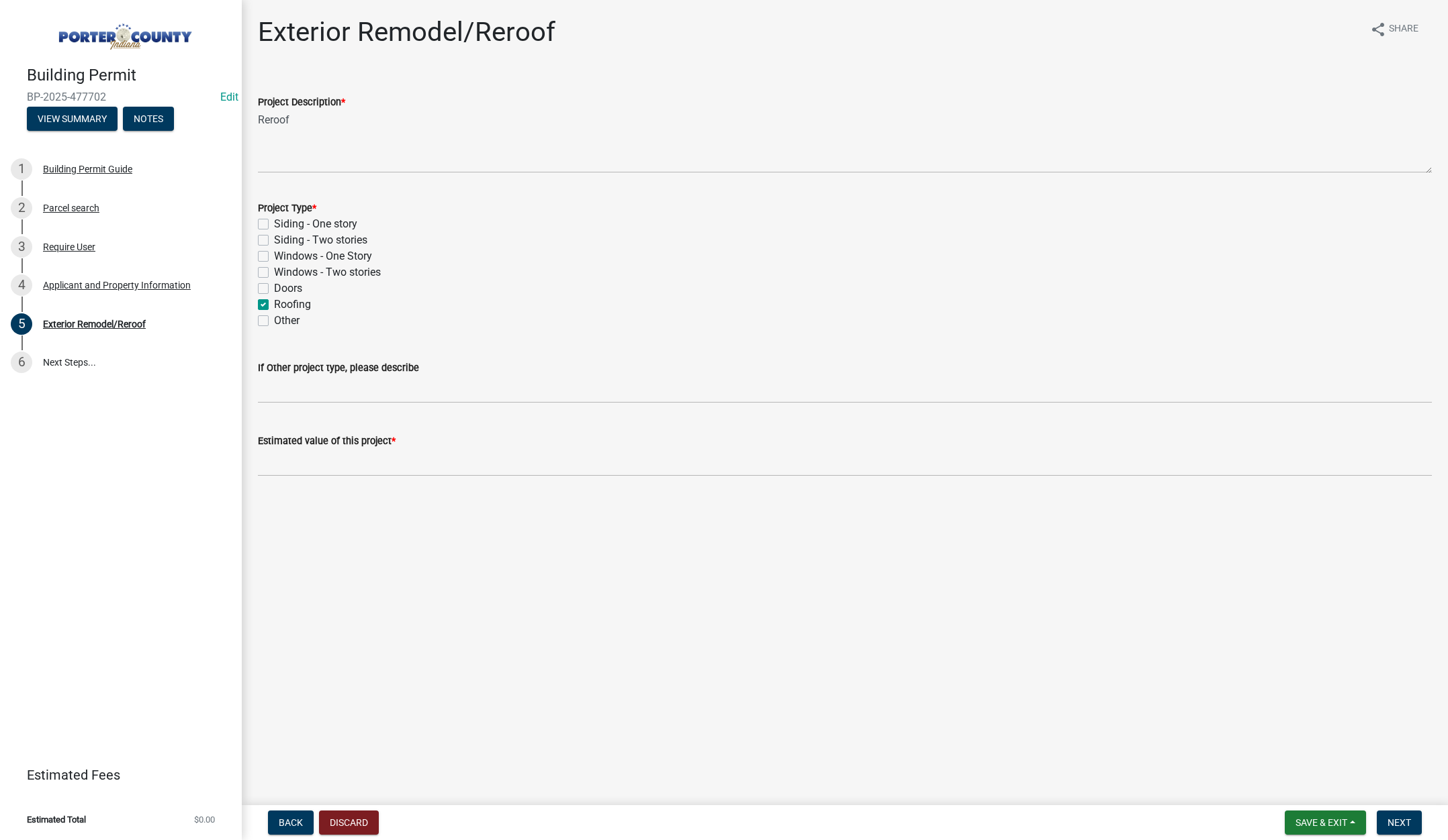
checkbox input "false"
click at [289, 468] on input "text" at bounding box center [844, 463] width 1174 height 28
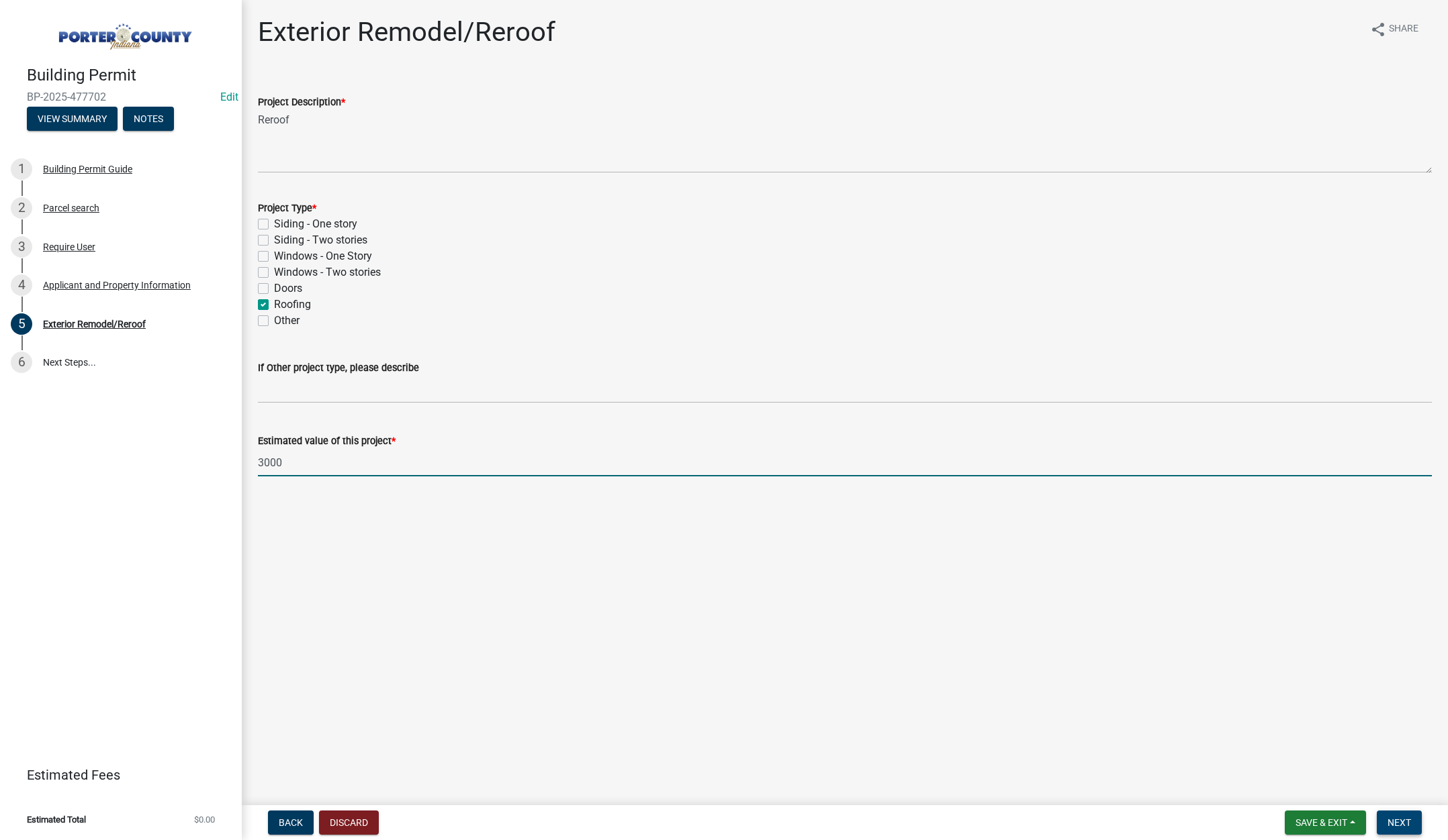
type input "3000"
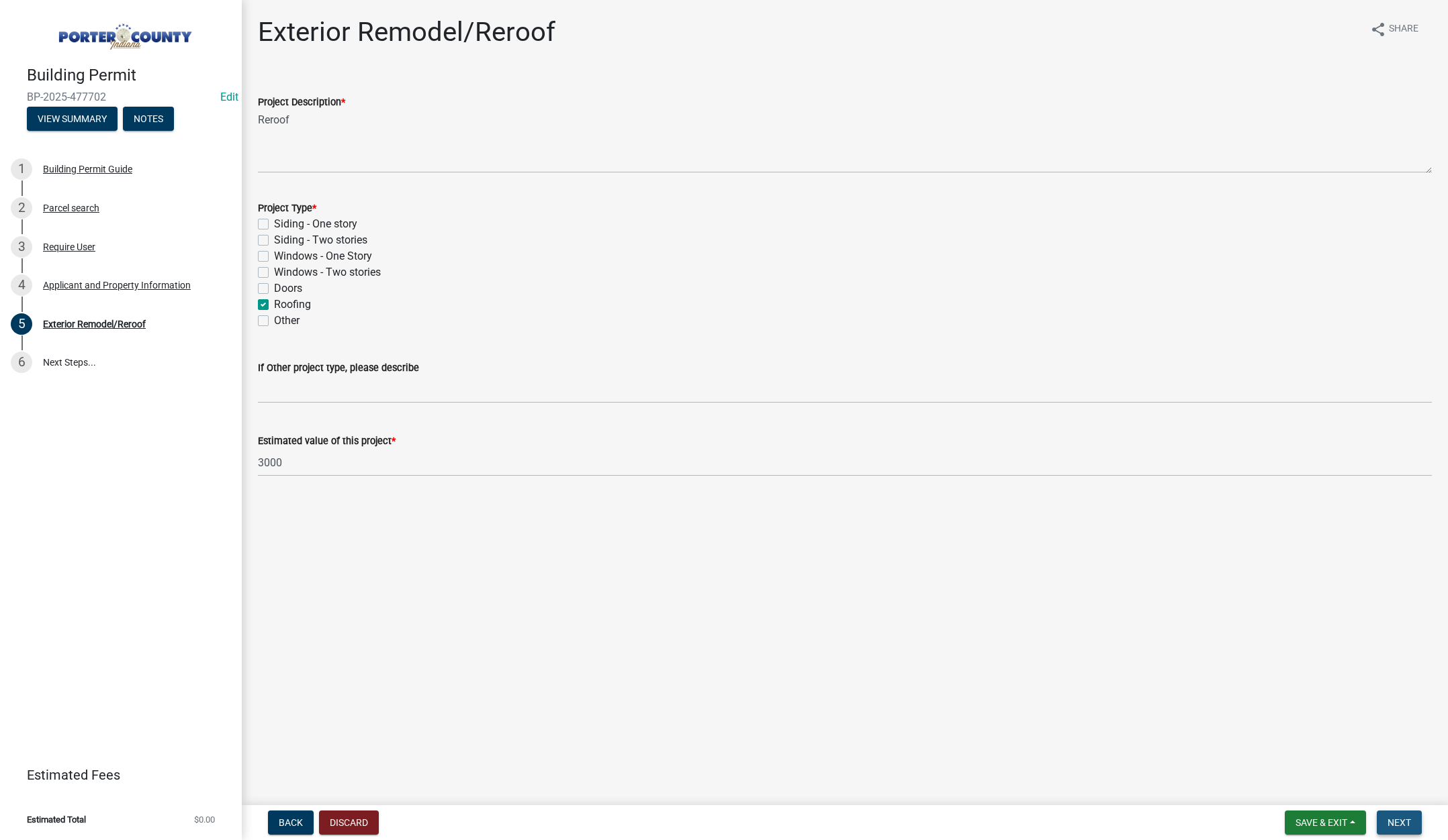
click at [1401, 828] on span "Next" at bounding box center [1399, 822] width 24 height 11
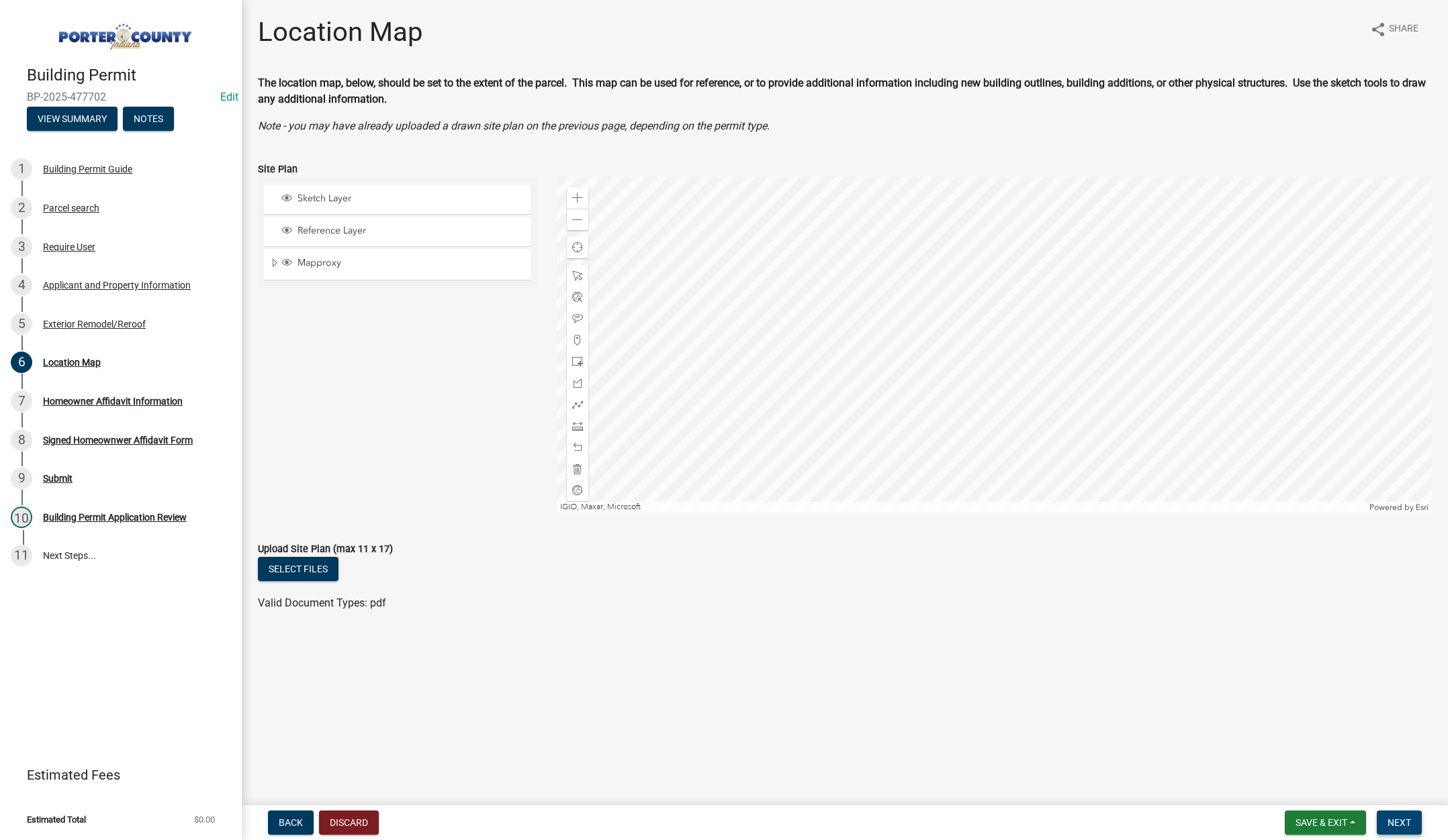
click at [1406, 824] on span "Next" at bounding box center [1399, 822] width 24 height 11
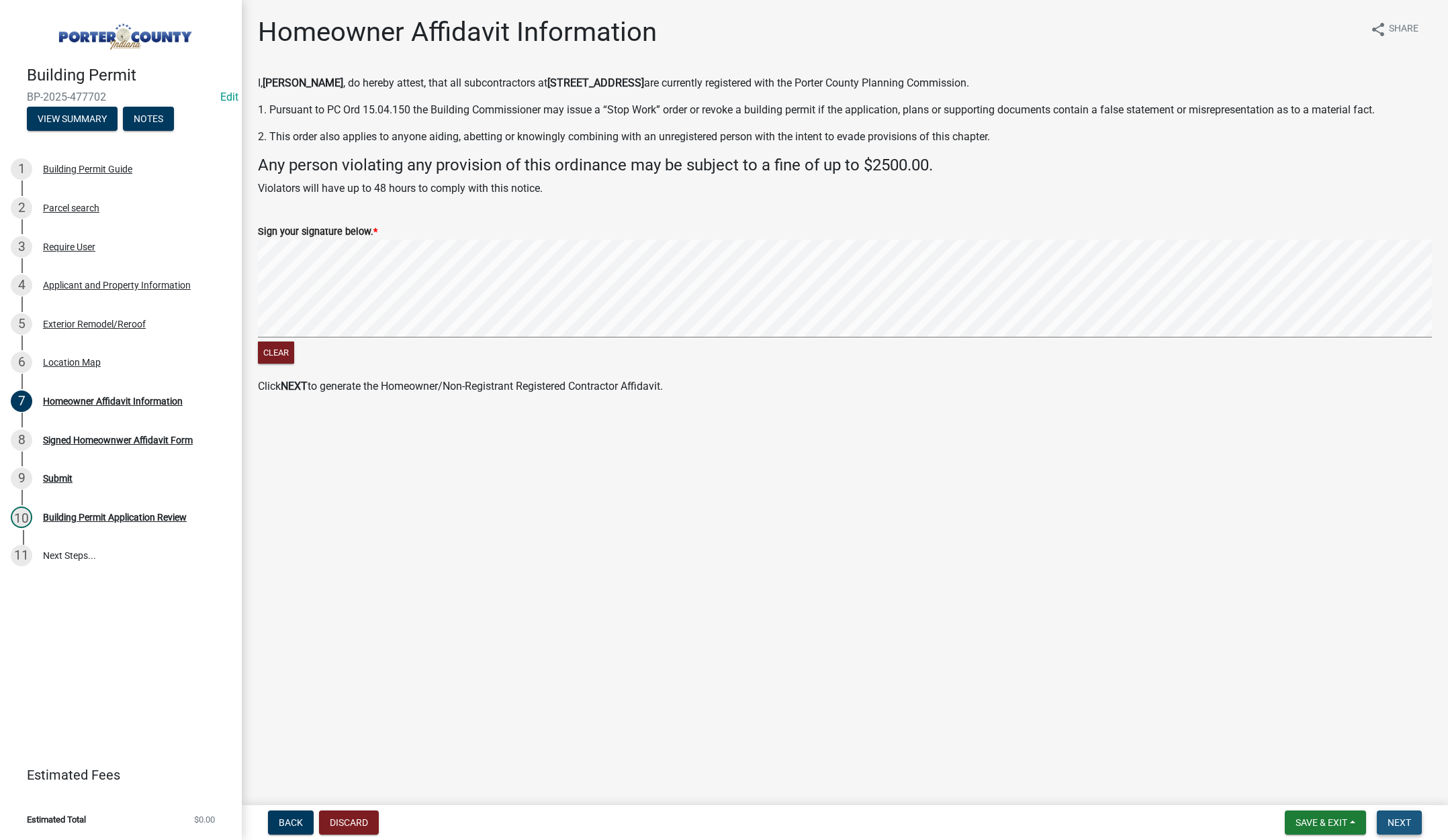
click at [1406, 820] on span "Next" at bounding box center [1399, 822] width 24 height 11
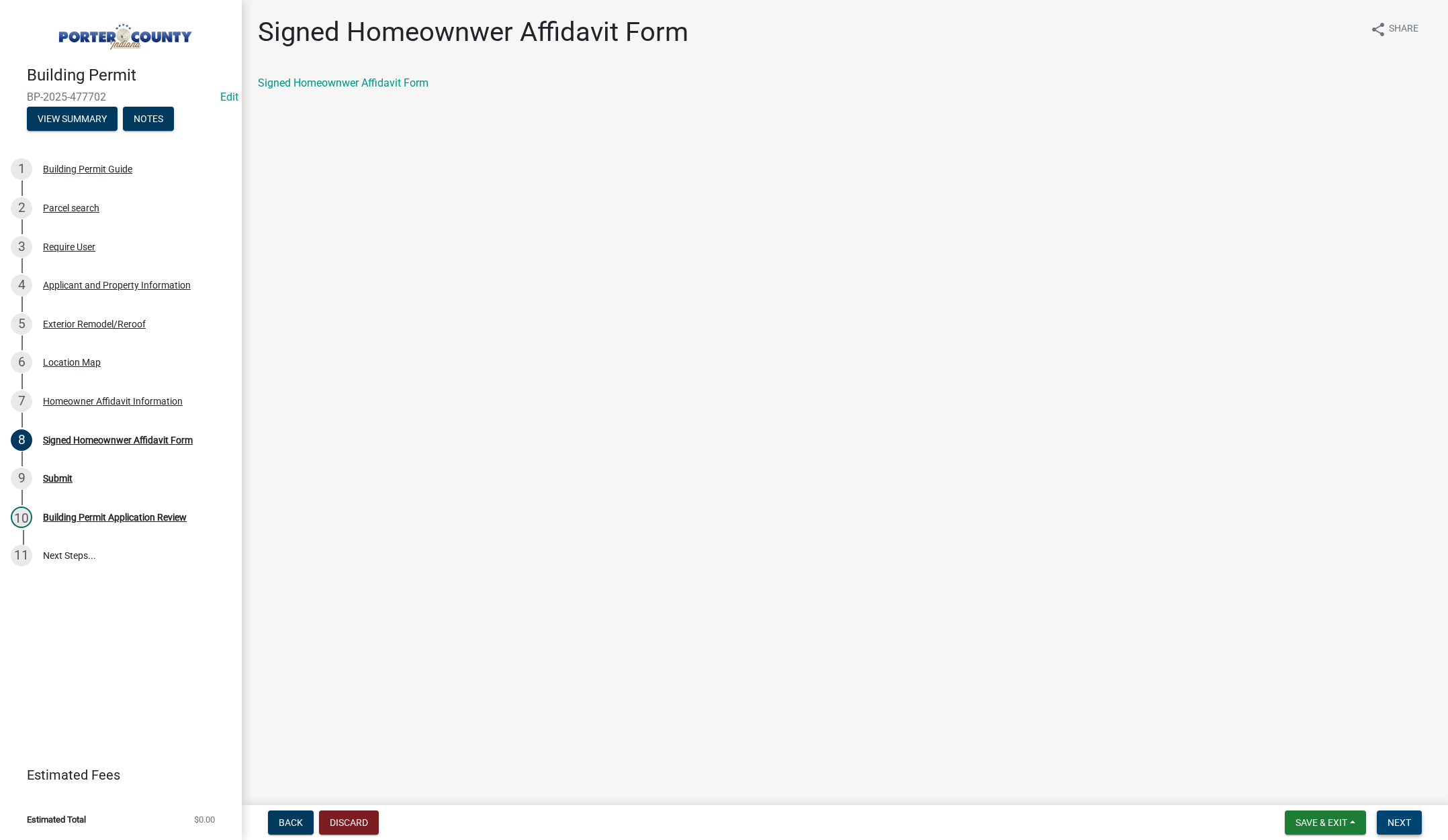
click at [1393, 822] on span "Next" at bounding box center [1399, 822] width 24 height 11
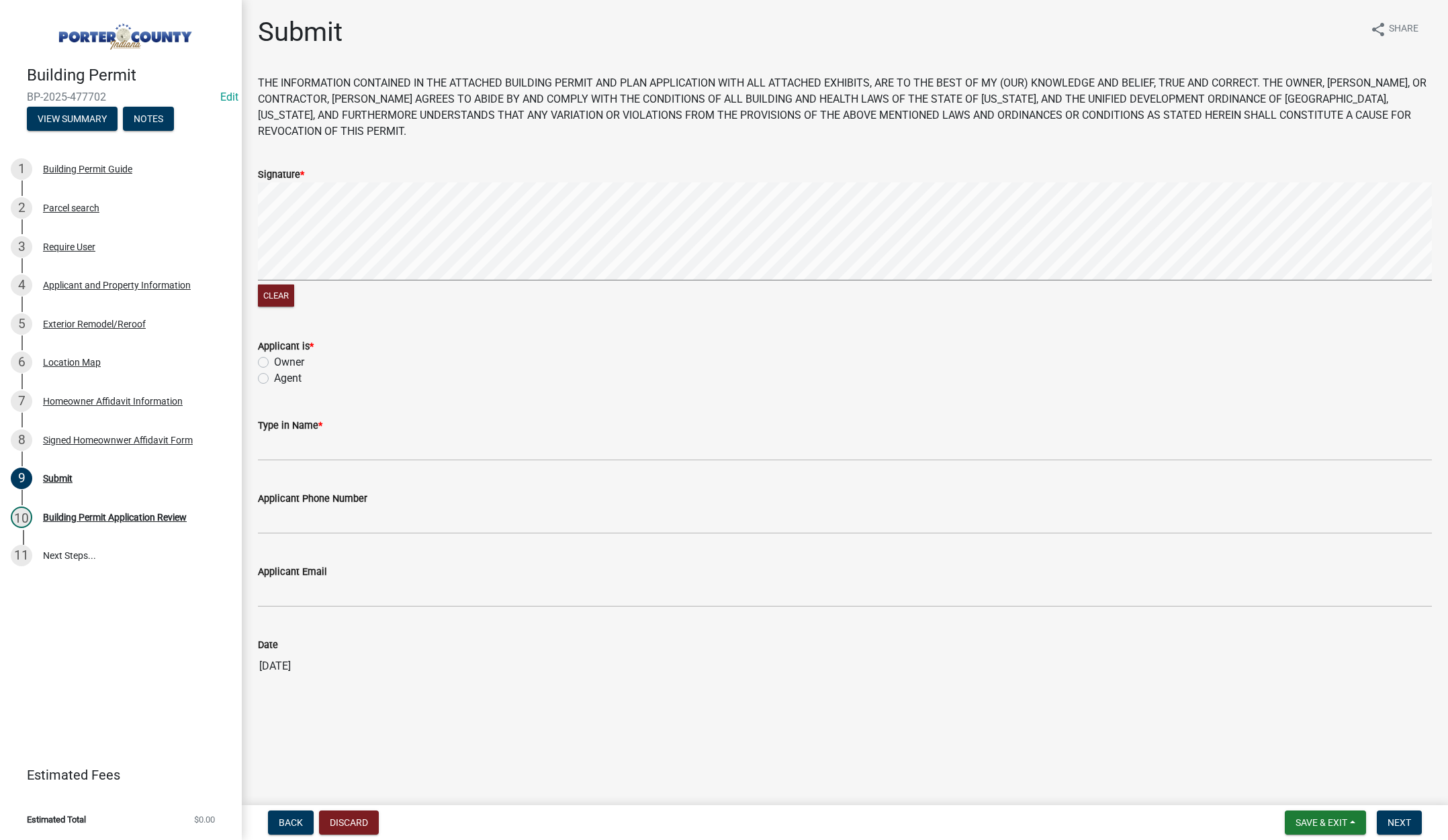
drag, startPoint x: 264, startPoint y: 376, endPoint x: 263, endPoint y: 392, distance: 16.0
click at [275, 376] on label "Agent" at bounding box center [288, 378] width 28 height 16
click at [275, 376] on input "Agent" at bounding box center [278, 374] width 9 height 9
radio input "true"
drag, startPoint x: 273, startPoint y: 453, endPoint x: 283, endPoint y: 453, distance: 10.0
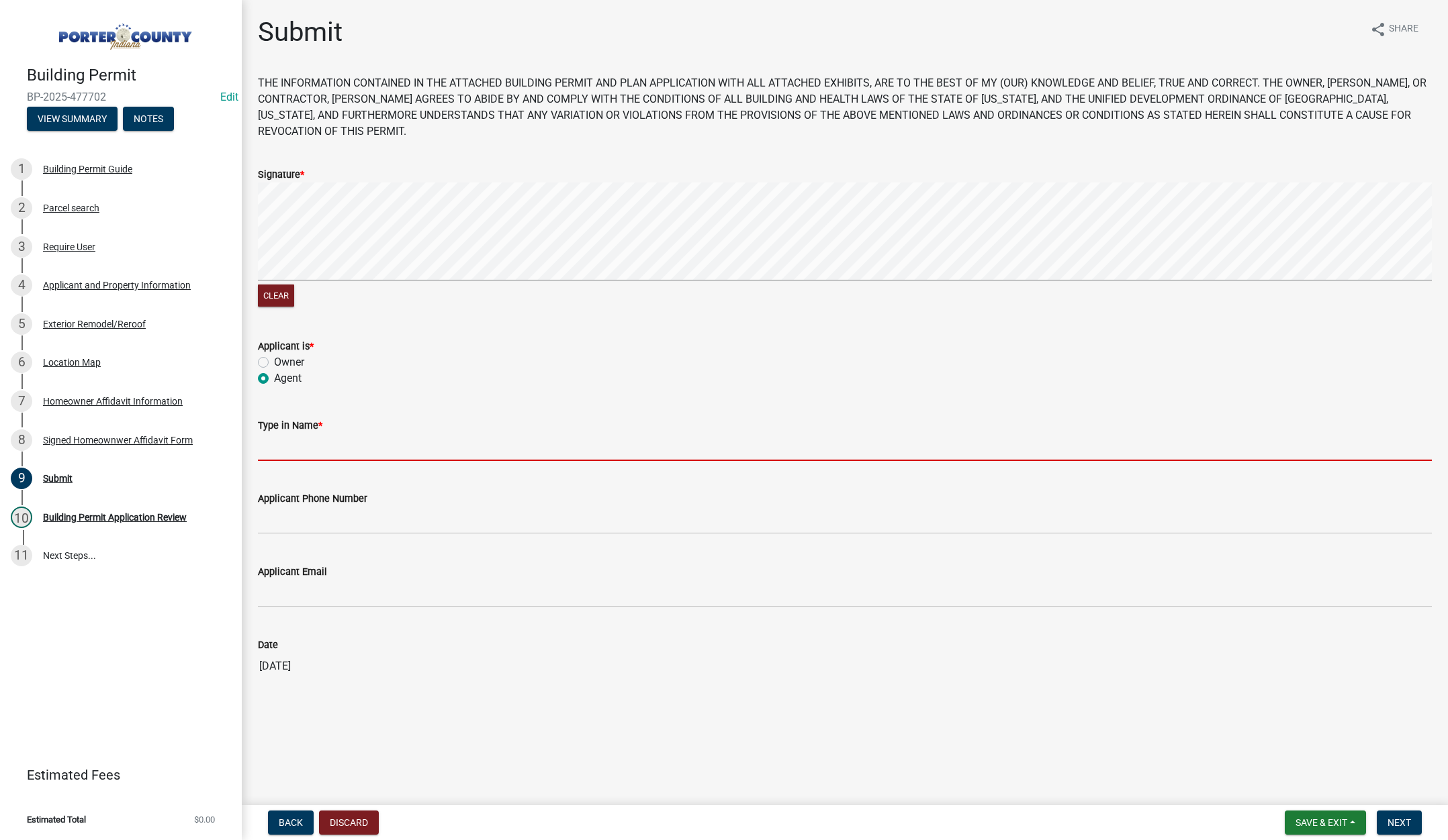
click at [273, 452] on input "Type in Name *" at bounding box center [844, 448] width 1174 height 28
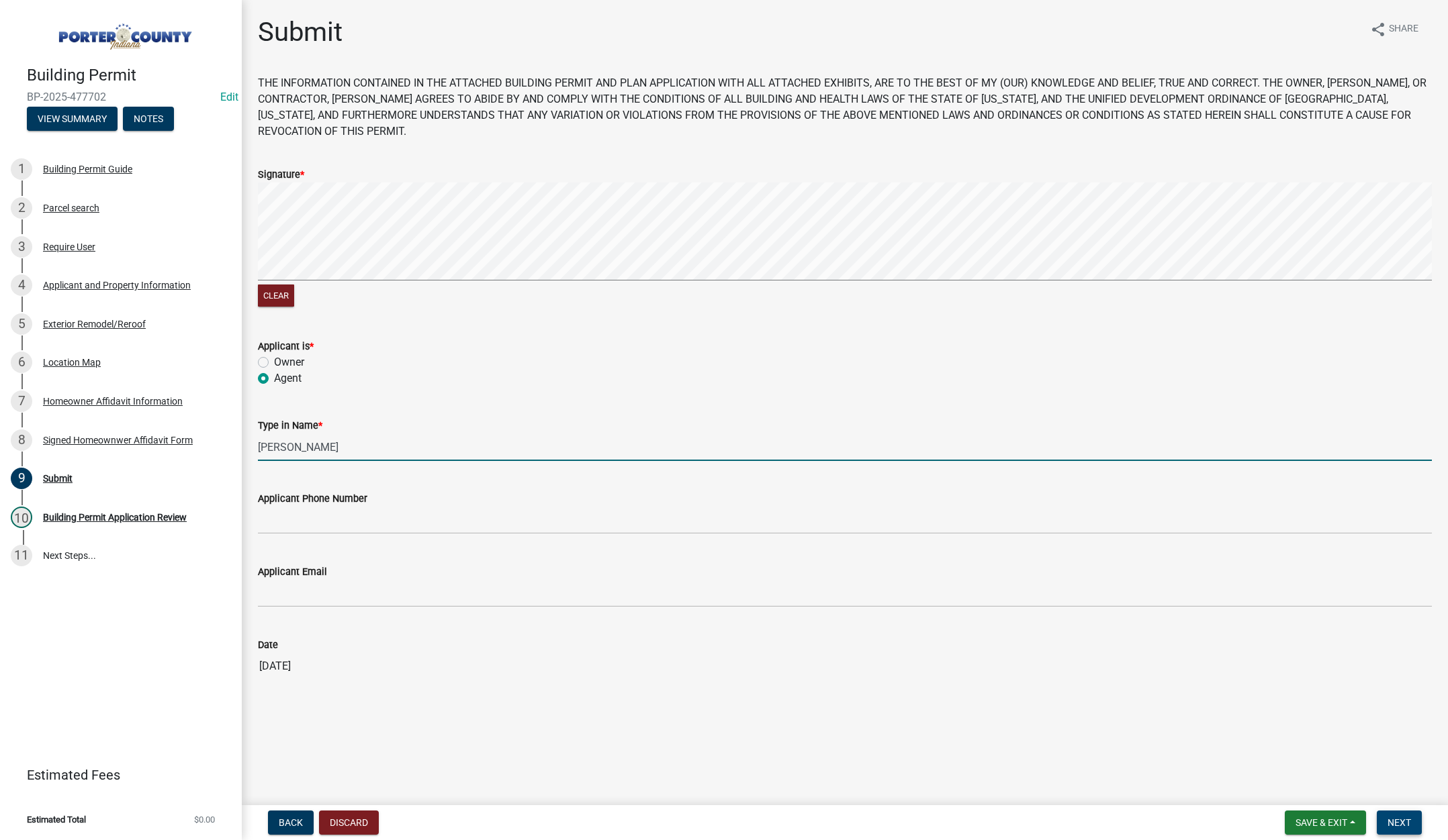
type input "[PERSON_NAME]"
click at [1400, 822] on span "Next" at bounding box center [1399, 822] width 24 height 11
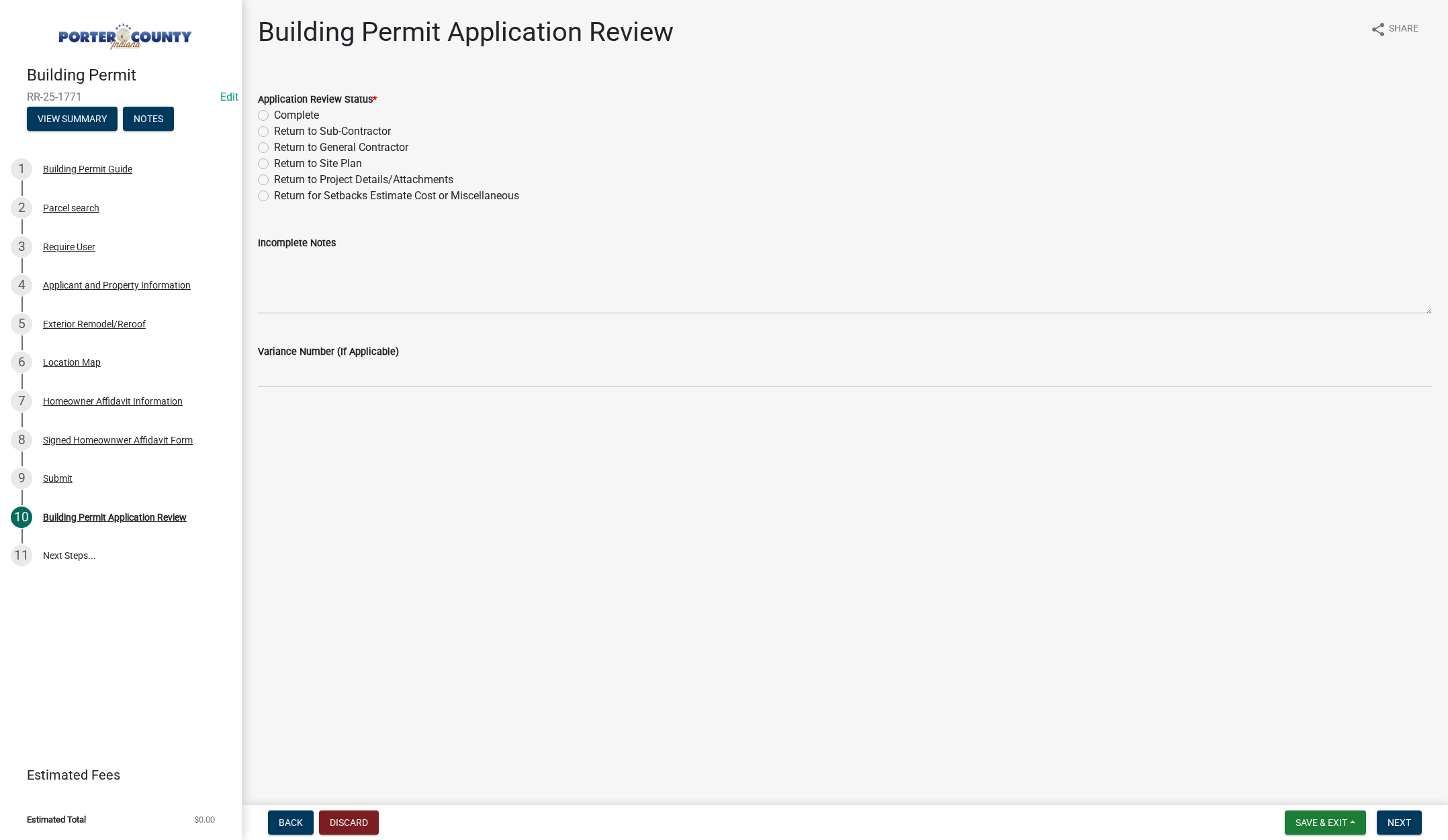
click at [275, 114] on label "Complete" at bounding box center [296, 115] width 45 height 16
click at [275, 114] on input "Complete" at bounding box center [278, 111] width 9 height 9
radio input "true"
click at [1395, 821] on span "Next" at bounding box center [1399, 822] width 24 height 11
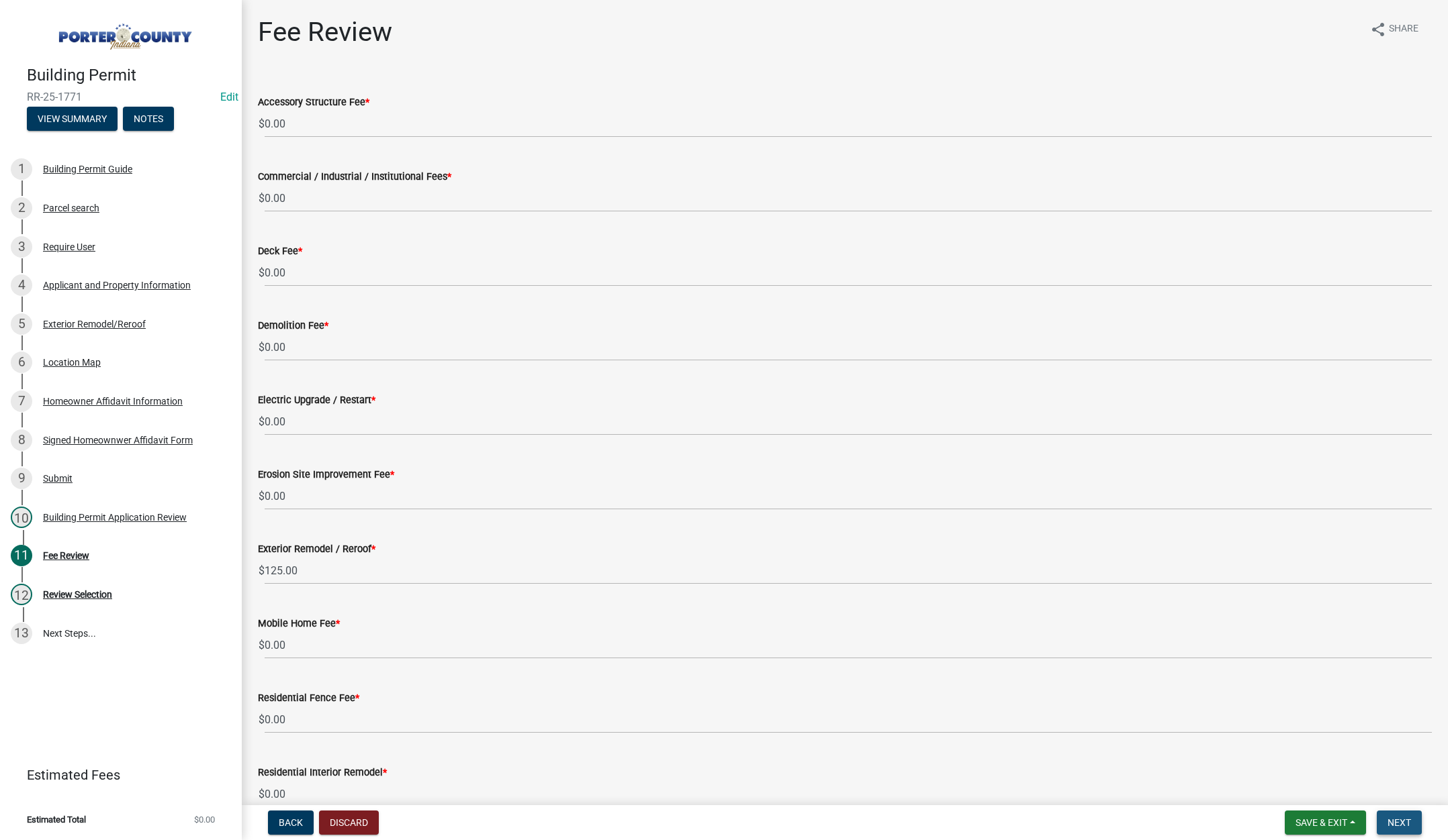
click at [1401, 817] on span "Next" at bounding box center [1399, 822] width 24 height 11
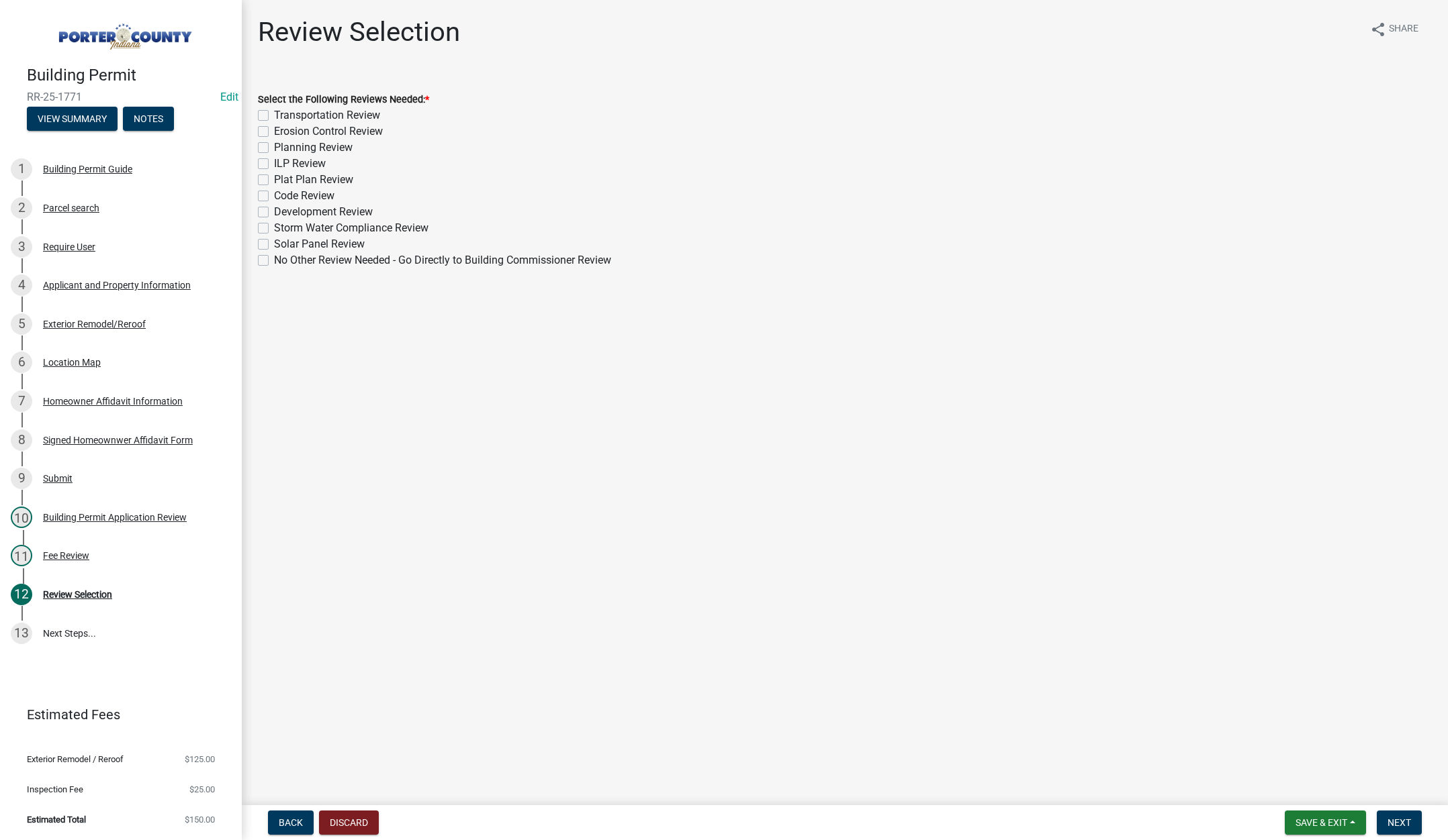
click at [275, 258] on label "No Other Review Needed - Go Directly to Building Commissioner Review" at bounding box center [443, 261] width 337 height 16
click at [275, 258] on input "No Other Review Needed - Go Directly to Building Commissioner Review" at bounding box center [278, 257] width 9 height 9
checkbox input "true"
checkbox input "false"
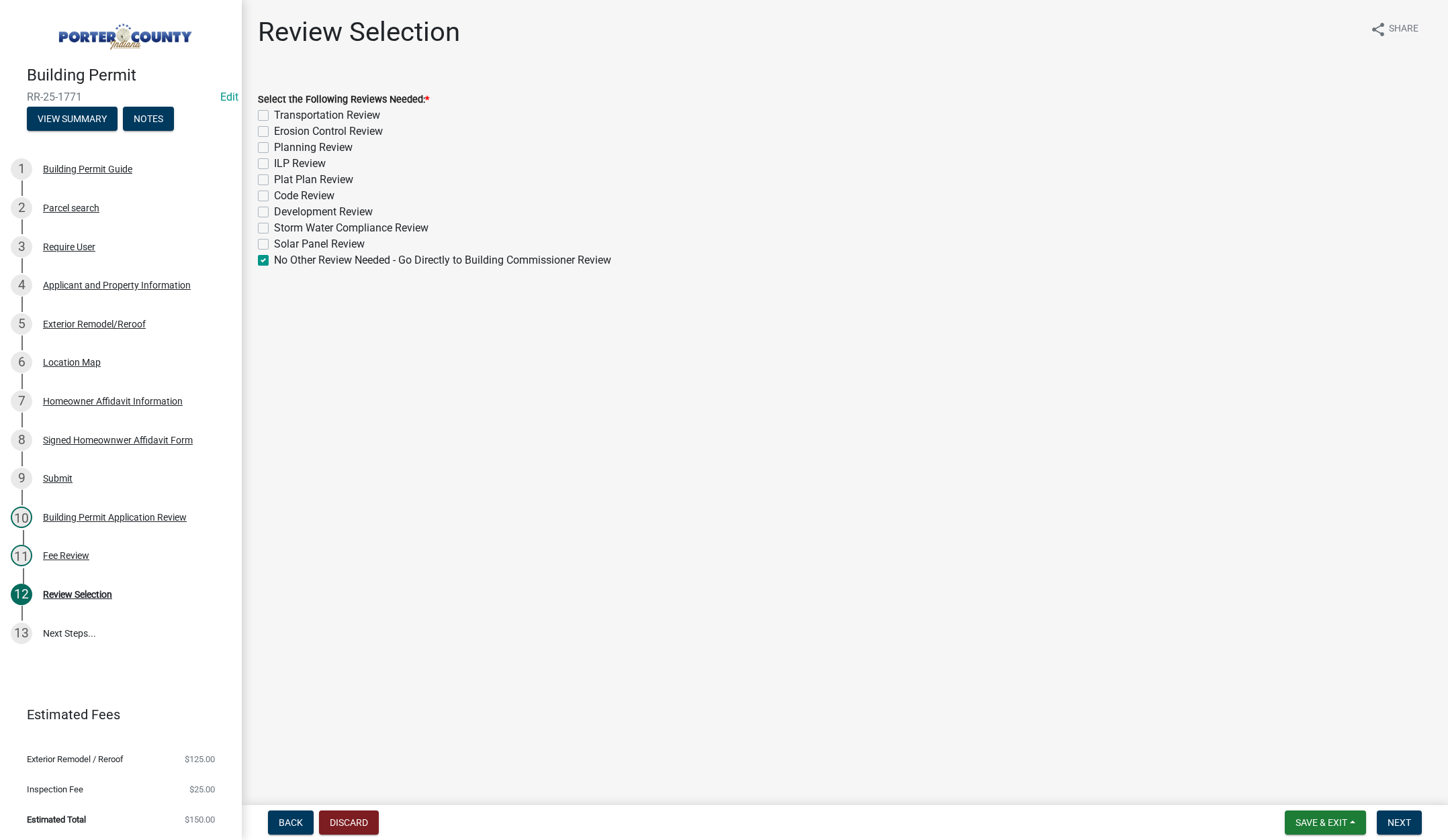
checkbox input "false"
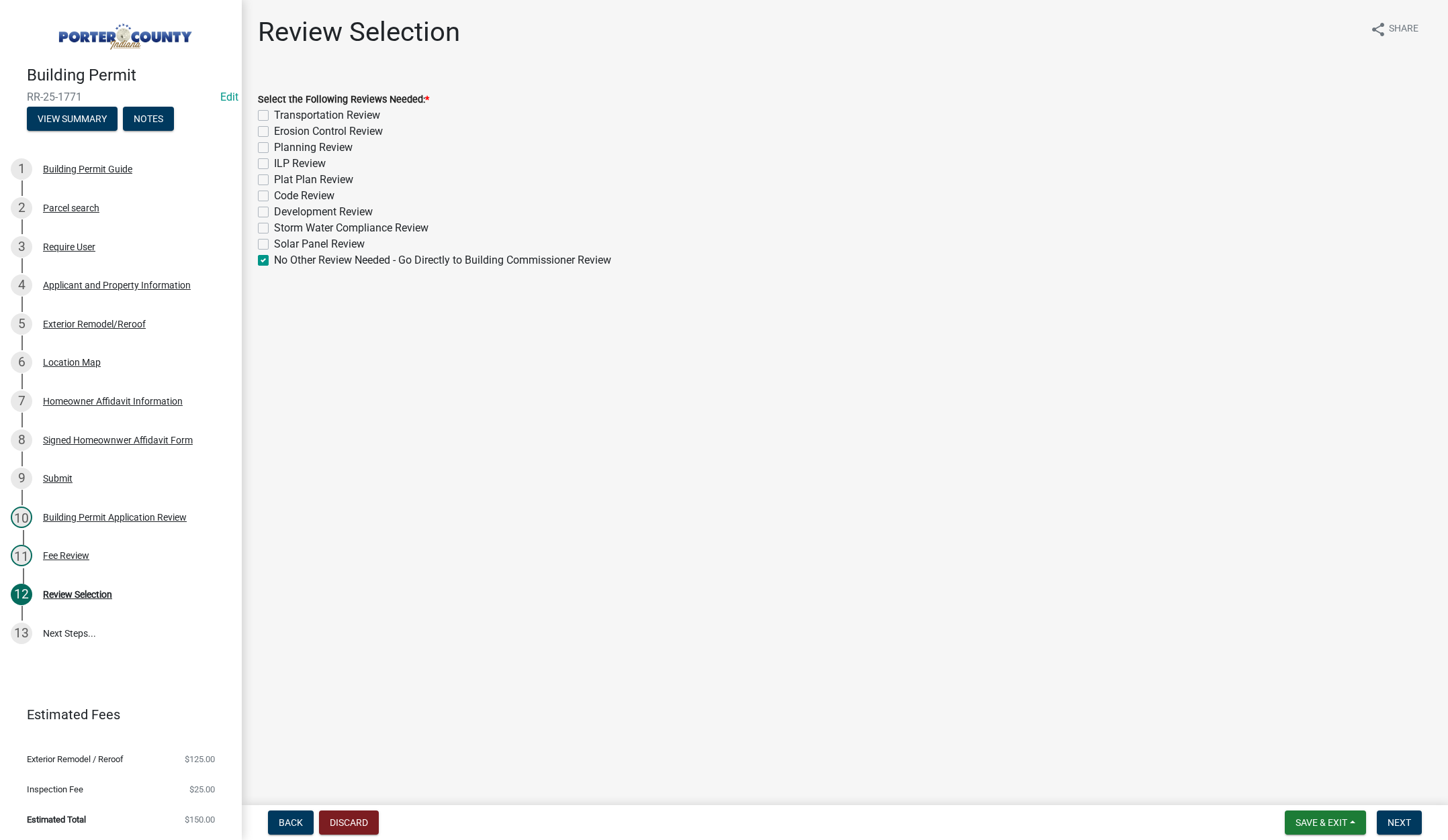
checkbox input "false"
checkbox input "true"
click at [1402, 819] on span "Next" at bounding box center [1399, 822] width 24 height 11
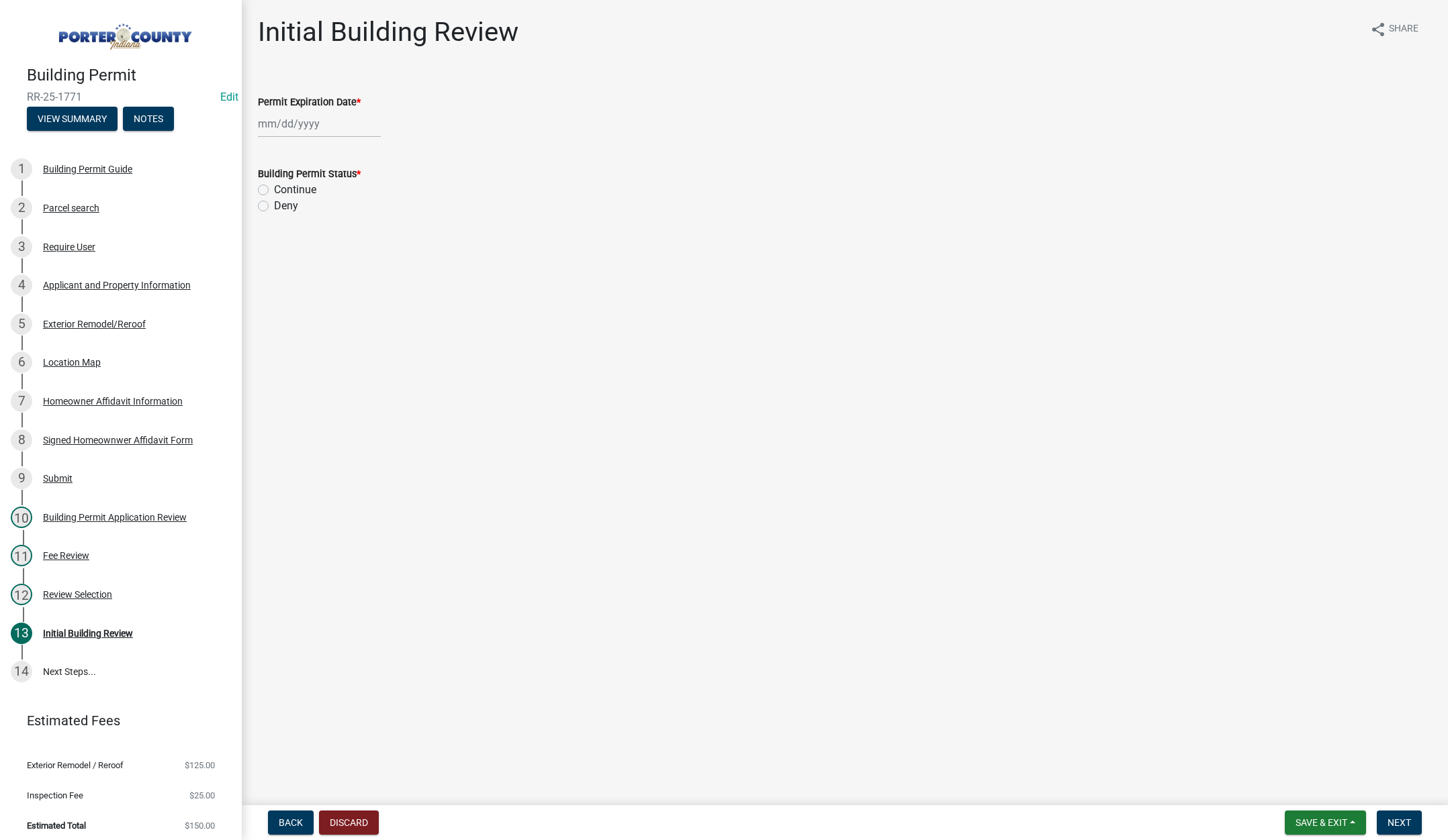
select select "9"
click at [342, 127] on div "[PERSON_NAME] Feb Mar Apr [PERSON_NAME][DATE] Oct Nov [DATE] 1526 1527 1528 152…" at bounding box center [319, 124] width 123 height 28
click at [363, 150] on select "1525 1526 1527 1528 1529 1530 1531 1532 1533 1534 1535 1536 1537 1538 1539 1540…" at bounding box center [363, 153] width 49 height 20
select select "2026"
click at [339, 143] on select "1525 1526 1527 1528 1529 1530 1531 1532 1533 1534 1535 1536 1537 1538 1539 1540…" at bounding box center [363, 153] width 49 height 20
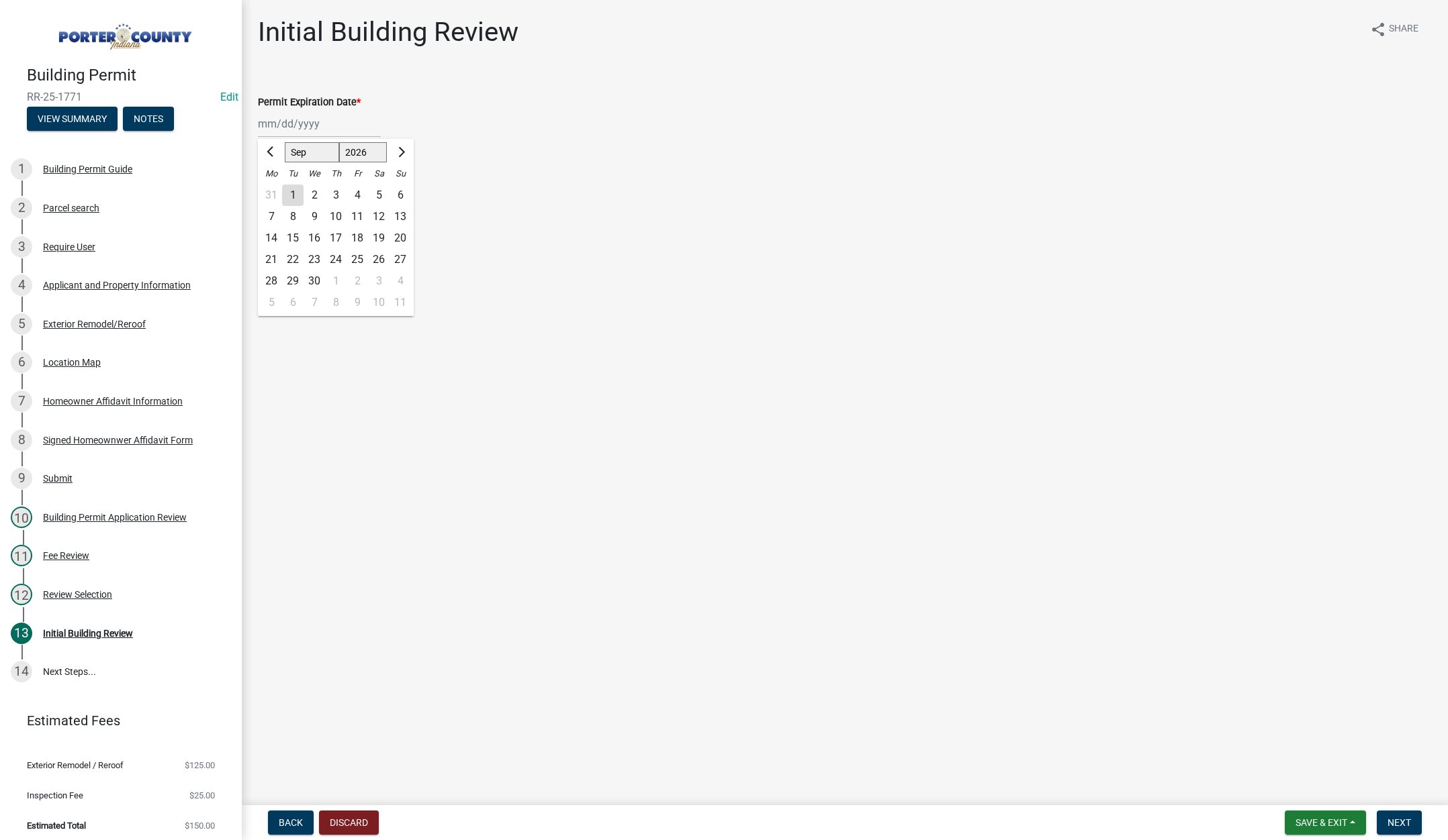
click at [380, 214] on div "12" at bounding box center [379, 217] width 22 height 22
type input "[DATE]"
click at [275, 186] on label "Continue" at bounding box center [295, 190] width 43 height 16
click at [275, 186] on input "Continue" at bounding box center [278, 186] width 9 height 9
radio input "true"
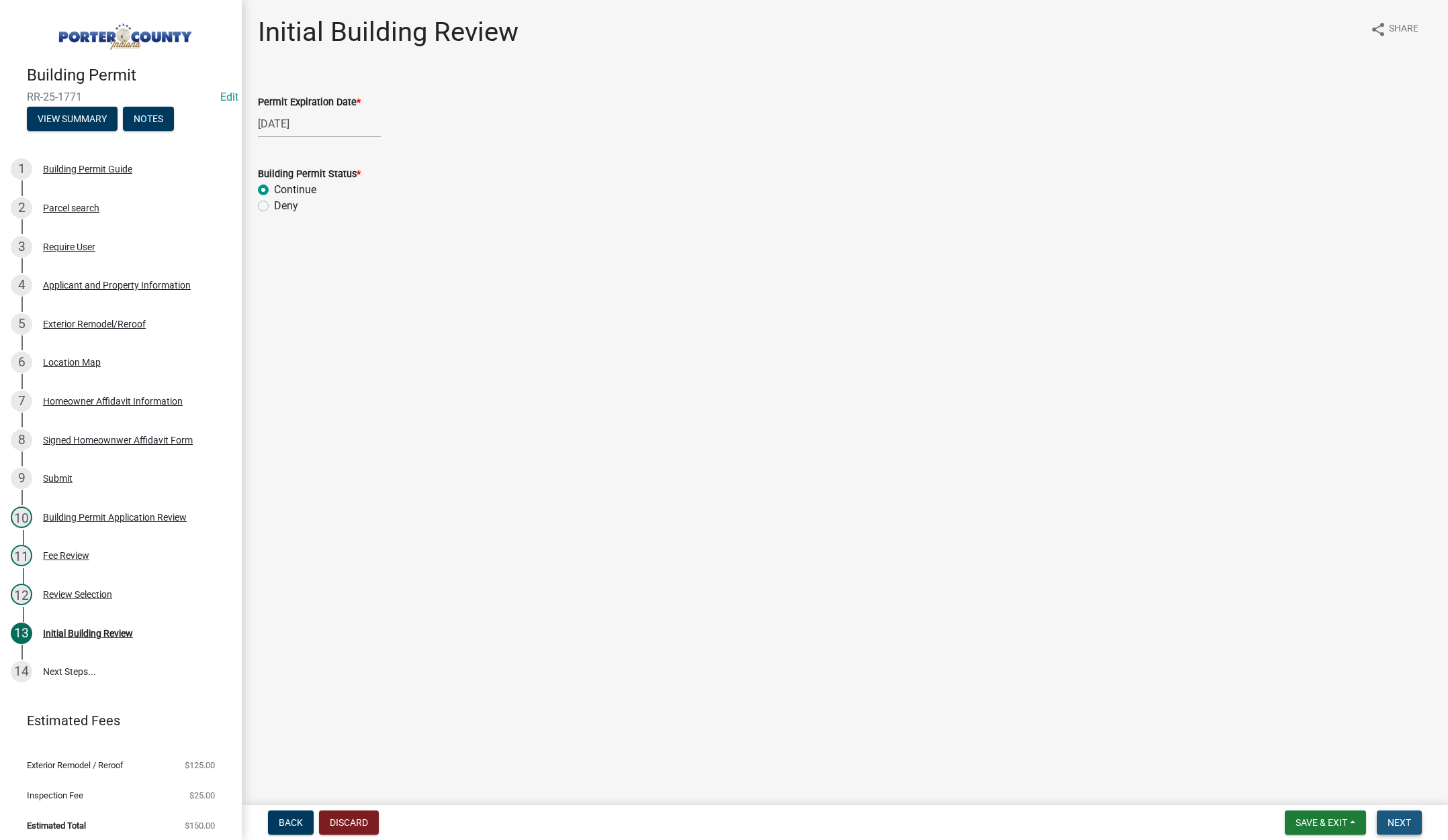
click at [1399, 821] on span "Next" at bounding box center [1399, 822] width 24 height 11
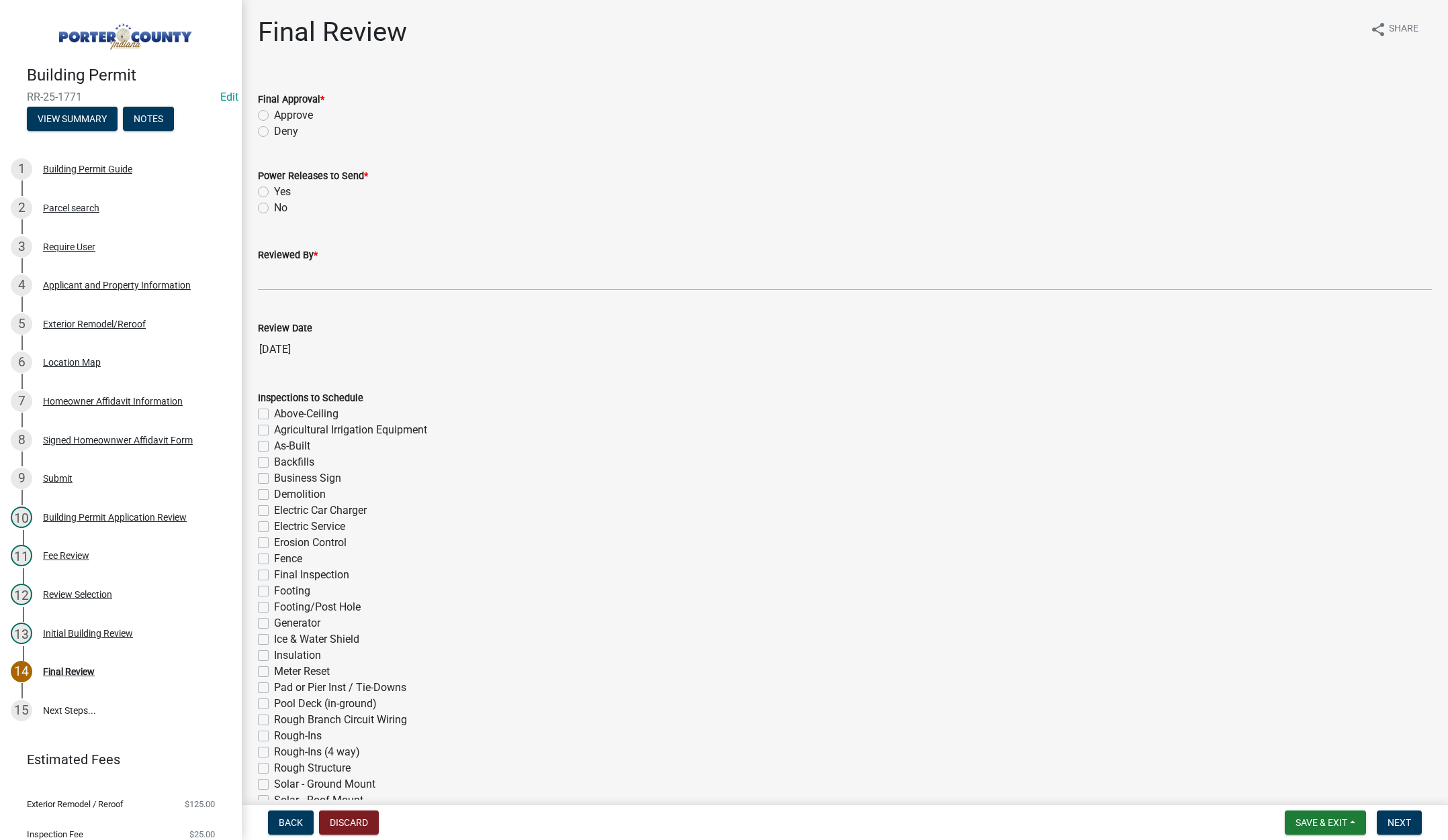
click at [275, 111] on label "Approve" at bounding box center [293, 115] width 39 height 16
click at [275, 111] on input "Approve" at bounding box center [278, 111] width 9 height 9
radio input "true"
click at [275, 207] on label "No" at bounding box center [281, 208] width 14 height 16
click at [275, 207] on input "No" at bounding box center [278, 204] width 9 height 9
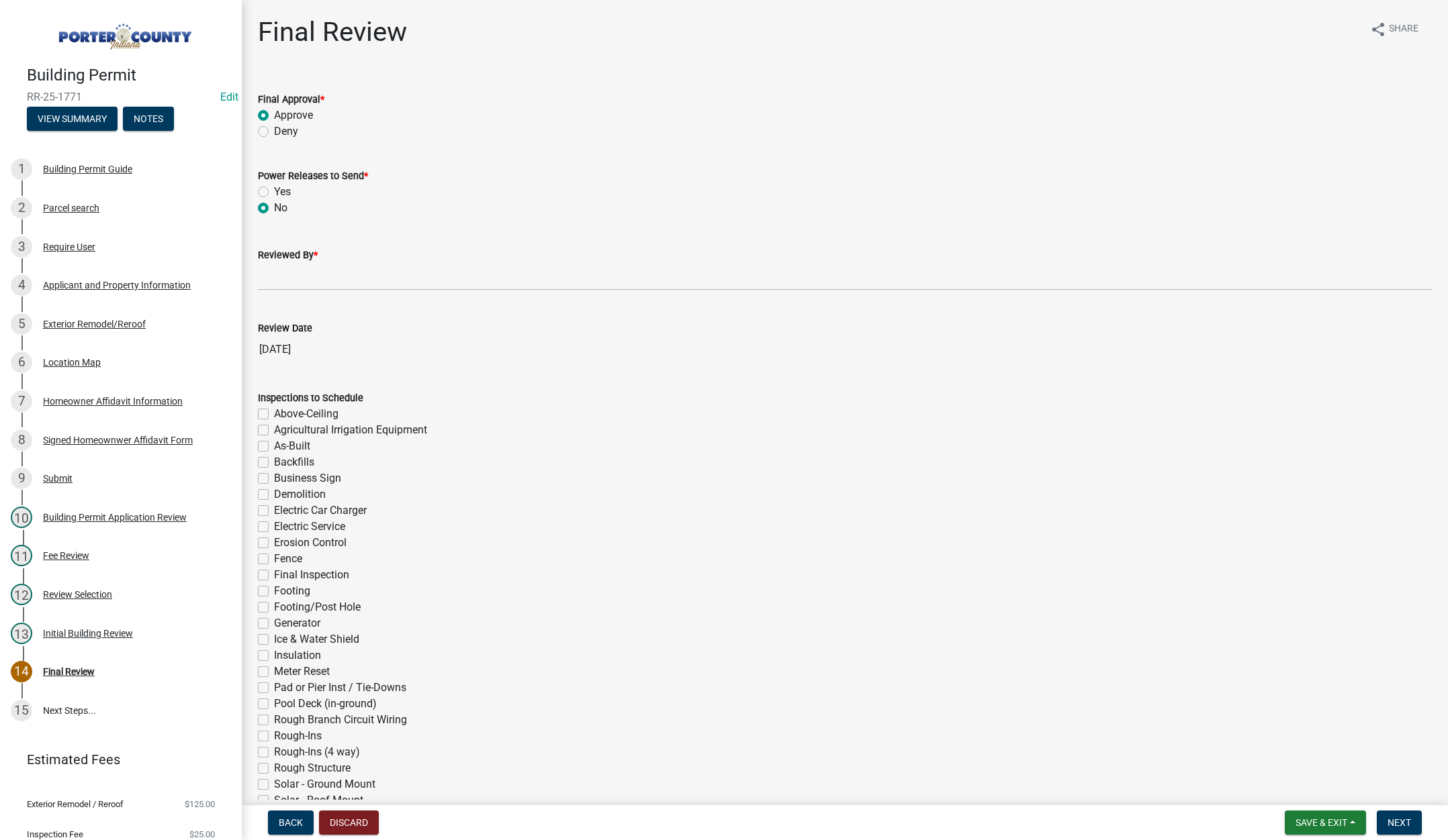
radio input "true"
click at [266, 286] on input "Reviewed By *" at bounding box center [844, 277] width 1174 height 28
type input "[PERSON_NAME]"
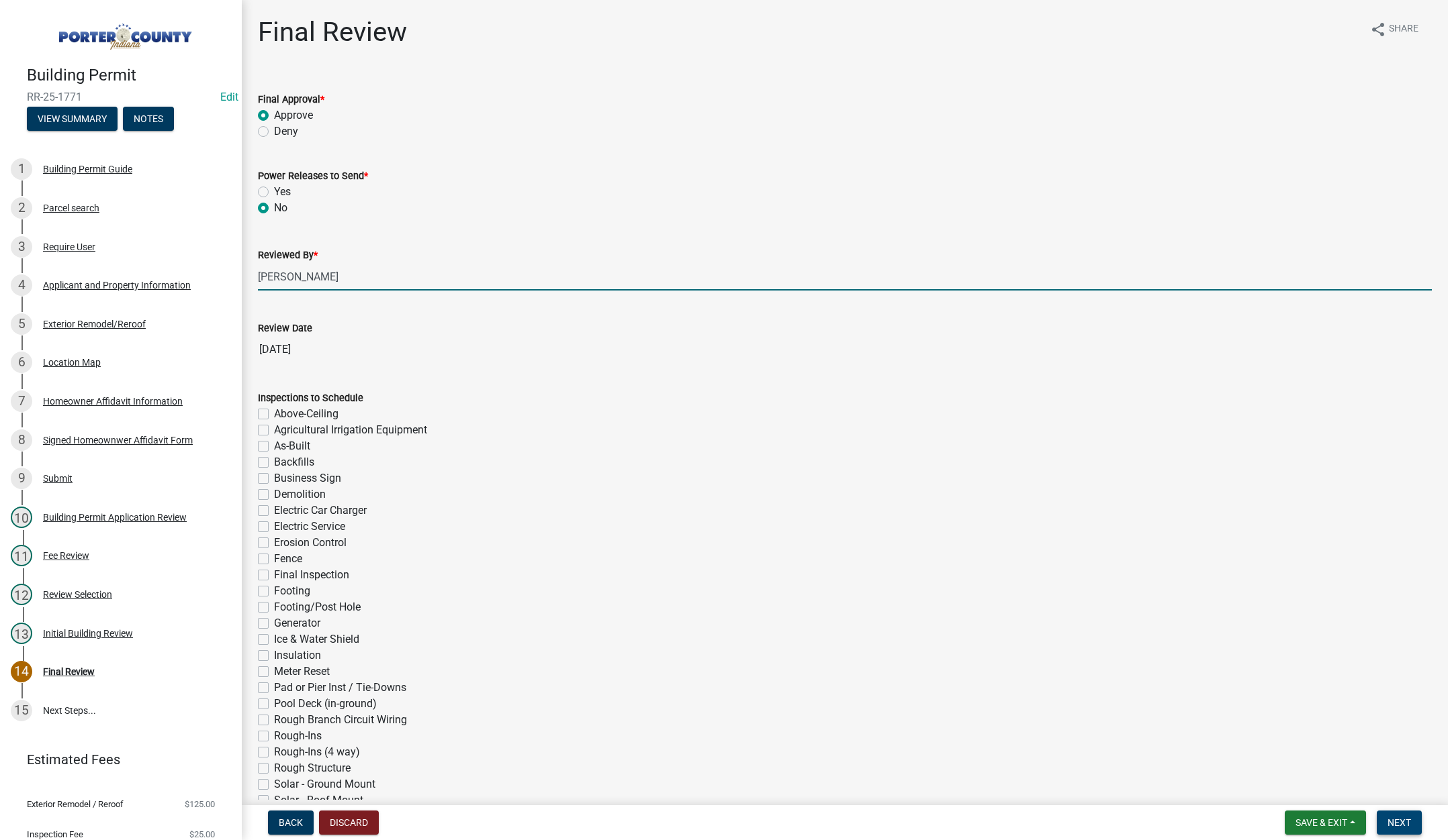
click at [1399, 816] on button "Next" at bounding box center [1398, 823] width 45 height 24
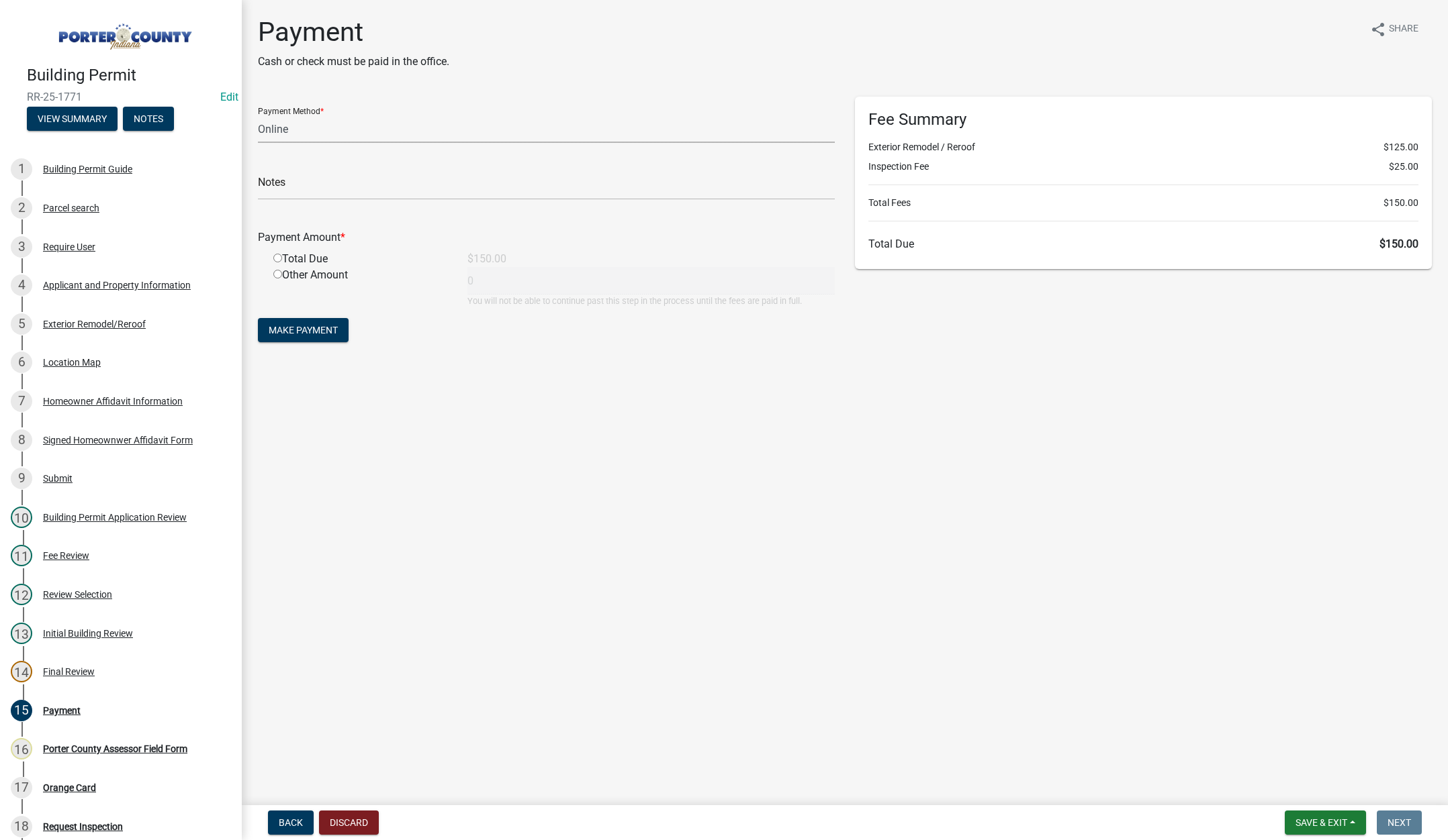
click at [271, 127] on select "Credit Card POS Check Cash Online" at bounding box center [546, 130] width 577 height 28
select select "2: 1"
click at [258, 116] on select "Credit Card POS Check Cash Online" at bounding box center [546, 130] width 577 height 28
click at [278, 187] on input "text" at bounding box center [546, 186] width 577 height 28
type input "[PERSON_NAME]"
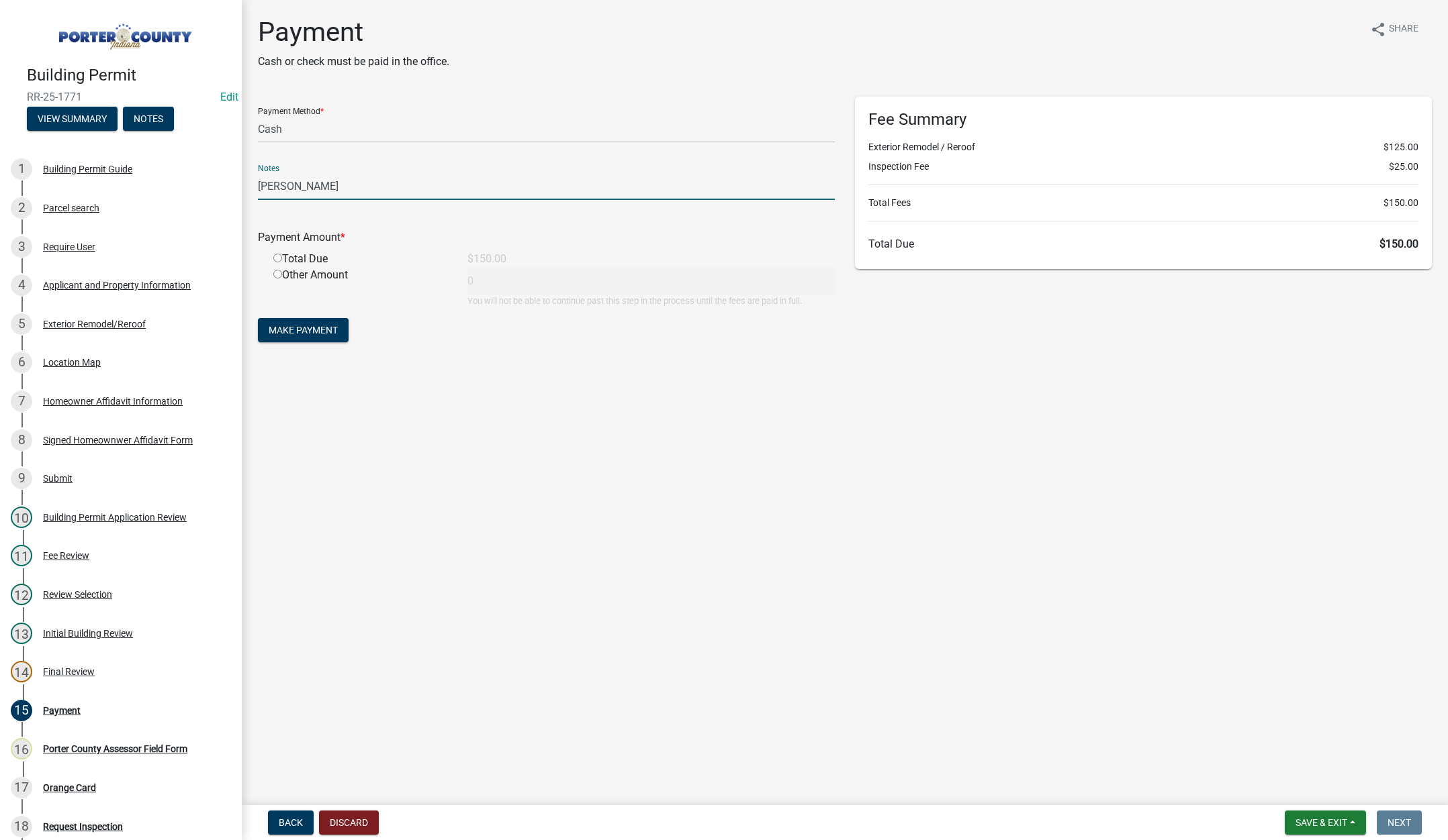
click at [276, 257] on input "radio" at bounding box center [278, 258] width 9 height 9
radio input "true"
type input "150"
click at [1315, 817] on span "Save & Exit" at bounding box center [1321, 822] width 52 height 11
click at [1308, 792] on button "Save & Exit" at bounding box center [1312, 788] width 107 height 33
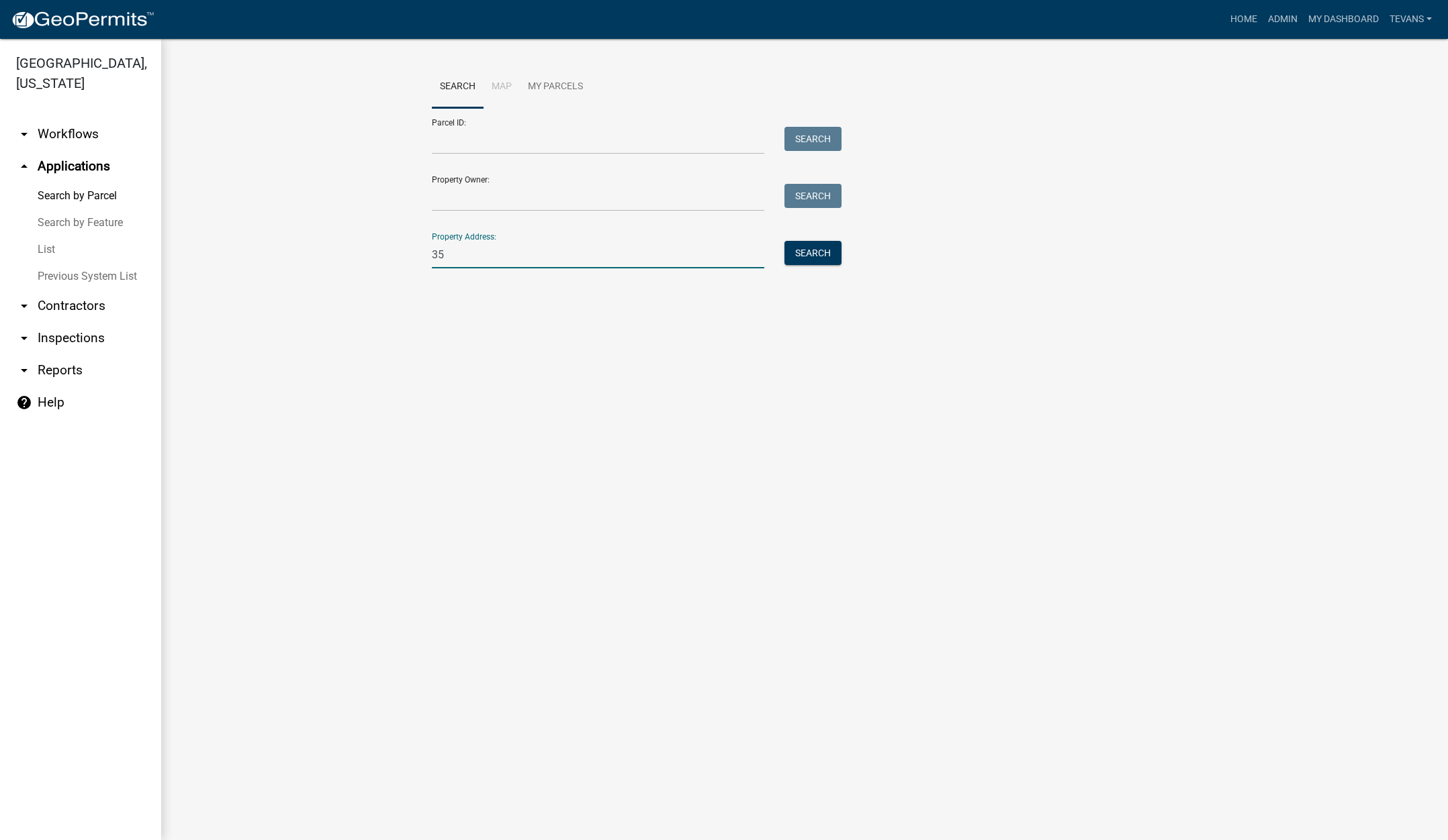
type input "3"
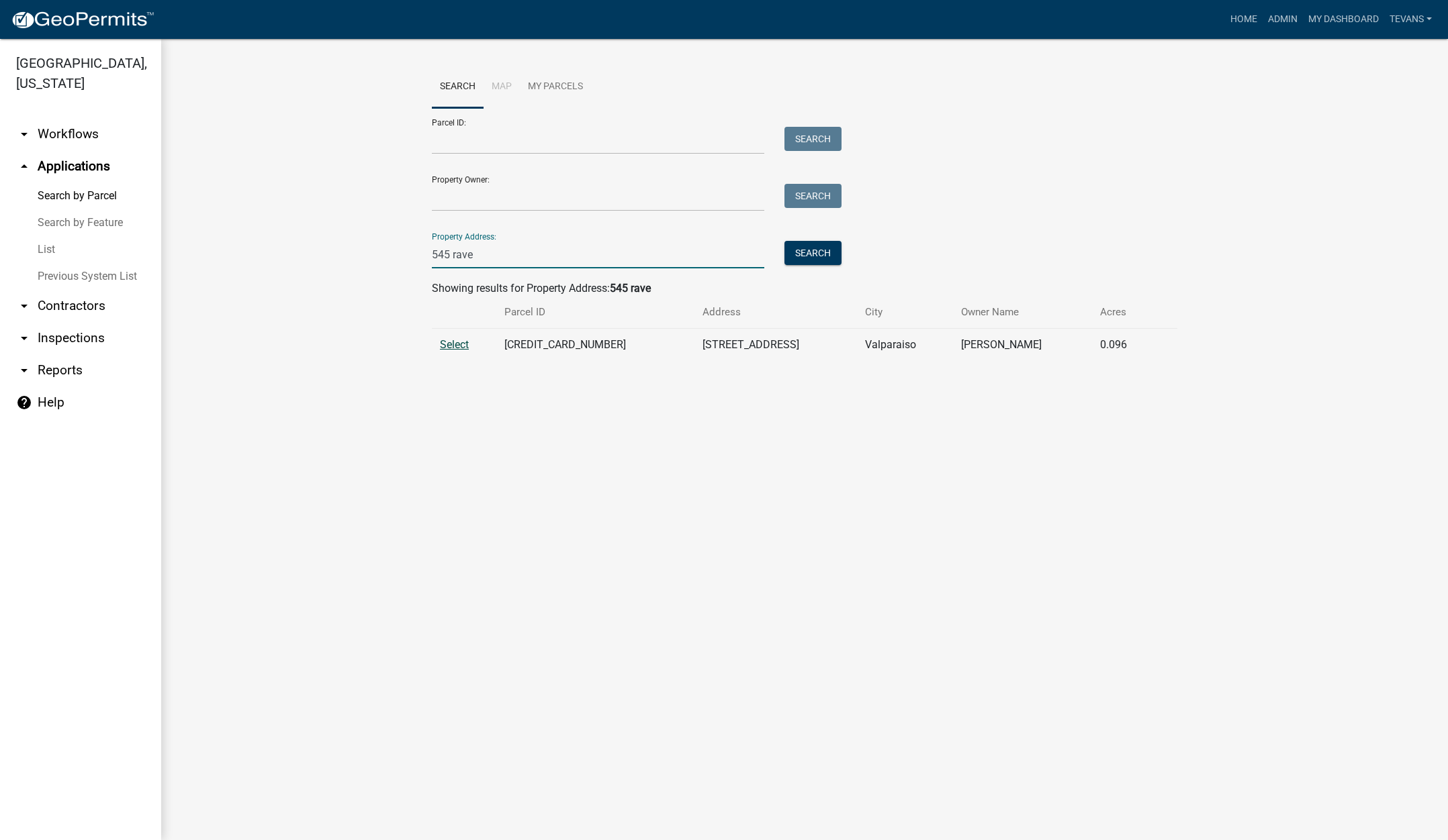
type input "545 rave"
click at [447, 347] on span "Select" at bounding box center [454, 345] width 29 height 13
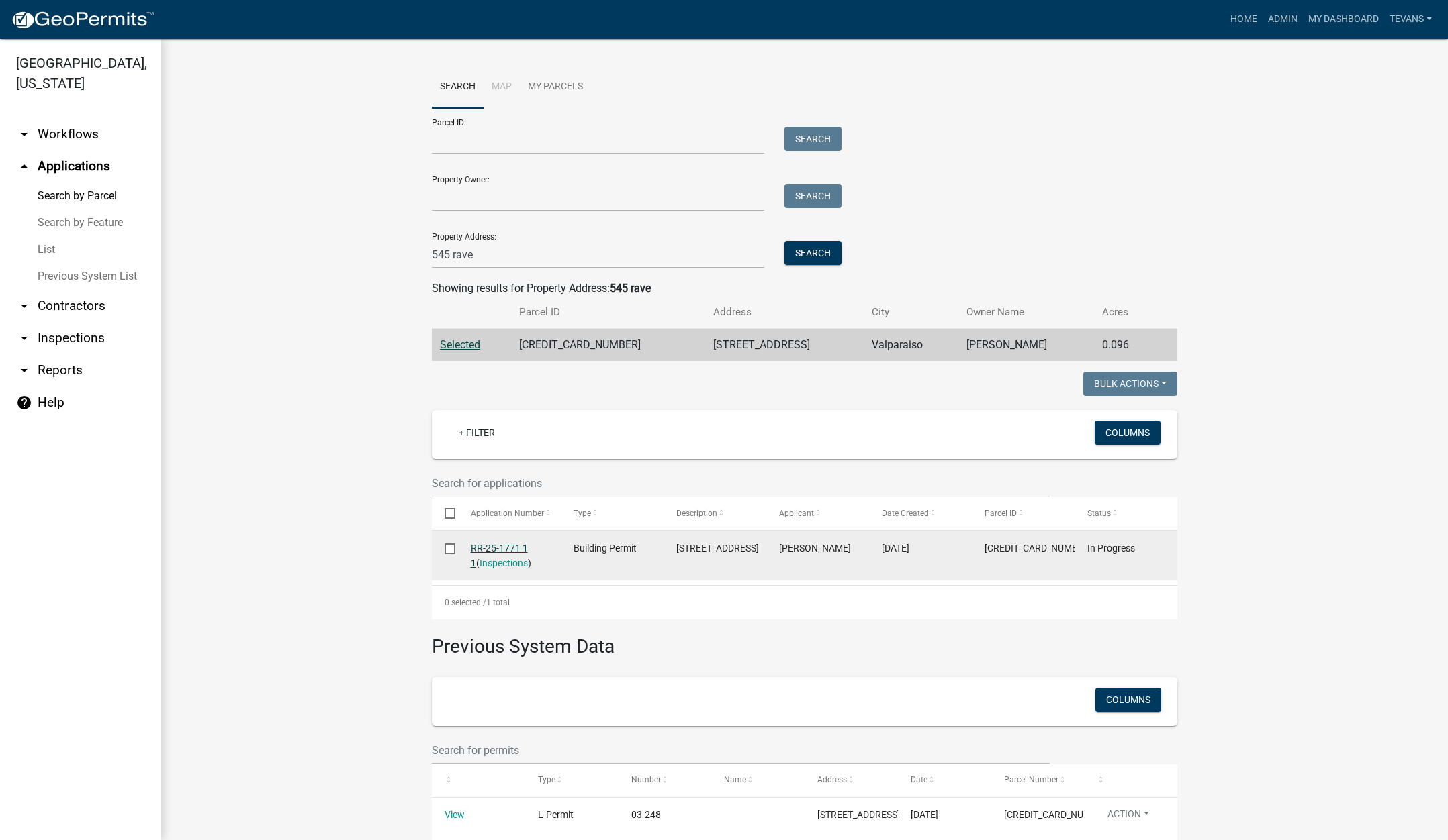
click at [491, 543] on link "RR-25-1771 1 1" at bounding box center [500, 556] width 57 height 26
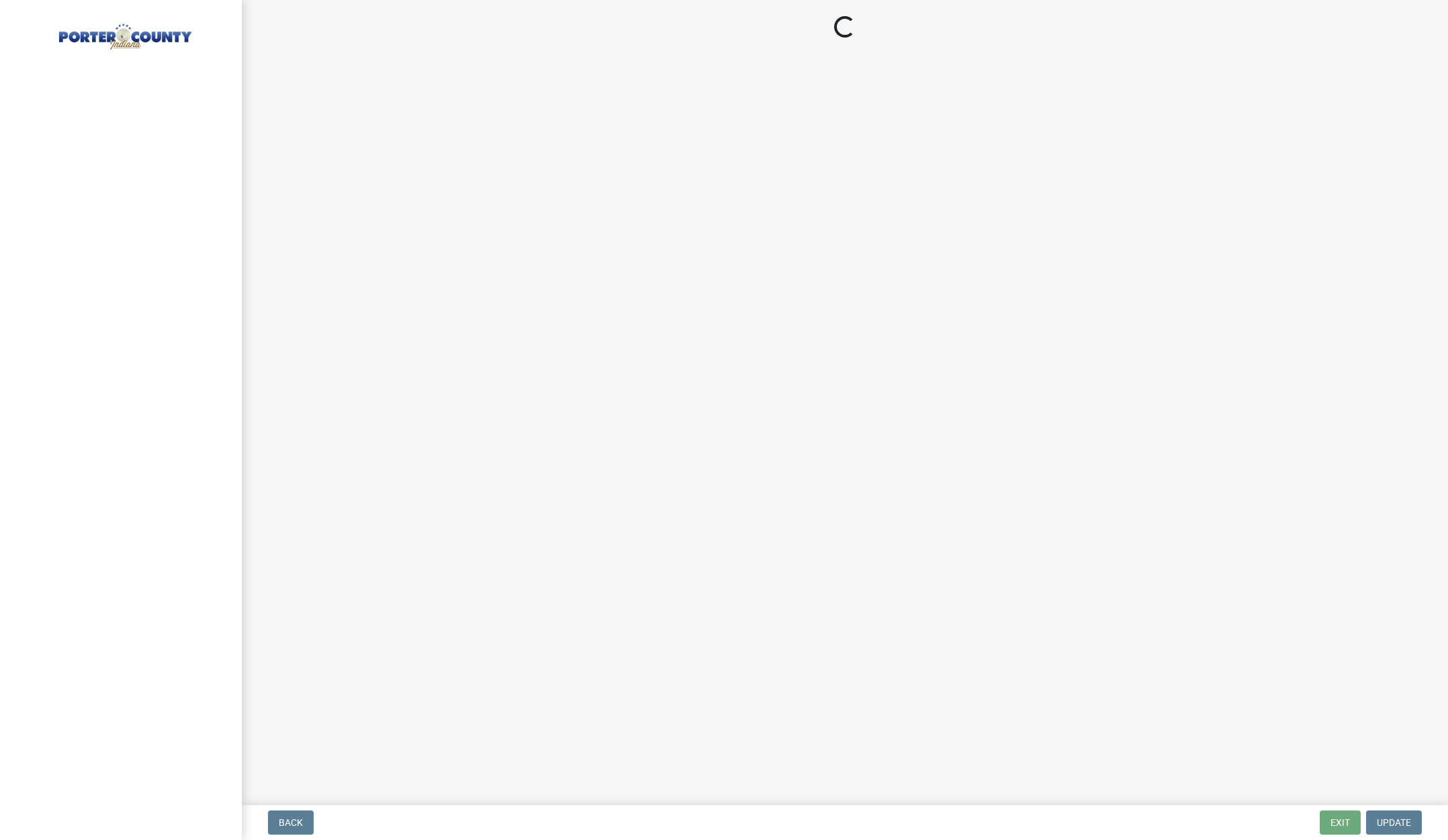
select select "2: 1"
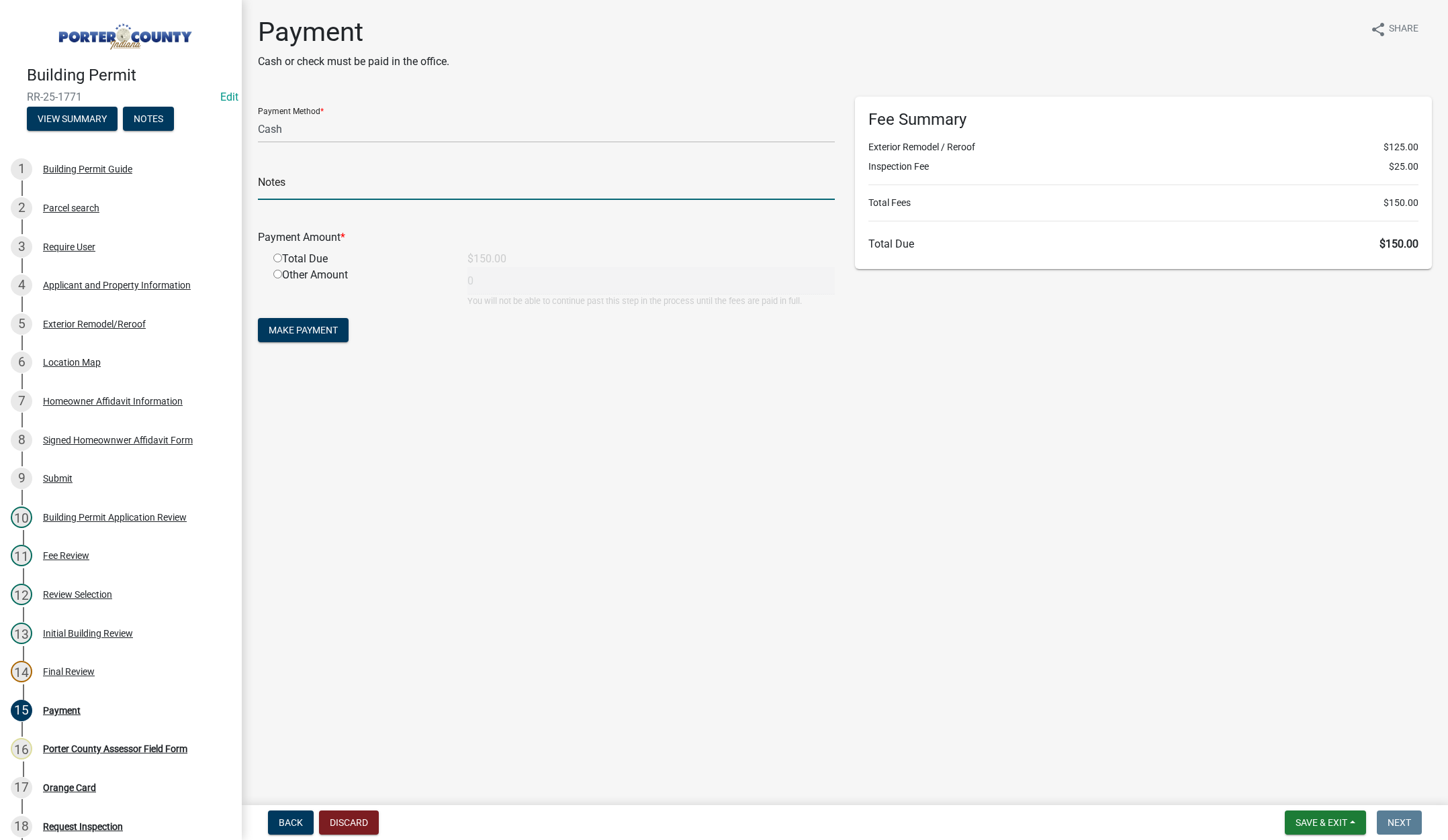
click at [275, 183] on input "text" at bounding box center [546, 186] width 577 height 28
type input "[PERSON_NAME]"
drag, startPoint x: 280, startPoint y: 256, endPoint x: 277, endPoint y: 277, distance: 21.2
click at [280, 256] on input "radio" at bounding box center [278, 258] width 9 height 9
radio input "true"
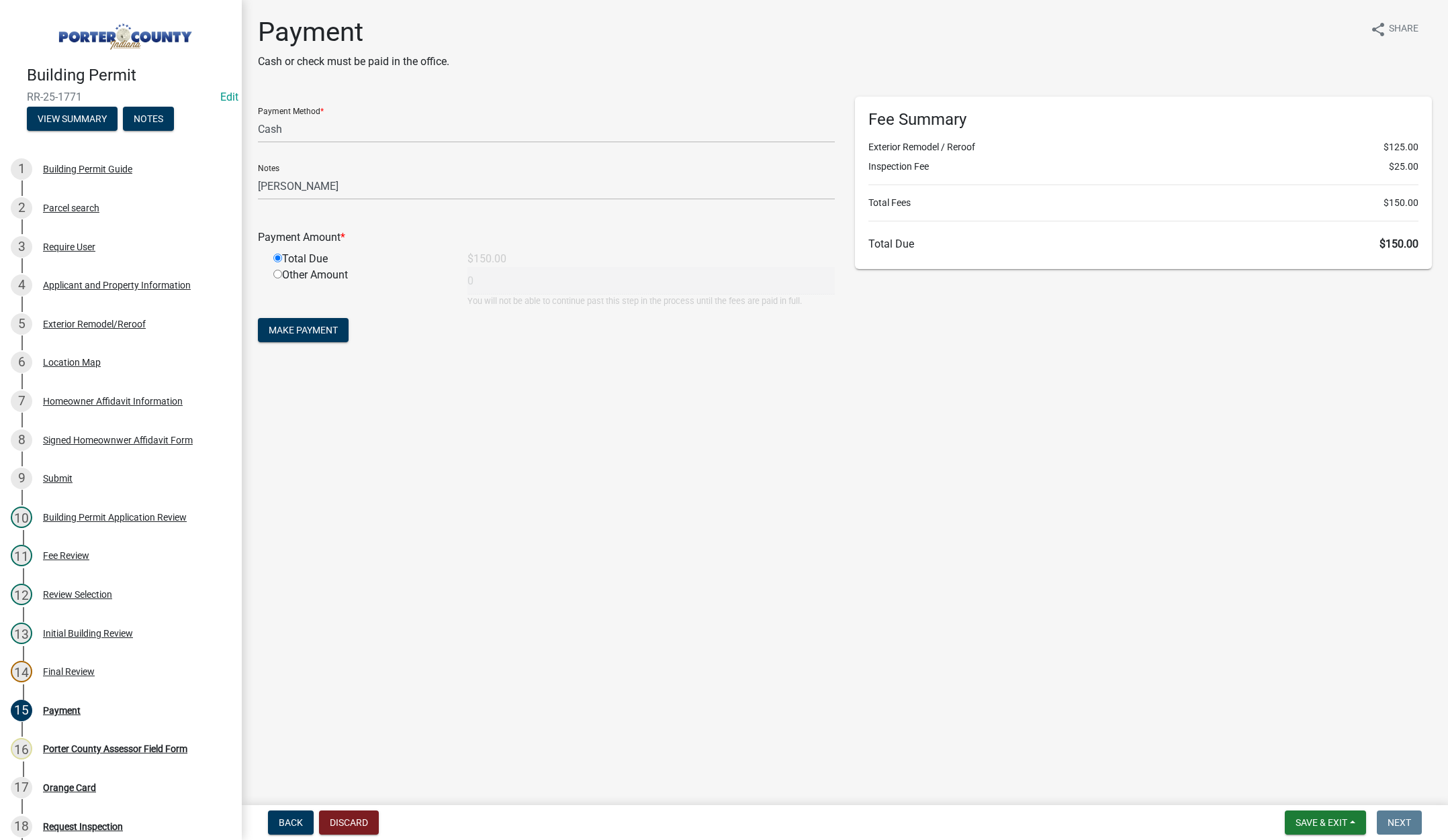
type input "150"
click at [284, 330] on span "Make Payment" at bounding box center [303, 330] width 69 height 11
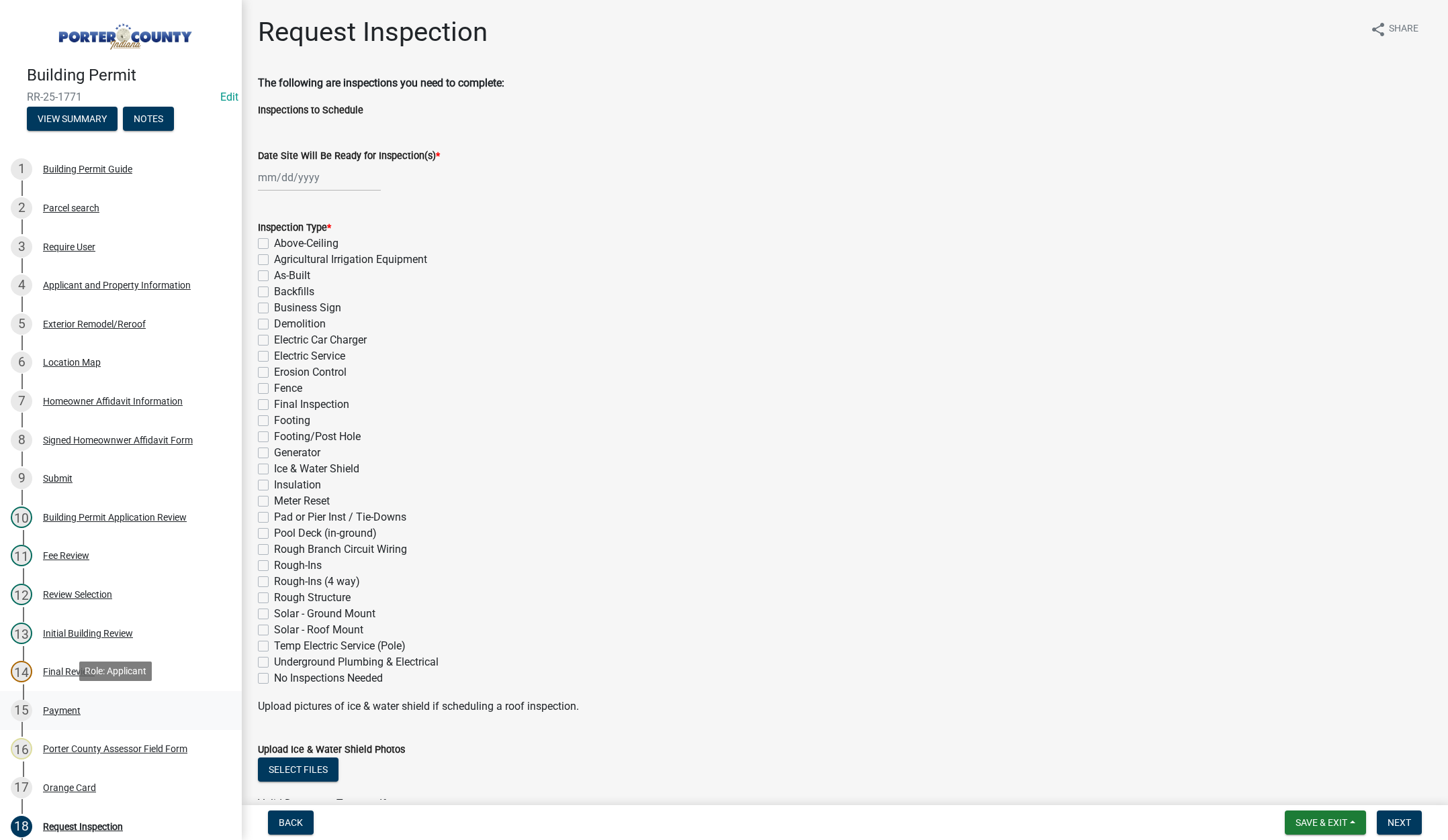
drag, startPoint x: 71, startPoint y: 707, endPoint x: 88, endPoint y: 692, distance: 22.7
click at [71, 706] on div "Payment" at bounding box center [61, 710] width 38 height 9
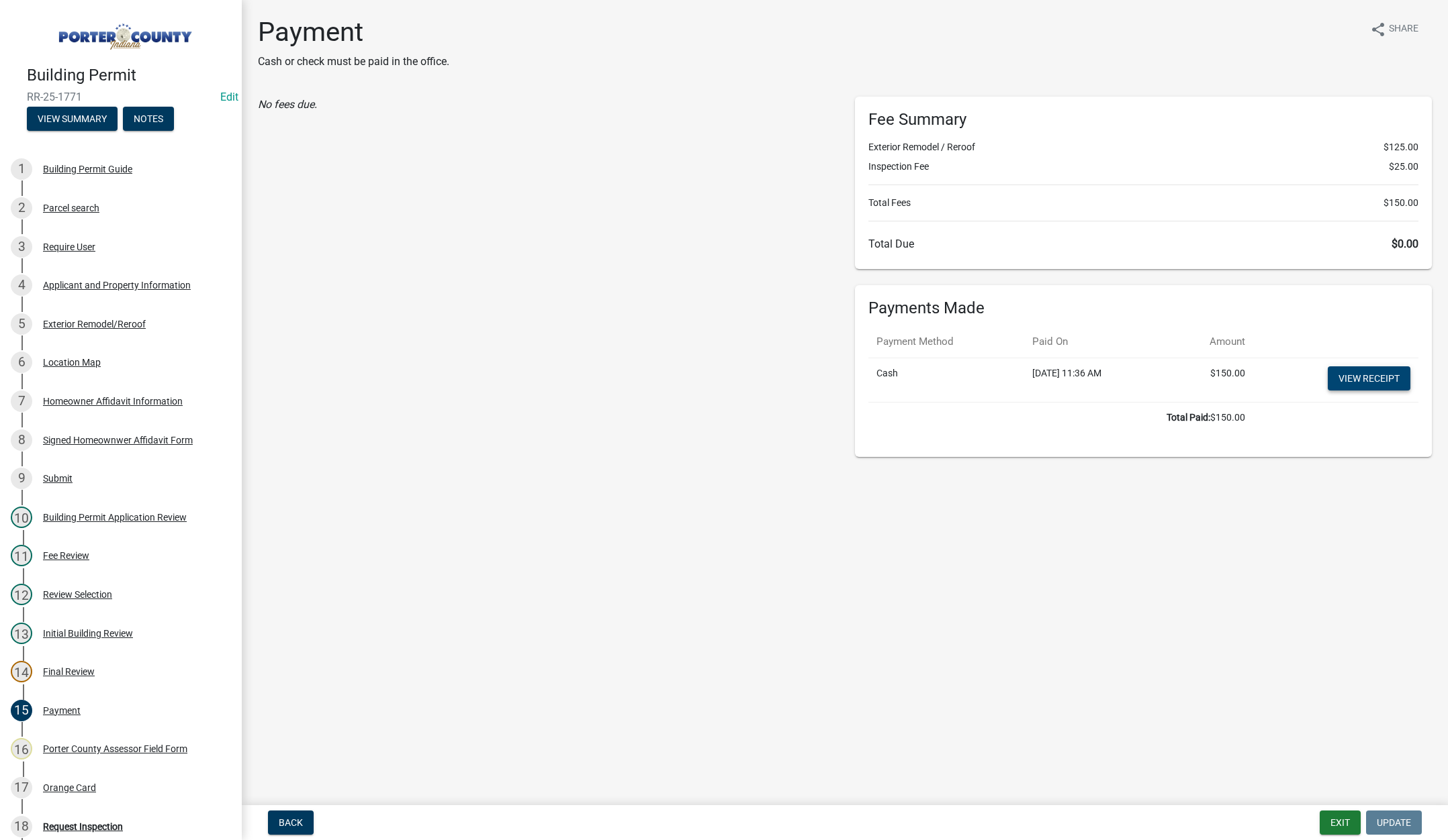
click at [1377, 382] on link "View receipt" at bounding box center [1369, 378] width 82 height 24
click at [88, 784] on div "Orange Card" at bounding box center [69, 788] width 54 height 9
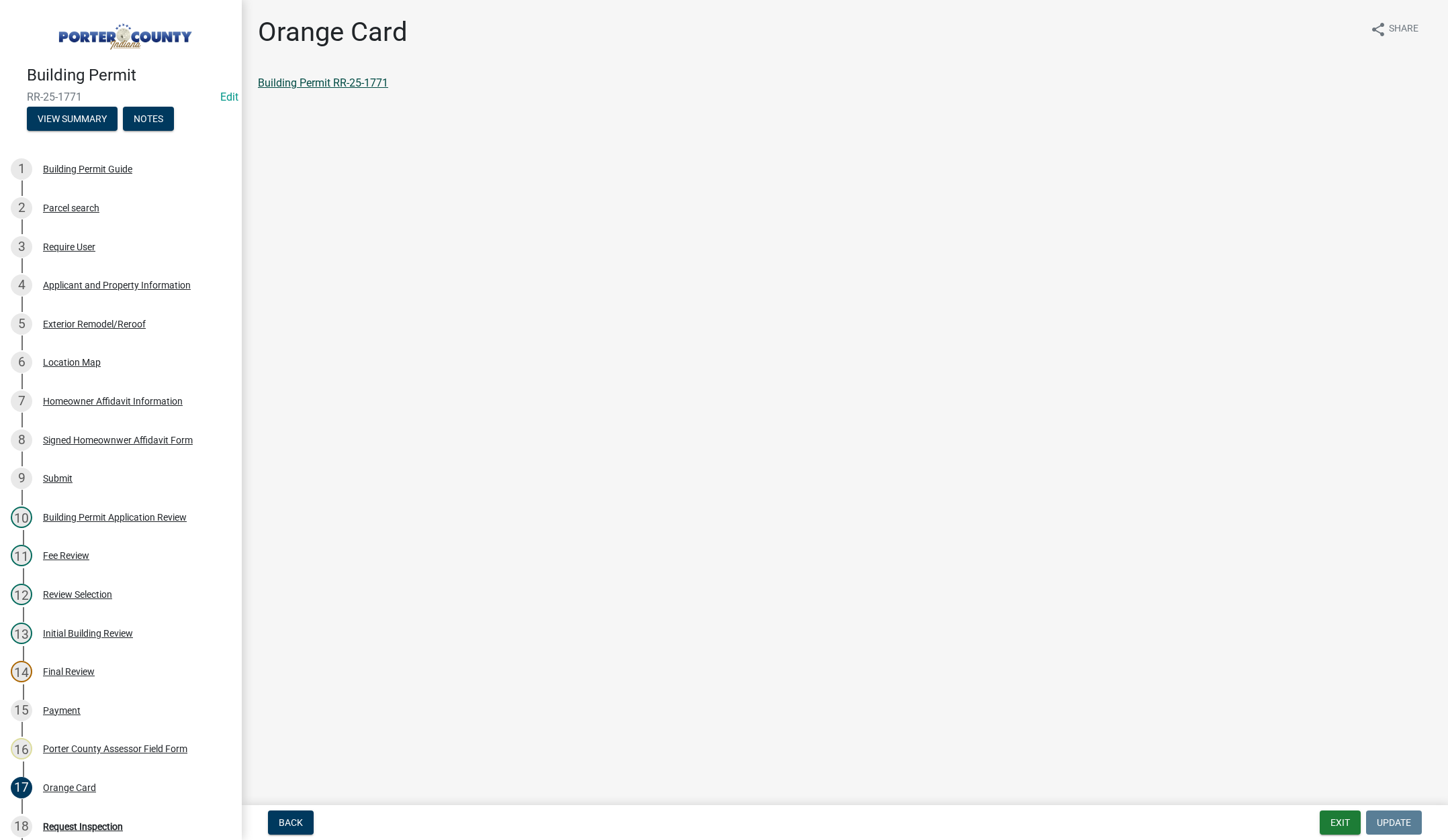
click at [343, 78] on link "Building Permit RR-25-1771" at bounding box center [322, 82] width 130 height 13
click at [1337, 822] on button "Exit" at bounding box center [1340, 823] width 41 height 24
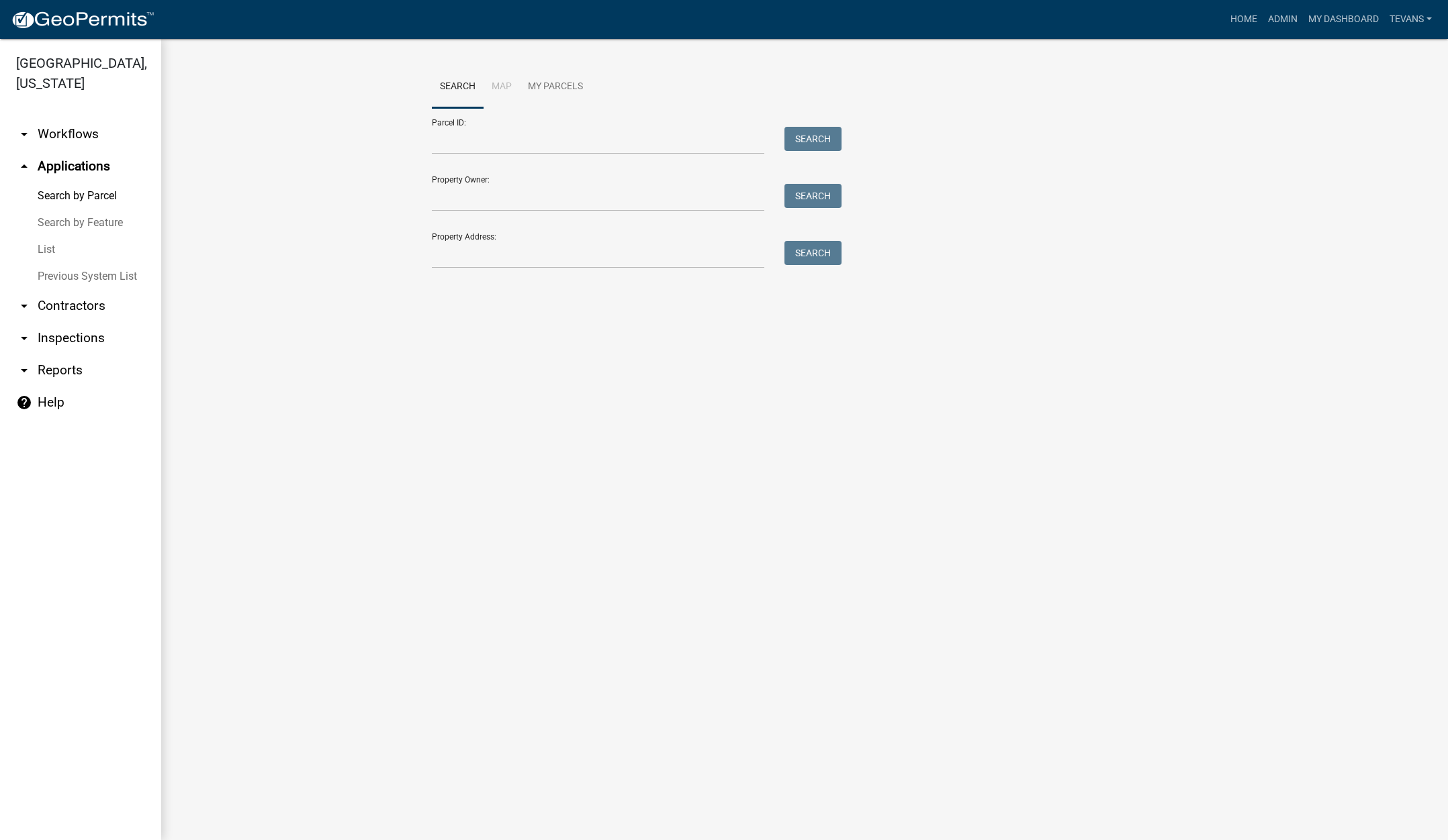
click at [122, 764] on ul "arrow_drop_down Workflows List arrow_drop_up Applications Search by Parcel Sear…" at bounding box center [80, 473] width 162 height 733
